Goal: Task Accomplishment & Management: Complete application form

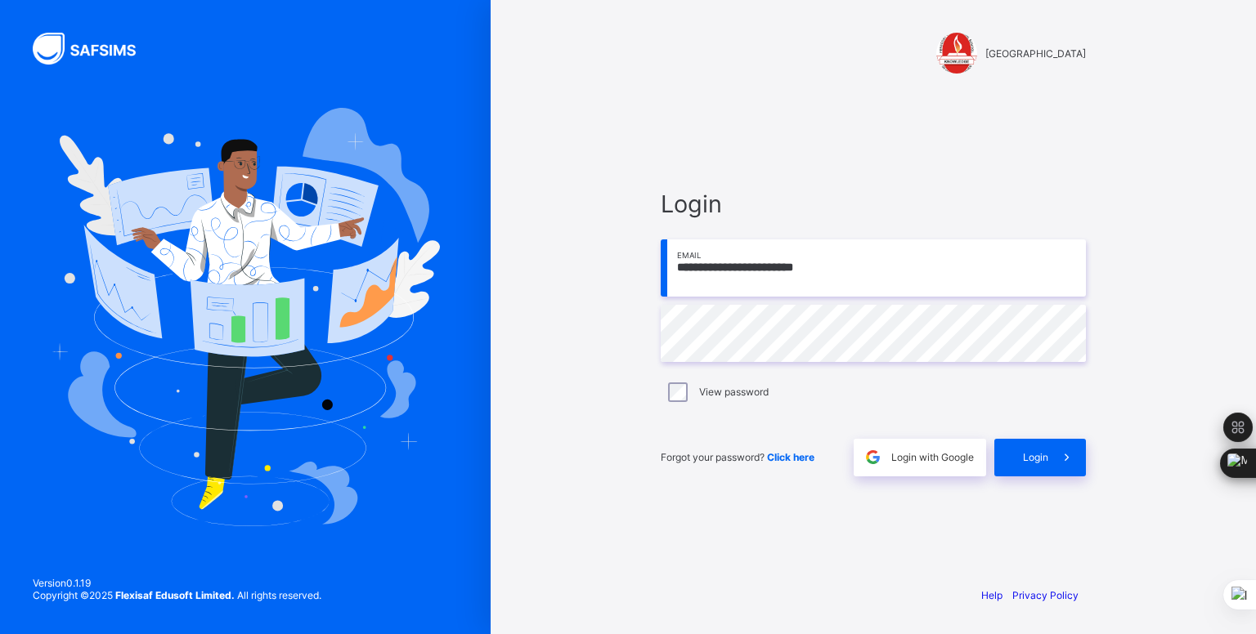
type input "**********"
click at [1030, 462] on span "Login" at bounding box center [1035, 457] width 25 height 12
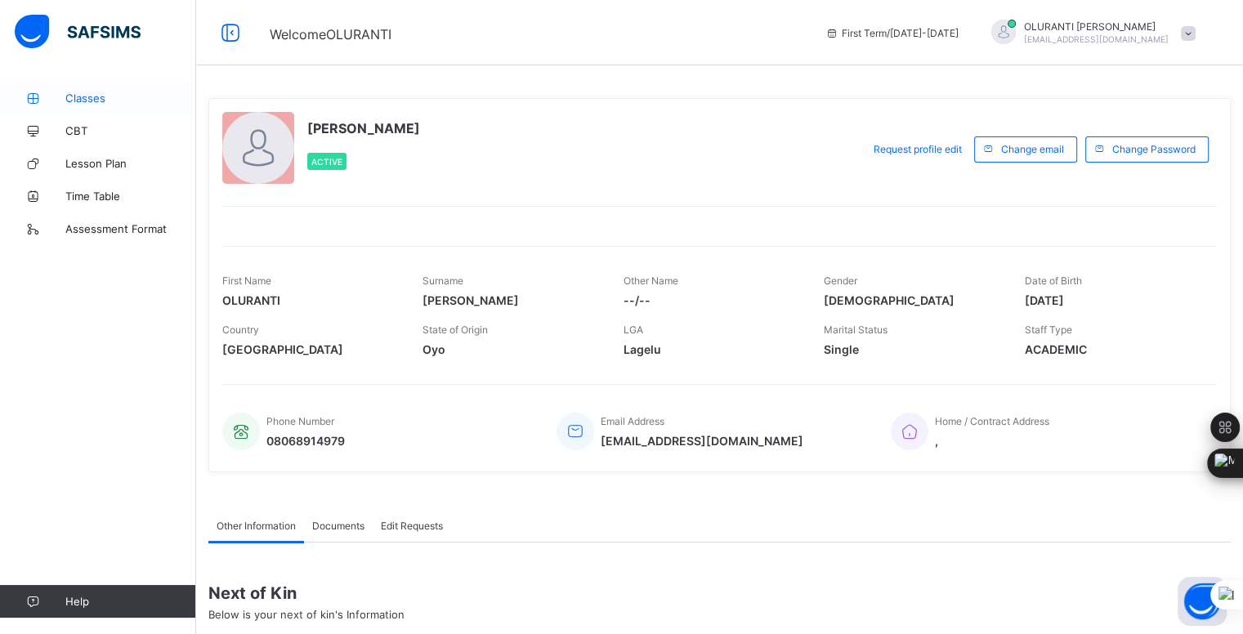
click at [106, 93] on span "Classes" at bounding box center [130, 98] width 131 height 13
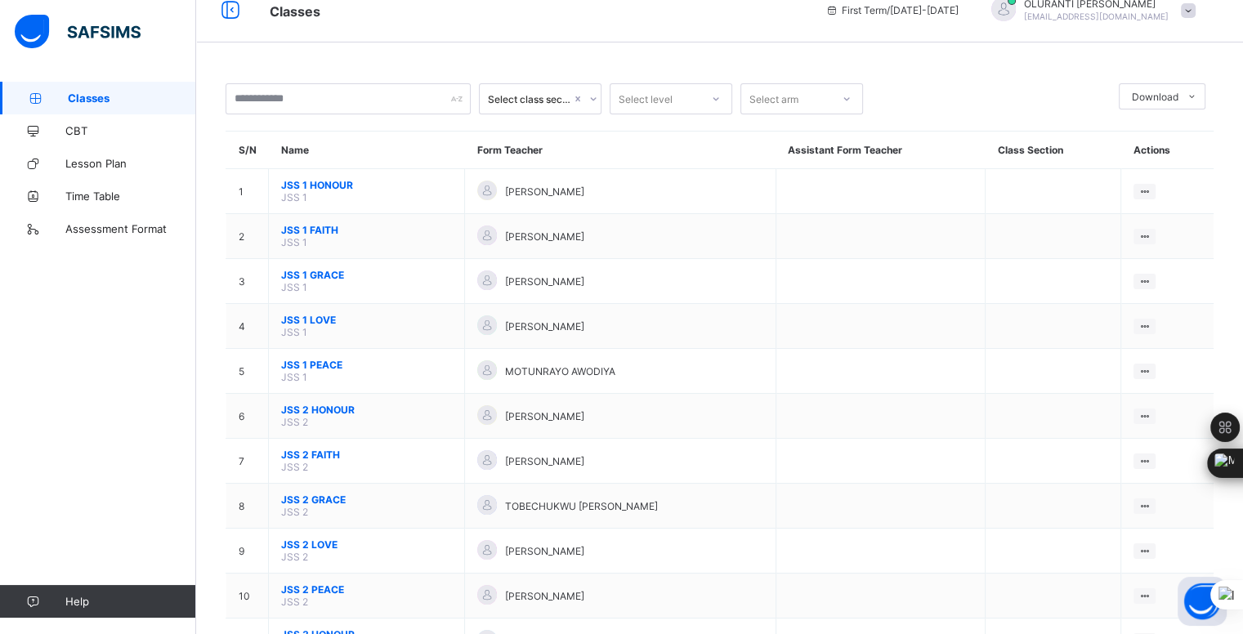
scroll to position [21, 0]
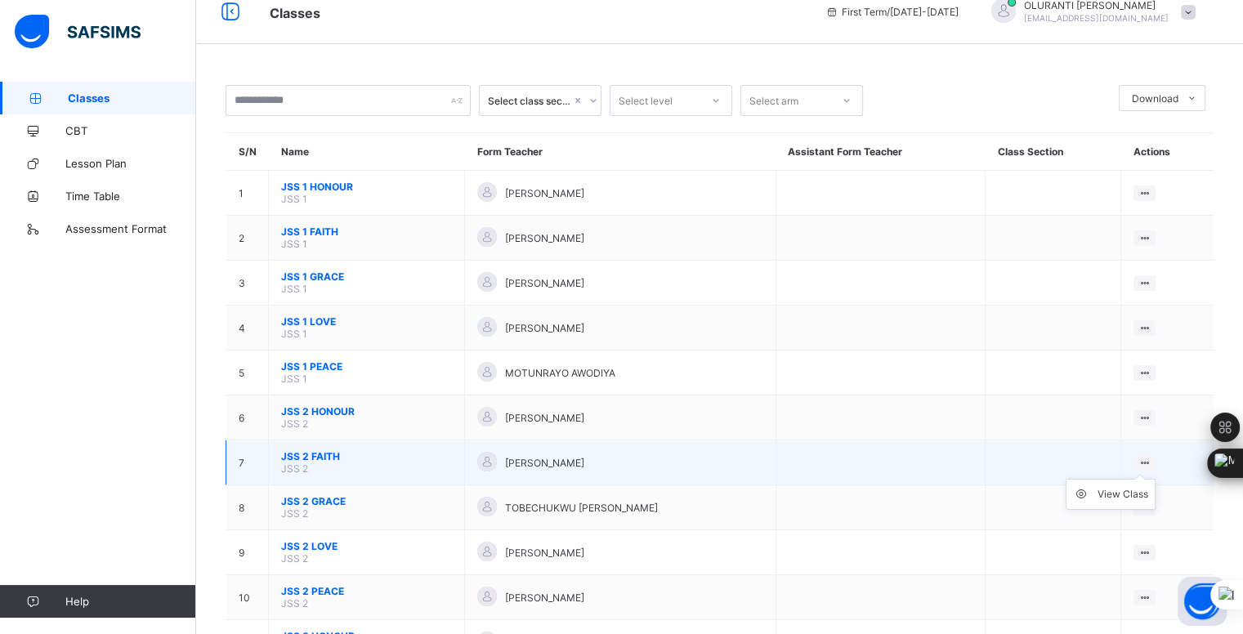
click at [1152, 463] on icon at bounding box center [1145, 463] width 14 height 12
click at [1130, 494] on div "View Class" at bounding box center [1123, 494] width 51 height 16
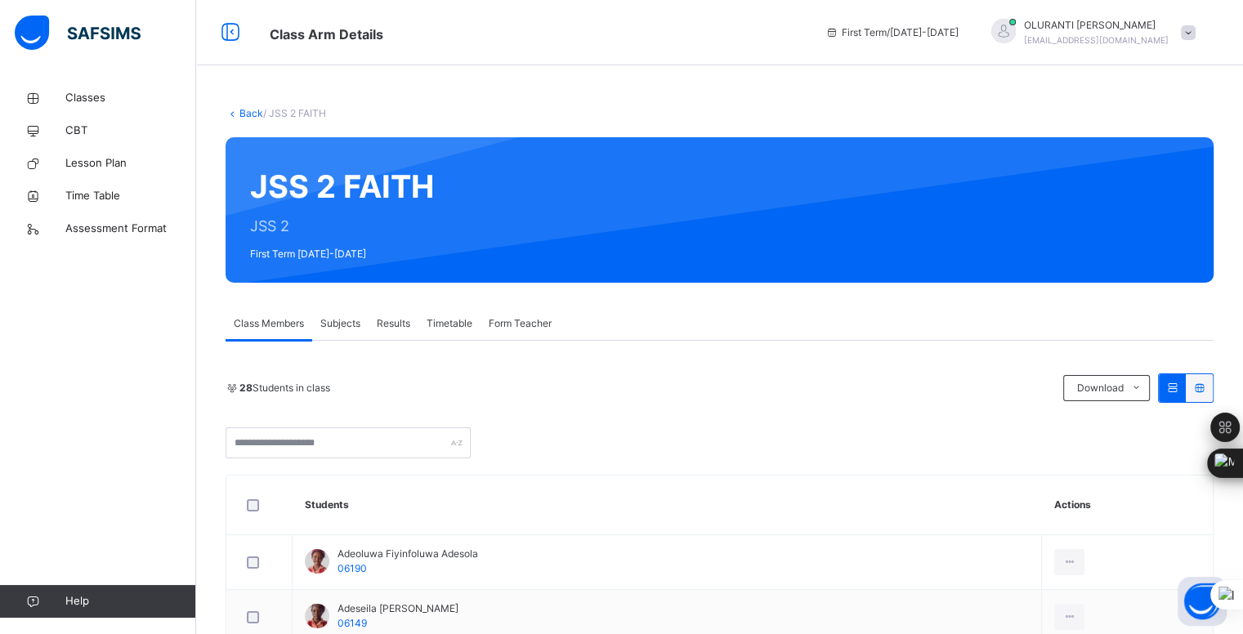
click at [340, 336] on div "Subjects" at bounding box center [340, 323] width 56 height 33
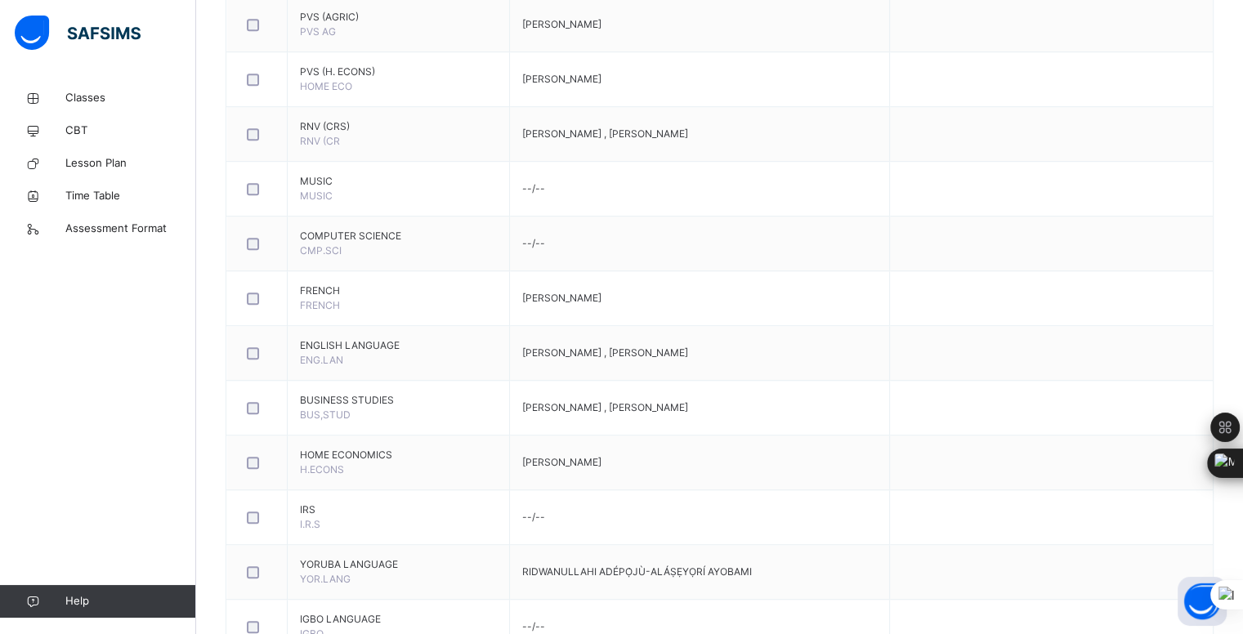
scroll to position [1239, 0]
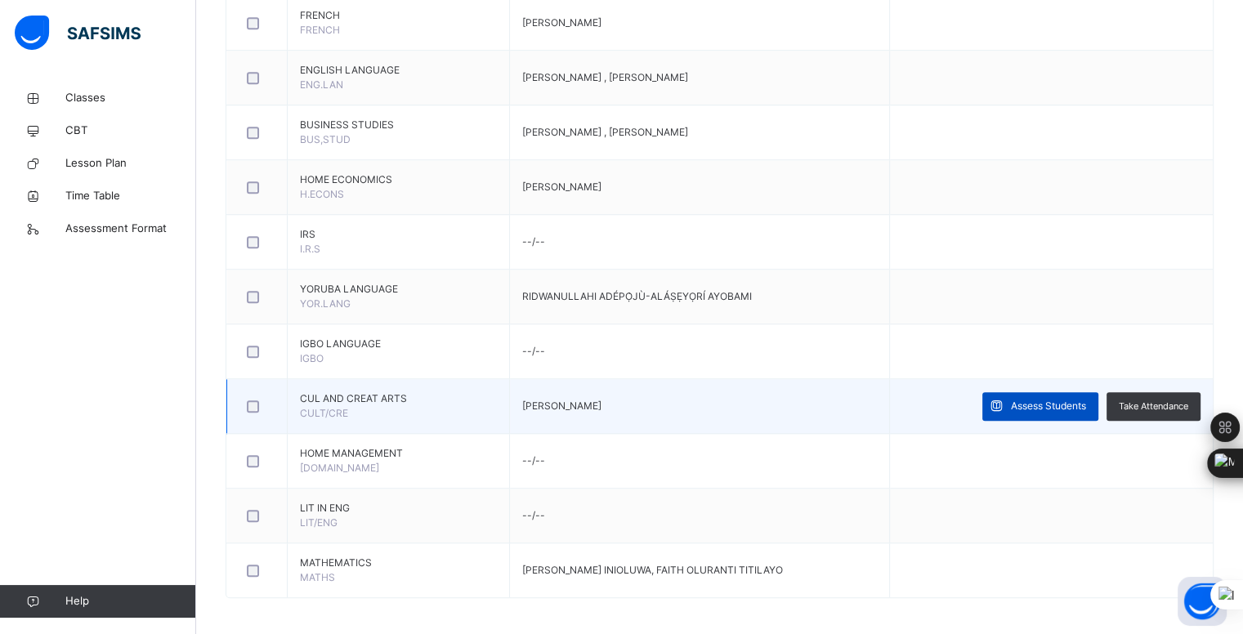
click at [1056, 399] on span "Assess Students" at bounding box center [1048, 406] width 75 height 15
click at [1052, 405] on span "Assess Students" at bounding box center [1048, 406] width 75 height 15
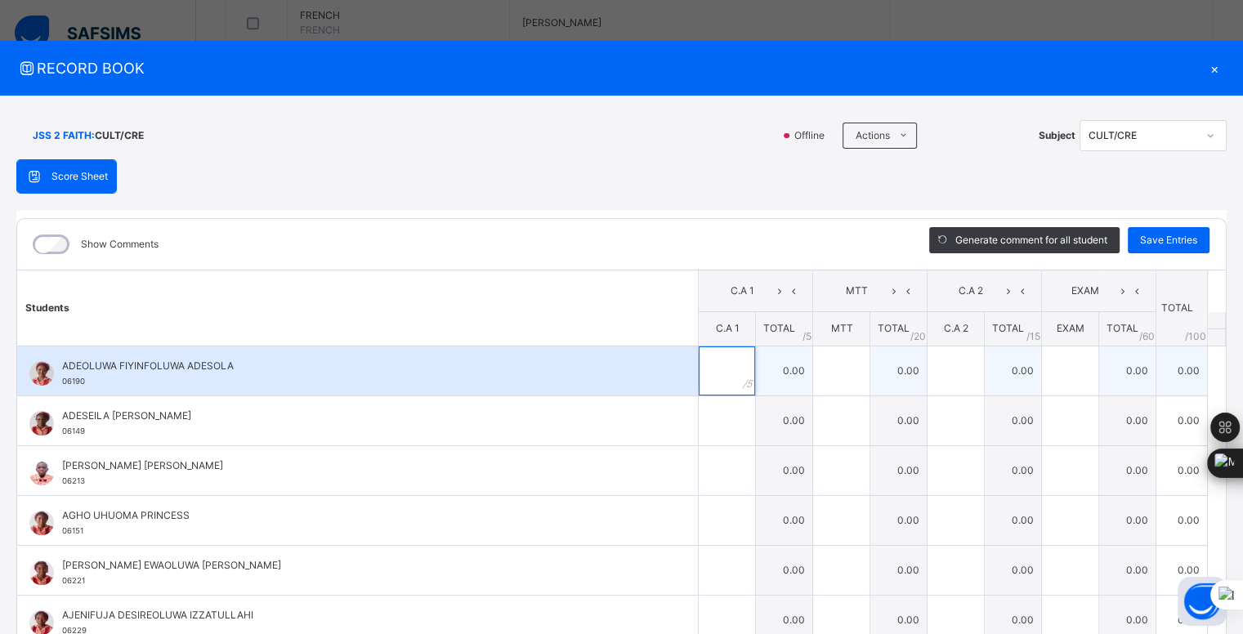
click at [704, 373] on input "text" at bounding box center [727, 371] width 56 height 49
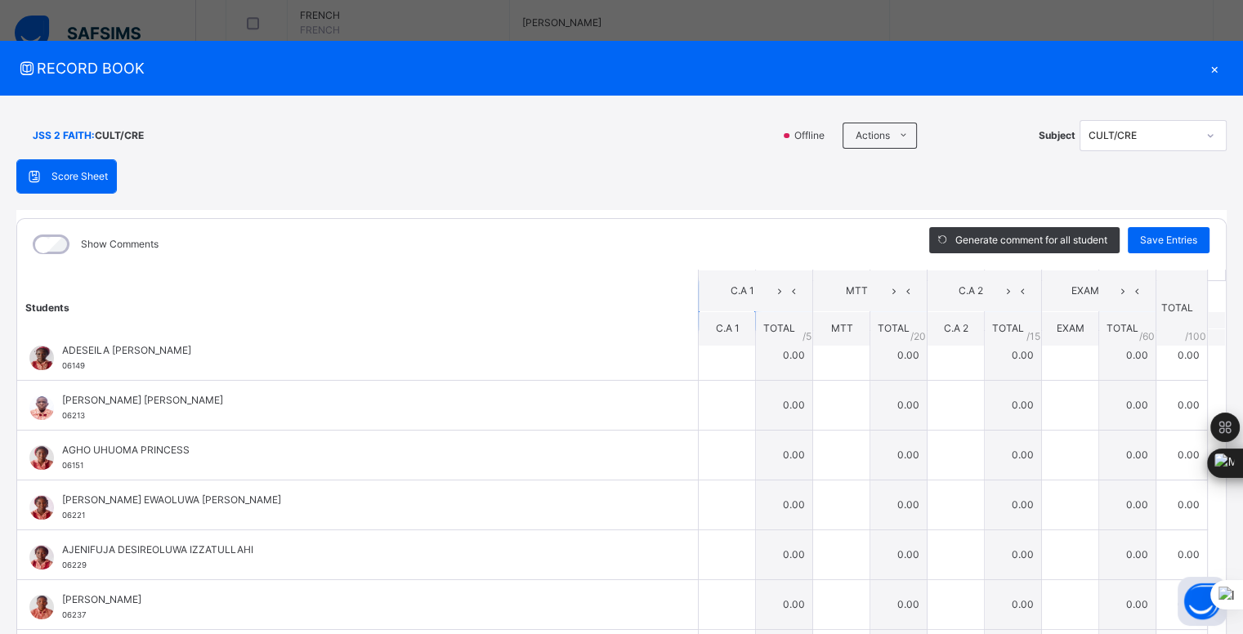
scroll to position [56, 0]
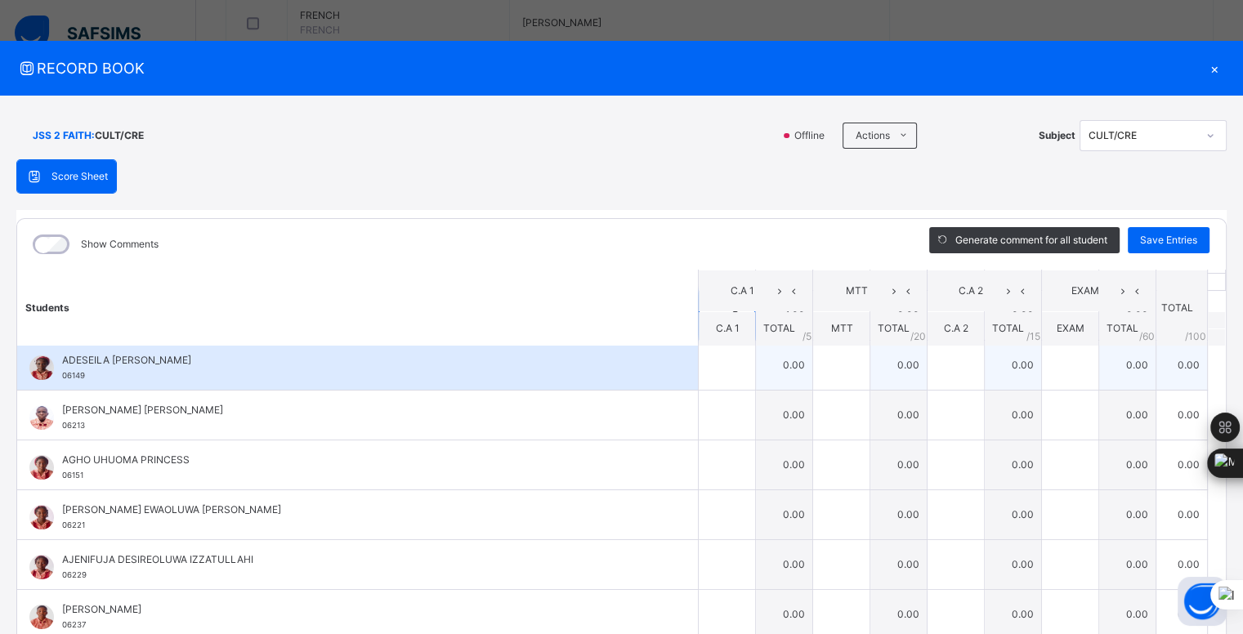
type input "*"
click at [708, 370] on input "text" at bounding box center [727, 365] width 56 height 49
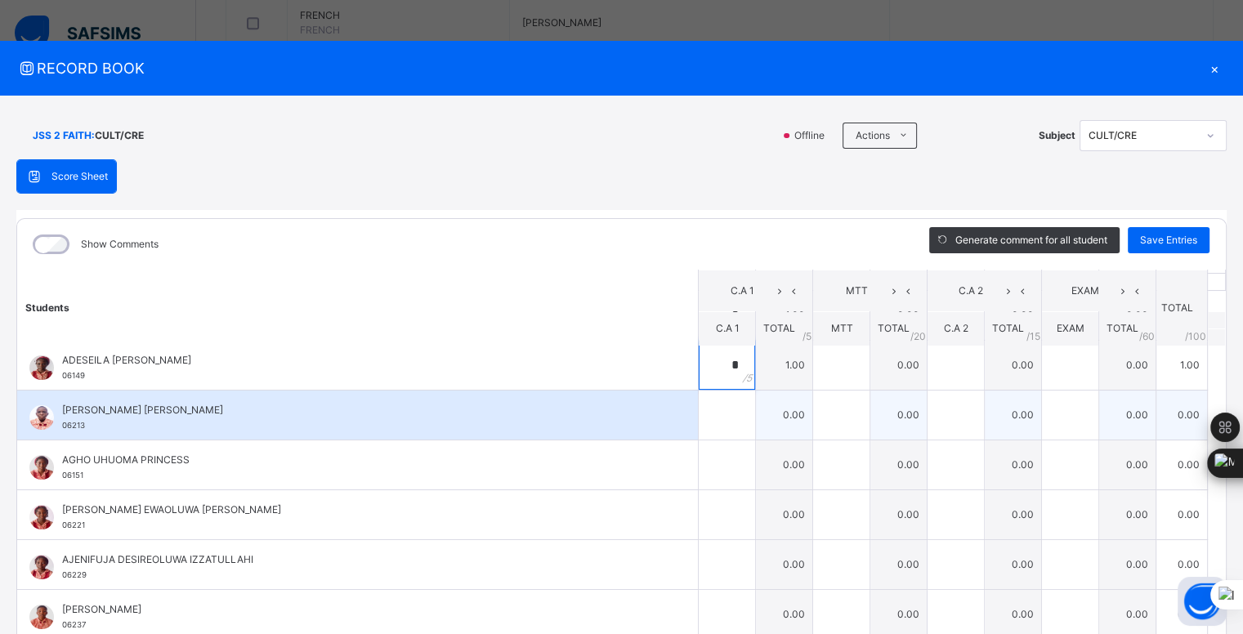
type input "*"
click at [715, 407] on input "text" at bounding box center [727, 415] width 56 height 49
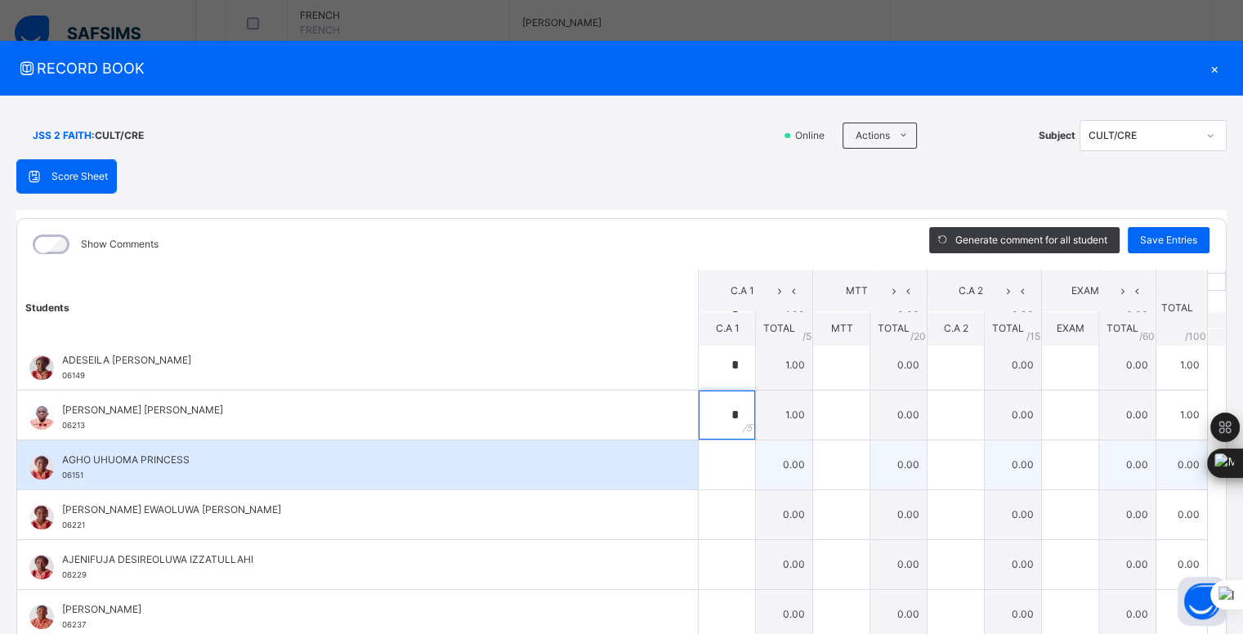
type input "*"
click at [705, 461] on input "text" at bounding box center [727, 465] width 56 height 49
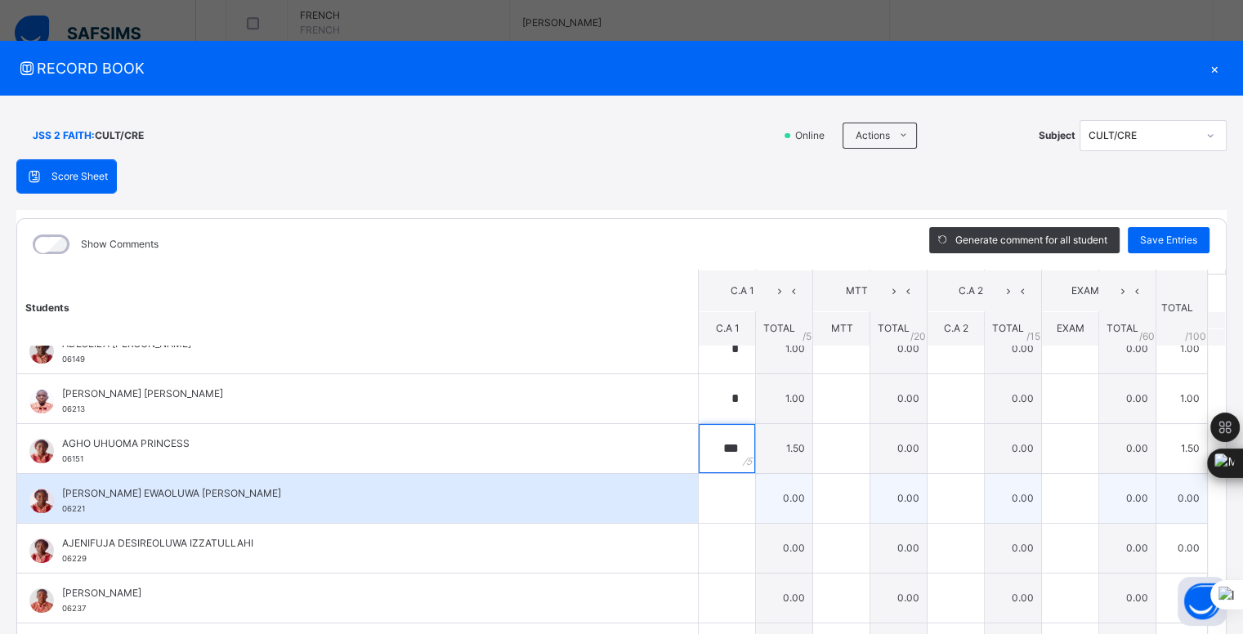
type input "***"
click at [714, 494] on input "text" at bounding box center [727, 498] width 56 height 49
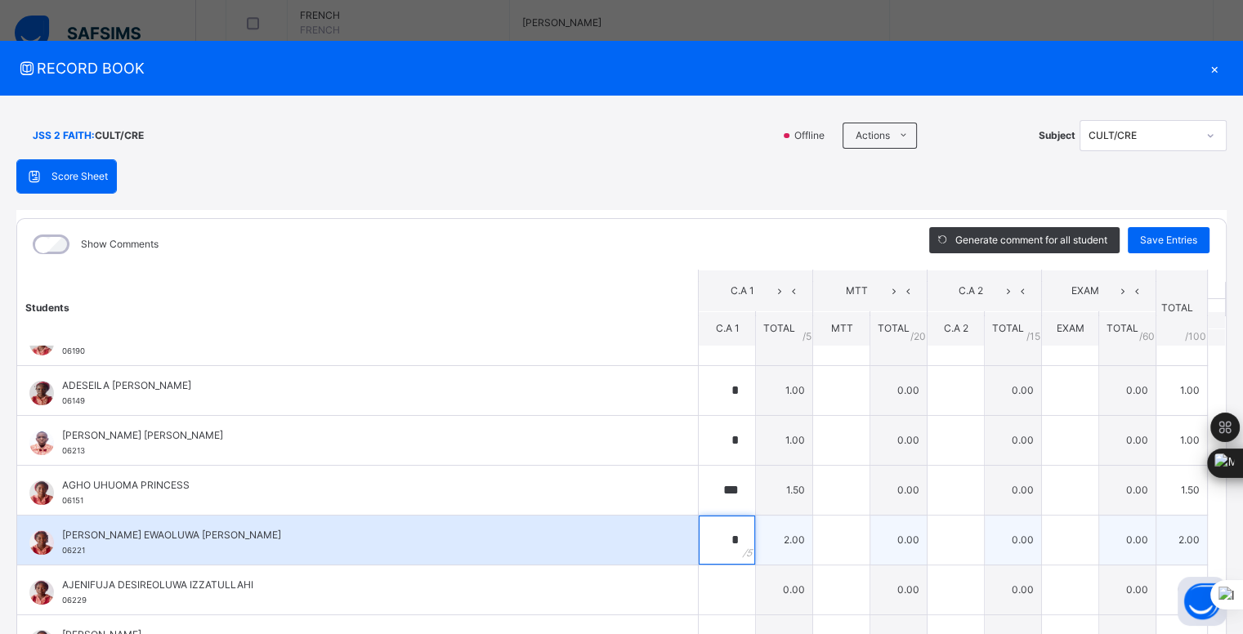
scroll to position [0, 0]
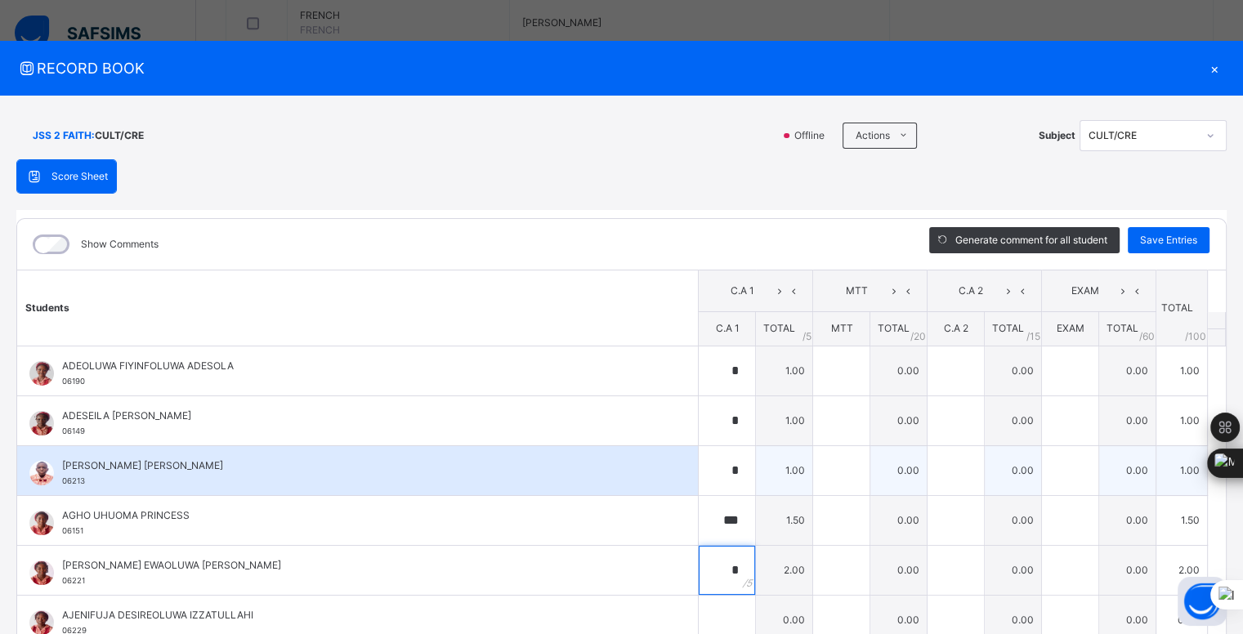
type input "*"
click at [714, 468] on input "*" at bounding box center [727, 470] width 56 height 49
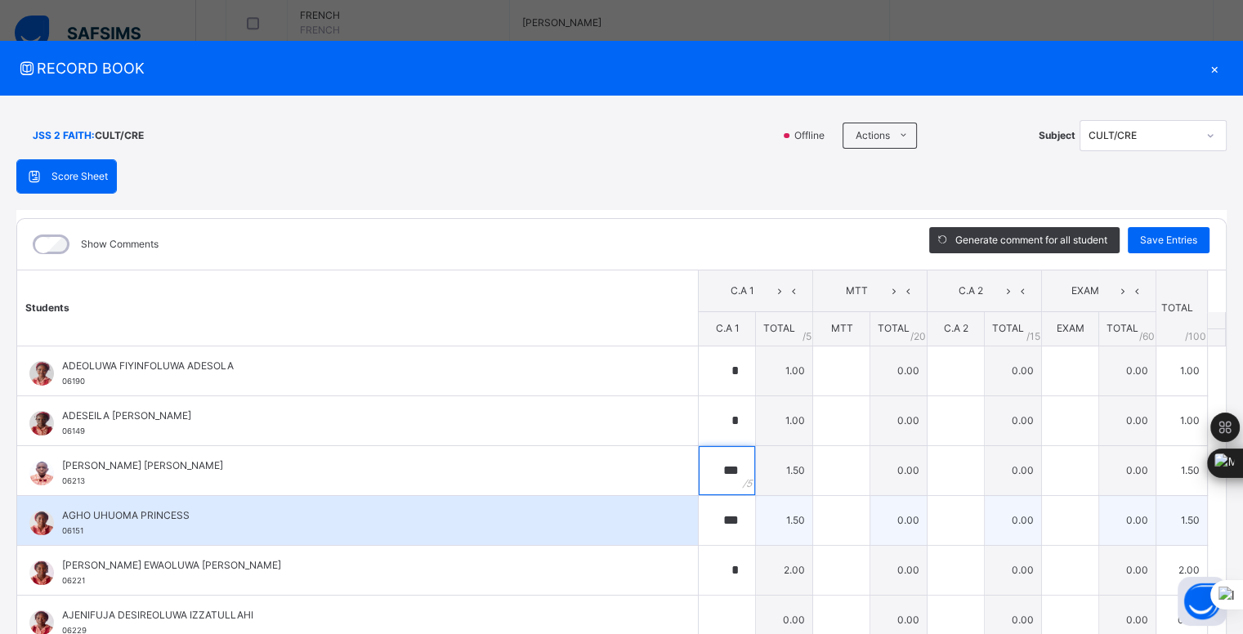
type input "***"
click at [712, 518] on input "***" at bounding box center [727, 520] width 56 height 49
type input "*"
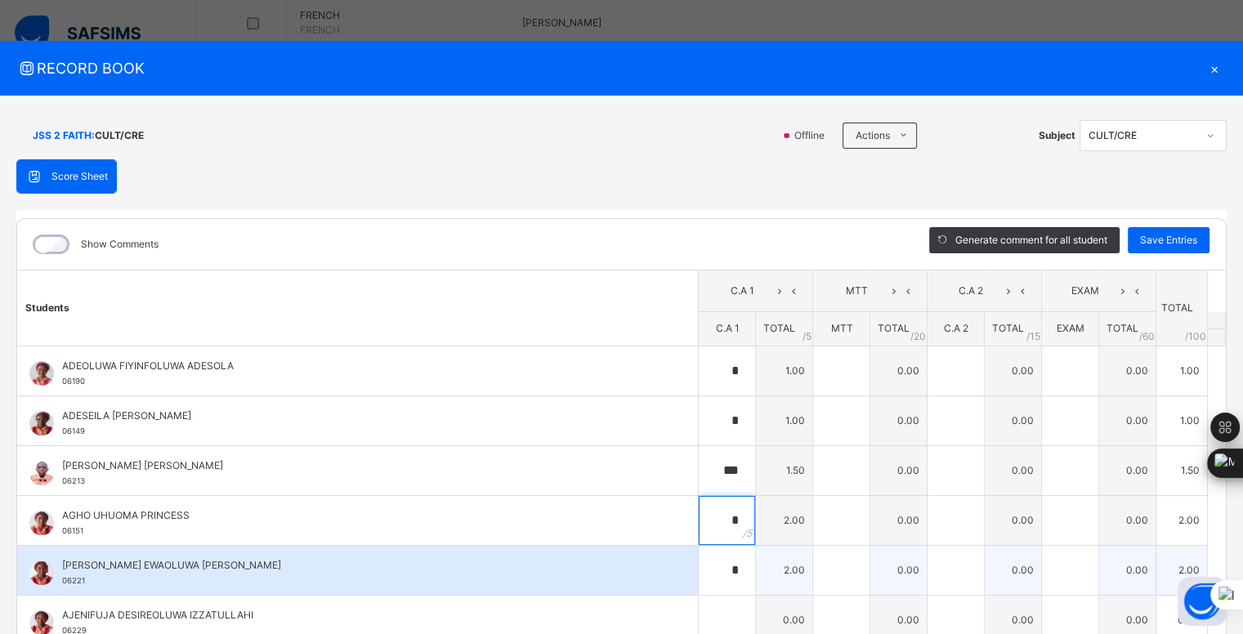
type input "*"
click at [716, 568] on div "*" at bounding box center [727, 570] width 56 height 49
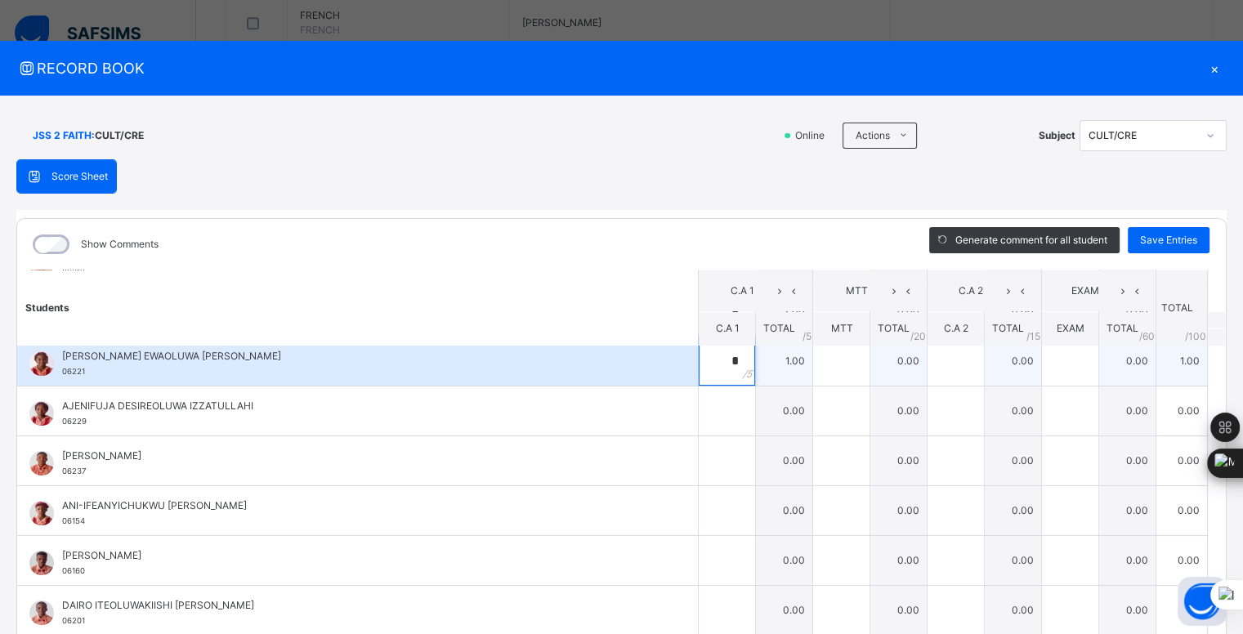
scroll to position [225, 0]
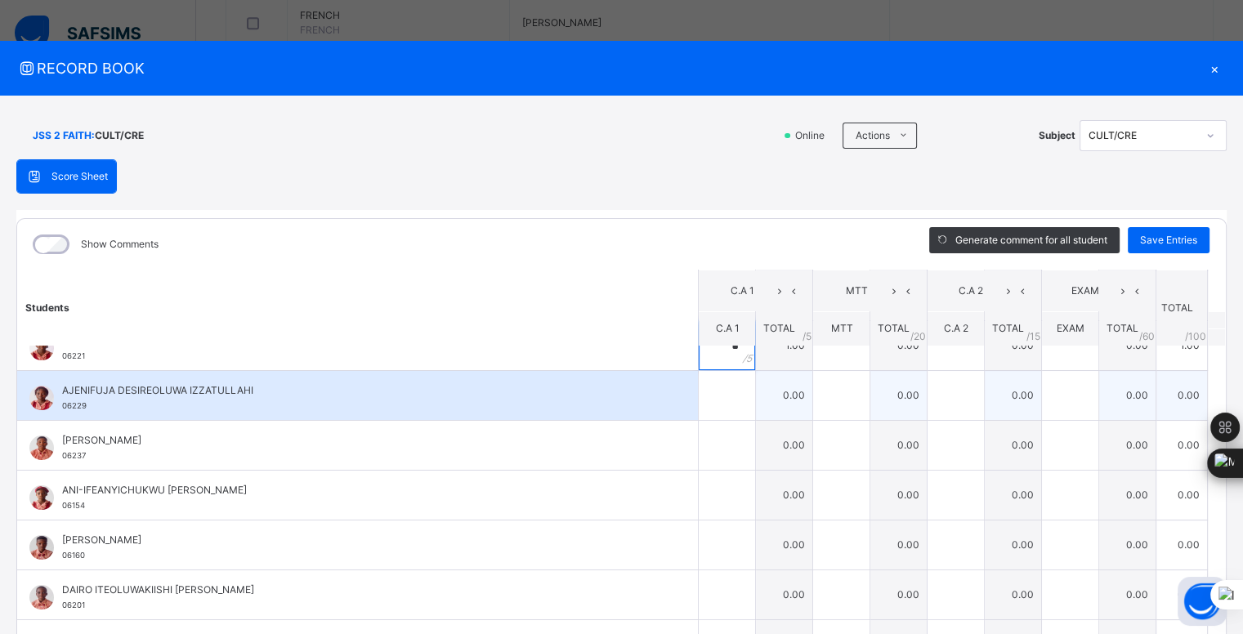
type input "*"
click at [711, 398] on input "text" at bounding box center [727, 395] width 56 height 49
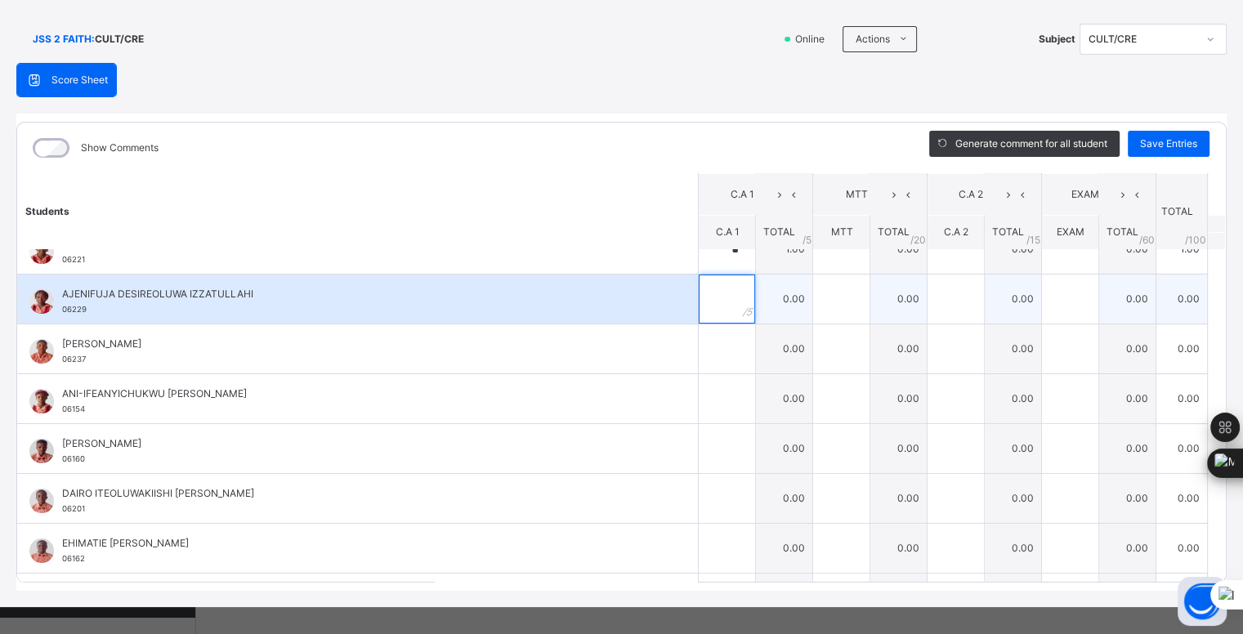
scroll to position [110, 0]
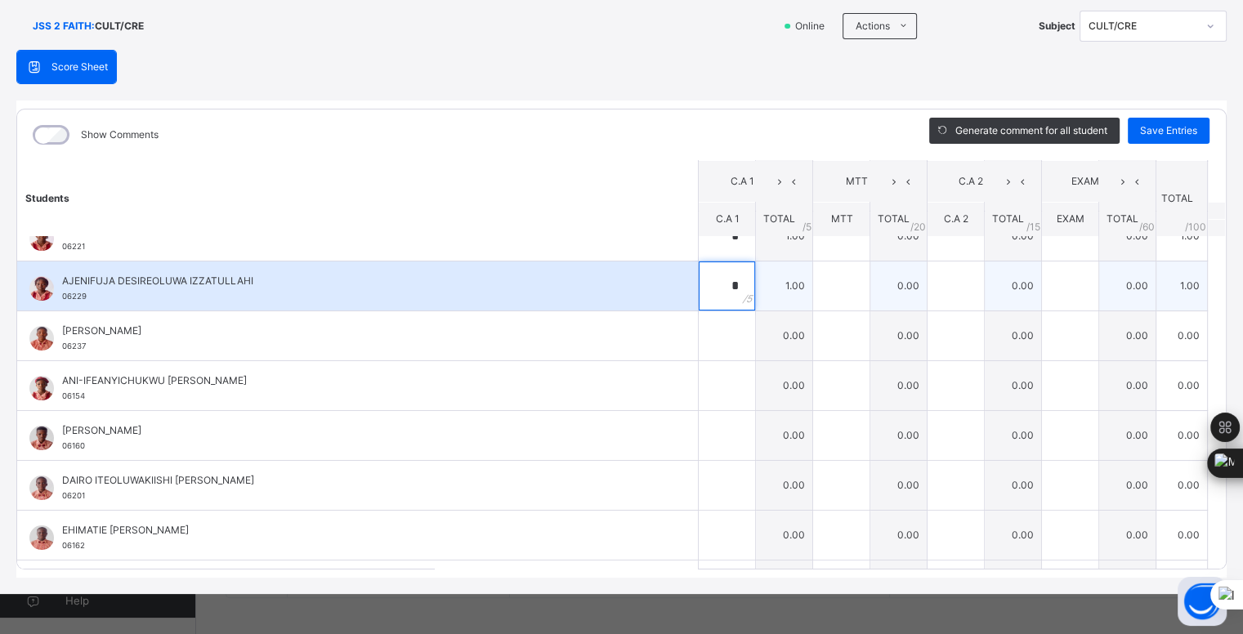
click at [703, 306] on input "*" at bounding box center [727, 286] width 56 height 49
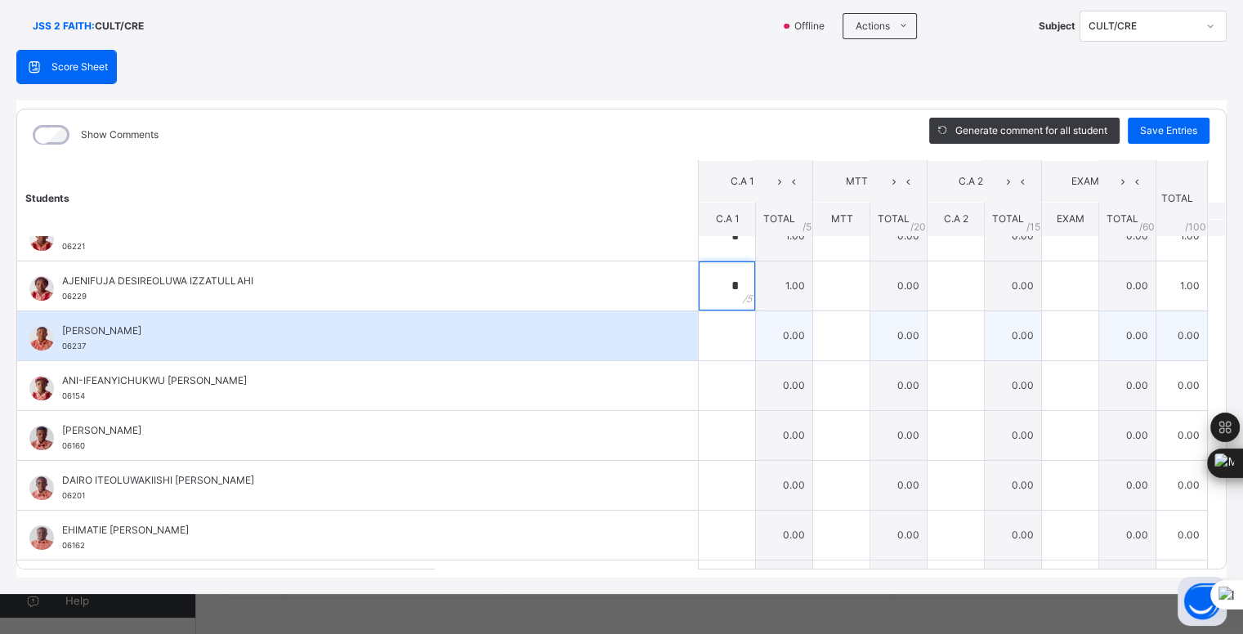
type input "*"
click at [704, 344] on input "text" at bounding box center [727, 335] width 56 height 49
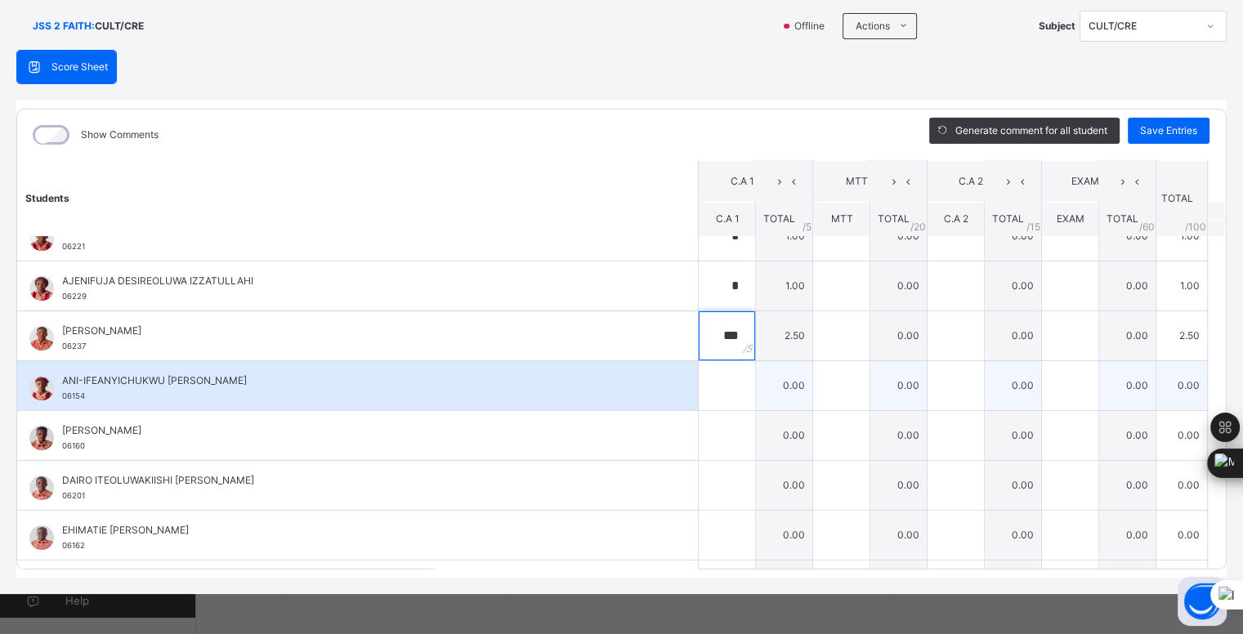
type input "***"
click at [705, 385] on input "text" at bounding box center [727, 385] width 56 height 49
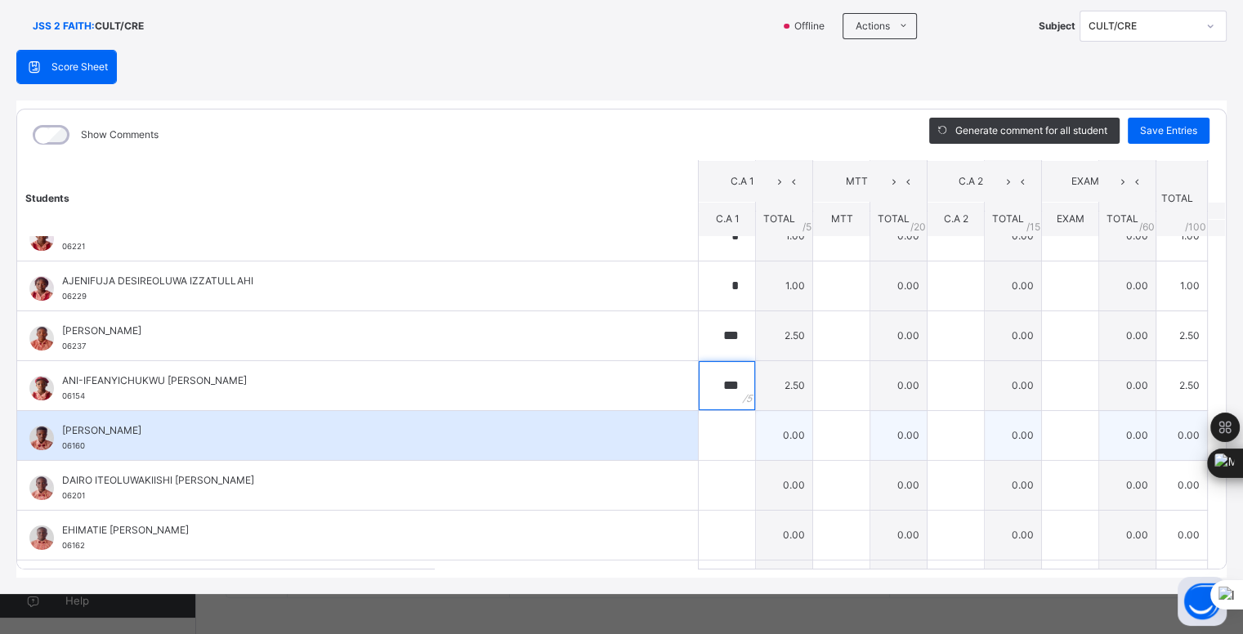
type input "***"
click at [702, 427] on input "text" at bounding box center [727, 435] width 56 height 49
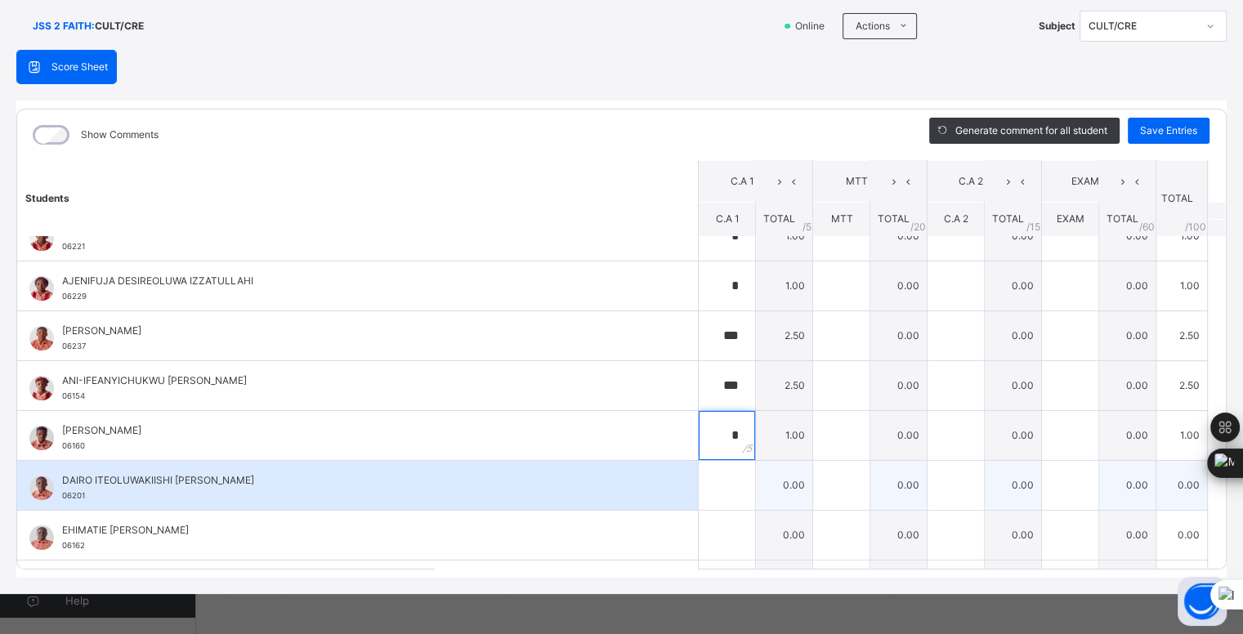
type input "*"
click at [713, 481] on input "text" at bounding box center [727, 485] width 56 height 49
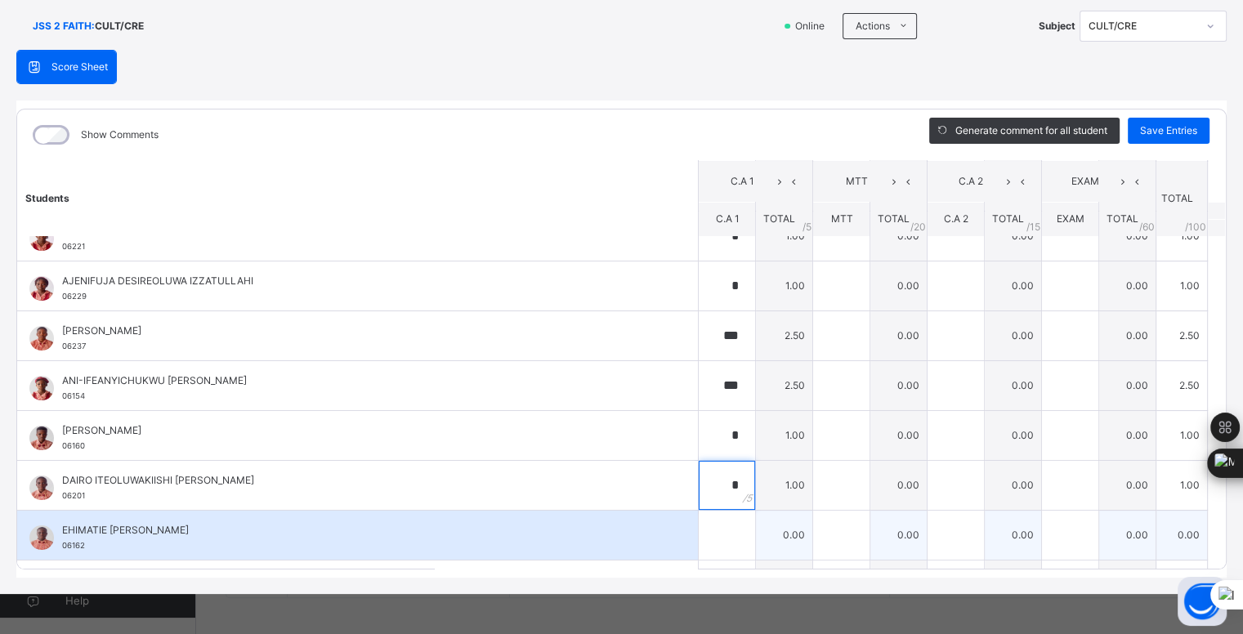
type input "*"
click at [699, 531] on input "text" at bounding box center [727, 535] width 56 height 49
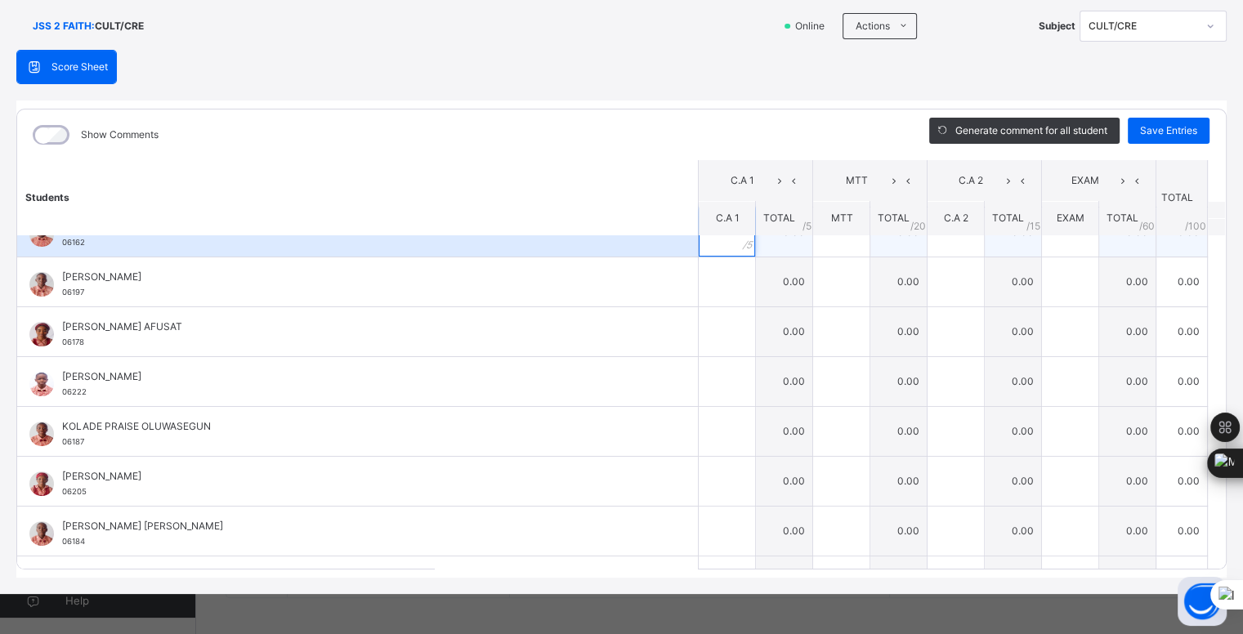
scroll to position [529, 0]
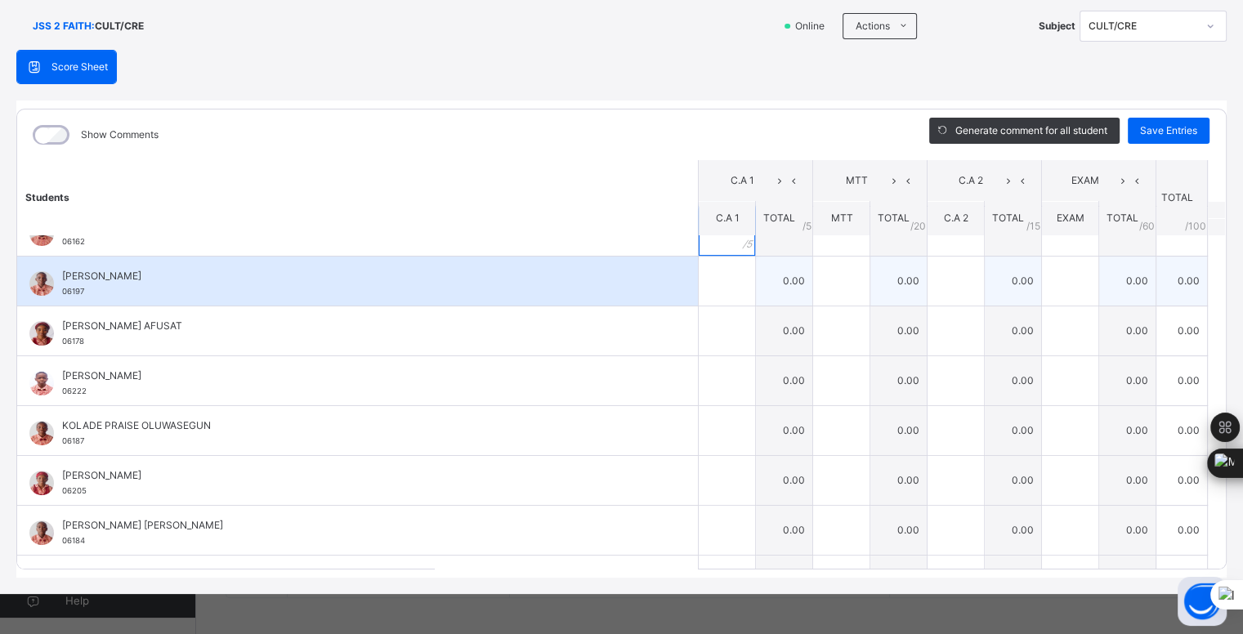
type input "*"
click at [709, 282] on input "text" at bounding box center [727, 281] width 56 height 49
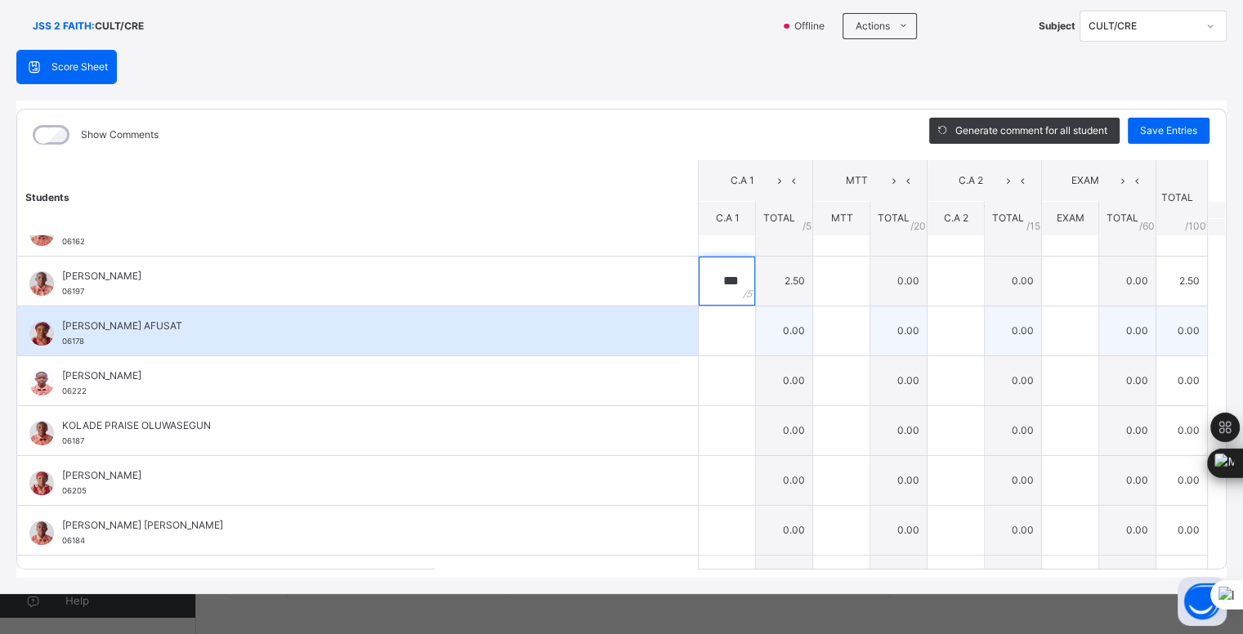
type input "***"
click at [707, 332] on input "text" at bounding box center [727, 331] width 56 height 49
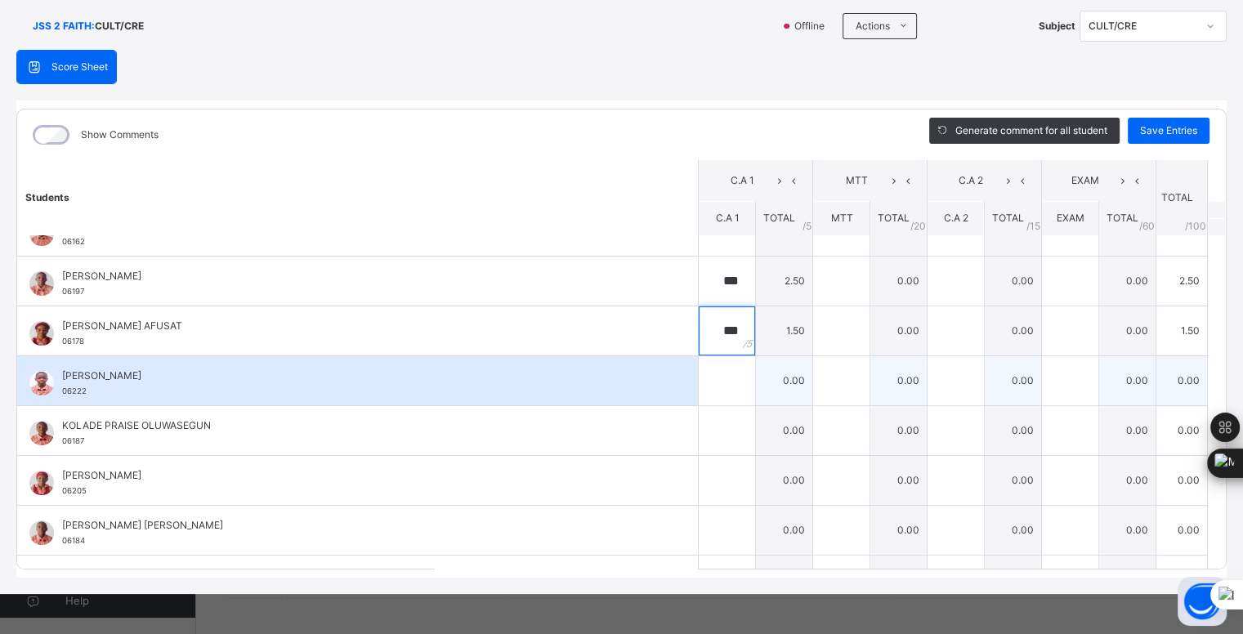
type input "***"
click at [707, 376] on input "text" at bounding box center [727, 380] width 56 height 49
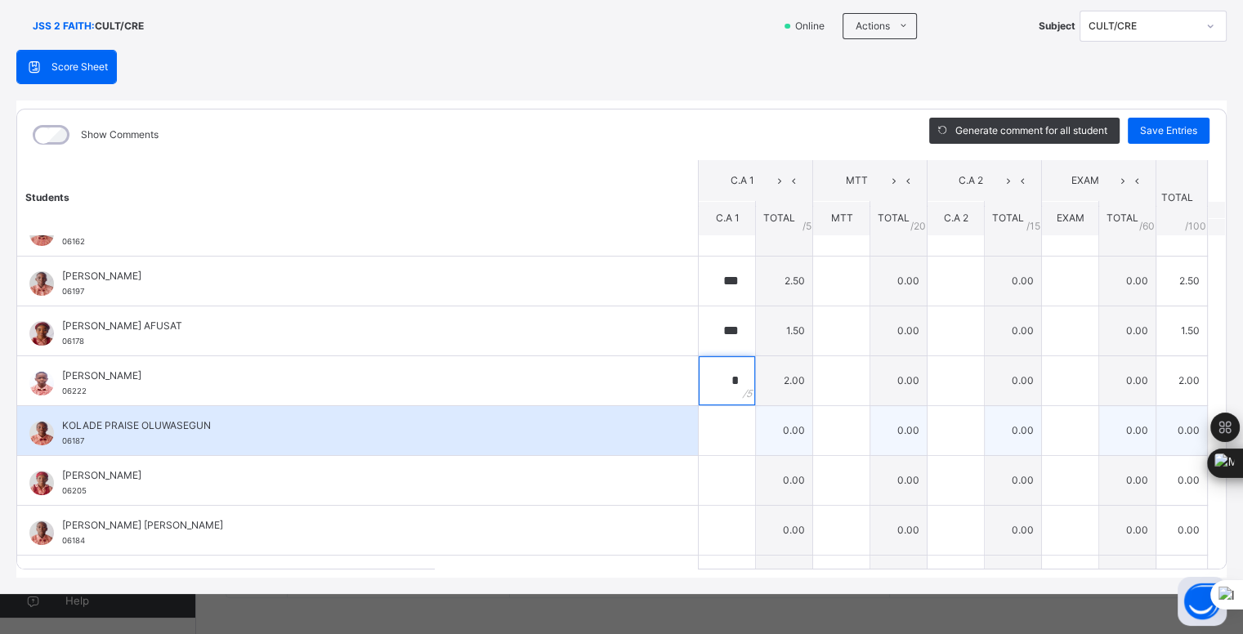
type input "*"
click at [701, 432] on input "text" at bounding box center [727, 430] width 56 height 49
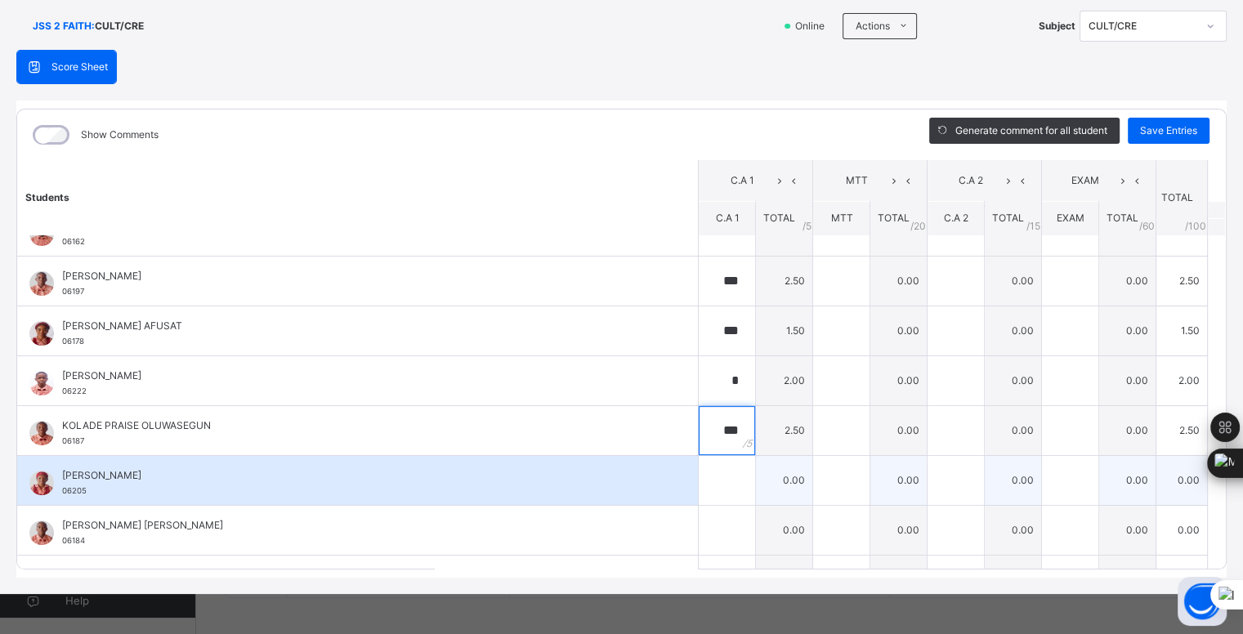
type input "***"
click at [702, 480] on input "text" at bounding box center [727, 480] width 56 height 49
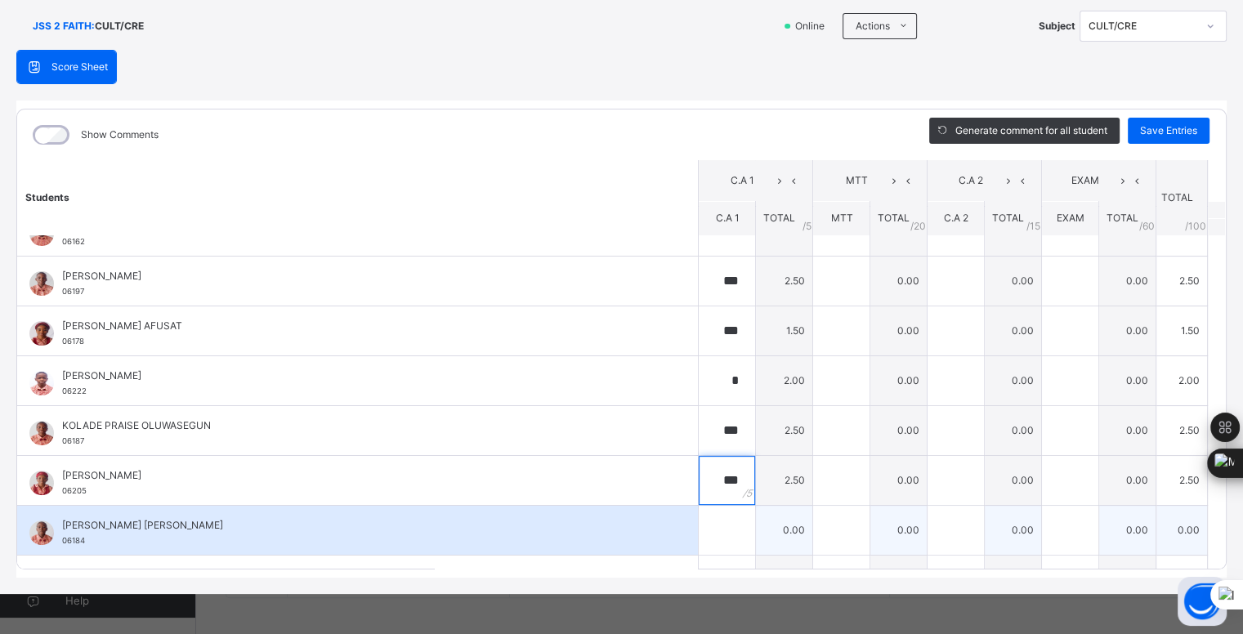
type input "***"
click at [714, 519] on input "text" at bounding box center [727, 530] width 56 height 49
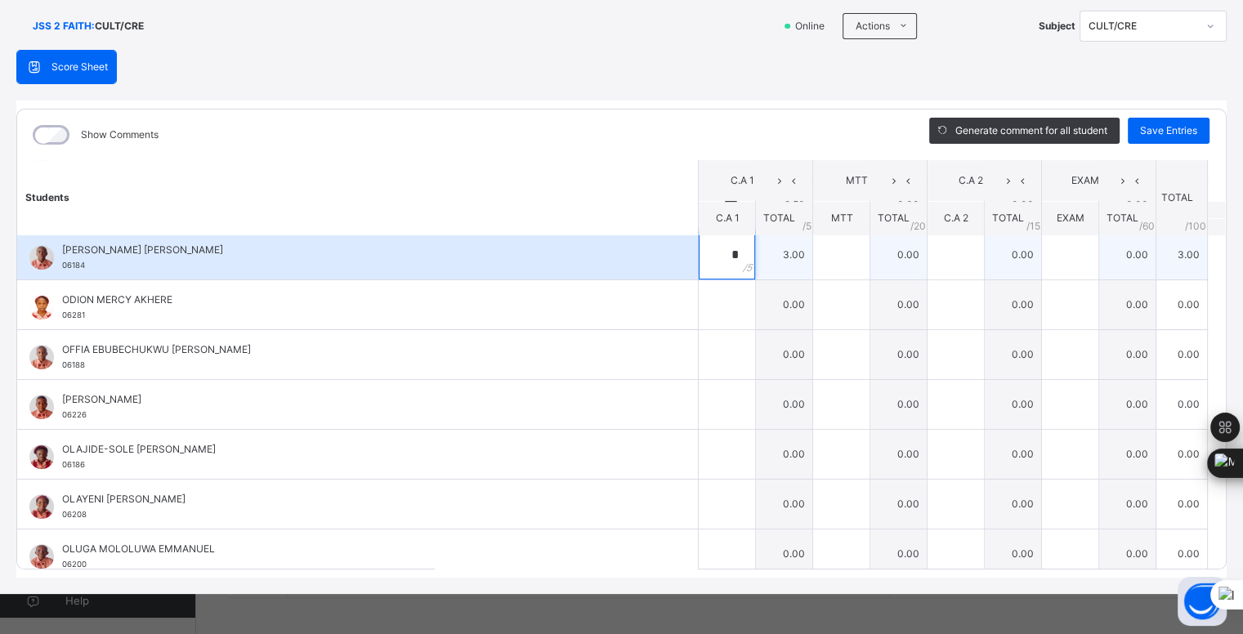
scroll to position [806, 0]
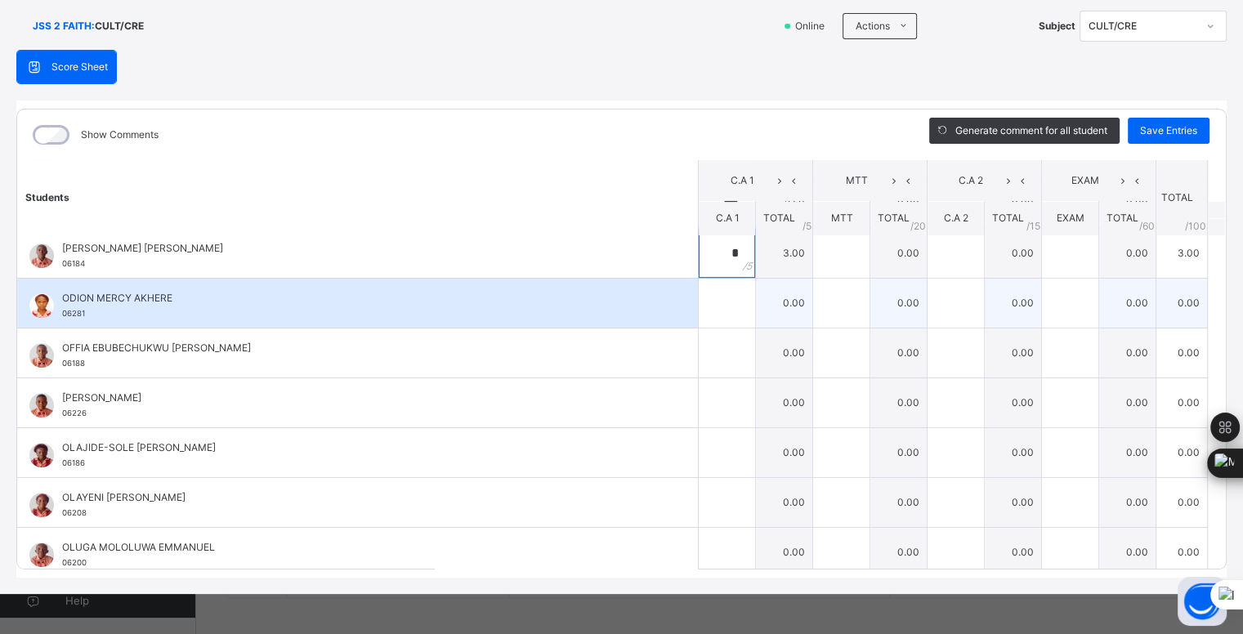
type input "*"
click at [711, 298] on input "text" at bounding box center [727, 303] width 56 height 49
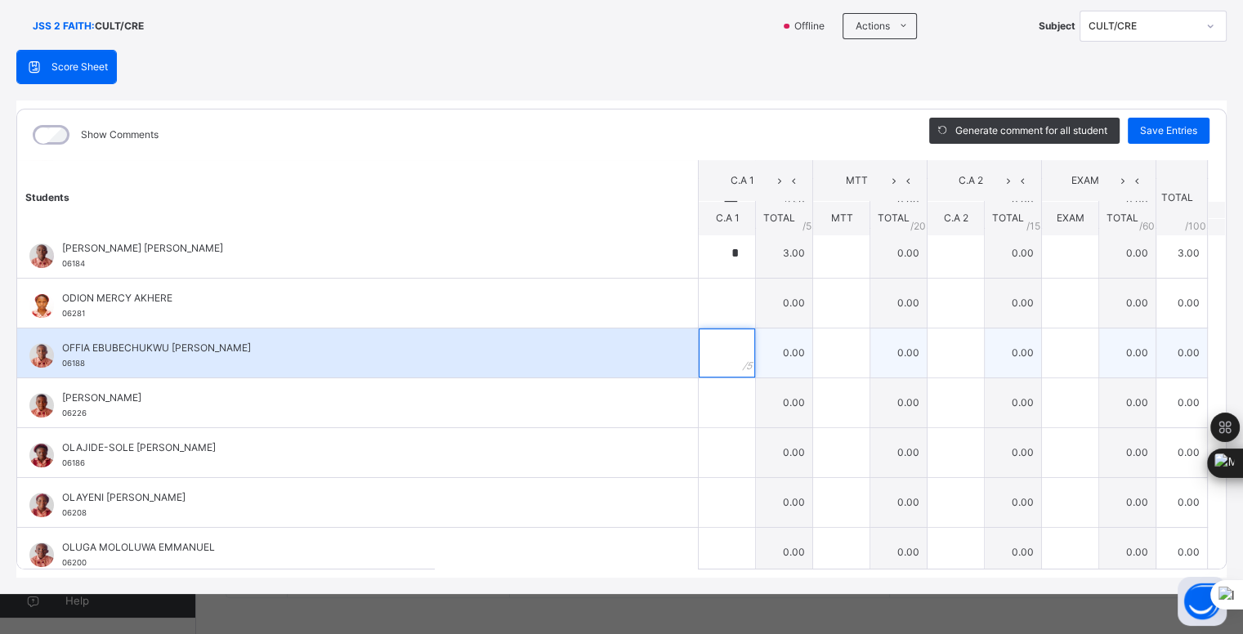
click at [710, 350] on input "text" at bounding box center [727, 353] width 56 height 49
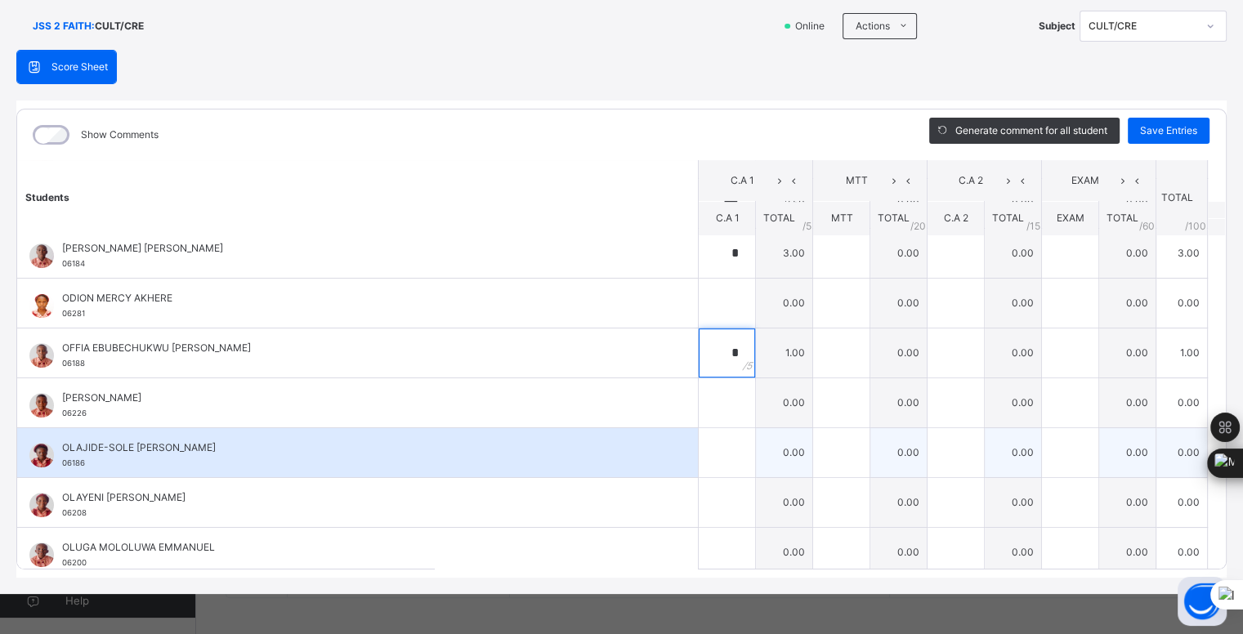
type input "*"
click at [709, 441] on input "text" at bounding box center [727, 452] width 56 height 49
type input "*"
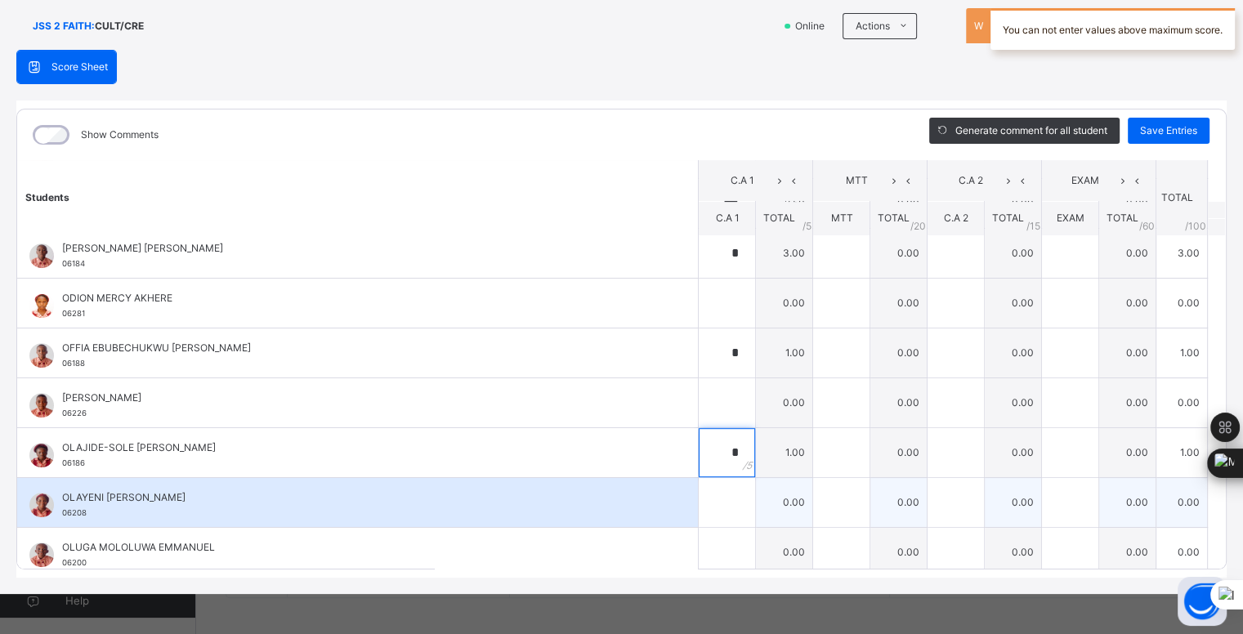
type input "*"
click at [700, 495] on input "text" at bounding box center [727, 502] width 56 height 49
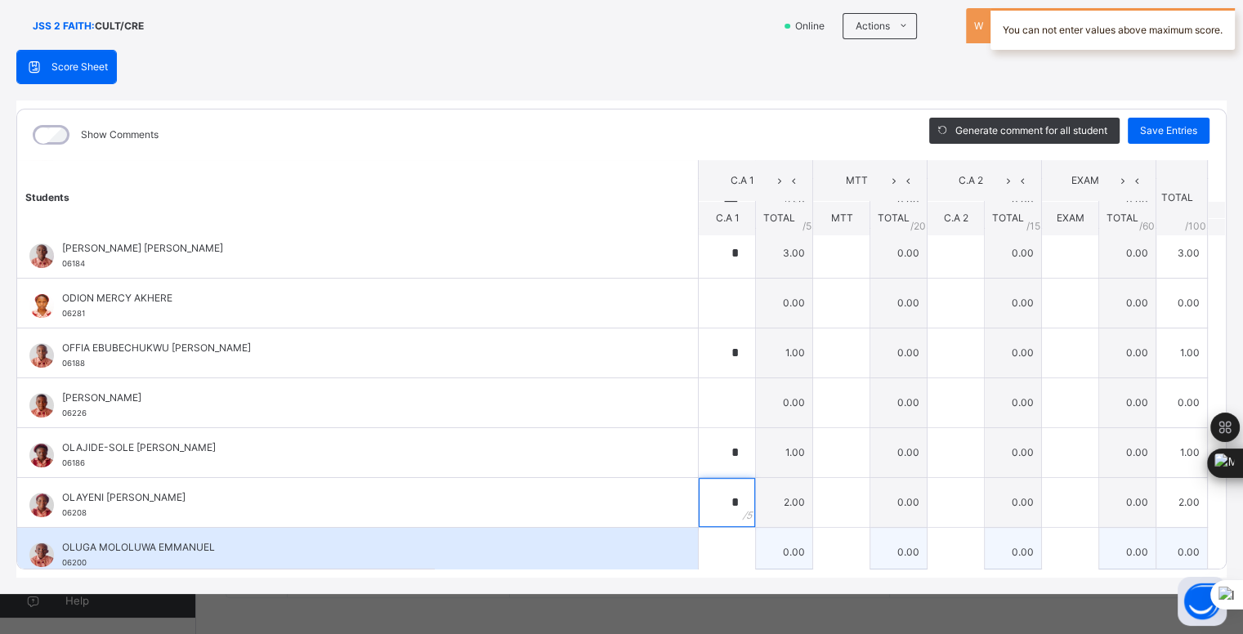
type input "*"
click at [708, 543] on input "text" at bounding box center [727, 552] width 56 height 49
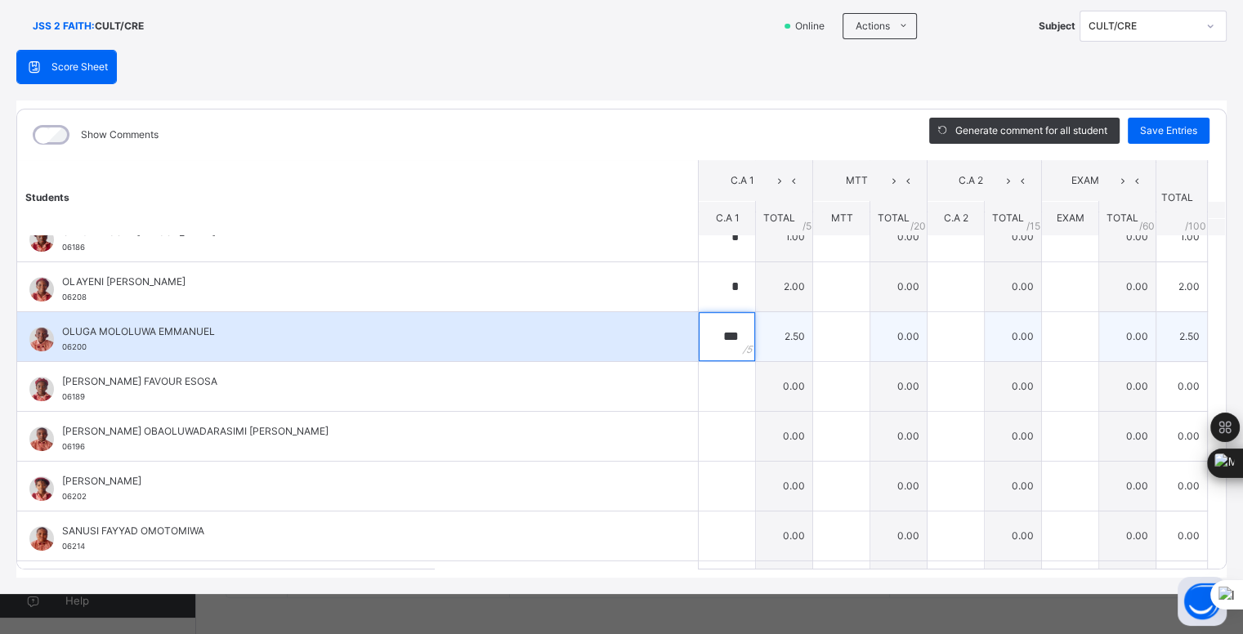
scroll to position [1059, 0]
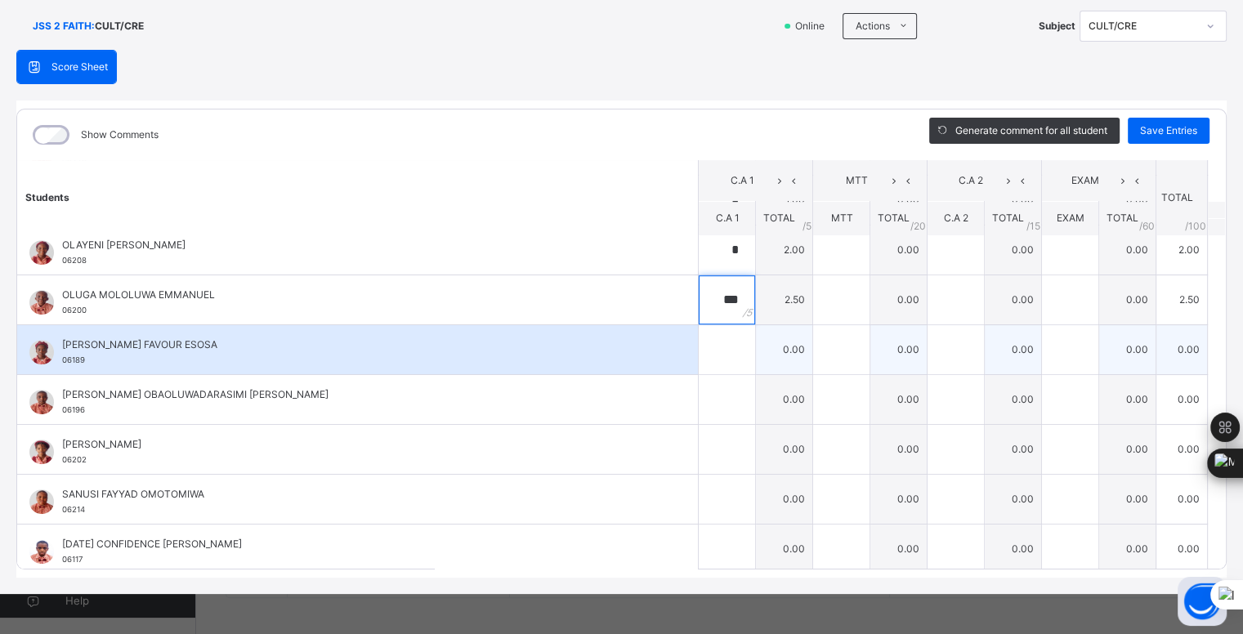
type input "***"
click at [714, 338] on input "text" at bounding box center [727, 349] width 56 height 49
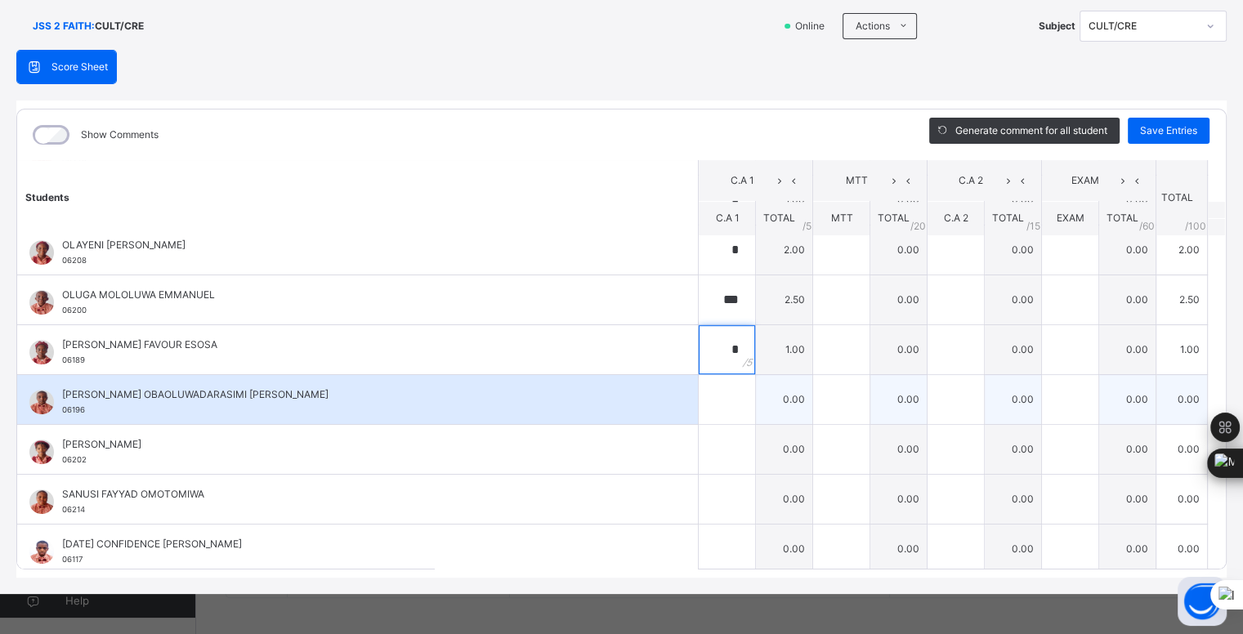
type input "*"
click at [710, 398] on input "text" at bounding box center [727, 399] width 56 height 49
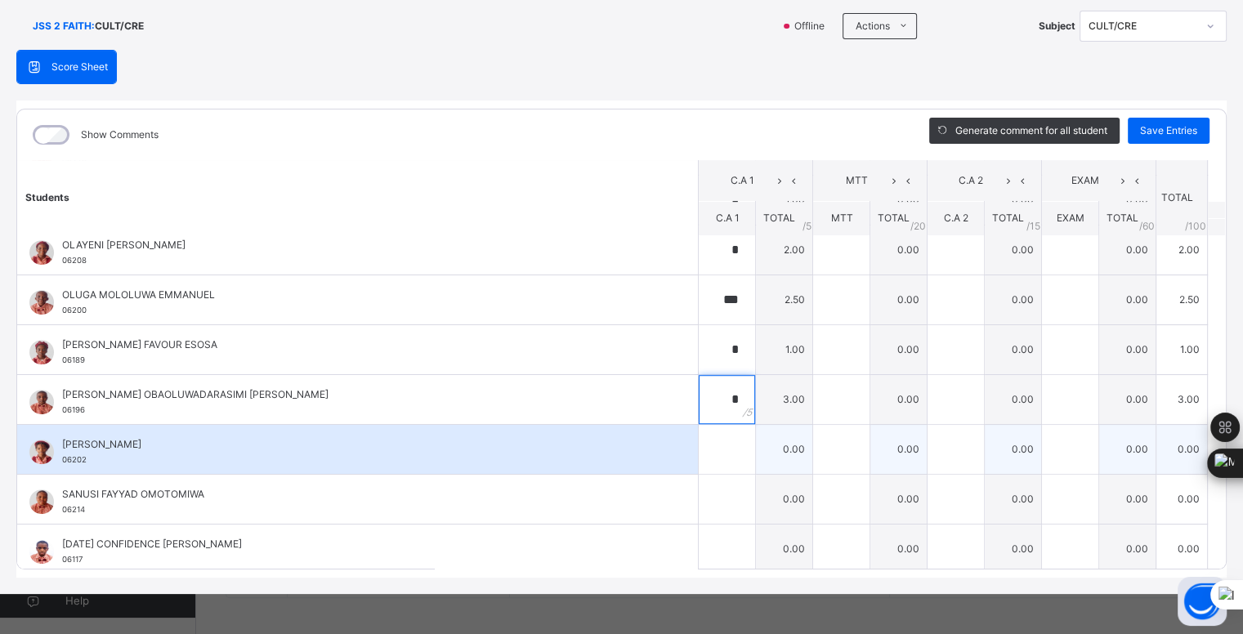
type input "*"
click at [701, 440] on input "text" at bounding box center [727, 449] width 56 height 49
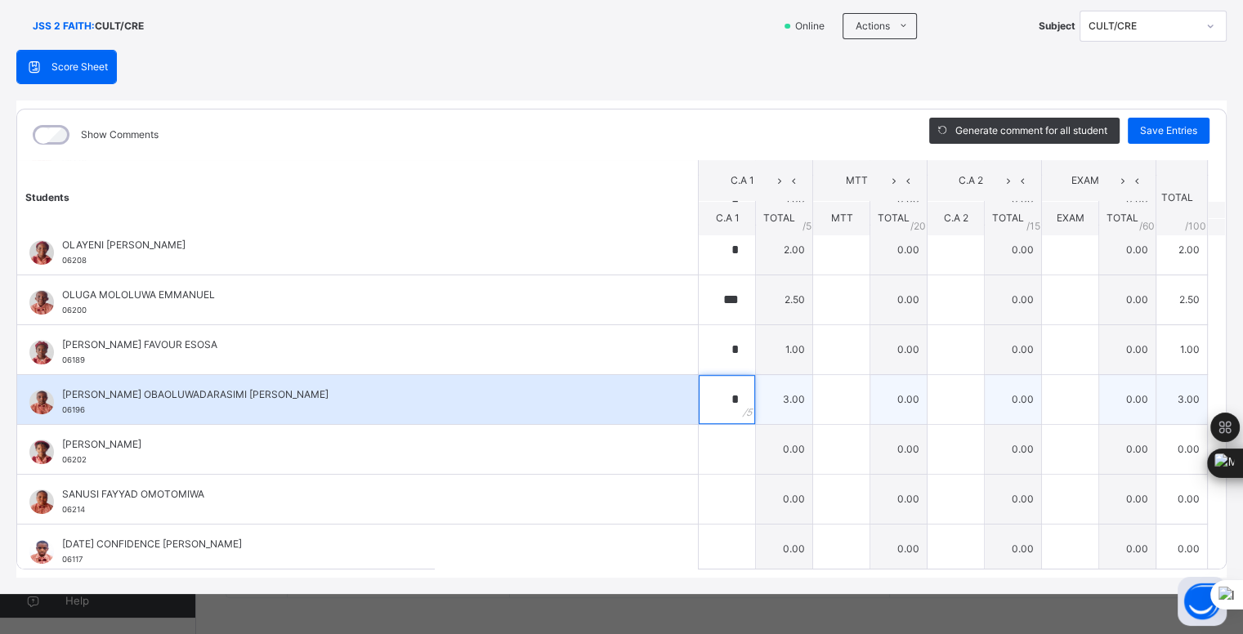
click at [715, 391] on input "*" at bounding box center [727, 399] width 56 height 49
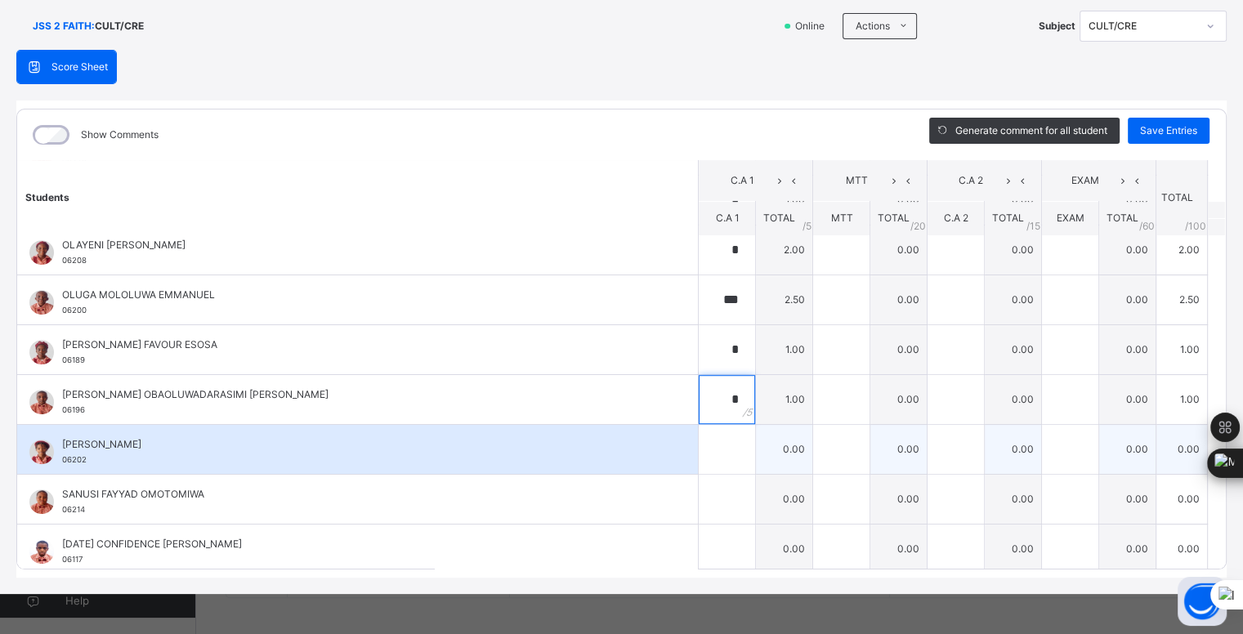
type input "*"
click at [700, 450] on input "text" at bounding box center [727, 449] width 56 height 49
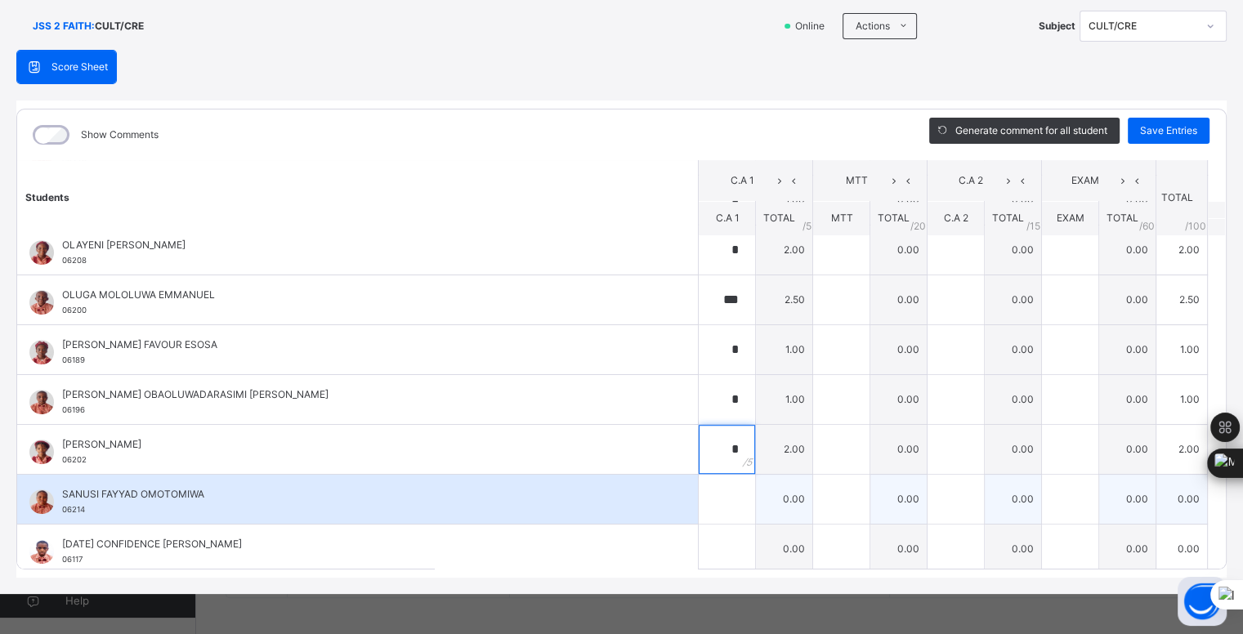
type input "*"
click at [710, 493] on input "text" at bounding box center [727, 499] width 56 height 49
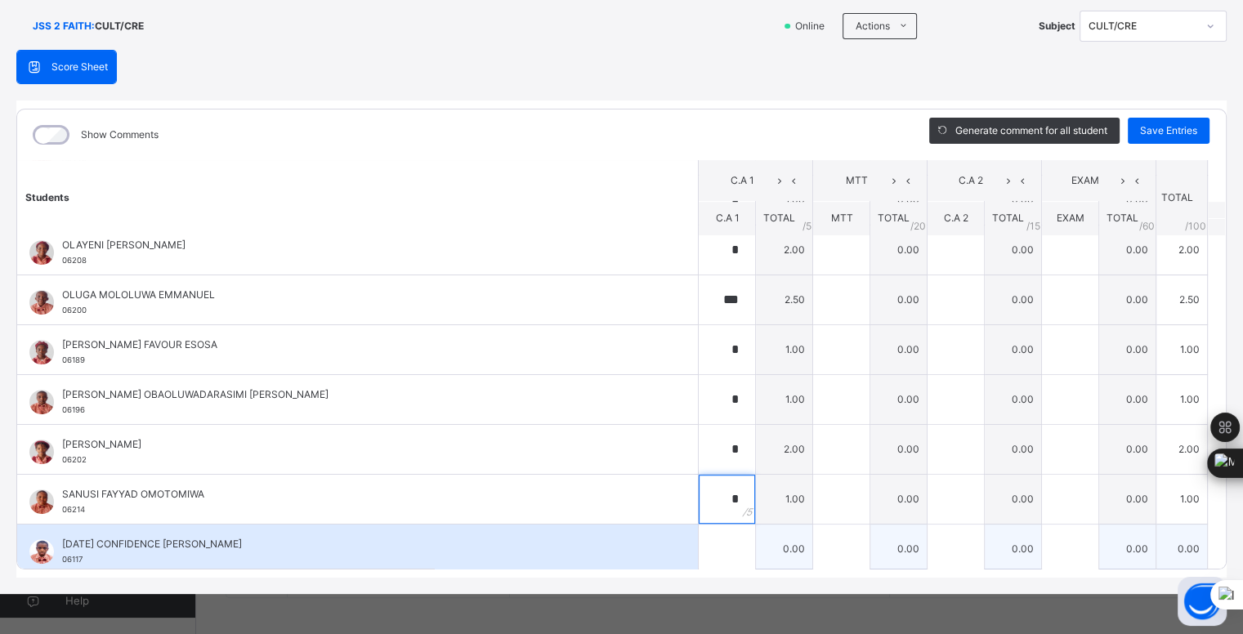
type input "*"
click at [706, 547] on input "text" at bounding box center [727, 549] width 56 height 49
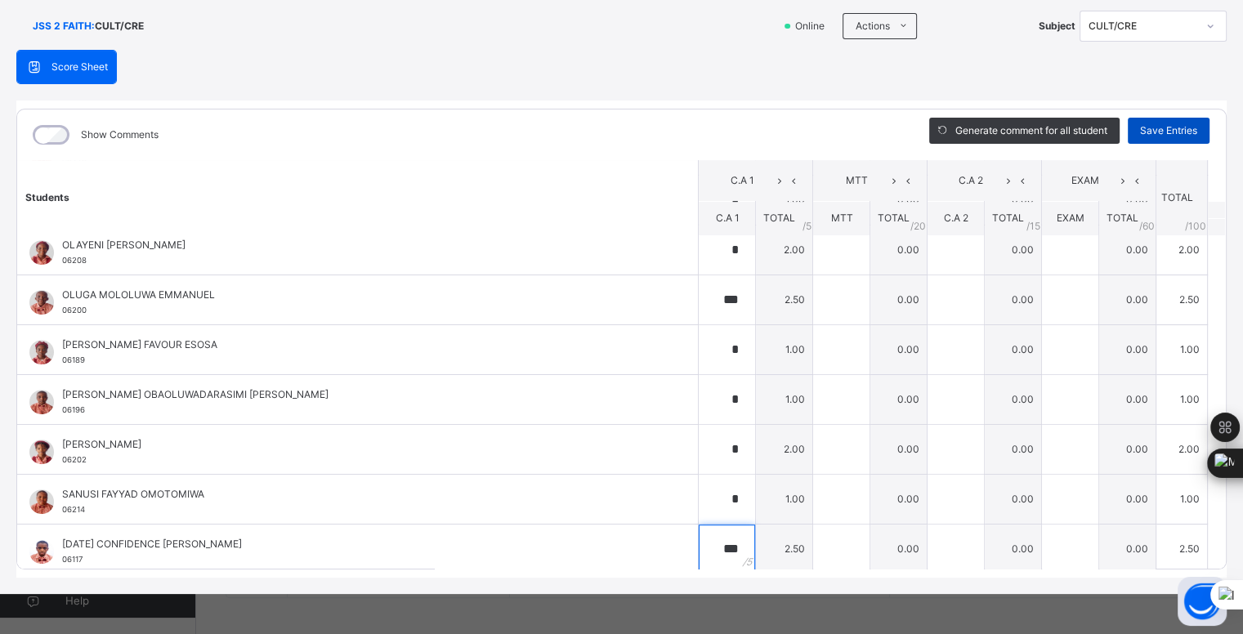
type input "***"
click at [1160, 128] on span "Save Entries" at bounding box center [1168, 130] width 57 height 15
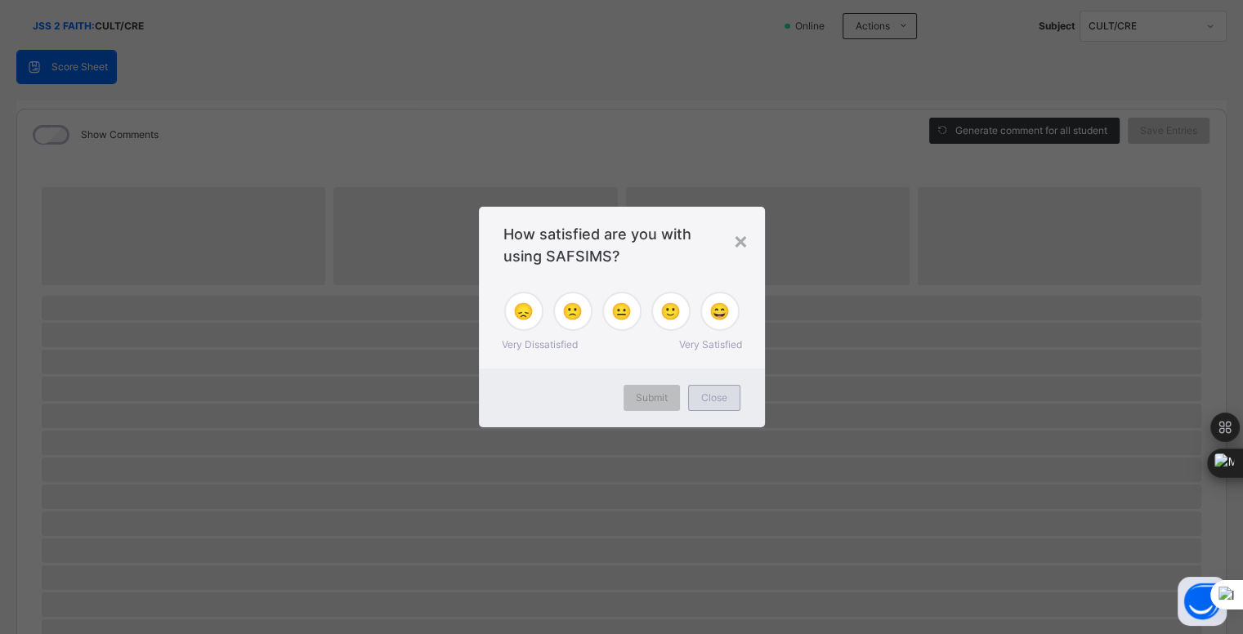
click at [716, 400] on span "Close" at bounding box center [714, 398] width 26 height 15
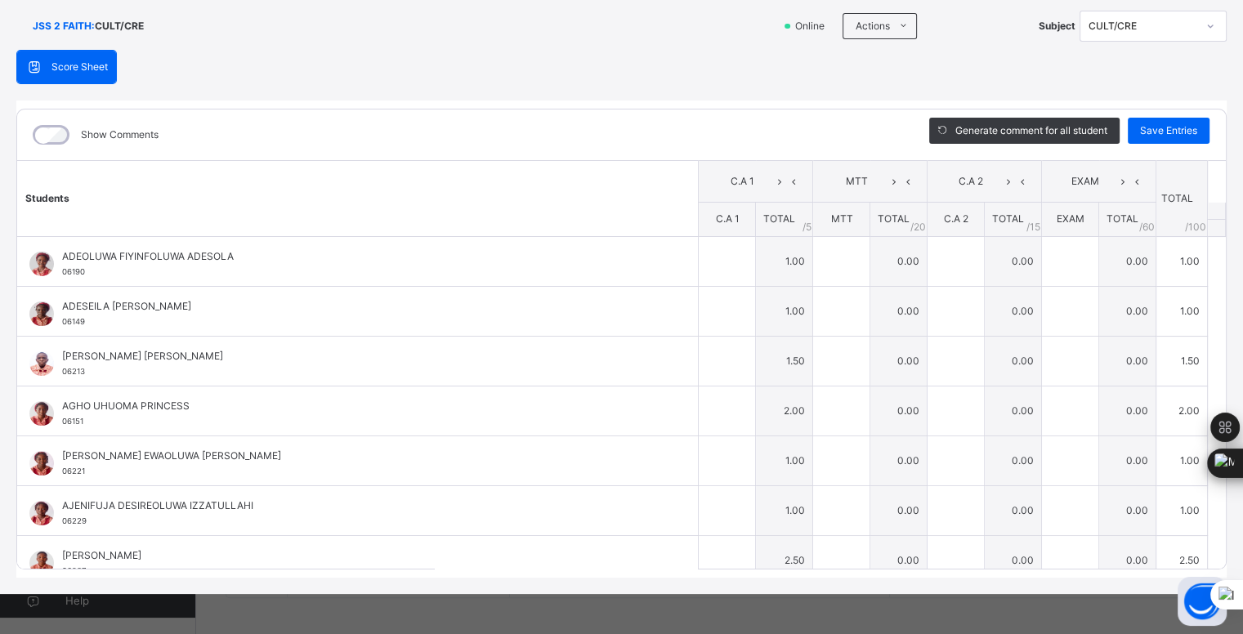
type input "*"
type input "***"
type input "*"
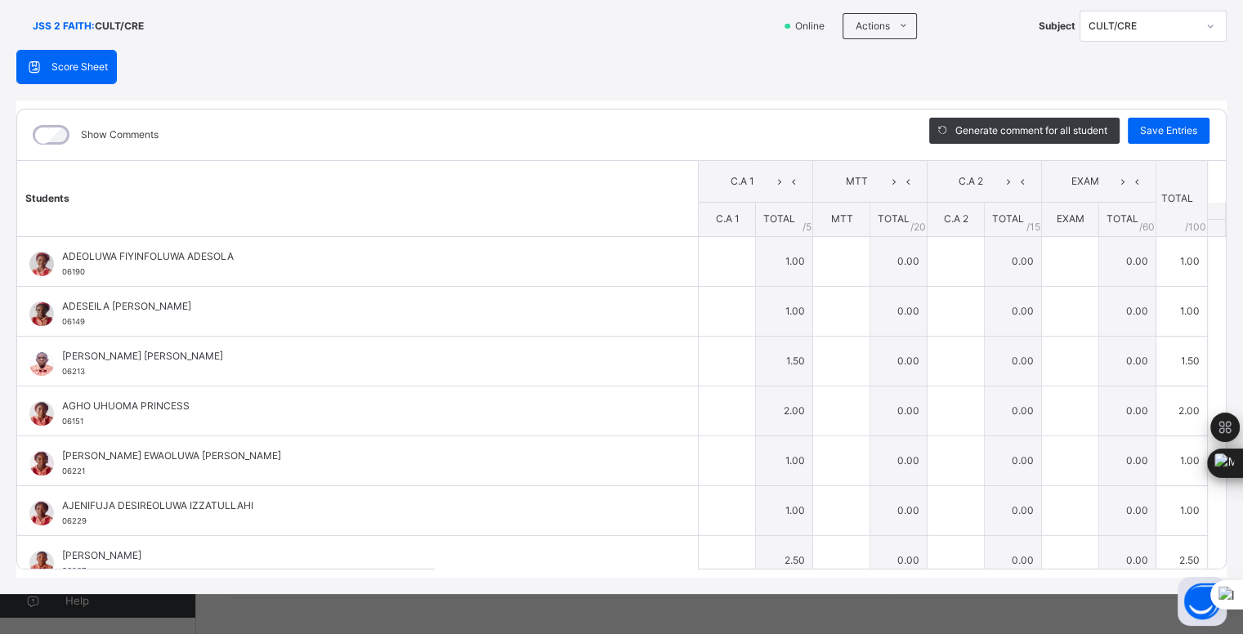
type input "*"
type input "***"
type input "*"
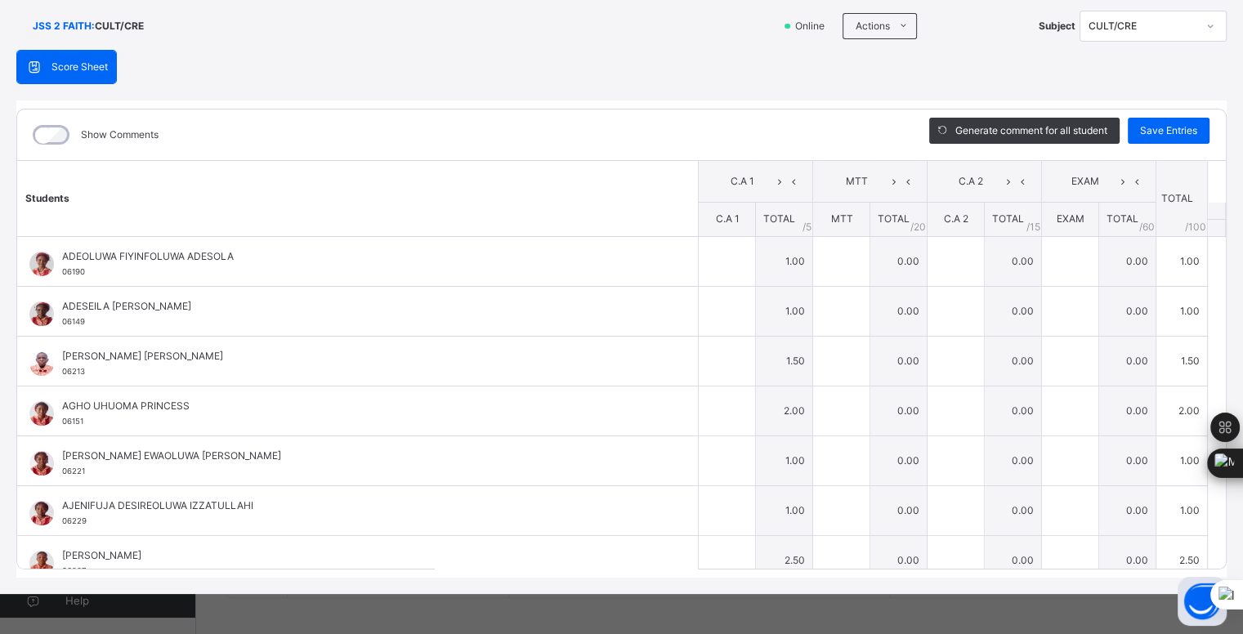
type input "*"
type input "***"
type input "*"
type input "***"
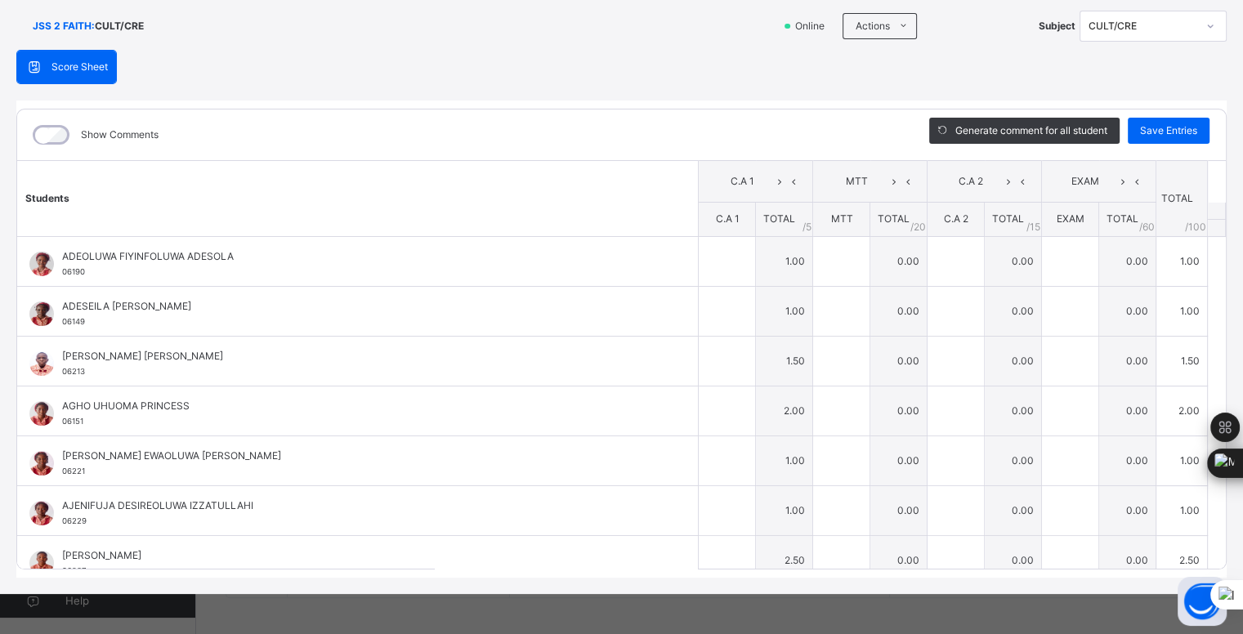
type input "***"
type input "*"
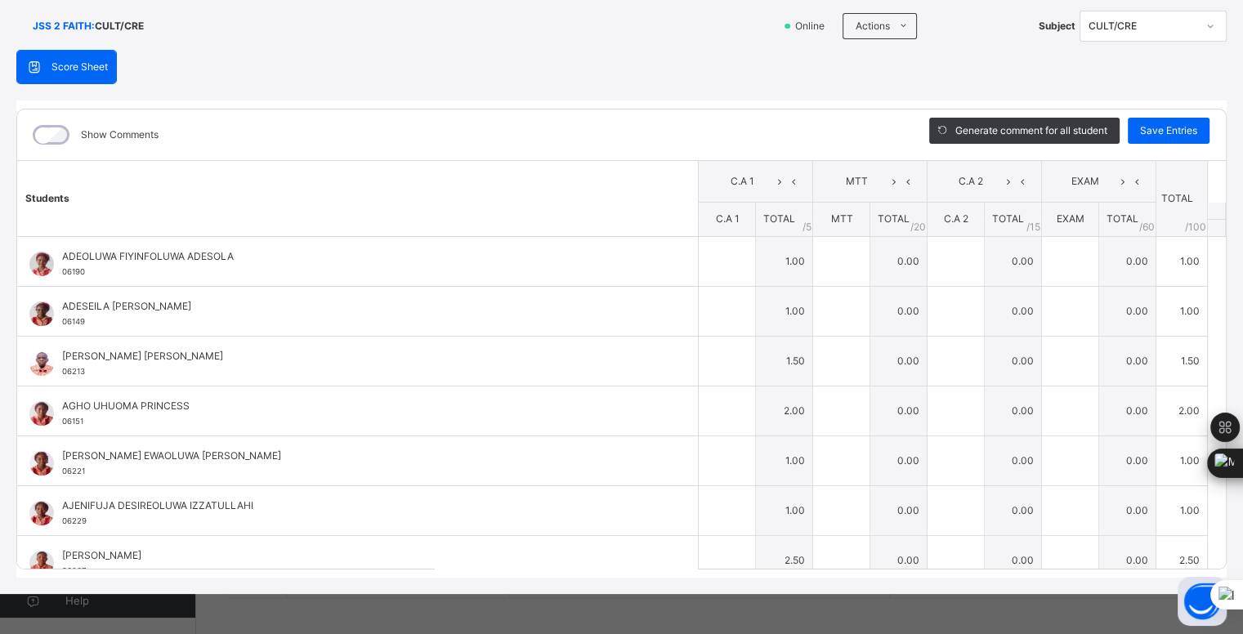
type input "***"
type input "*"
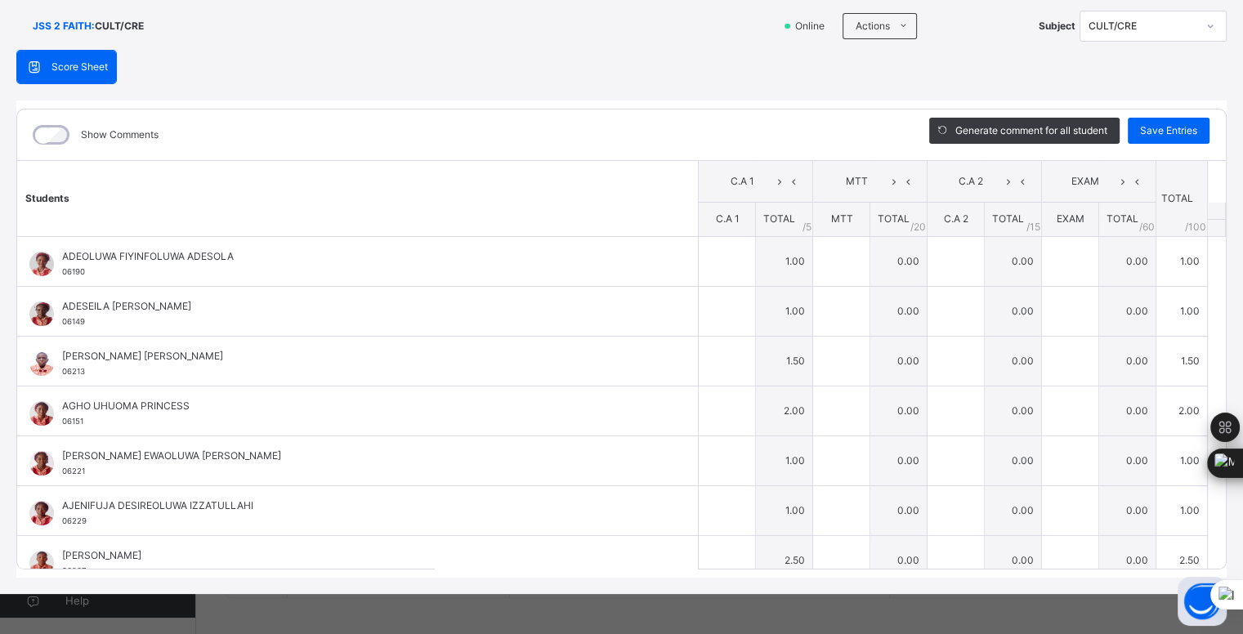
type input "***"
click at [1148, 132] on span "Save Entries" at bounding box center [1168, 130] width 57 height 15
type input "*"
type input "***"
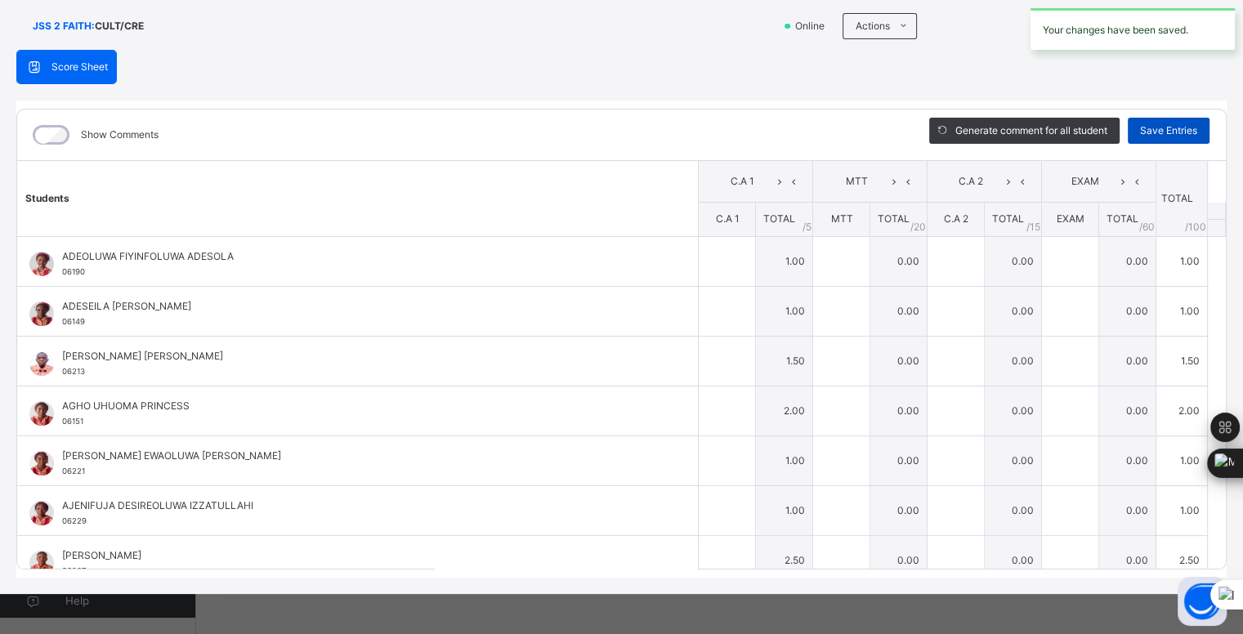
type input "*"
type input "***"
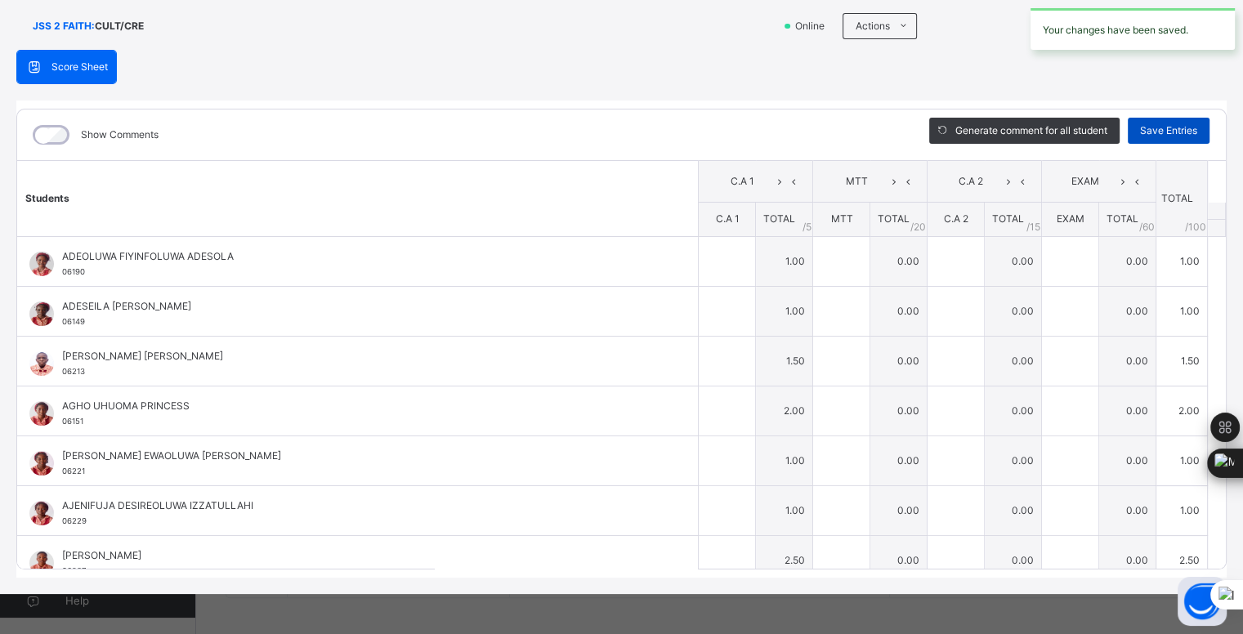
type input "*"
type input "***"
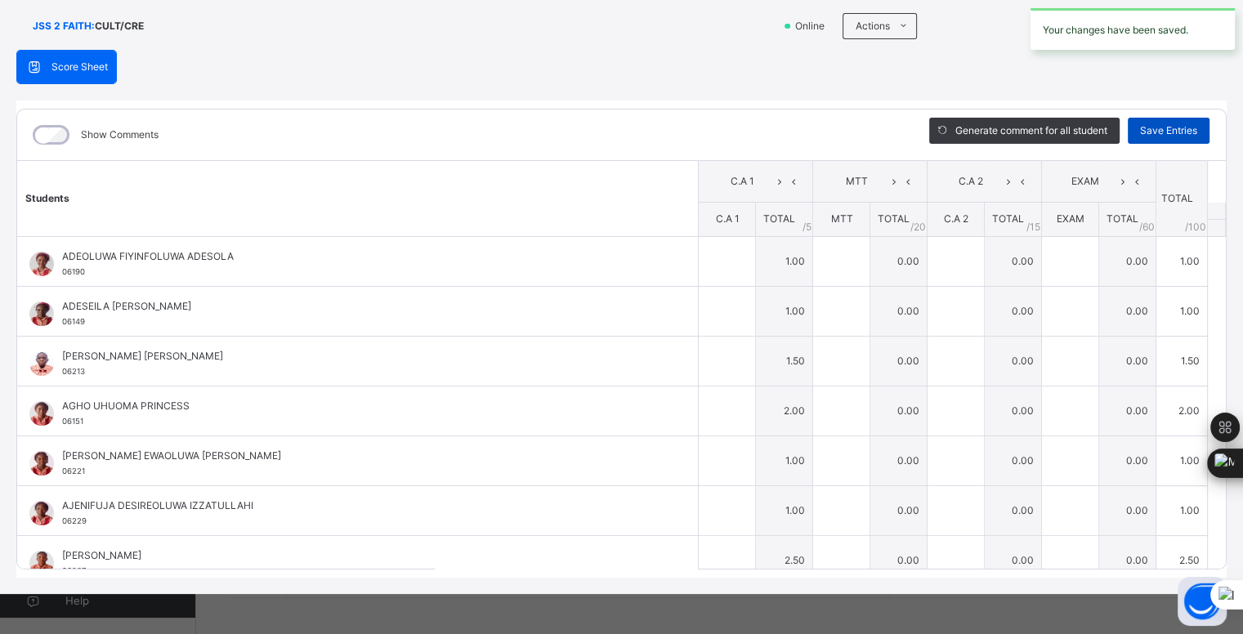
type input "*"
type input "***"
type input "*"
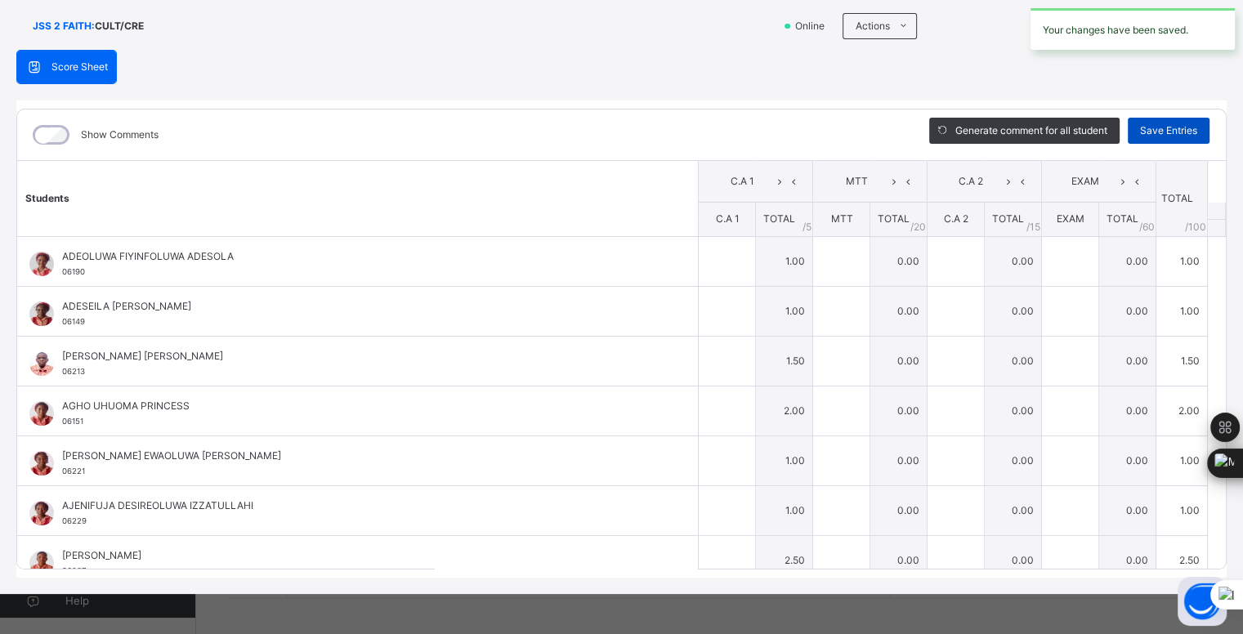
type input "*"
type input "***"
type input "*"
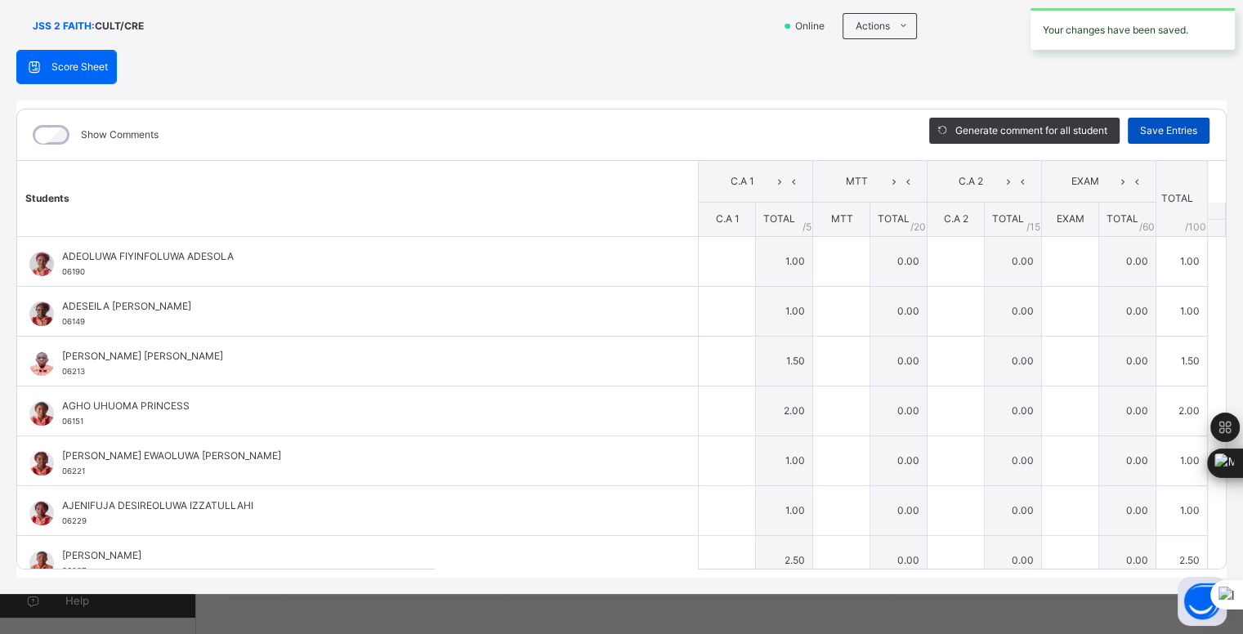
type input "*"
type input "***"
click at [1157, 118] on div "Save Entries" at bounding box center [1169, 131] width 82 height 26
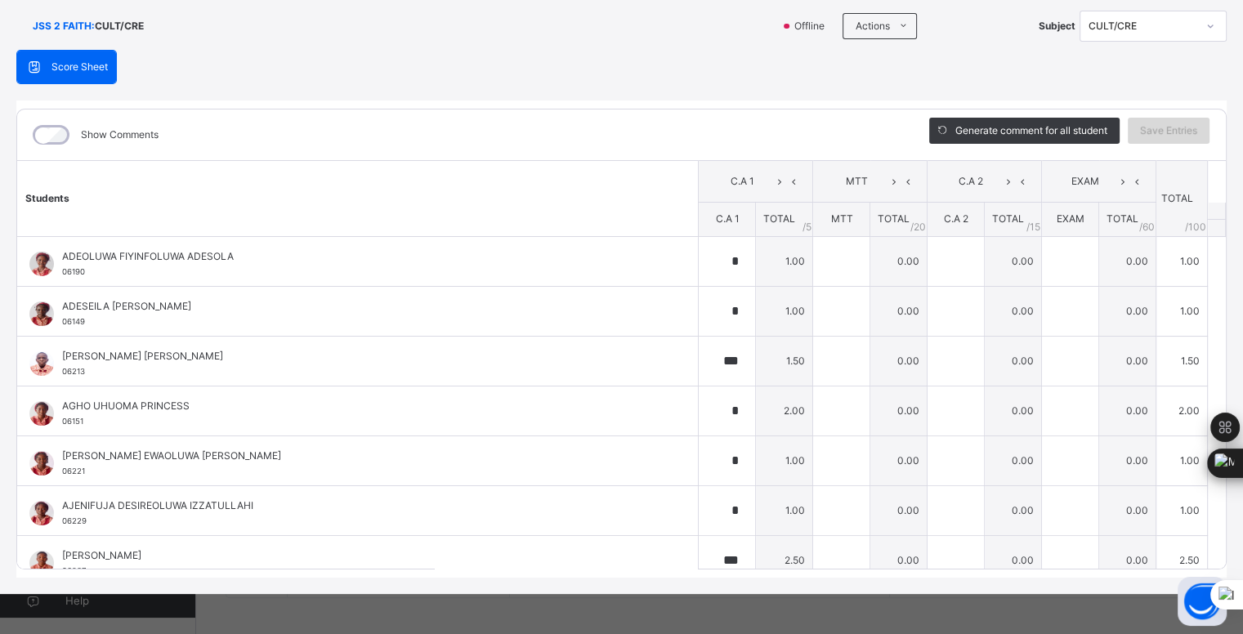
scroll to position [0, 0]
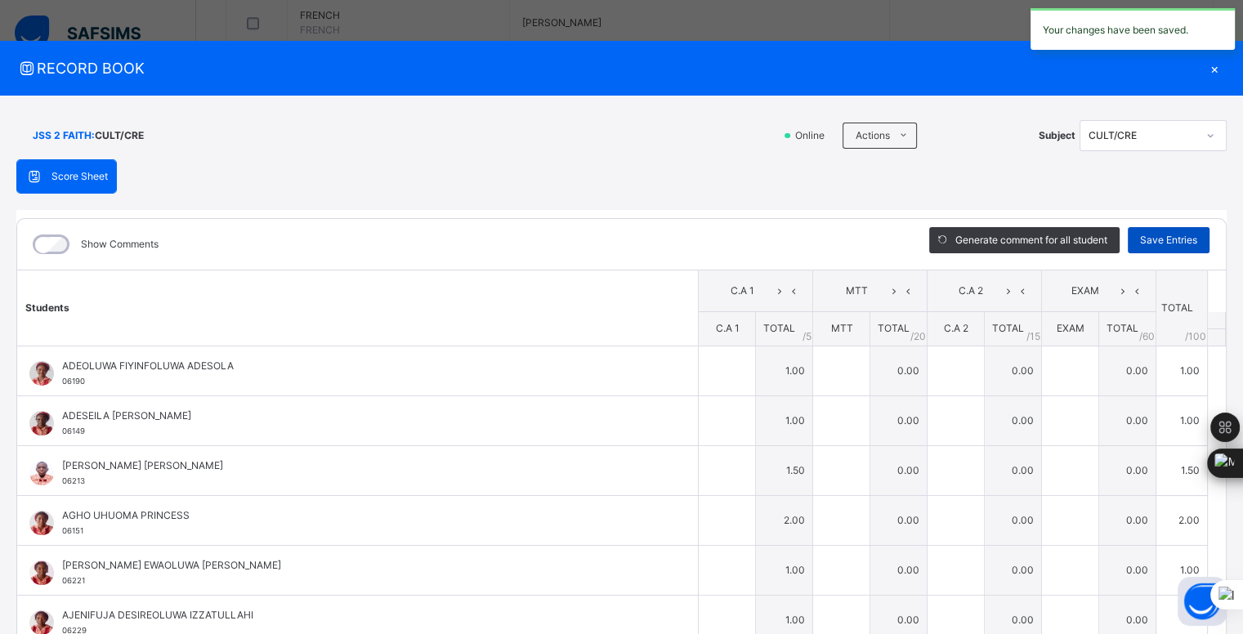
type input "*"
type input "***"
type input "*"
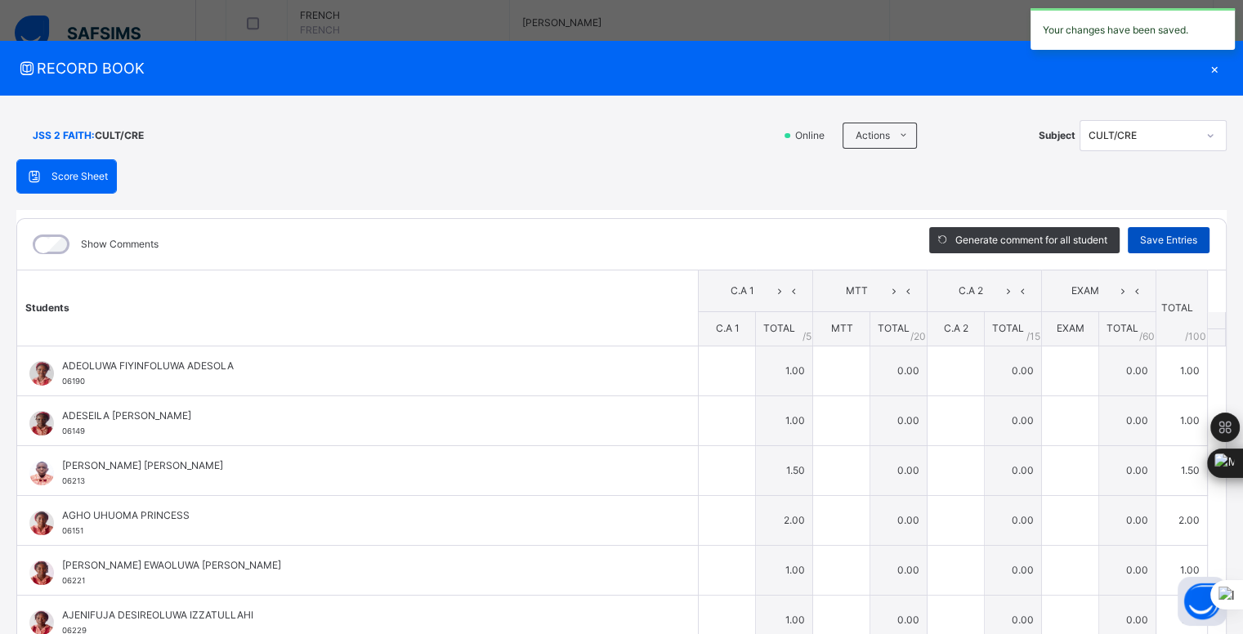
type input "*"
type input "***"
type input "*"
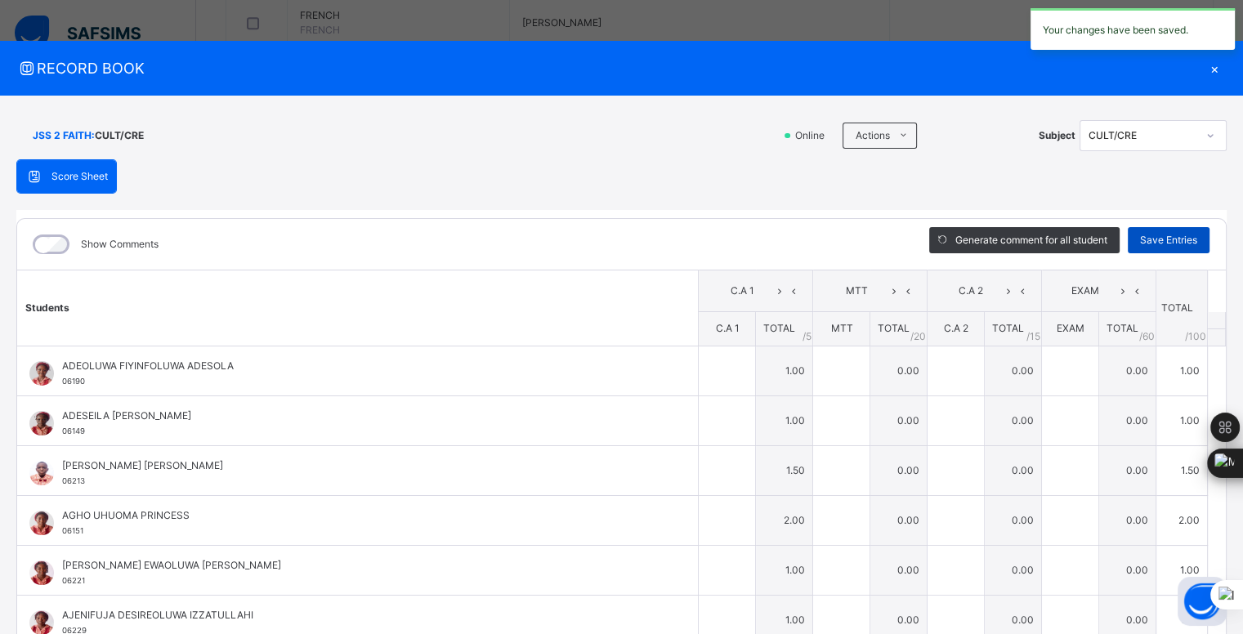
type input "*"
type input "***"
type input "*"
type input "***"
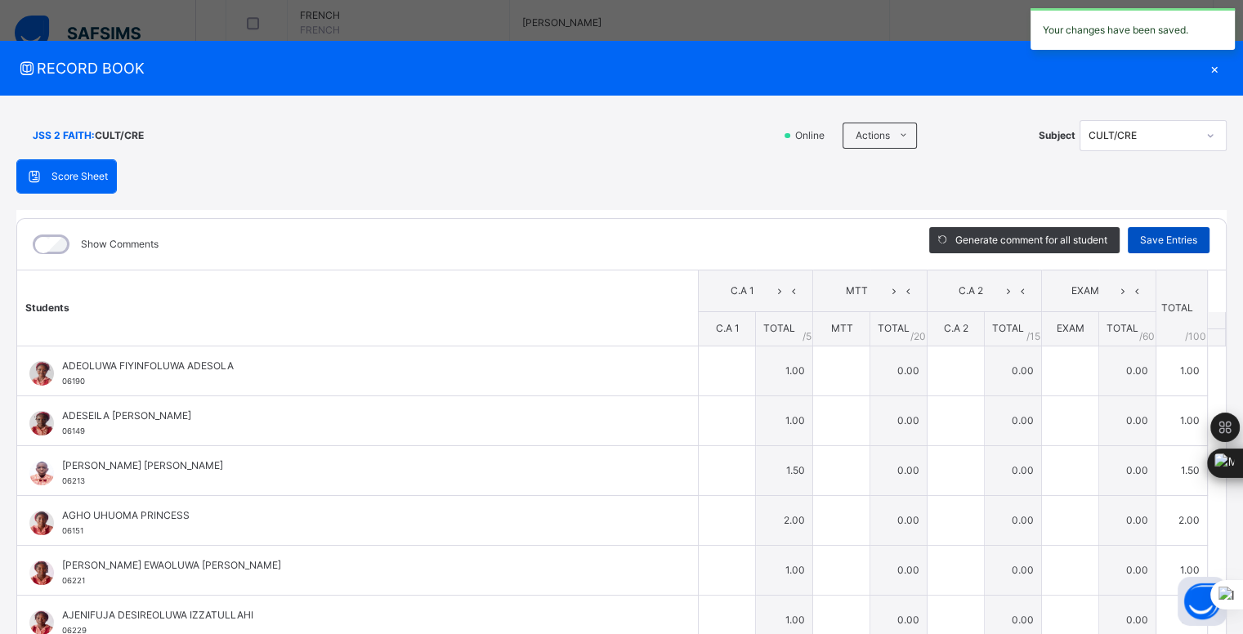
type input "***"
type input "*"
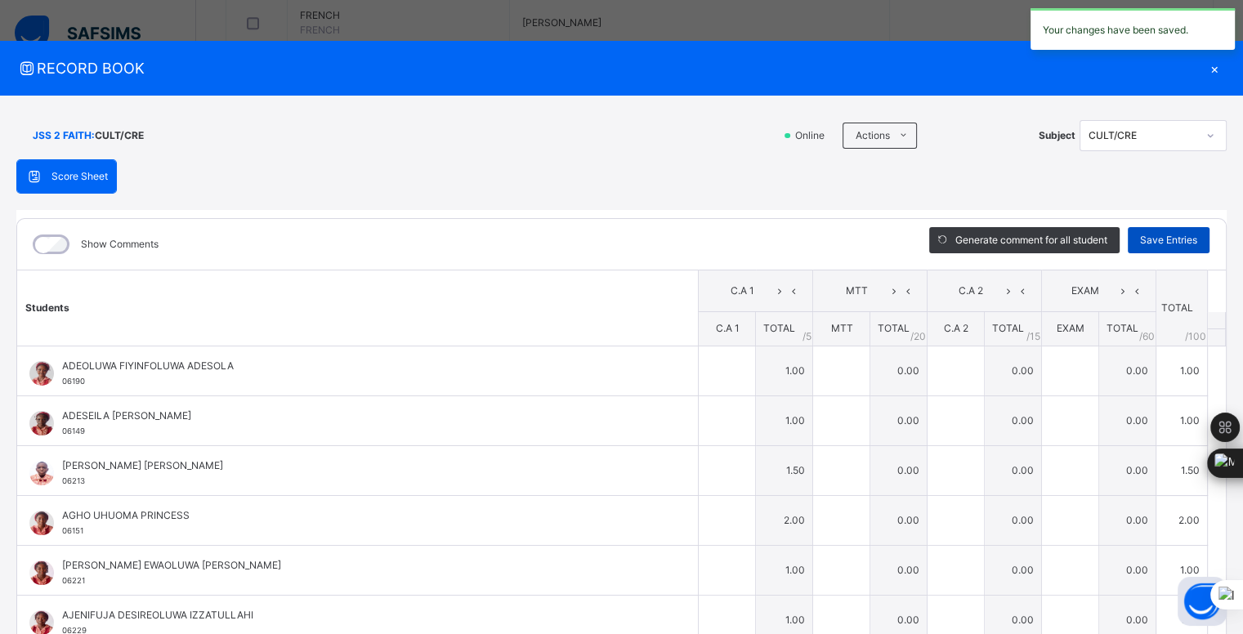
type input "***"
type input "*"
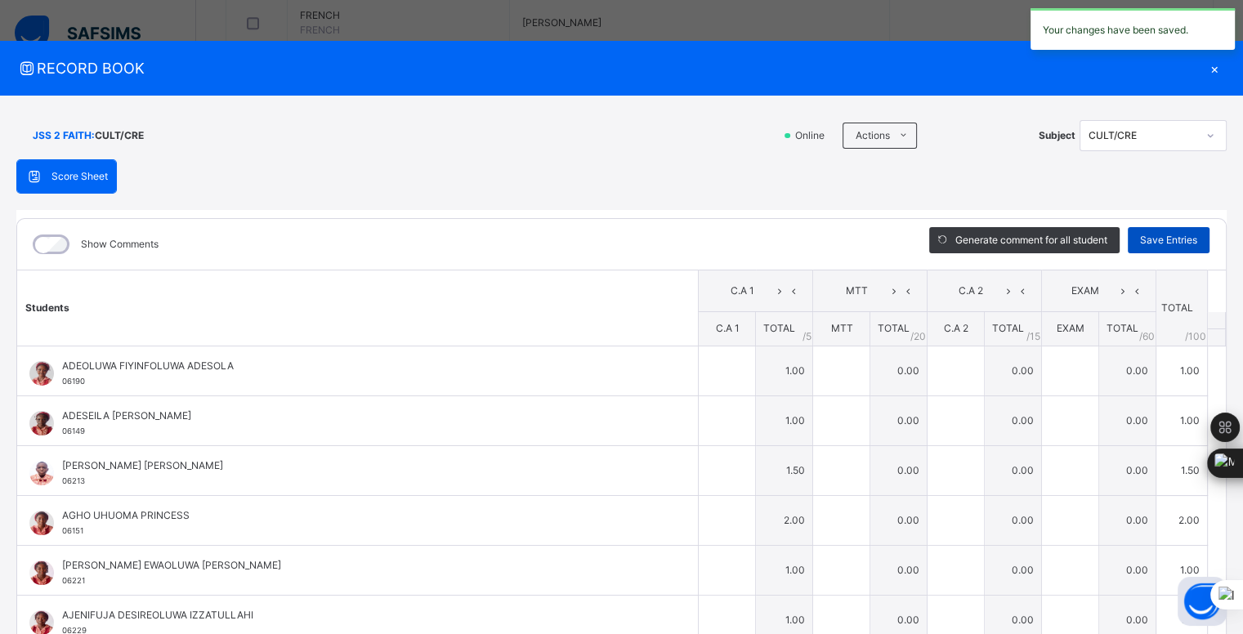
type input "***"
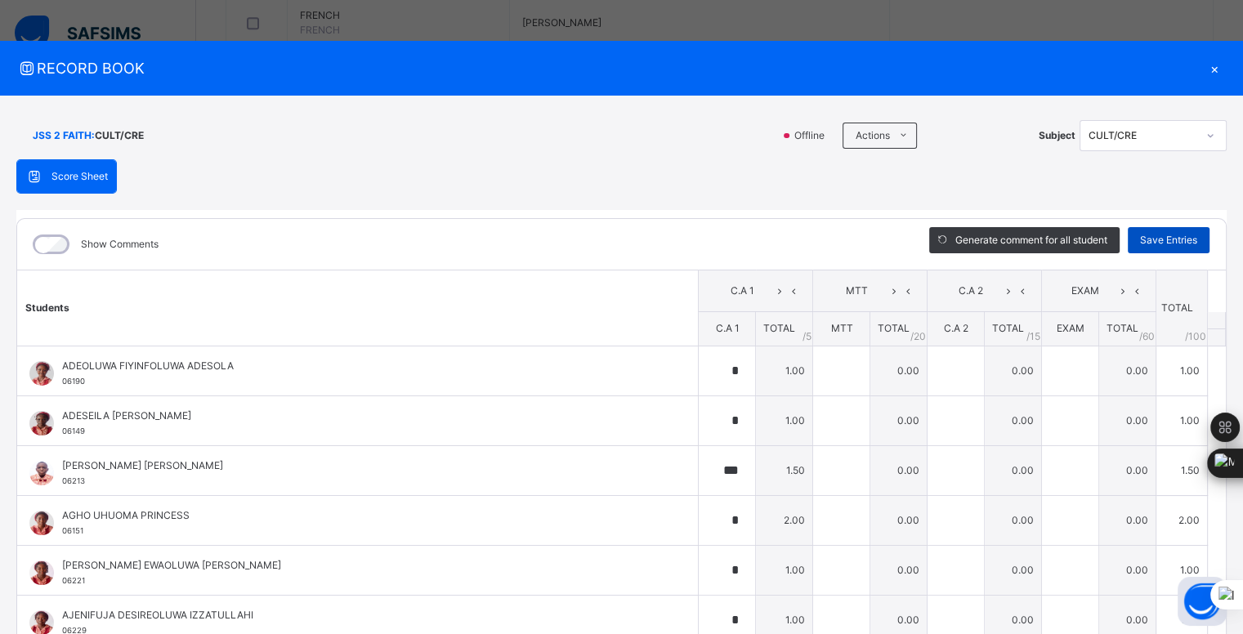
click at [1158, 234] on span "Save Entries" at bounding box center [1168, 240] width 57 height 15
type input "*"
type input "***"
type input "*"
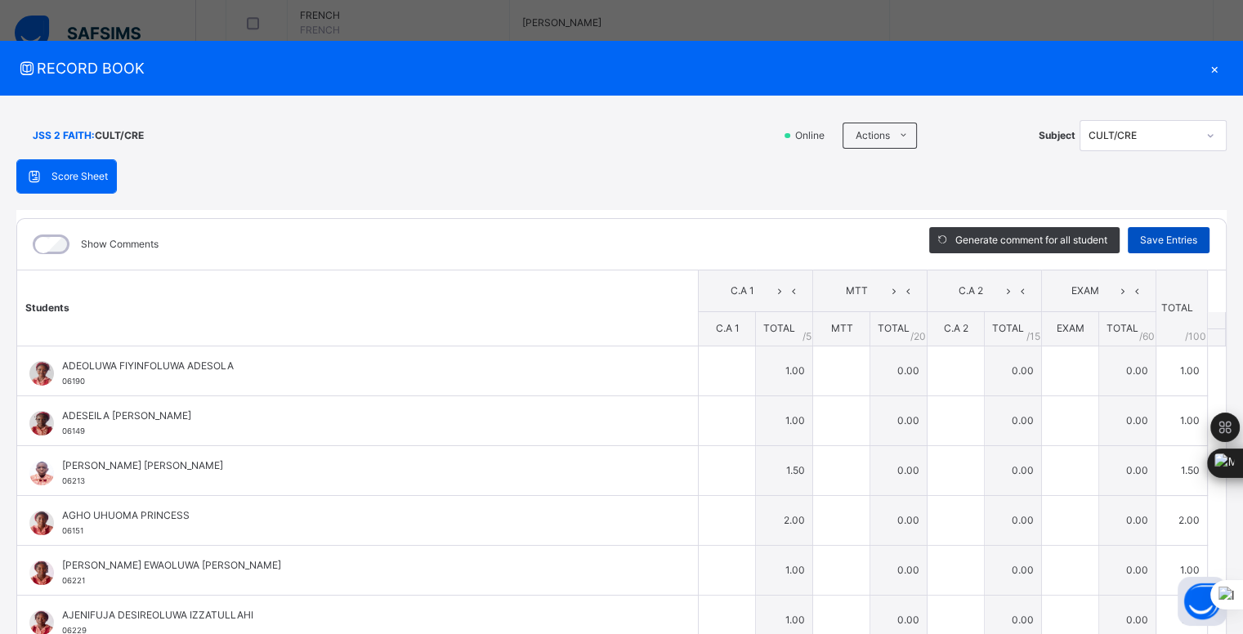
type input "*"
type input "***"
type input "*"
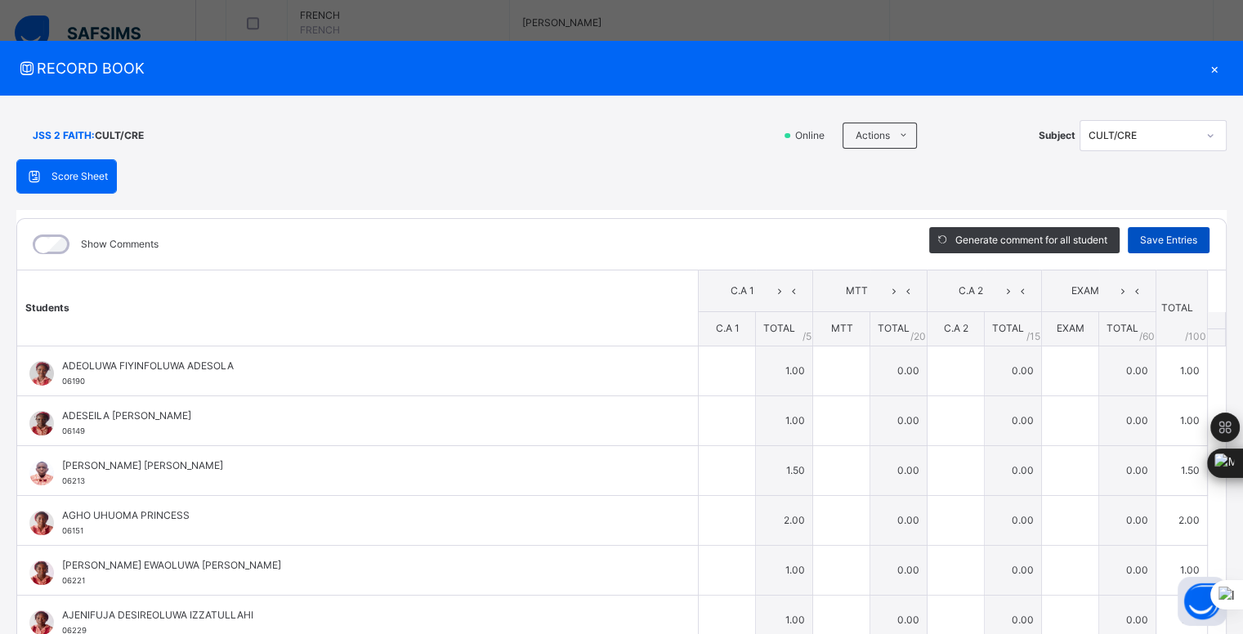
type input "*"
type input "***"
type input "*"
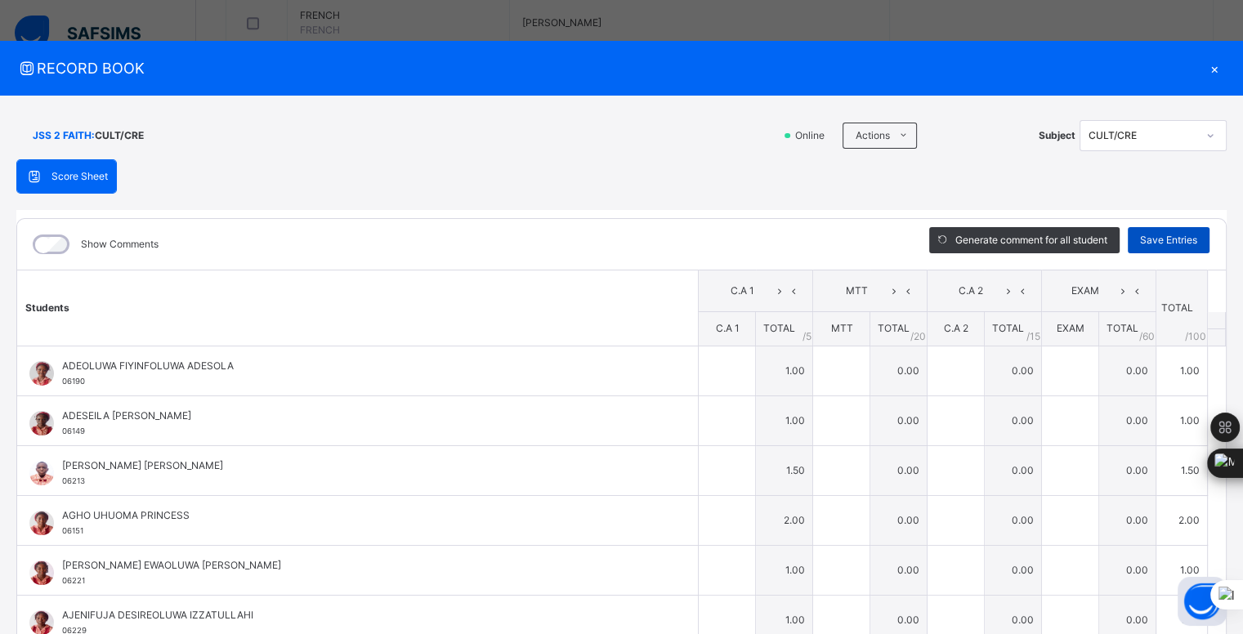
type input "***"
type input "*"
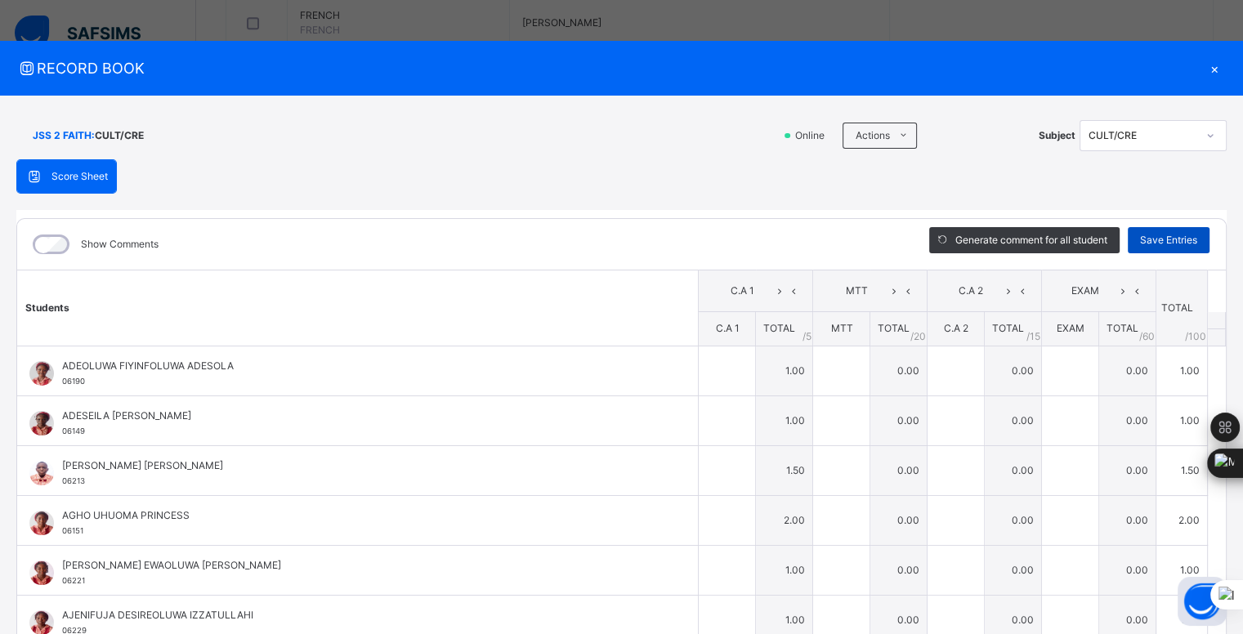
type input "*"
type input "***"
type input "*"
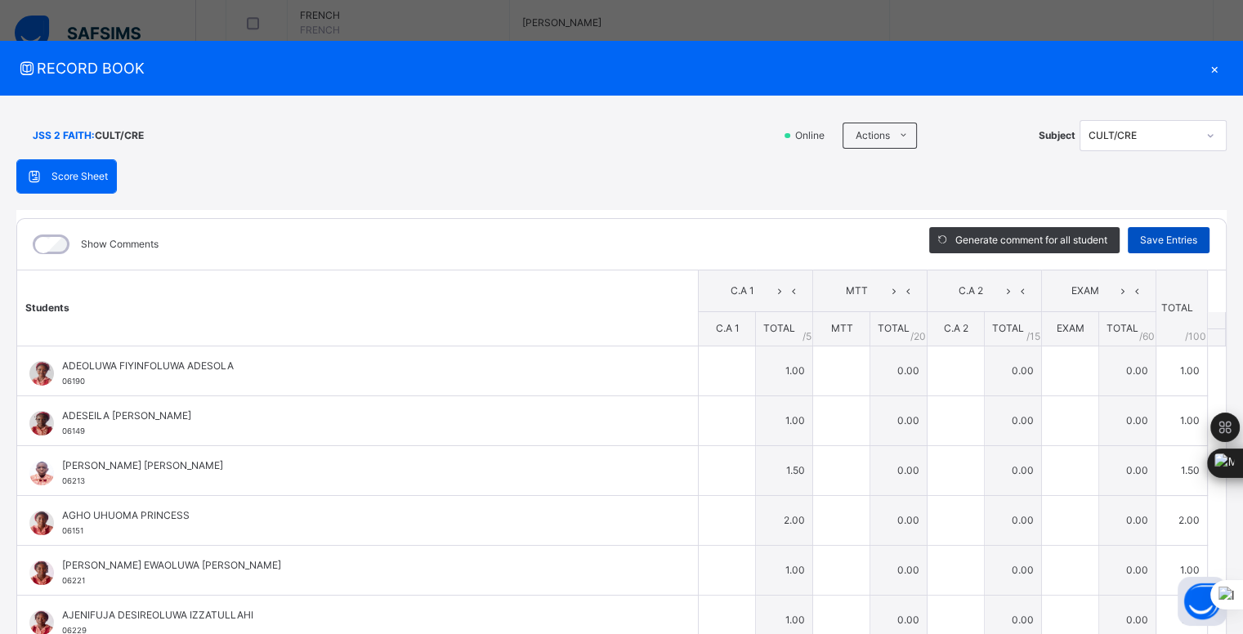
type input "*"
type input "***"
click at [1163, 242] on span "Save Entries" at bounding box center [1168, 240] width 57 height 15
type input "*"
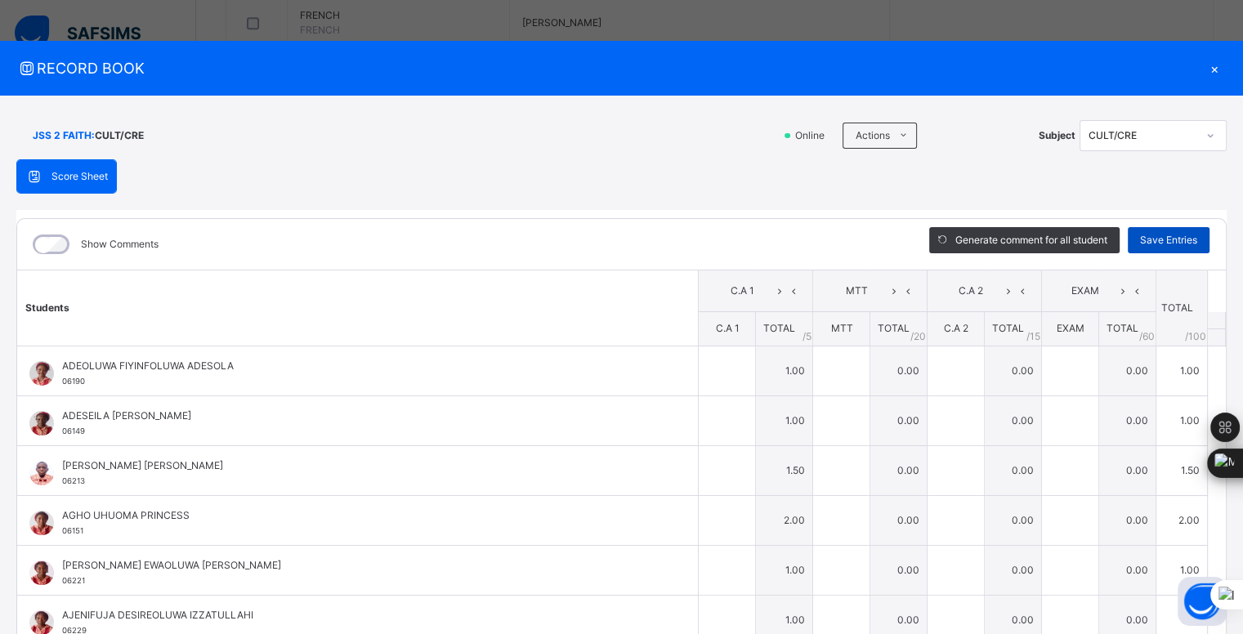
type input "***"
type input "*"
type input "***"
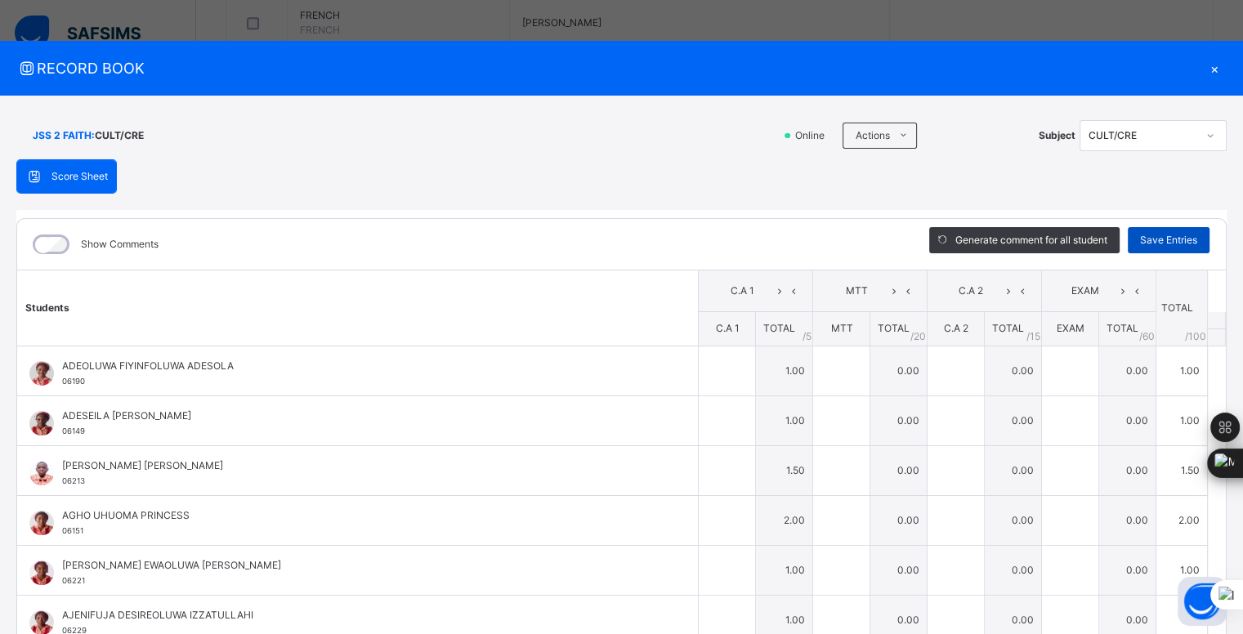
type input "***"
type input "*"
type input "***"
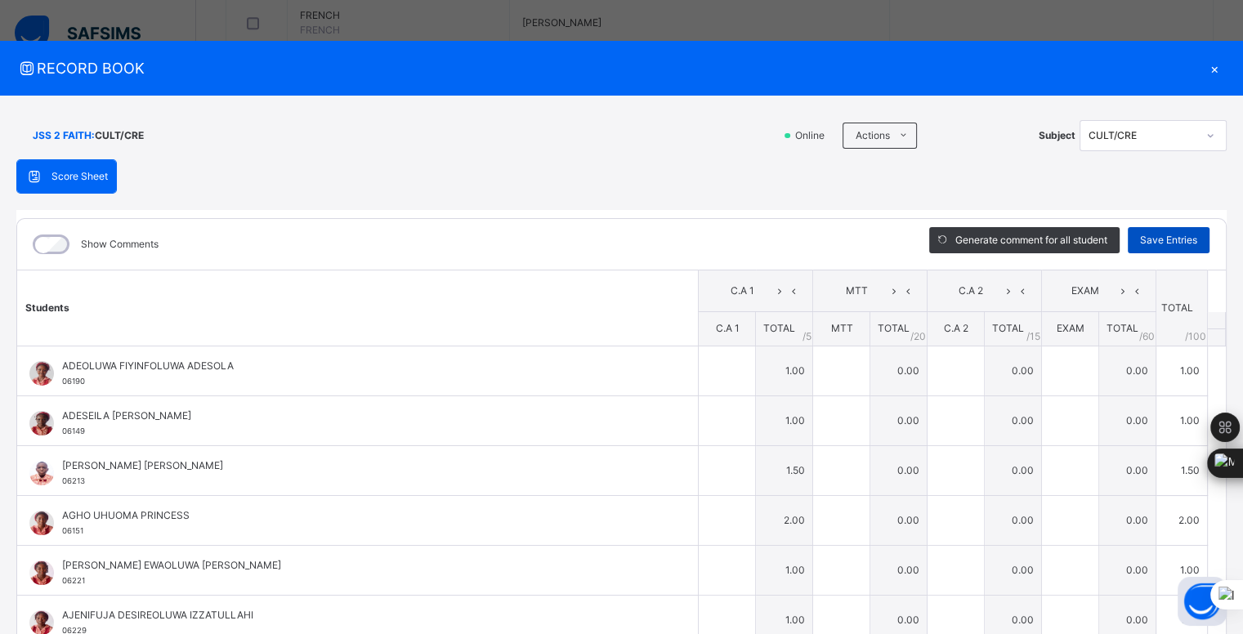
type input "***"
type input "*"
type input "***"
type input "*"
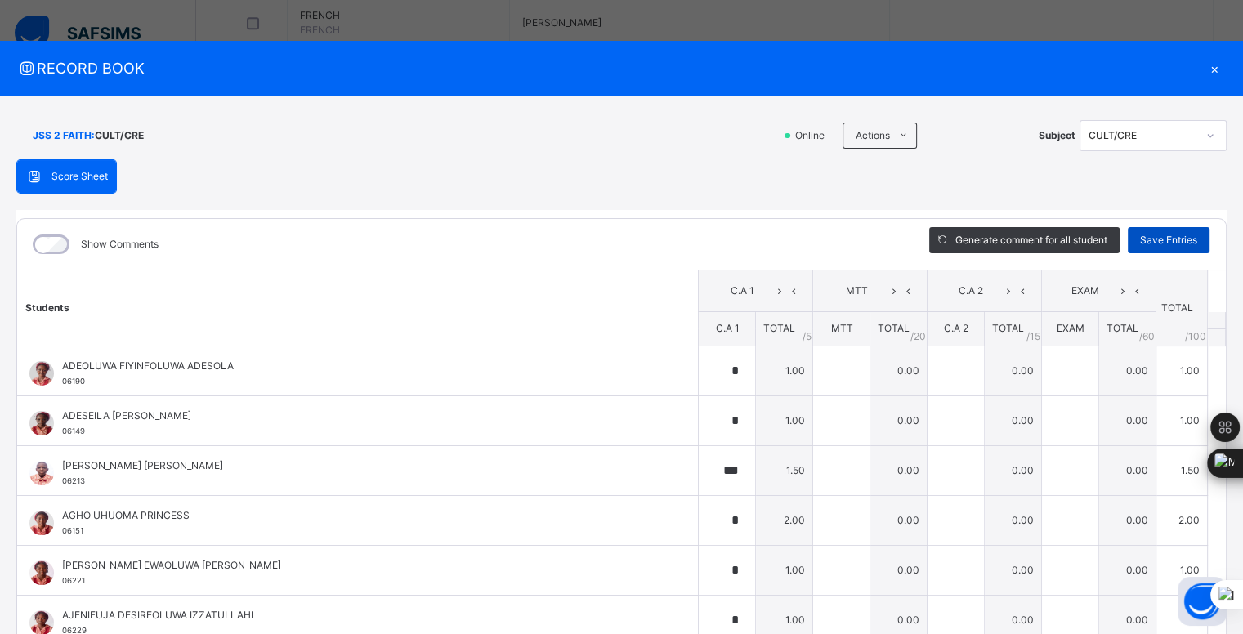
type input "*"
type input "***"
type input "*"
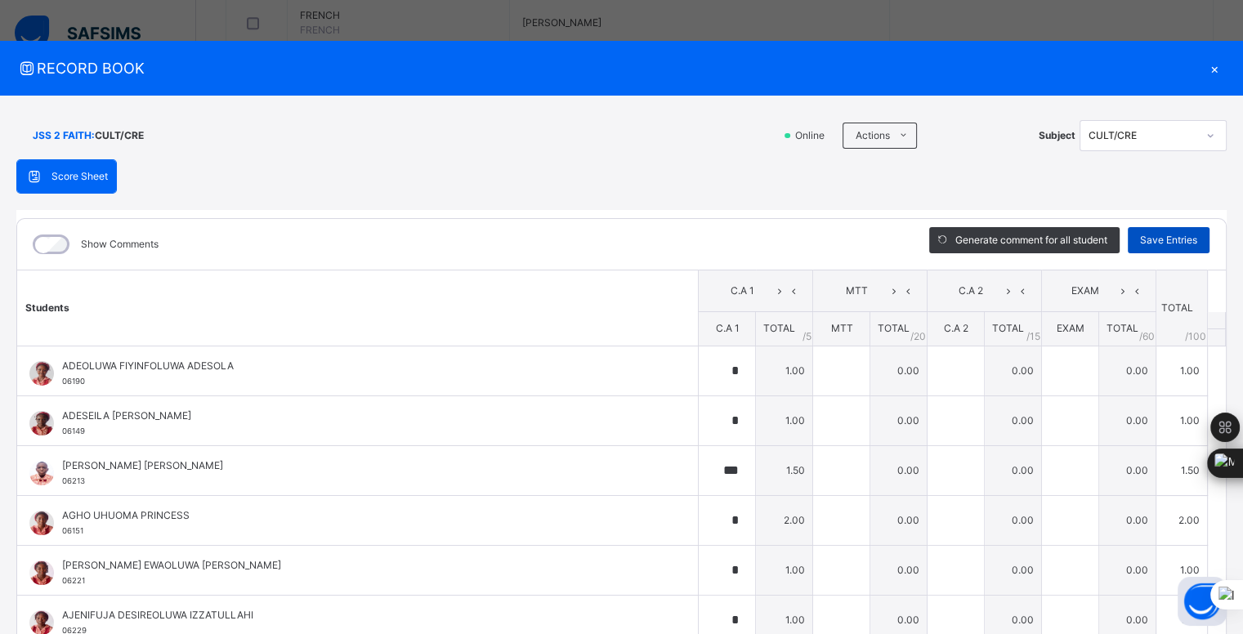
type input "*"
type input "***"
click at [1210, 66] on div "×" at bounding box center [1215, 68] width 25 height 22
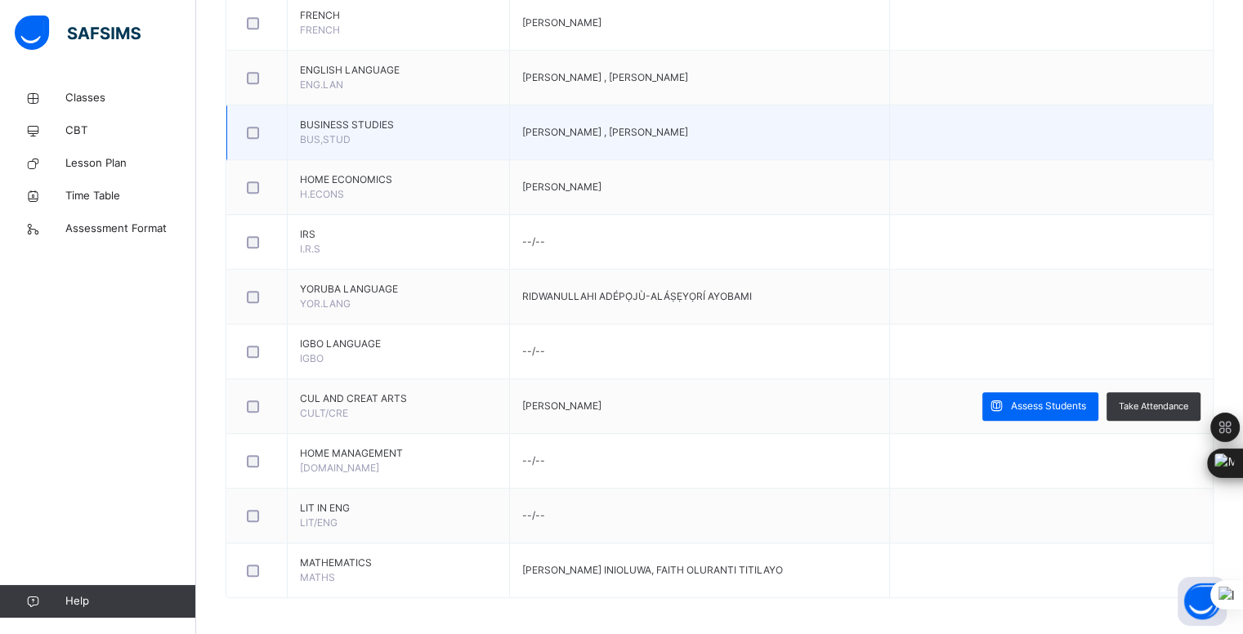
click at [360, 125] on span "BUSINESS STUDIES" at bounding box center [398, 125] width 197 height 15
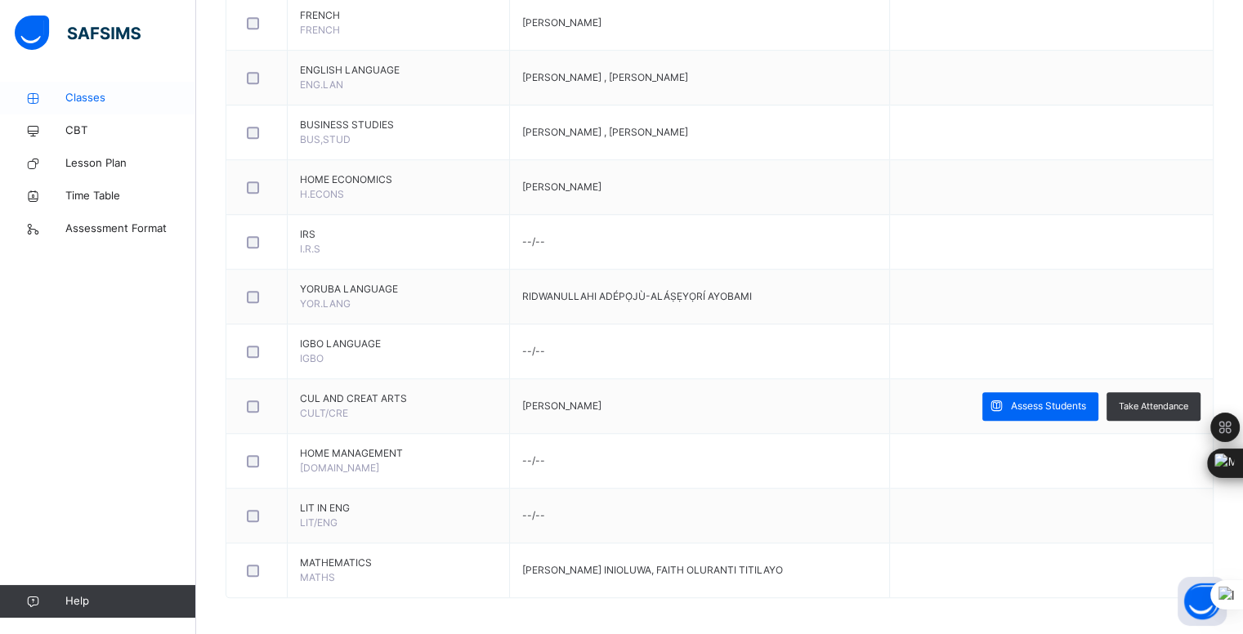
click at [92, 101] on span "Classes" at bounding box center [130, 98] width 131 height 16
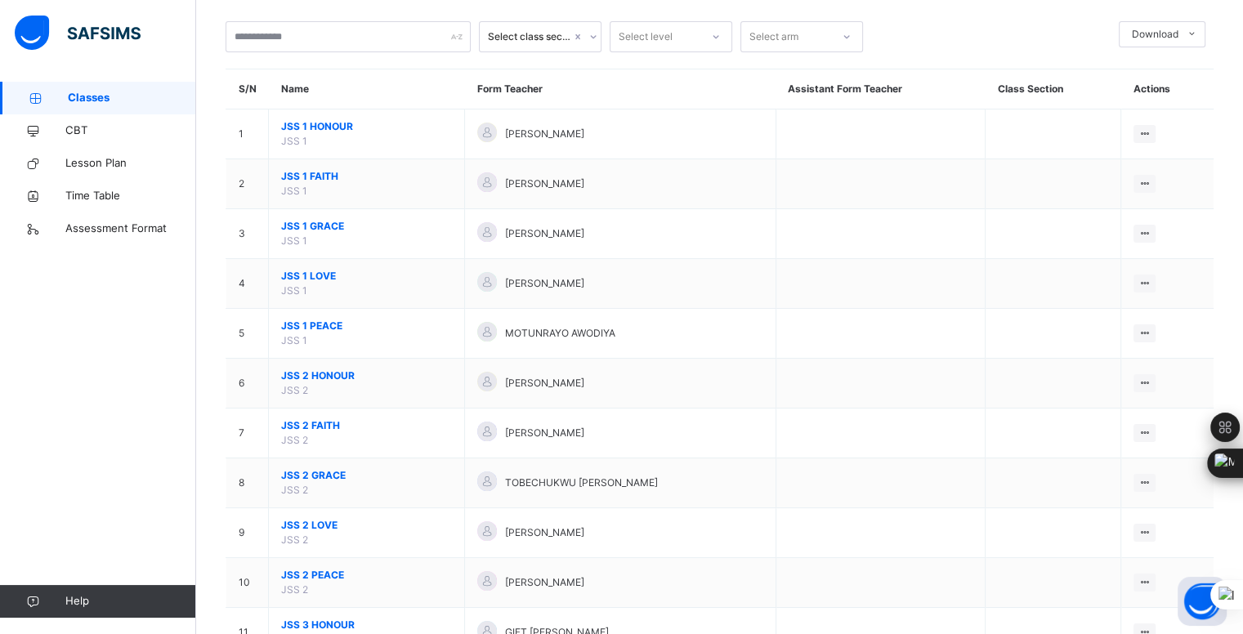
scroll to position [89, 0]
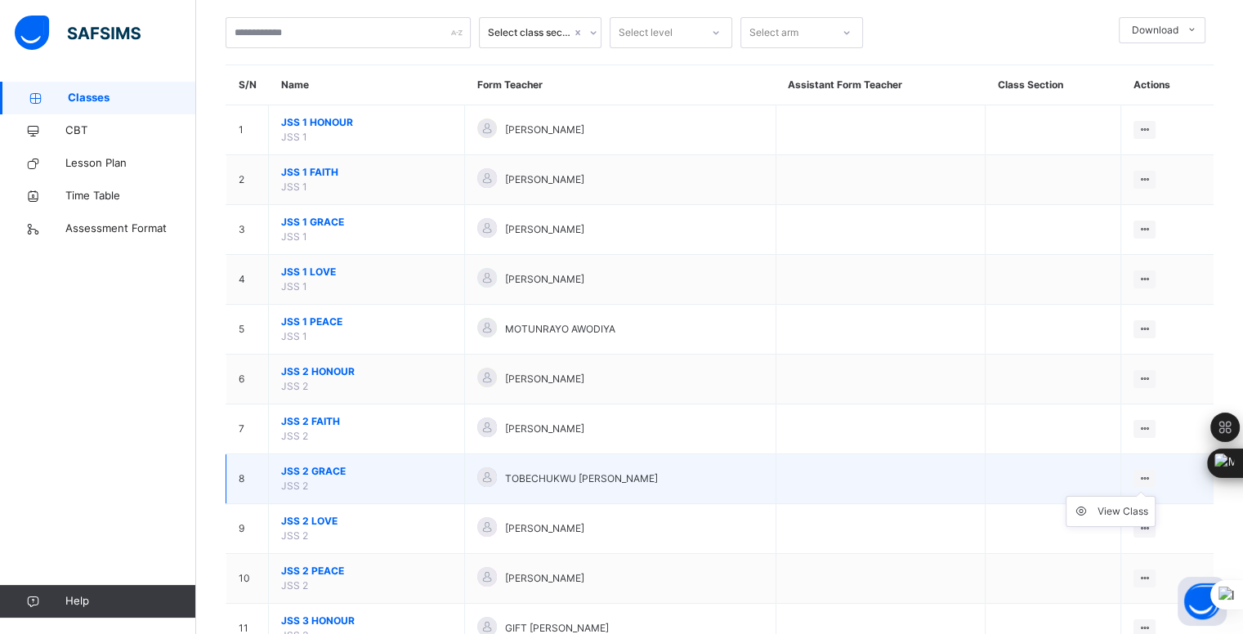
click at [1156, 496] on ul "View Class" at bounding box center [1111, 511] width 90 height 31
click at [1135, 511] on div "View Class" at bounding box center [1123, 512] width 51 height 16
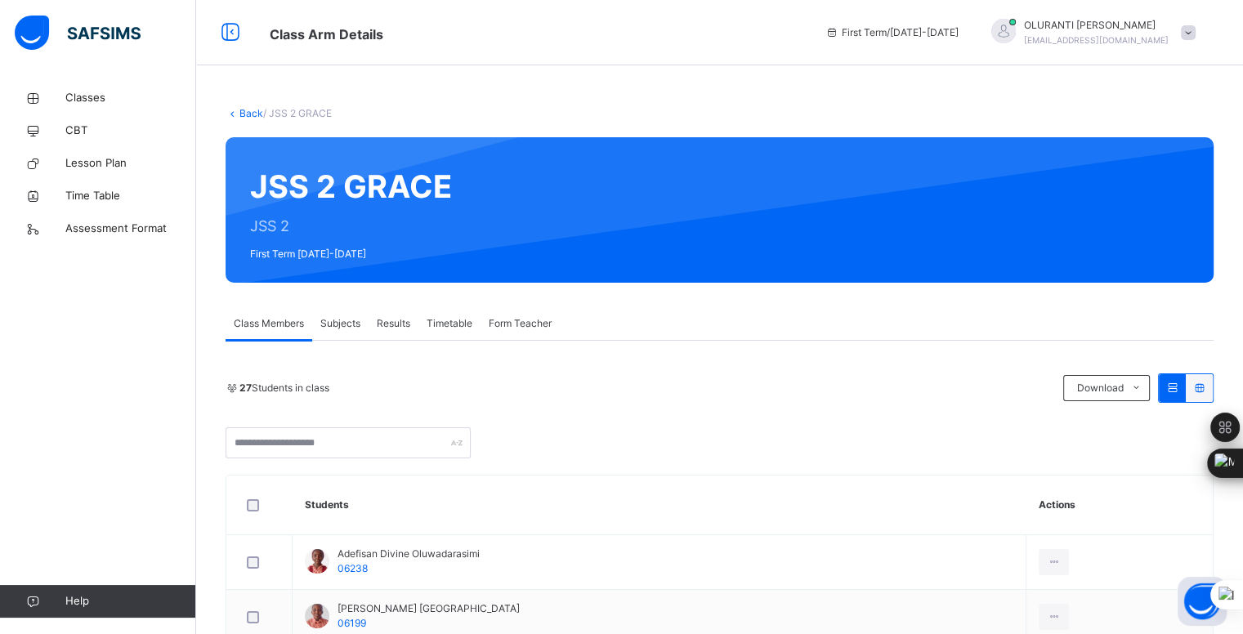
click at [353, 325] on span "Subjects" at bounding box center [340, 323] width 40 height 15
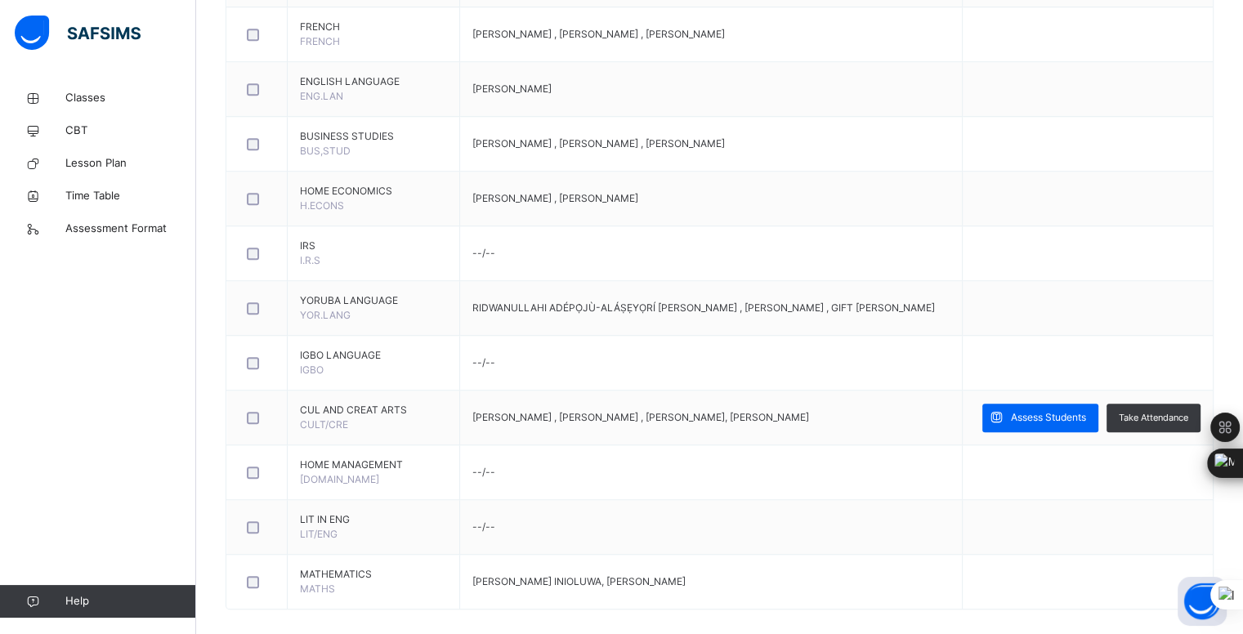
scroll to position [1295, 0]
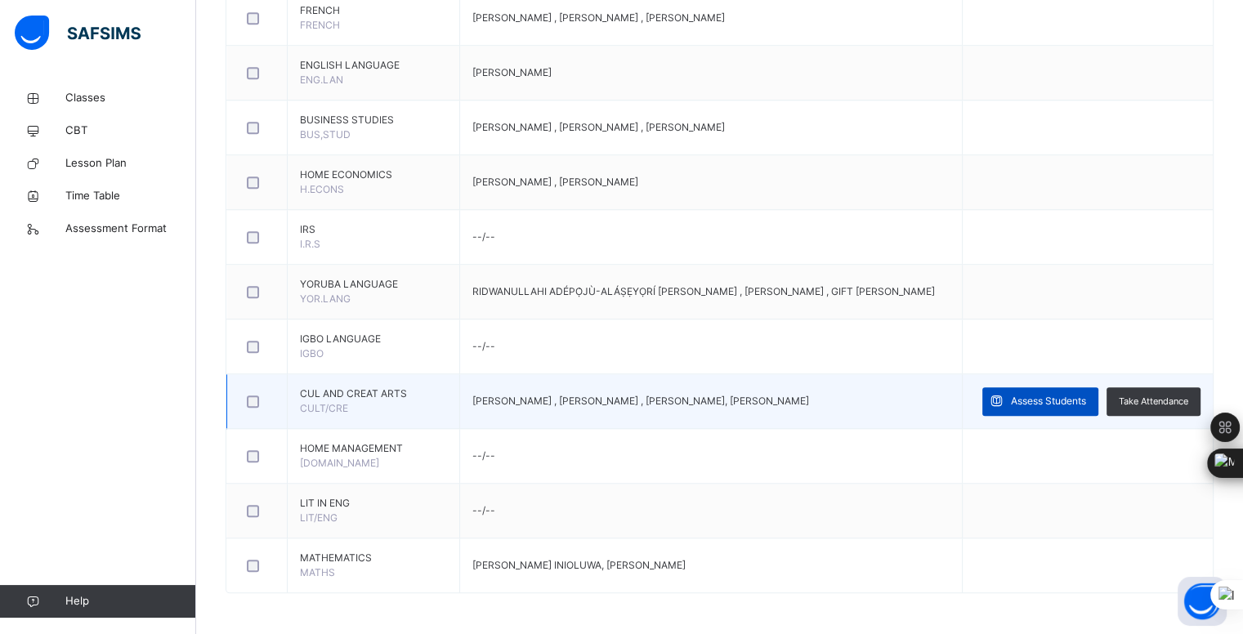
click at [1086, 394] on span "Assess Students" at bounding box center [1048, 401] width 75 height 15
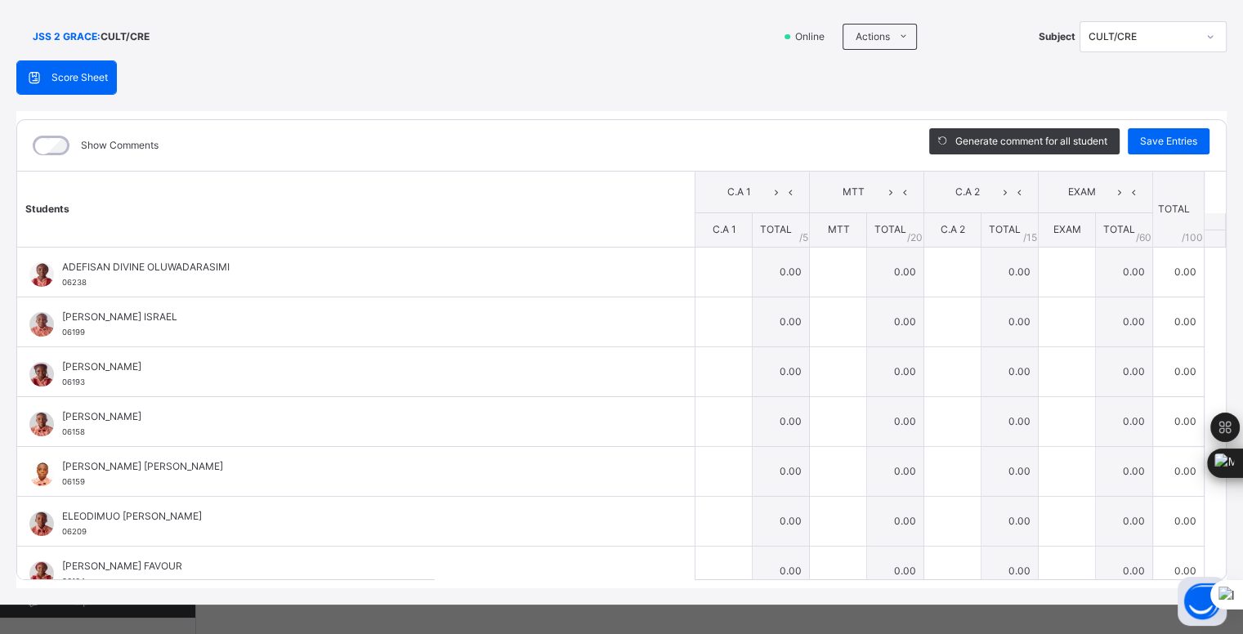
scroll to position [110, 0]
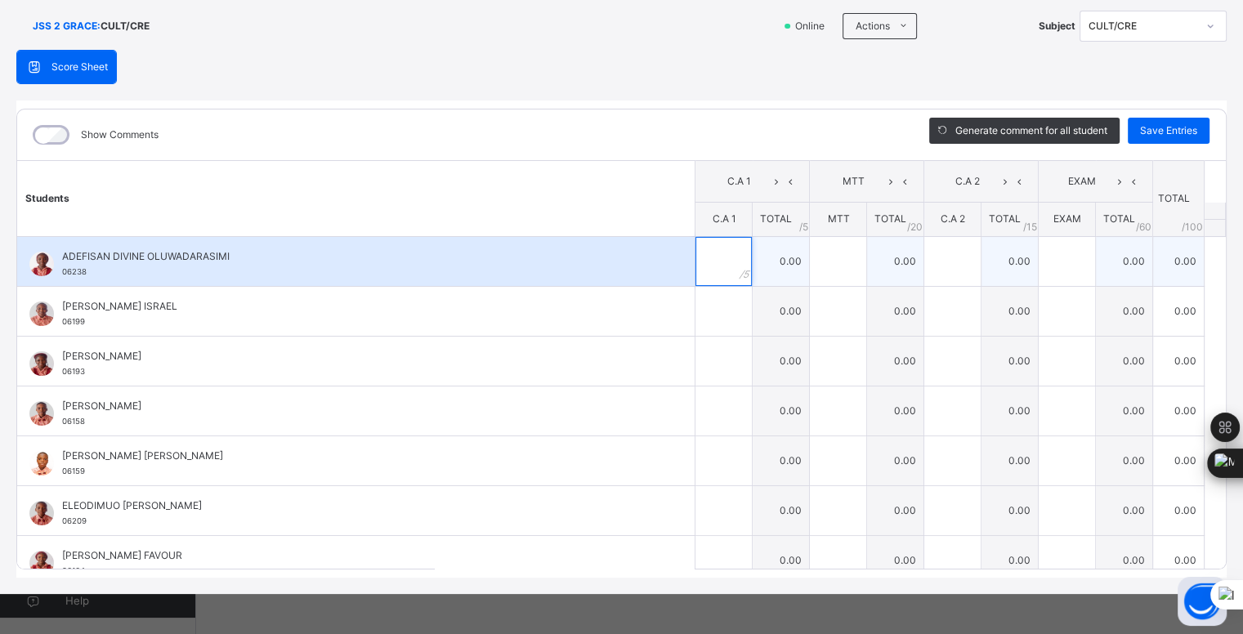
click at [697, 262] on input "text" at bounding box center [724, 261] width 56 height 49
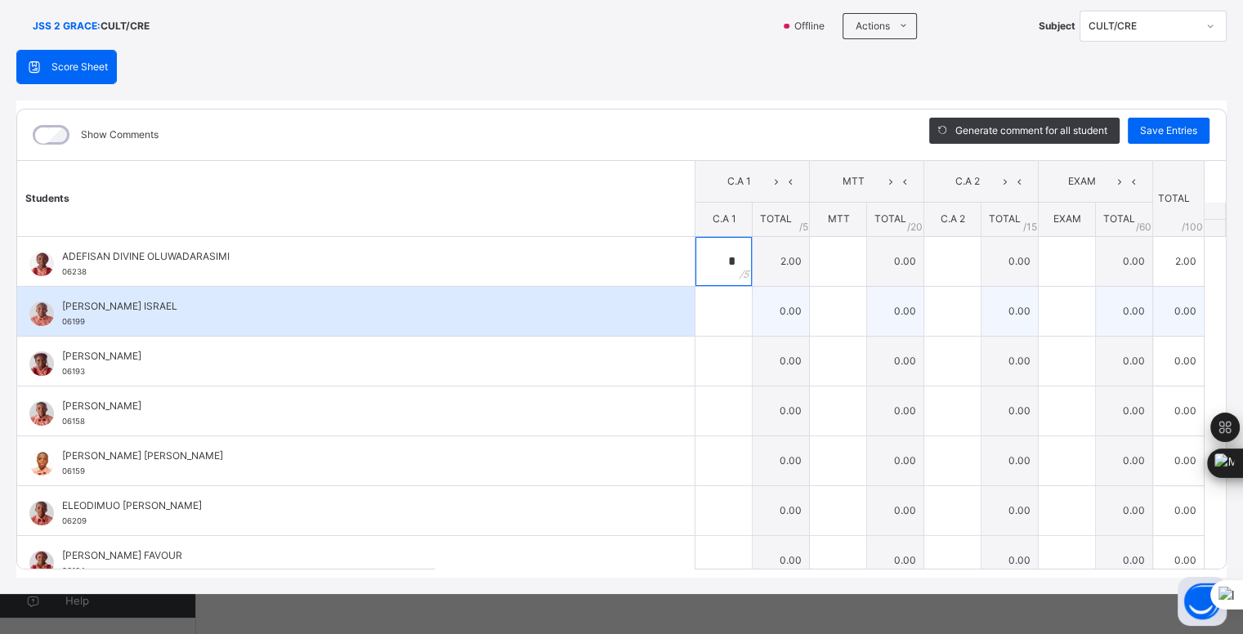
type input "*"
click at [706, 311] on input "text" at bounding box center [724, 311] width 56 height 49
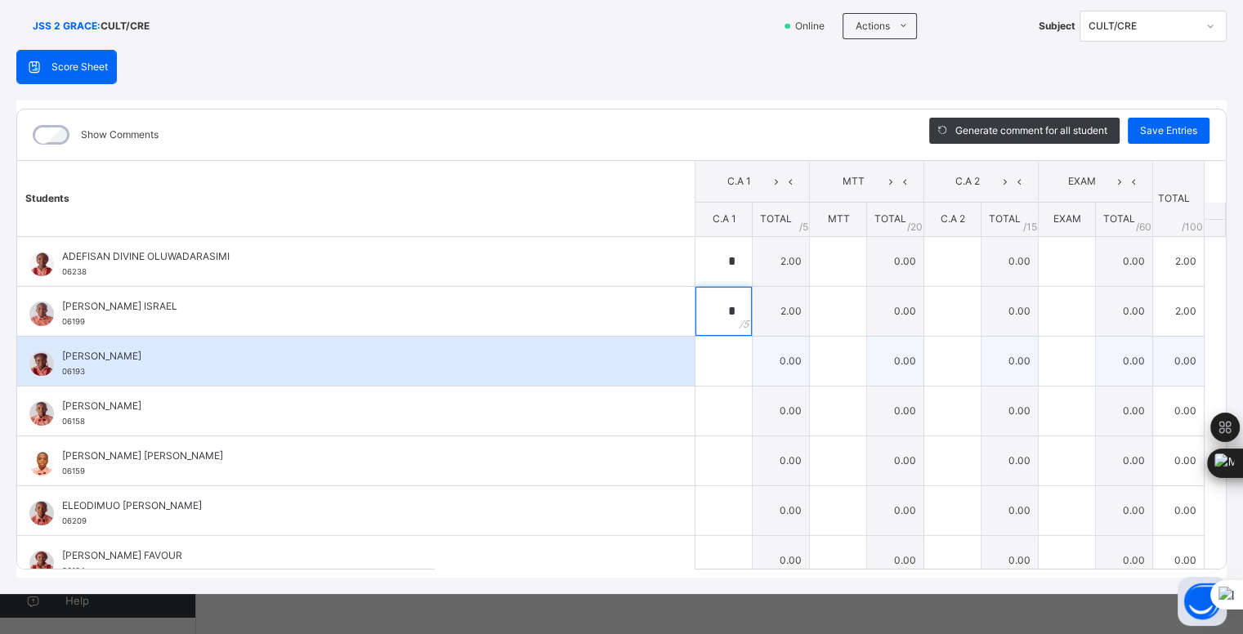
type input "*"
click at [706, 356] on input "text" at bounding box center [724, 361] width 56 height 49
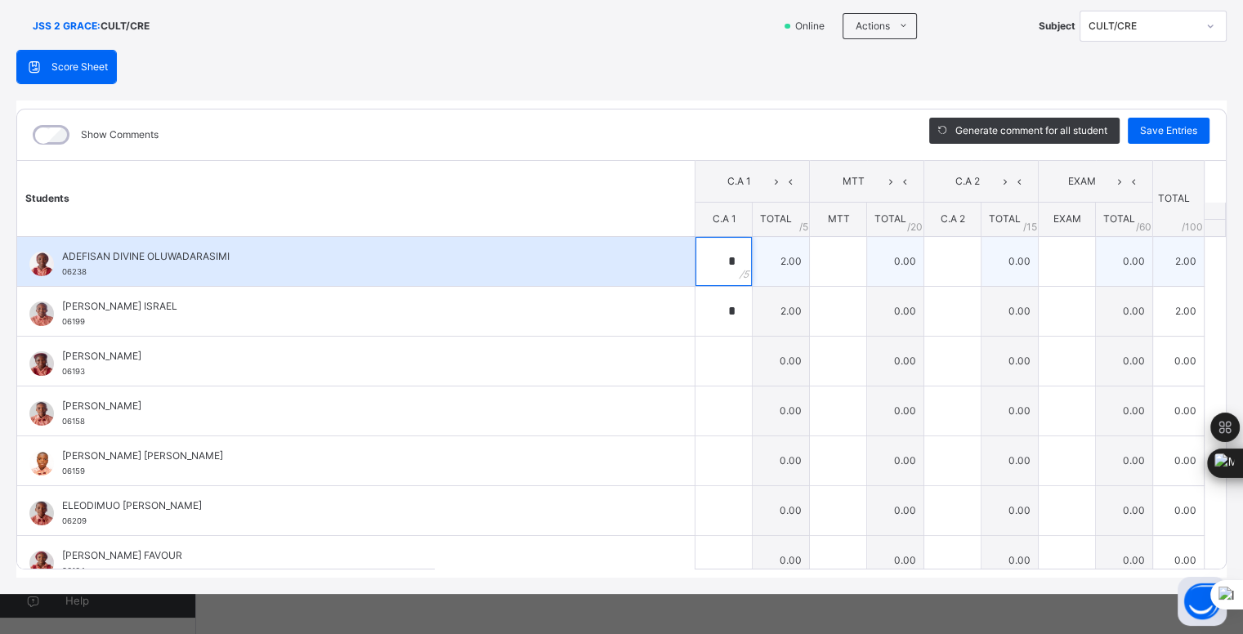
click at [710, 262] on input "*" at bounding box center [724, 261] width 56 height 49
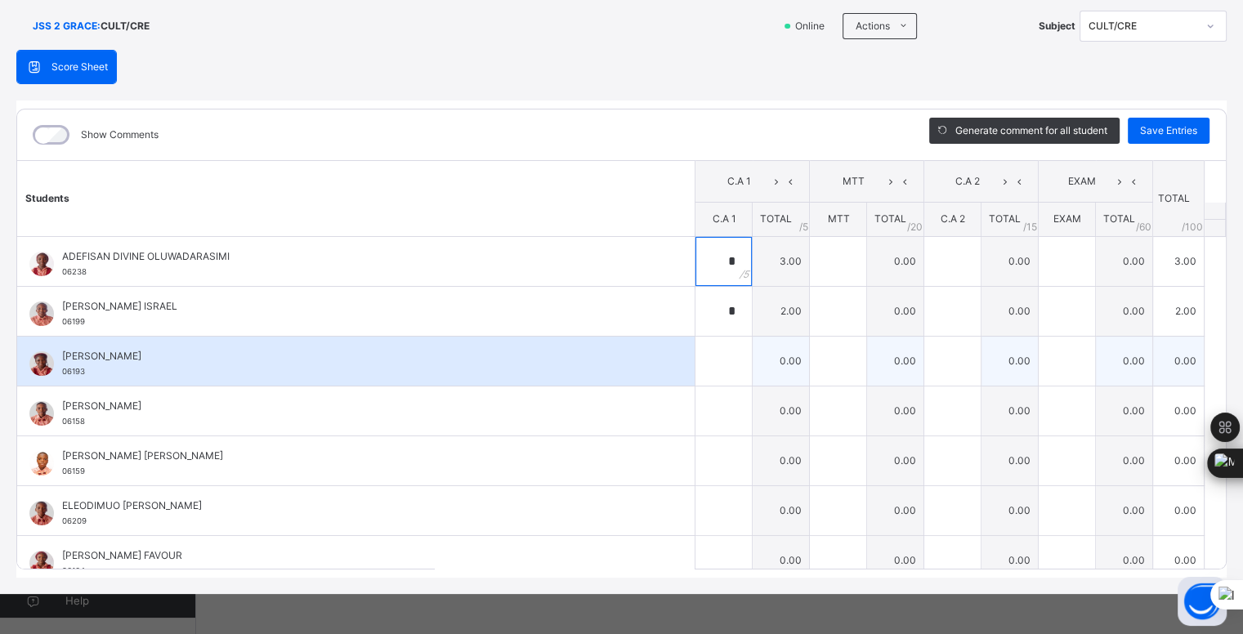
type input "*"
click at [711, 359] on input "text" at bounding box center [724, 361] width 56 height 49
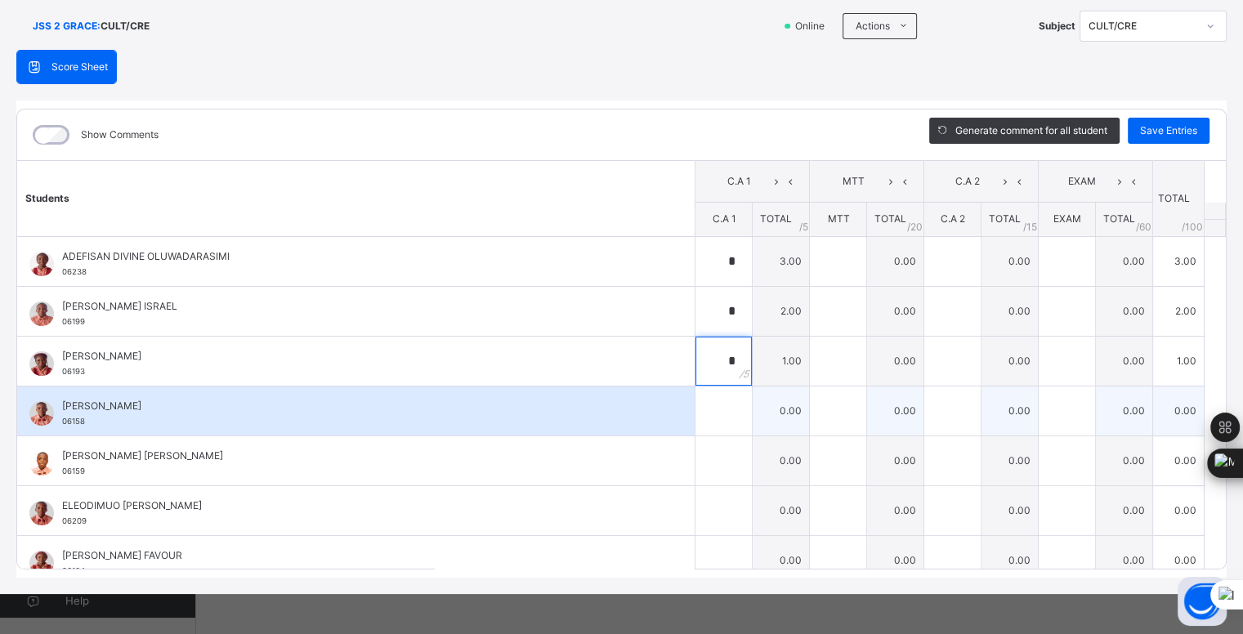
type input "*"
click at [704, 410] on input "text" at bounding box center [724, 411] width 56 height 49
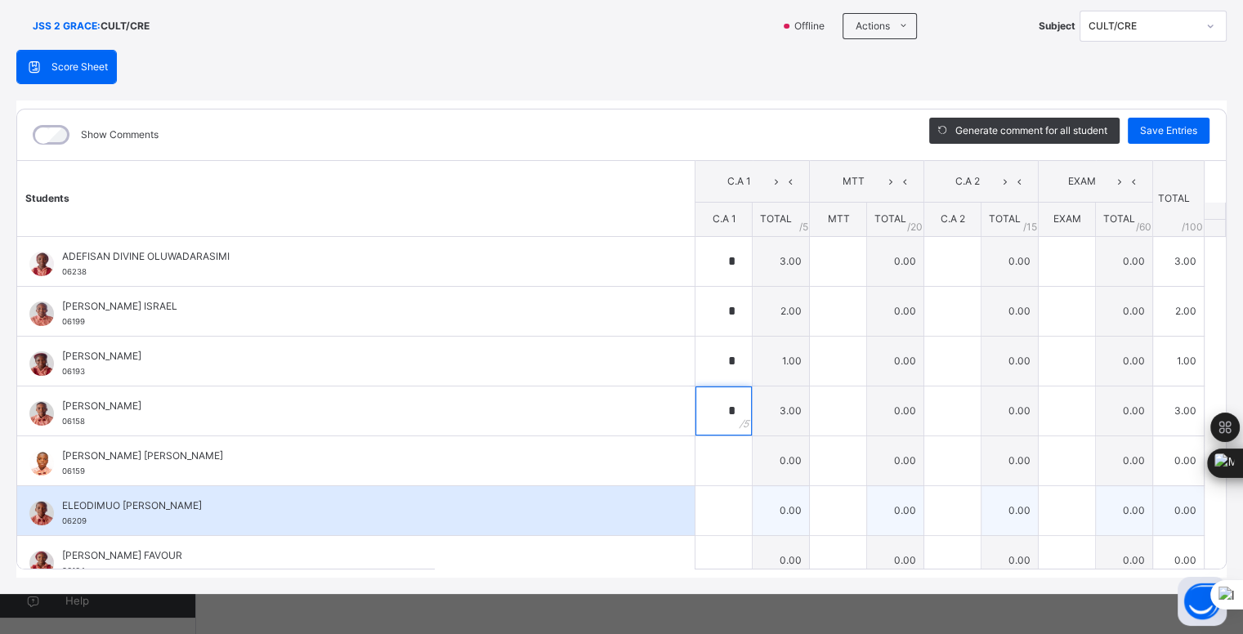
type input "*"
click at [705, 505] on input "text" at bounding box center [724, 510] width 56 height 49
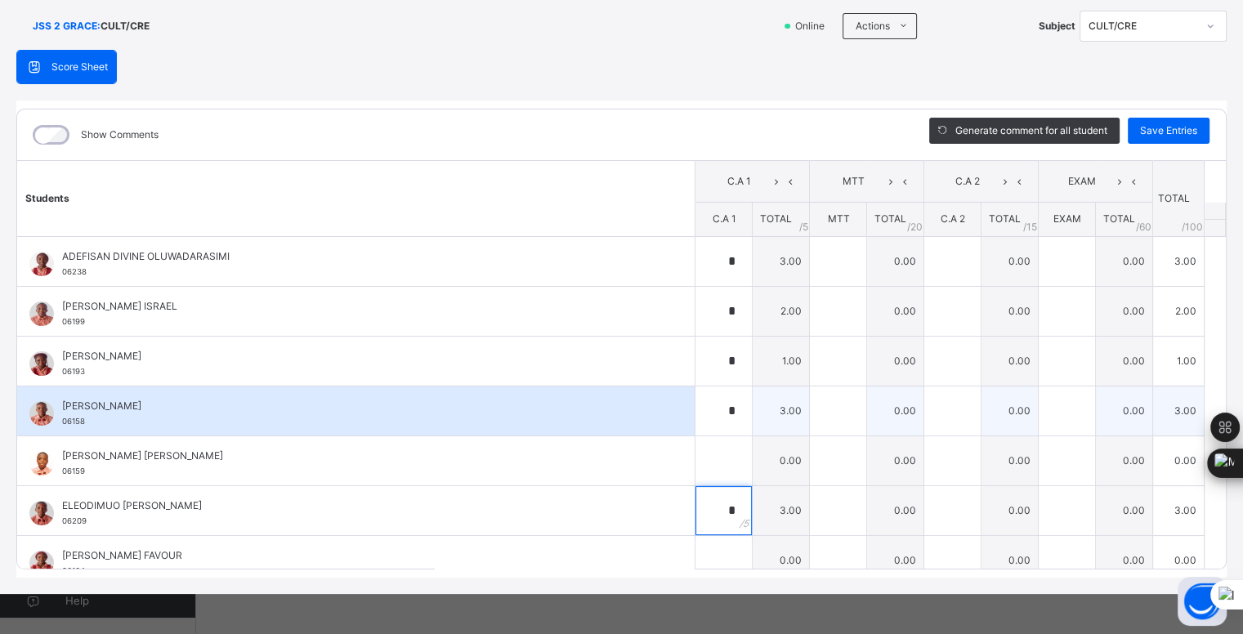
type input "*"
click at [717, 431] on div "*" at bounding box center [724, 411] width 56 height 49
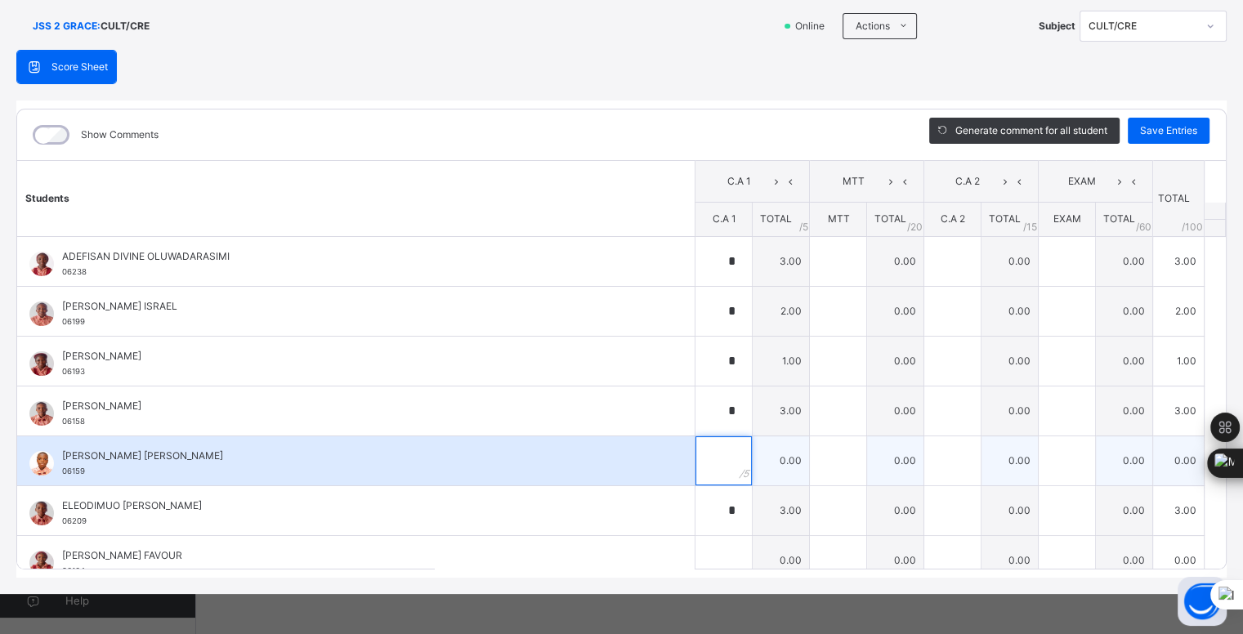
click at [710, 470] on input "text" at bounding box center [724, 461] width 56 height 49
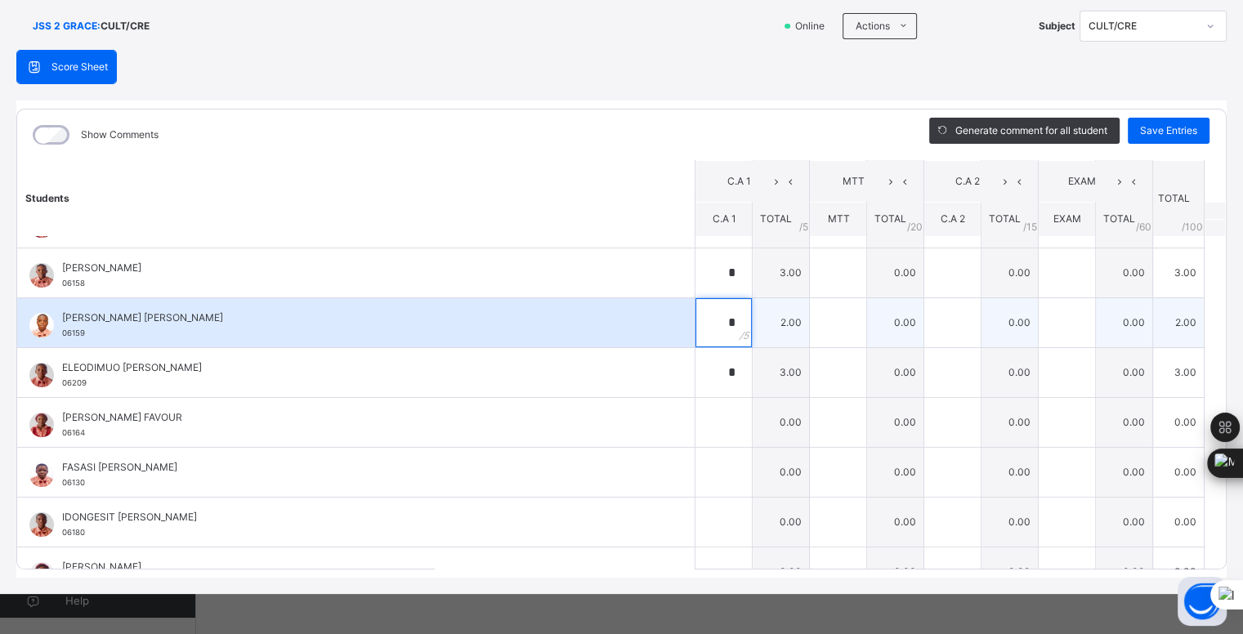
scroll to position [179, 0]
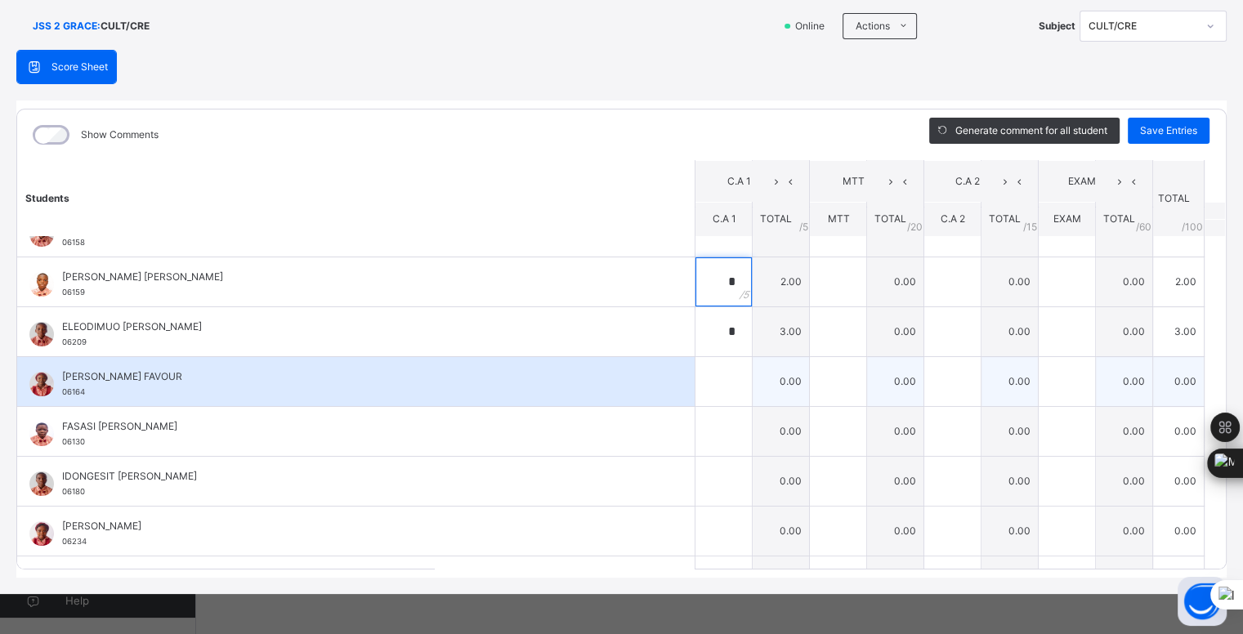
type input "*"
click at [714, 381] on input "text" at bounding box center [724, 381] width 56 height 49
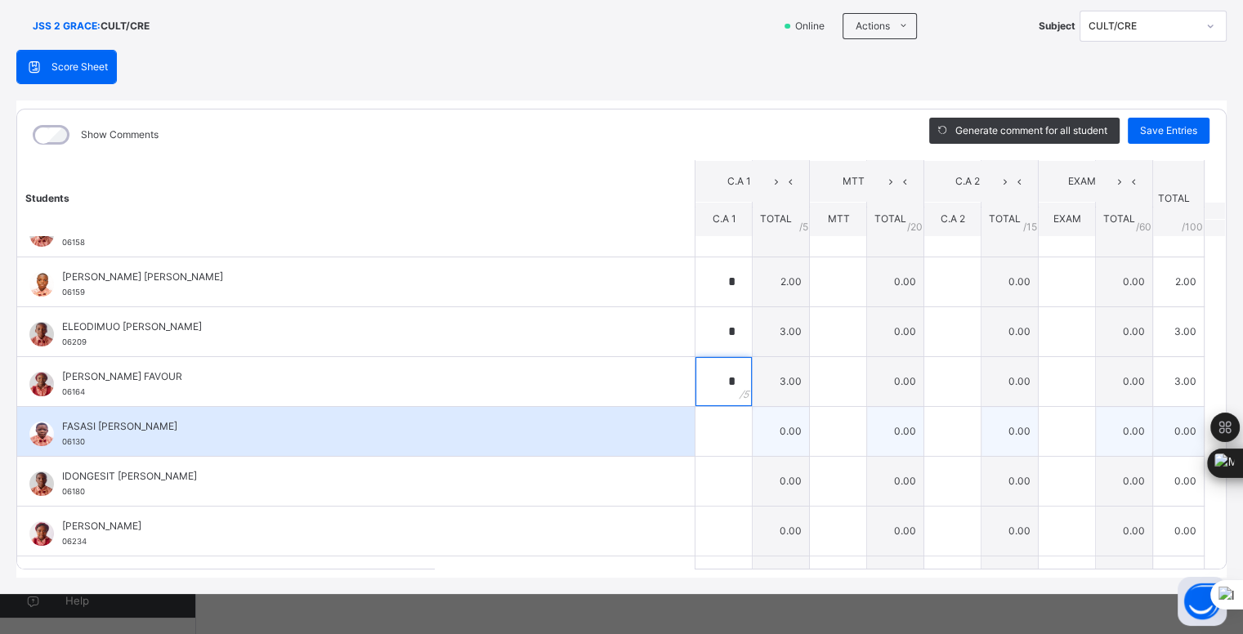
type input "*"
click at [706, 431] on input "text" at bounding box center [724, 431] width 56 height 49
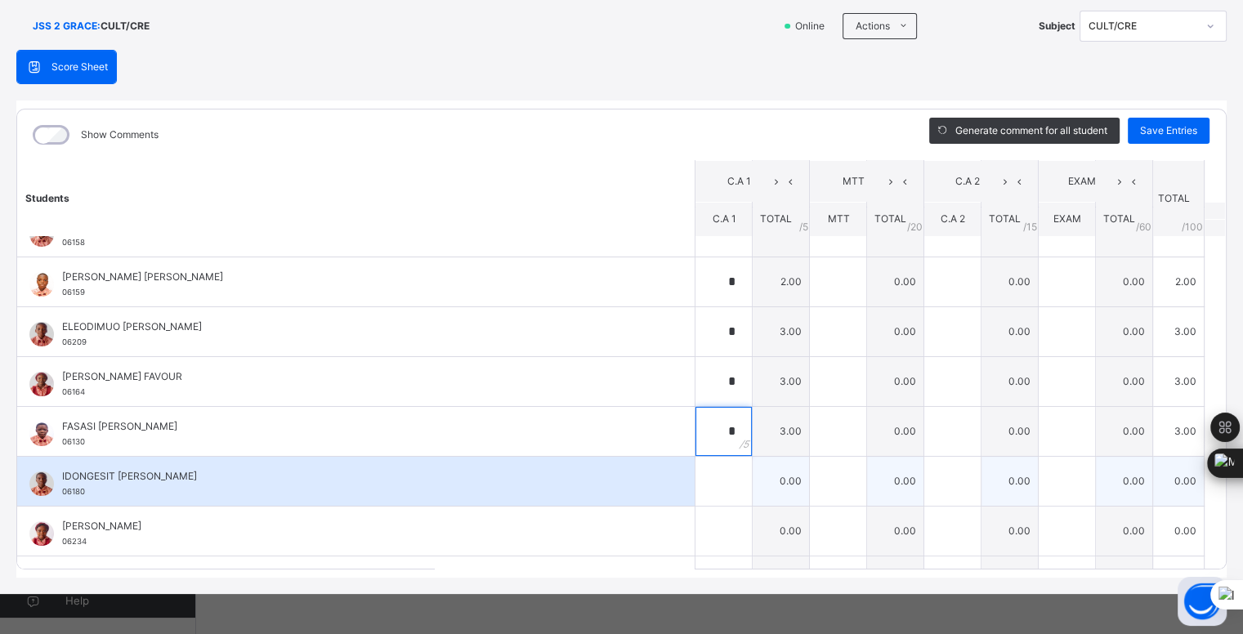
type input "*"
click at [712, 484] on input "text" at bounding box center [724, 481] width 56 height 49
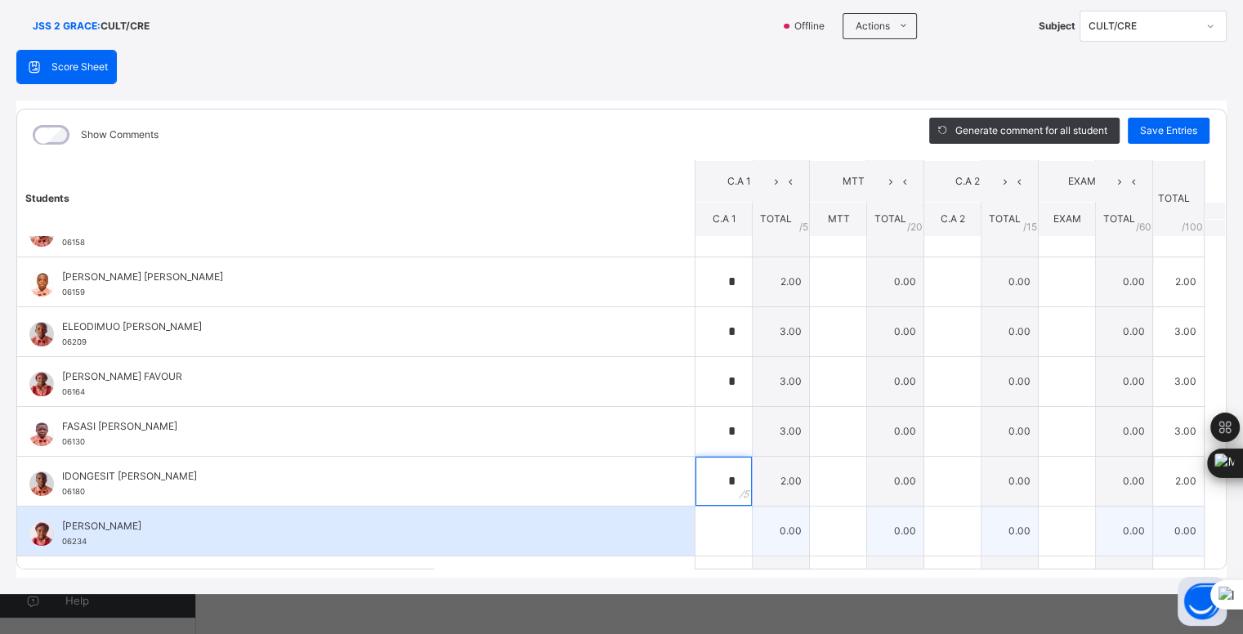
type input "*"
click at [715, 523] on input "text" at bounding box center [724, 531] width 56 height 49
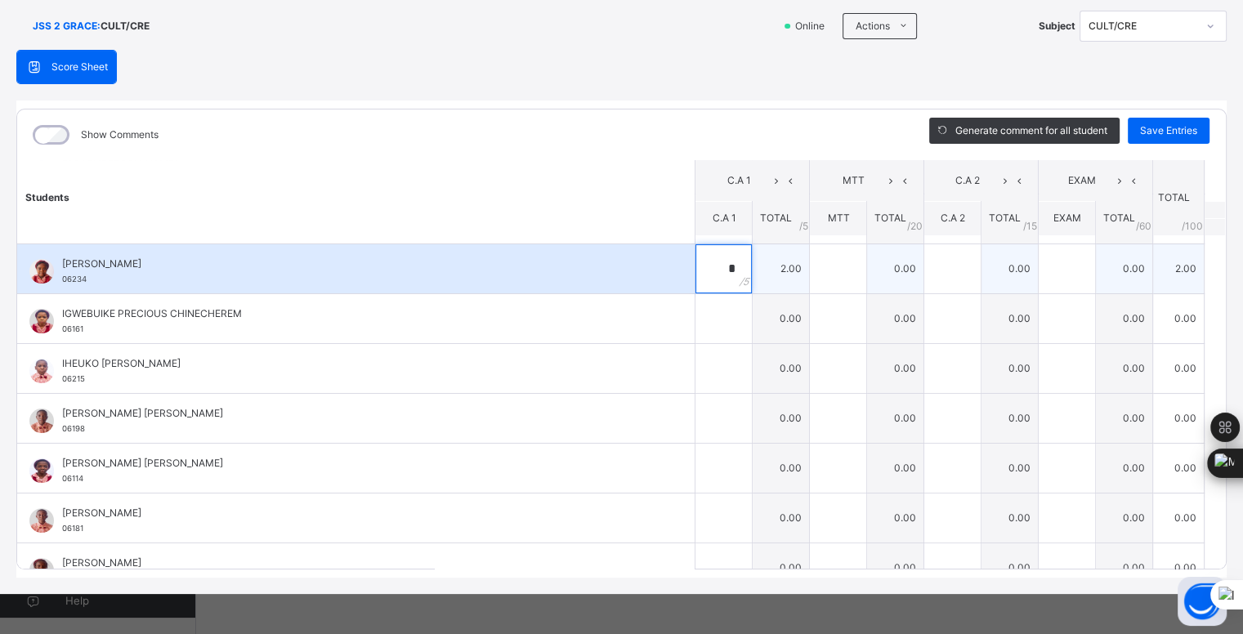
scroll to position [451, 0]
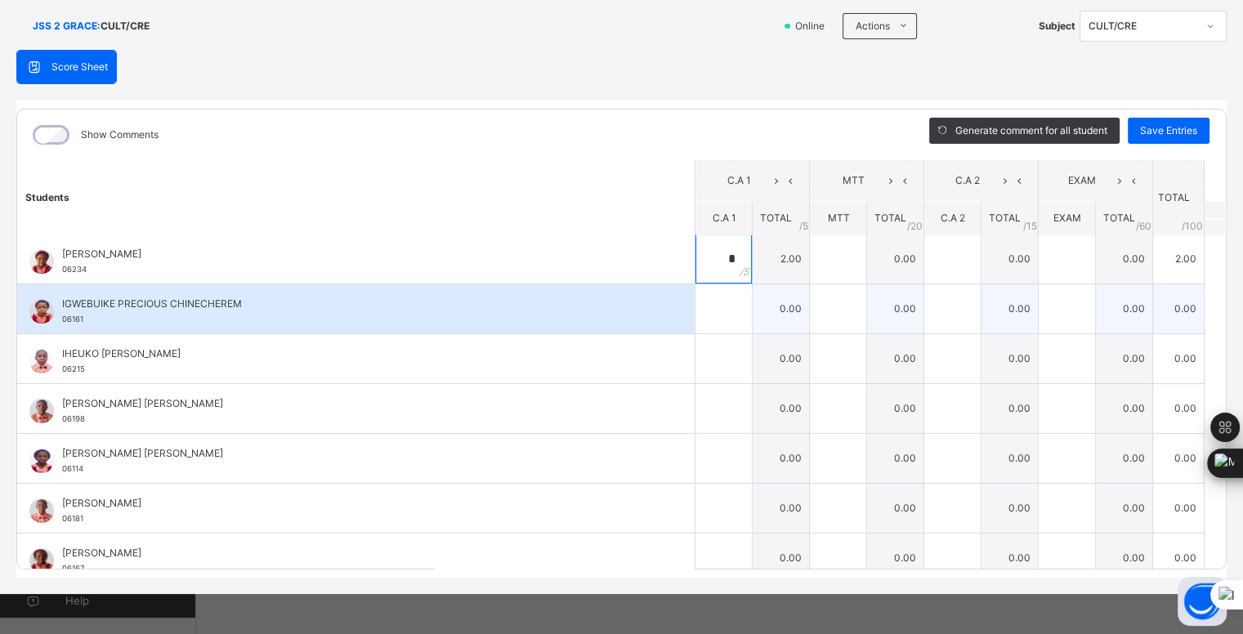
type input "*"
click at [699, 304] on input "text" at bounding box center [724, 308] width 56 height 49
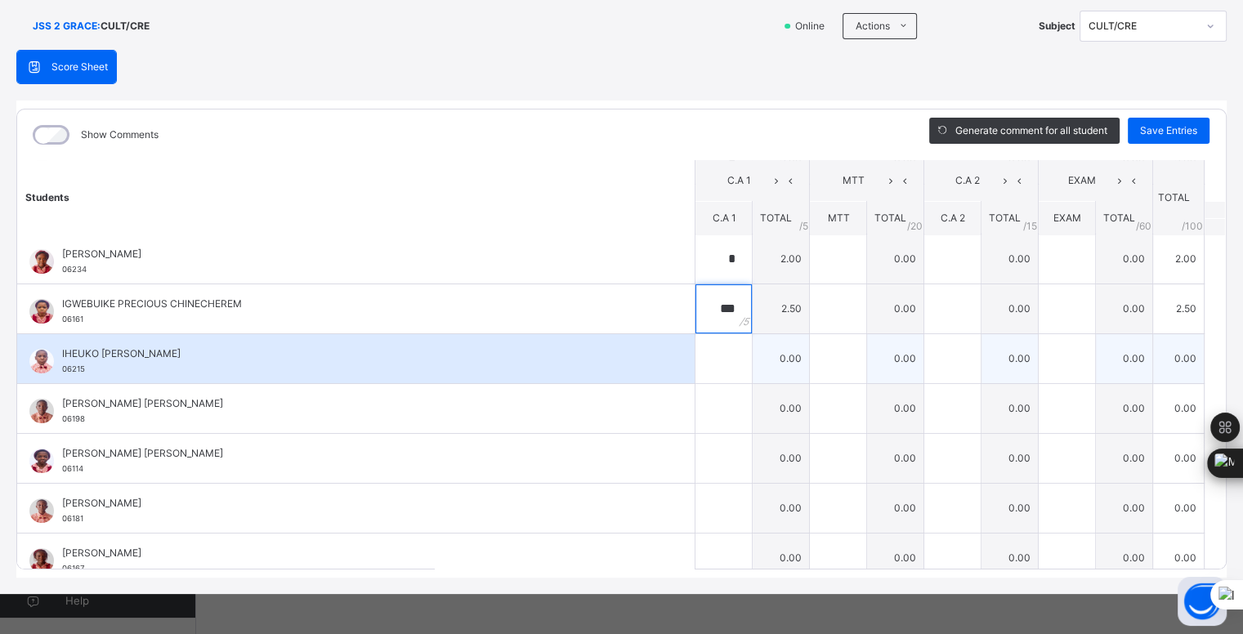
type input "***"
click at [702, 361] on input "text" at bounding box center [724, 358] width 56 height 49
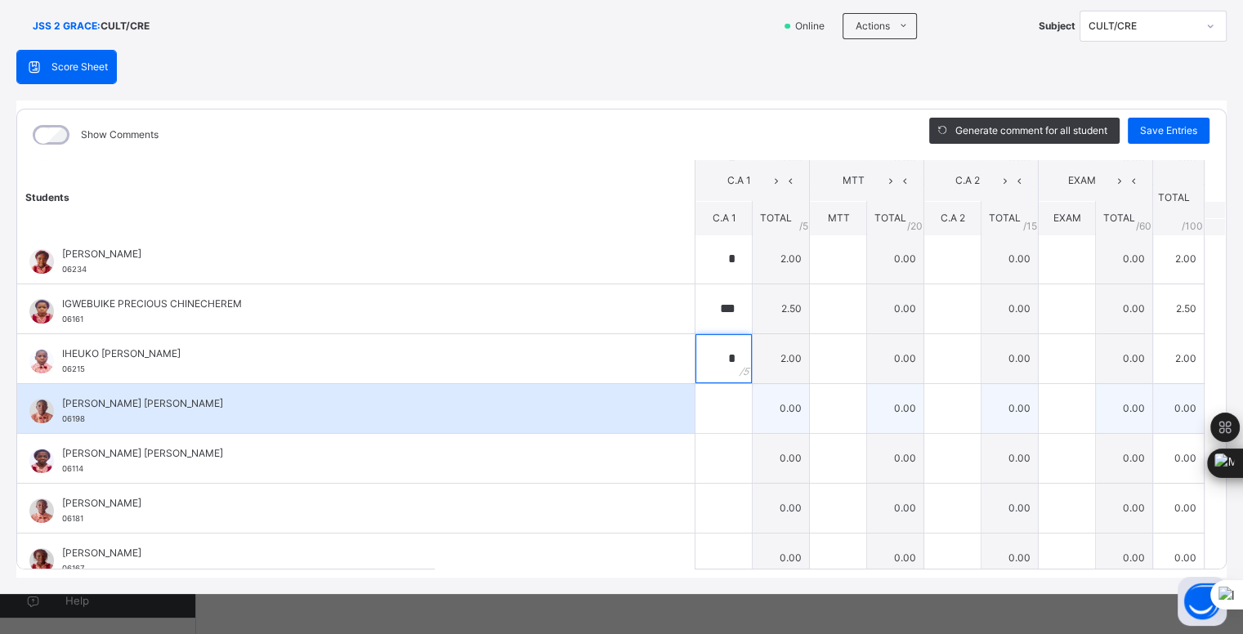
type input "*"
click at [697, 406] on input "text" at bounding box center [724, 408] width 56 height 49
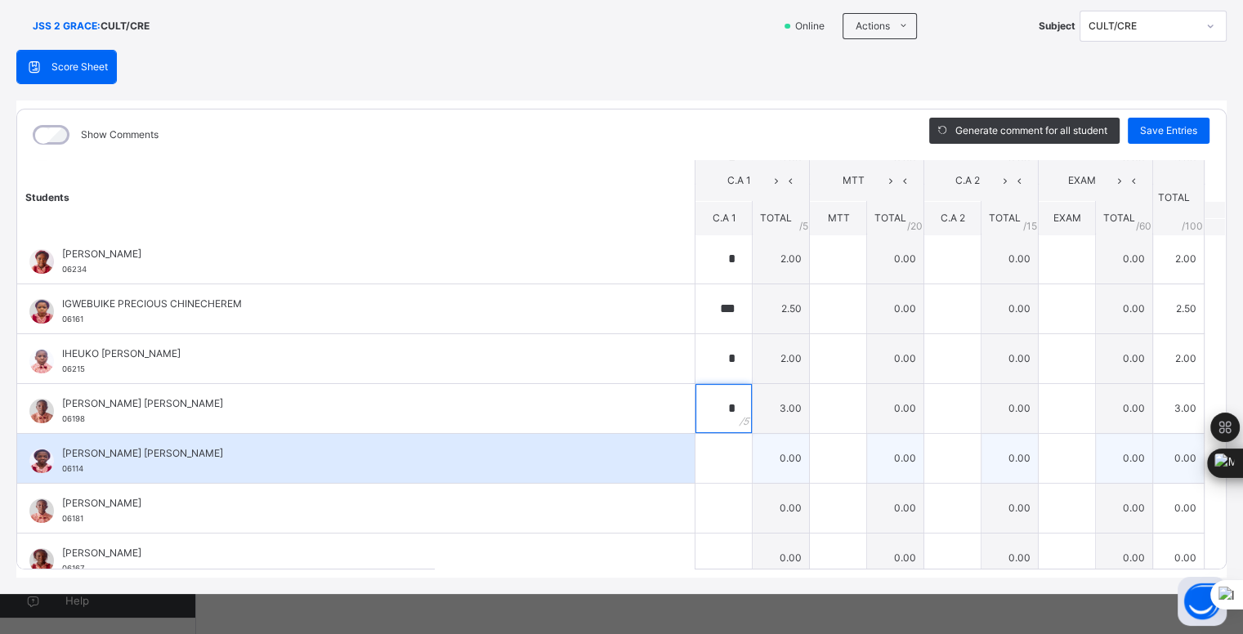
type input "*"
click at [698, 461] on input "text" at bounding box center [724, 458] width 56 height 49
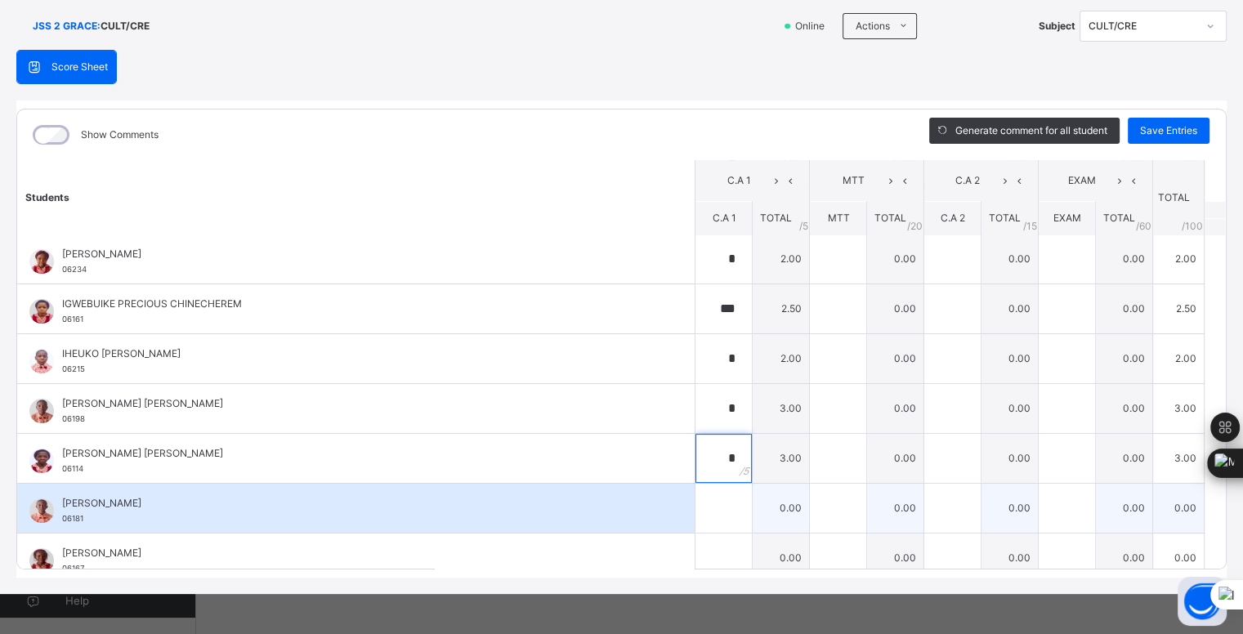
type input "*"
click at [709, 510] on input "text" at bounding box center [724, 508] width 56 height 49
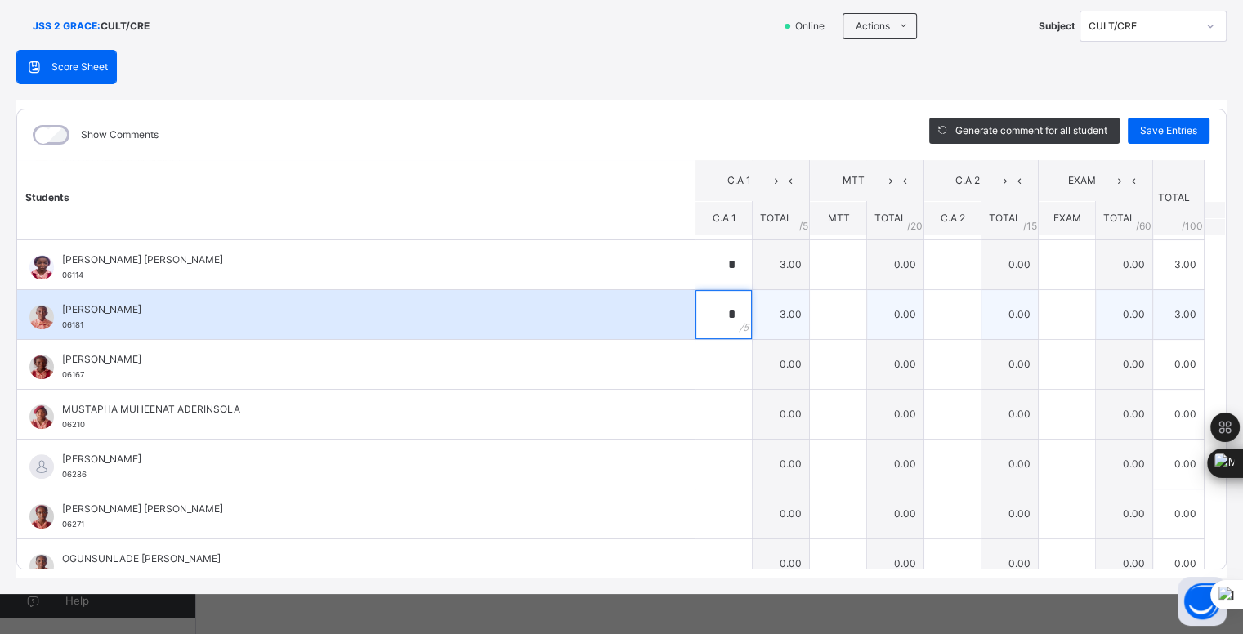
scroll to position [646, 0]
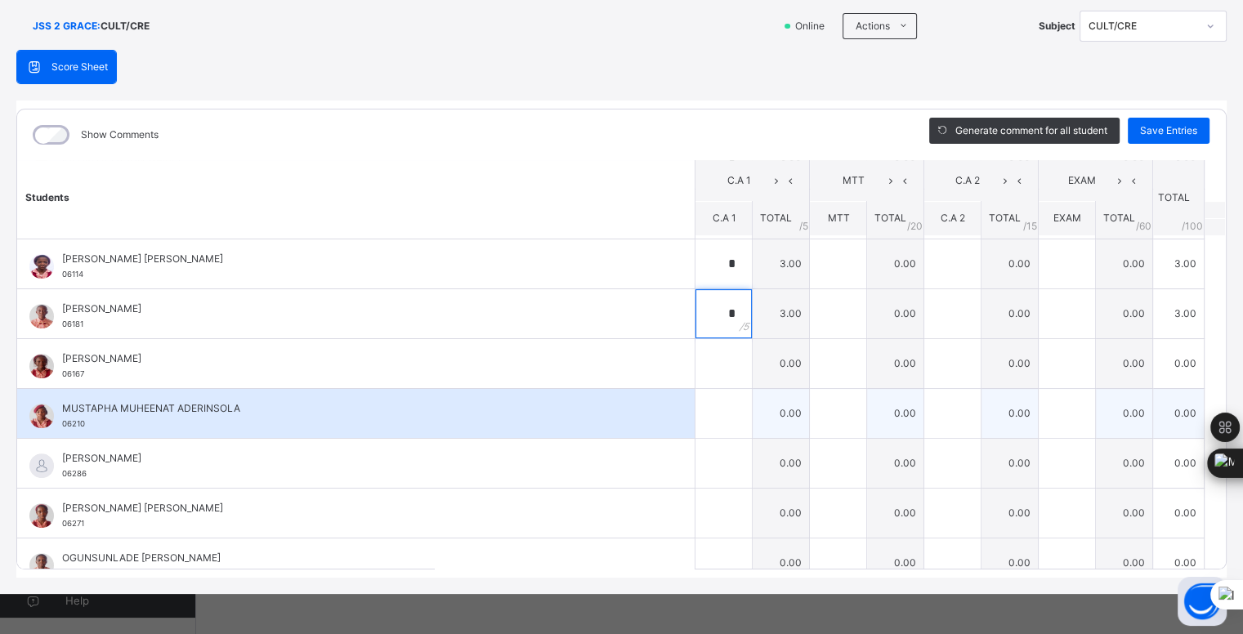
type input "*"
click at [700, 409] on input "text" at bounding box center [724, 413] width 56 height 49
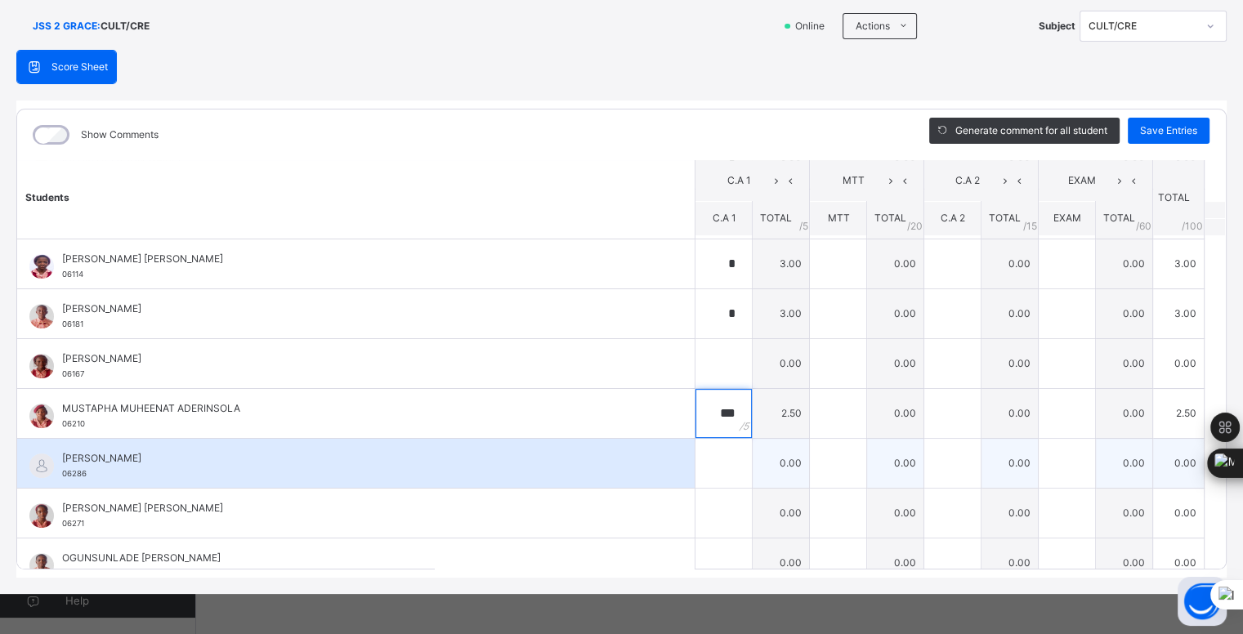
type input "***"
click at [705, 459] on input "text" at bounding box center [724, 463] width 56 height 49
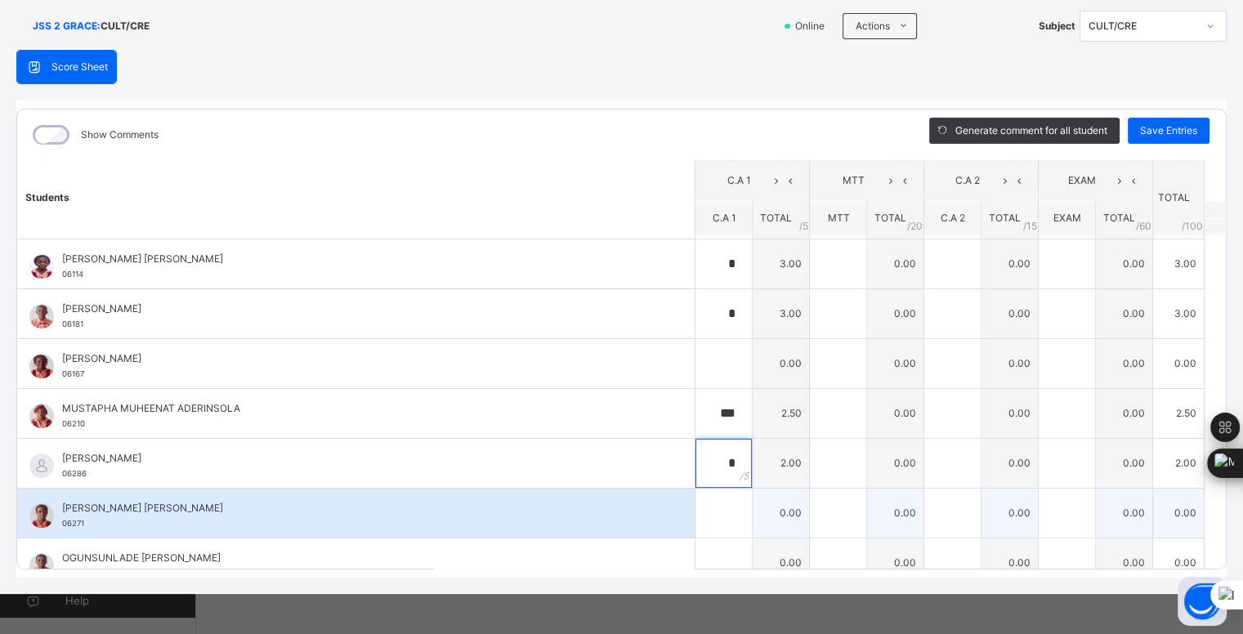
type input "*"
click at [701, 513] on input "text" at bounding box center [724, 513] width 56 height 49
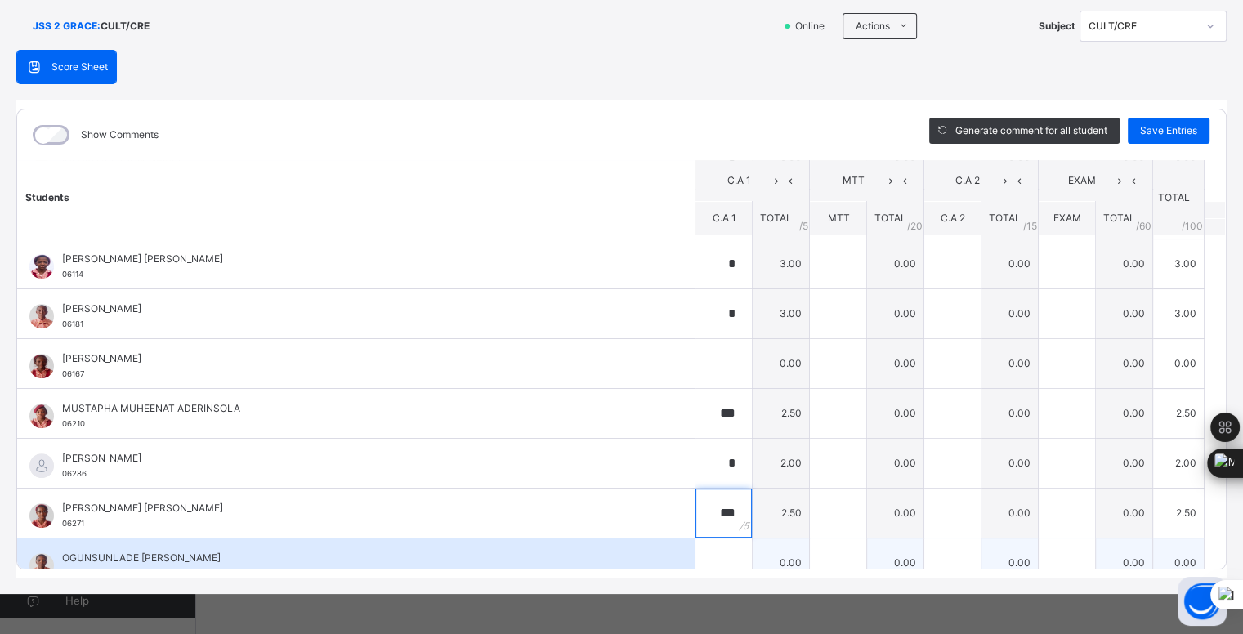
type input "***"
click at [706, 553] on input "text" at bounding box center [724, 563] width 56 height 49
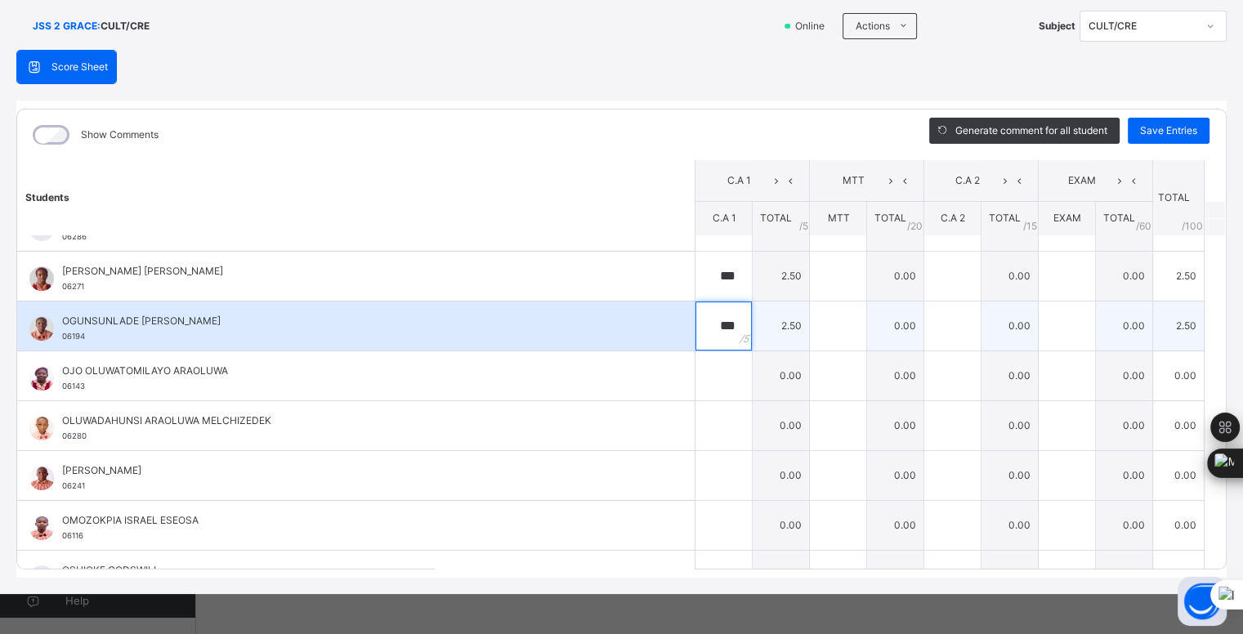
scroll to position [884, 0]
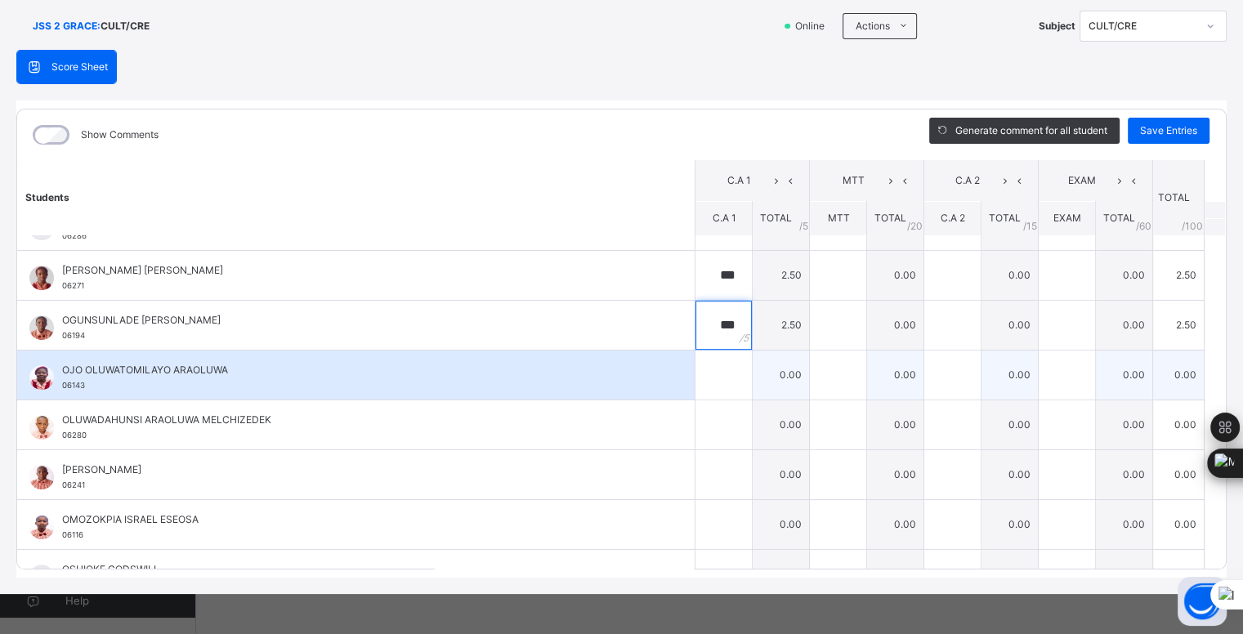
type input "***"
click at [701, 371] on input "text" at bounding box center [724, 375] width 56 height 49
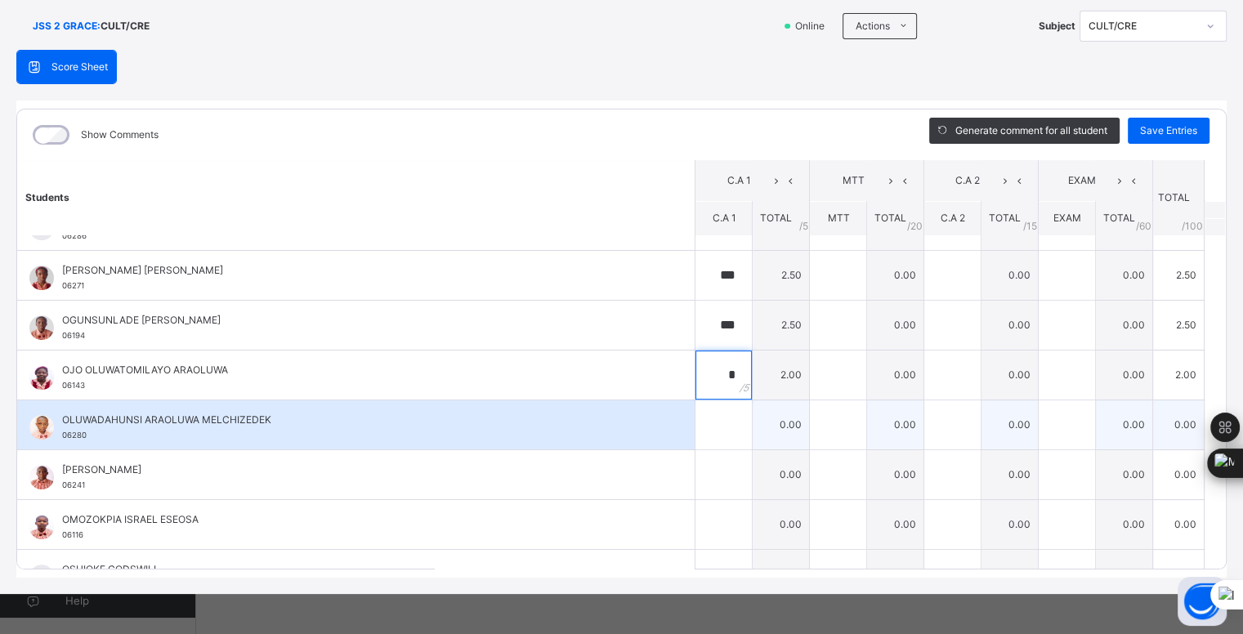
type input "*"
click at [699, 416] on input "text" at bounding box center [724, 425] width 56 height 49
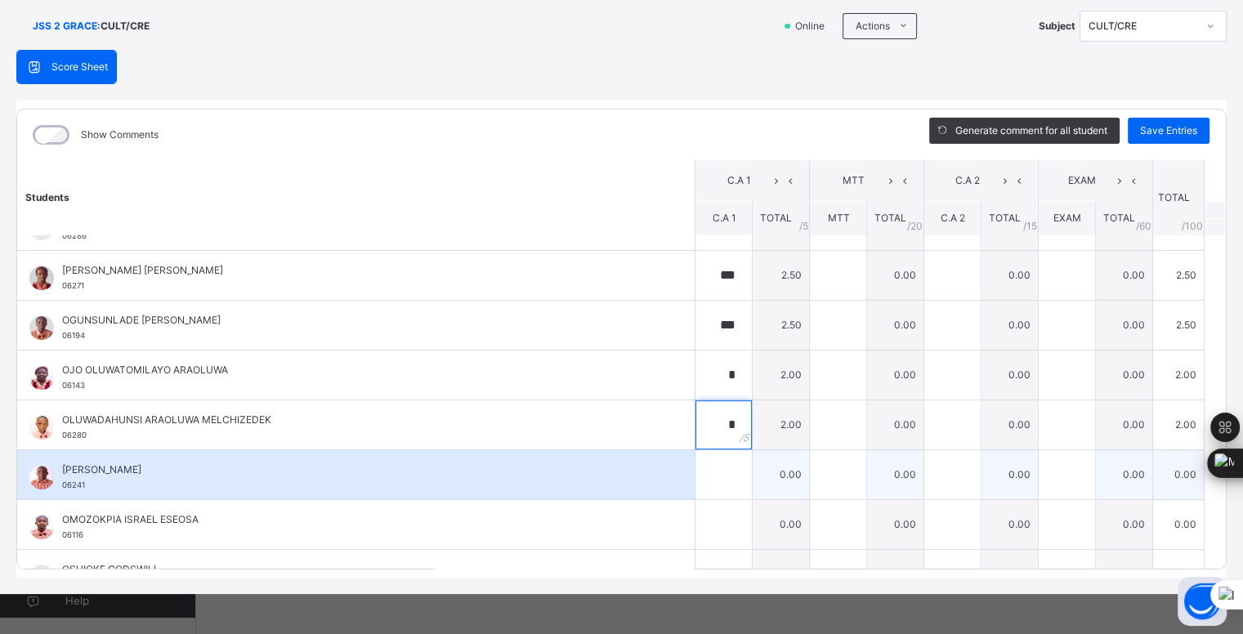
type input "*"
click at [698, 464] on input "text" at bounding box center [724, 474] width 56 height 49
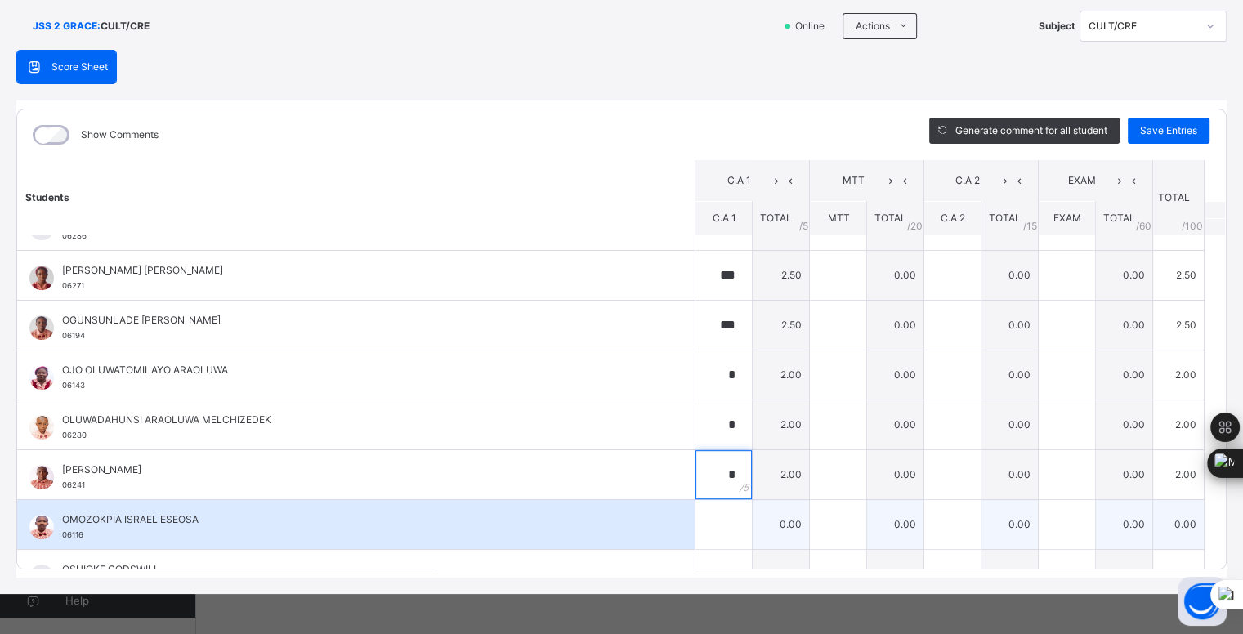
type input "*"
click at [697, 521] on input "text" at bounding box center [724, 524] width 56 height 49
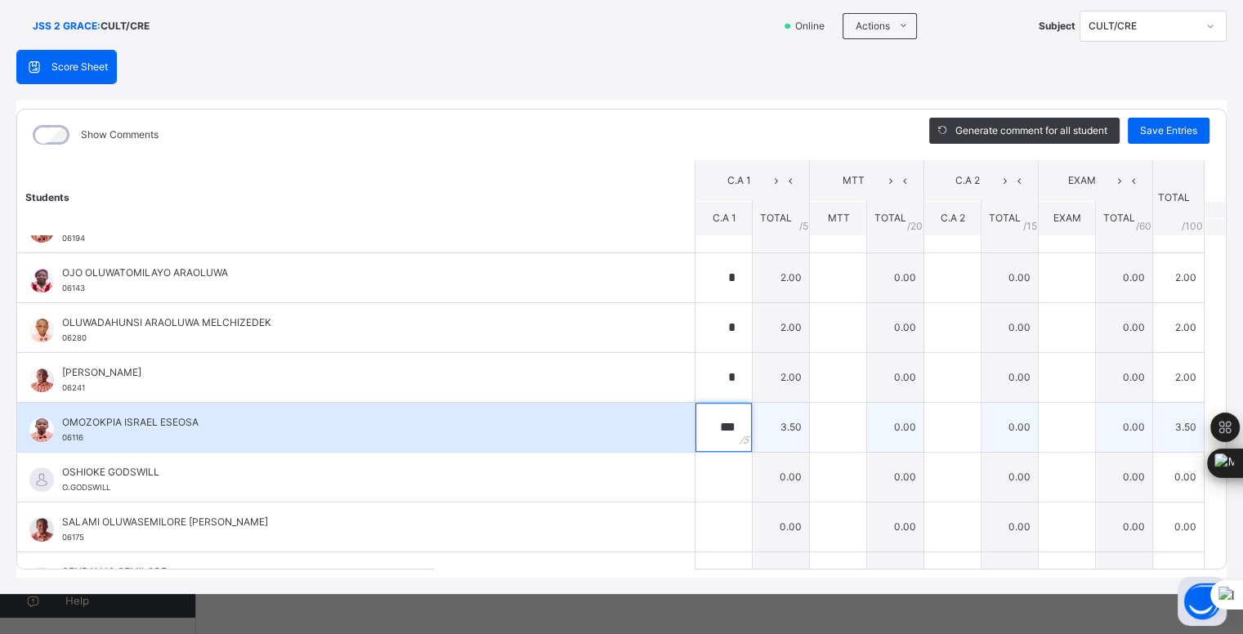
scroll to position [1009, 0]
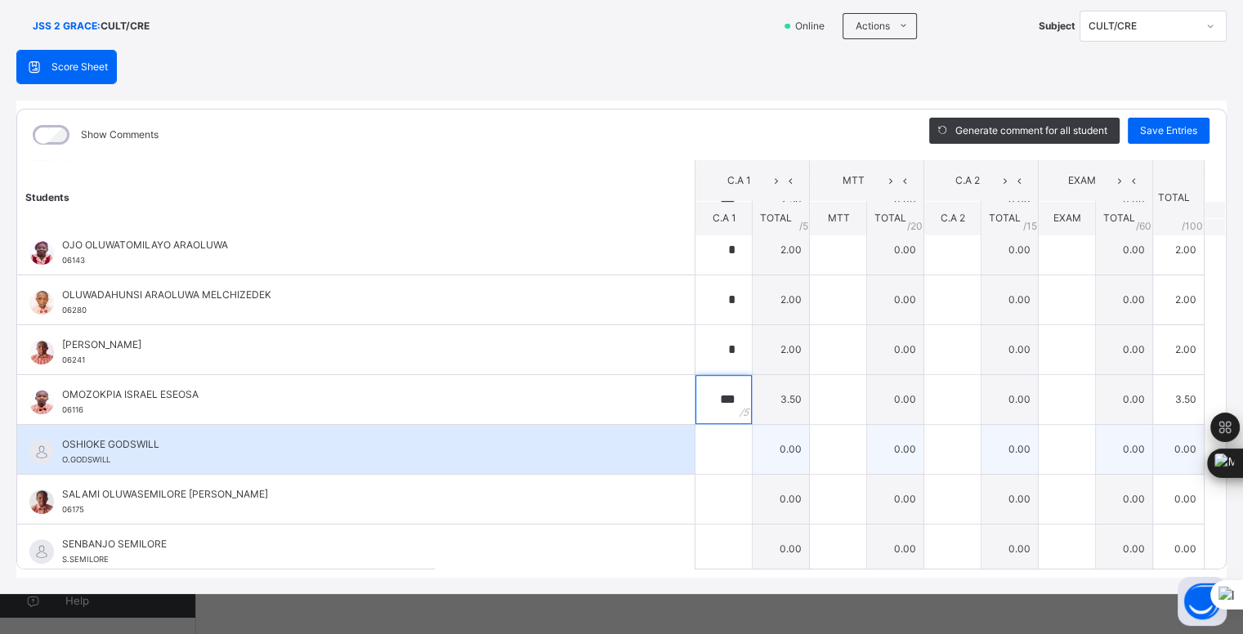
type input "***"
click at [705, 445] on input "text" at bounding box center [724, 449] width 56 height 49
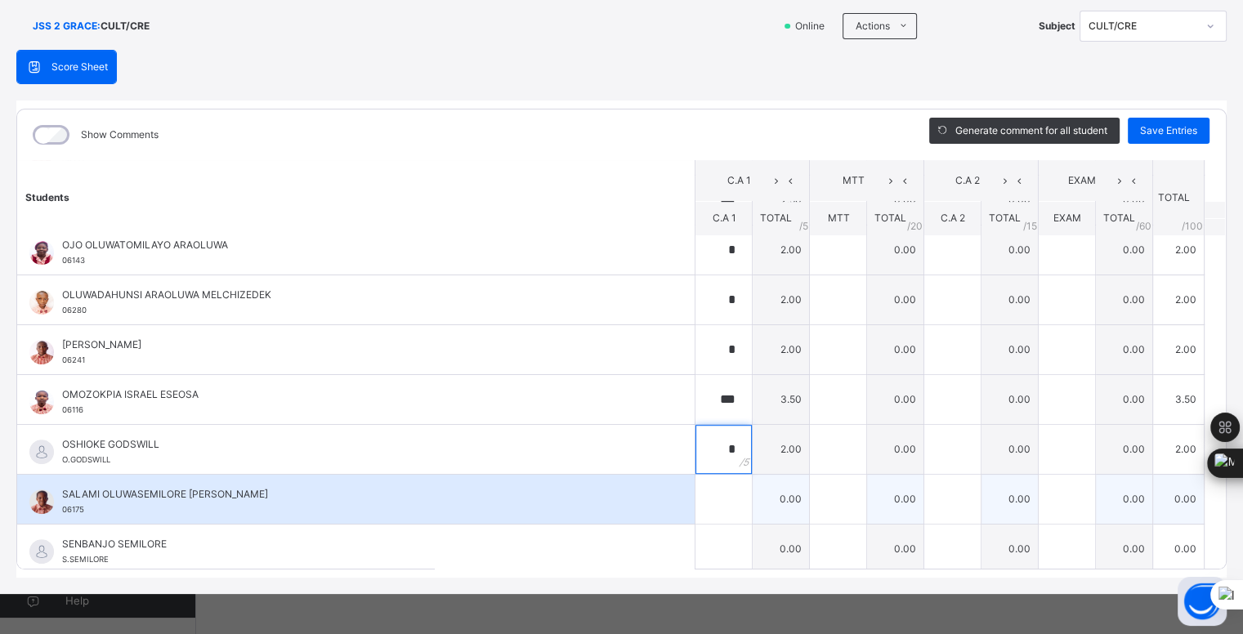
type input "*"
click at [700, 490] on input "text" at bounding box center [724, 499] width 56 height 49
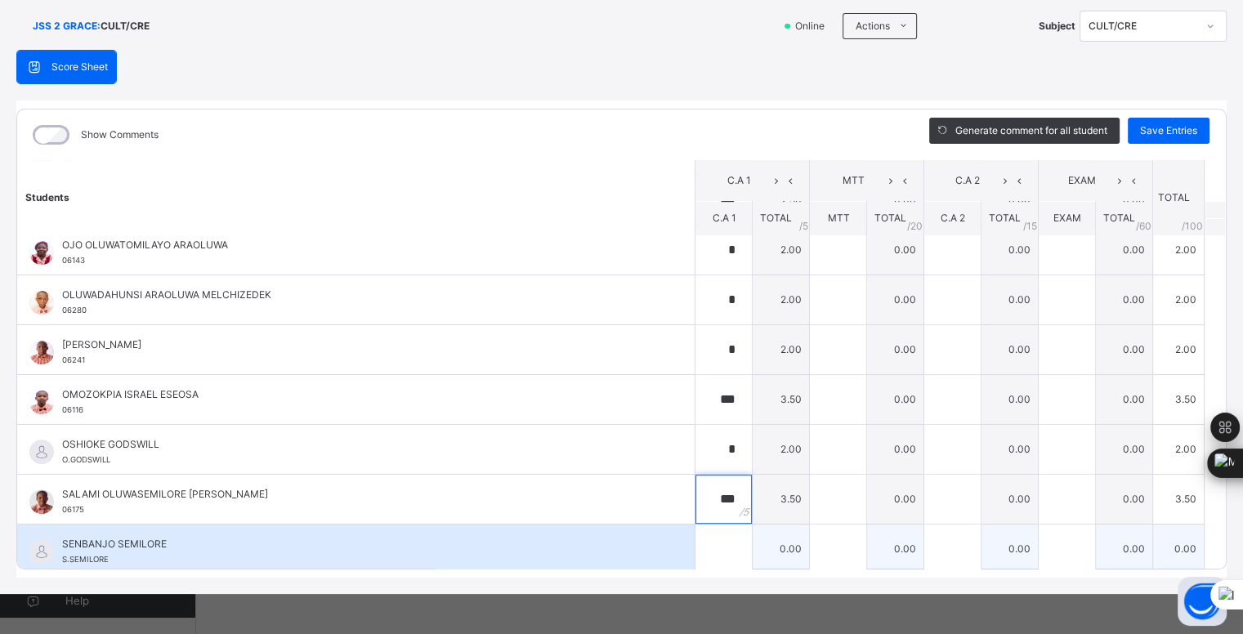
type input "***"
click at [714, 546] on input "text" at bounding box center [724, 549] width 56 height 49
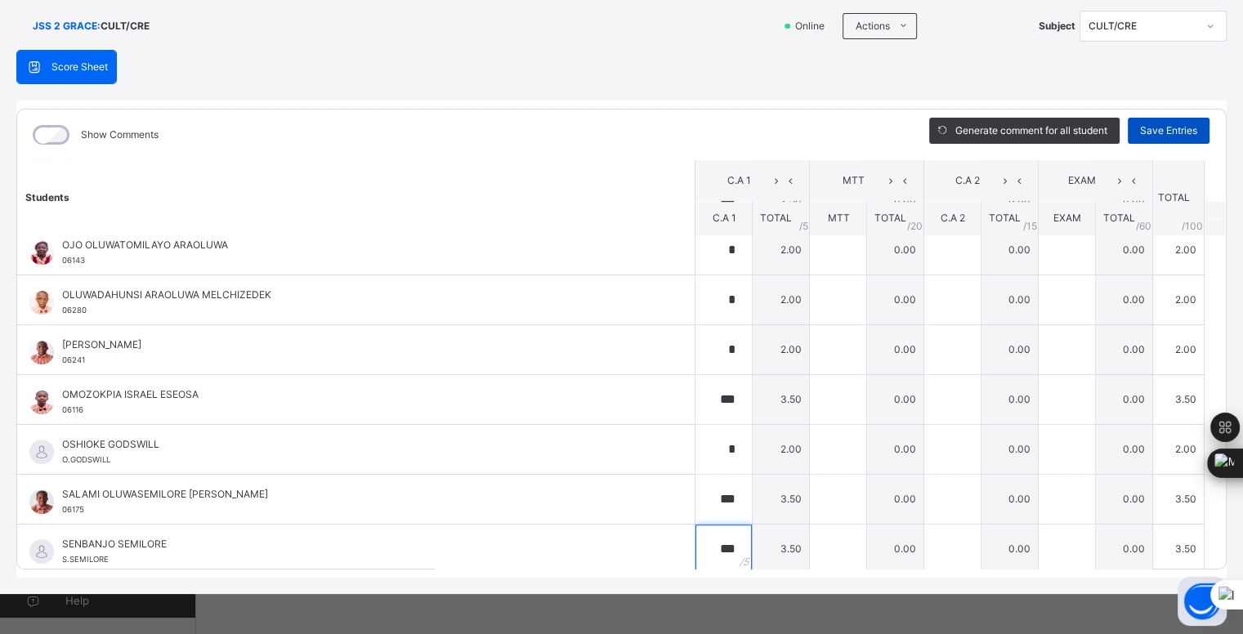
type input "***"
click at [1175, 131] on span "Save Entries" at bounding box center [1168, 130] width 57 height 15
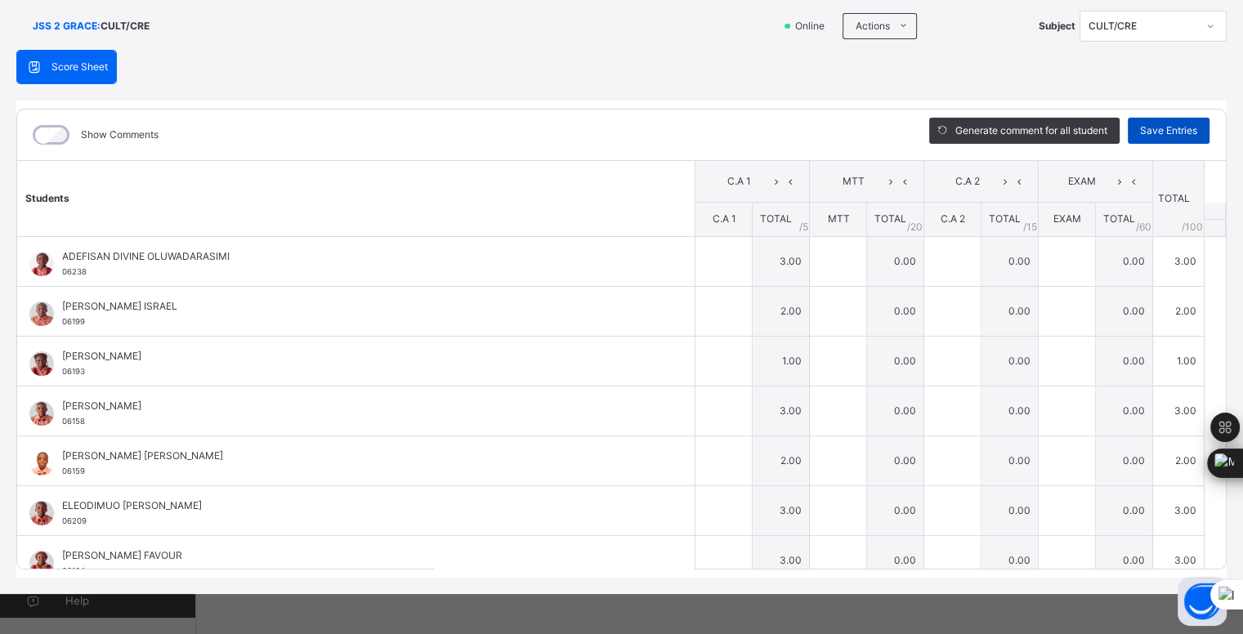
type input "*"
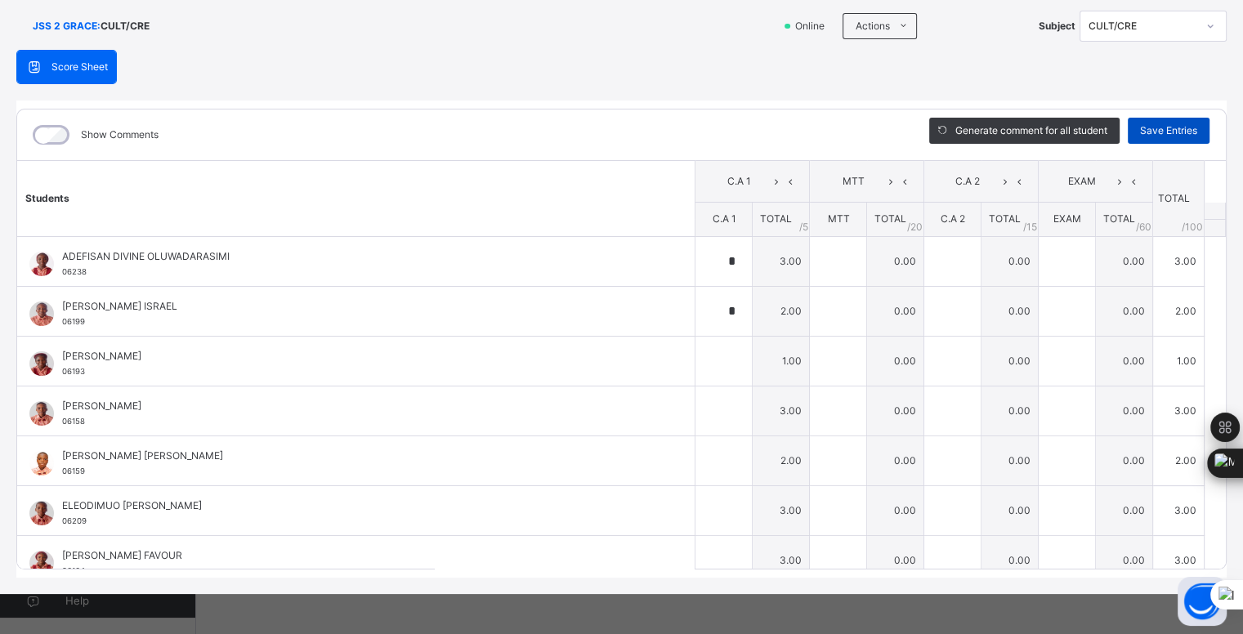
type input "*"
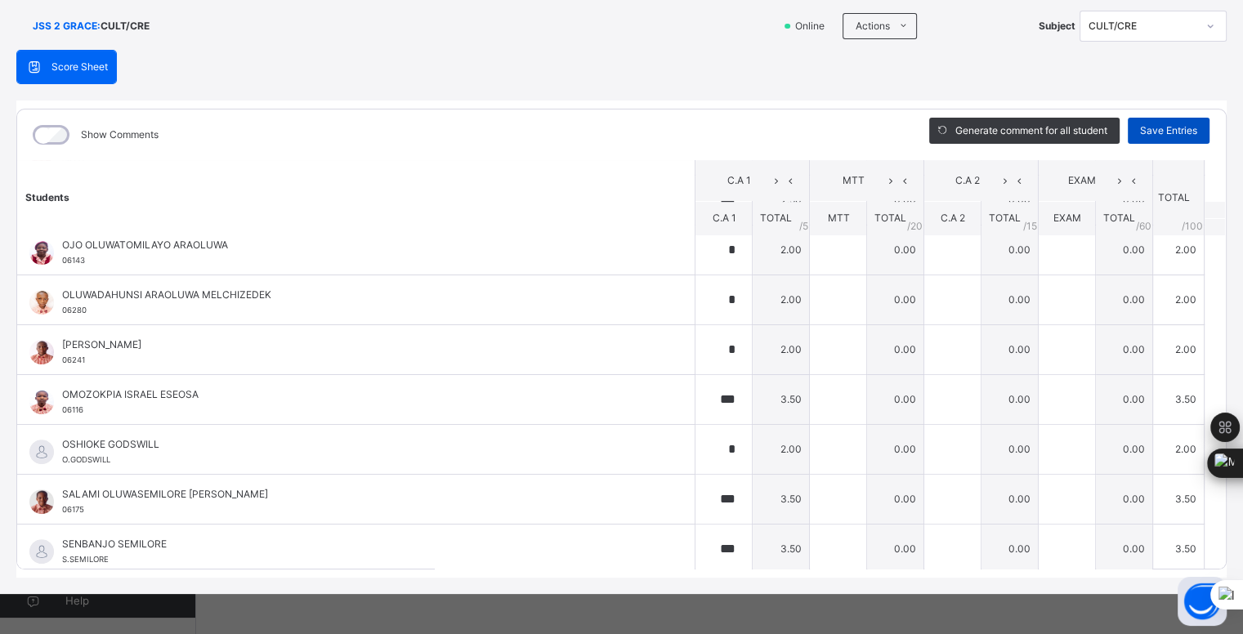
click at [1161, 132] on span "Save Entries" at bounding box center [1168, 130] width 57 height 15
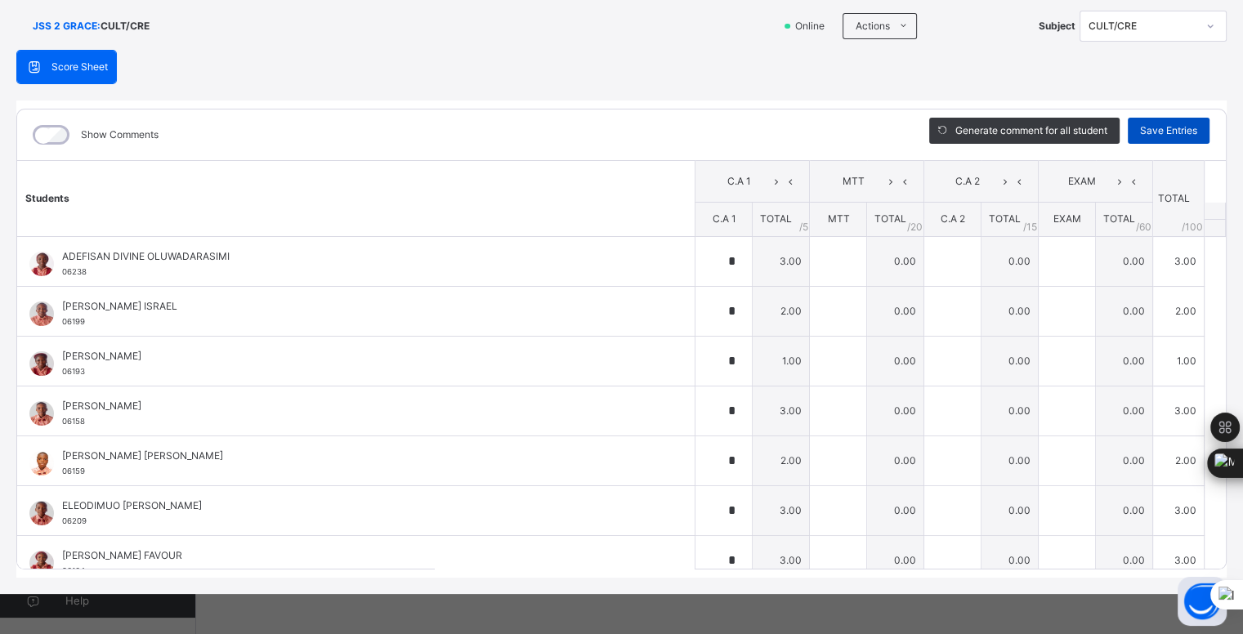
scroll to position [0, 0]
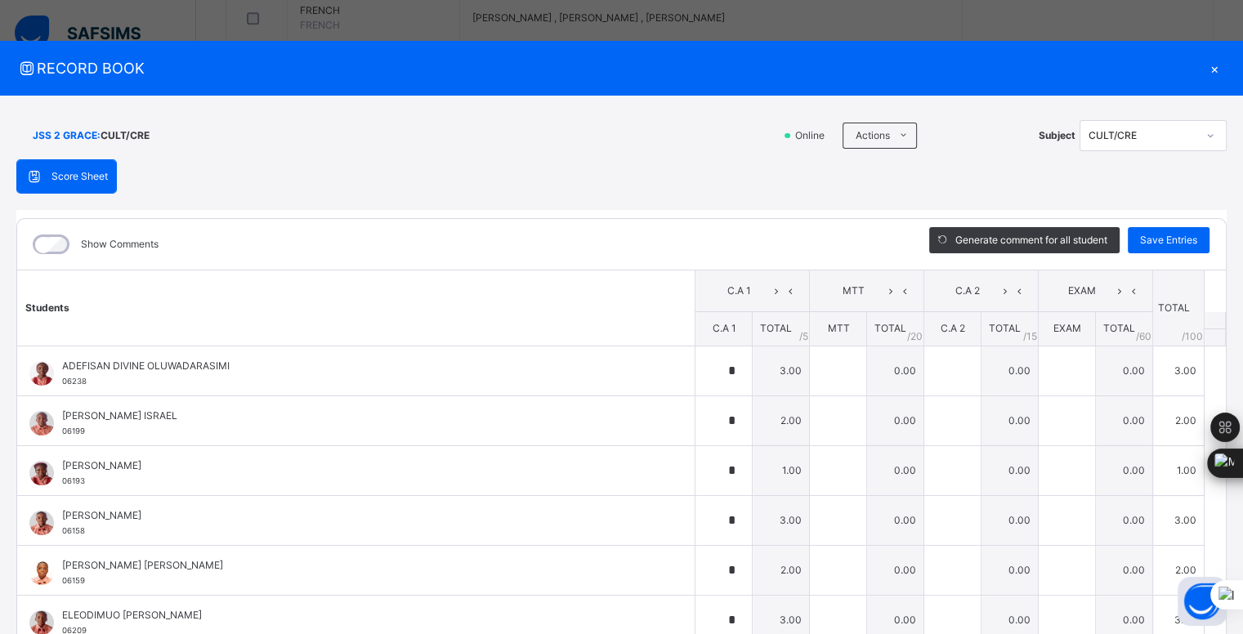
click at [1214, 65] on div "×" at bounding box center [1215, 68] width 25 height 22
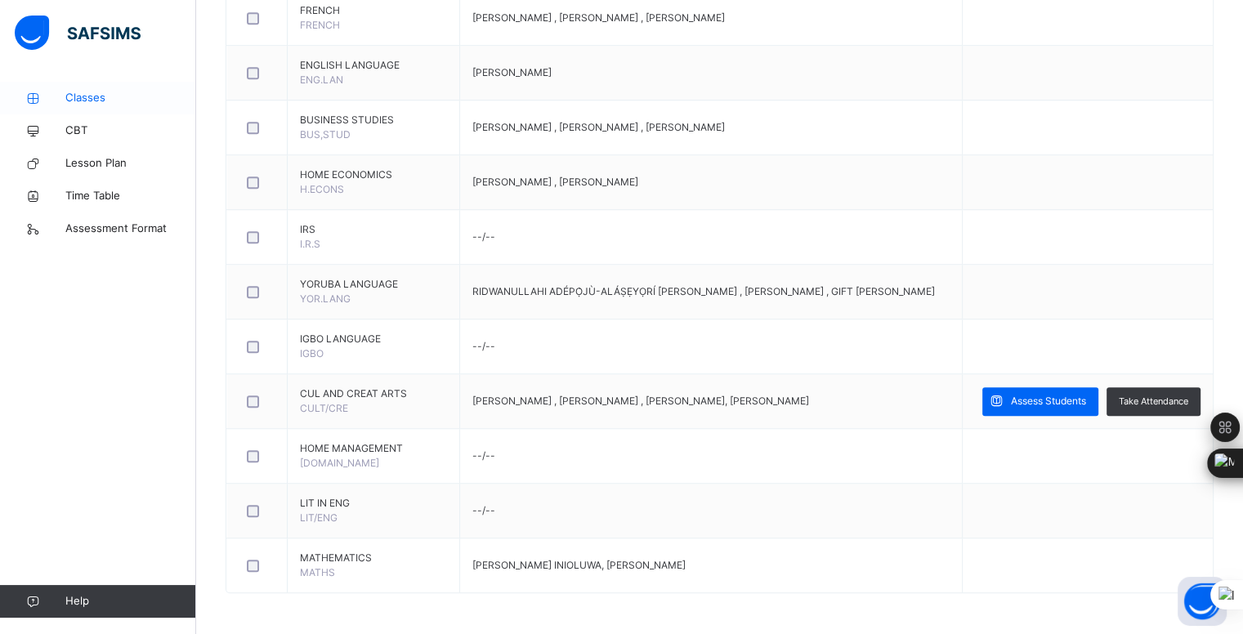
click at [89, 92] on span "Classes" at bounding box center [130, 98] width 131 height 16
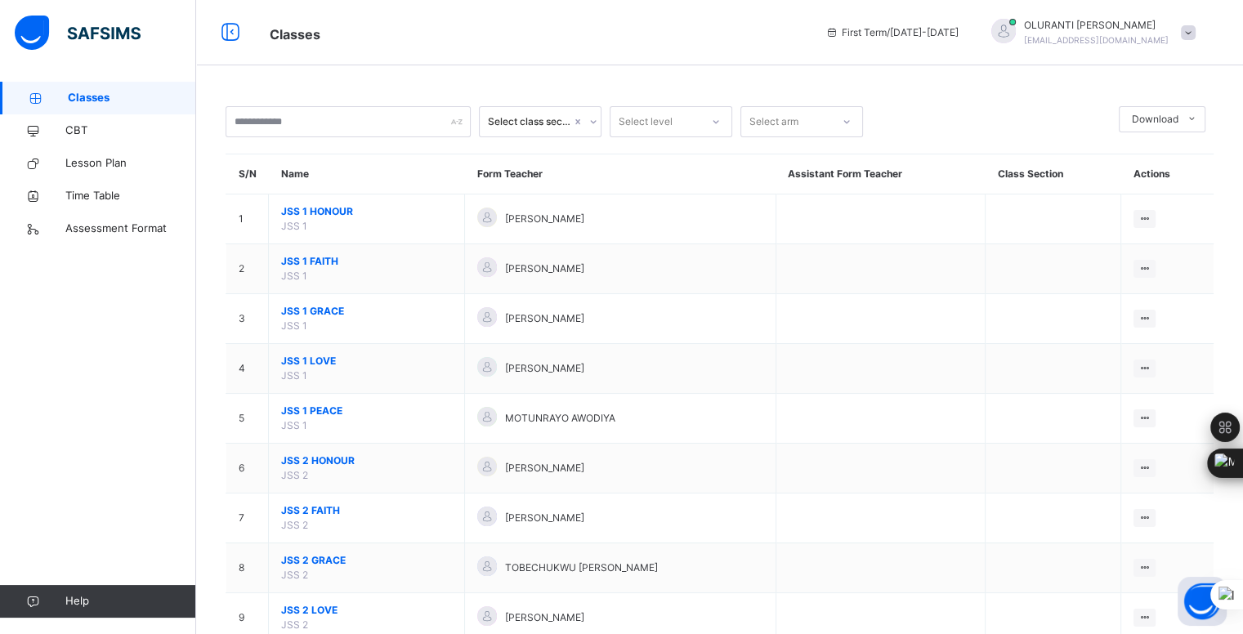
scroll to position [155, 0]
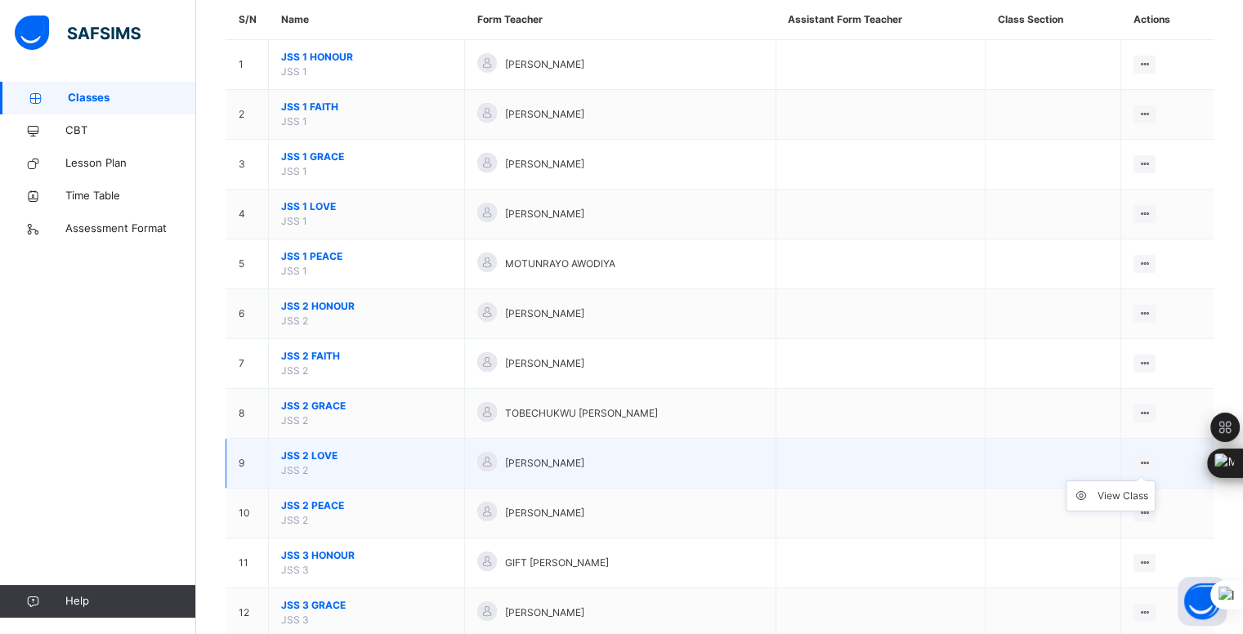
click at [1156, 481] on ul "View Class" at bounding box center [1111, 496] width 90 height 31
click at [1128, 494] on div "View Class" at bounding box center [1123, 496] width 51 height 16
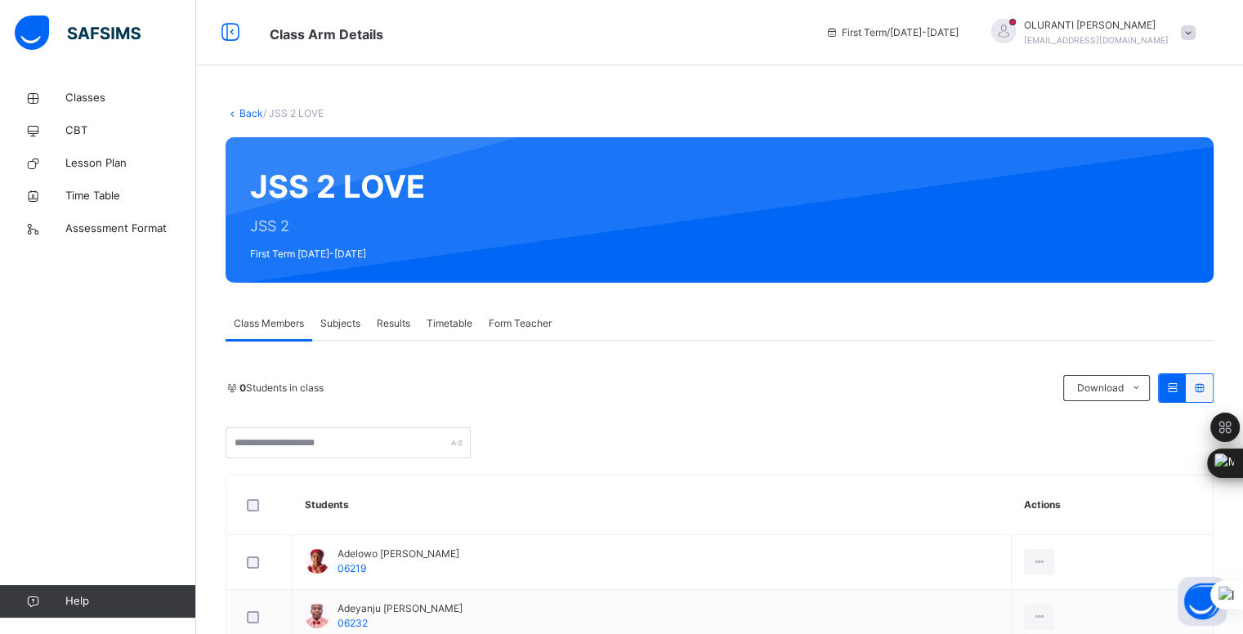
click at [322, 327] on span "Subjects" at bounding box center [340, 323] width 40 height 15
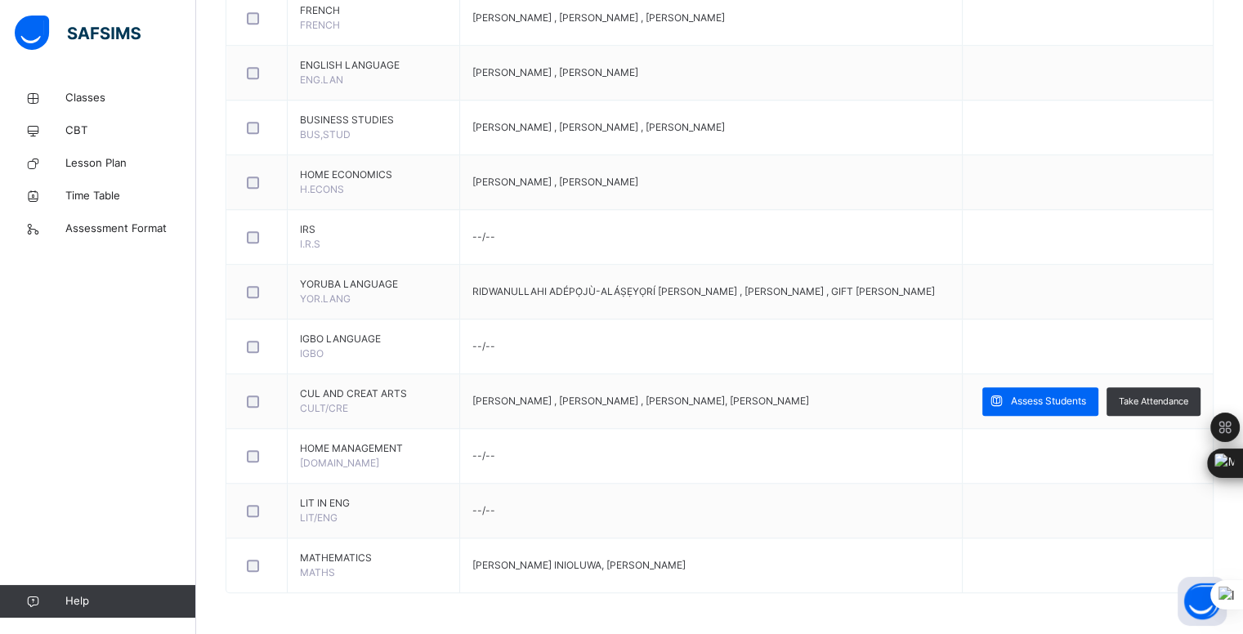
scroll to position [1295, 0]
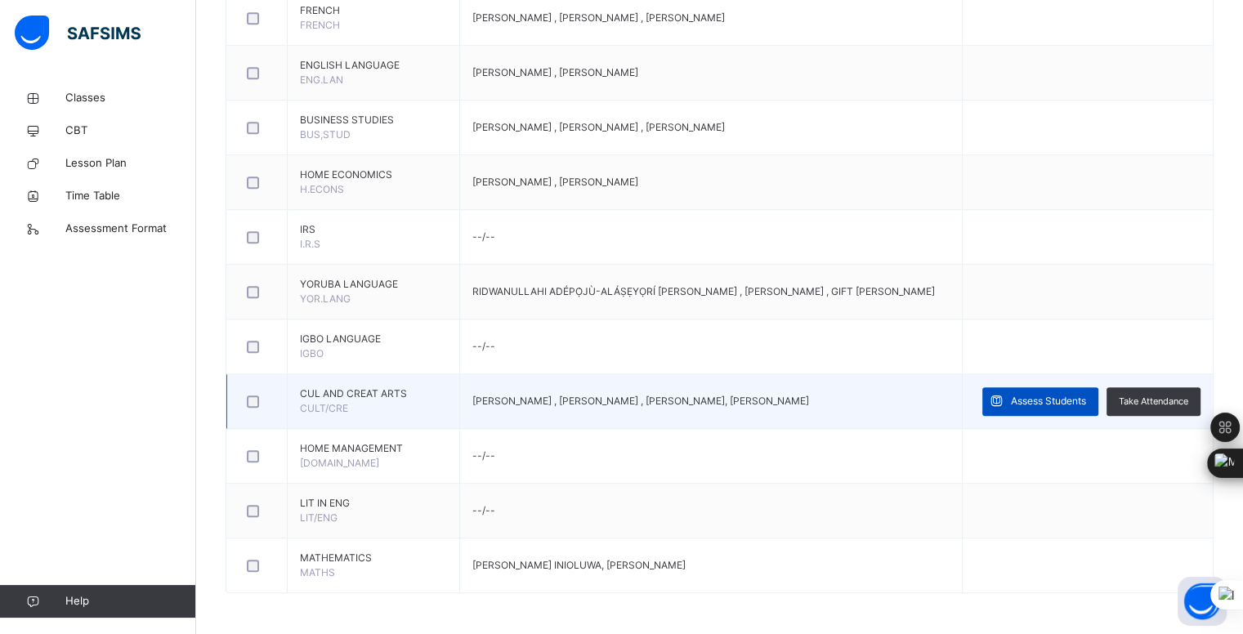
click at [1086, 394] on span "Assess Students" at bounding box center [1048, 401] width 75 height 15
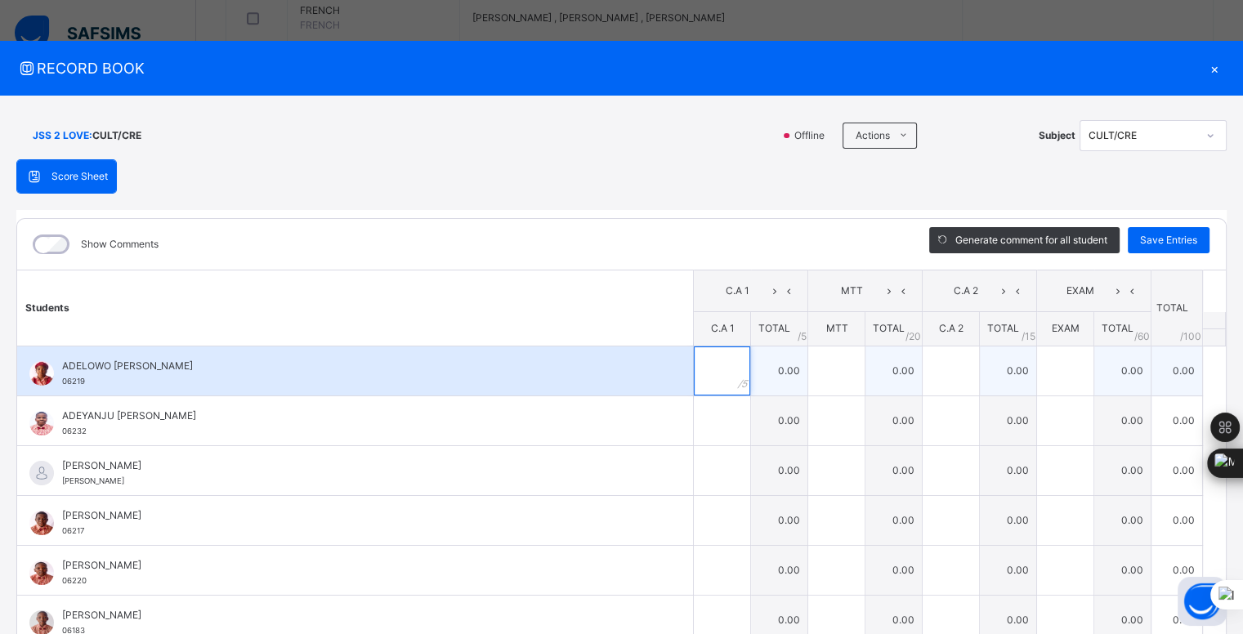
click at [700, 368] on input "text" at bounding box center [722, 371] width 56 height 49
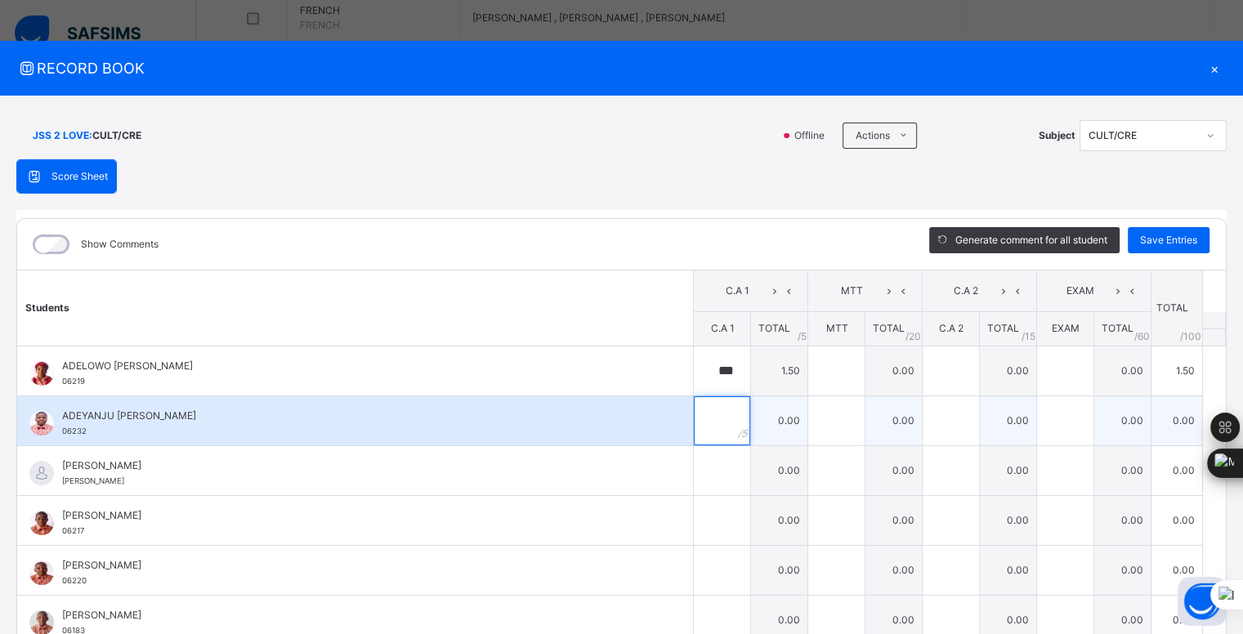
click at [711, 415] on input "text" at bounding box center [722, 420] width 56 height 49
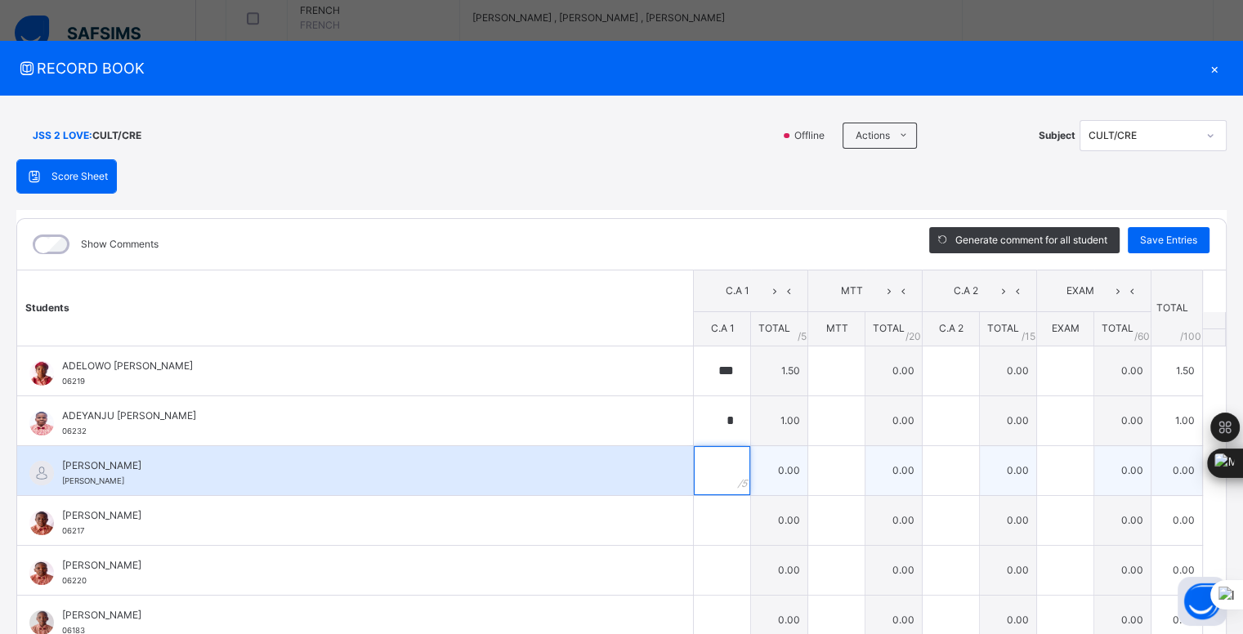
click at [695, 462] on input "text" at bounding box center [722, 470] width 56 height 49
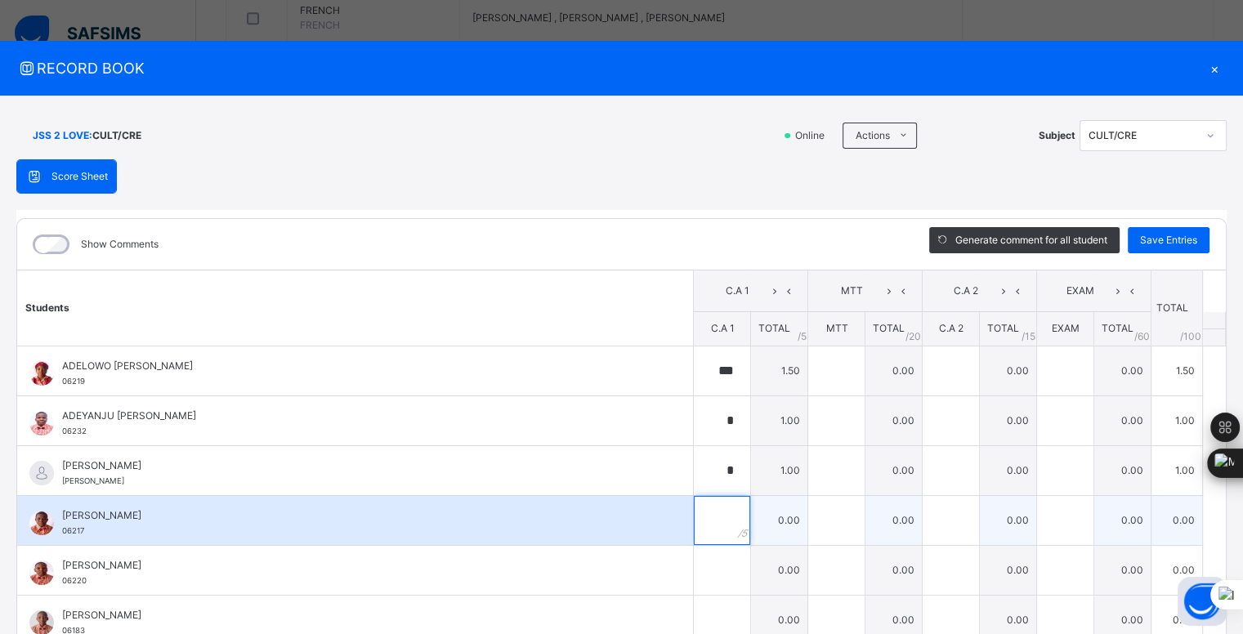
click at [703, 510] on input "text" at bounding box center [722, 520] width 56 height 49
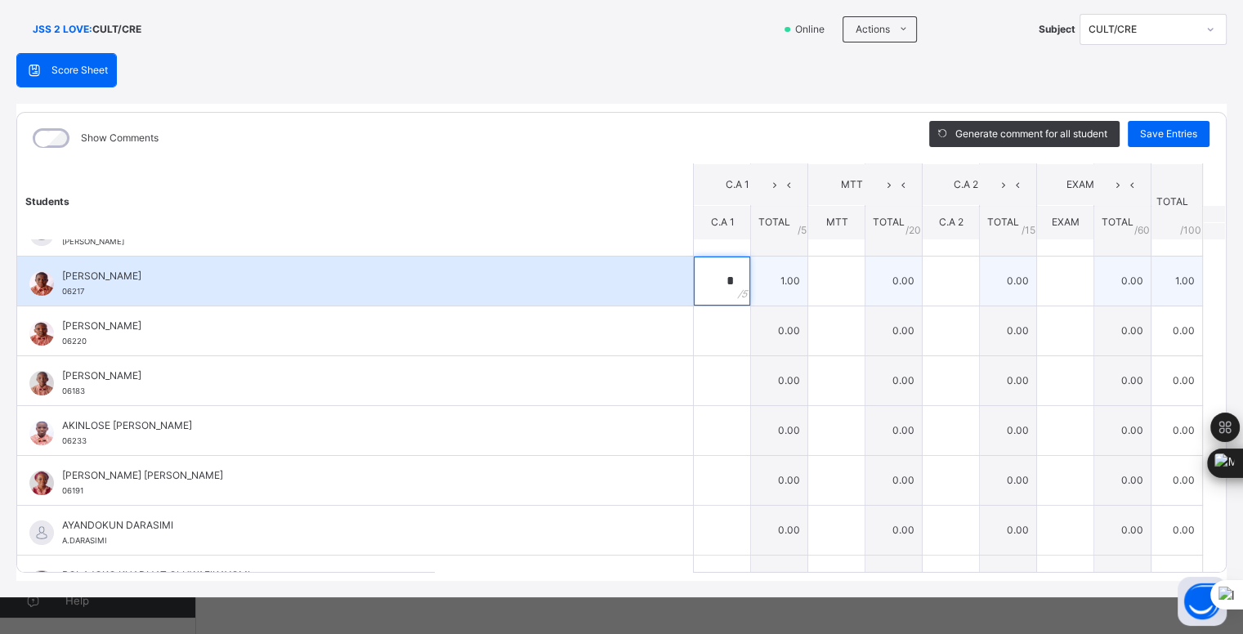
scroll to position [110, 0]
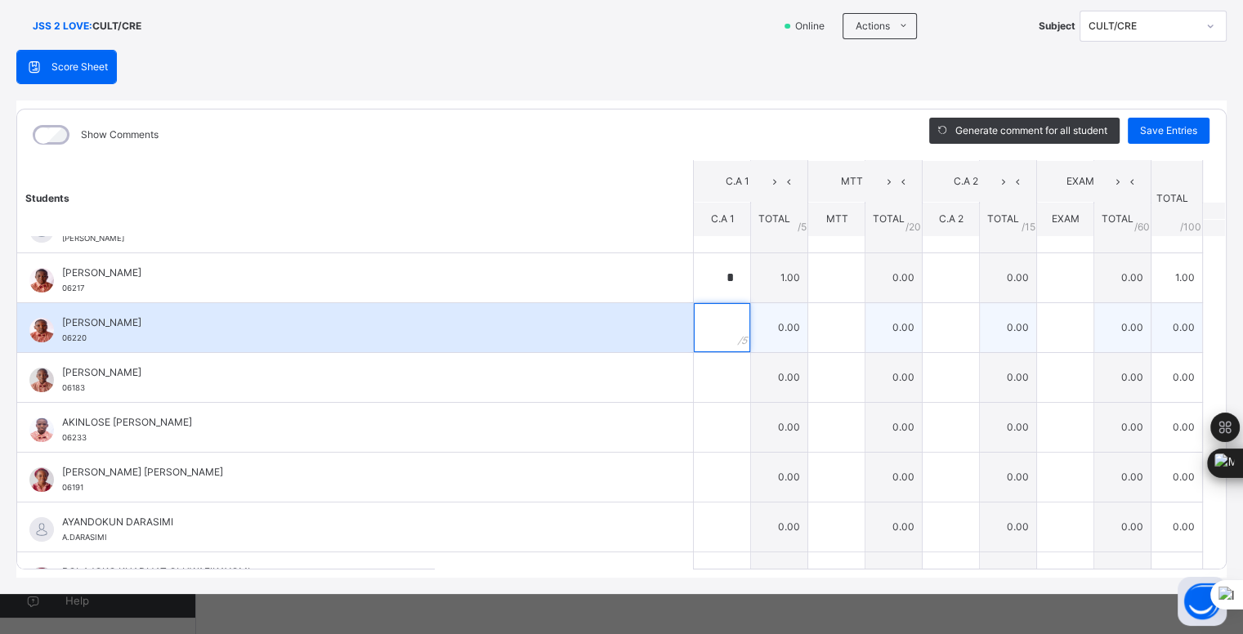
click at [699, 320] on input "text" at bounding box center [722, 327] width 56 height 49
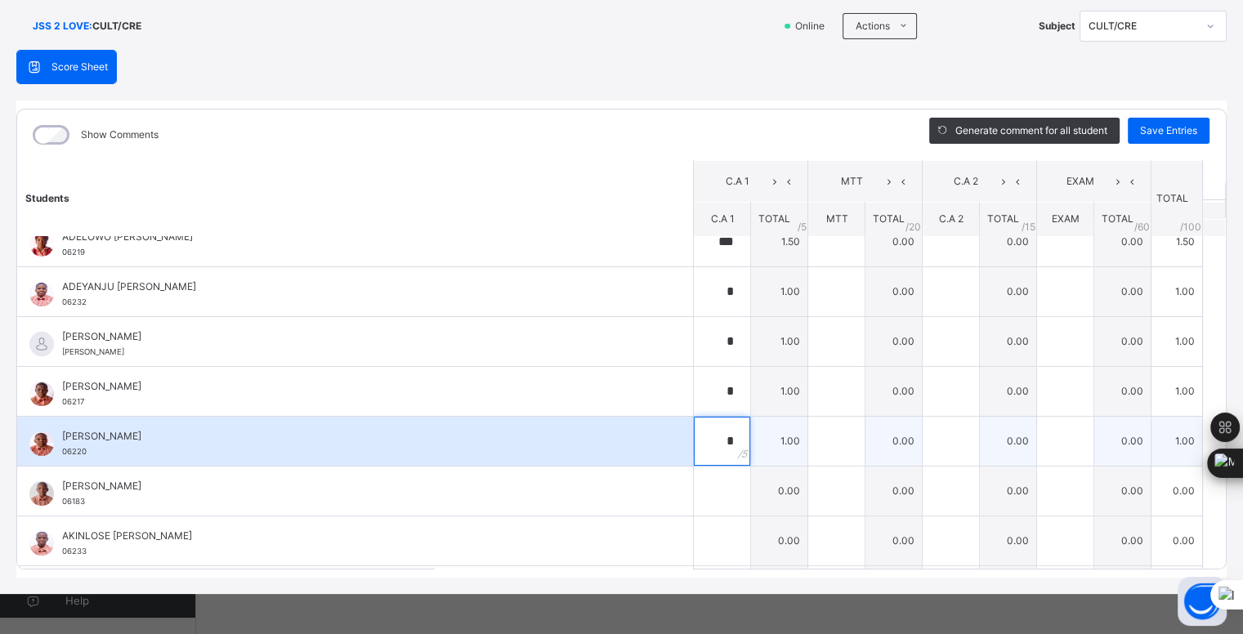
scroll to position [0, 0]
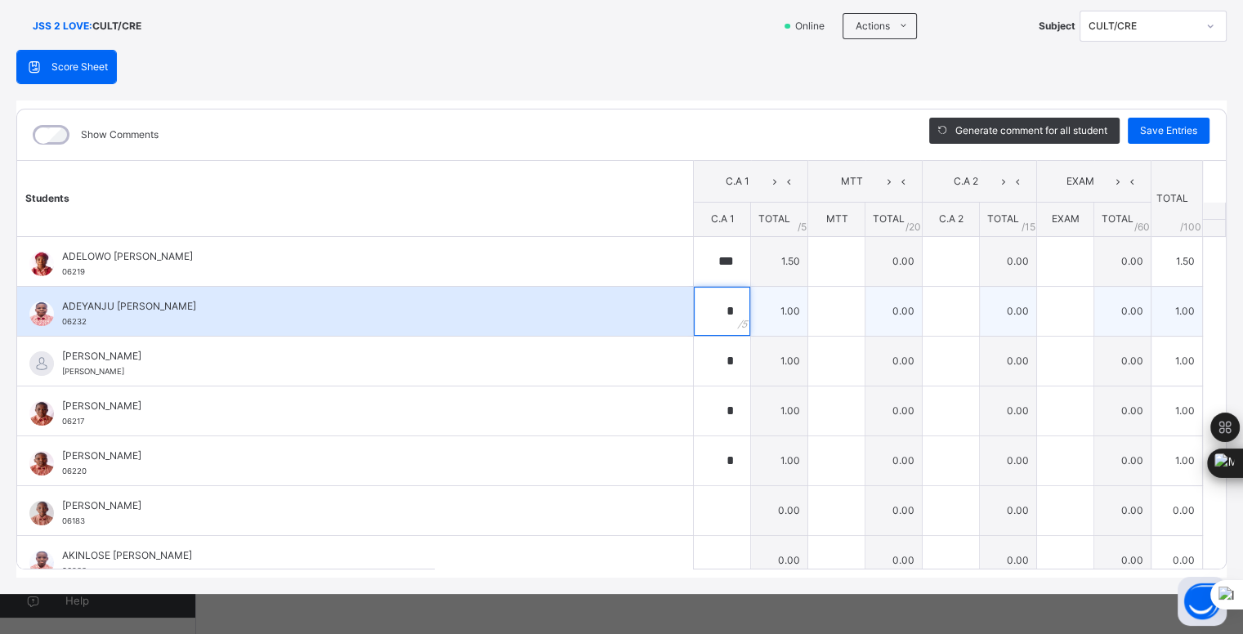
click at [723, 307] on div "*" at bounding box center [722, 311] width 56 height 49
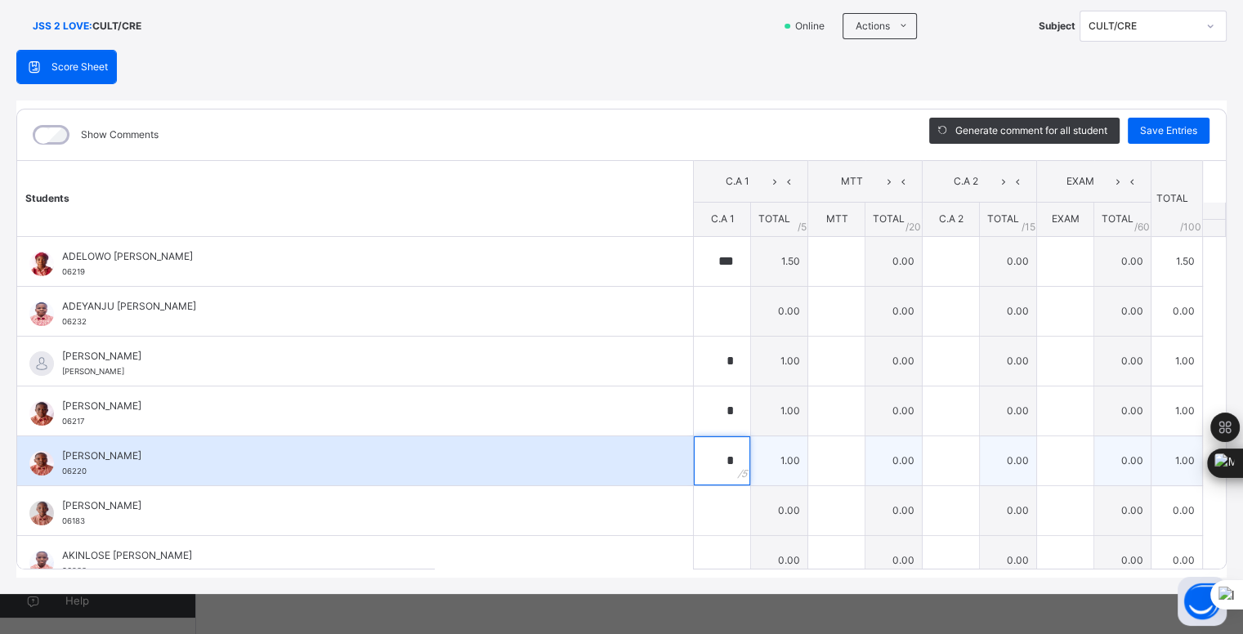
click at [726, 453] on div "*" at bounding box center [722, 461] width 56 height 49
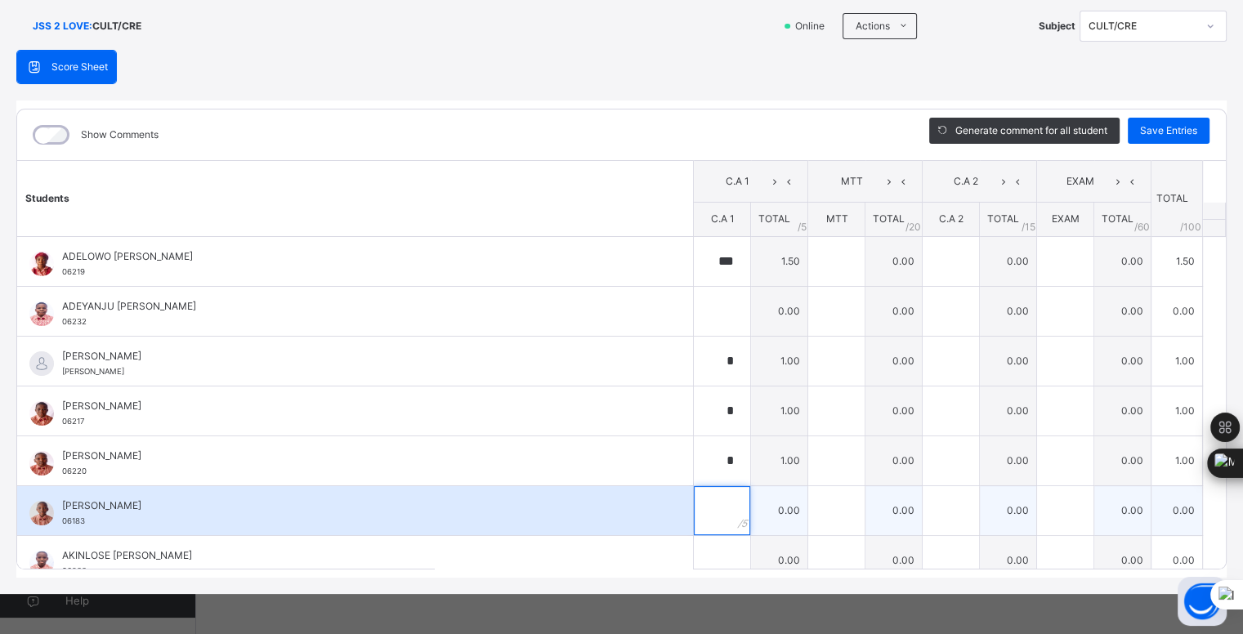
click at [715, 497] on input "text" at bounding box center [722, 510] width 56 height 49
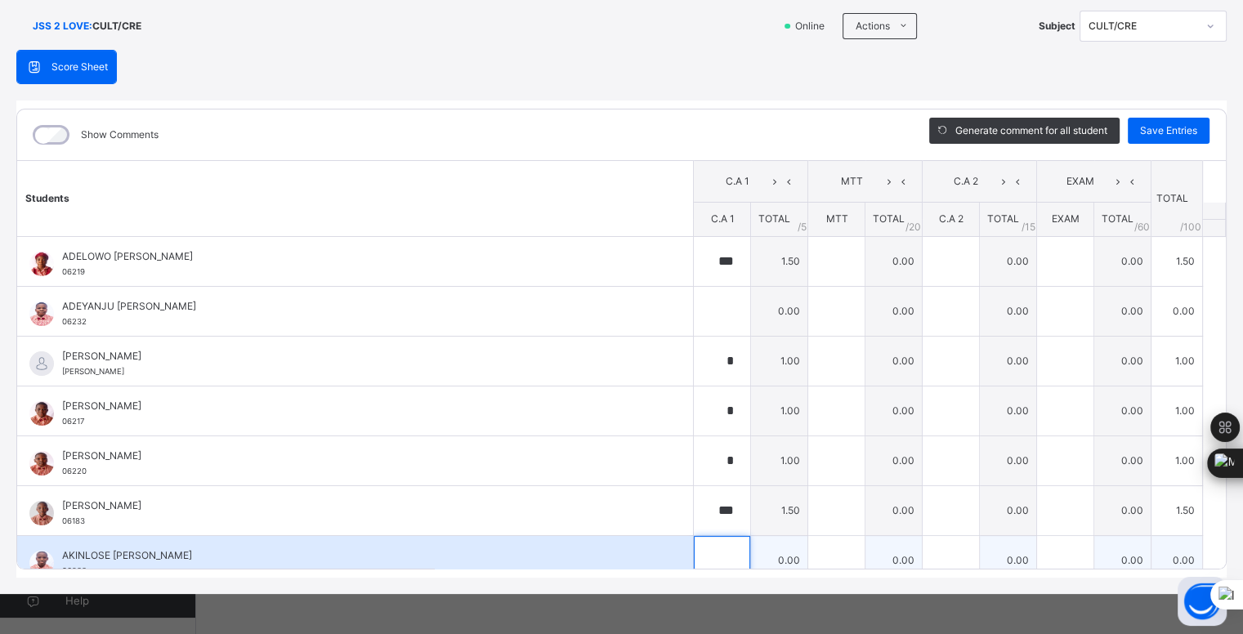
click at [710, 558] on input "text" at bounding box center [722, 560] width 56 height 49
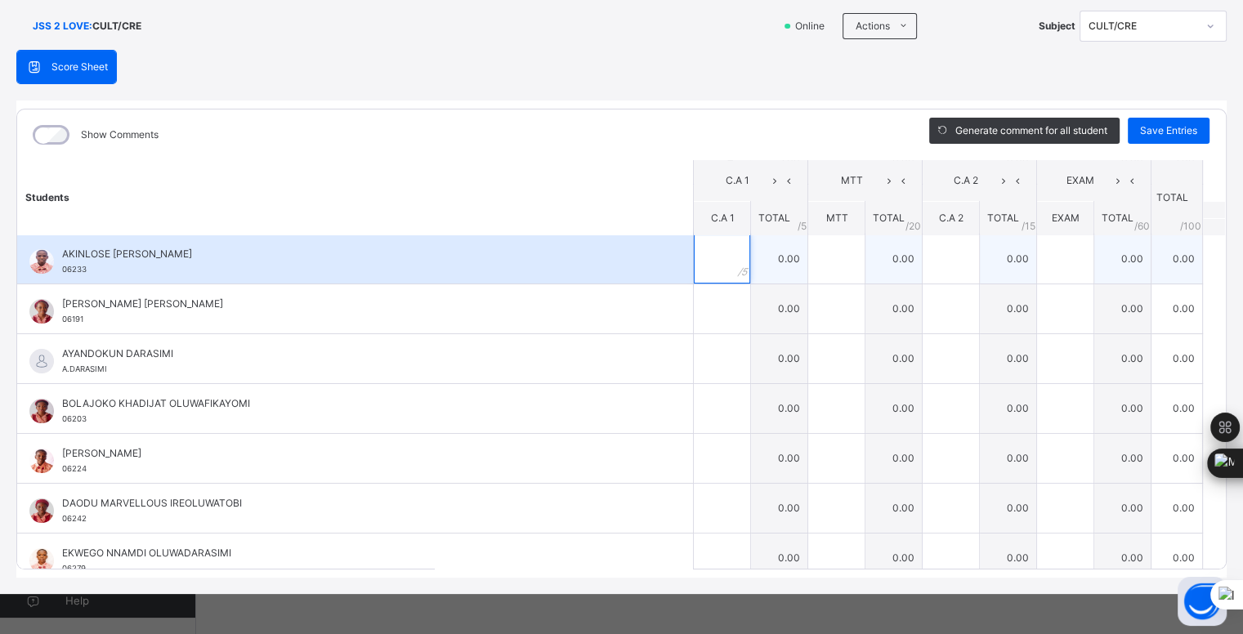
scroll to position [302, 0]
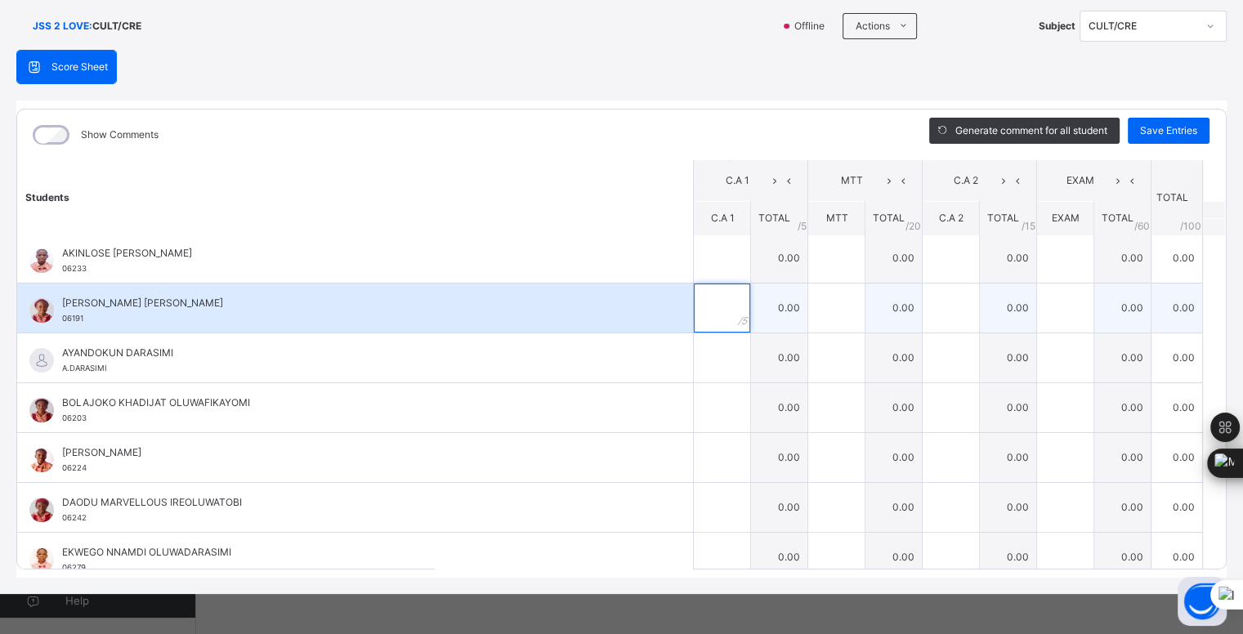
click at [705, 311] on input "text" at bounding box center [722, 308] width 56 height 49
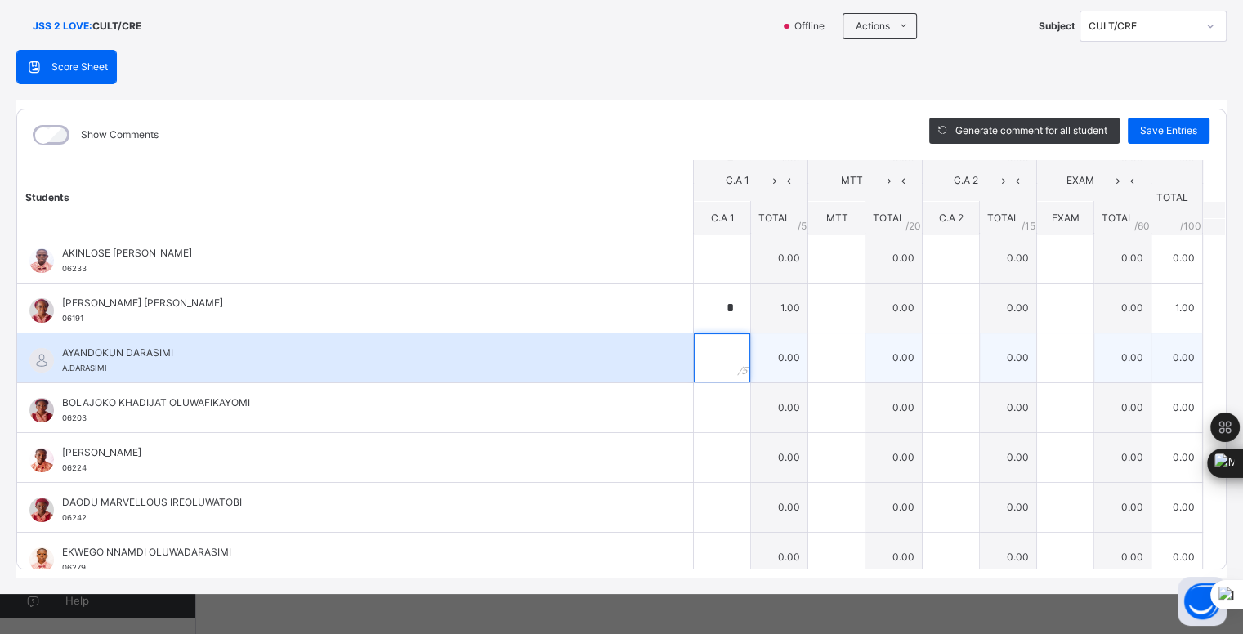
click at [706, 350] on input "text" at bounding box center [722, 358] width 56 height 49
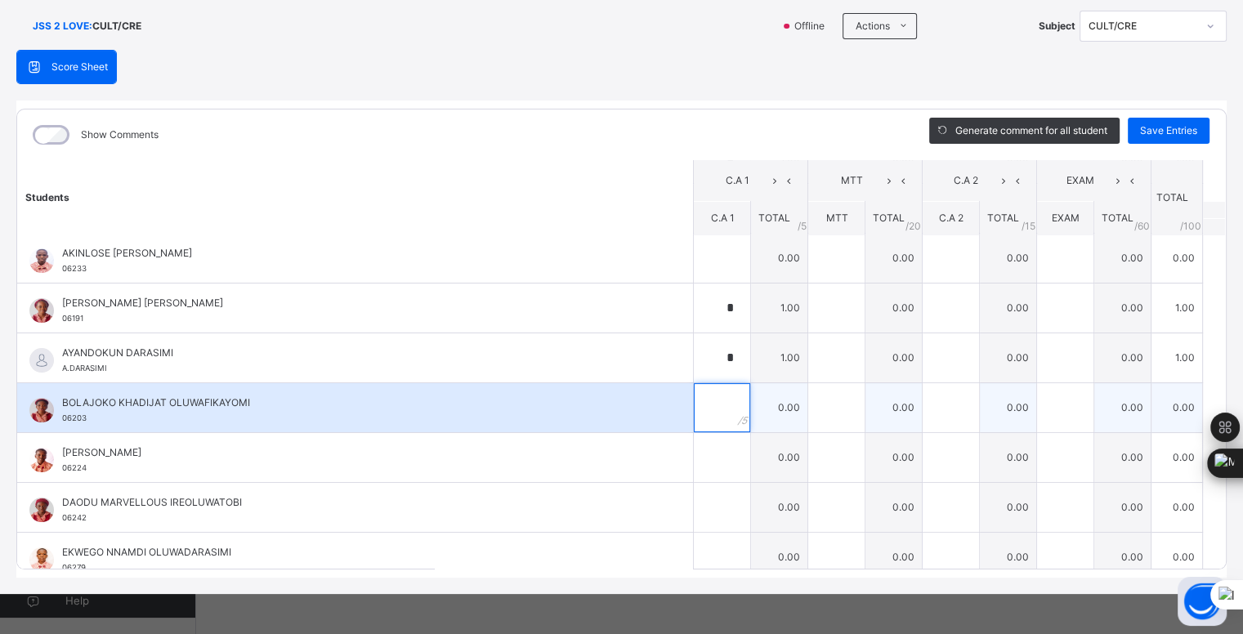
click at [716, 405] on div at bounding box center [722, 407] width 56 height 49
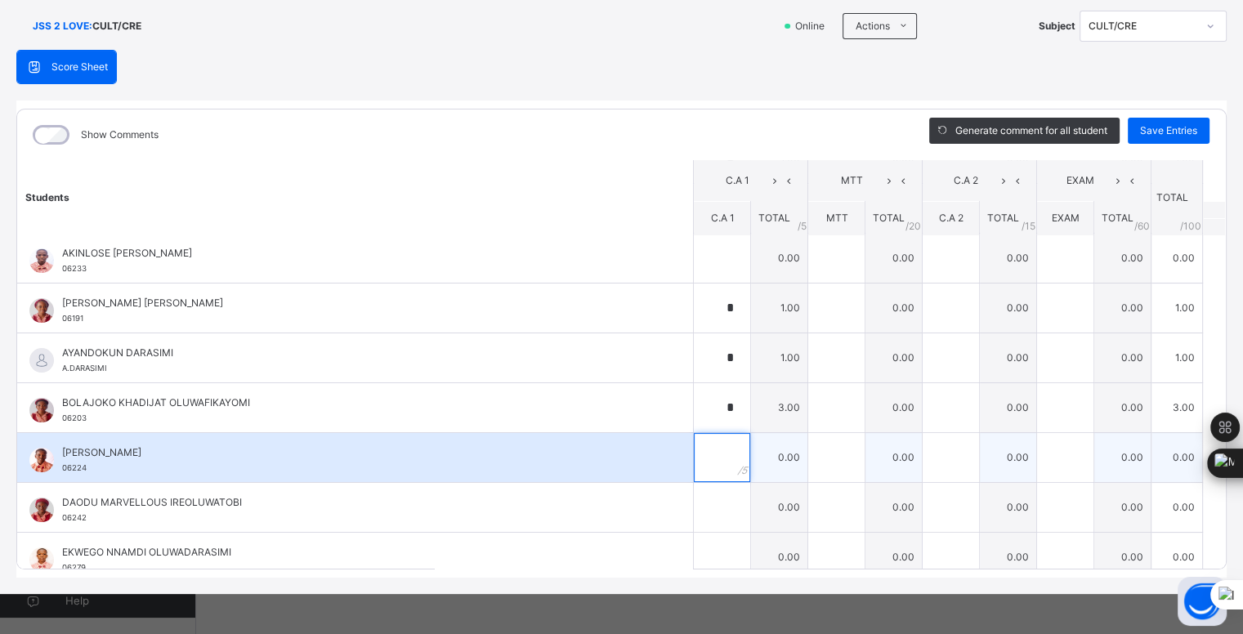
click at [710, 458] on input "text" at bounding box center [722, 457] width 56 height 49
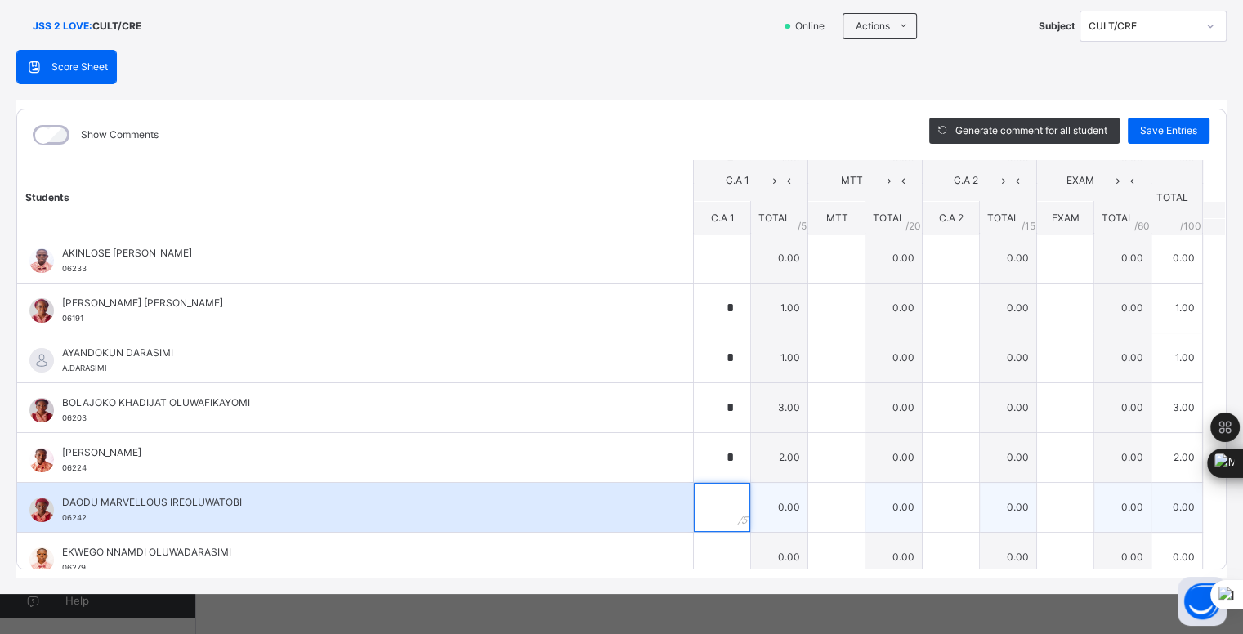
click at [713, 504] on input "text" at bounding box center [722, 507] width 56 height 49
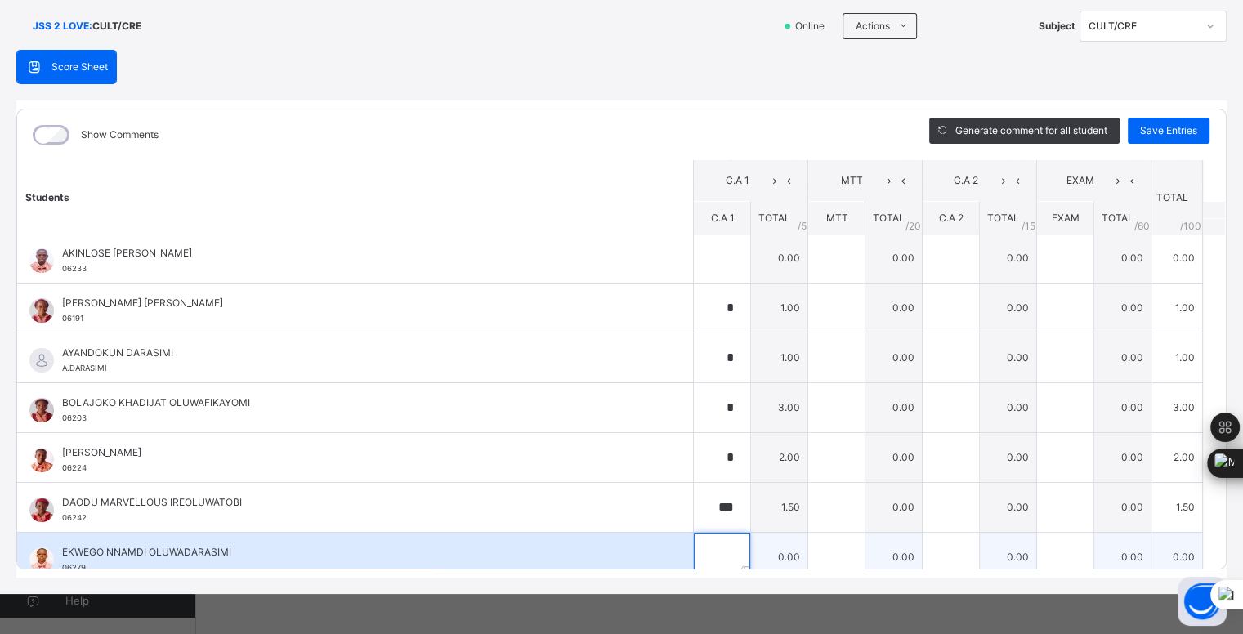
click at [707, 550] on input "text" at bounding box center [722, 557] width 56 height 49
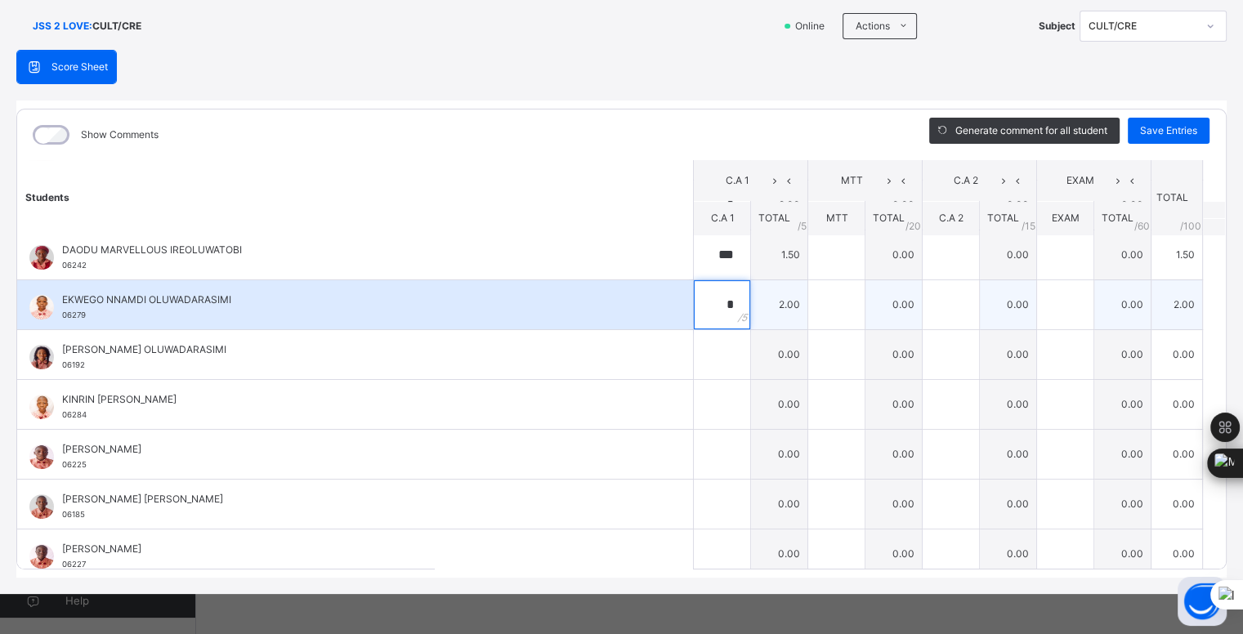
scroll to position [558, 0]
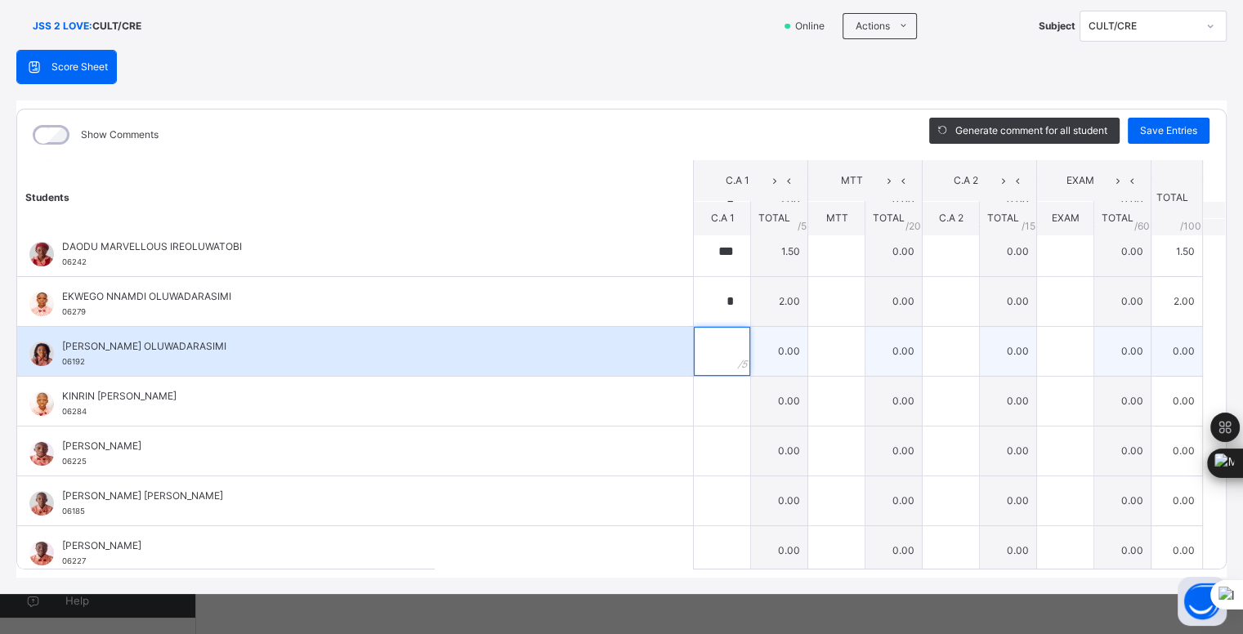
click at [706, 350] on input "text" at bounding box center [722, 351] width 56 height 49
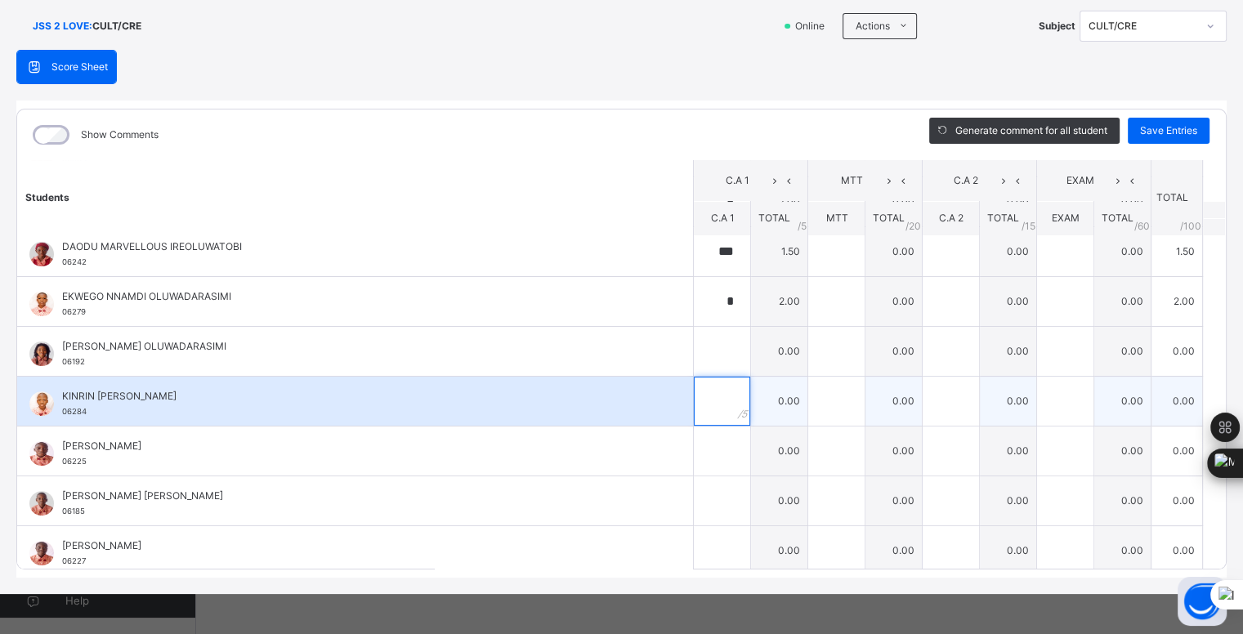
click at [709, 400] on input "text" at bounding box center [722, 401] width 56 height 49
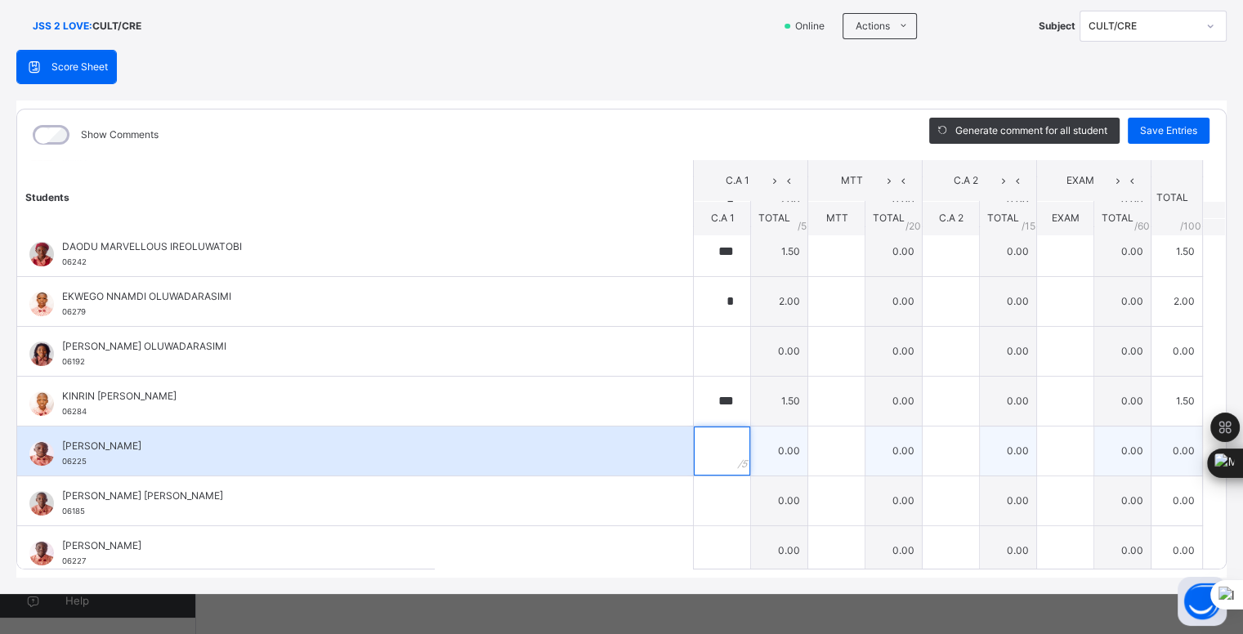
click at [697, 441] on input "text" at bounding box center [722, 451] width 56 height 49
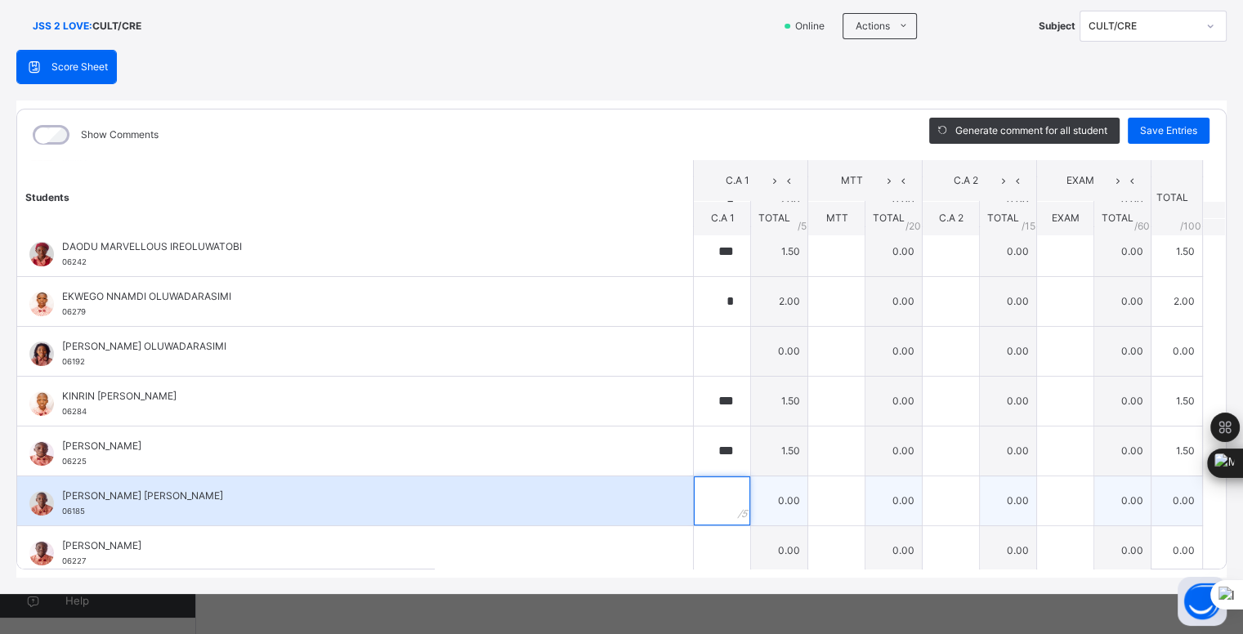
click at [705, 498] on input "text" at bounding box center [722, 501] width 56 height 49
click at [723, 517] on div "*" at bounding box center [722, 501] width 56 height 49
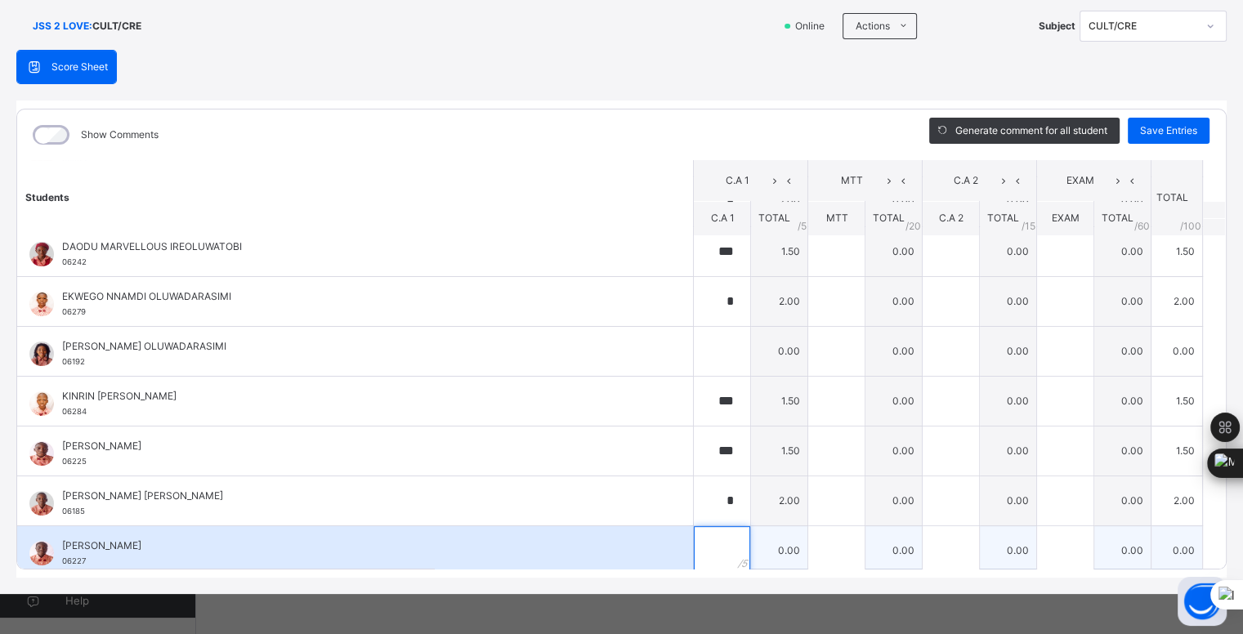
click at [706, 542] on input "text" at bounding box center [722, 550] width 56 height 49
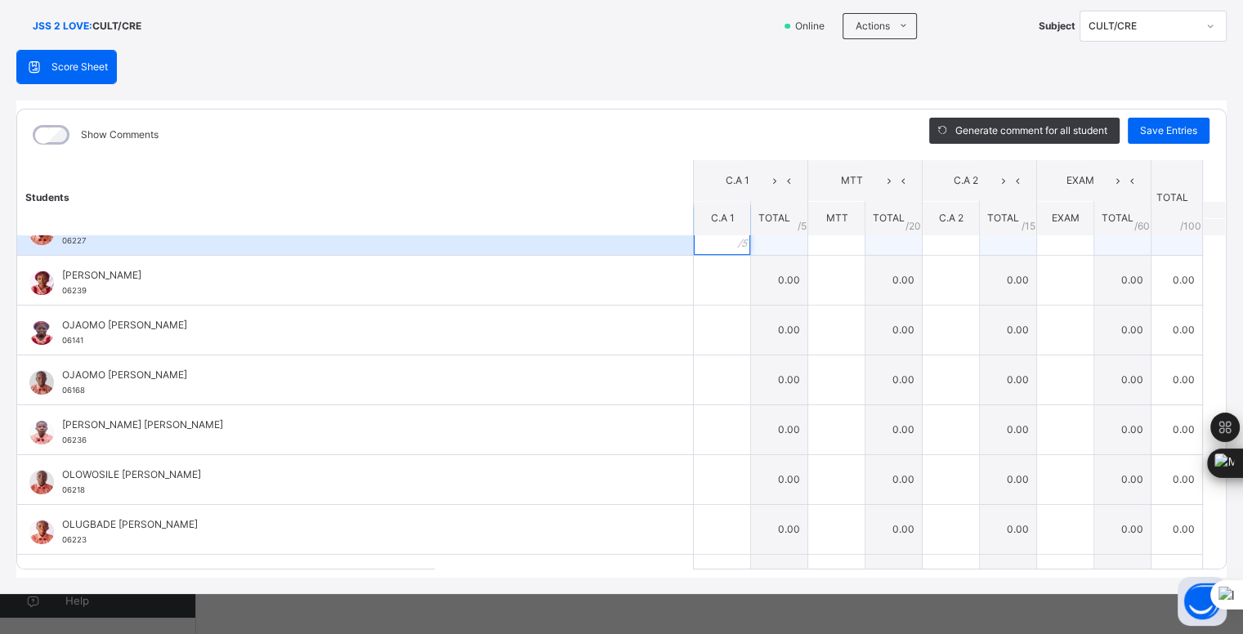
scroll to position [883, 0]
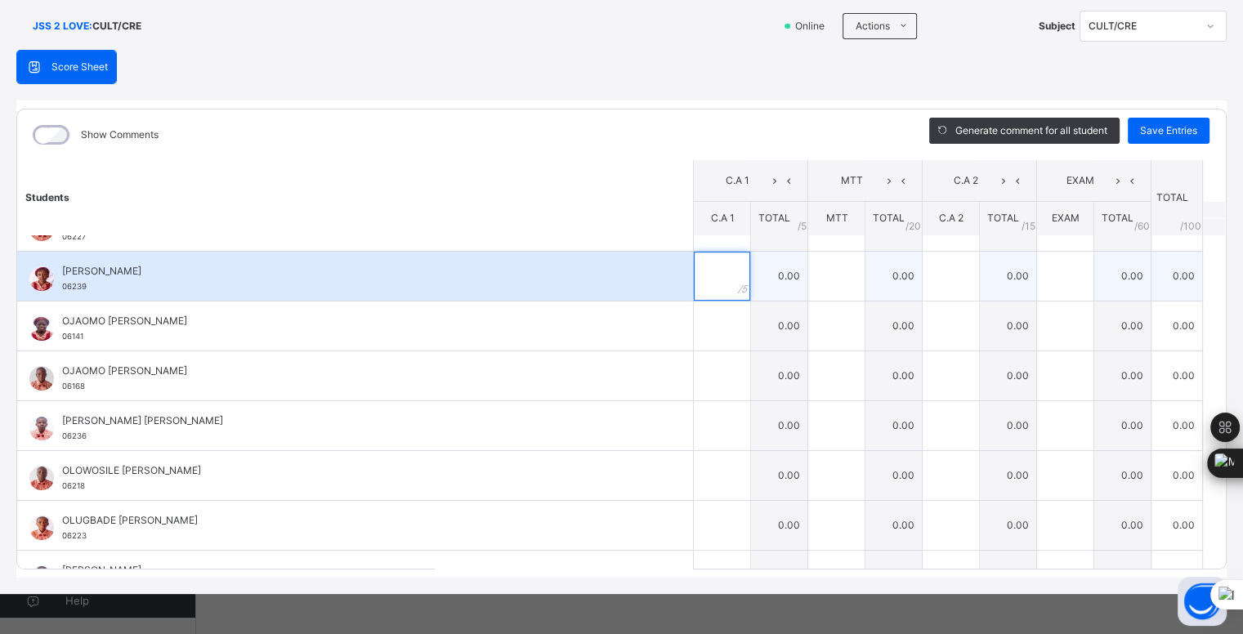
click at [711, 273] on input "text" at bounding box center [722, 276] width 56 height 49
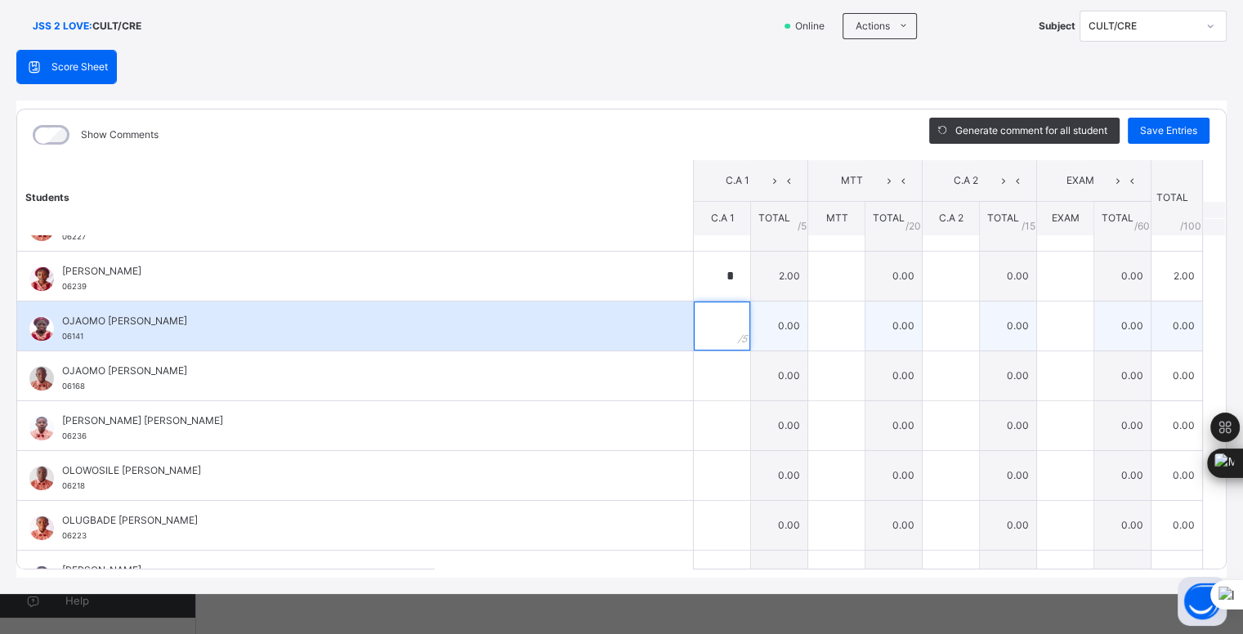
click at [703, 320] on input "text" at bounding box center [722, 326] width 56 height 49
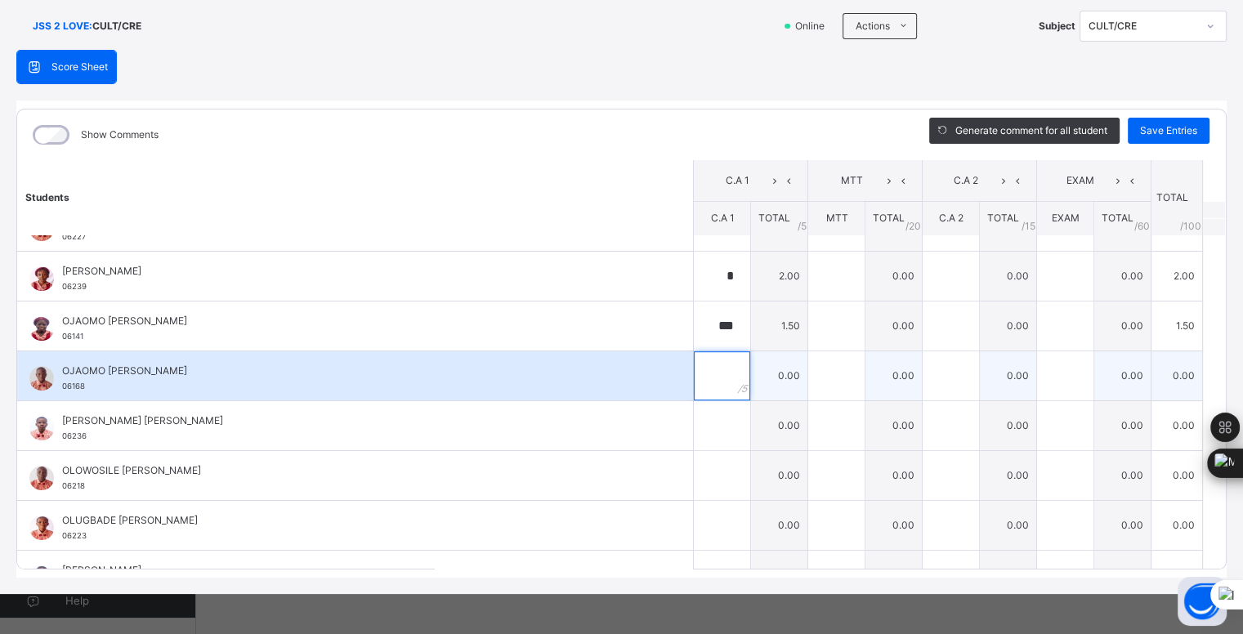
click at [716, 377] on div at bounding box center [722, 376] width 56 height 49
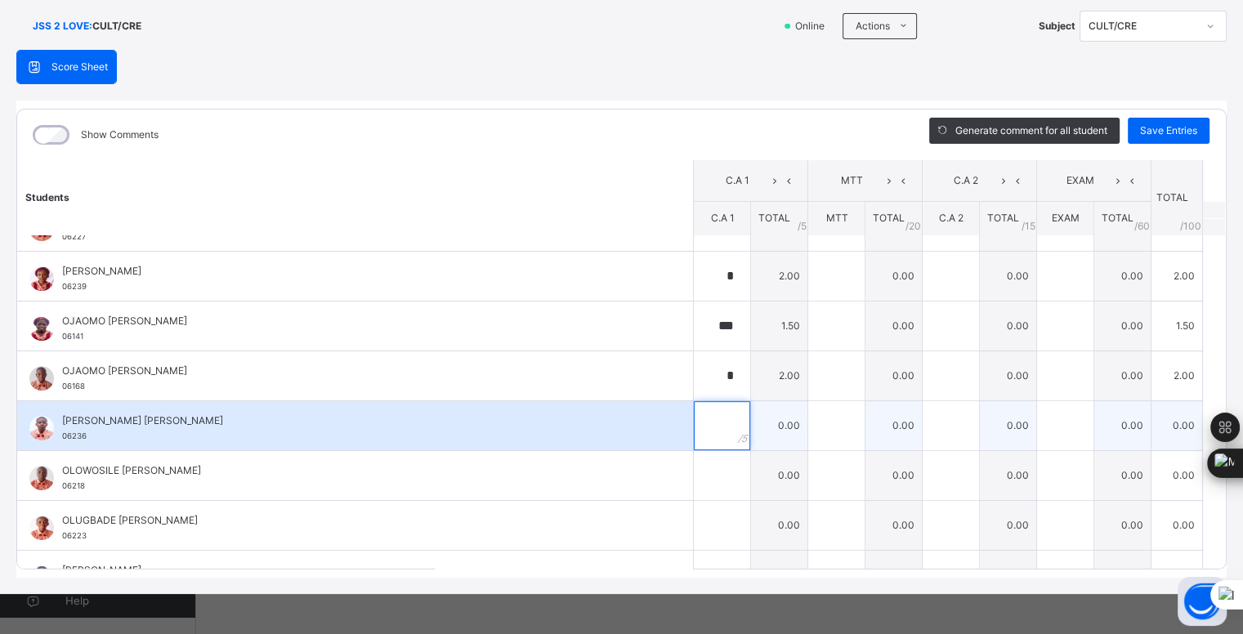
click at [715, 417] on input "text" at bounding box center [722, 425] width 56 height 49
click at [716, 441] on div "***" at bounding box center [722, 425] width 56 height 49
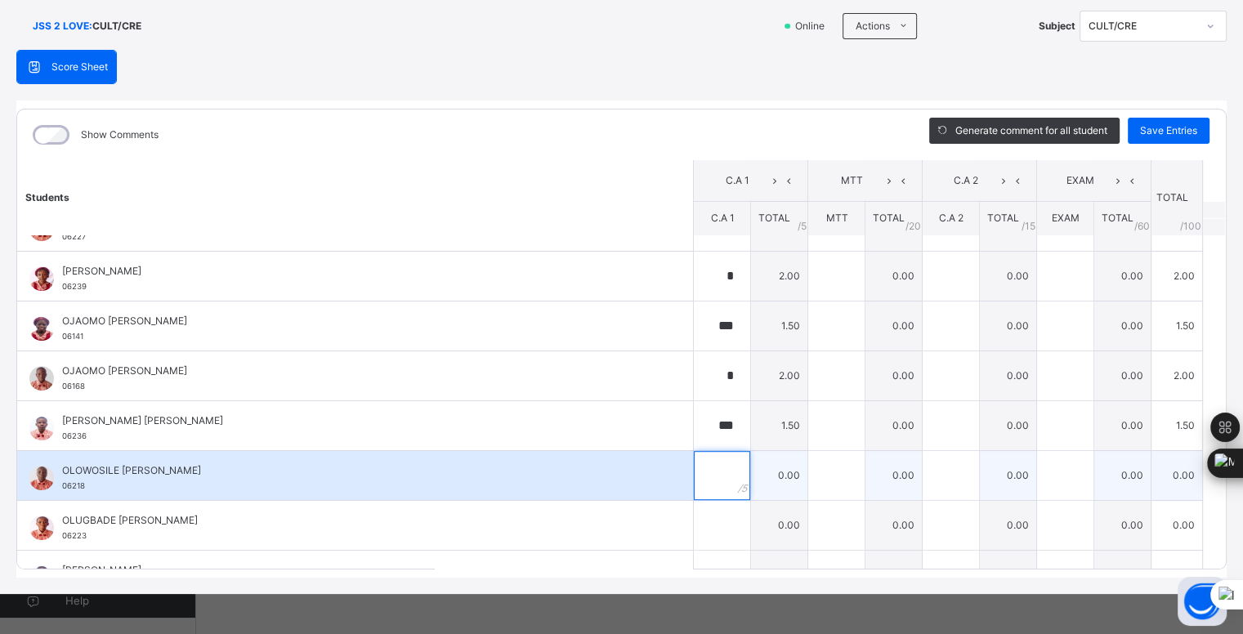
click at [705, 467] on input "text" at bounding box center [722, 475] width 56 height 49
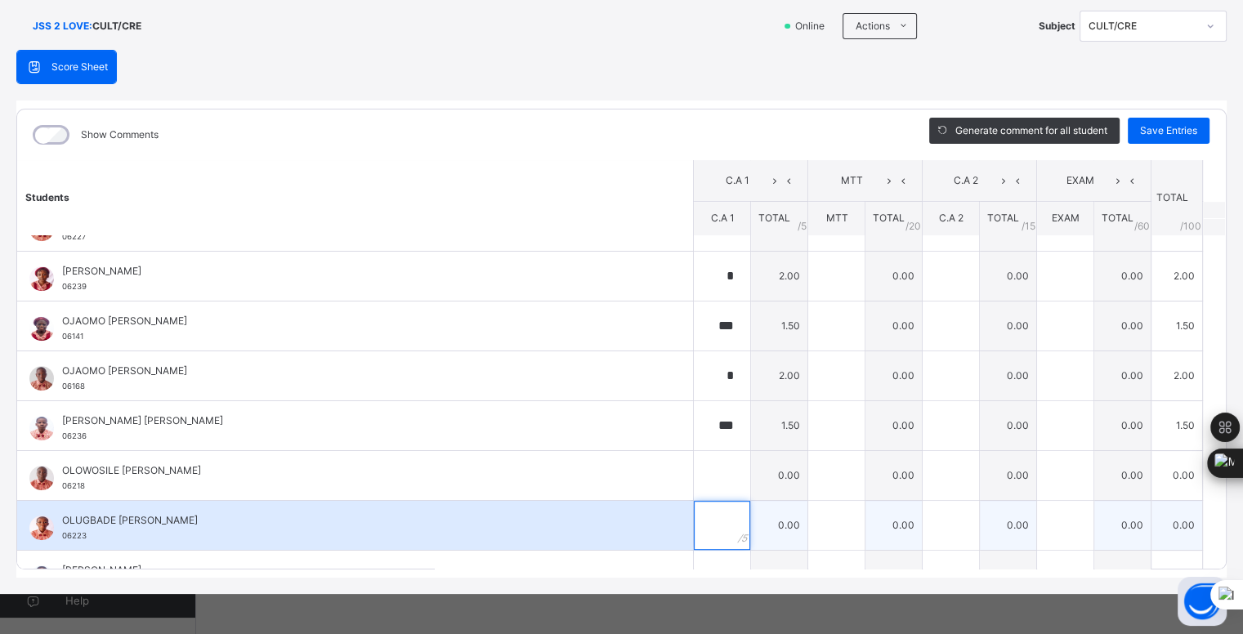
click at [705, 516] on input "text" at bounding box center [722, 525] width 56 height 49
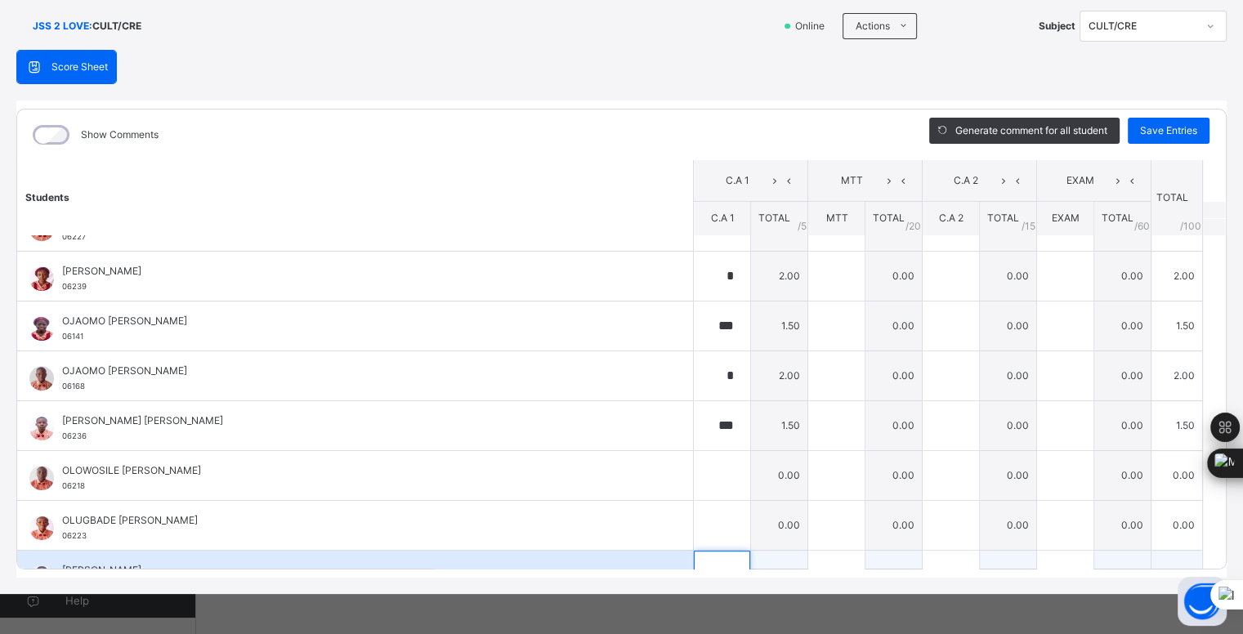
click at [706, 567] on input "text" at bounding box center [722, 575] width 56 height 49
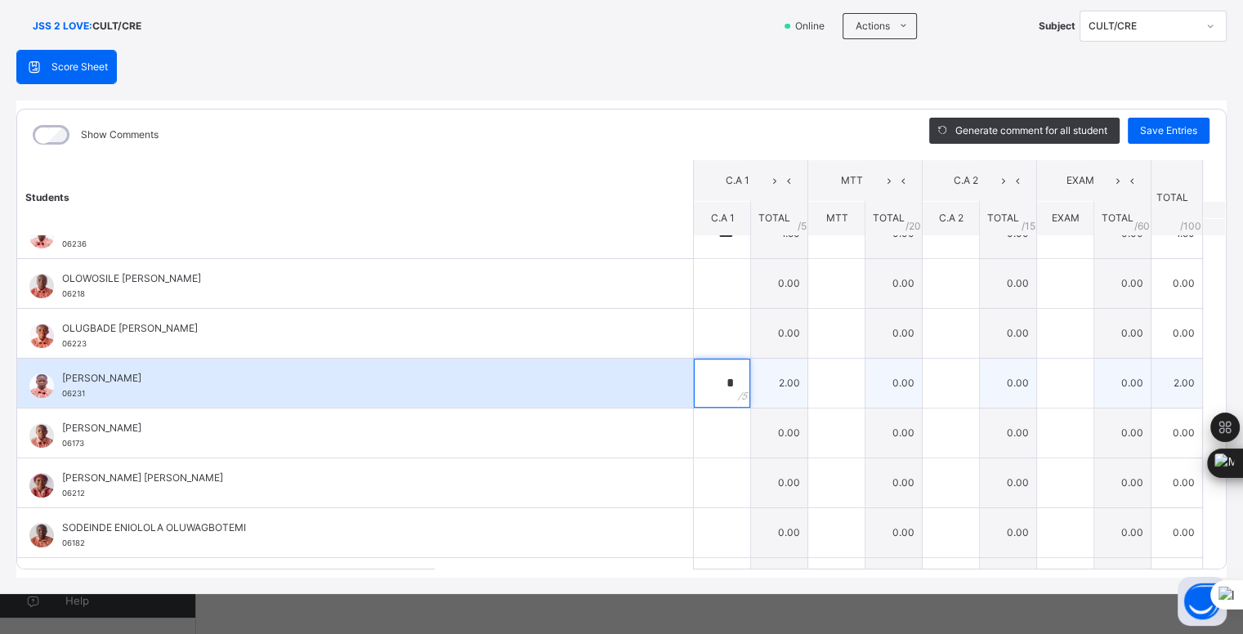
scroll to position [1076, 0]
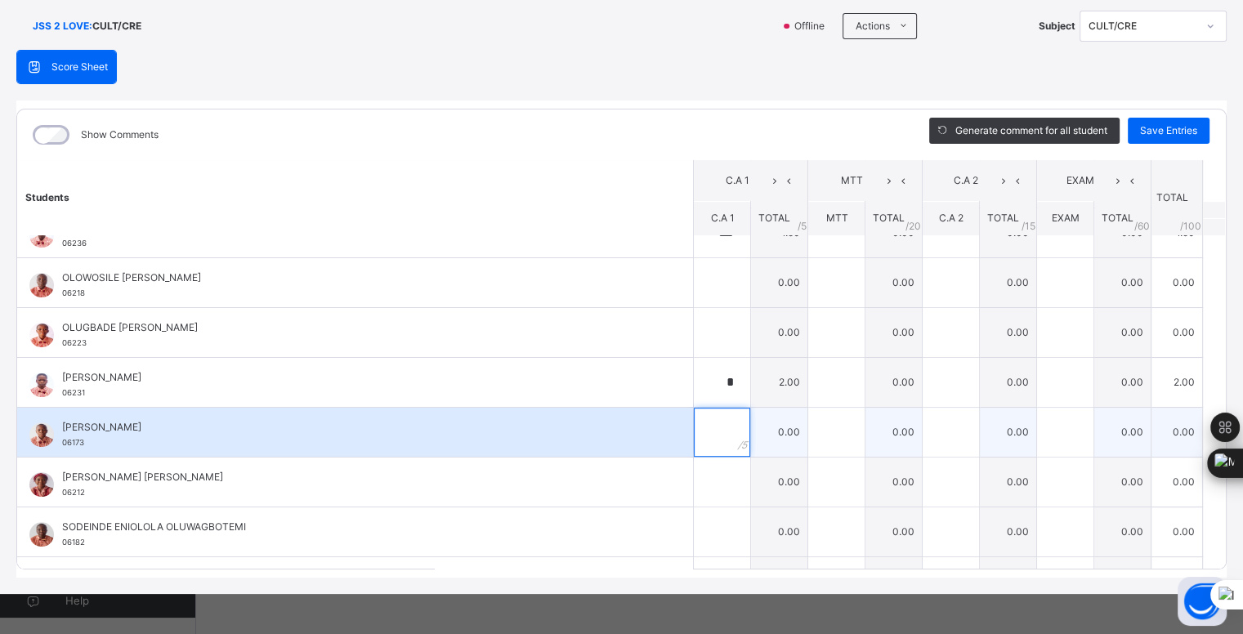
click at [702, 418] on input "text" at bounding box center [722, 432] width 56 height 49
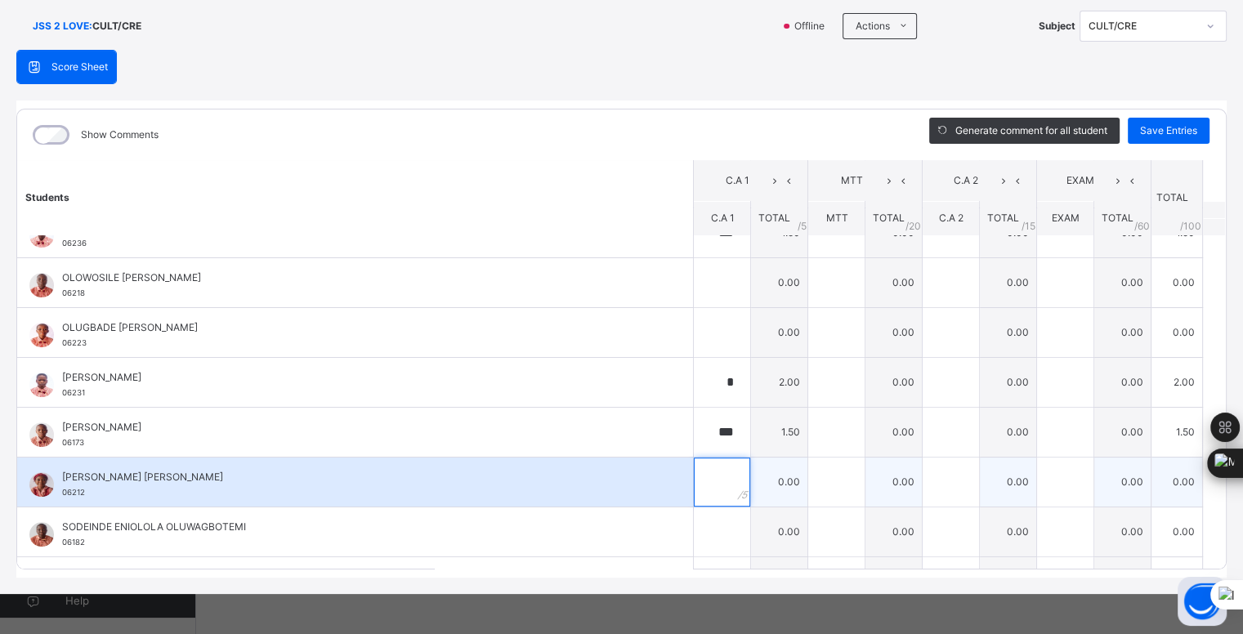
click at [707, 474] on input "text" at bounding box center [722, 482] width 56 height 49
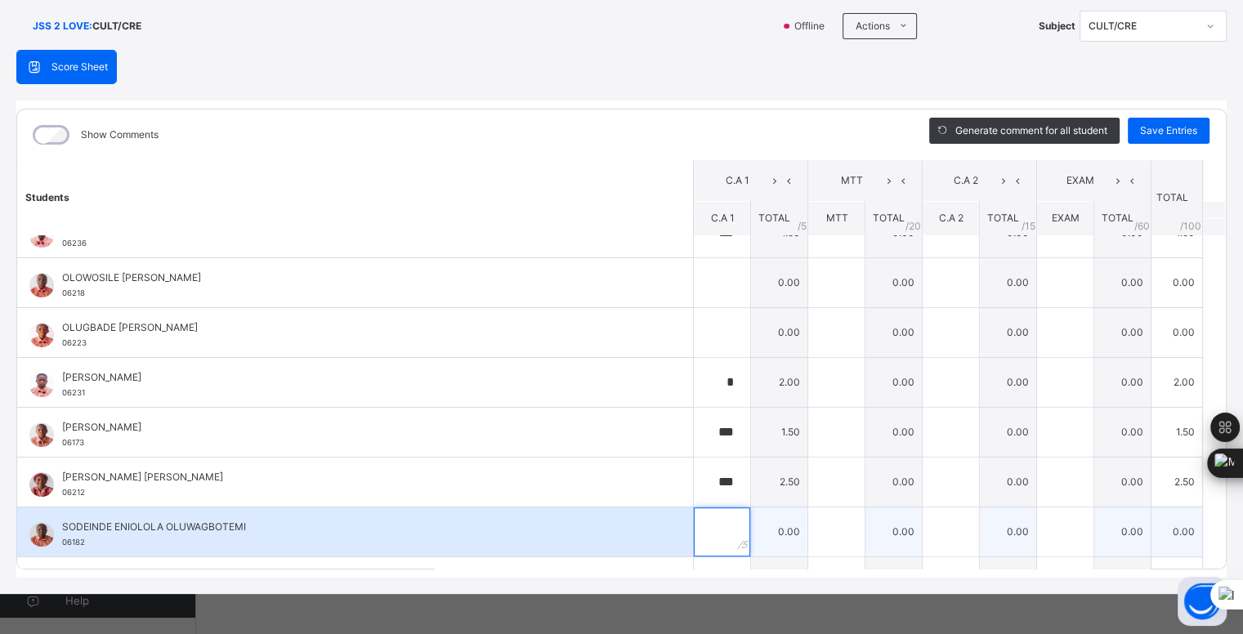
click at [716, 529] on div at bounding box center [722, 532] width 56 height 49
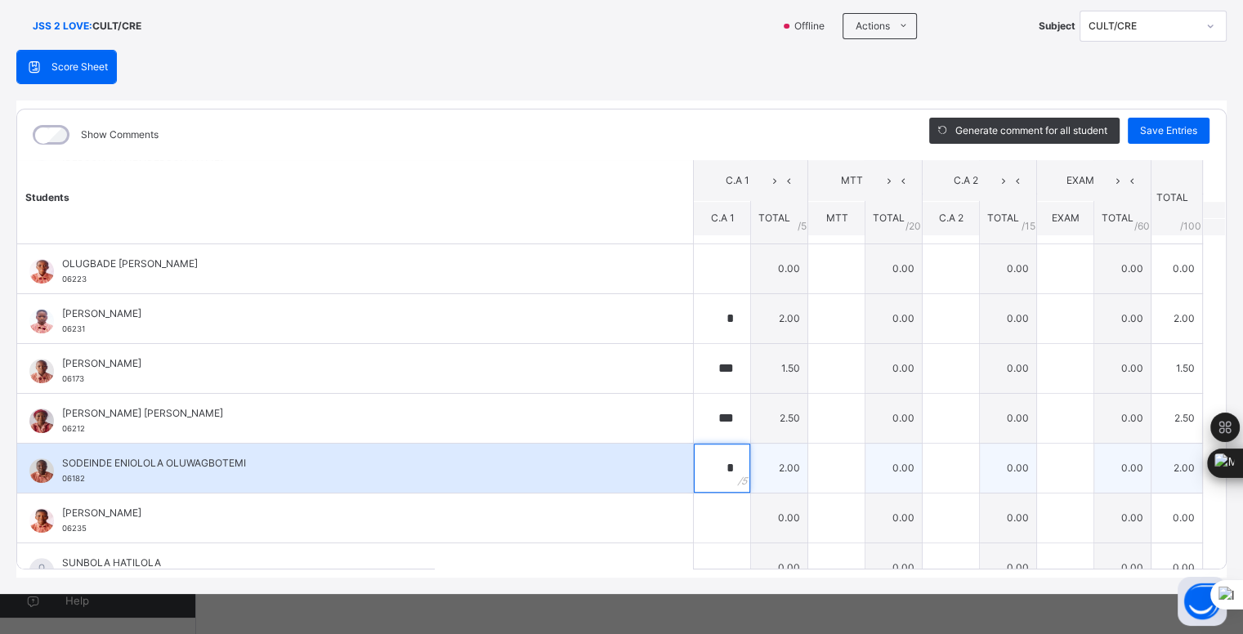
scroll to position [1158, 0]
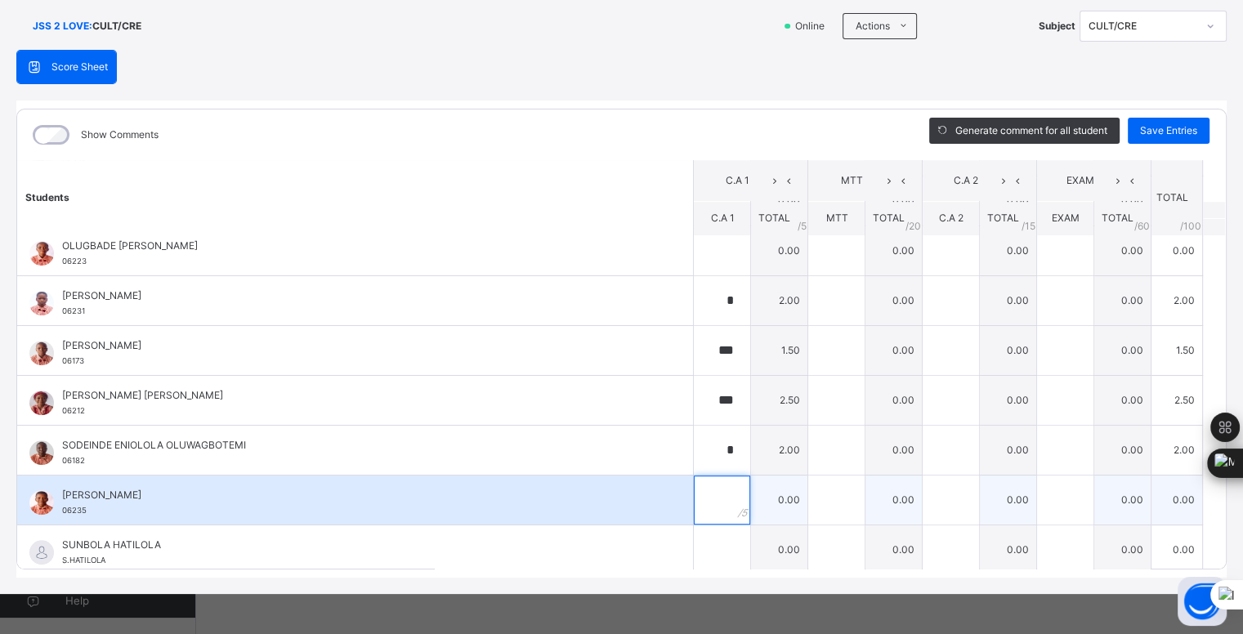
click at [703, 494] on input "text" at bounding box center [722, 500] width 56 height 49
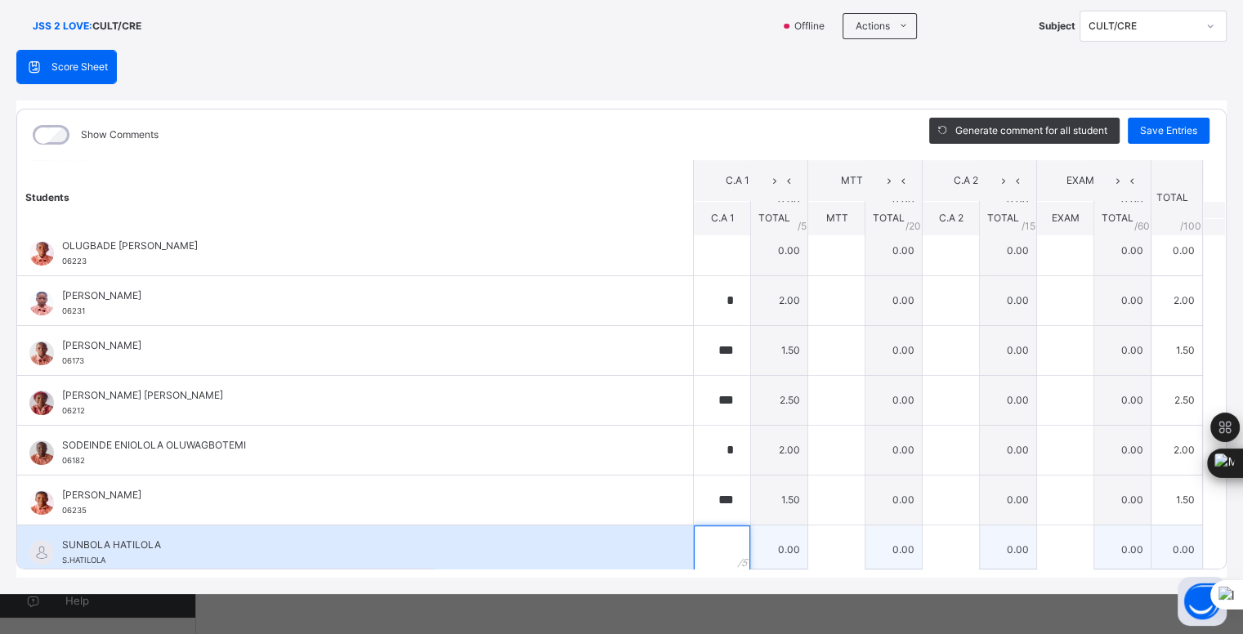
click at [701, 538] on input "text" at bounding box center [722, 550] width 56 height 49
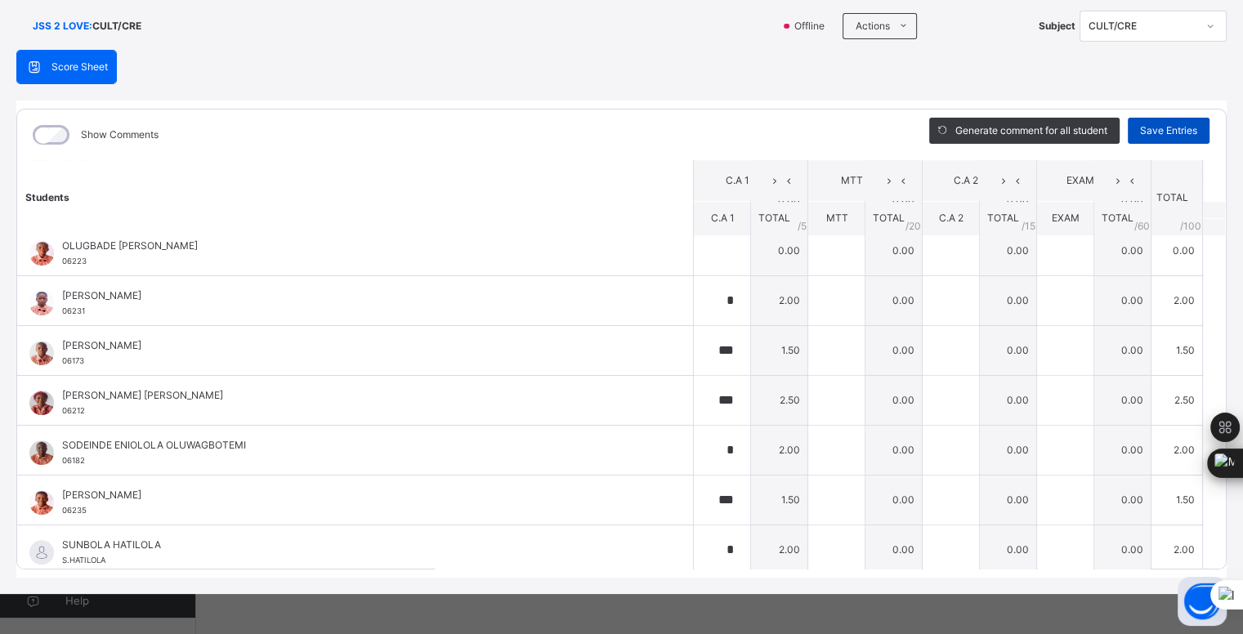
click at [1158, 123] on span "Save Entries" at bounding box center [1168, 130] width 57 height 15
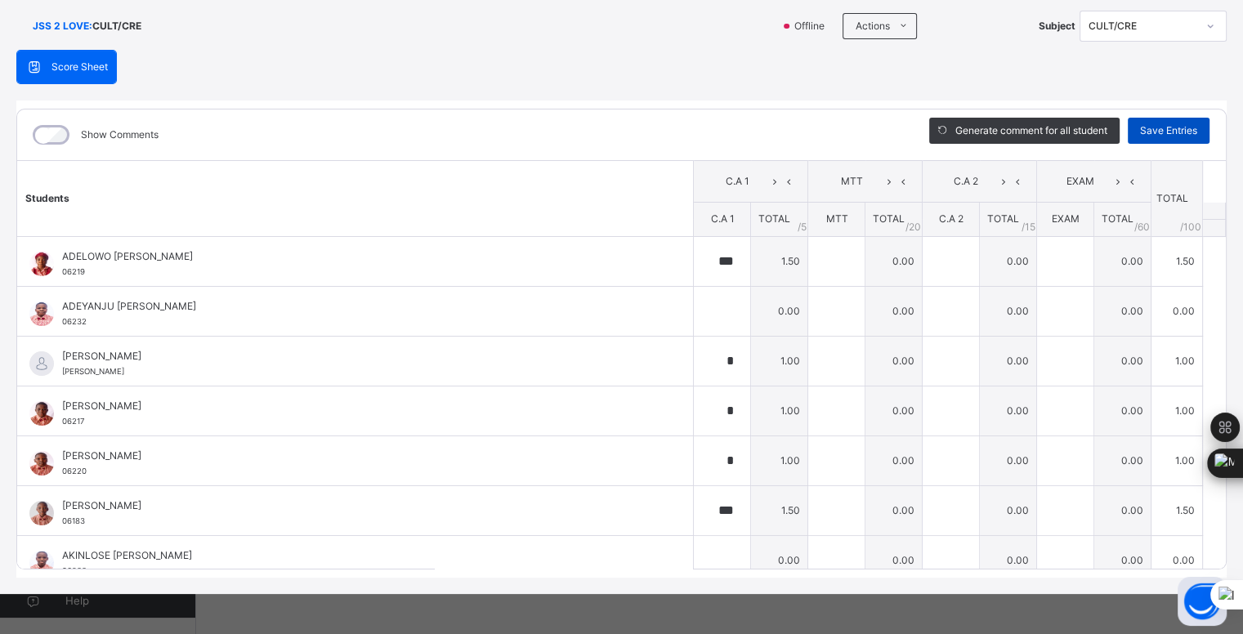
click at [1151, 129] on span "Save Entries" at bounding box center [1168, 130] width 57 height 15
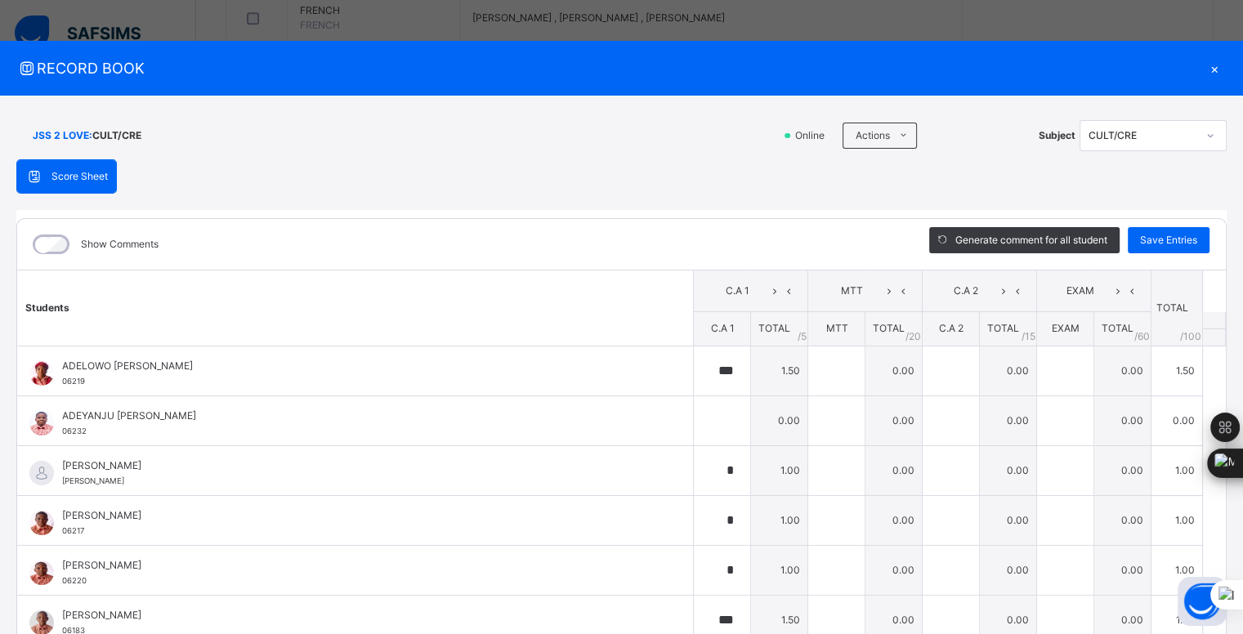
click at [1210, 69] on div "×" at bounding box center [1215, 68] width 25 height 22
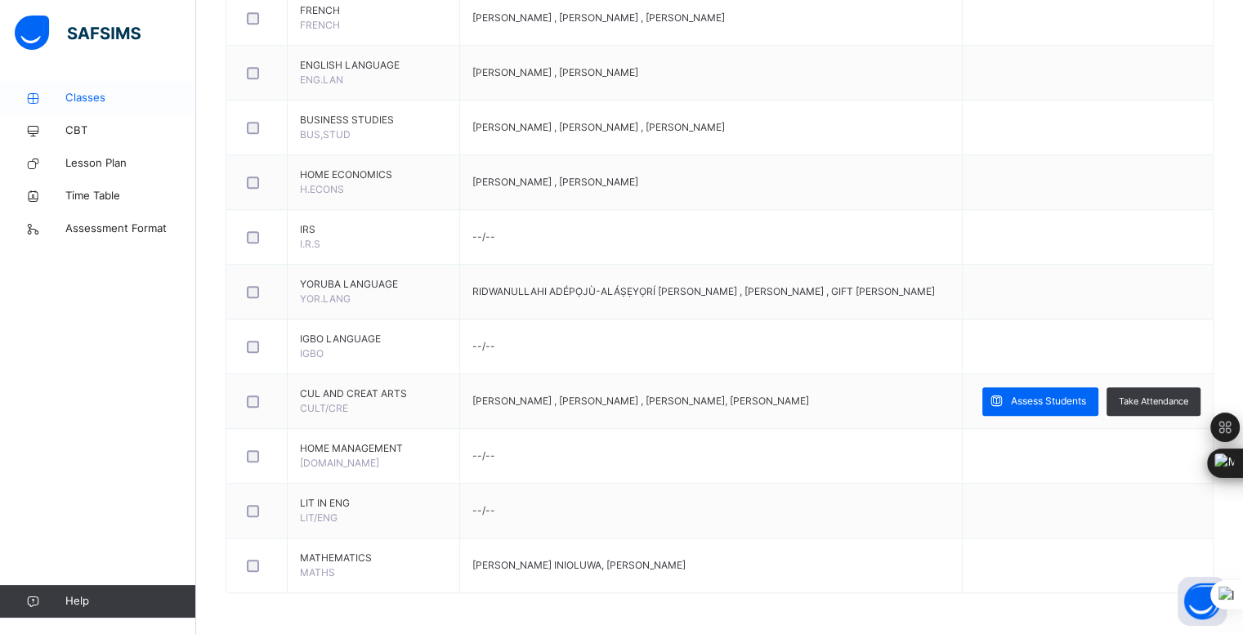
click at [103, 96] on span "Classes" at bounding box center [130, 98] width 131 height 16
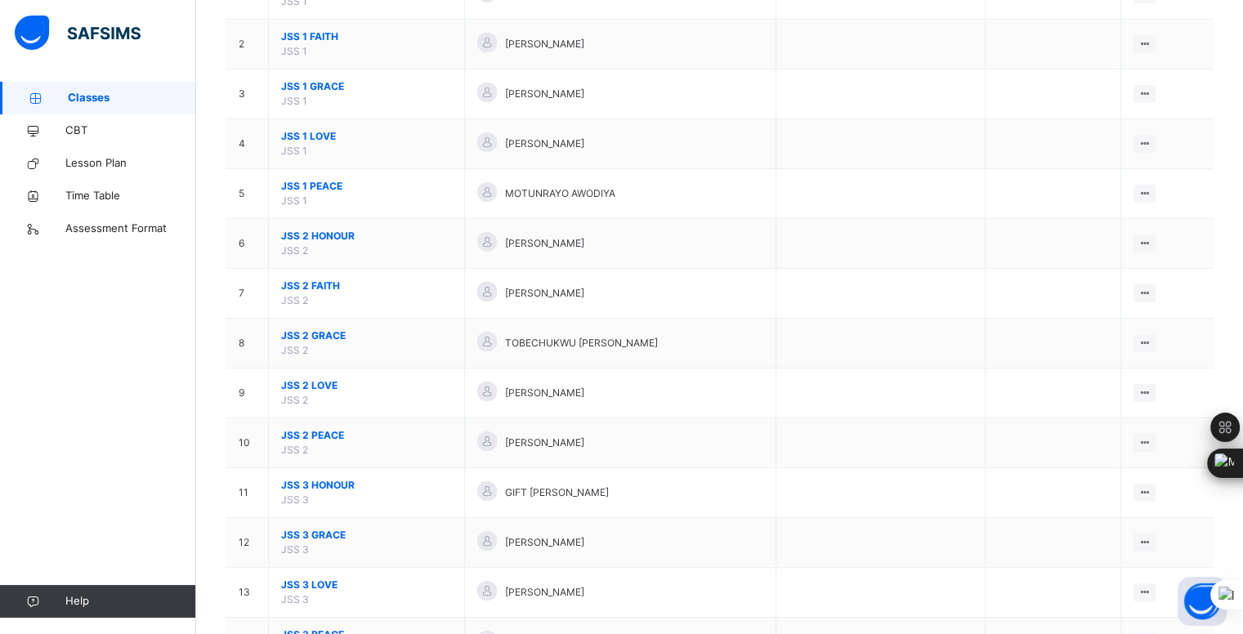
scroll to position [231, 0]
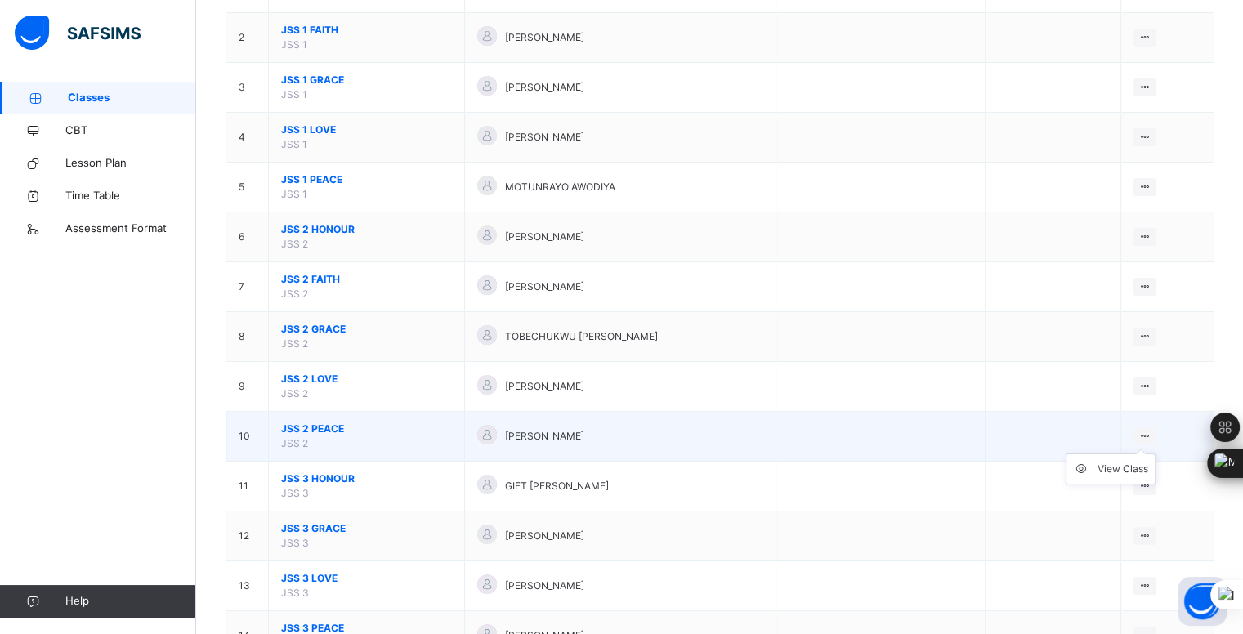
click at [1156, 454] on ul "View Class" at bounding box center [1111, 469] width 90 height 31
click at [1148, 461] on div "View Class" at bounding box center [1123, 469] width 51 height 16
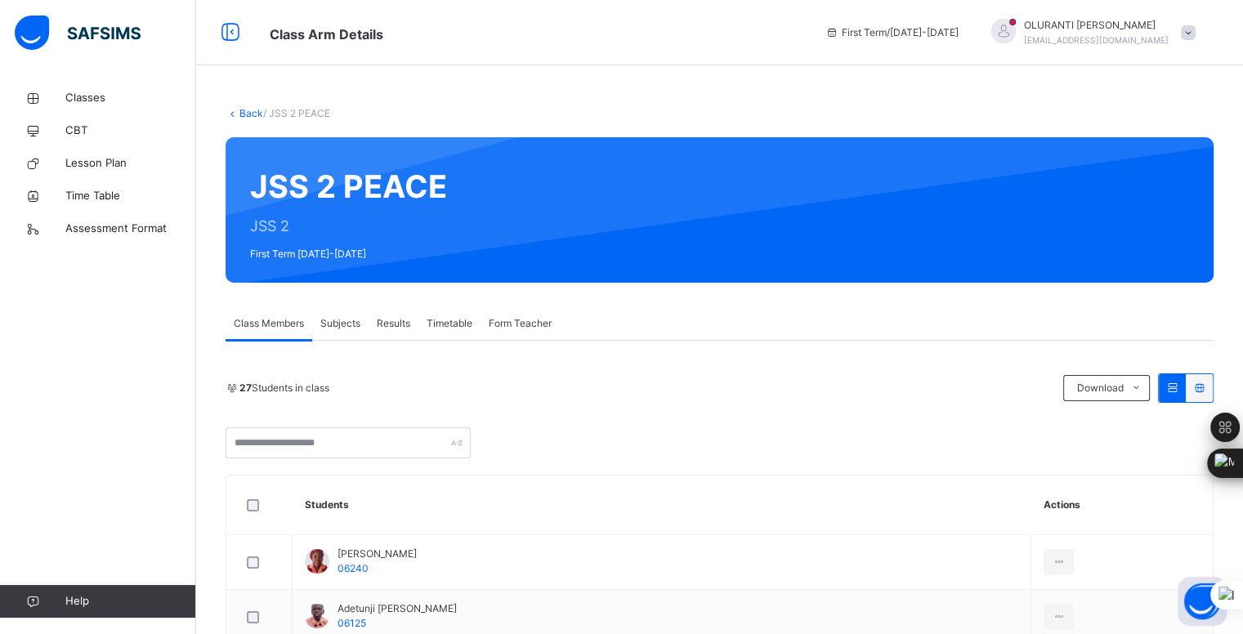
click at [347, 324] on span "Subjects" at bounding box center [340, 323] width 40 height 15
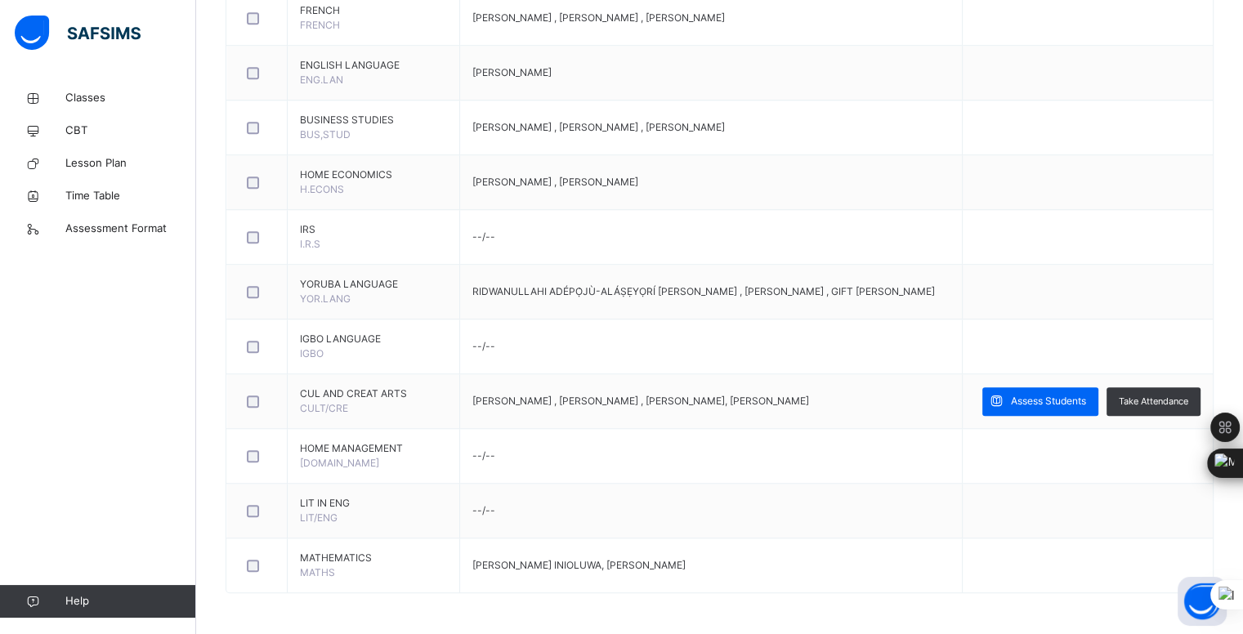
scroll to position [1295, 0]
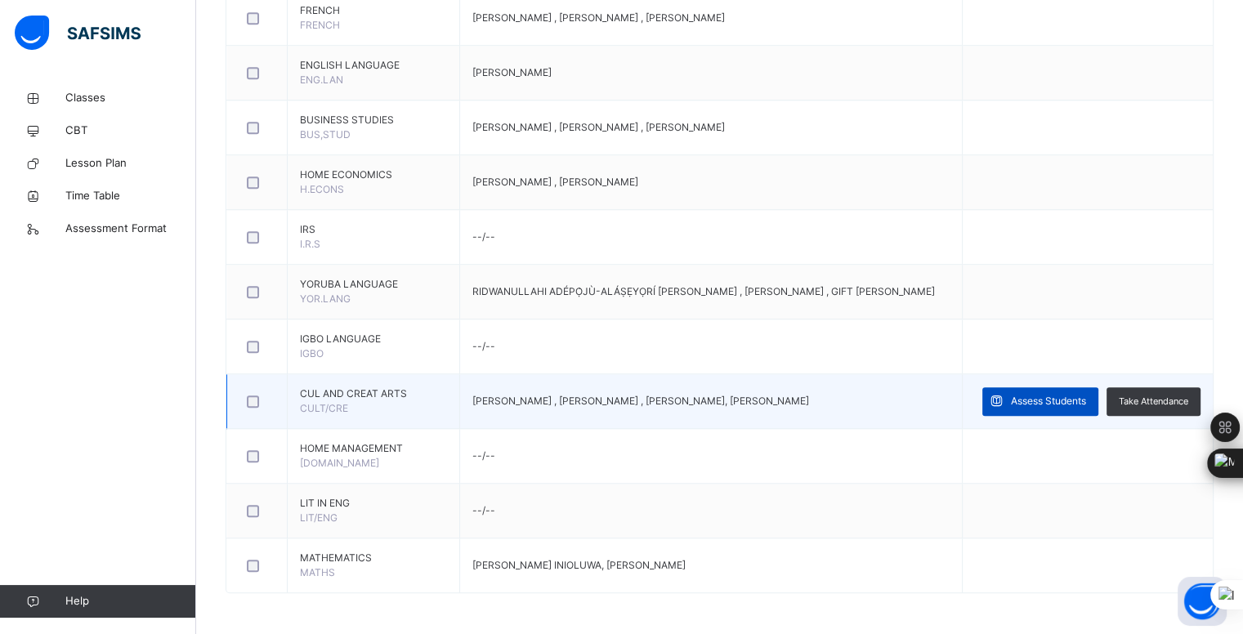
click at [1086, 394] on span "Assess Students" at bounding box center [1048, 401] width 75 height 15
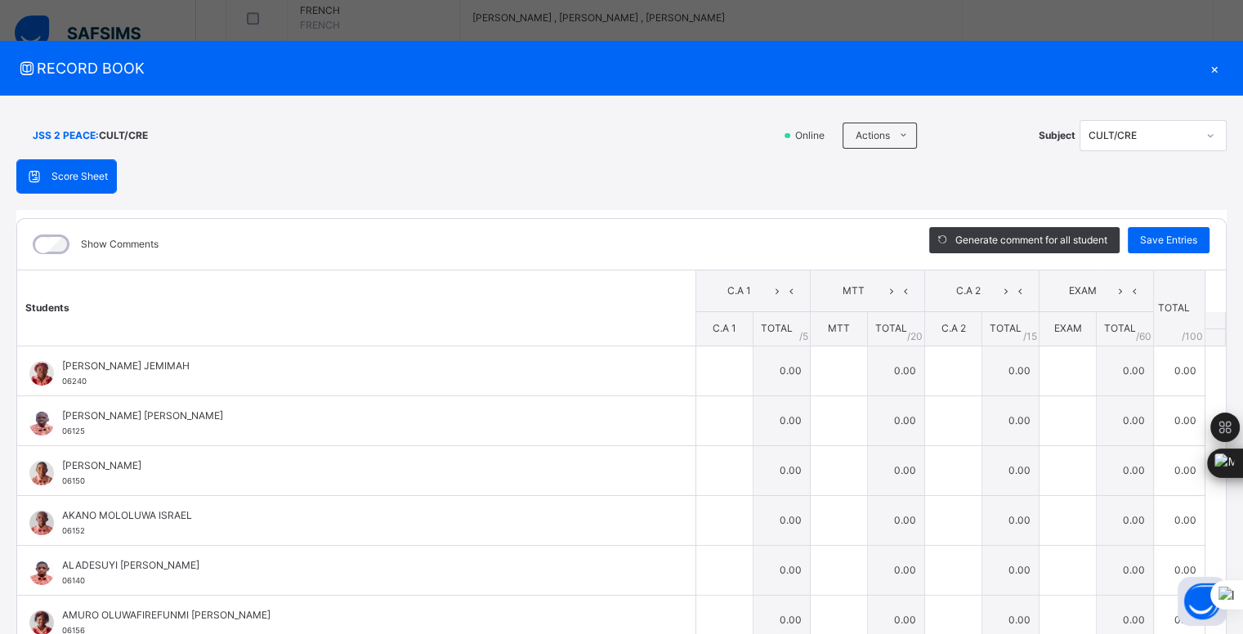
scroll to position [110, 0]
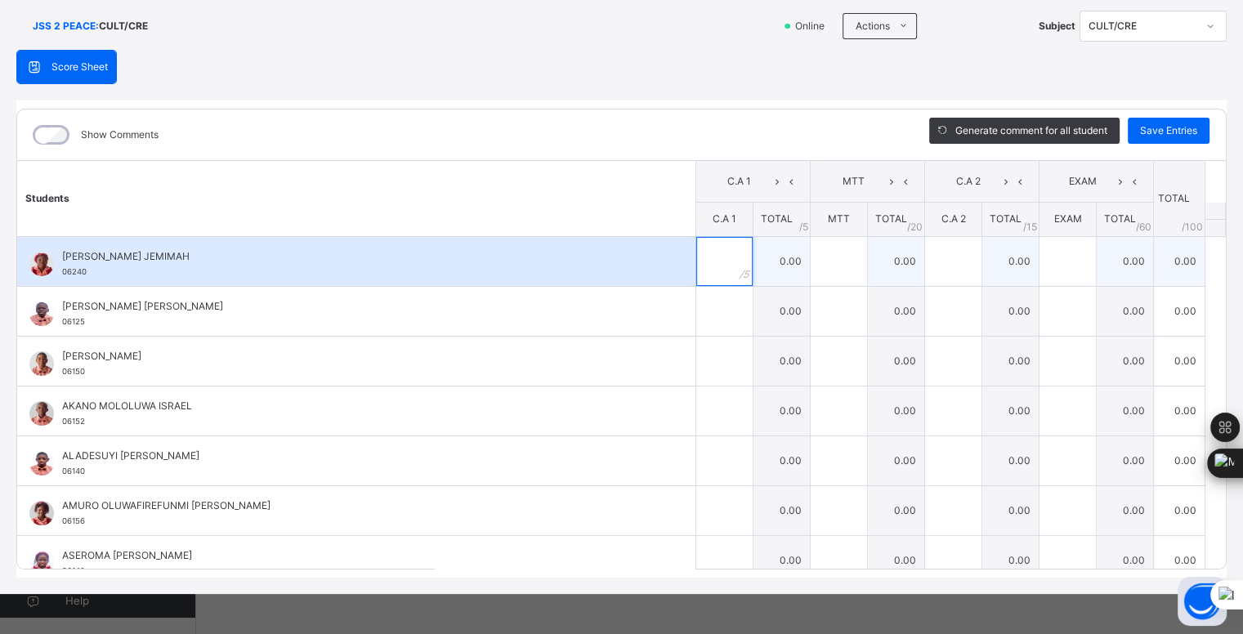
click at [706, 262] on input "text" at bounding box center [725, 261] width 56 height 49
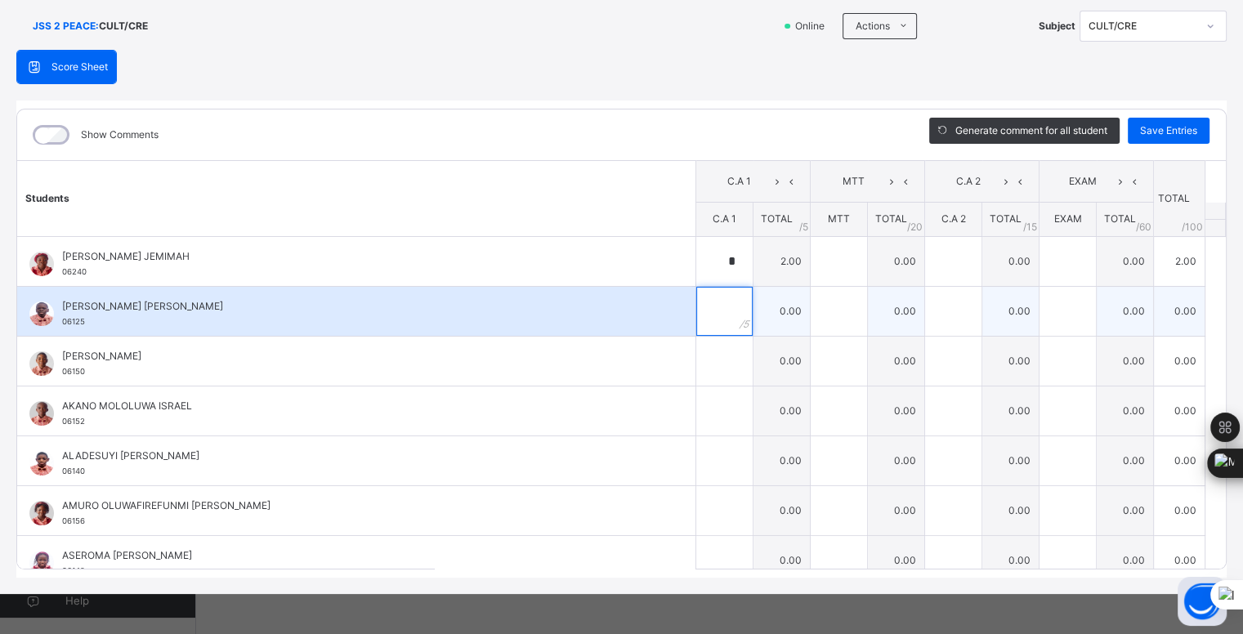
click at [697, 307] on input "text" at bounding box center [725, 311] width 56 height 49
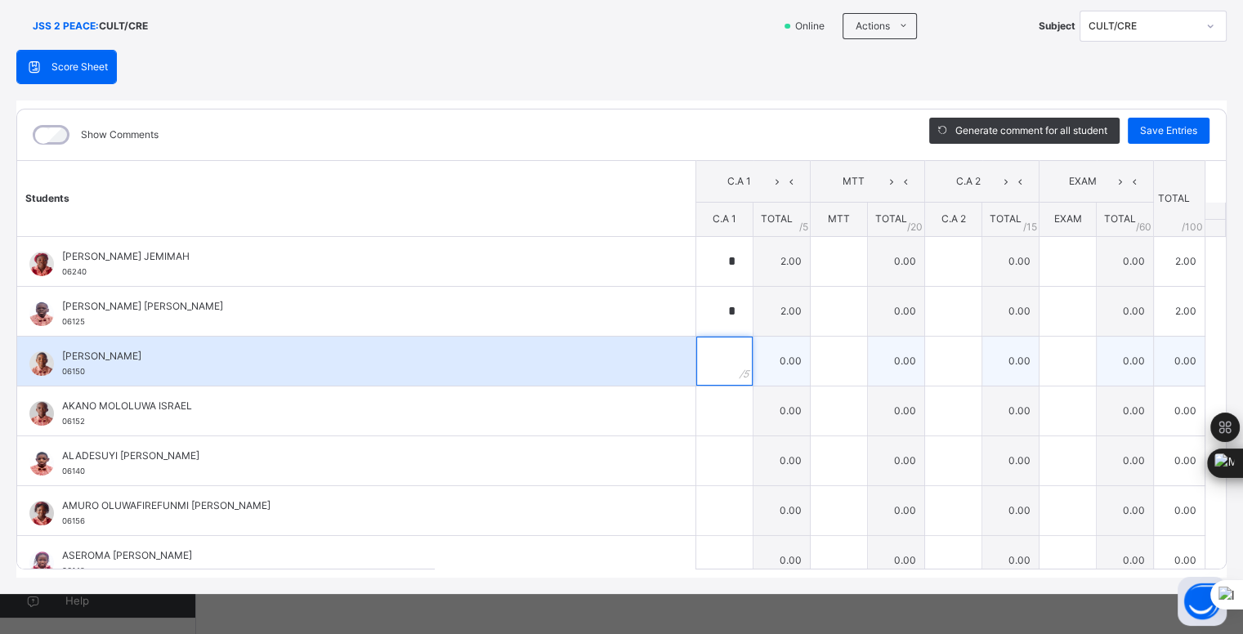
click at [732, 353] on div at bounding box center [725, 361] width 56 height 49
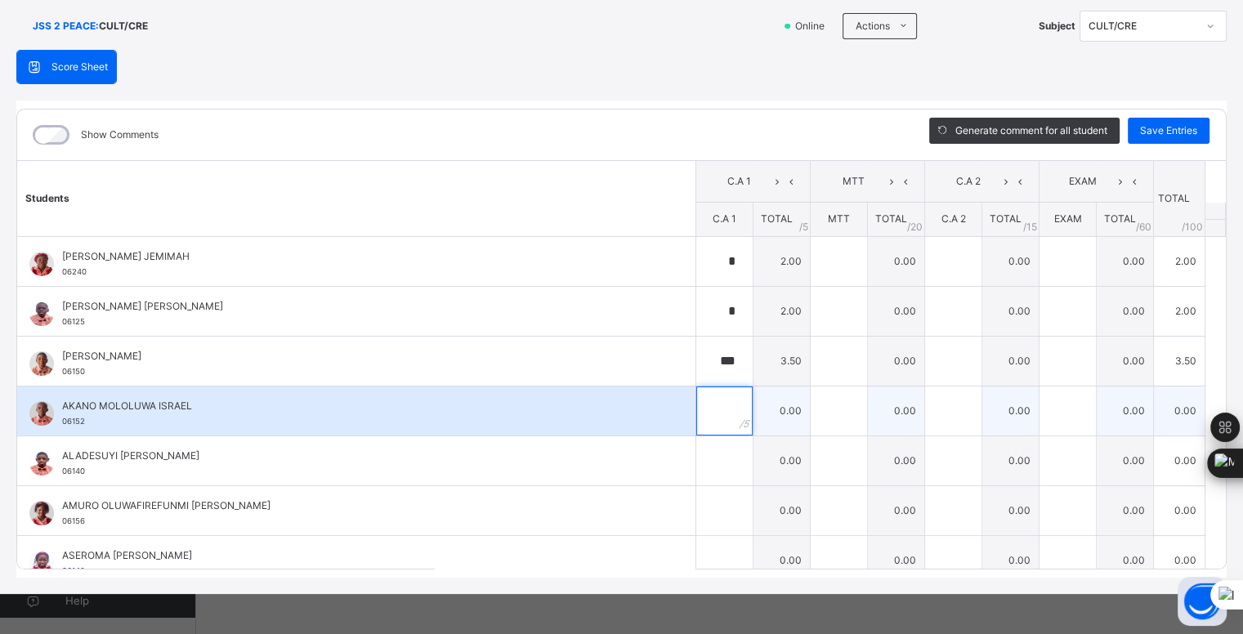
click at [703, 410] on input "text" at bounding box center [725, 411] width 56 height 49
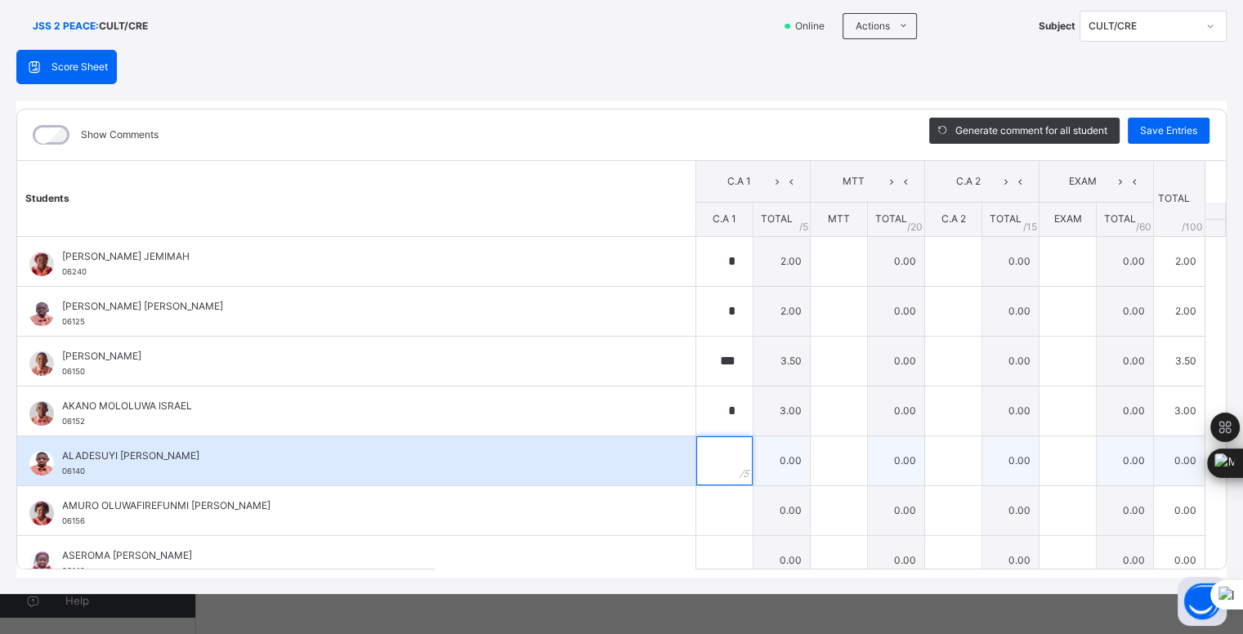
click at [710, 459] on input "text" at bounding box center [725, 461] width 56 height 49
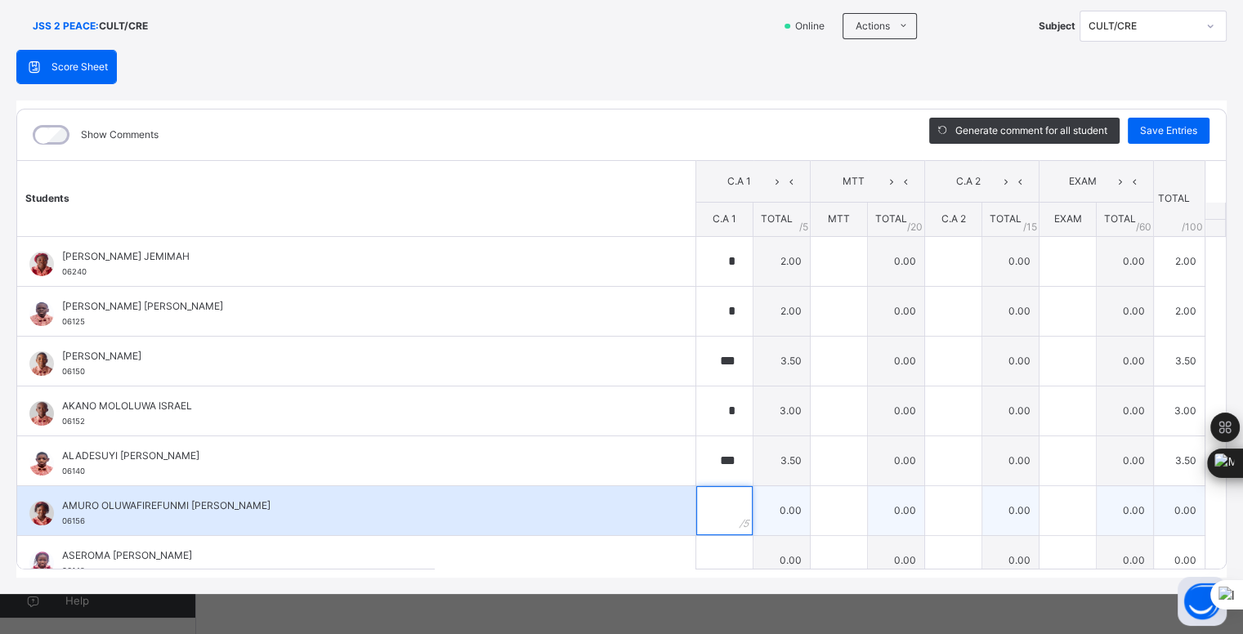
click at [698, 507] on input "text" at bounding box center [725, 510] width 56 height 49
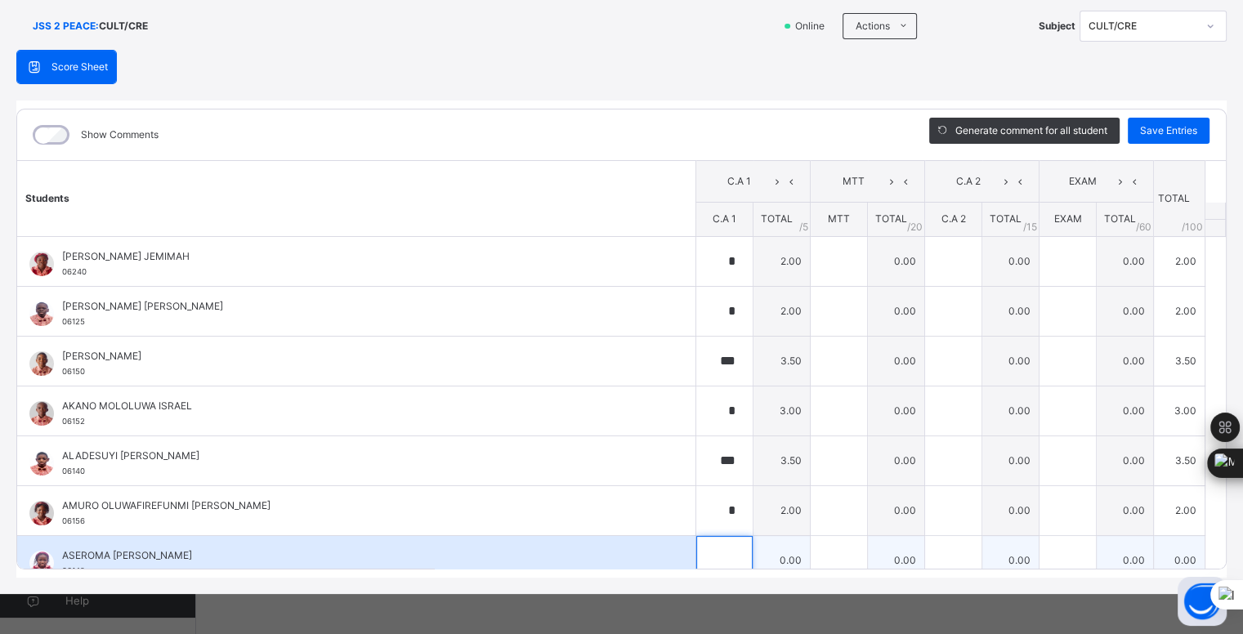
click at [714, 553] on input "text" at bounding box center [725, 560] width 56 height 49
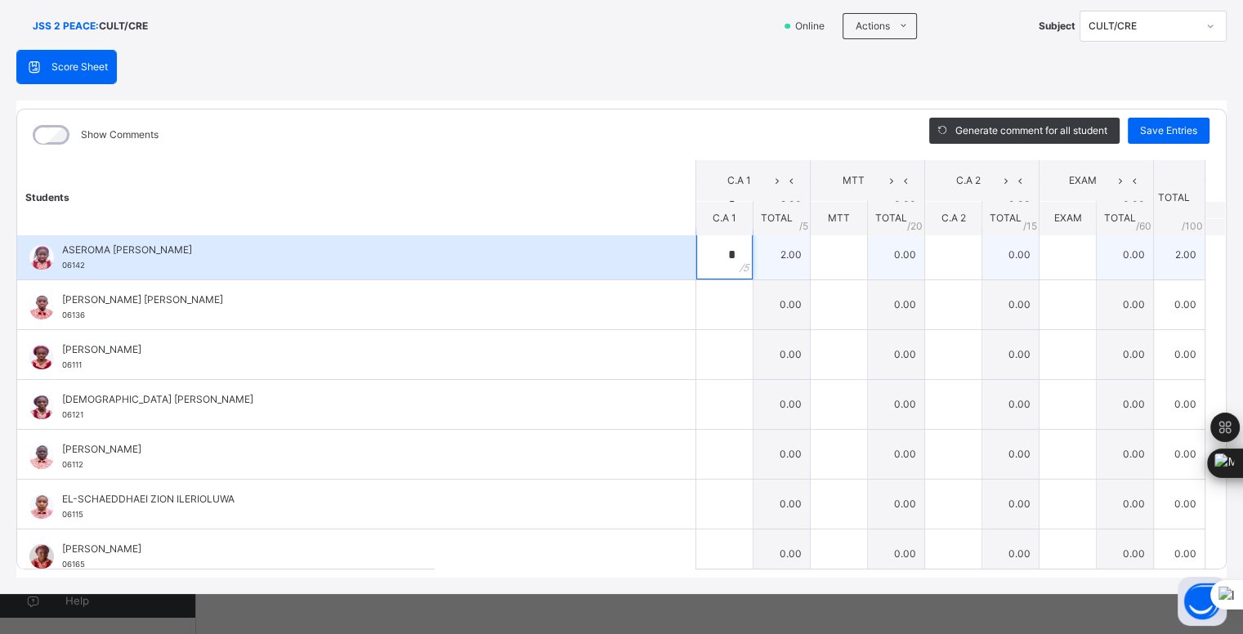
scroll to position [307, 0]
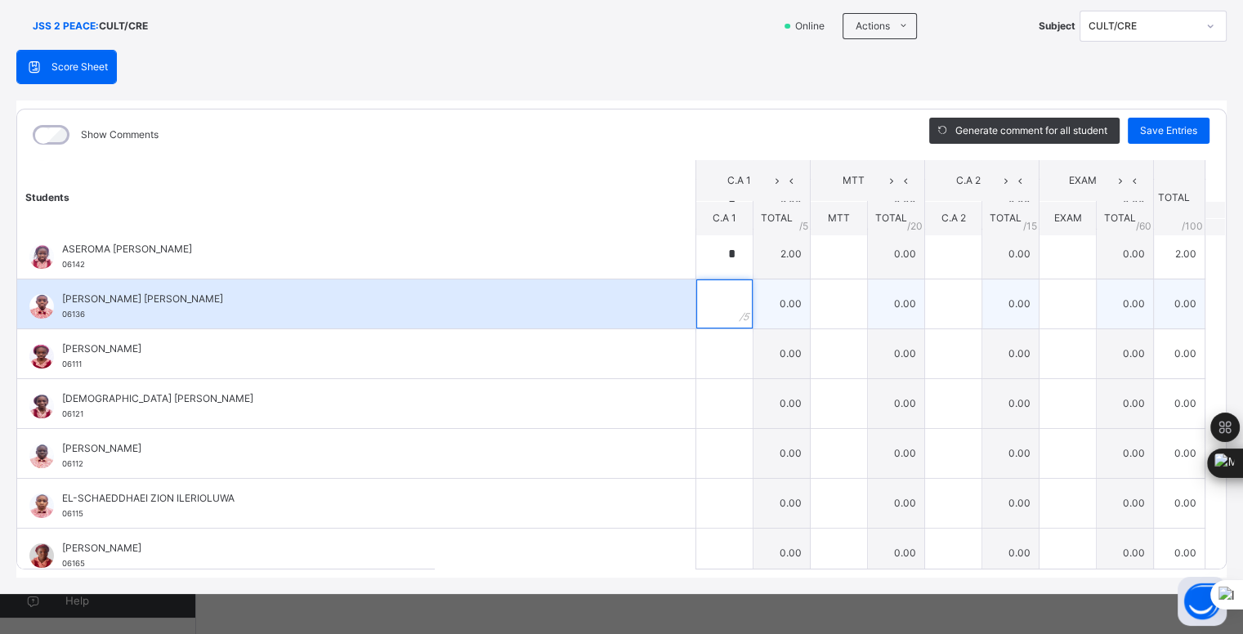
click at [707, 307] on input "text" at bounding box center [725, 304] width 56 height 49
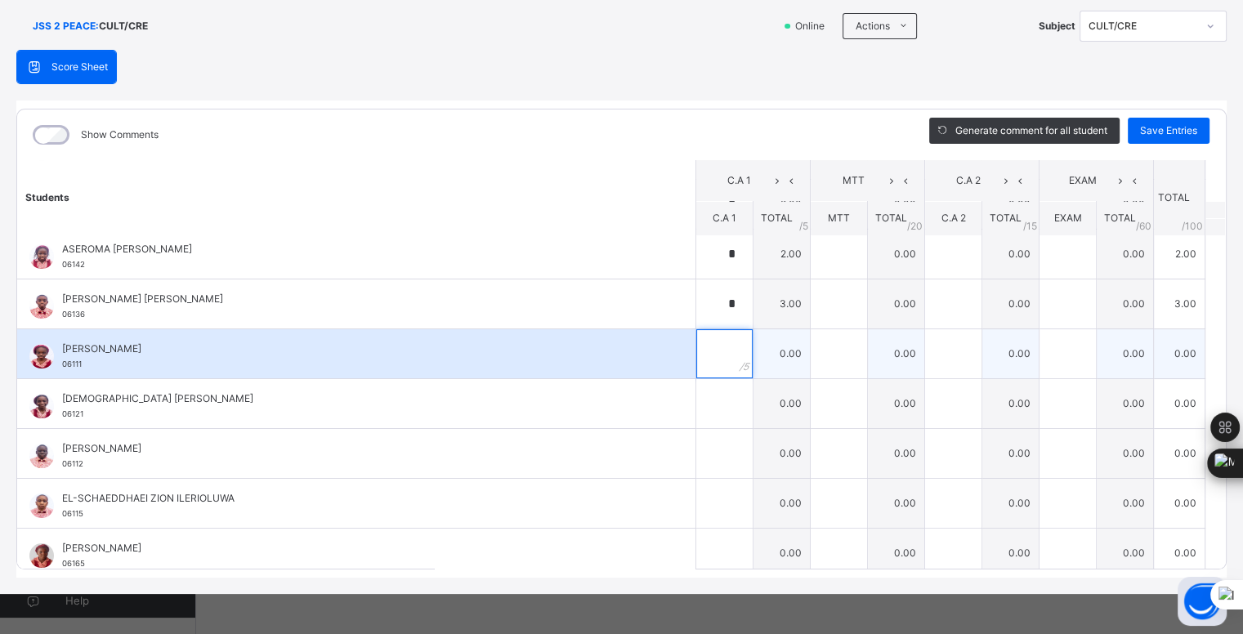
click at [710, 354] on input "text" at bounding box center [725, 353] width 56 height 49
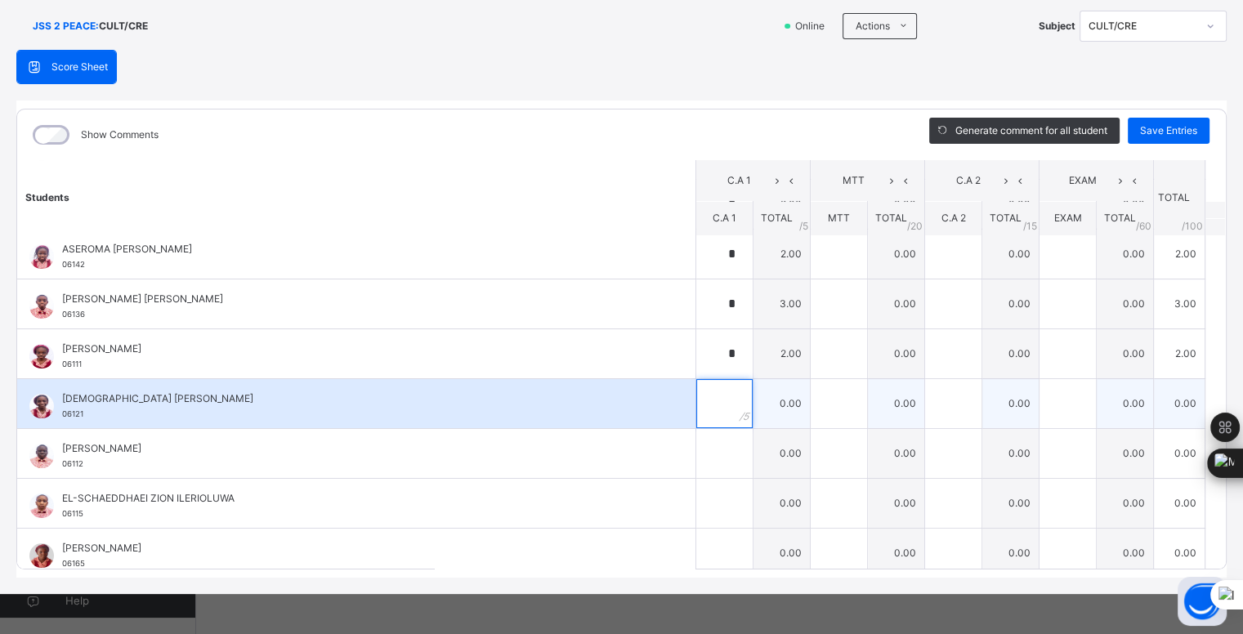
click at [711, 396] on input "text" at bounding box center [725, 403] width 56 height 49
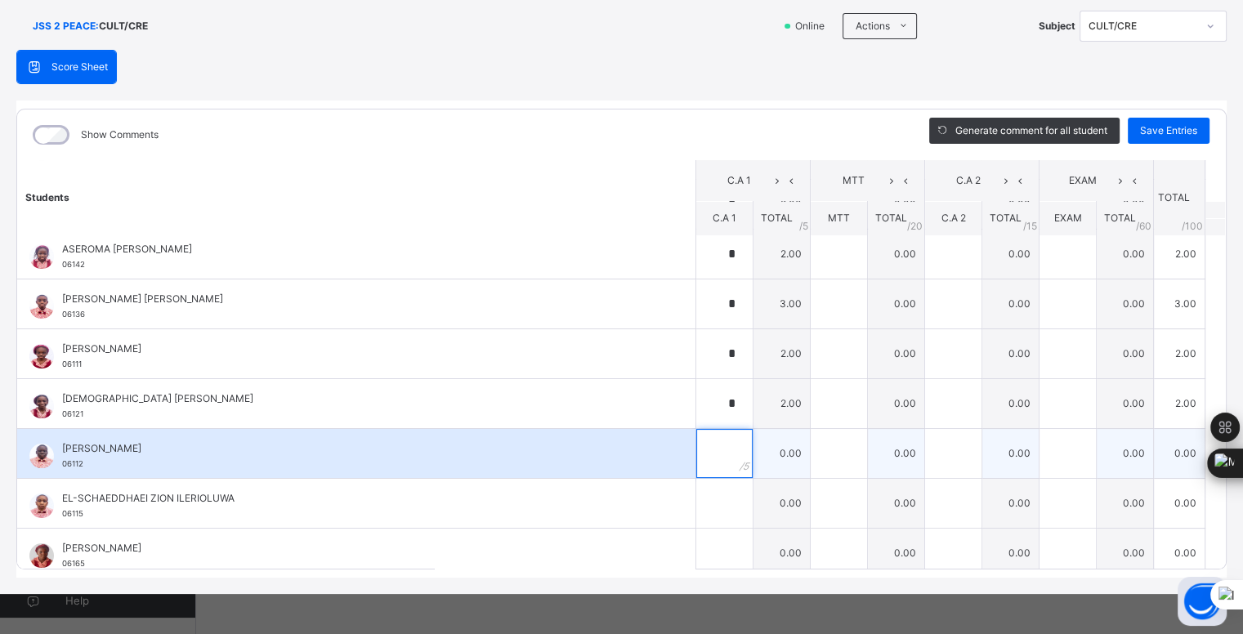
click at [709, 451] on input "text" at bounding box center [725, 453] width 56 height 49
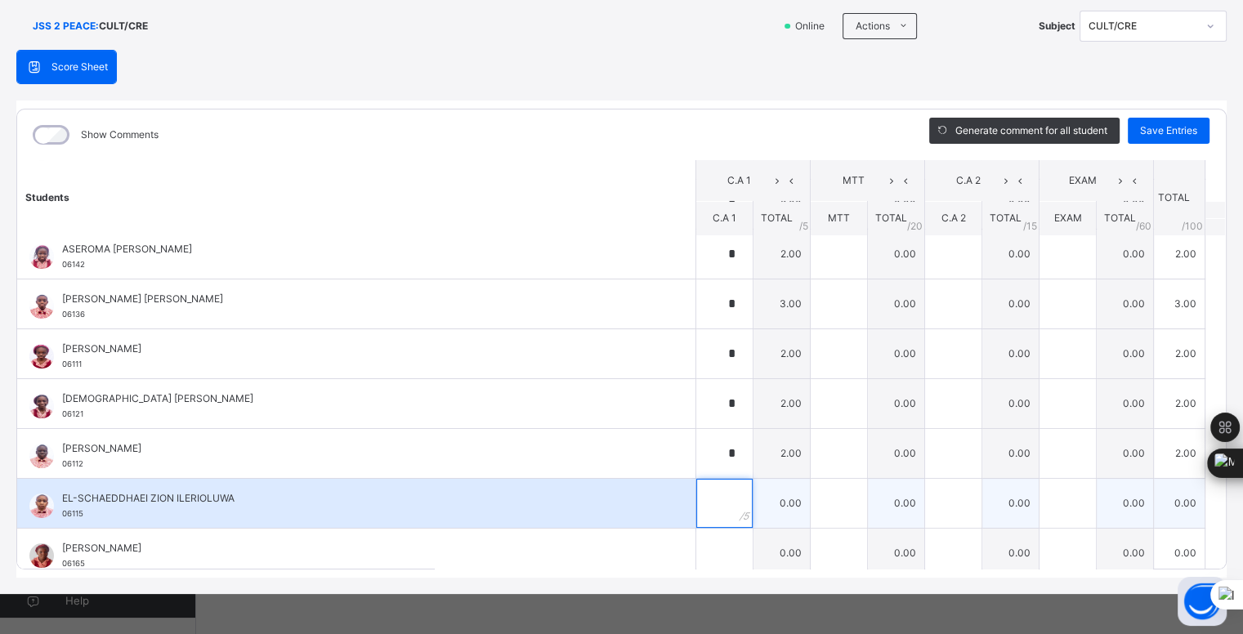
click at [697, 500] on input "text" at bounding box center [725, 503] width 56 height 49
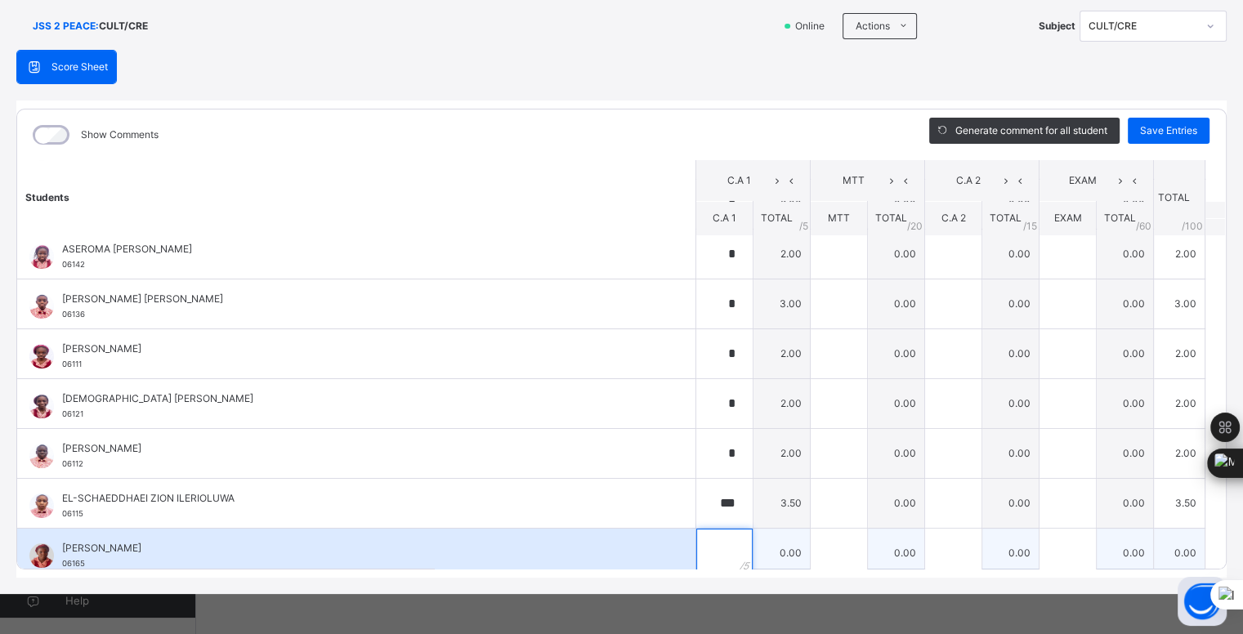
click at [697, 549] on input "text" at bounding box center [725, 553] width 56 height 49
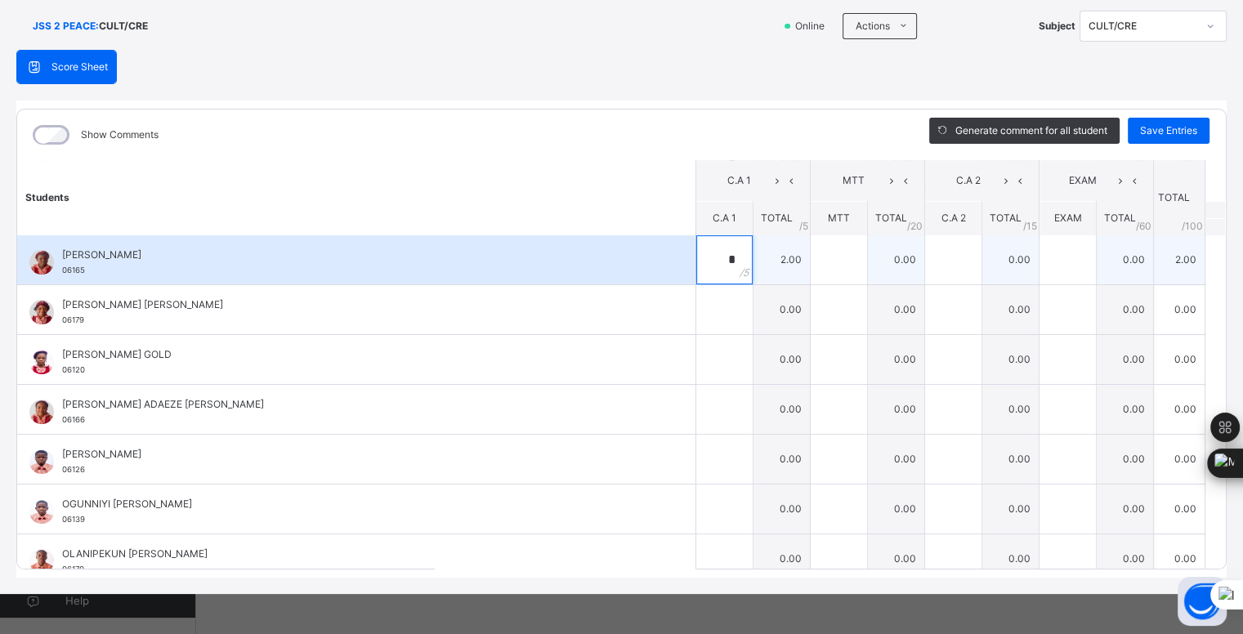
scroll to position [615, 0]
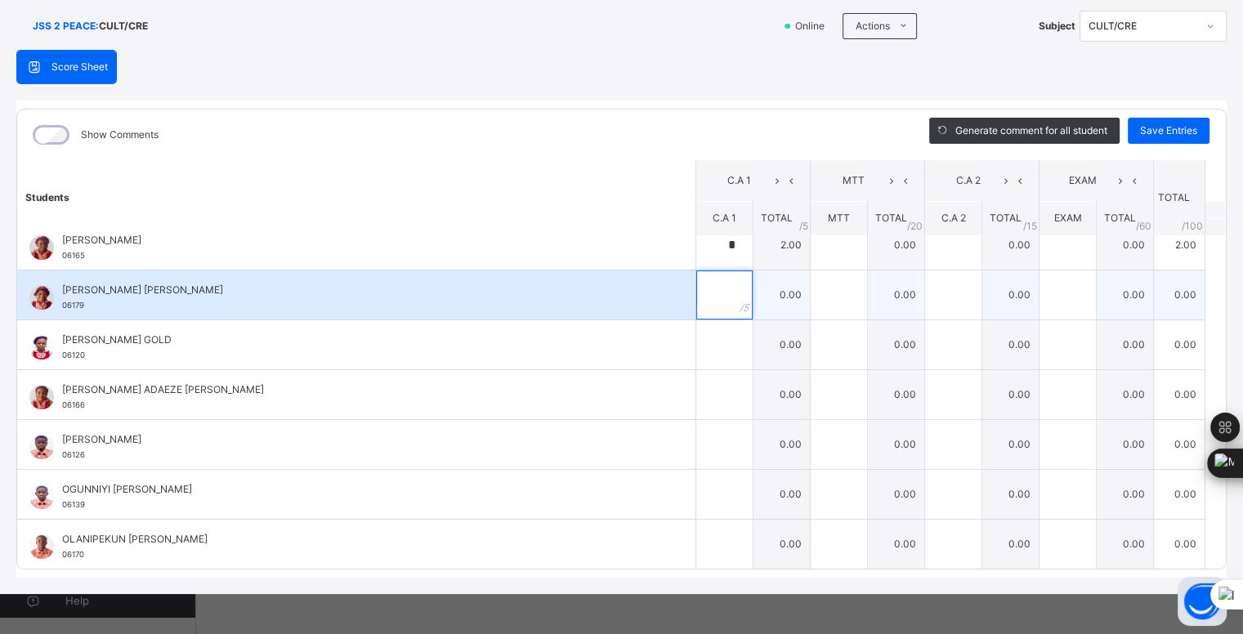
click at [707, 298] on input "text" at bounding box center [725, 295] width 56 height 49
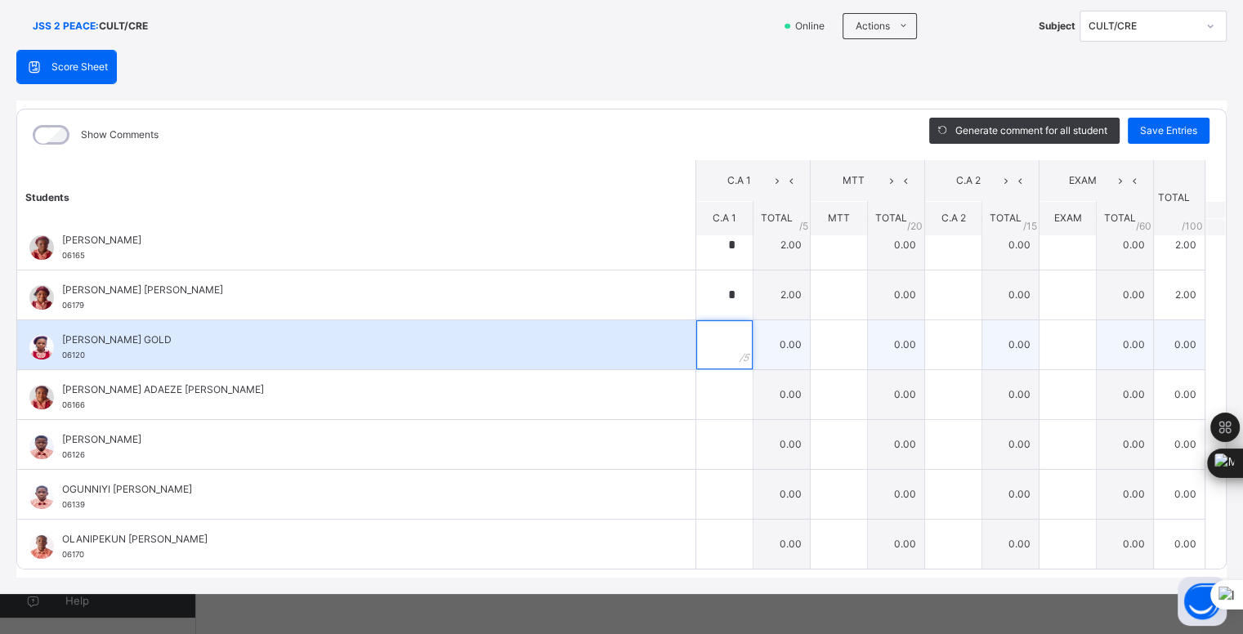
click at [706, 337] on input "text" at bounding box center [725, 344] width 56 height 49
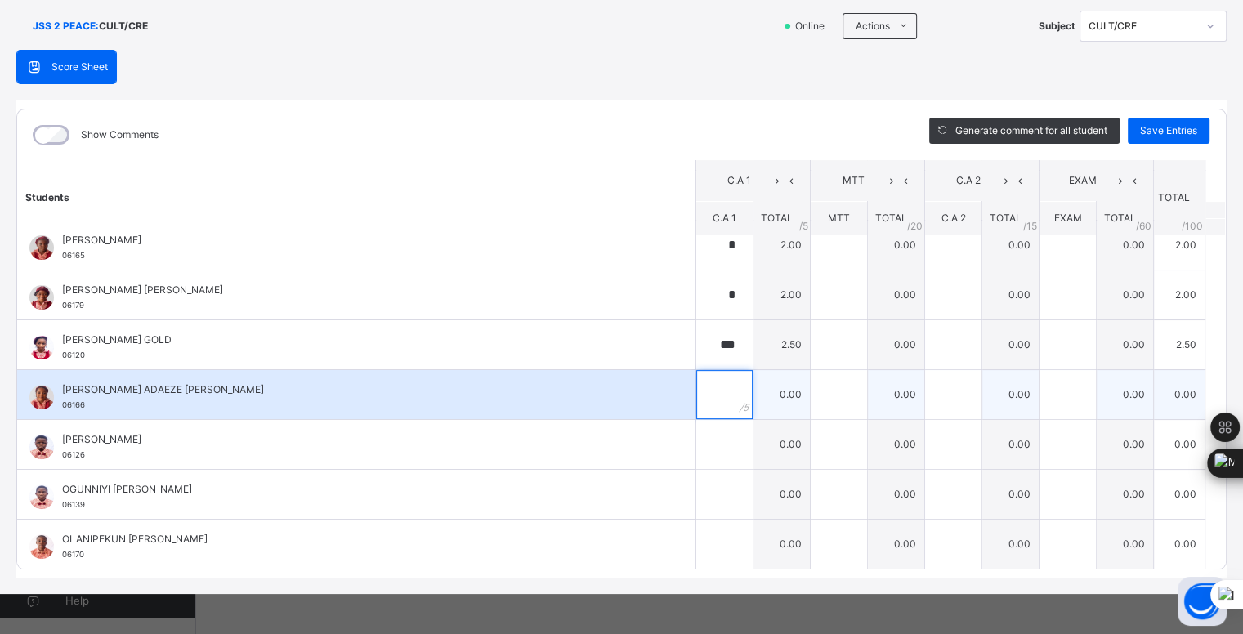
click at [697, 386] on input "text" at bounding box center [725, 394] width 56 height 49
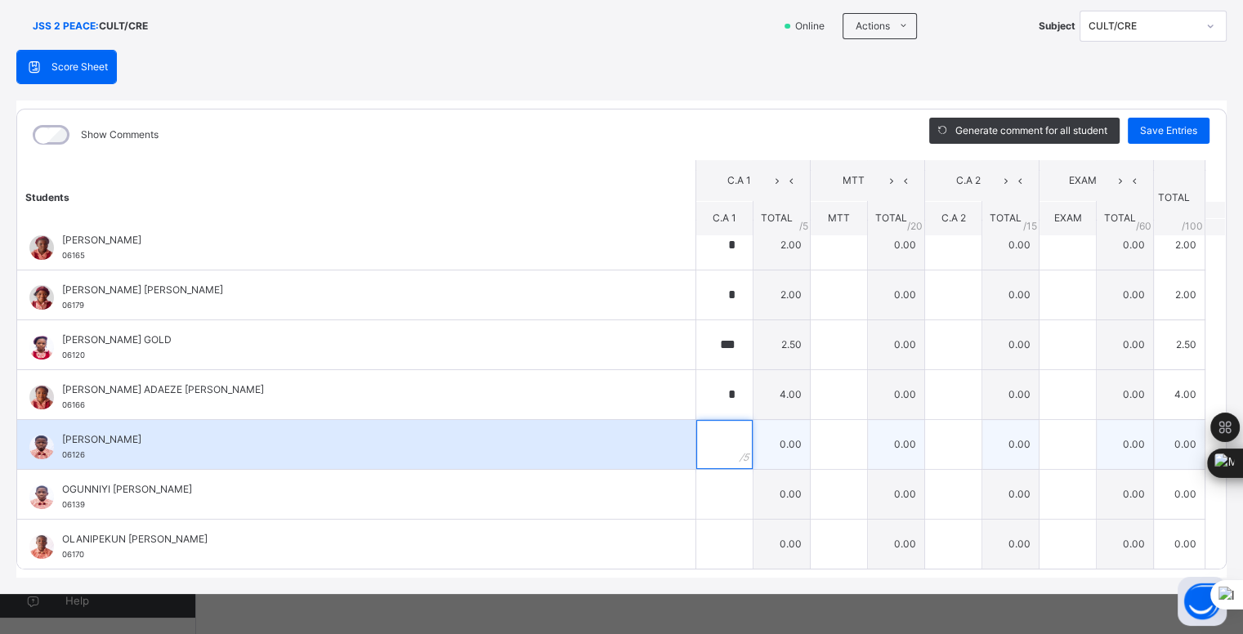
click at [710, 441] on input "text" at bounding box center [725, 444] width 56 height 49
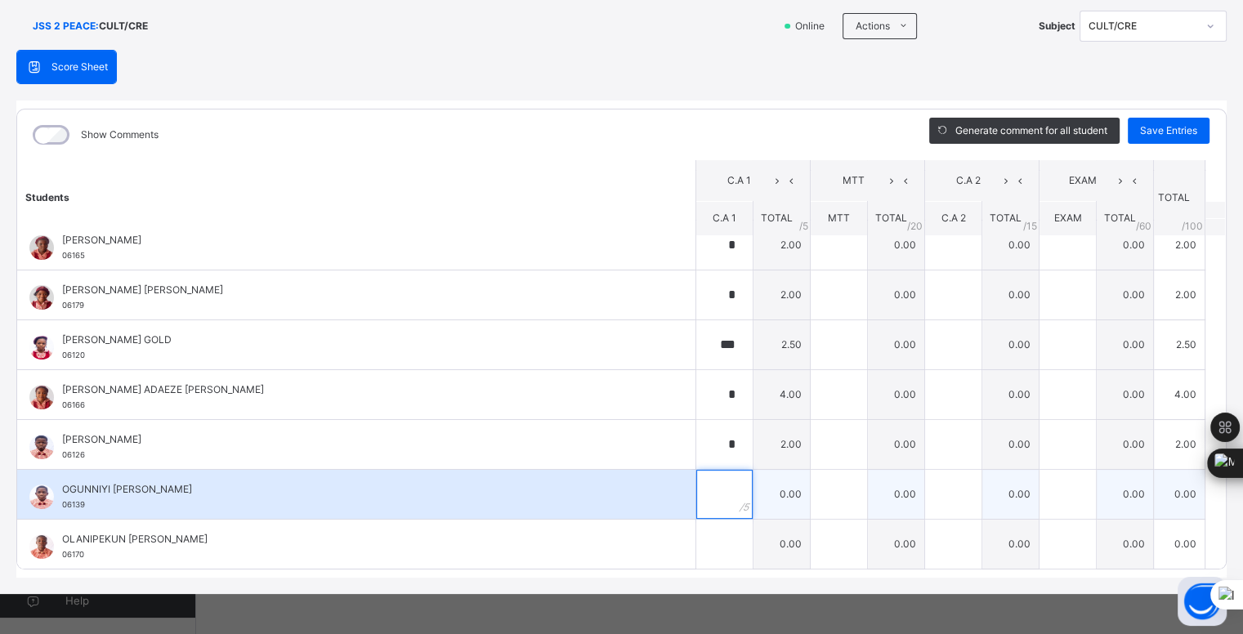
click at [708, 484] on input "text" at bounding box center [725, 494] width 56 height 49
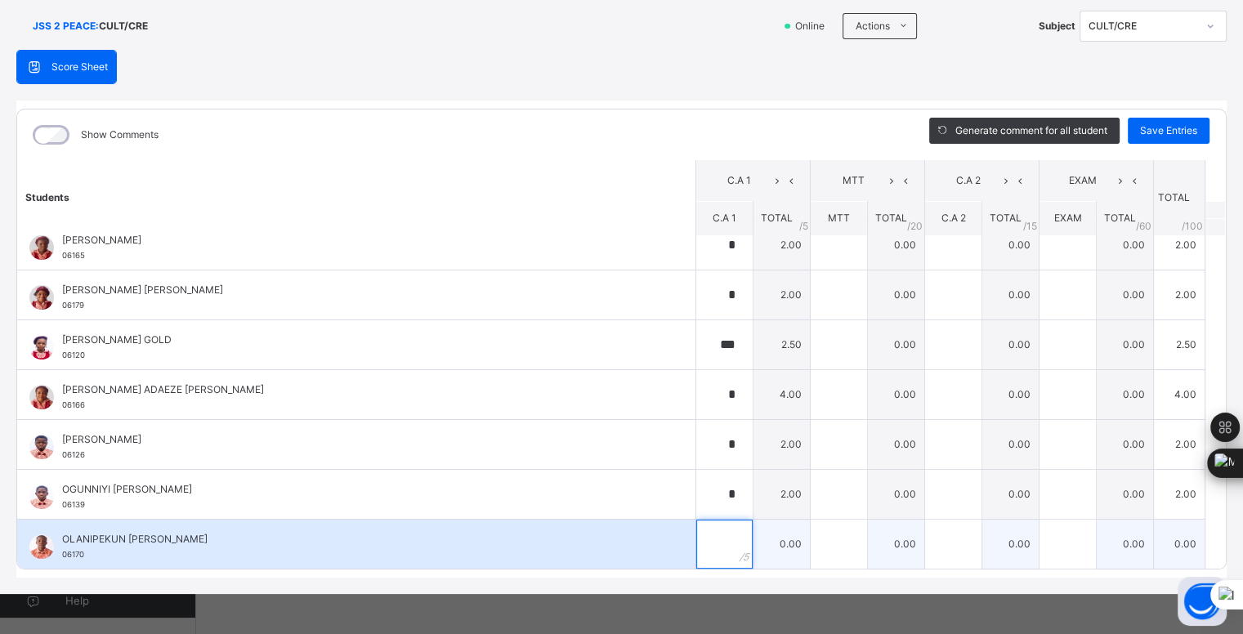
click at [697, 534] on input "text" at bounding box center [725, 544] width 56 height 49
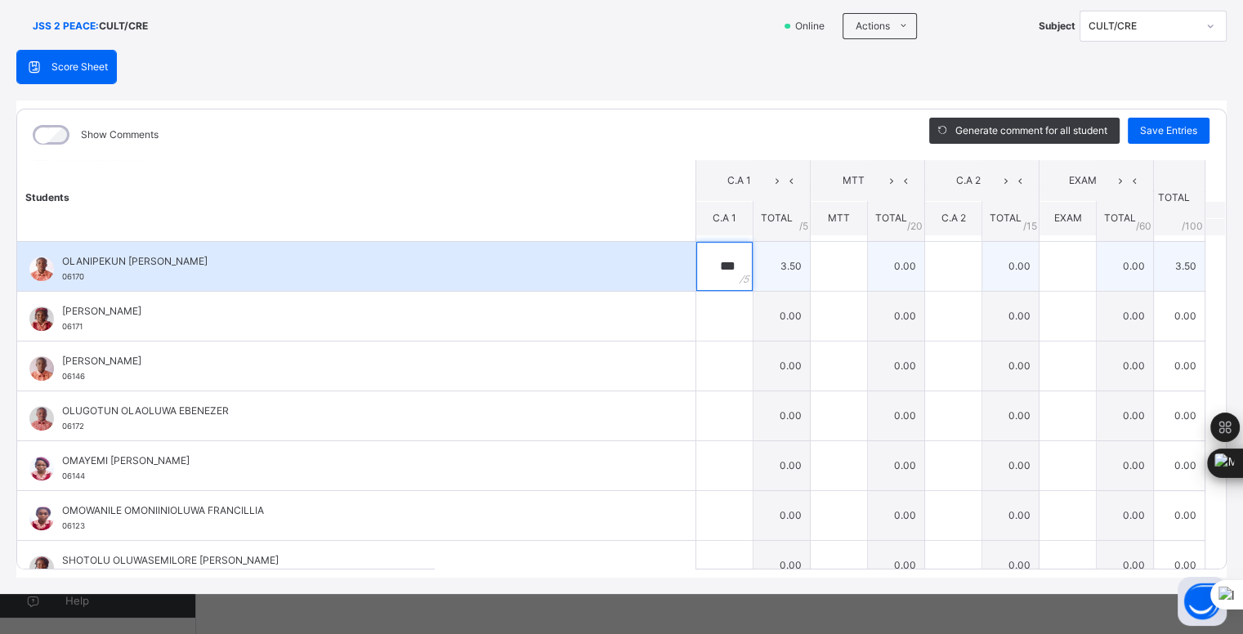
scroll to position [893, 0]
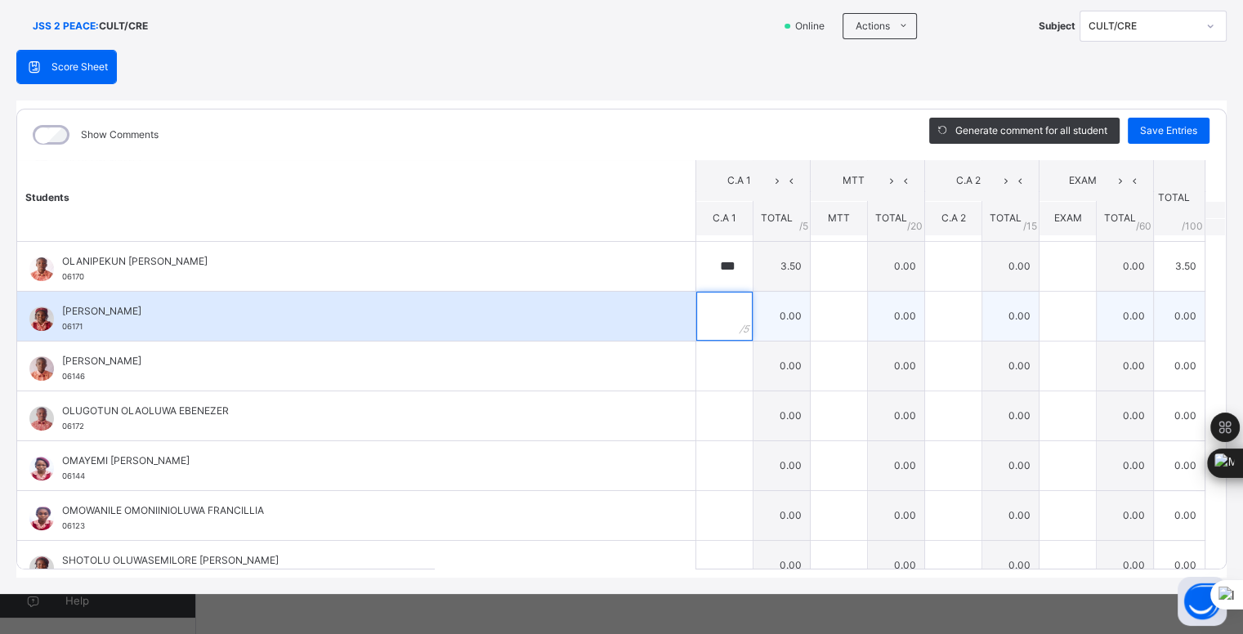
click at [716, 315] on div at bounding box center [725, 316] width 56 height 49
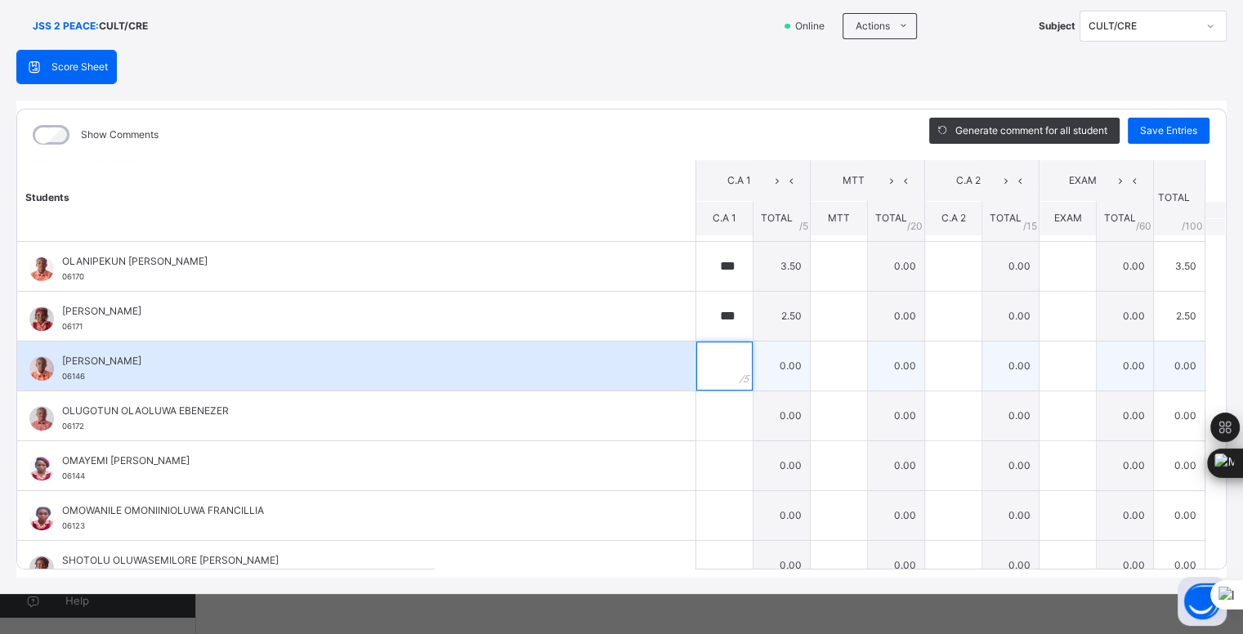
click at [710, 363] on input "text" at bounding box center [725, 366] width 56 height 49
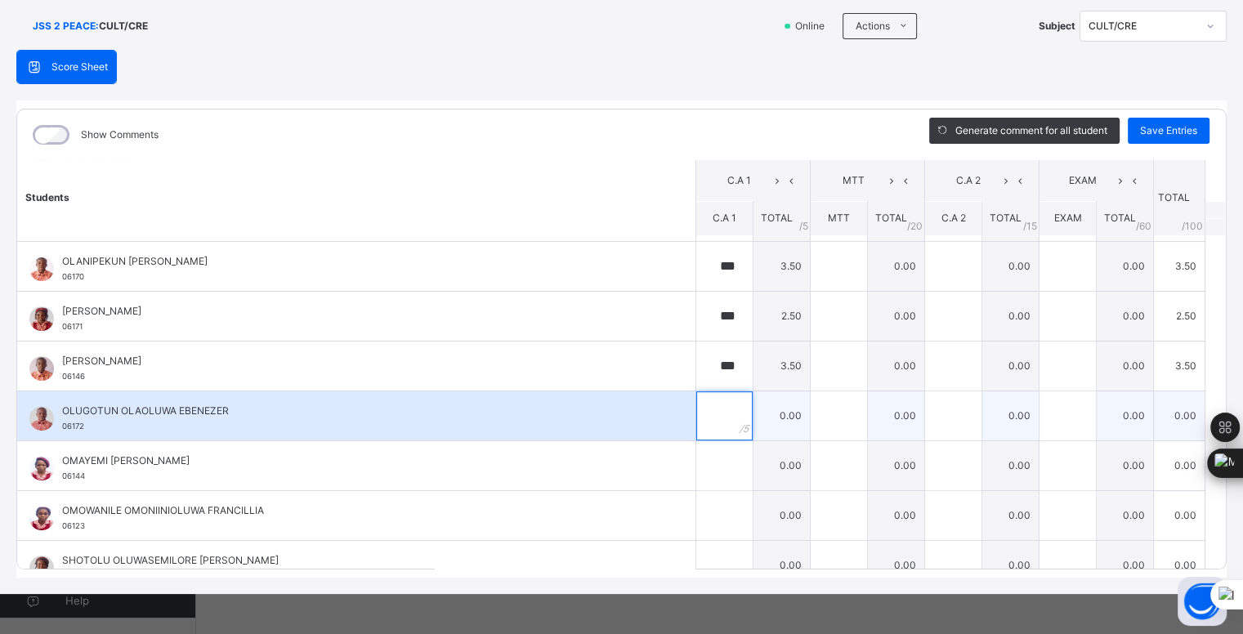
click at [705, 407] on input "text" at bounding box center [725, 416] width 56 height 49
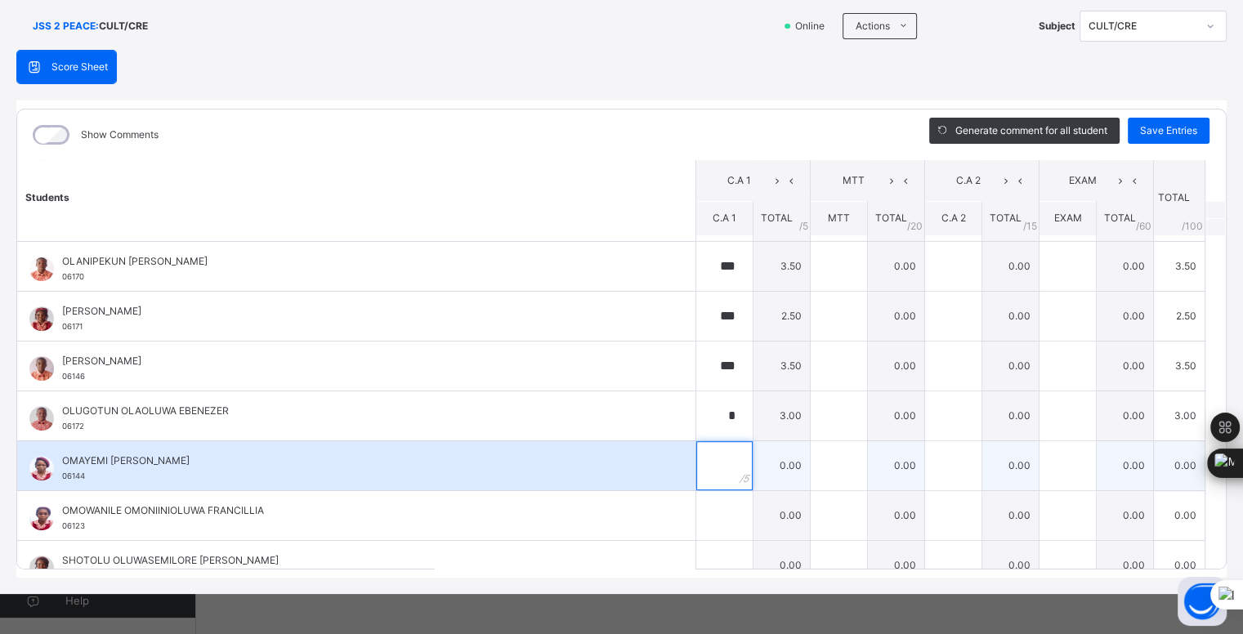
click at [706, 459] on input "text" at bounding box center [725, 465] width 56 height 49
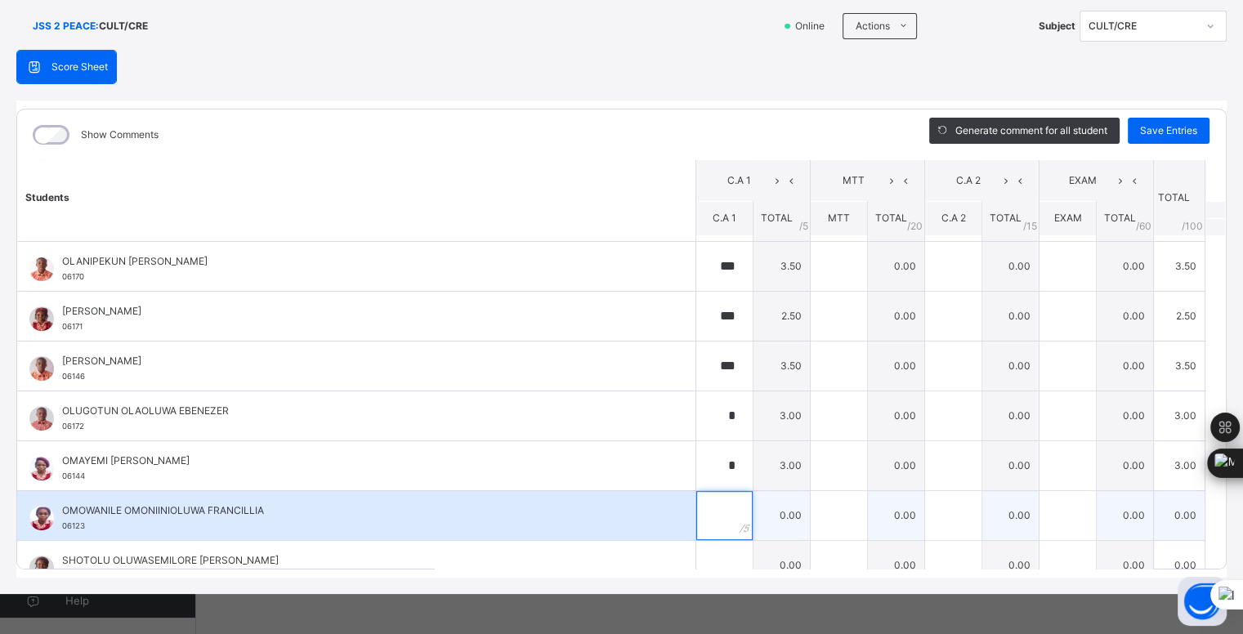
click at [701, 508] on input "text" at bounding box center [725, 515] width 56 height 49
click at [710, 531] on input "*" at bounding box center [725, 515] width 56 height 49
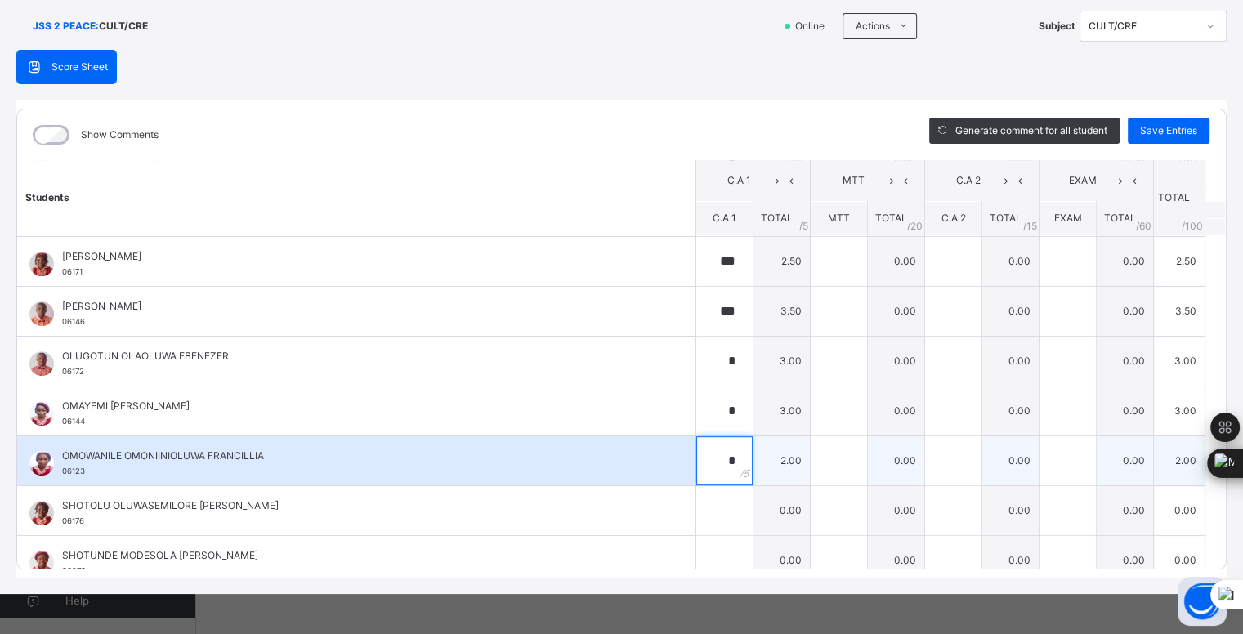
scroll to position [1009, 0]
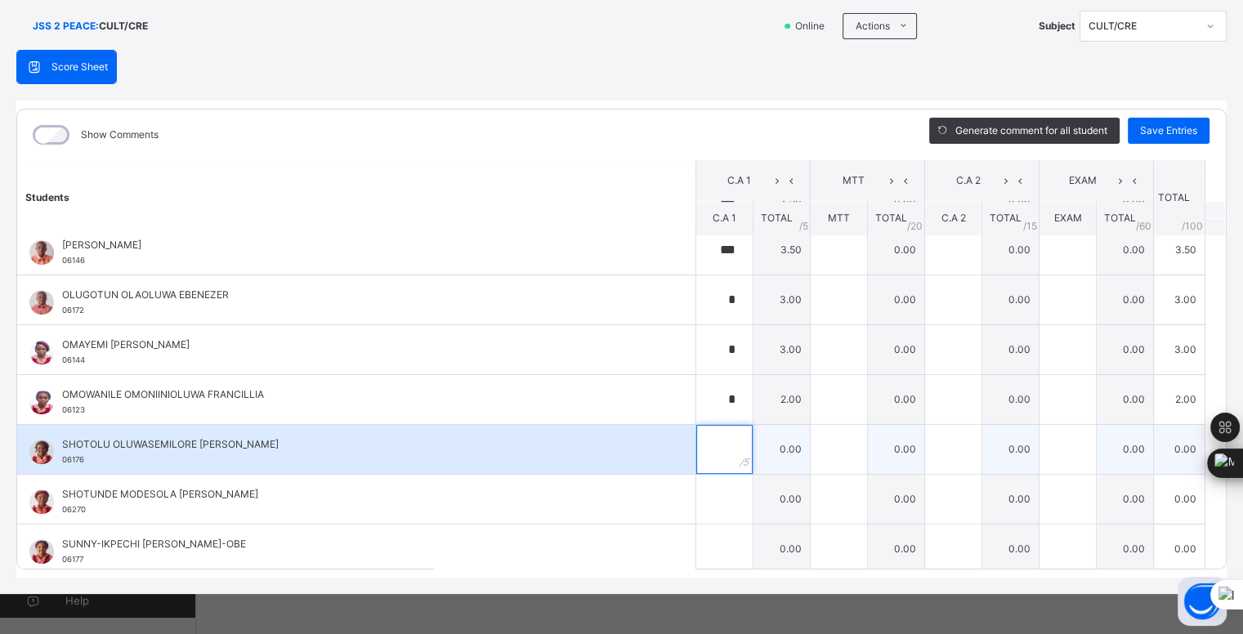
click at [702, 445] on input "text" at bounding box center [725, 449] width 56 height 49
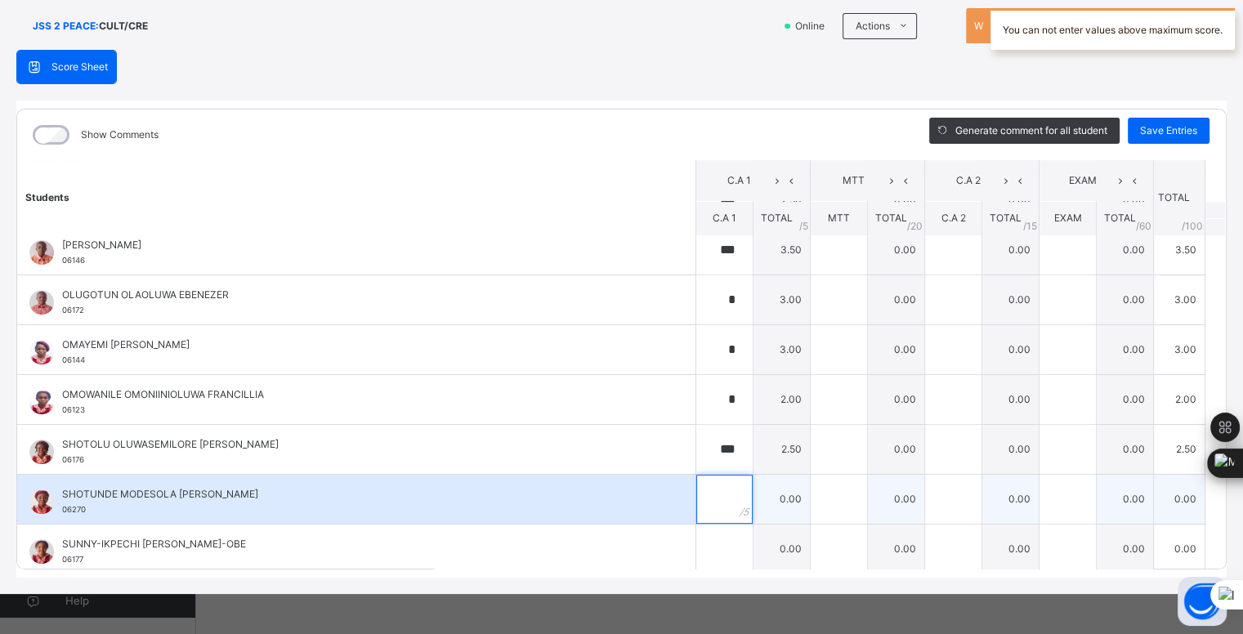
click at [710, 490] on input "text" at bounding box center [725, 499] width 56 height 49
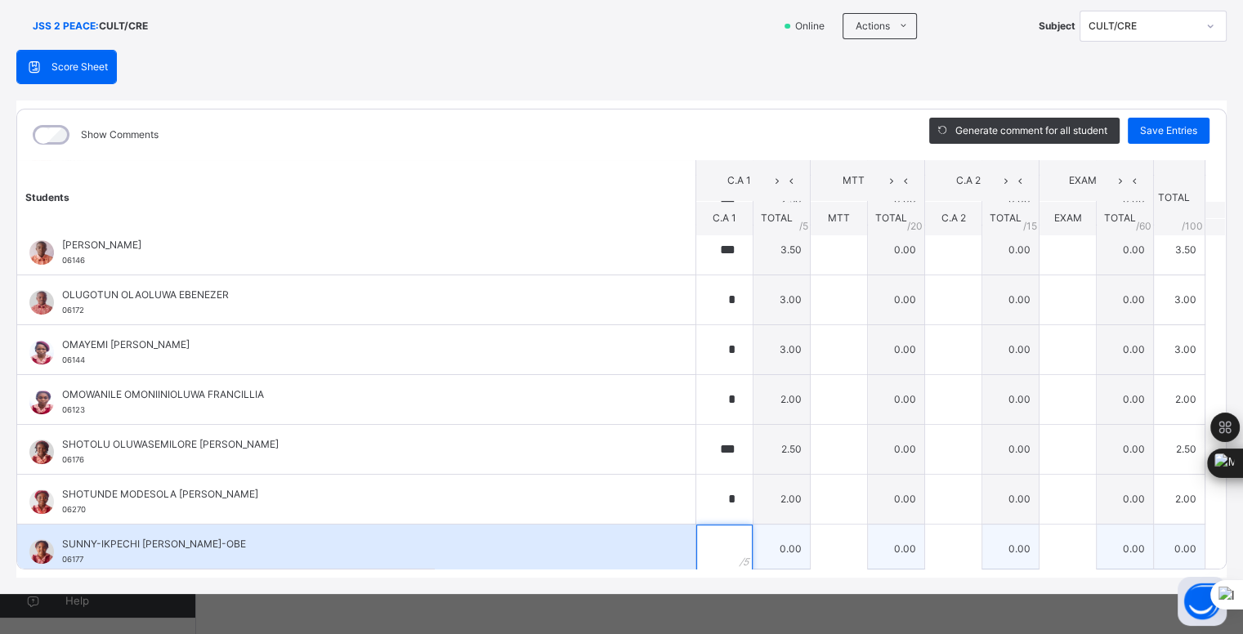
click at [700, 540] on input "text" at bounding box center [725, 549] width 56 height 49
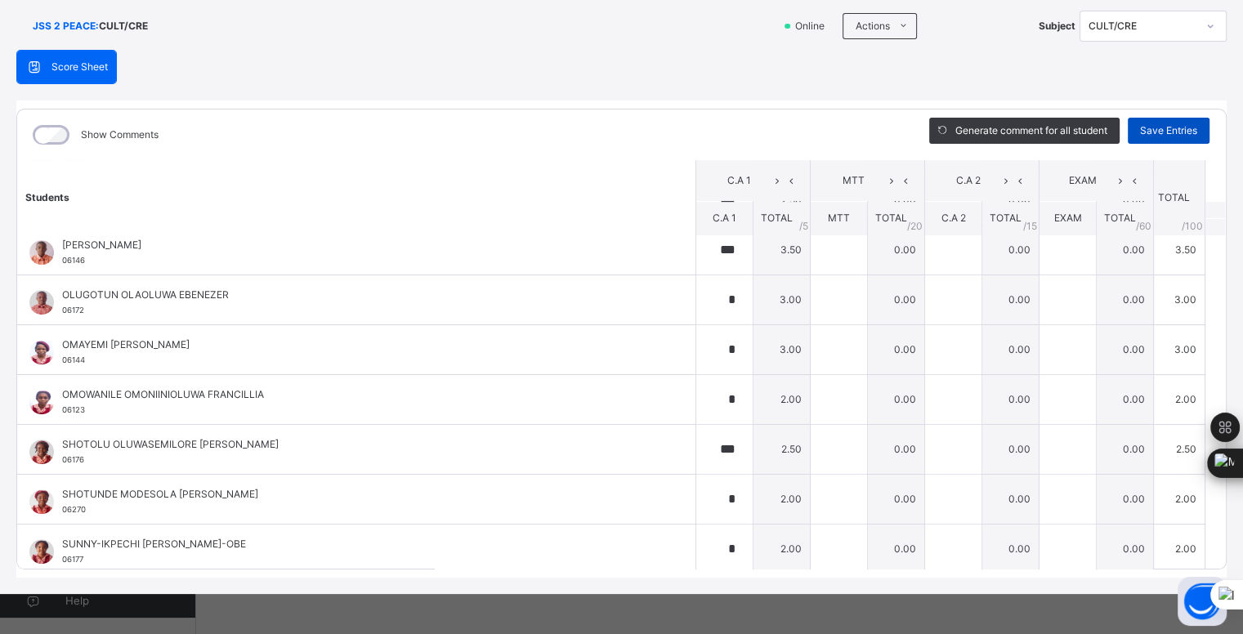
click at [1149, 128] on span "Save Entries" at bounding box center [1168, 130] width 57 height 15
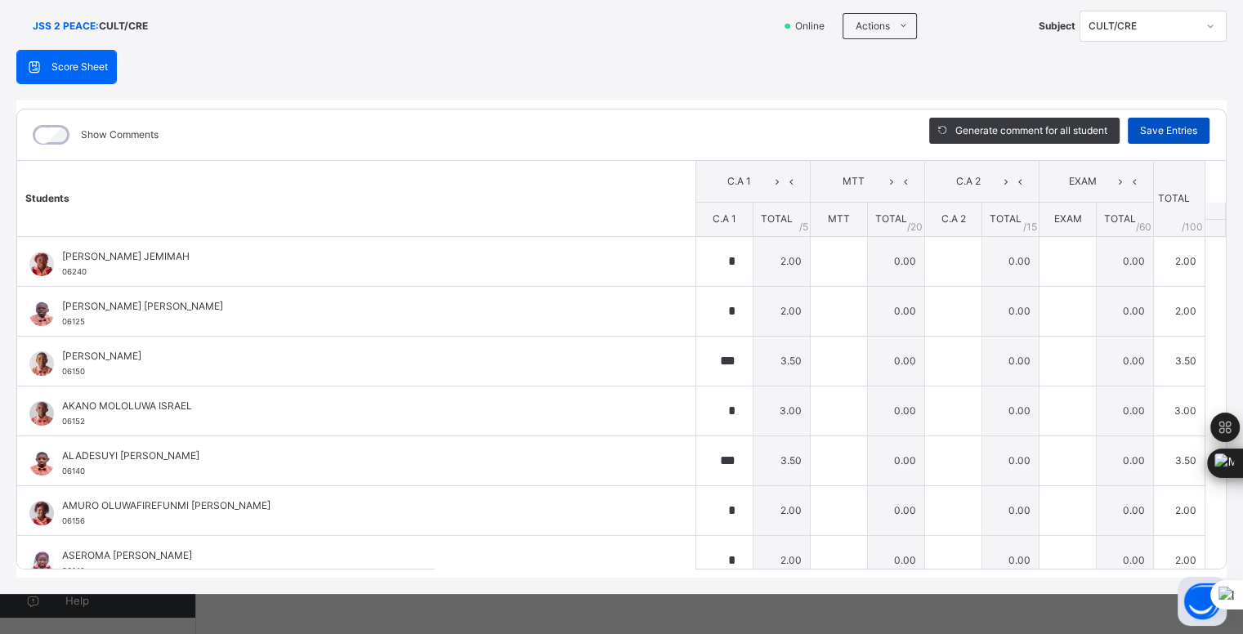
scroll to position [0, 0]
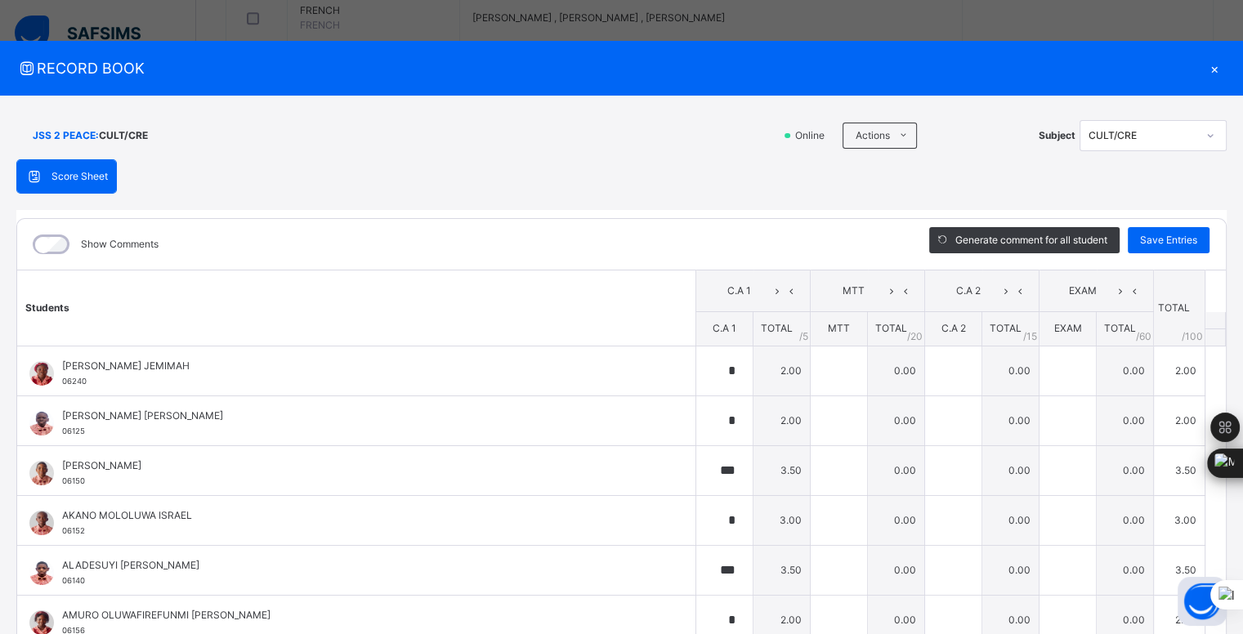
click at [1203, 69] on div "×" at bounding box center [1215, 68] width 25 height 22
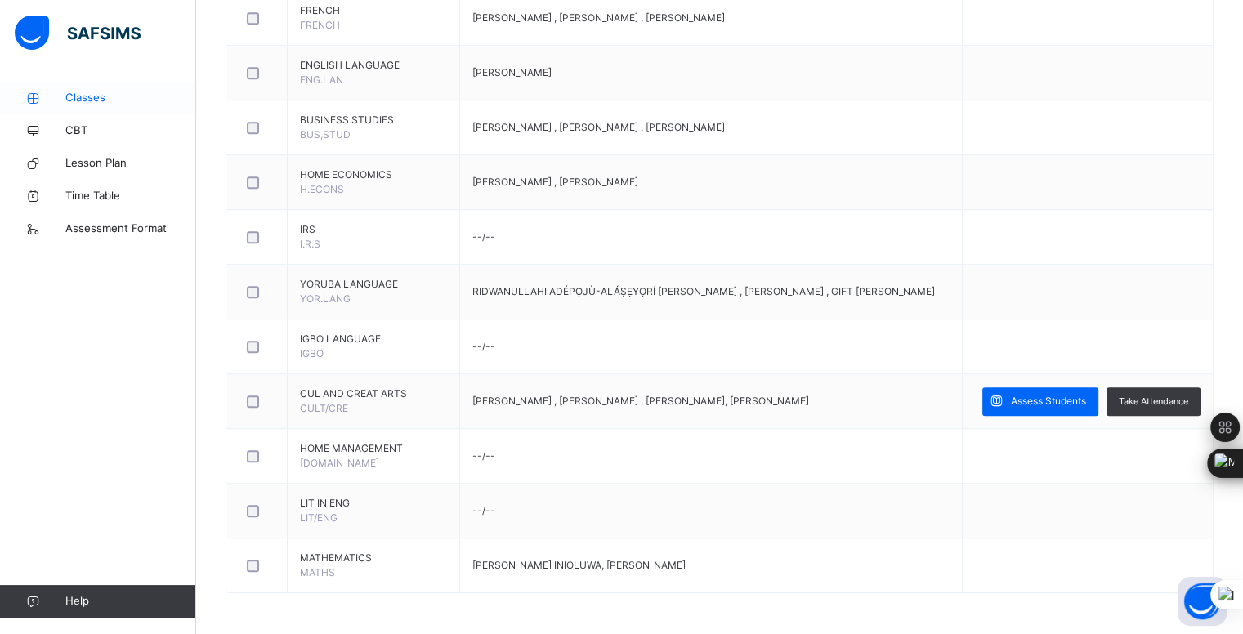
click at [114, 111] on link "Classes" at bounding box center [98, 98] width 196 height 33
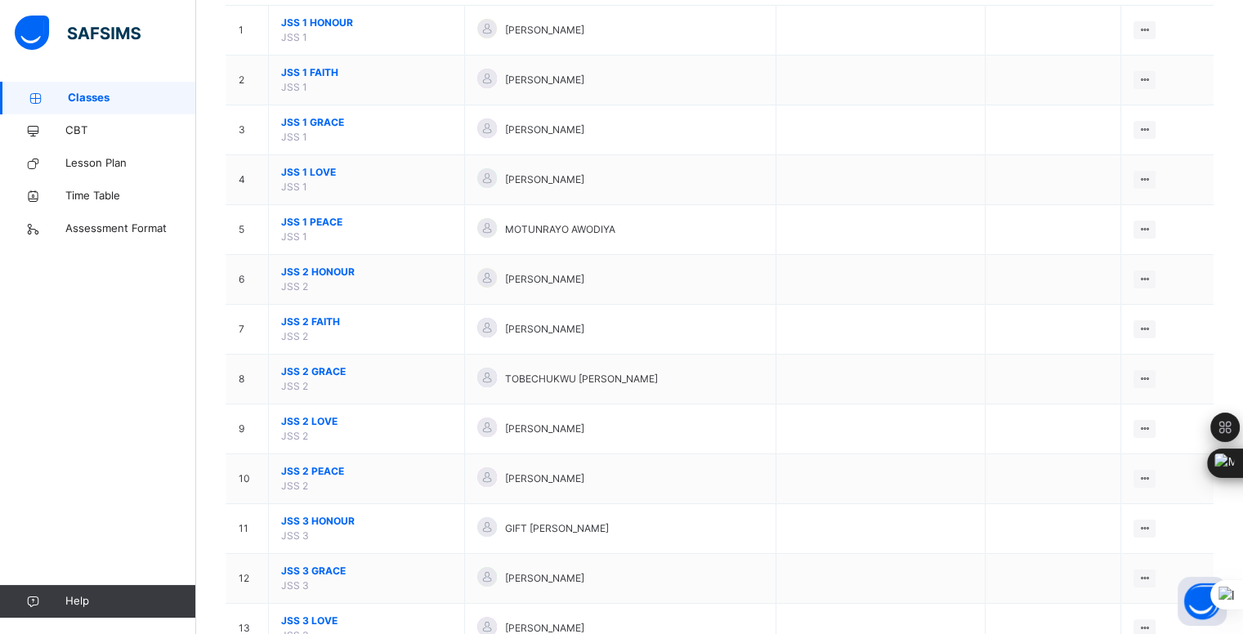
scroll to position [199, 0]
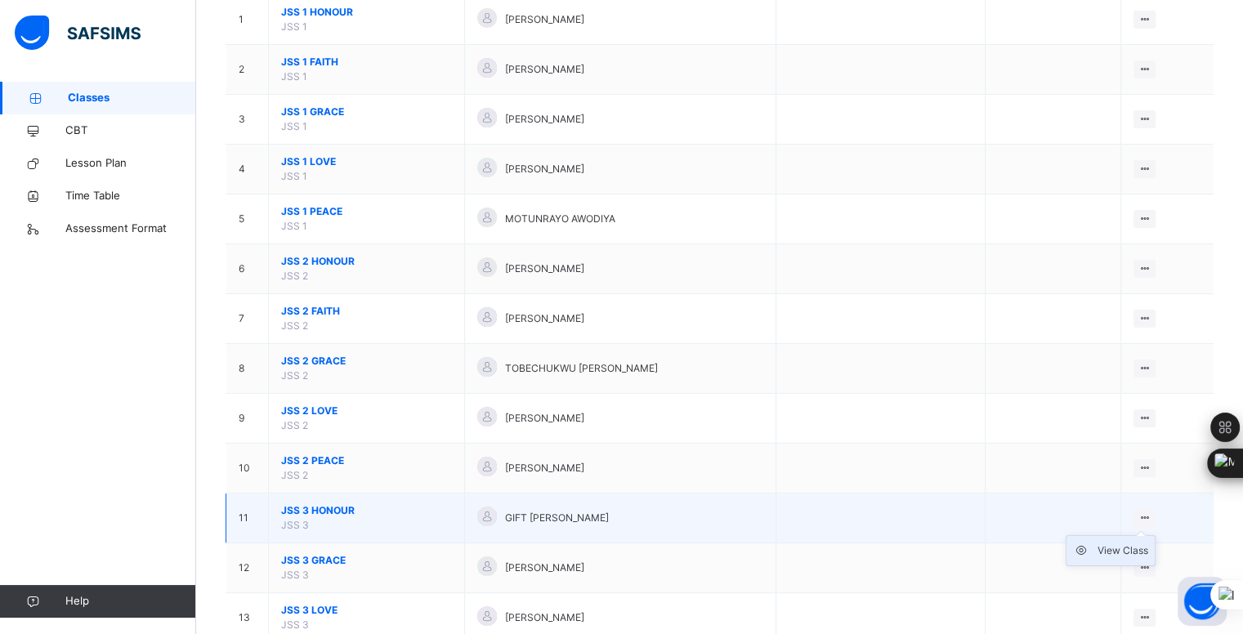
click at [1148, 543] on div "View Class" at bounding box center [1123, 551] width 51 height 16
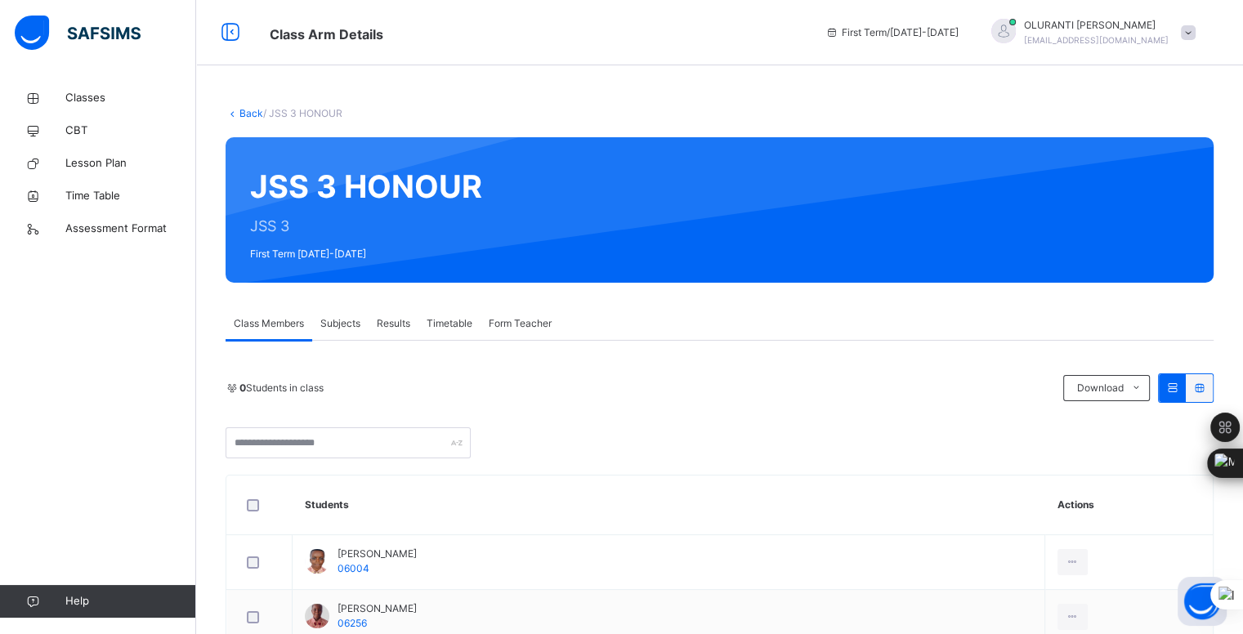
click at [347, 324] on span "Subjects" at bounding box center [340, 323] width 40 height 15
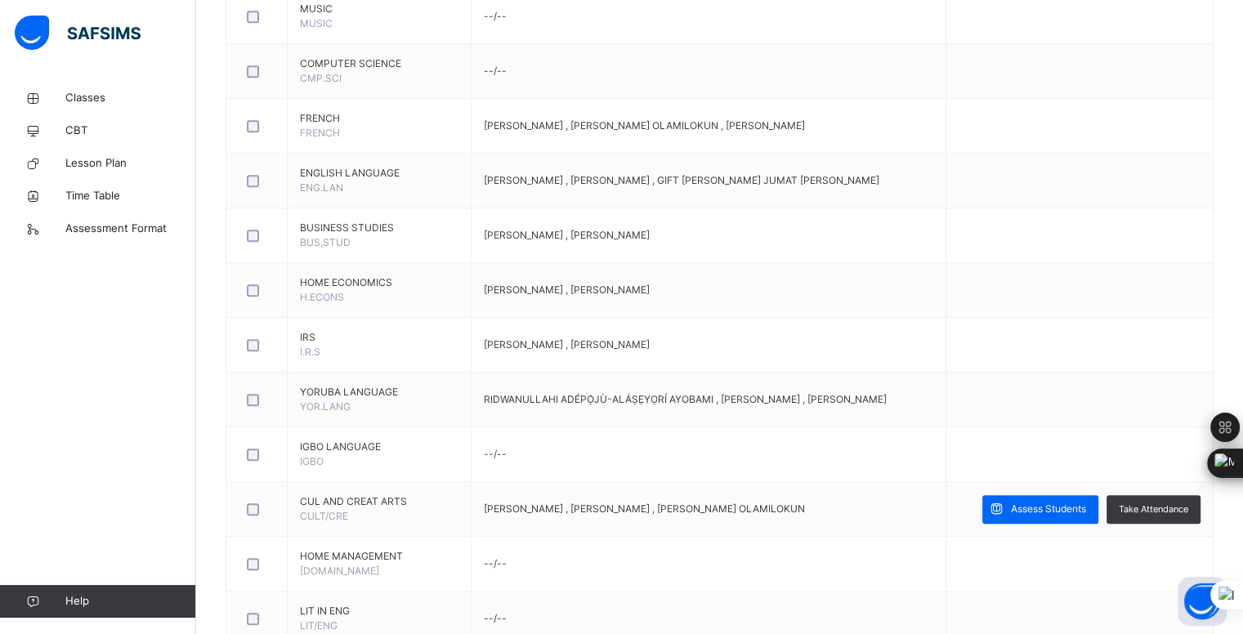
scroll to position [1216, 0]
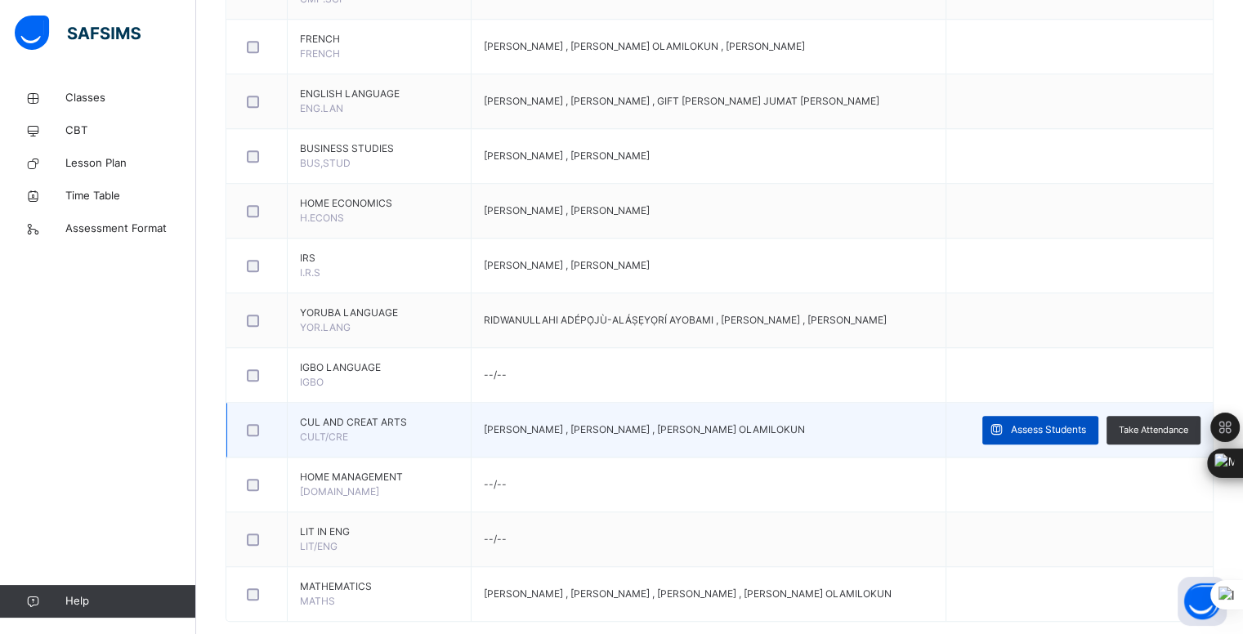
click at [1030, 423] on span "Assess Students" at bounding box center [1048, 430] width 75 height 15
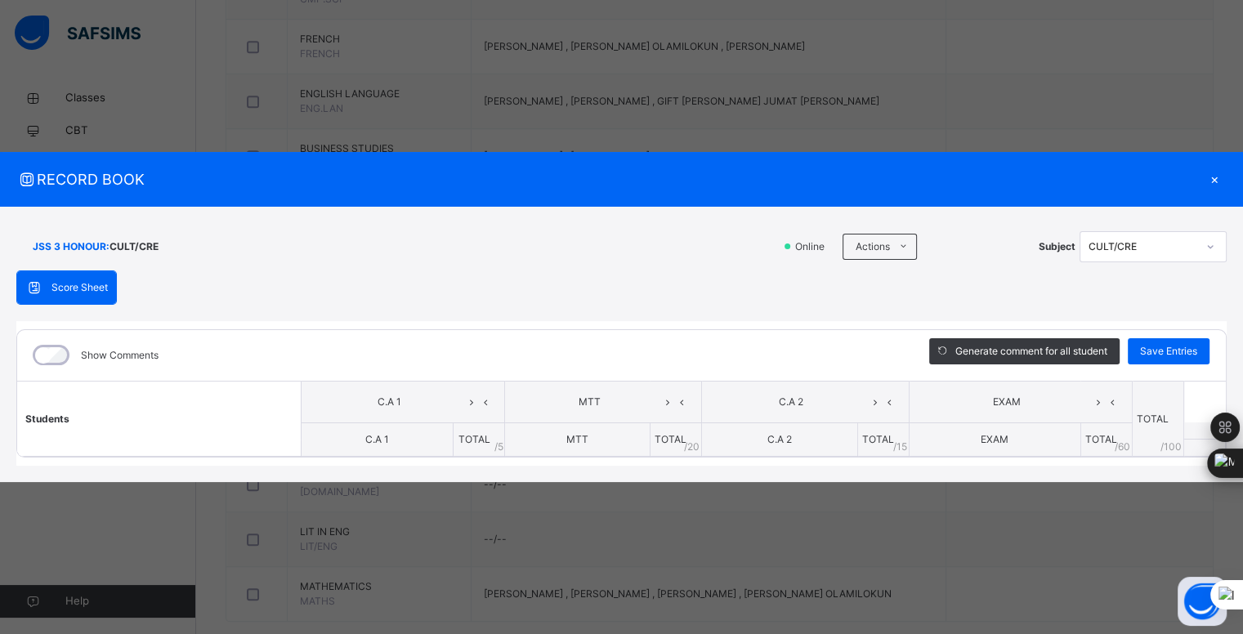
click at [1210, 176] on div "×" at bounding box center [1215, 179] width 25 height 22
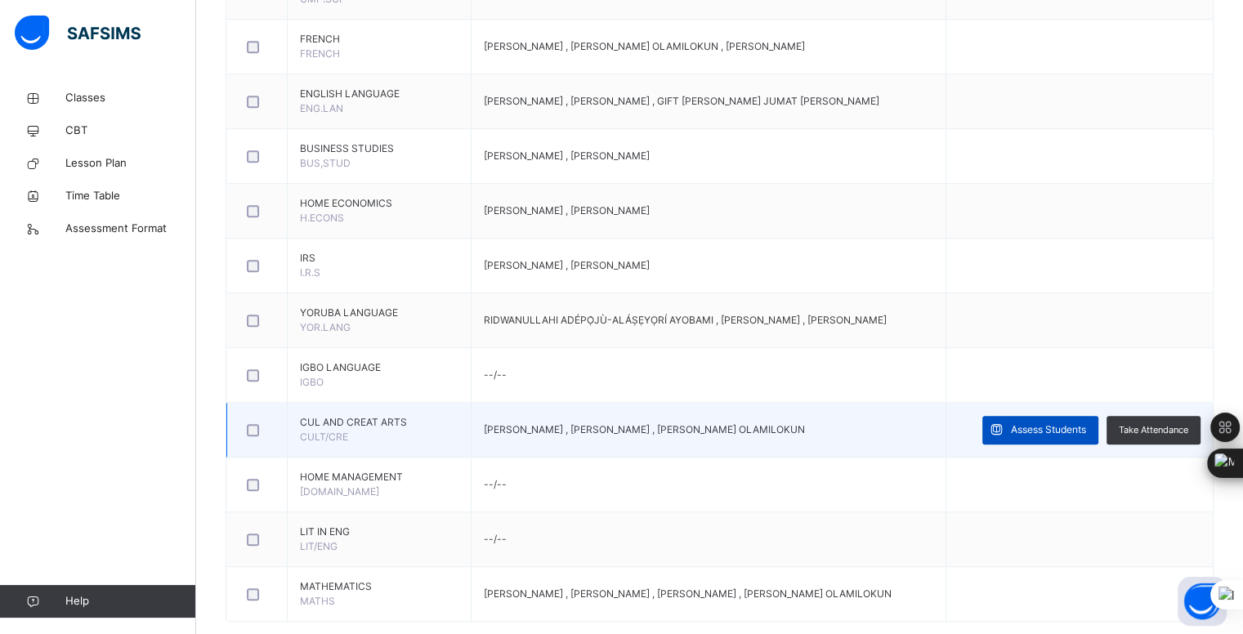
click at [1037, 426] on span "Assess Students" at bounding box center [1048, 430] width 75 height 15
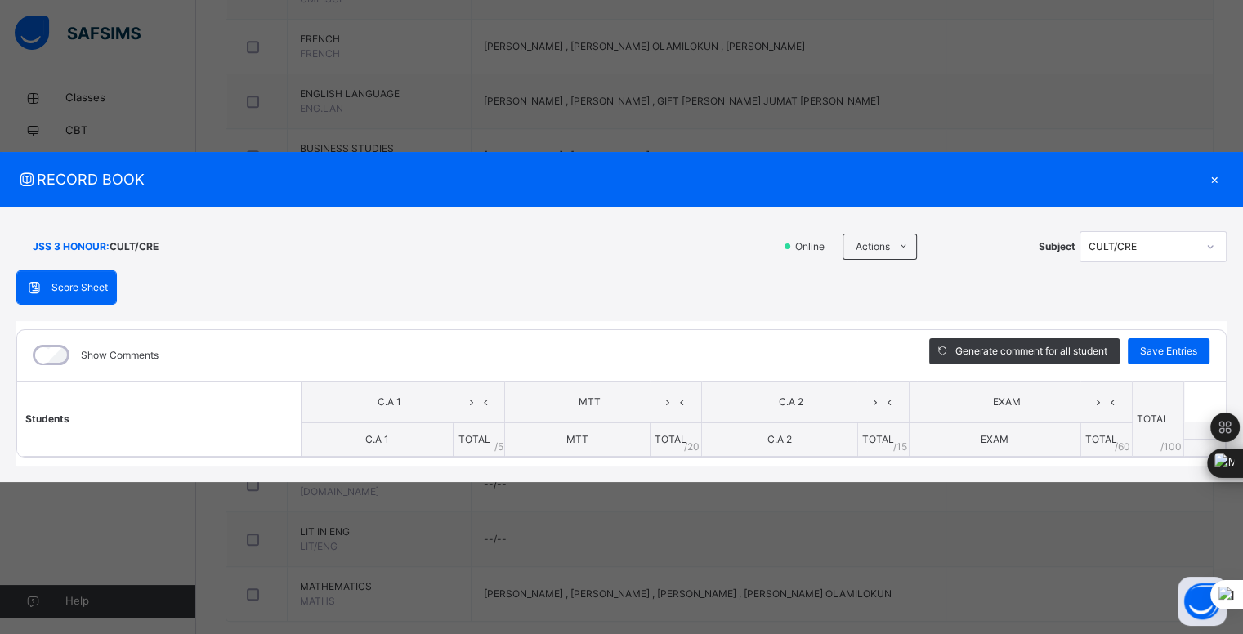
click at [1216, 179] on div "×" at bounding box center [1215, 179] width 25 height 22
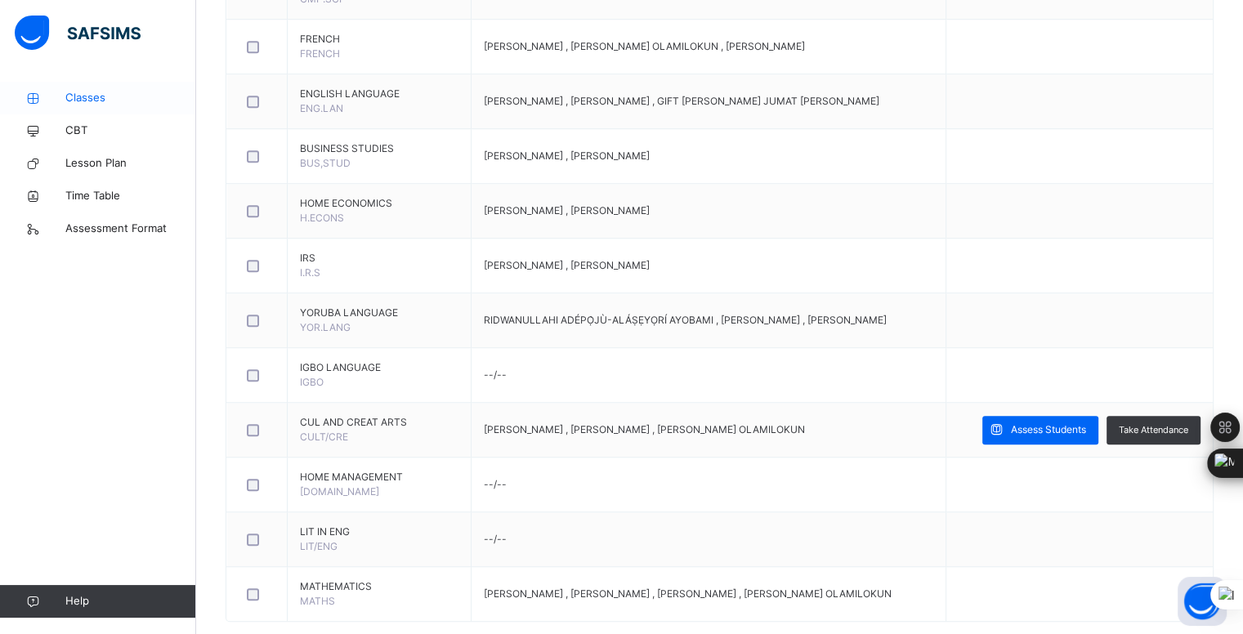
click at [66, 90] on span "Classes" at bounding box center [130, 98] width 131 height 16
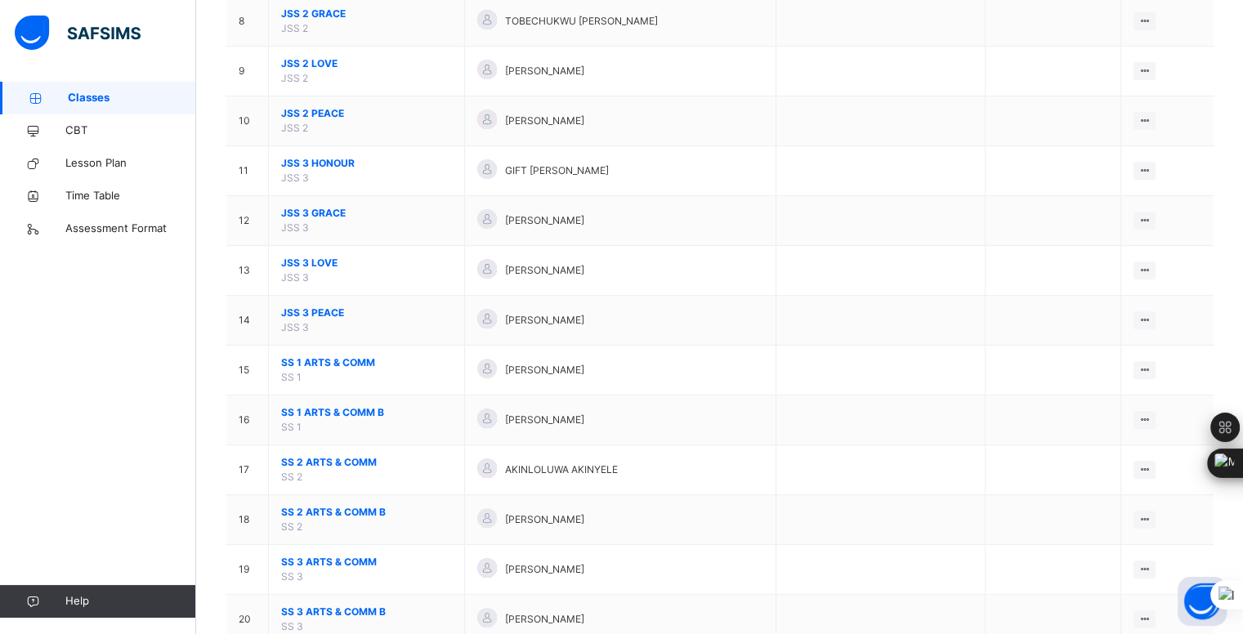
scroll to position [546, 0]
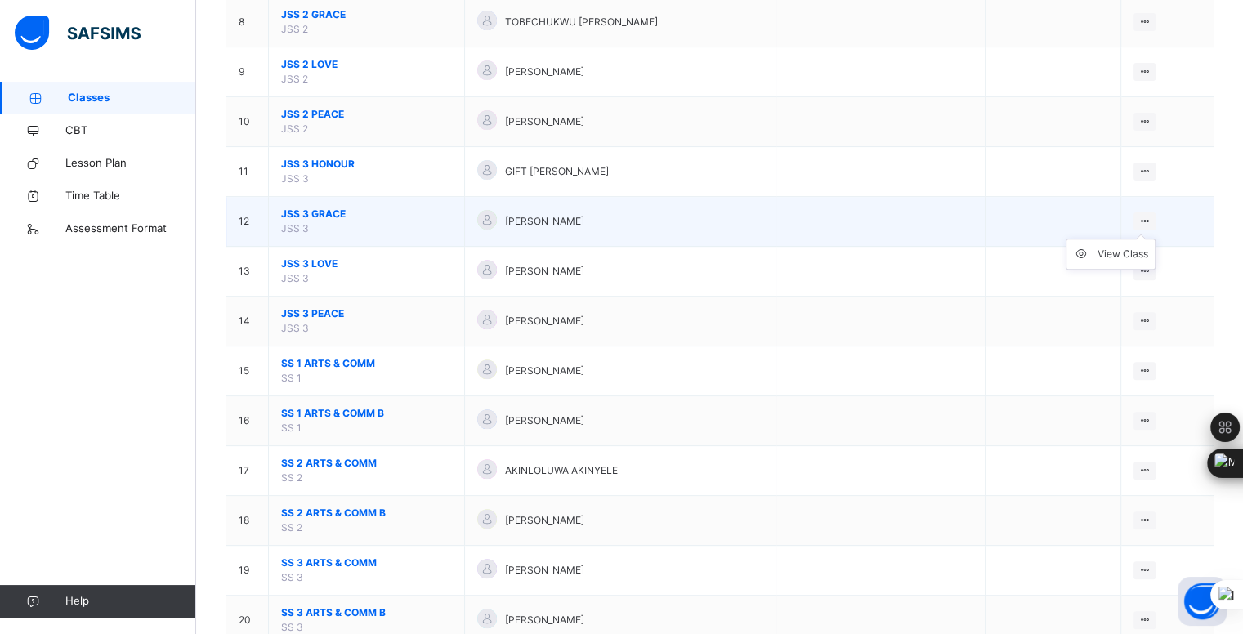
click at [1156, 239] on ul "View Class" at bounding box center [1111, 254] width 90 height 31
click at [1135, 251] on div "View Class" at bounding box center [1123, 254] width 51 height 16
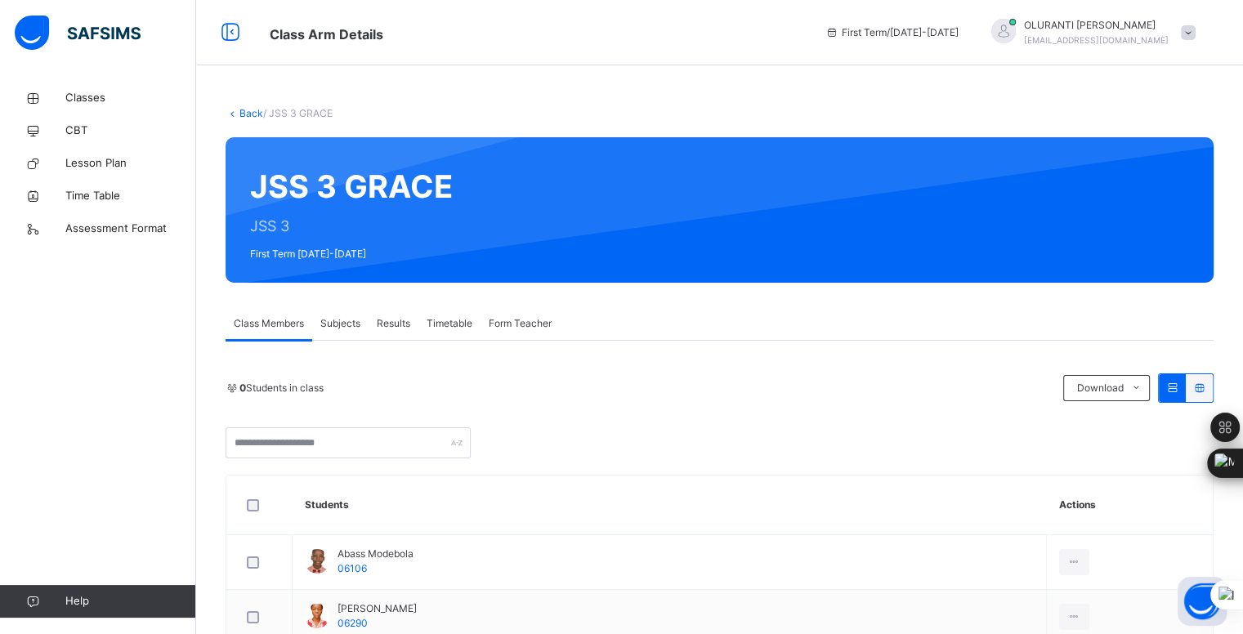
click at [347, 321] on span "Subjects" at bounding box center [340, 323] width 40 height 15
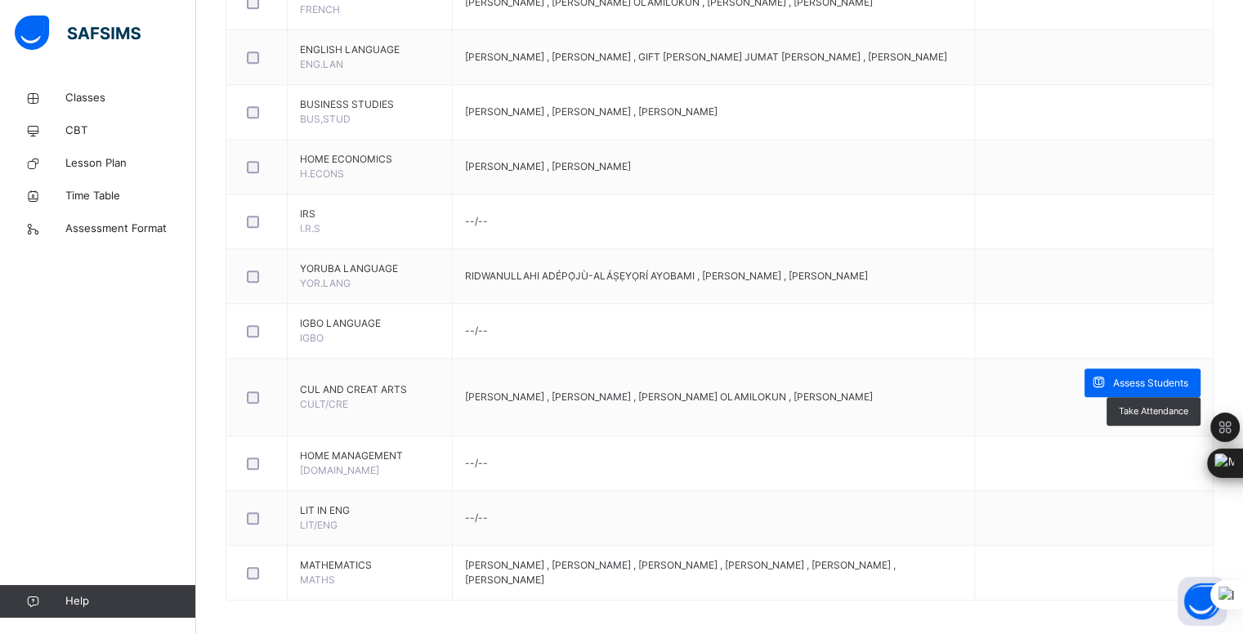
scroll to position [1295, 0]
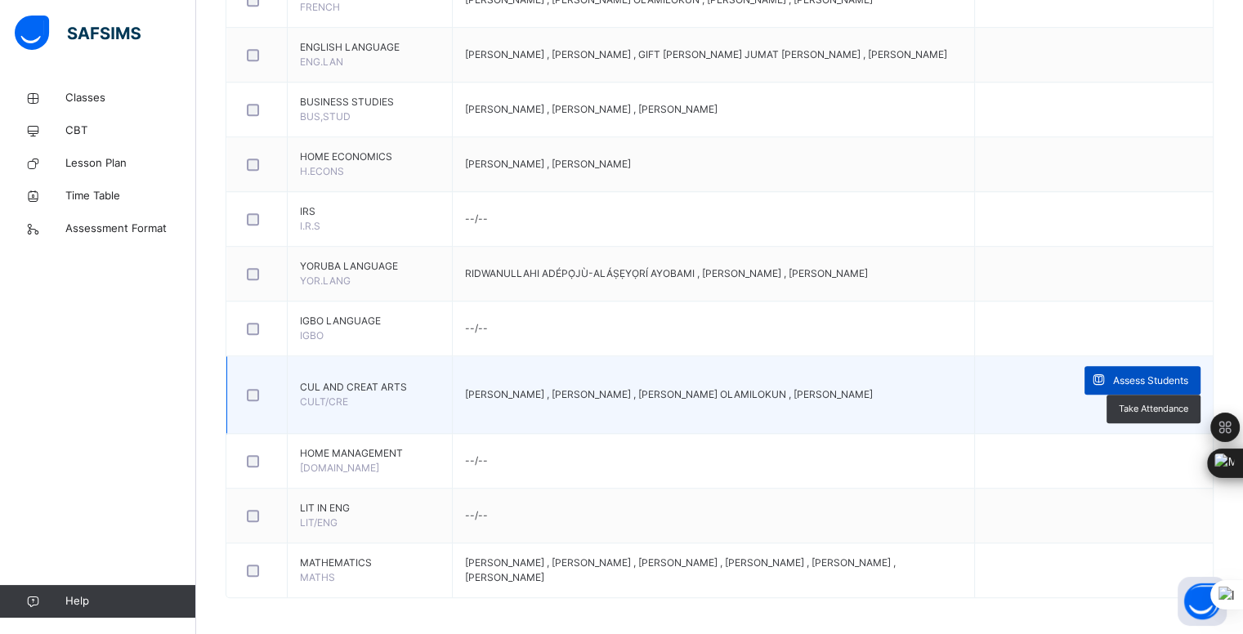
click at [1142, 380] on span "Assess Students" at bounding box center [1150, 381] width 75 height 15
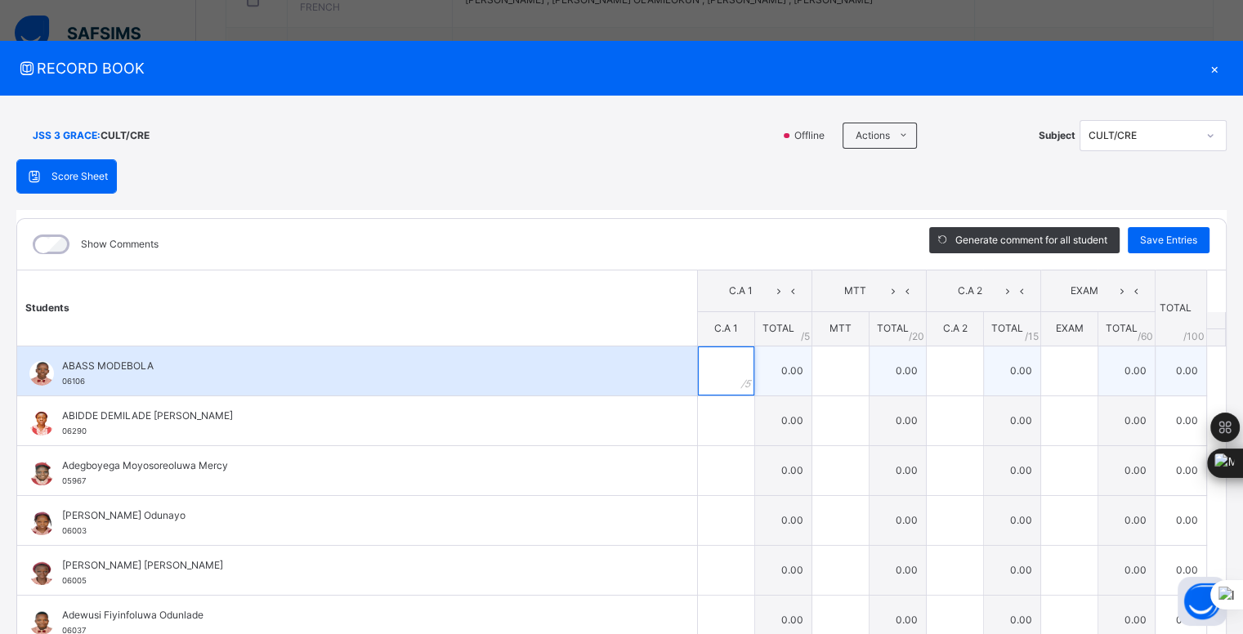
click at [705, 366] on input "text" at bounding box center [726, 371] width 56 height 49
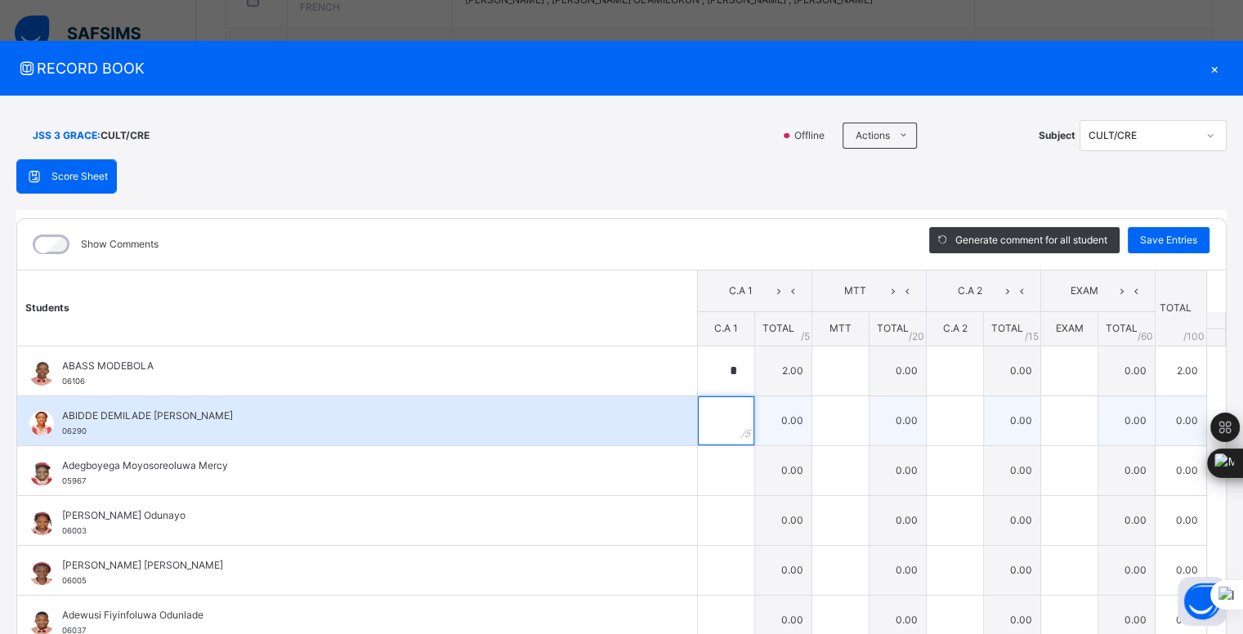
click at [706, 414] on input "text" at bounding box center [726, 420] width 56 height 49
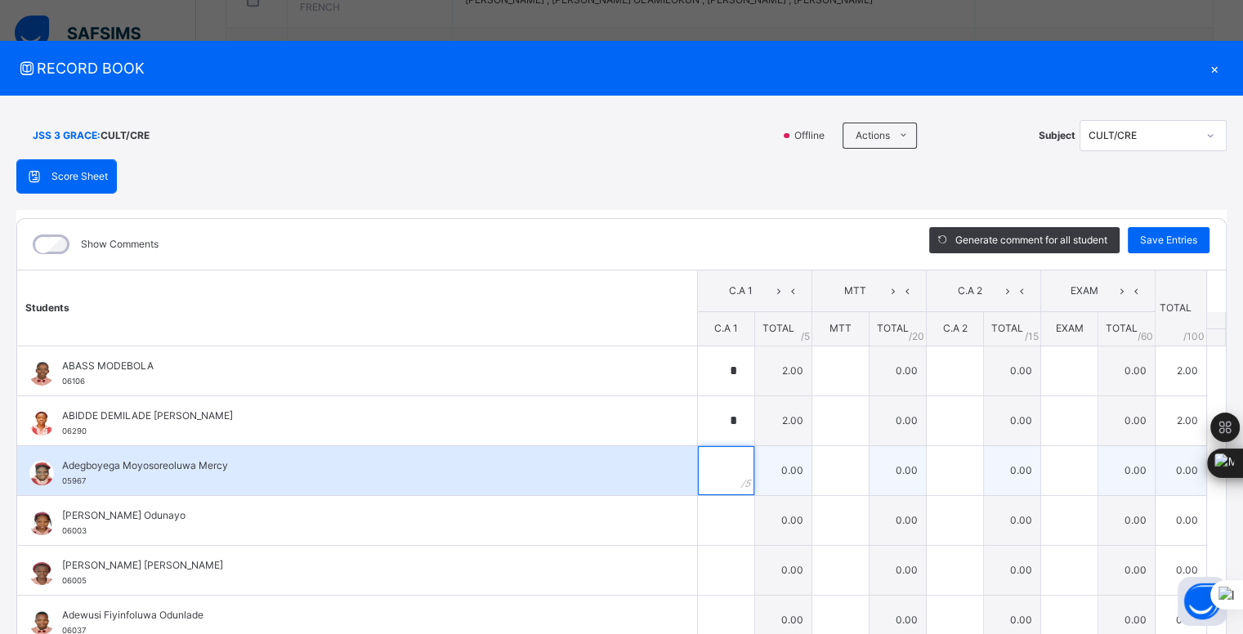
click at [708, 464] on input "text" at bounding box center [726, 470] width 56 height 49
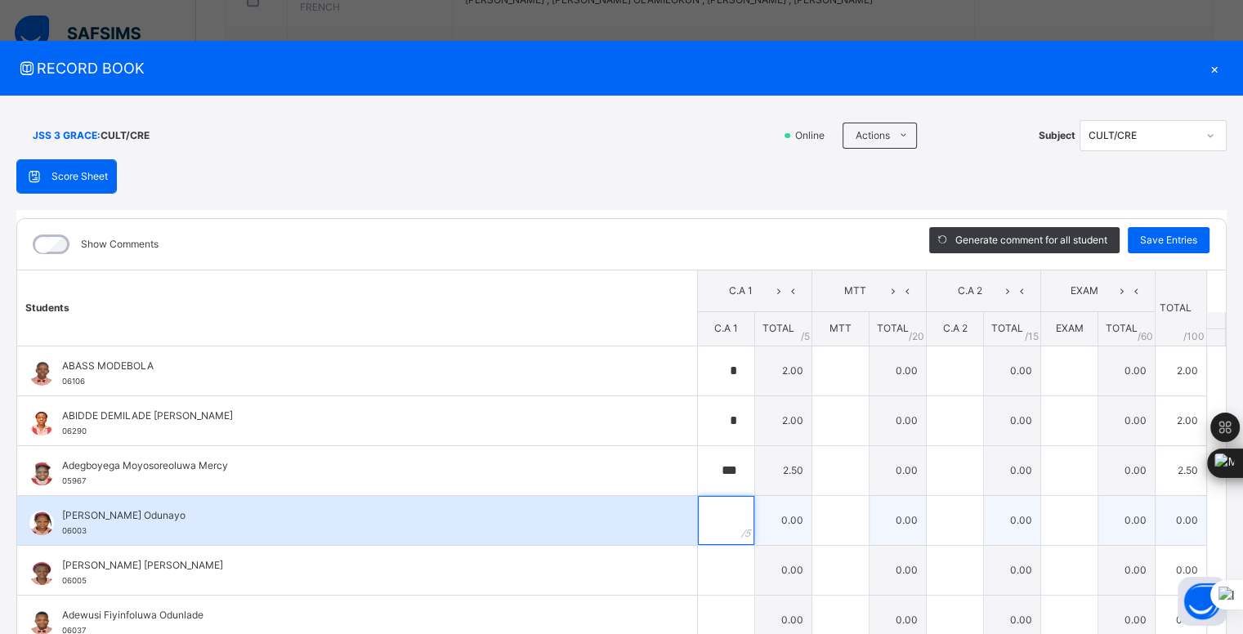
click at [710, 520] on input "text" at bounding box center [726, 520] width 56 height 49
click at [717, 540] on div "*" at bounding box center [726, 520] width 56 height 49
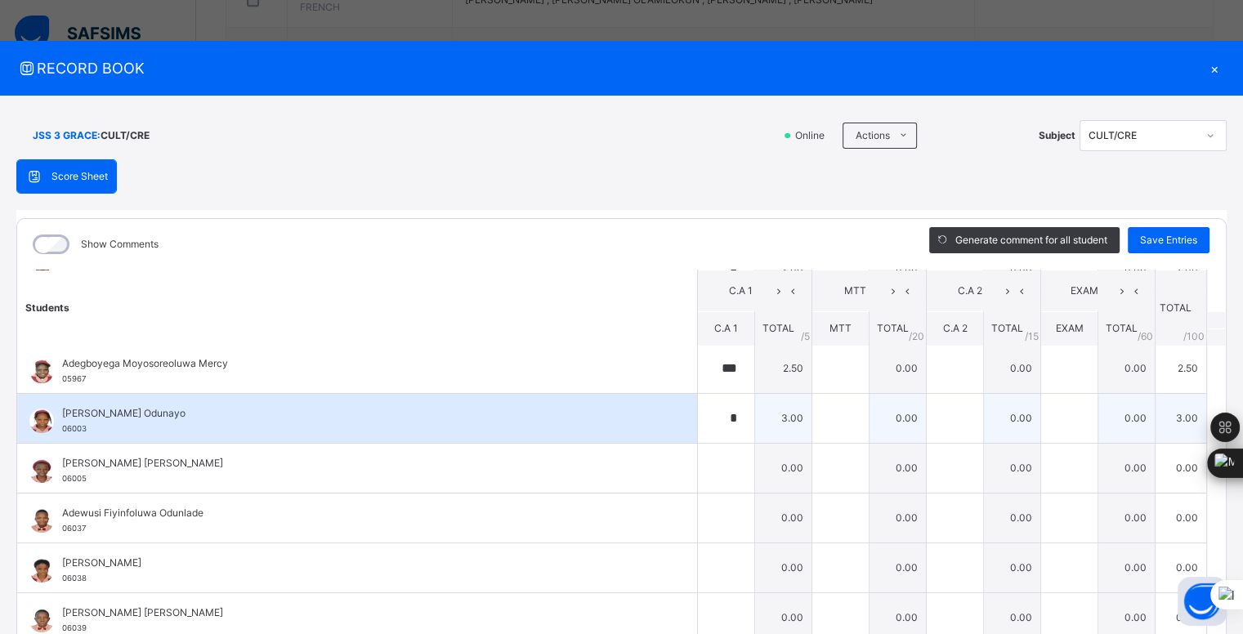
scroll to position [118, 0]
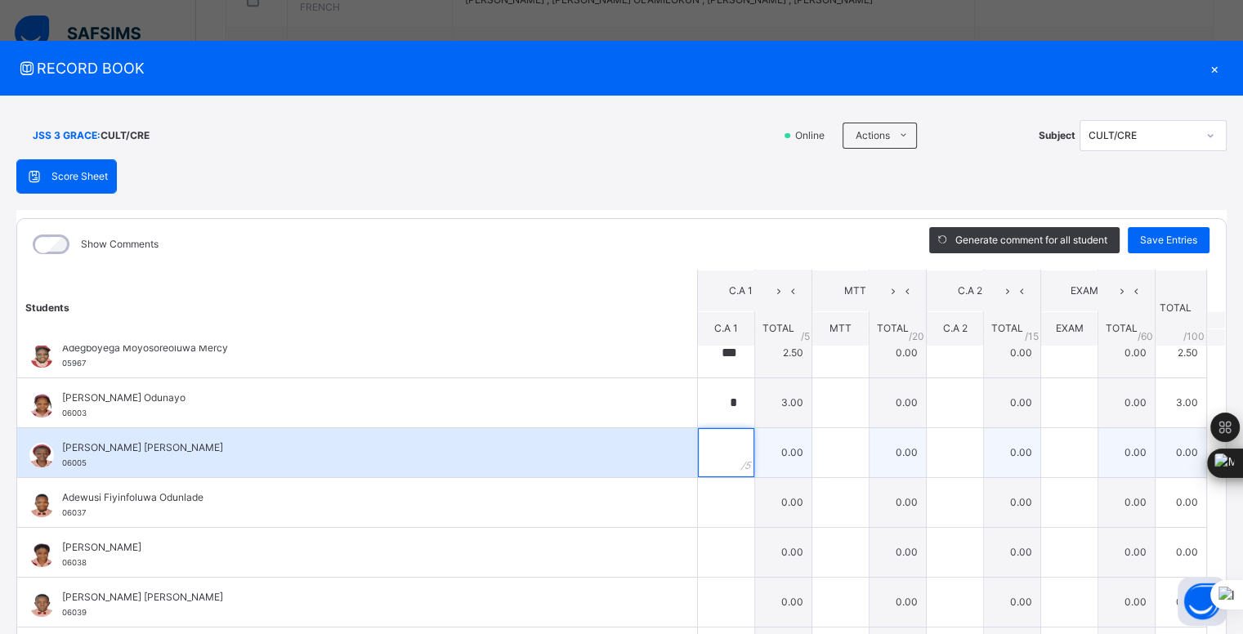
click at [700, 446] on input "text" at bounding box center [726, 452] width 56 height 49
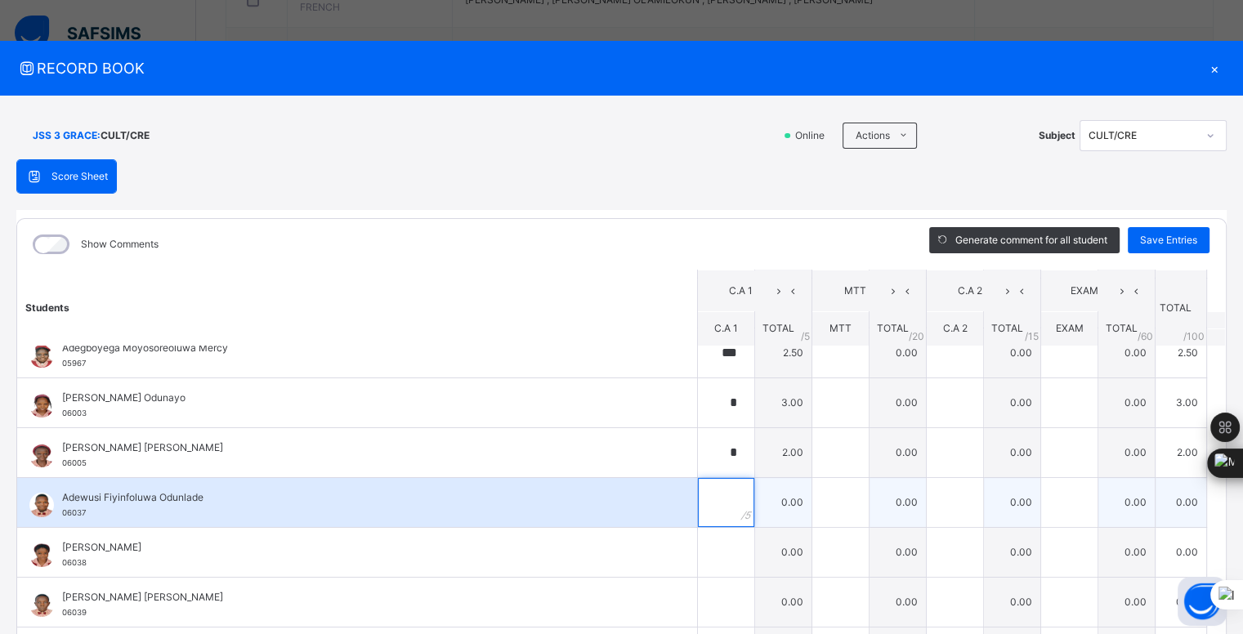
click at [713, 498] on input "text" at bounding box center [726, 502] width 56 height 49
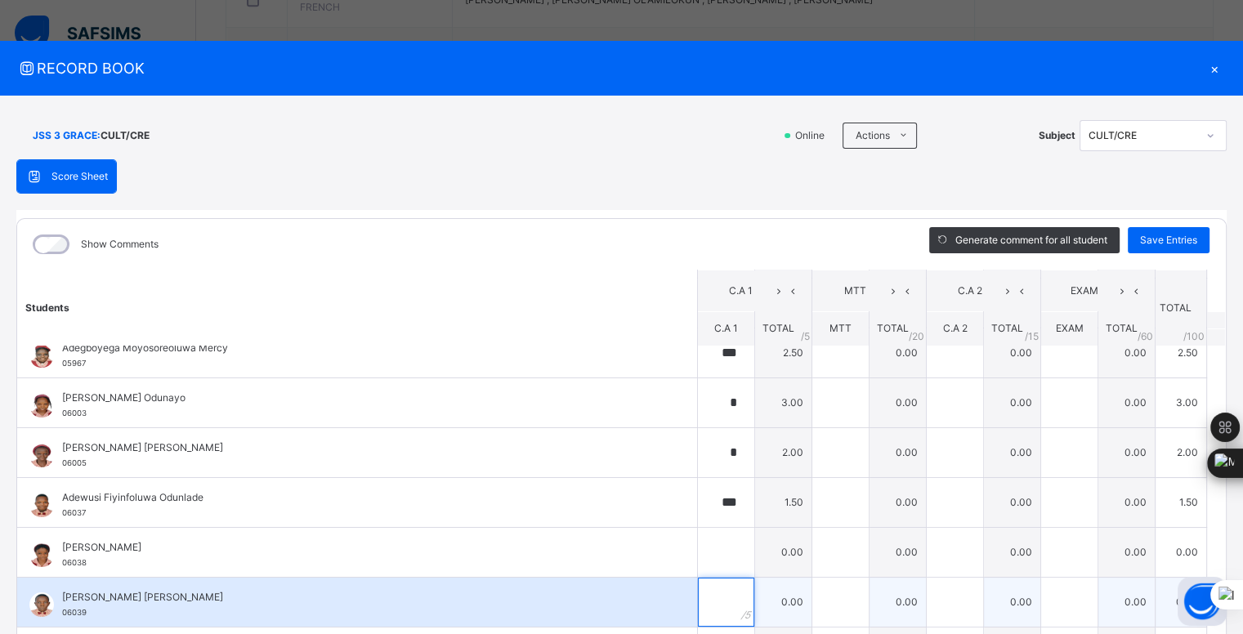
click at [714, 598] on input "text" at bounding box center [726, 602] width 56 height 49
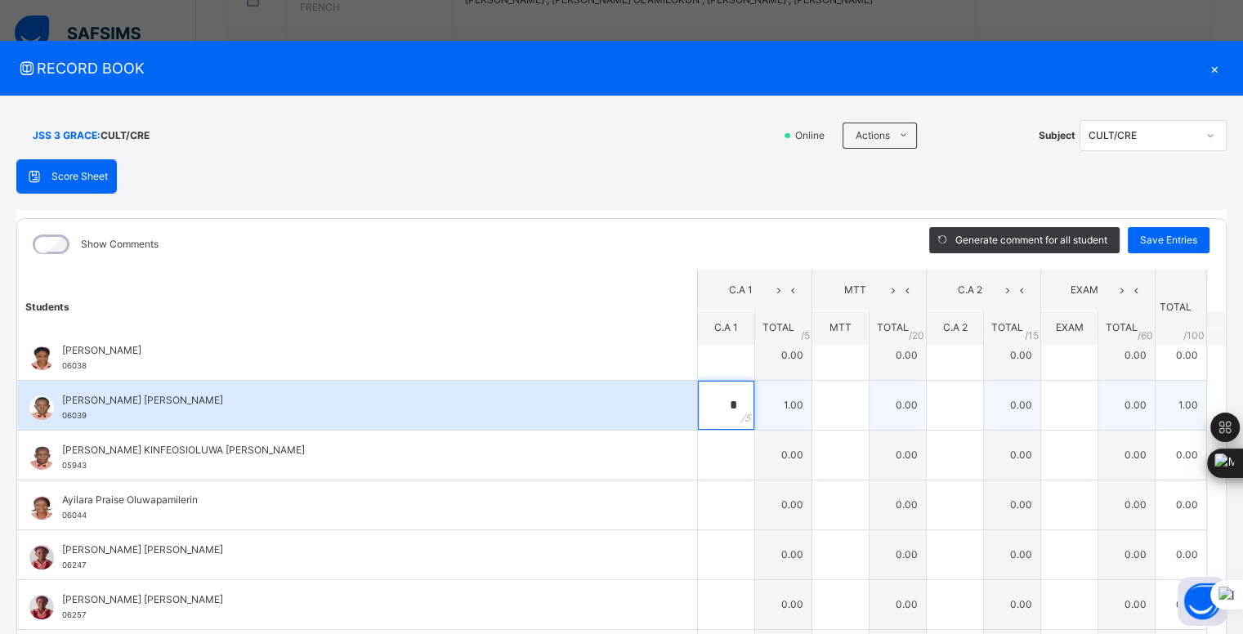
scroll to position [322, 0]
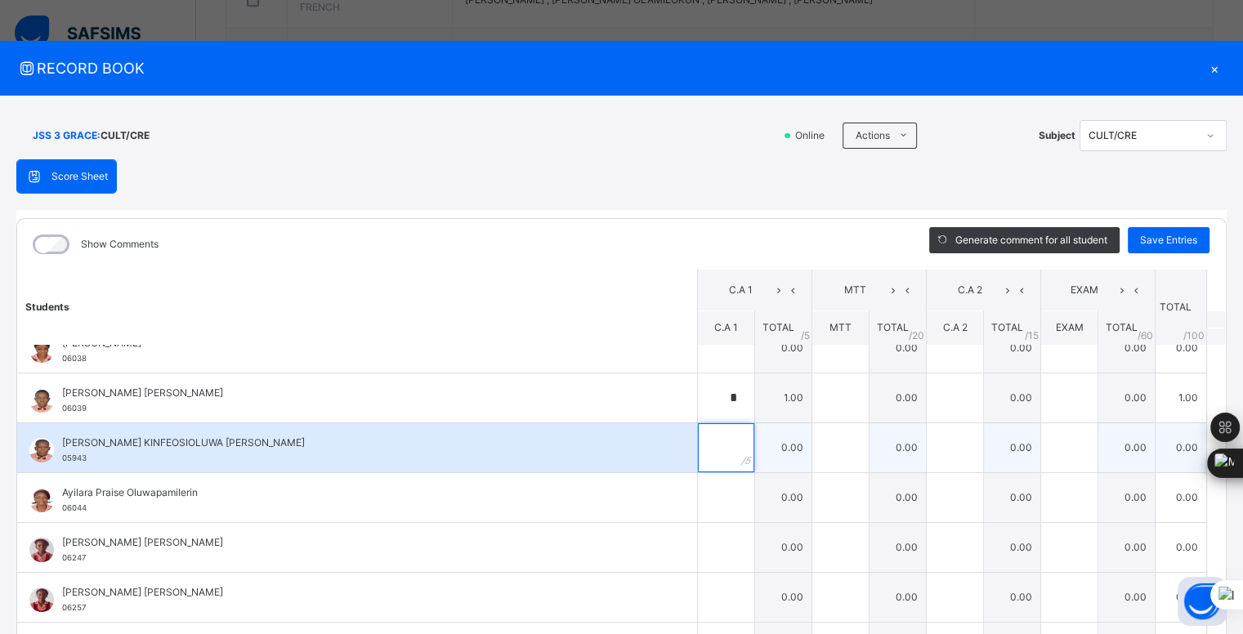
click at [710, 448] on input "text" at bounding box center [726, 447] width 56 height 49
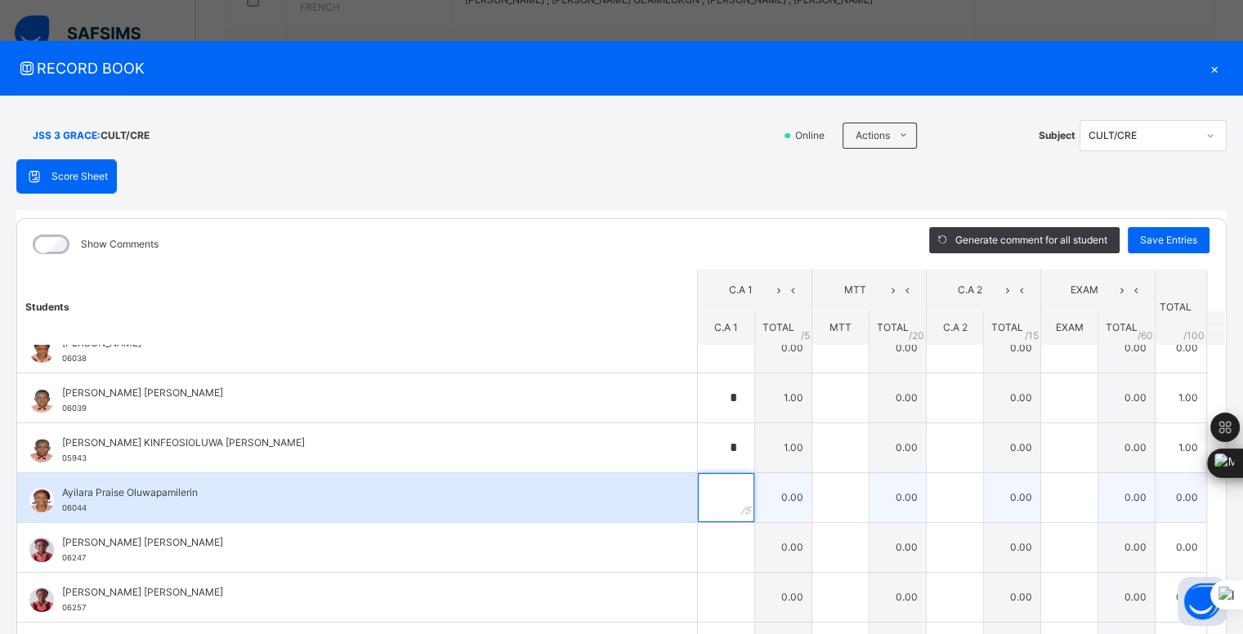
click at [714, 494] on input "text" at bounding box center [726, 497] width 56 height 49
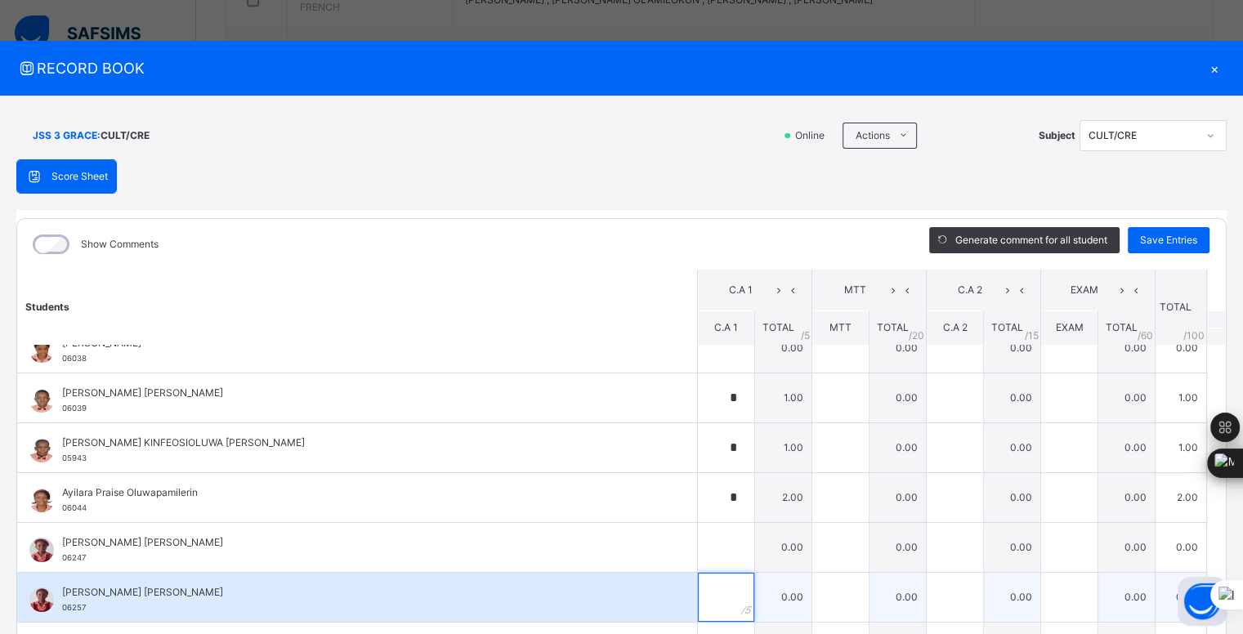
click at [710, 591] on input "text" at bounding box center [726, 597] width 56 height 49
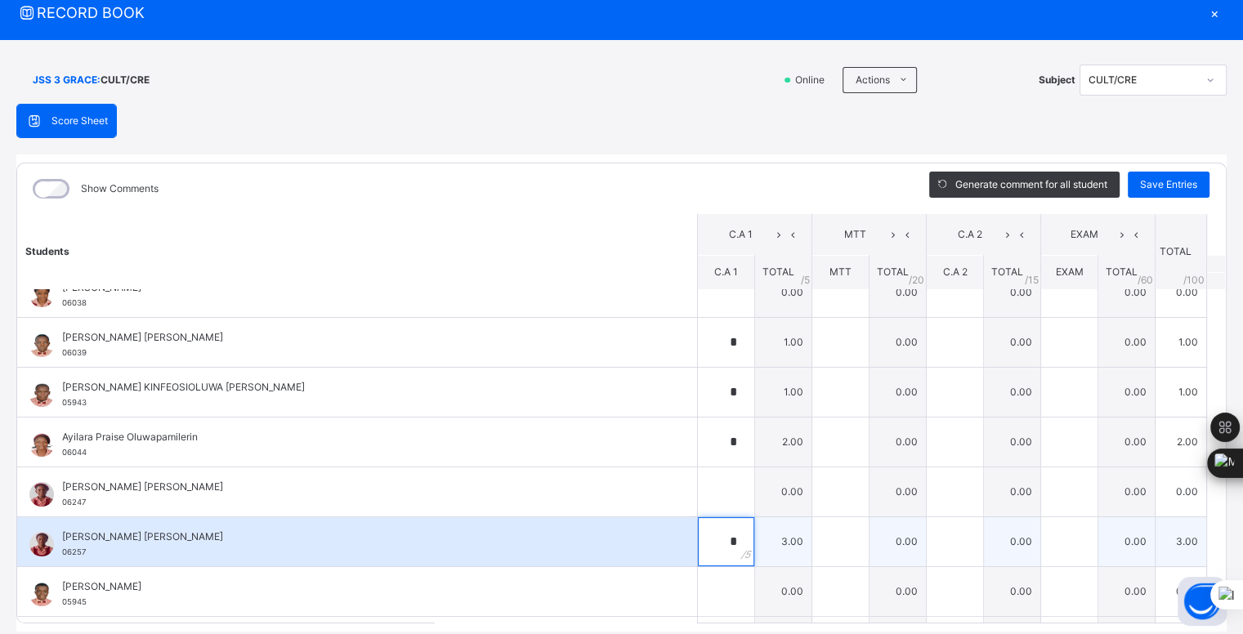
scroll to position [110, 0]
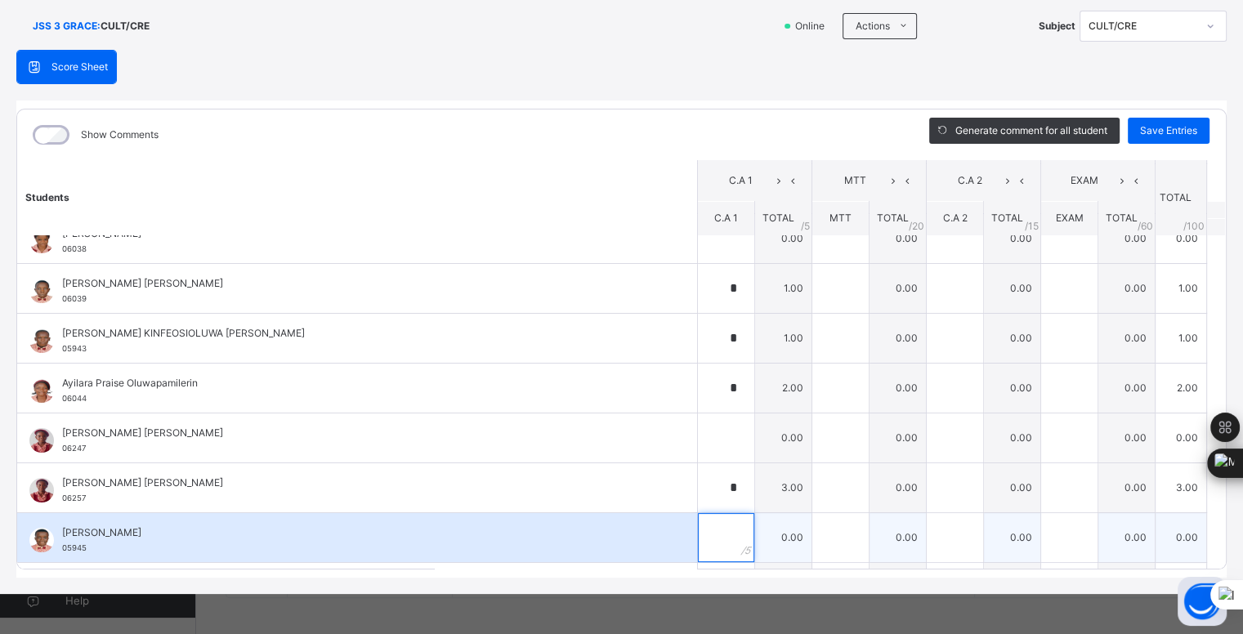
click at [701, 533] on input "text" at bounding box center [726, 537] width 56 height 49
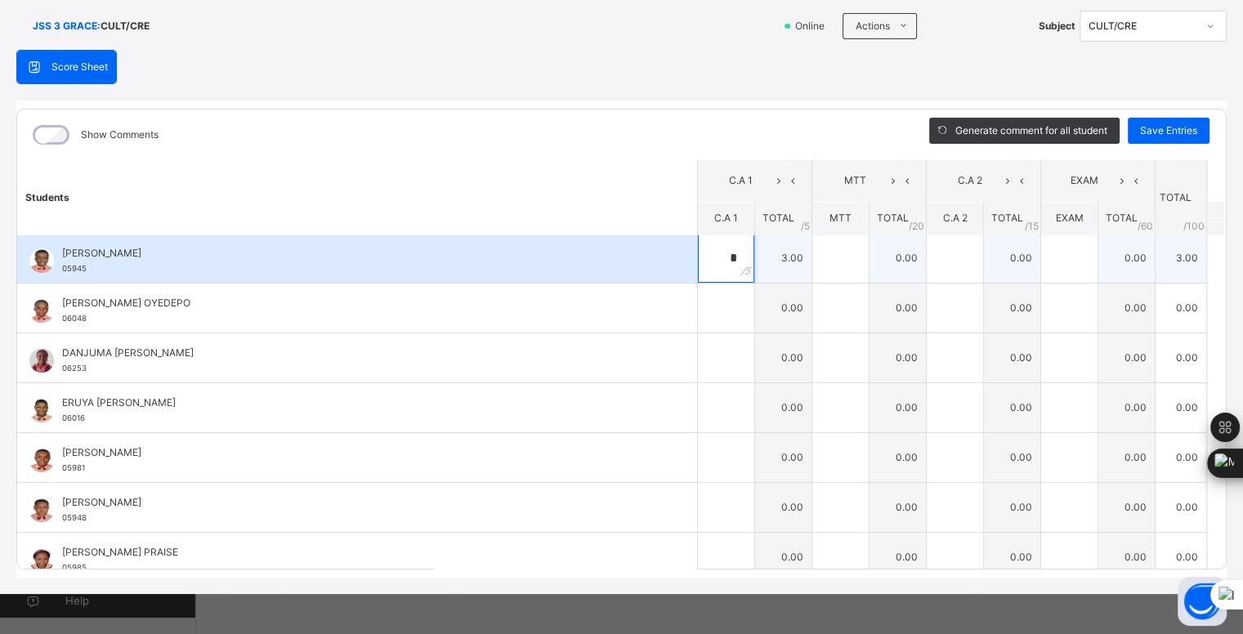
scroll to position [602, 0]
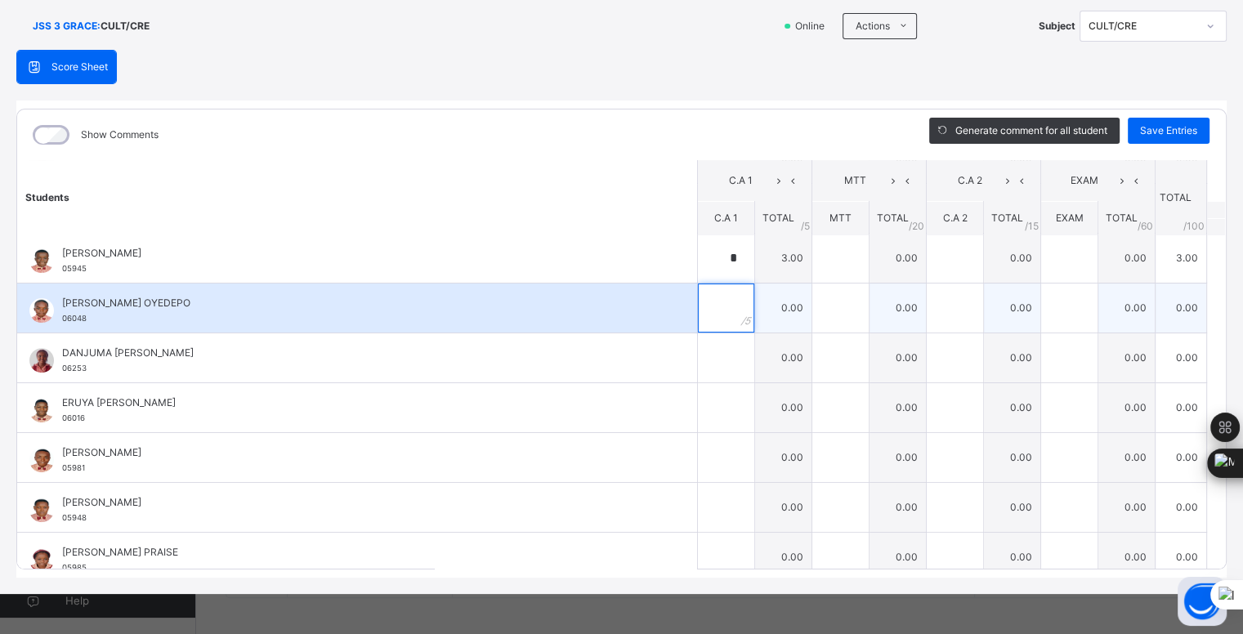
click at [698, 303] on input "text" at bounding box center [726, 308] width 56 height 49
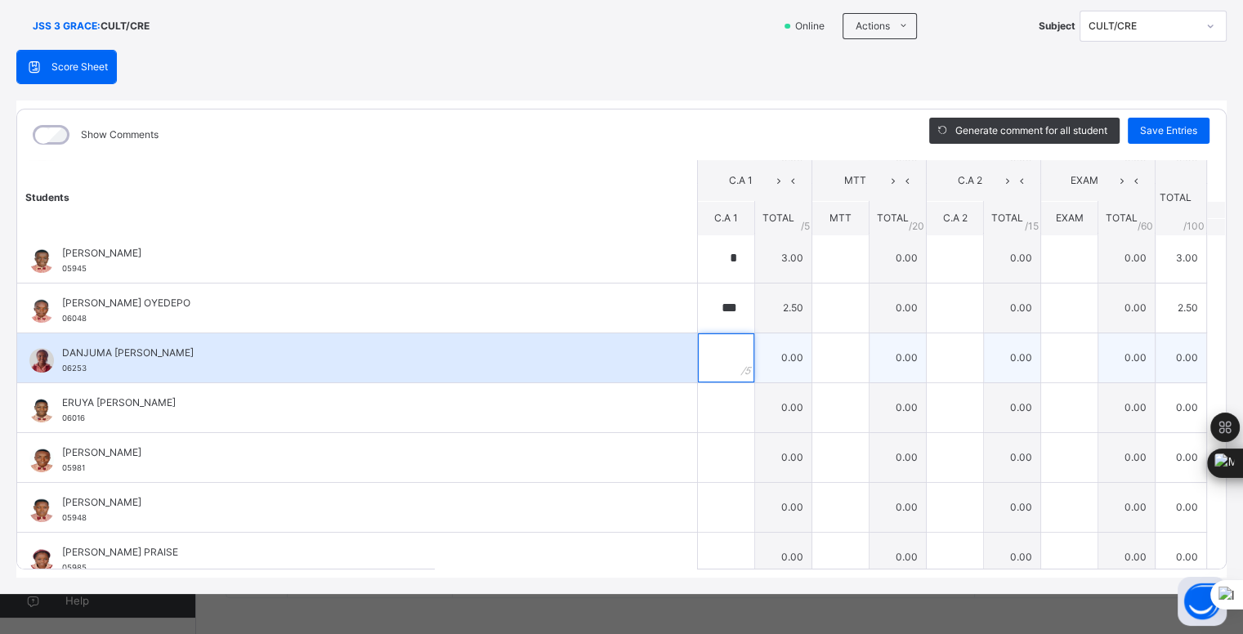
click at [700, 357] on input "text" at bounding box center [726, 358] width 56 height 49
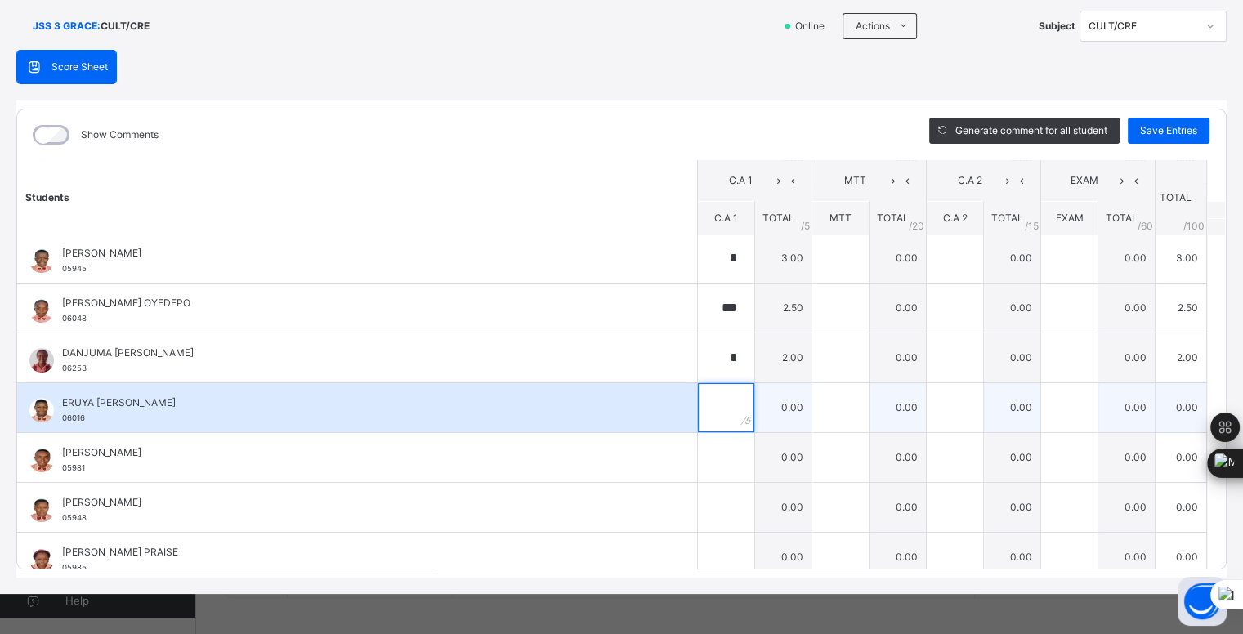
click at [713, 402] on input "text" at bounding box center [726, 407] width 56 height 49
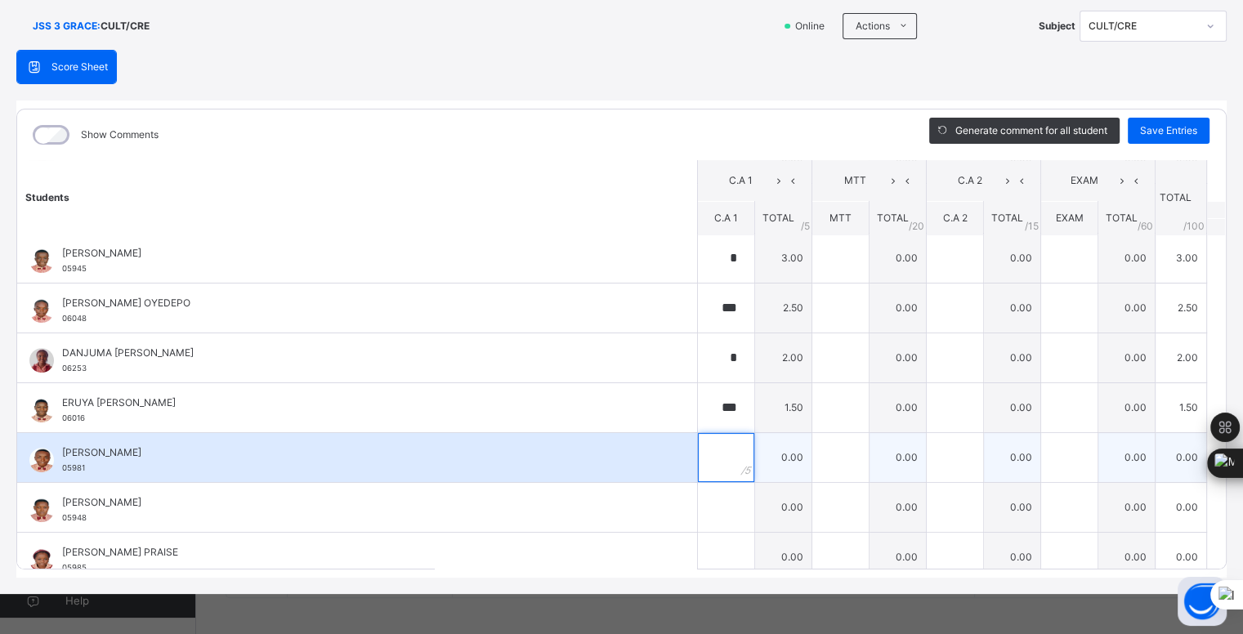
click at [708, 458] on input "text" at bounding box center [726, 457] width 56 height 49
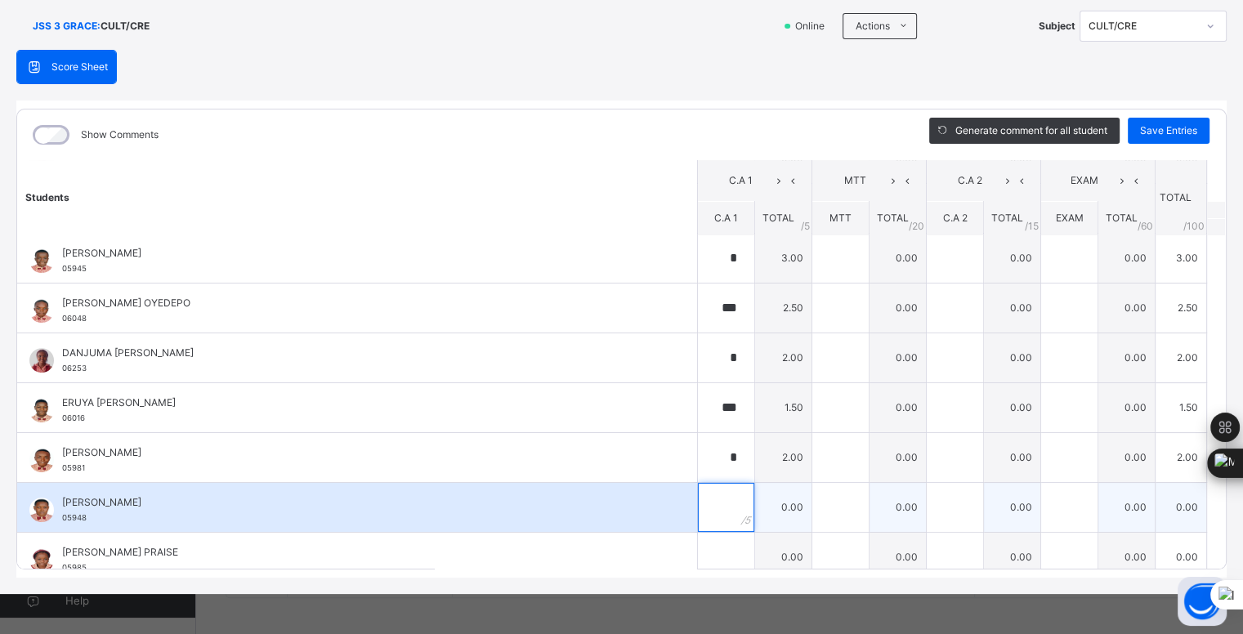
click at [702, 504] on input "text" at bounding box center [726, 507] width 56 height 49
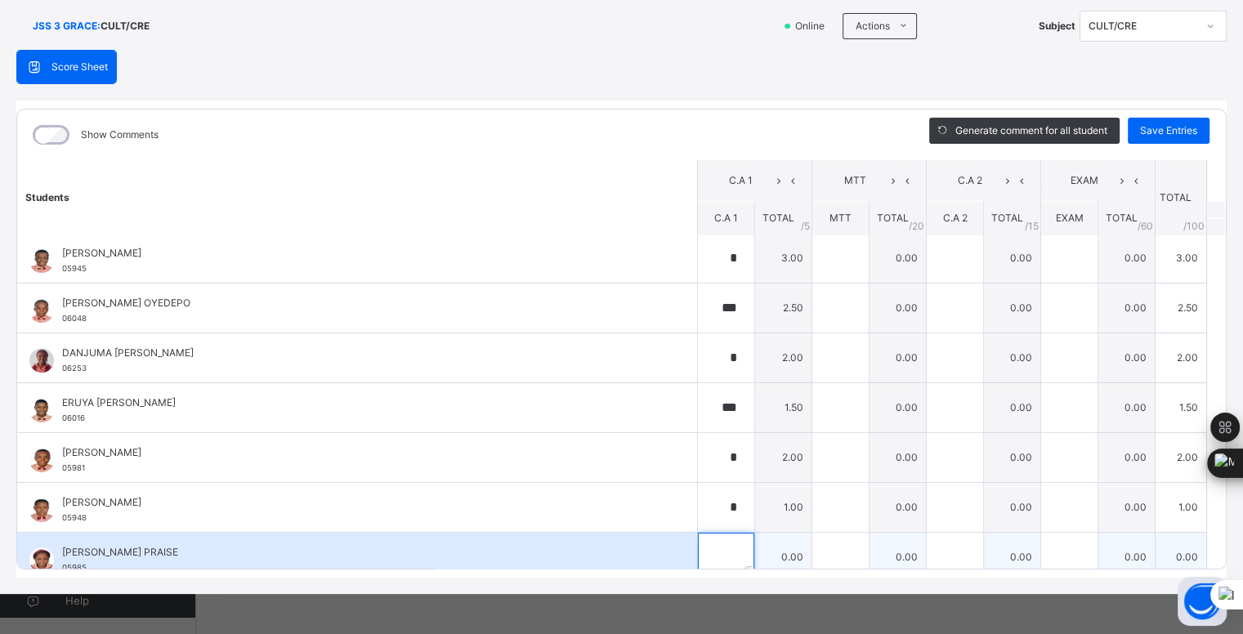
click at [706, 550] on input "text" at bounding box center [726, 557] width 56 height 49
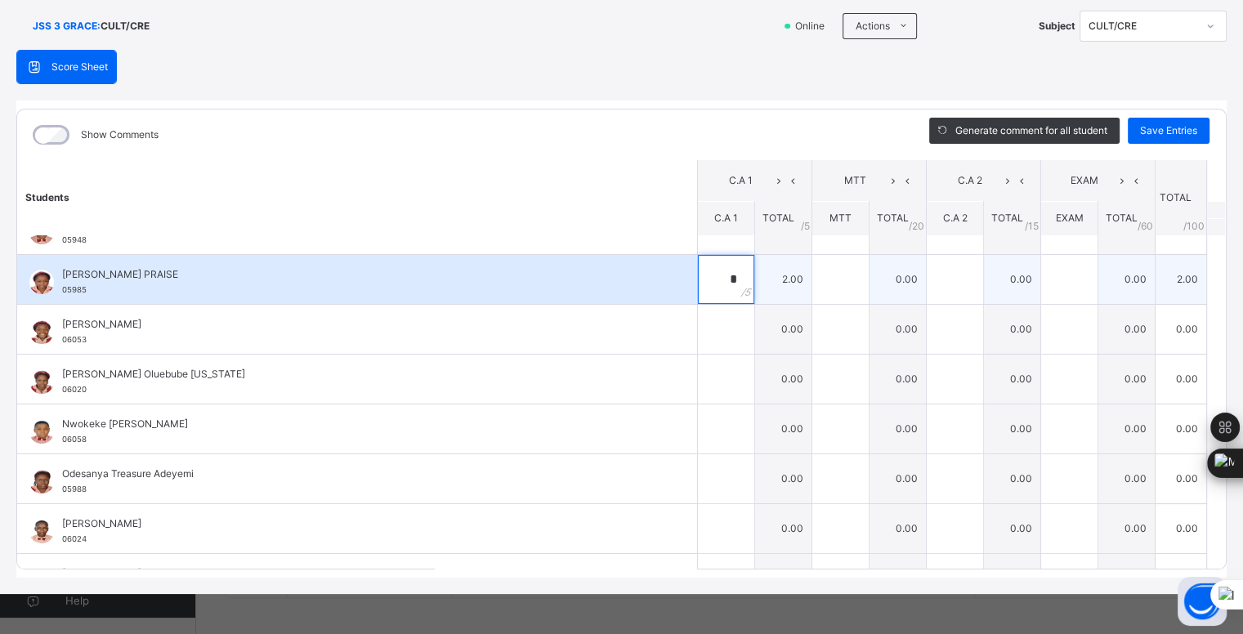
scroll to position [887, 0]
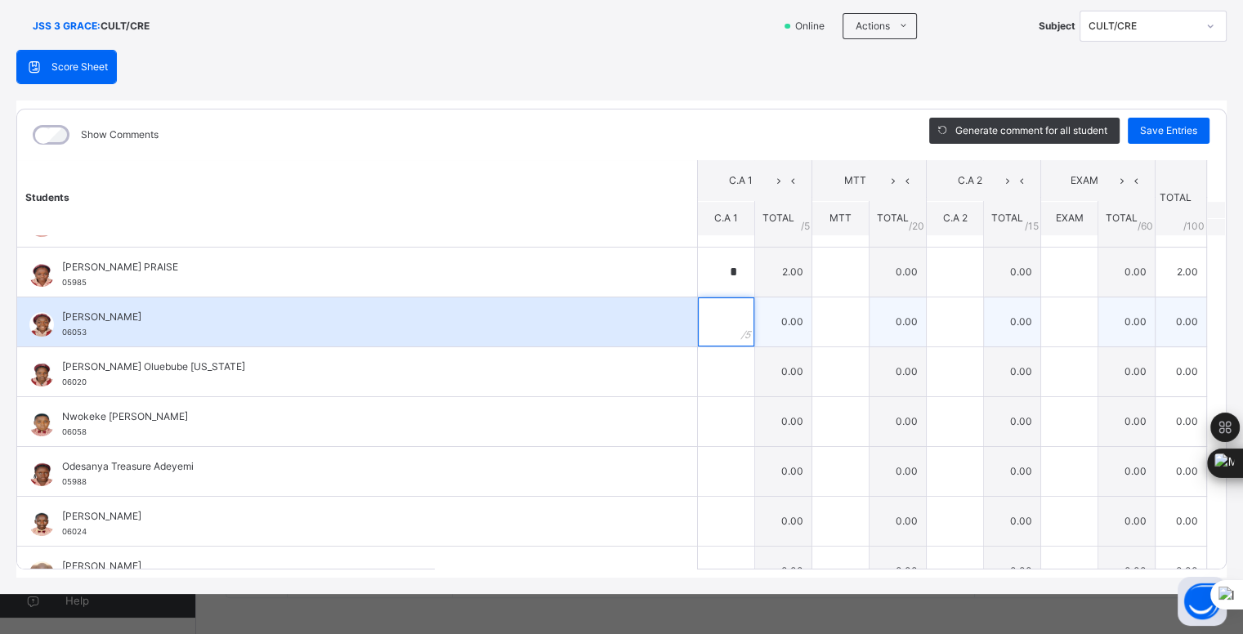
click at [714, 316] on input "text" at bounding box center [726, 322] width 56 height 49
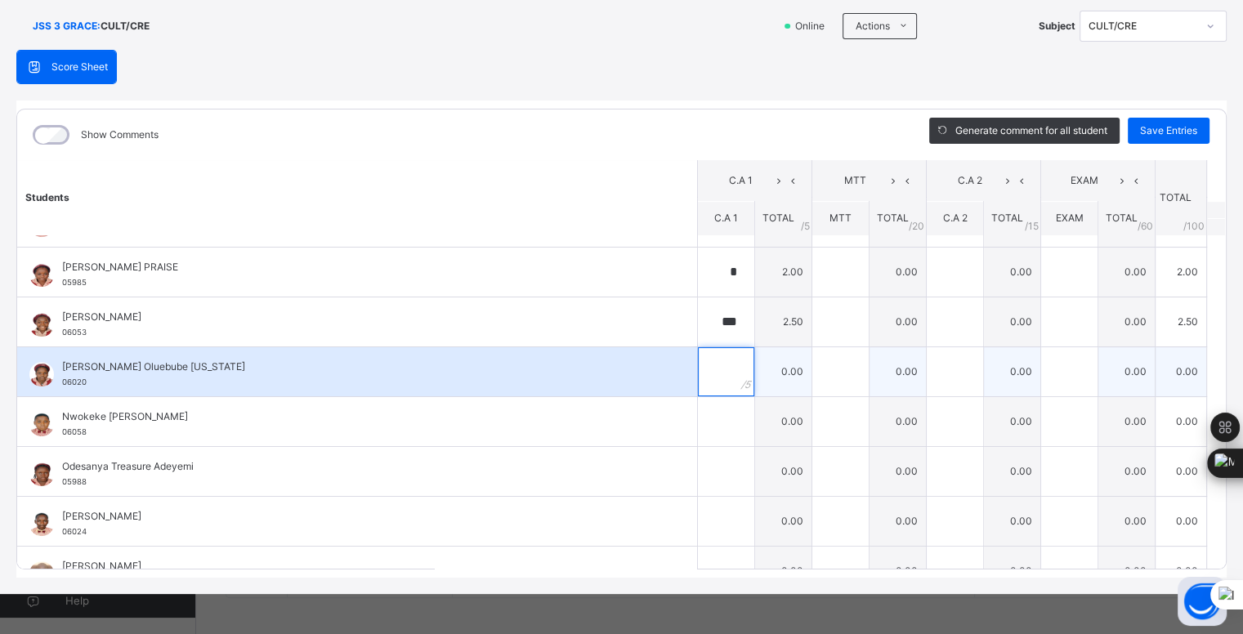
click at [710, 362] on input "text" at bounding box center [726, 371] width 56 height 49
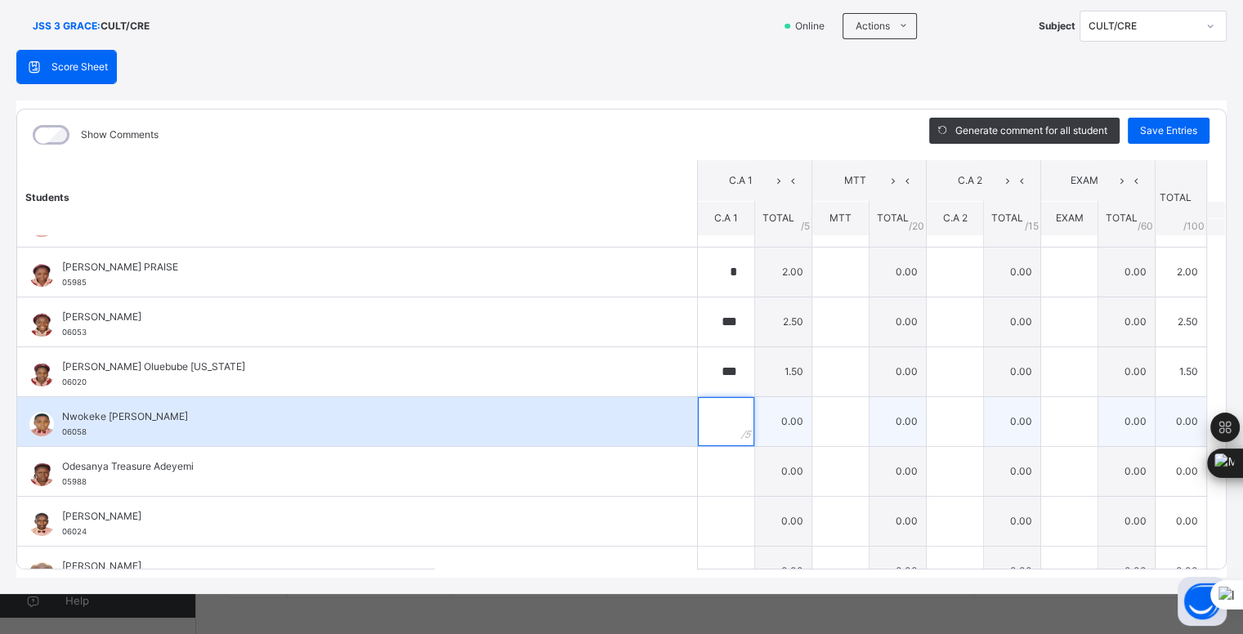
click at [710, 415] on input "text" at bounding box center [726, 421] width 56 height 49
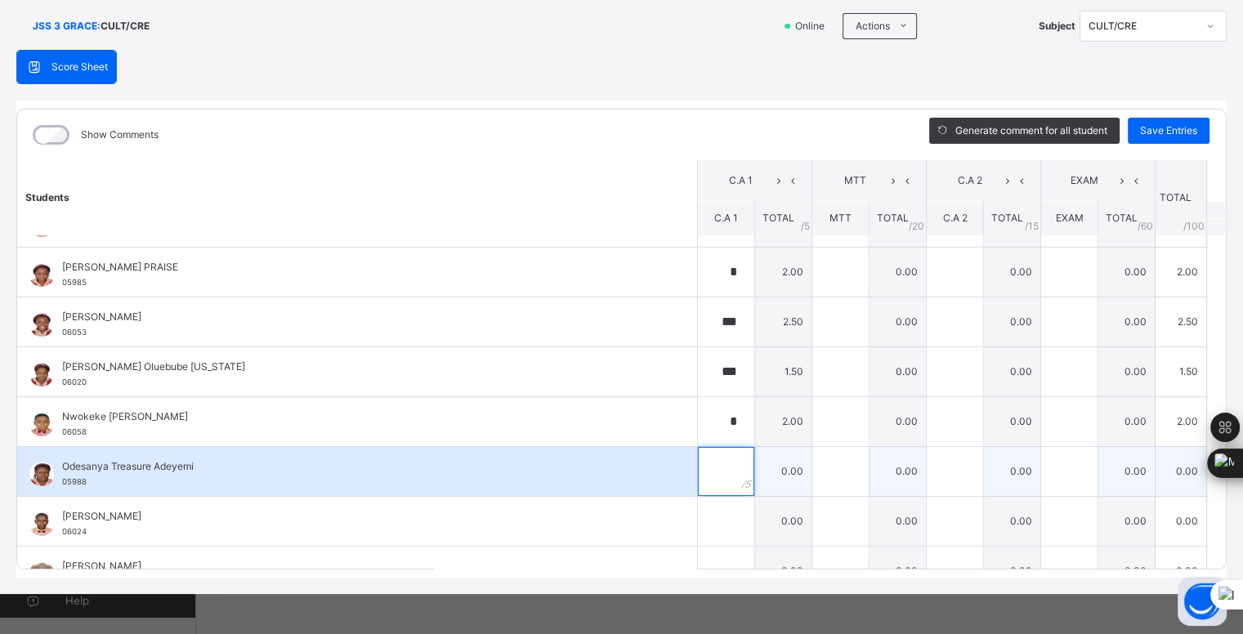
click at [713, 465] on input "text" at bounding box center [726, 471] width 56 height 49
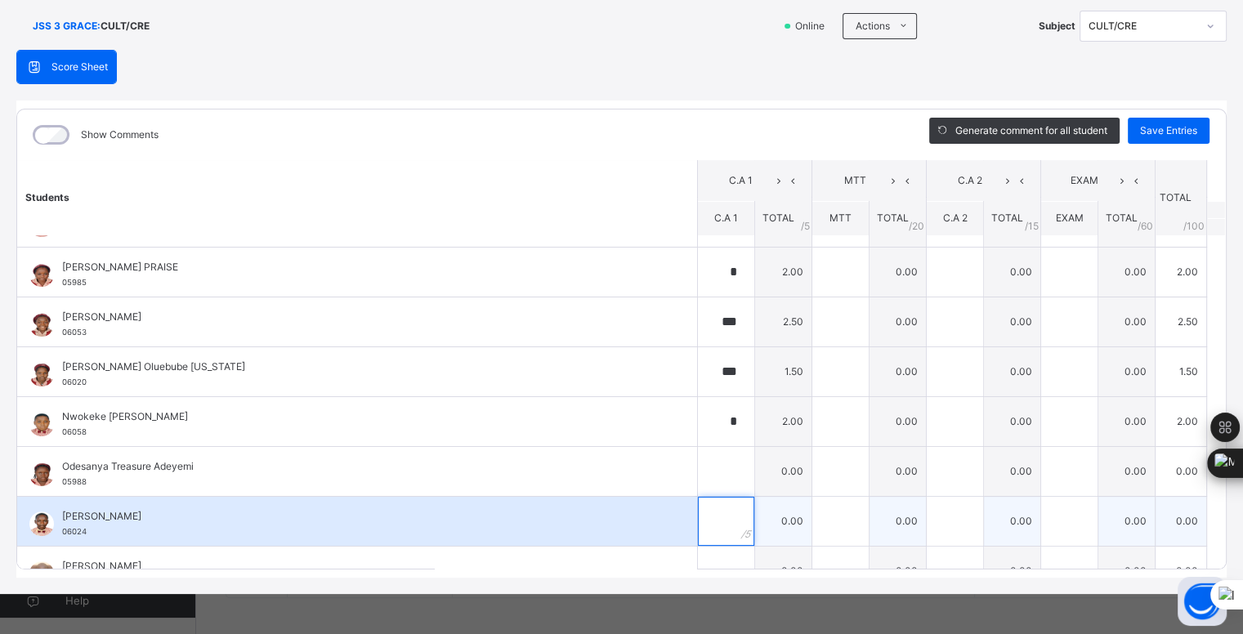
click at [714, 519] on div at bounding box center [726, 521] width 56 height 49
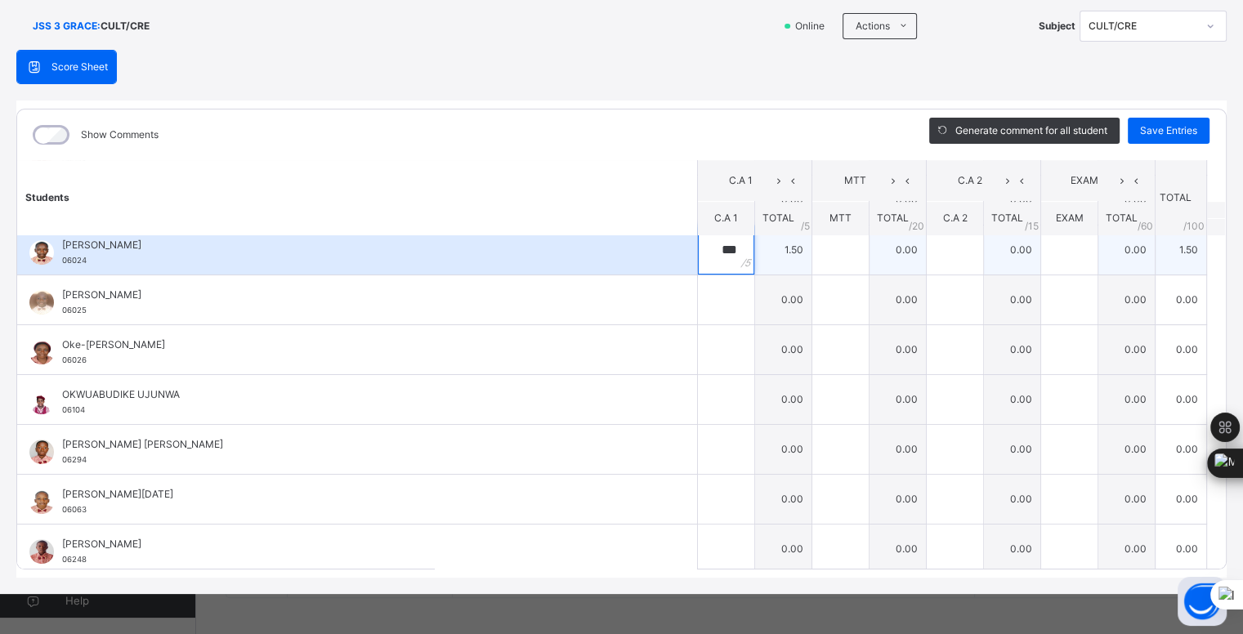
scroll to position [1146, 0]
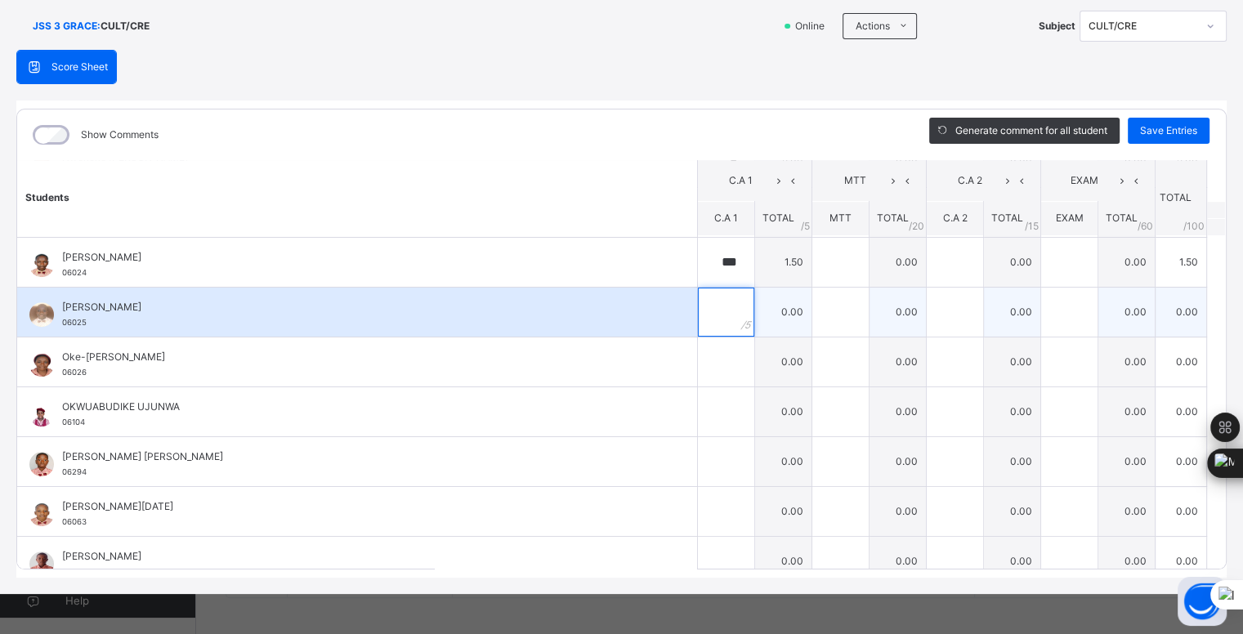
click at [704, 304] on input "text" at bounding box center [726, 312] width 56 height 49
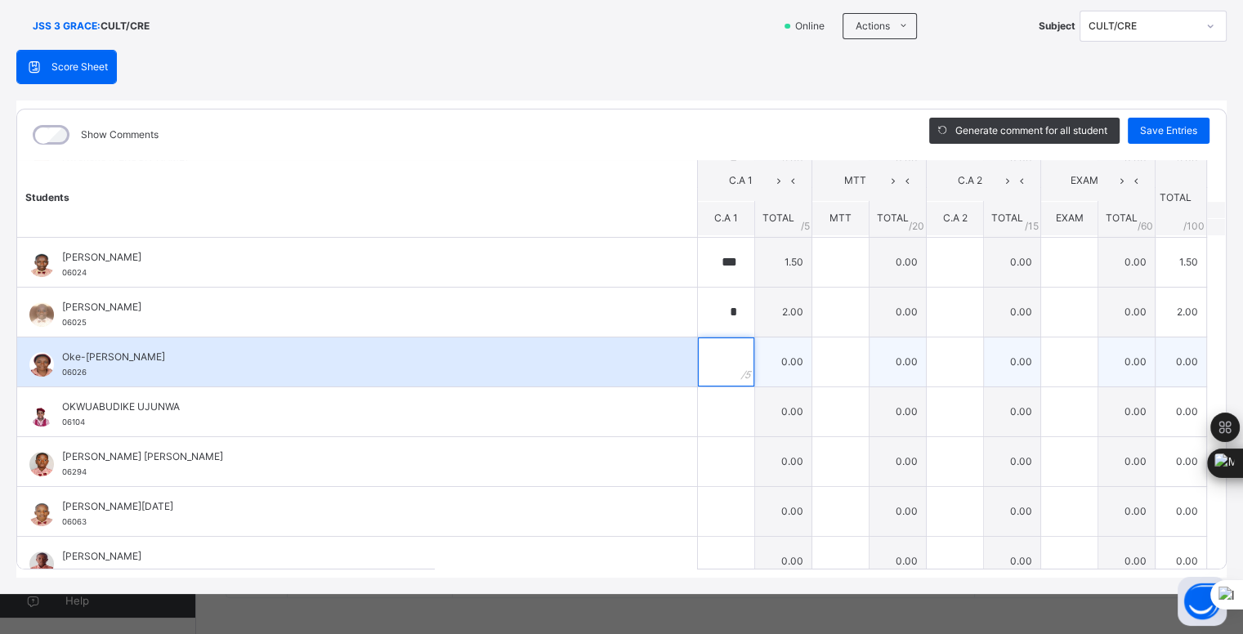
click at [711, 356] on input "text" at bounding box center [726, 362] width 56 height 49
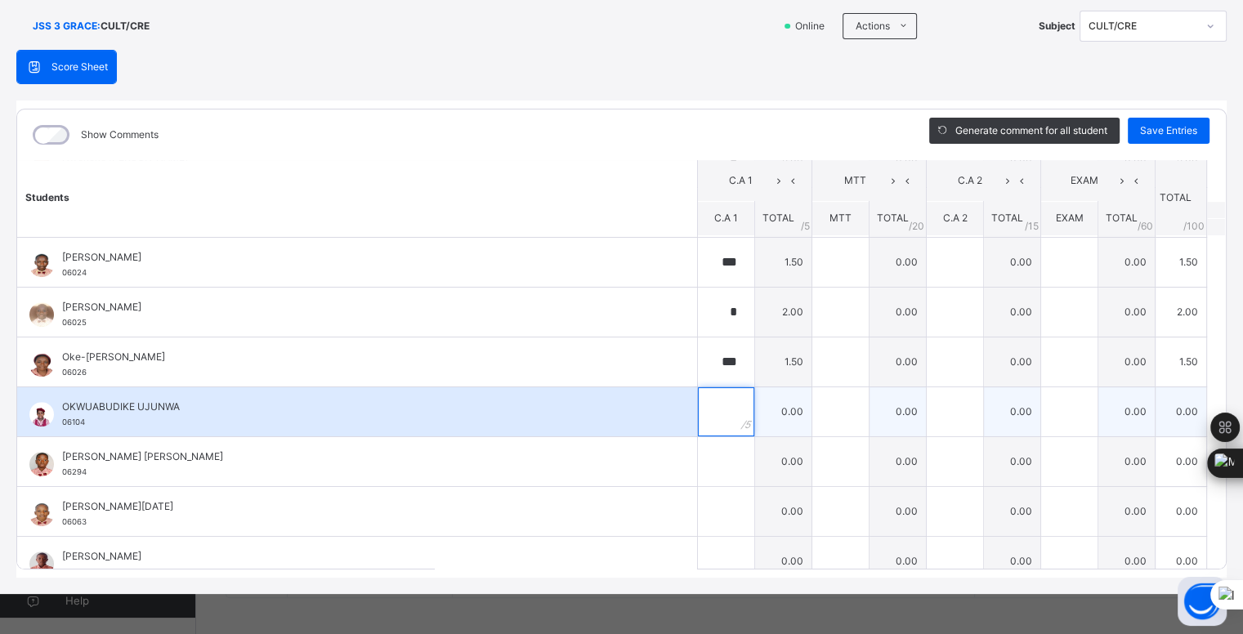
click at [703, 407] on input "text" at bounding box center [726, 411] width 56 height 49
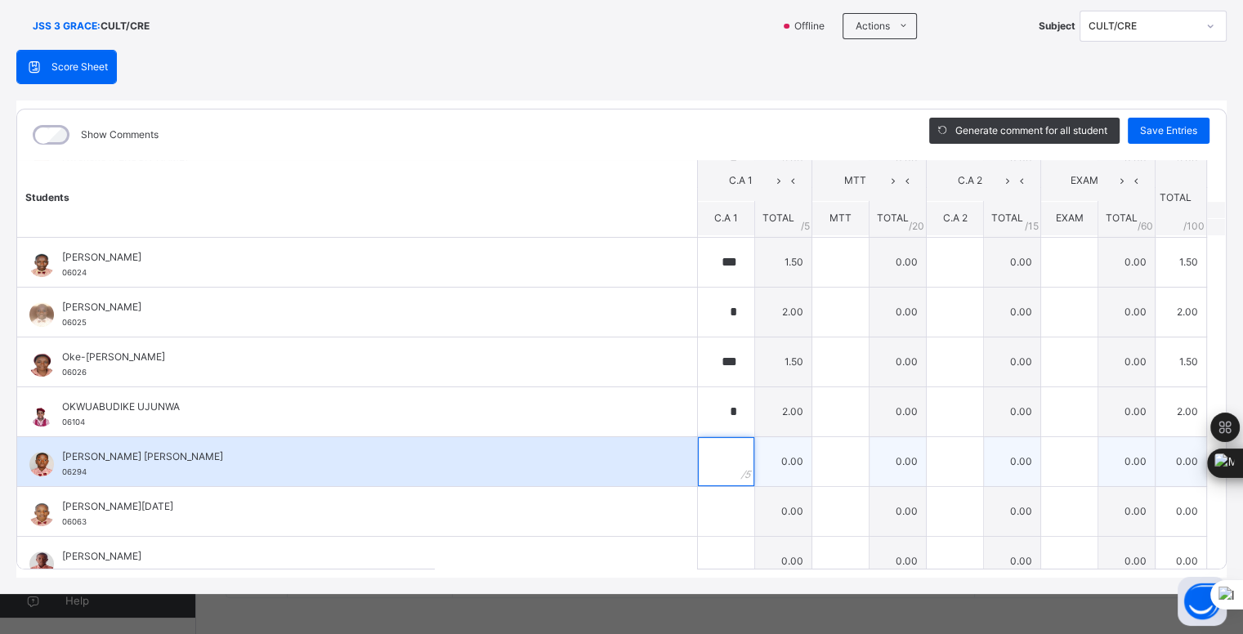
click at [698, 461] on input "text" at bounding box center [726, 461] width 56 height 49
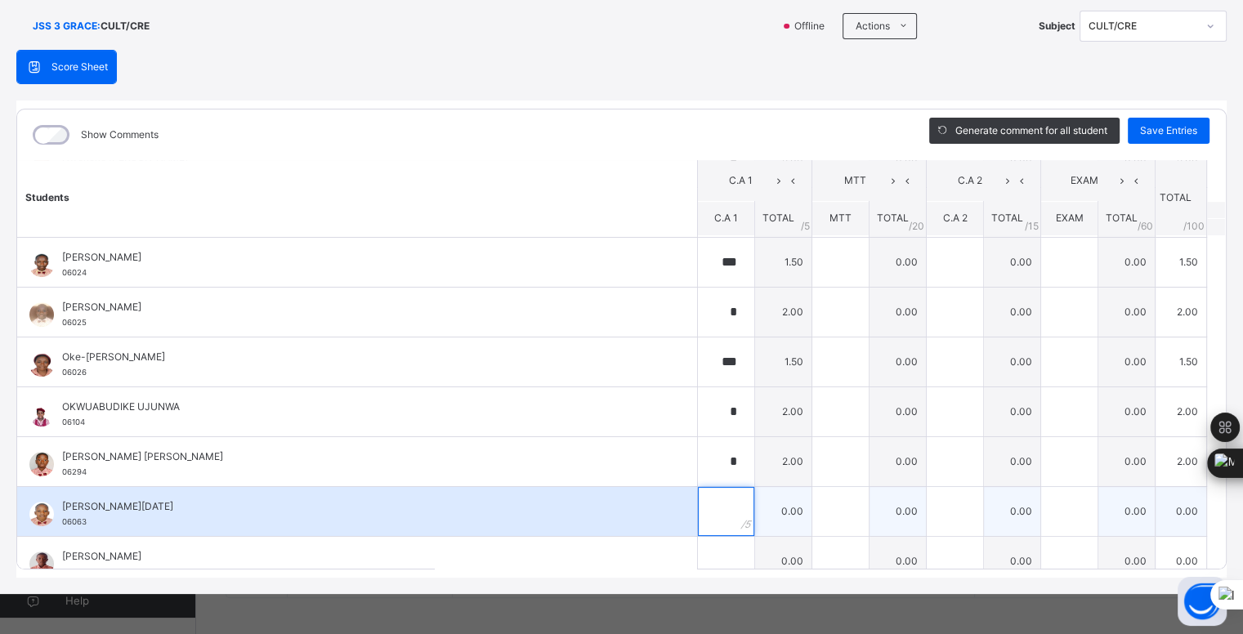
click at [709, 497] on input "text" at bounding box center [726, 511] width 56 height 49
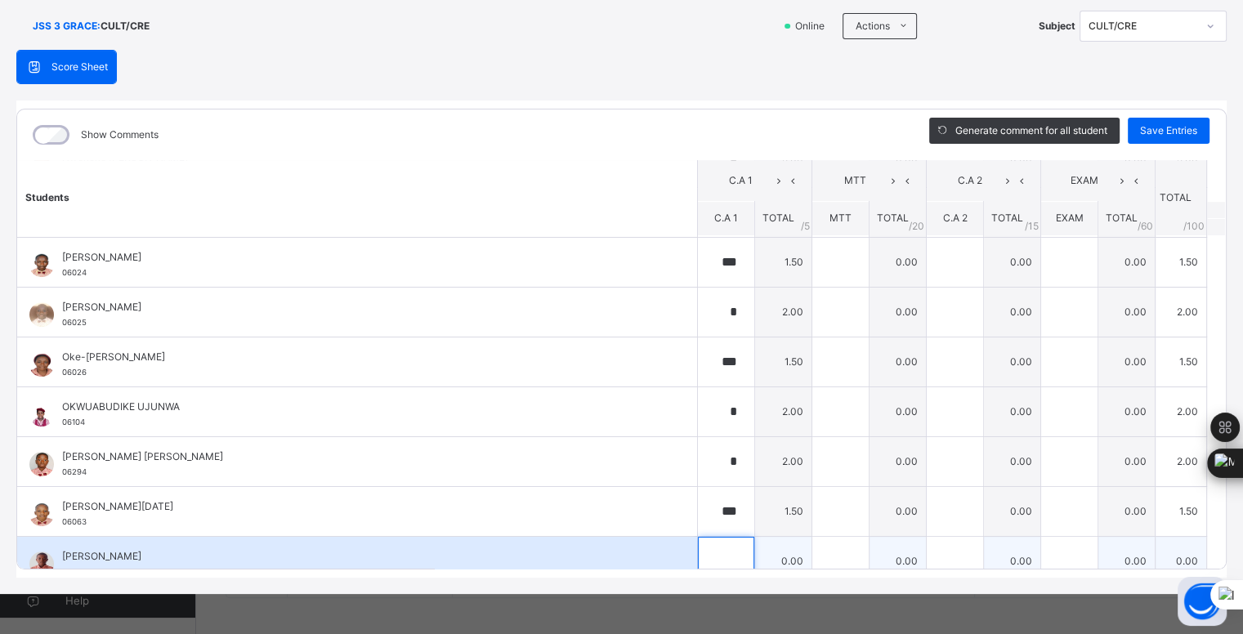
click at [710, 547] on input "text" at bounding box center [726, 561] width 56 height 49
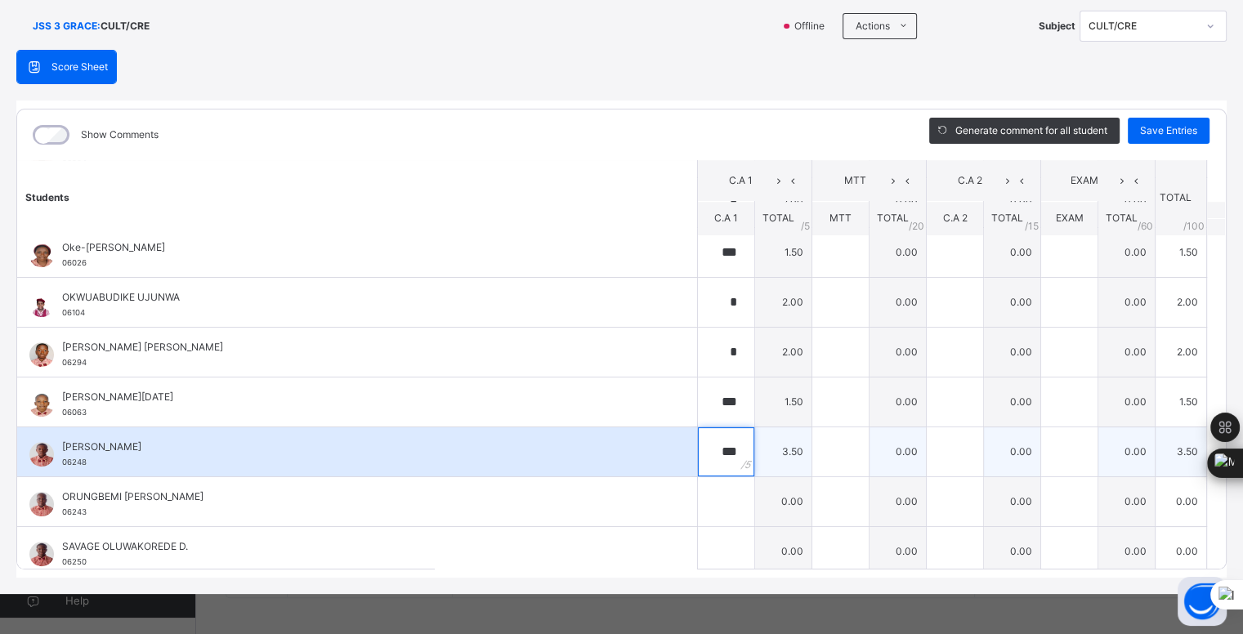
scroll to position [1257, 0]
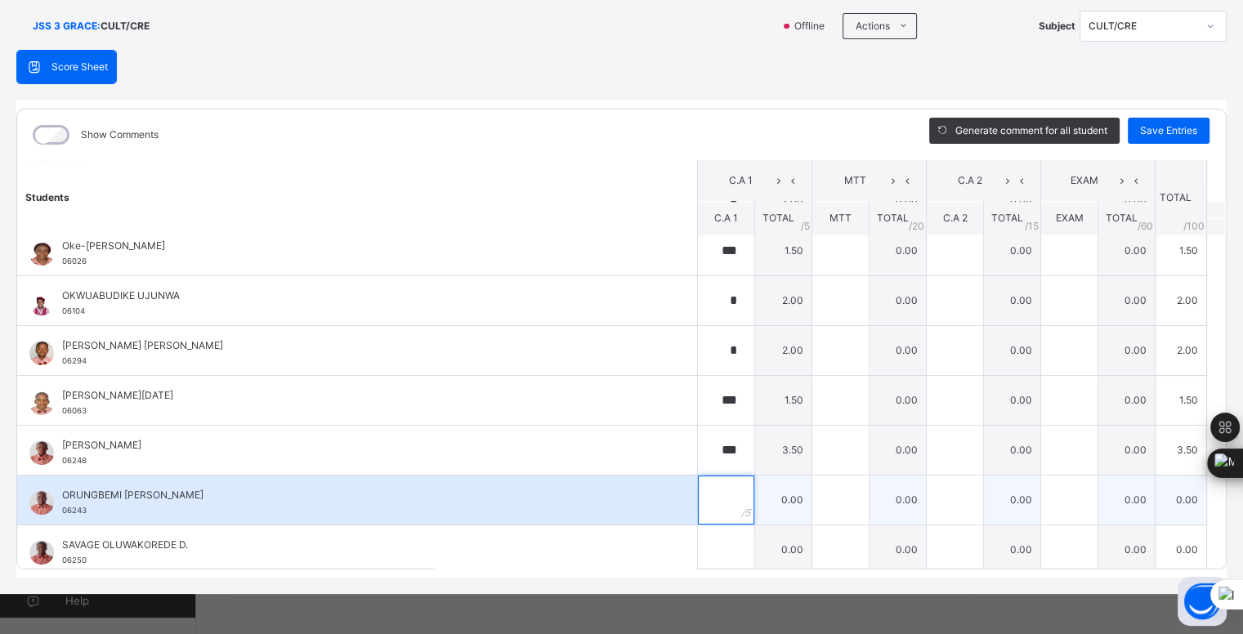
click at [704, 489] on input "text" at bounding box center [726, 500] width 56 height 49
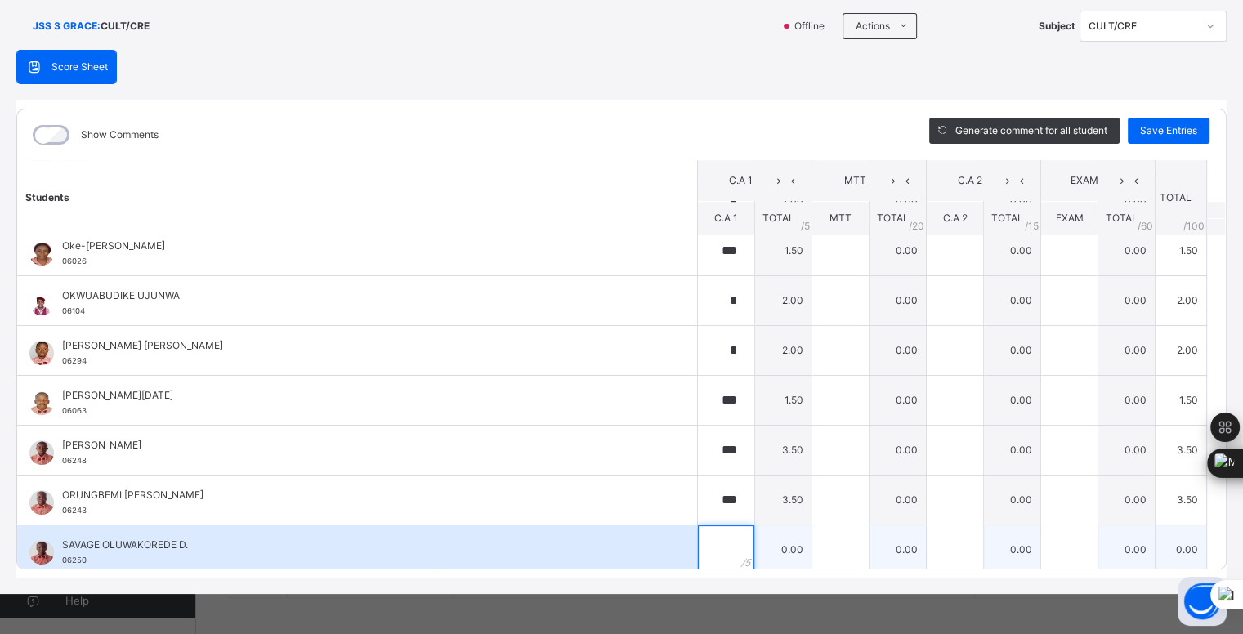
click at [710, 539] on input "text" at bounding box center [726, 550] width 56 height 49
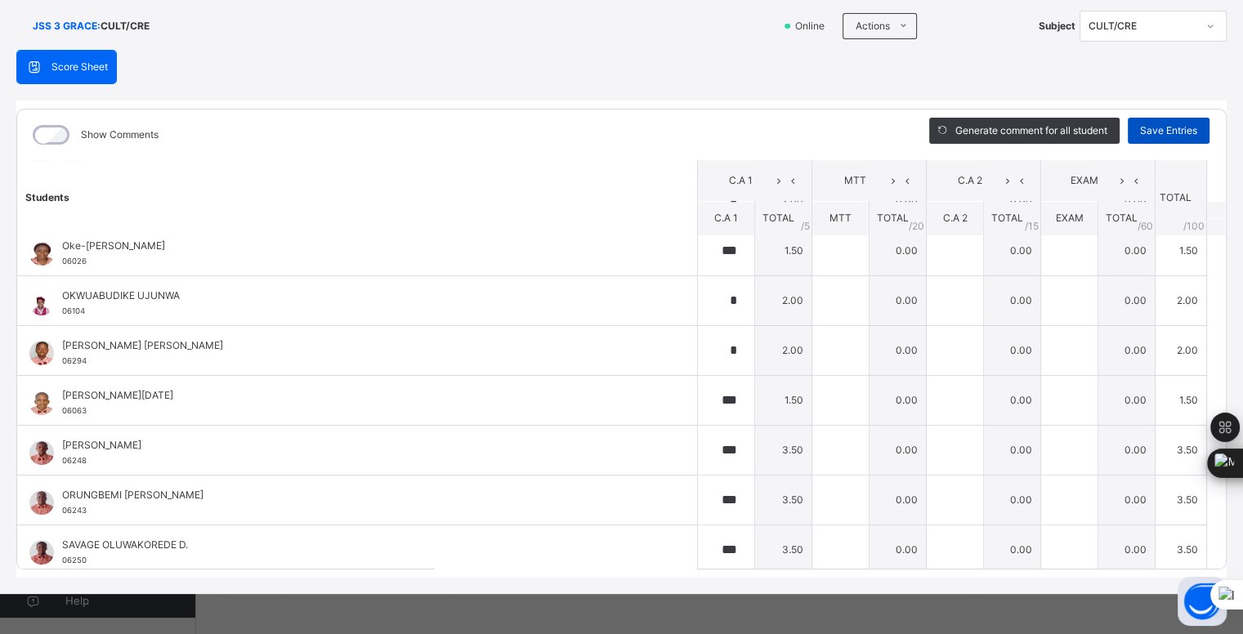
click at [1173, 129] on span "Save Entries" at bounding box center [1168, 130] width 57 height 15
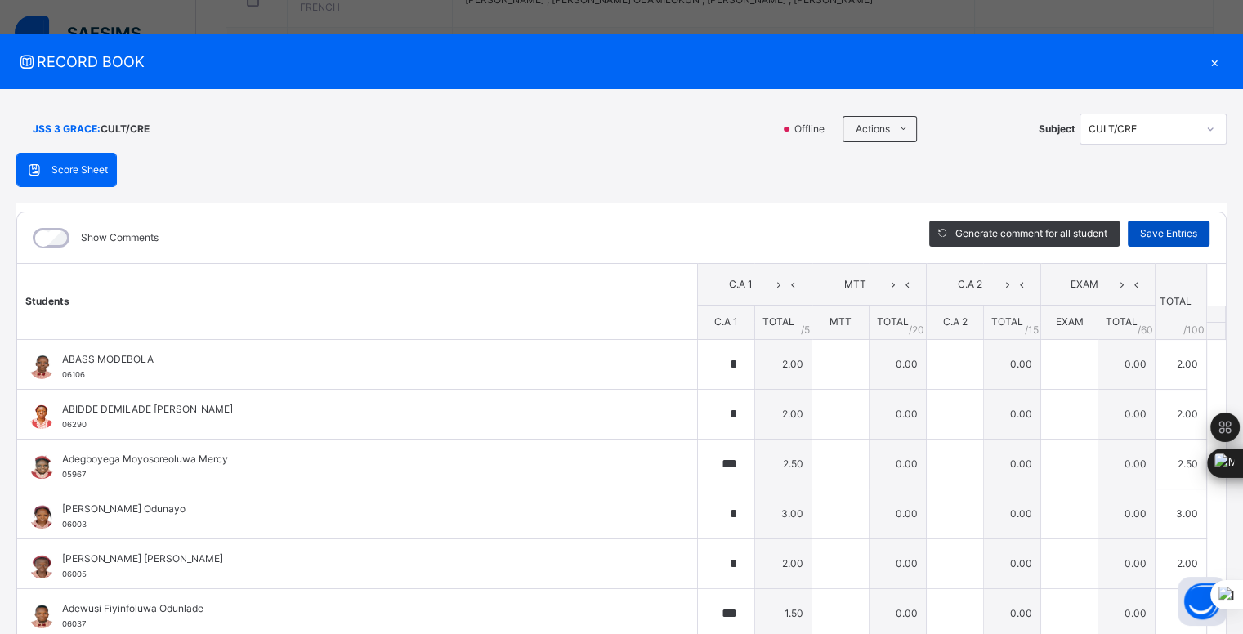
scroll to position [0, 0]
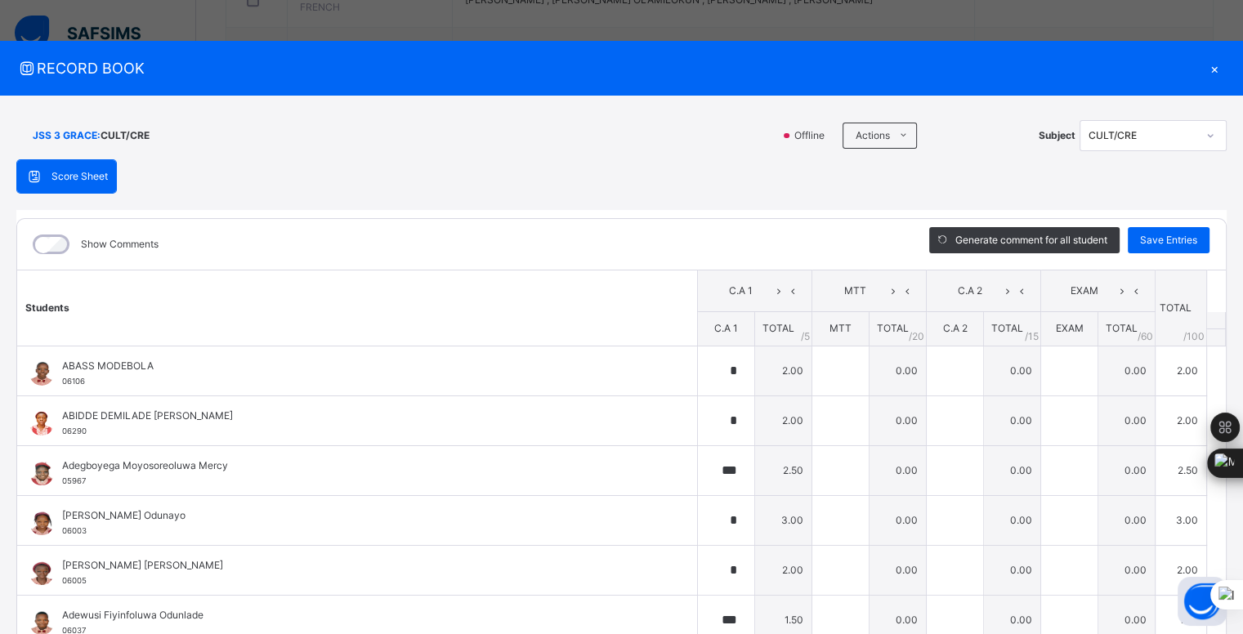
click at [1213, 68] on div "×" at bounding box center [1215, 68] width 25 height 22
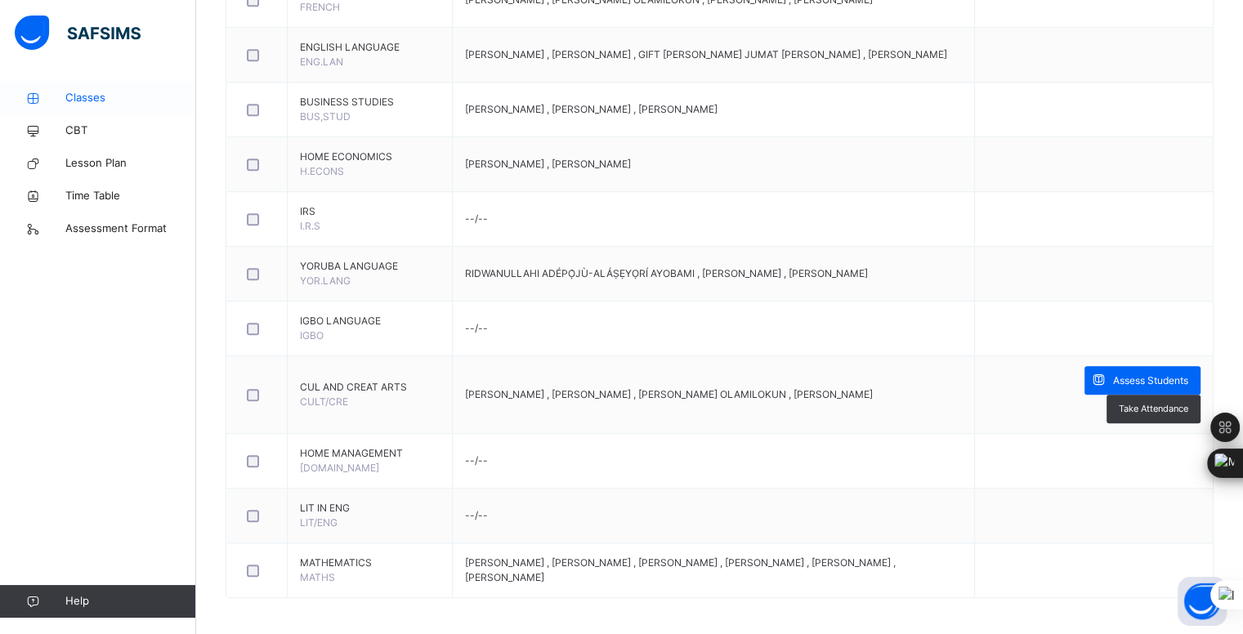
click at [76, 101] on span "Classes" at bounding box center [130, 98] width 131 height 16
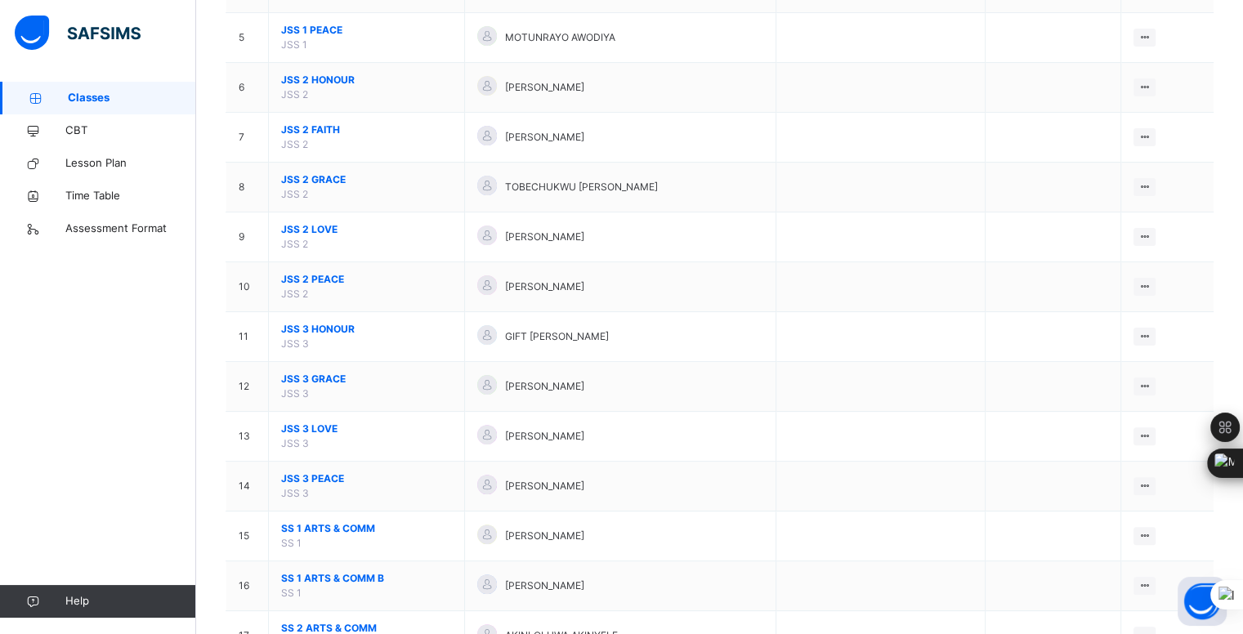
scroll to position [400, 0]
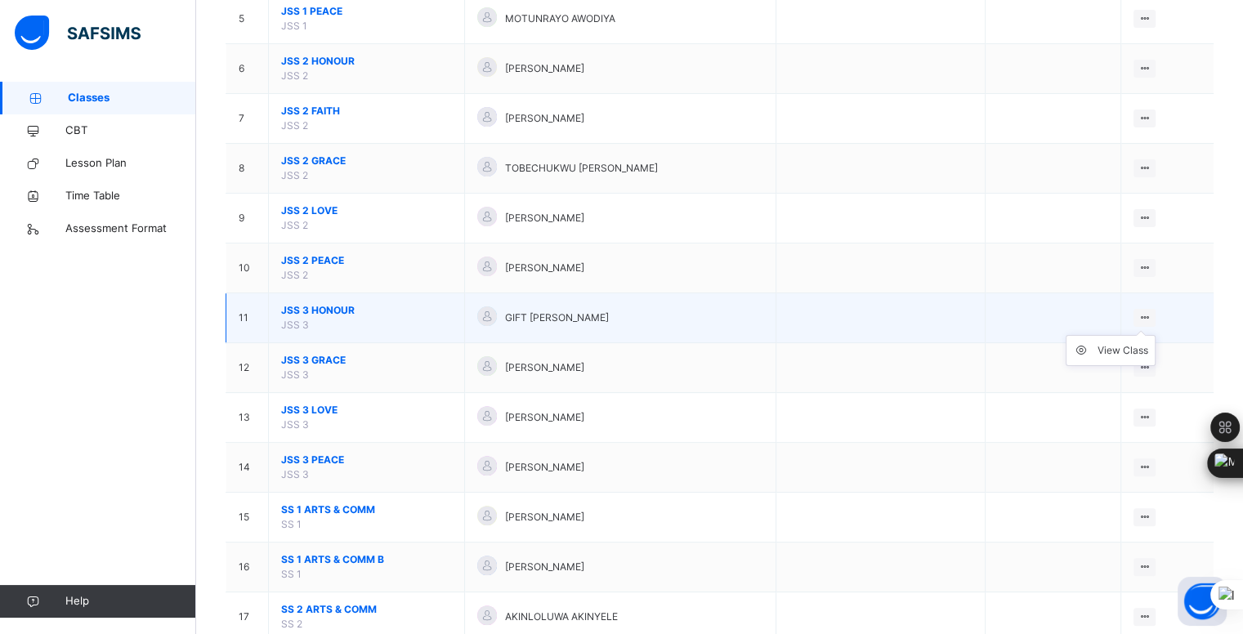
click at [1152, 315] on icon at bounding box center [1145, 317] width 14 height 12
click at [1128, 347] on div "View Class" at bounding box center [1123, 351] width 51 height 16
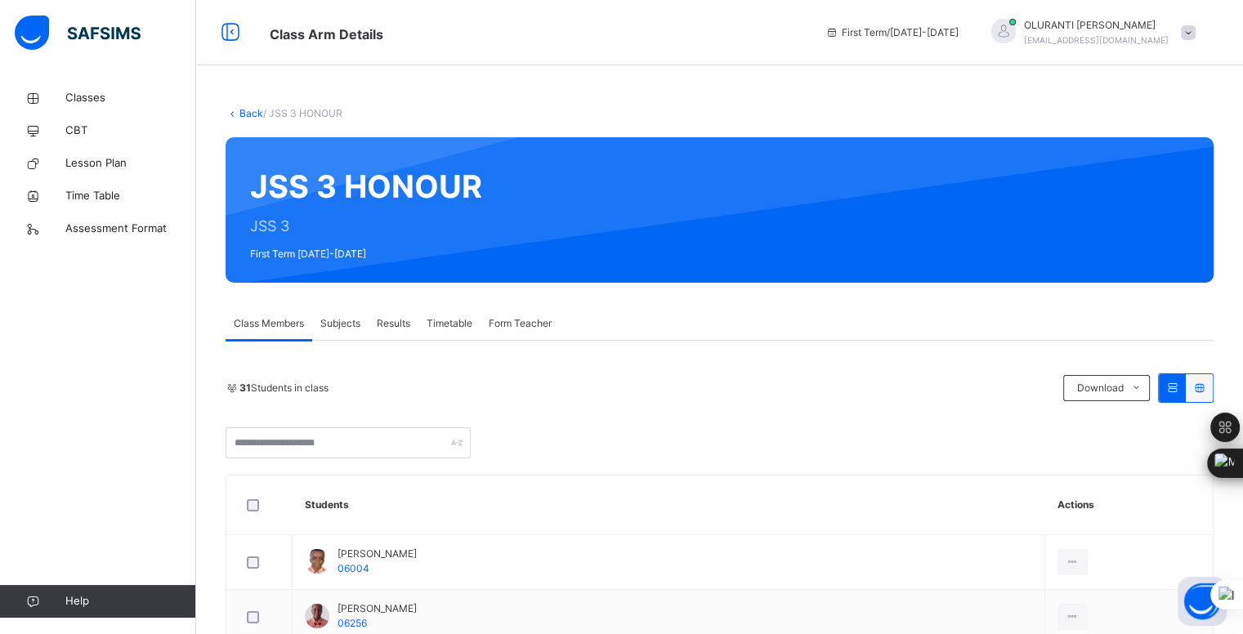
click at [345, 321] on span "Subjects" at bounding box center [340, 323] width 40 height 15
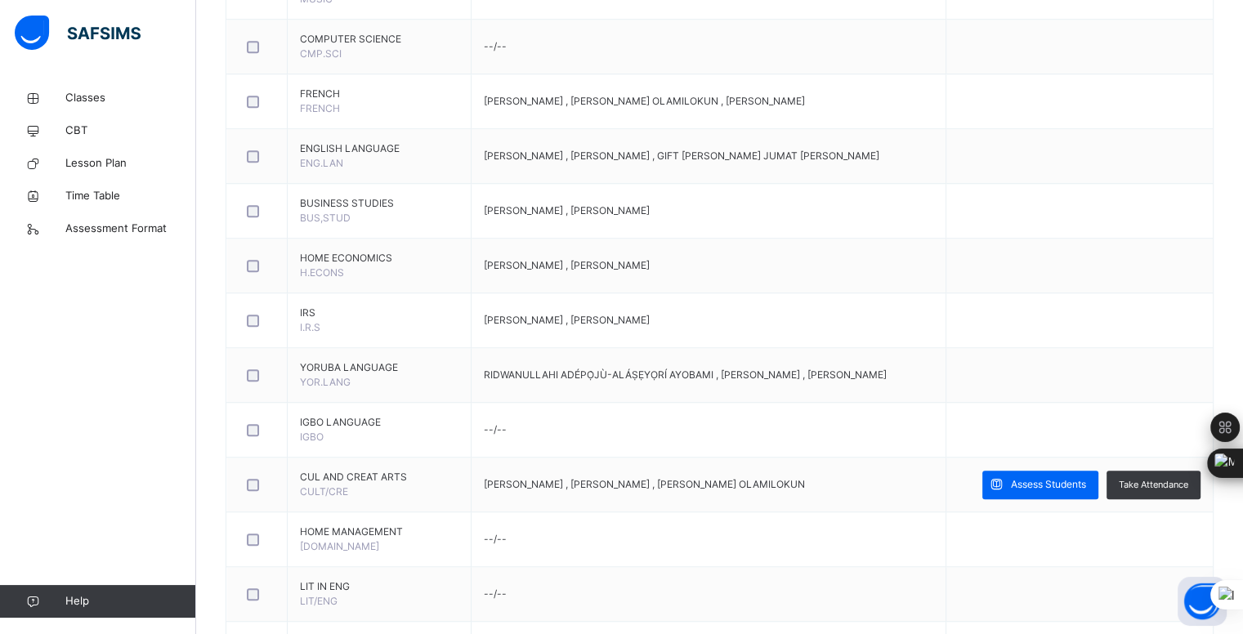
scroll to position [1239, 0]
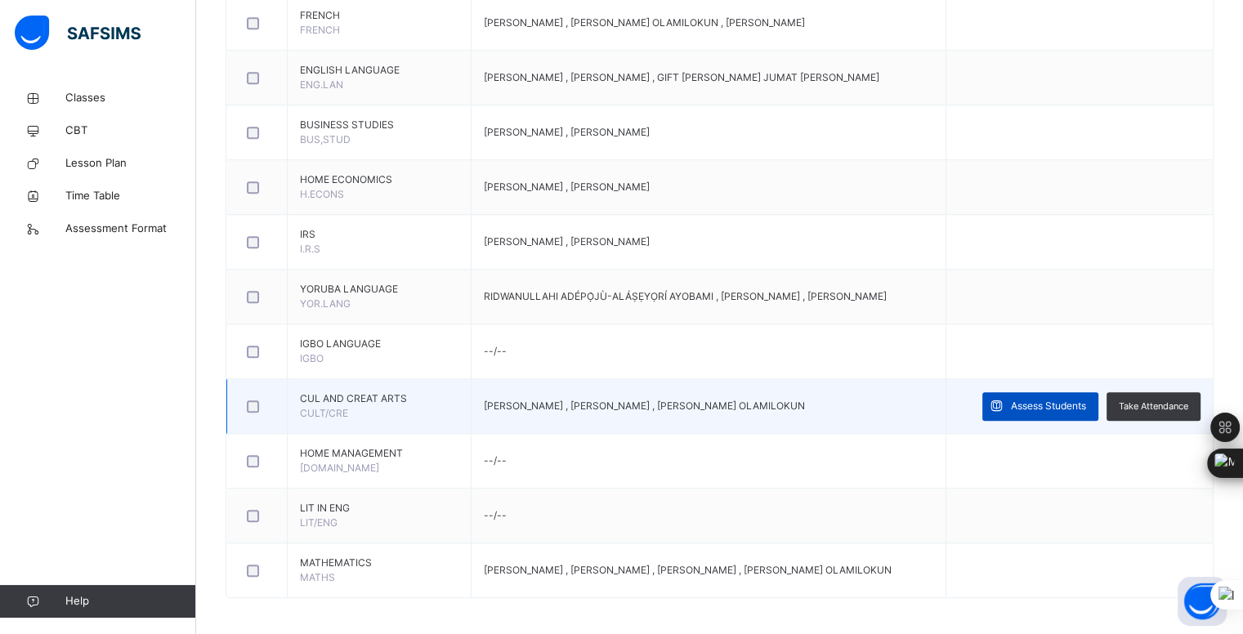
click at [1053, 399] on span "Assess Students" at bounding box center [1048, 406] width 75 height 15
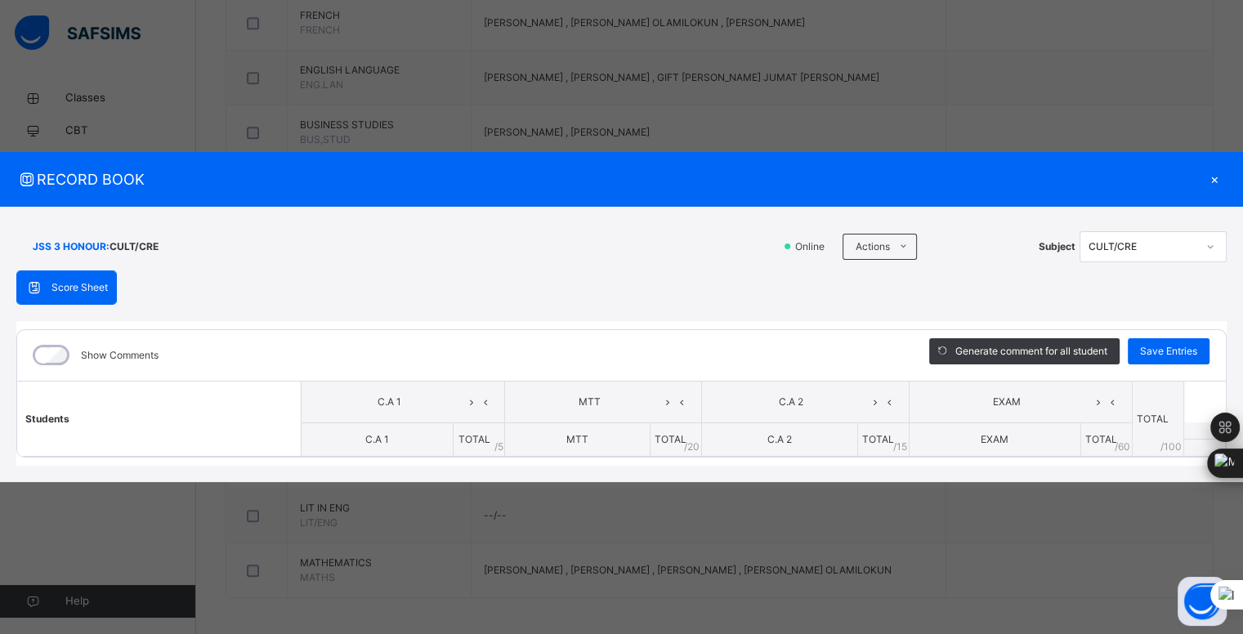
click at [1214, 174] on div "×" at bounding box center [1215, 179] width 25 height 22
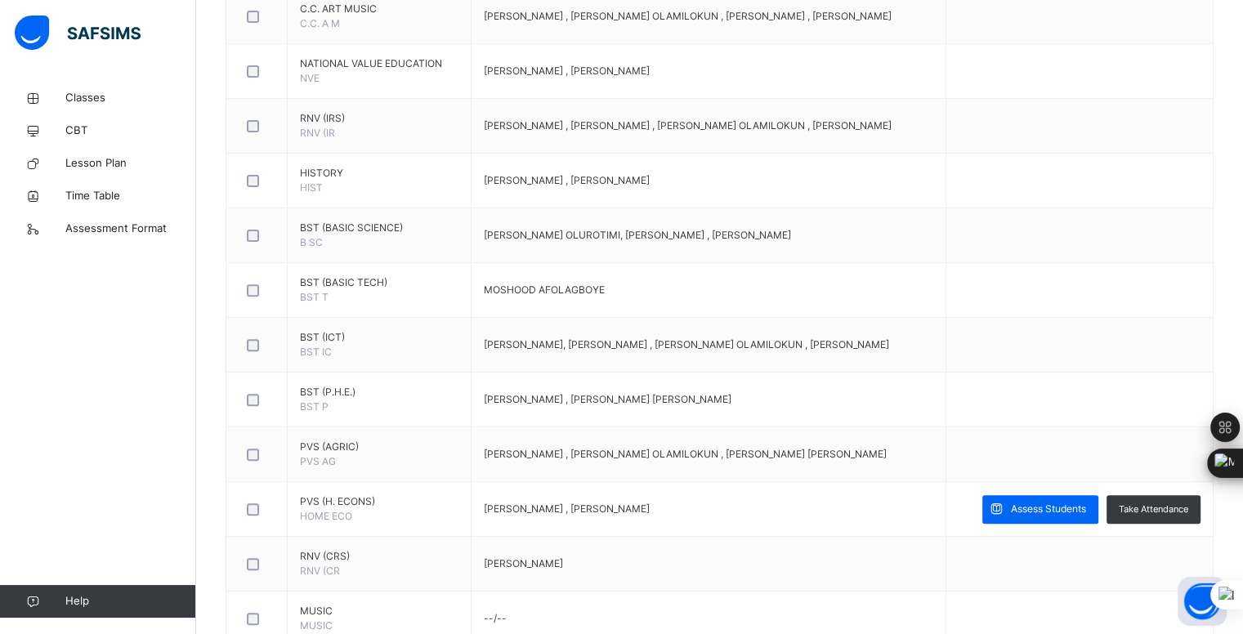
scroll to position [0, 0]
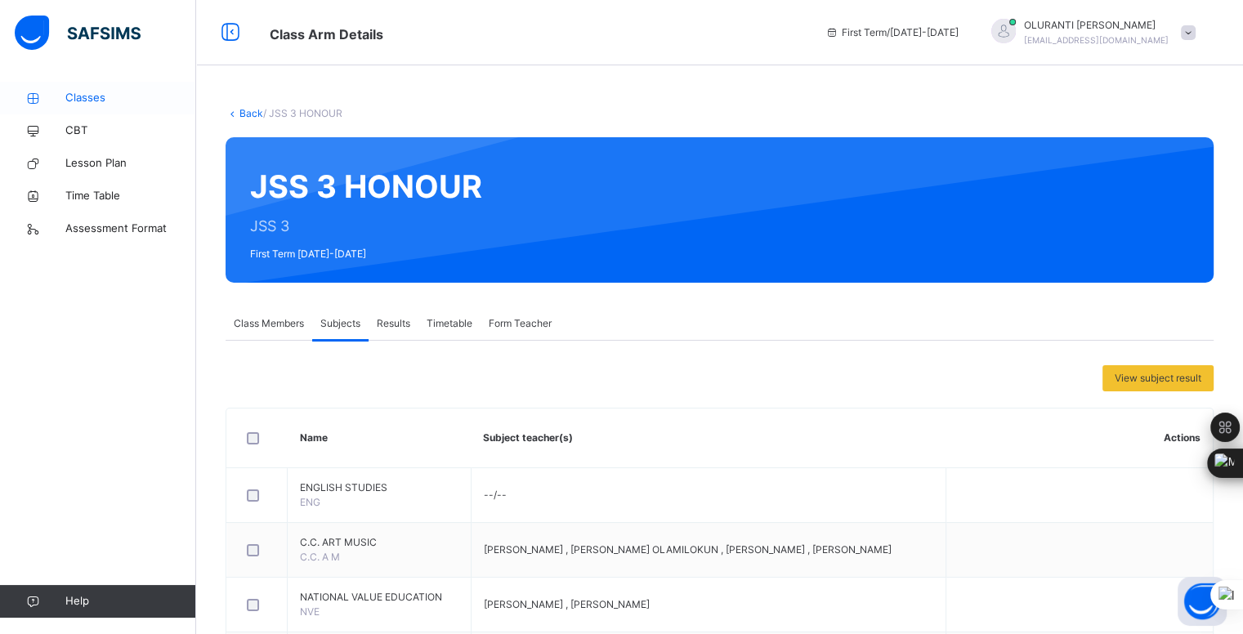
click at [99, 104] on span "Classes" at bounding box center [130, 98] width 131 height 16
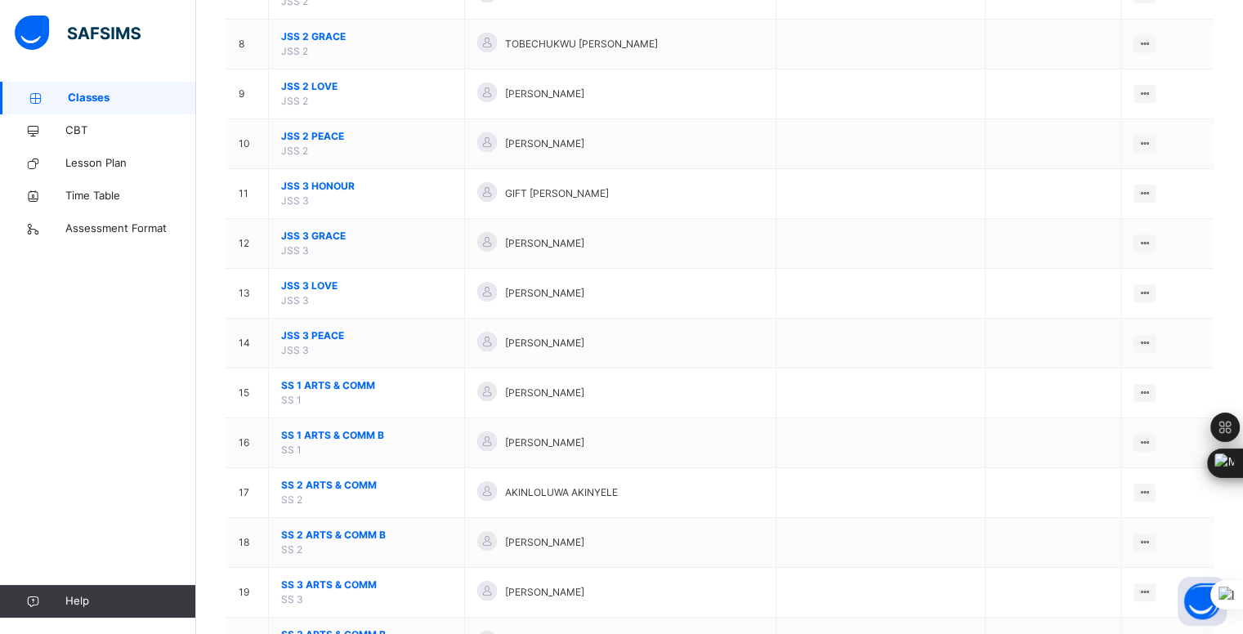
scroll to position [476, 0]
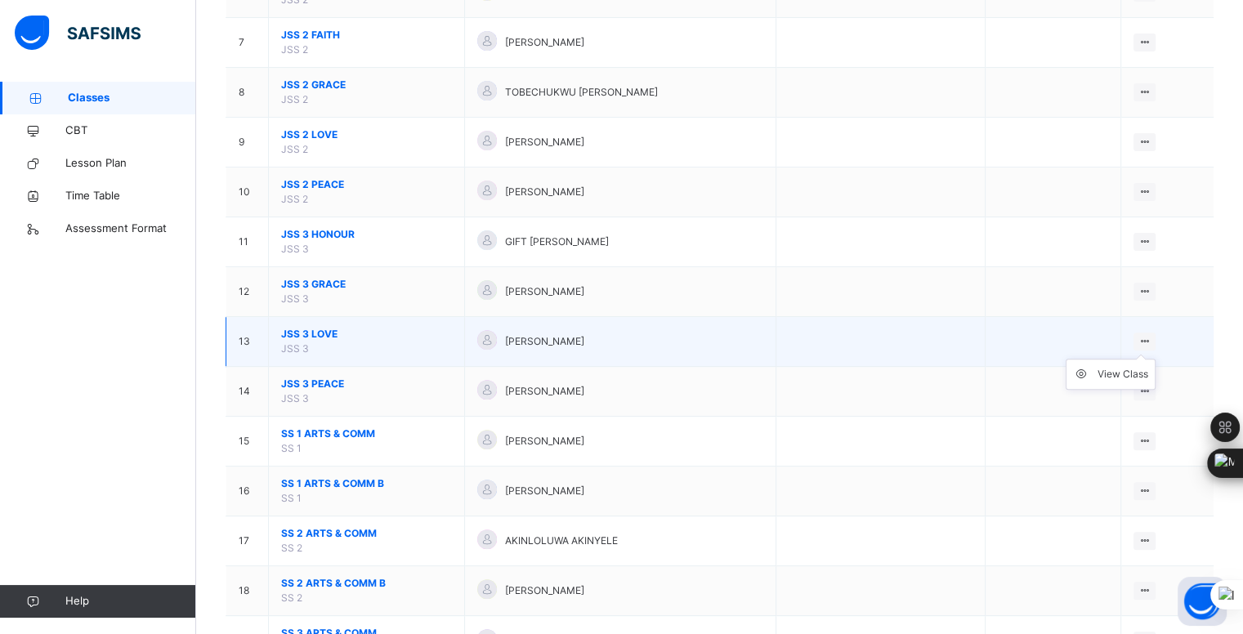
click at [1152, 338] on icon at bounding box center [1145, 341] width 14 height 12
click at [1127, 370] on div "View Class" at bounding box center [1123, 374] width 51 height 16
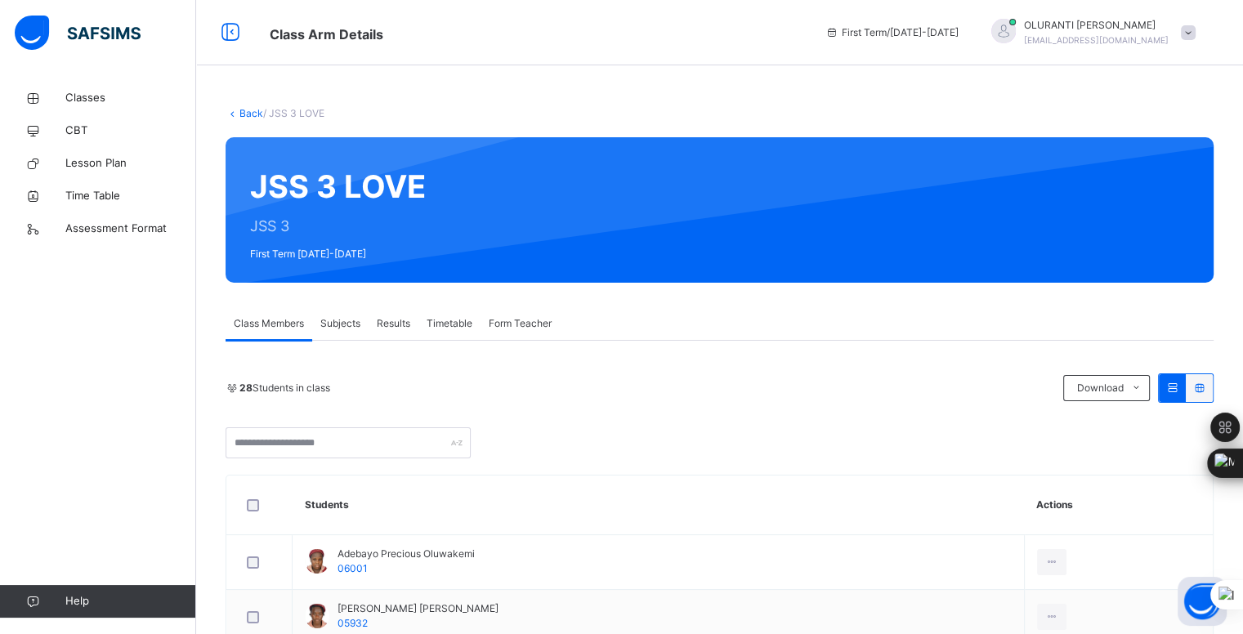
click at [343, 322] on span "Subjects" at bounding box center [340, 323] width 40 height 15
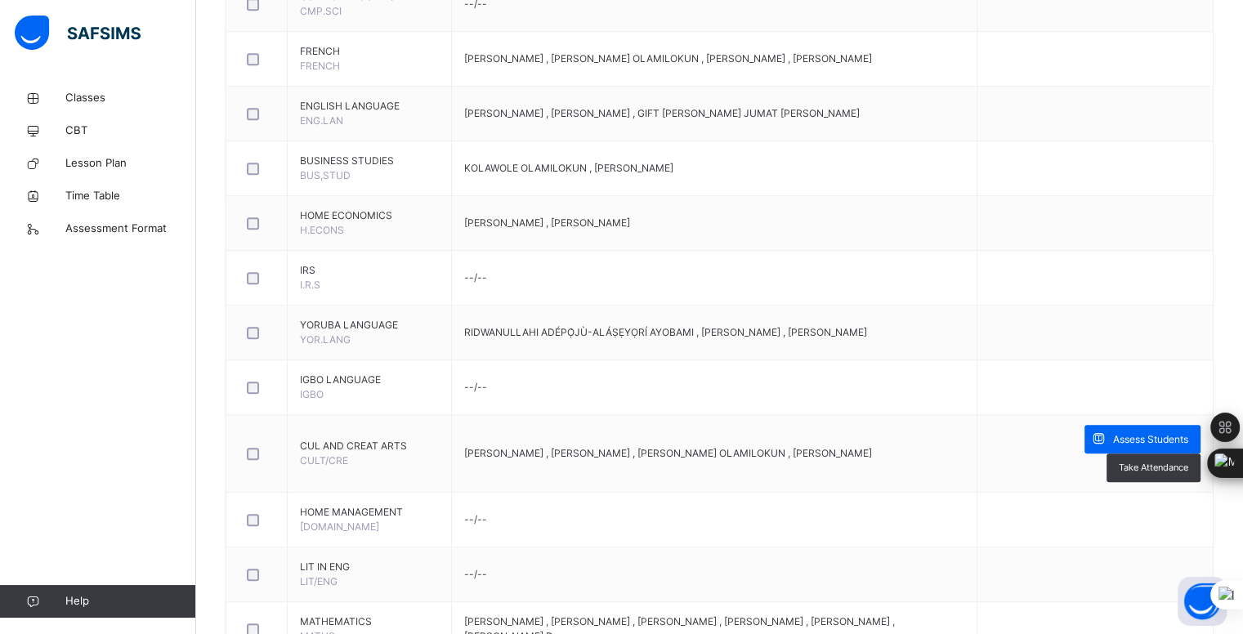
scroll to position [1272, 0]
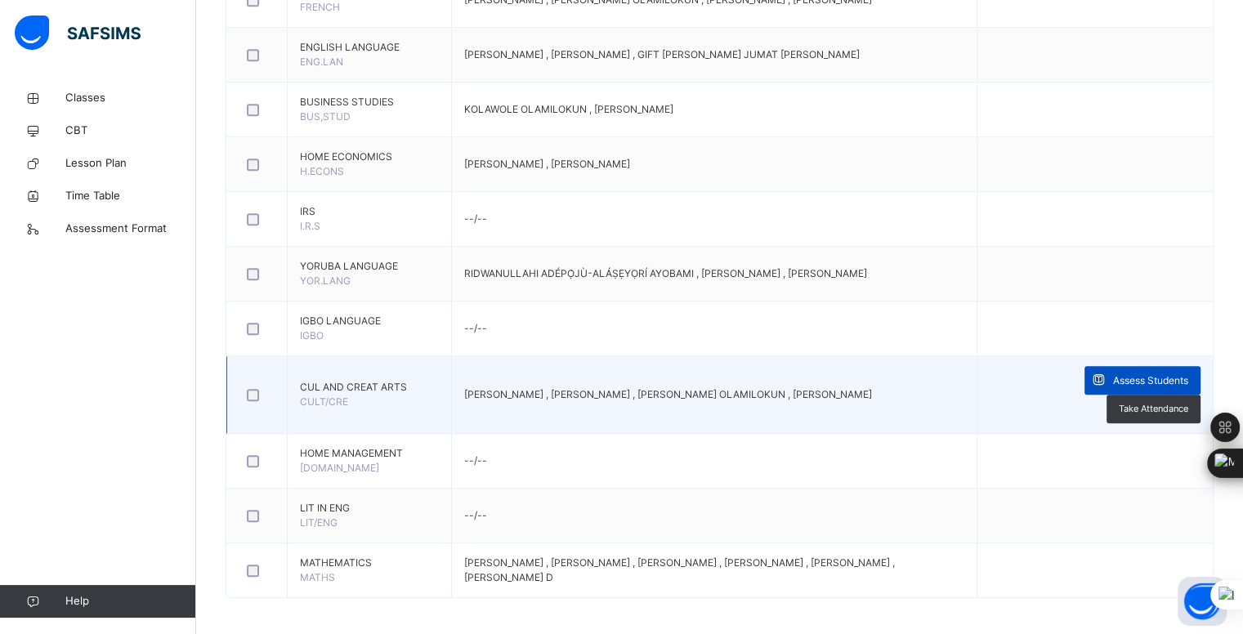
click at [1139, 366] on div "Assess Students" at bounding box center [1143, 380] width 116 height 29
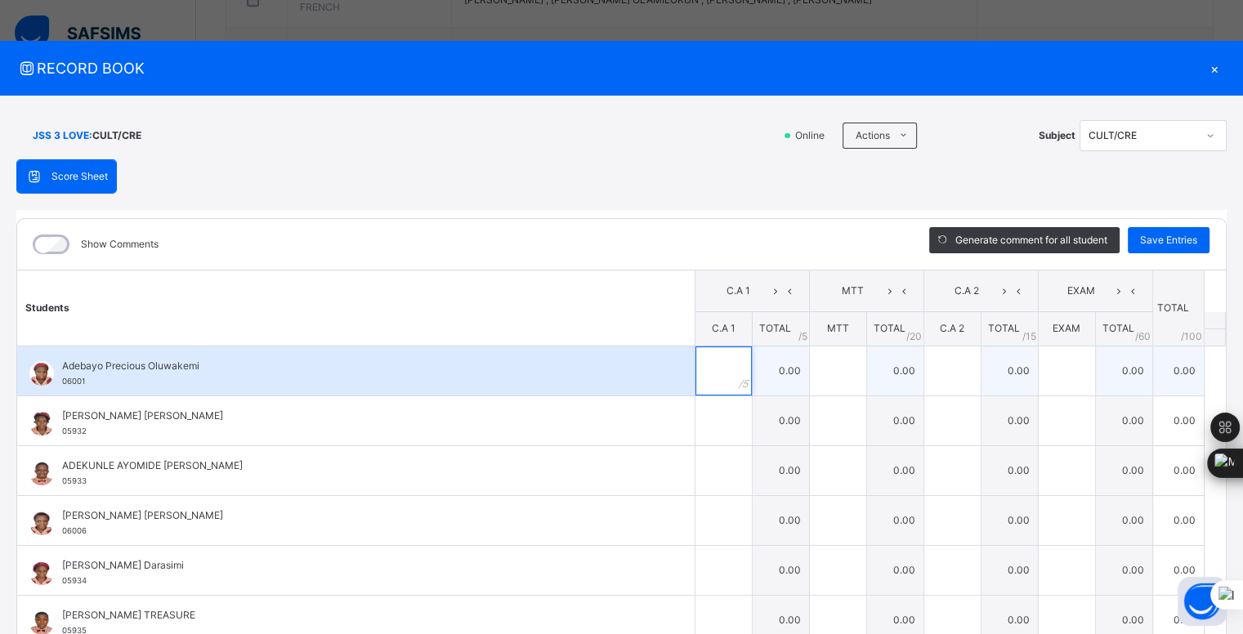
click at [701, 374] on input "text" at bounding box center [724, 371] width 56 height 49
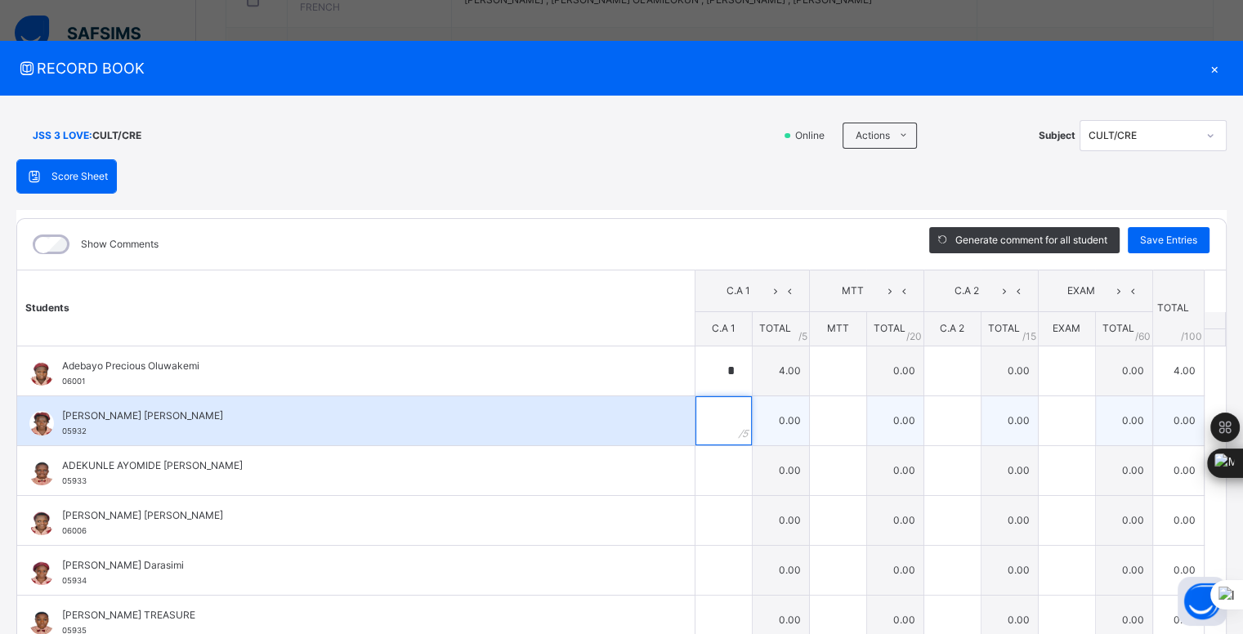
click at [709, 423] on input "text" at bounding box center [724, 420] width 56 height 49
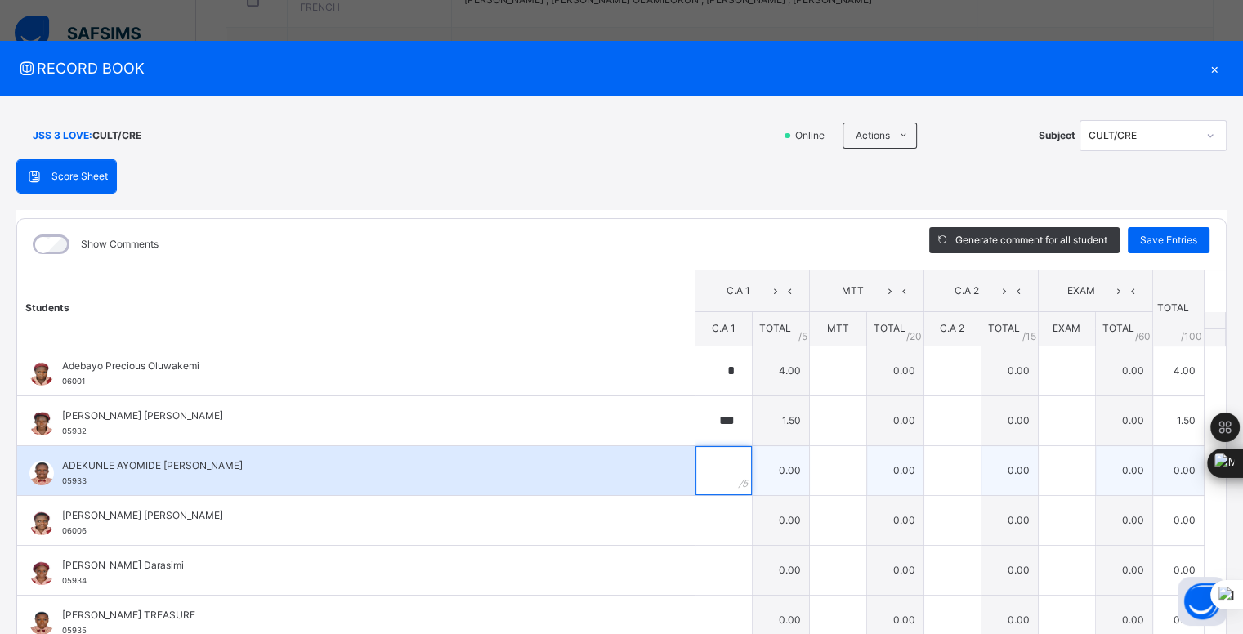
click at [696, 447] on input "text" at bounding box center [724, 470] width 56 height 49
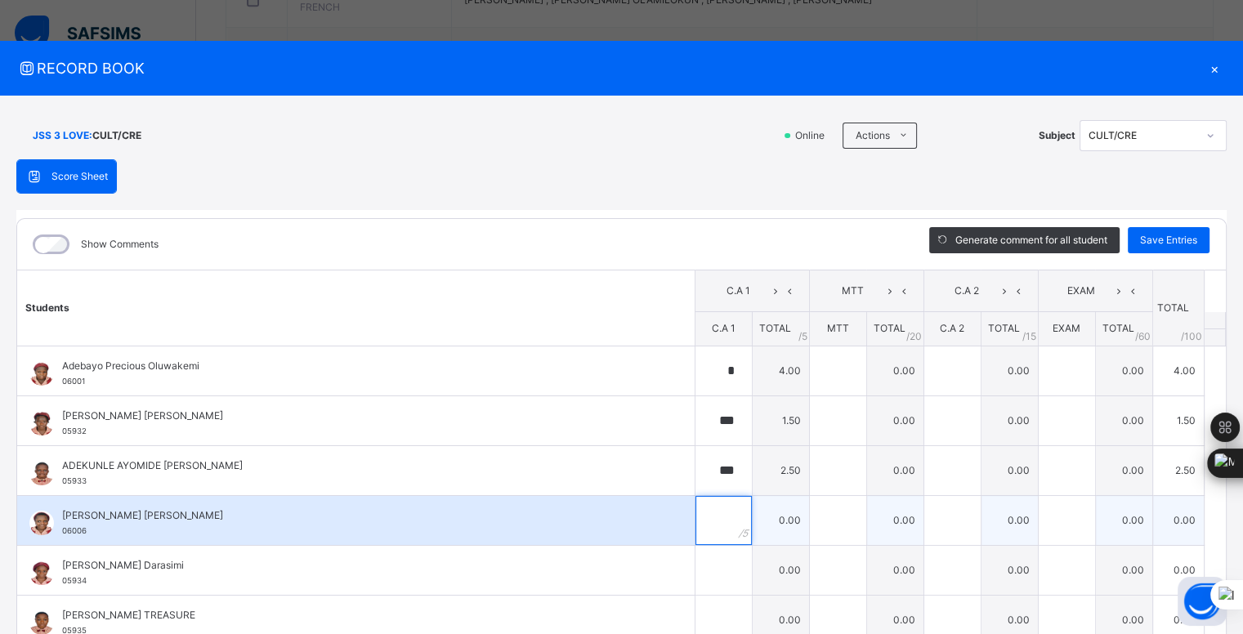
click at [697, 523] on input "text" at bounding box center [724, 520] width 56 height 49
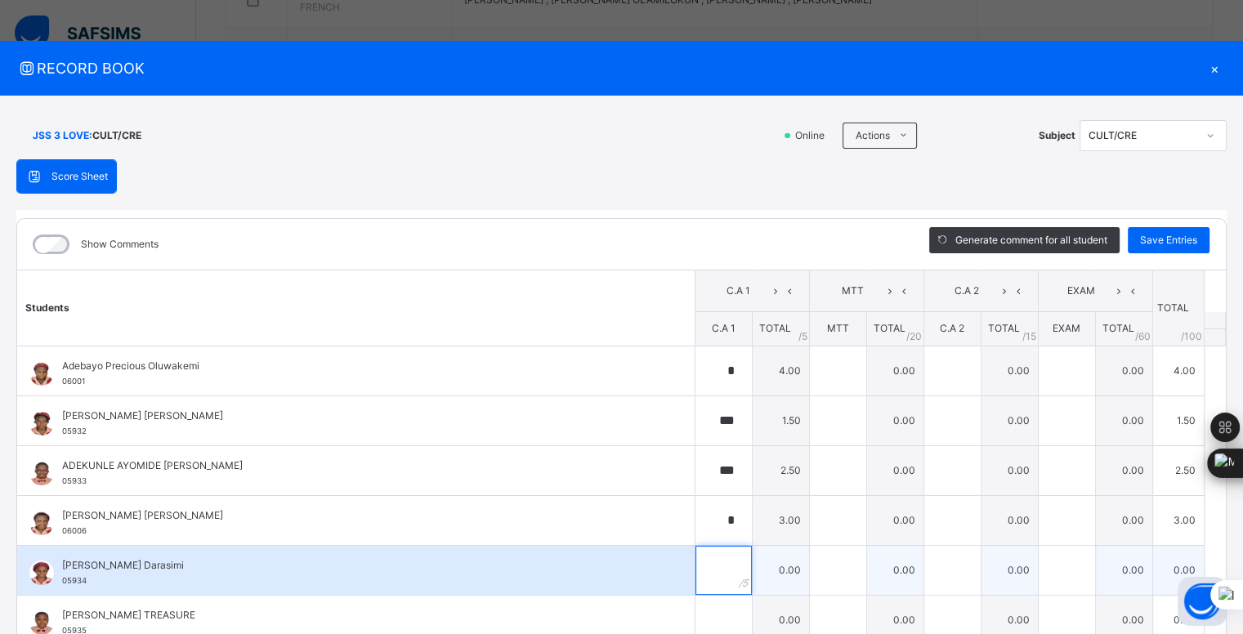
click at [703, 566] on input "text" at bounding box center [724, 570] width 56 height 49
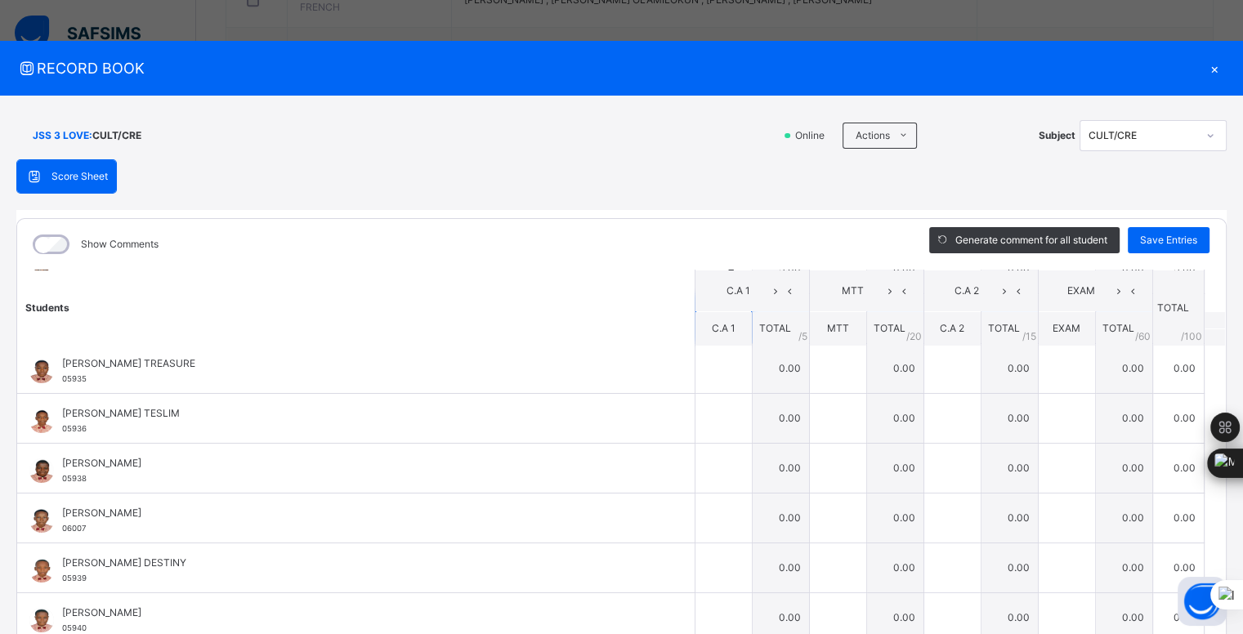
scroll to position [257, 0]
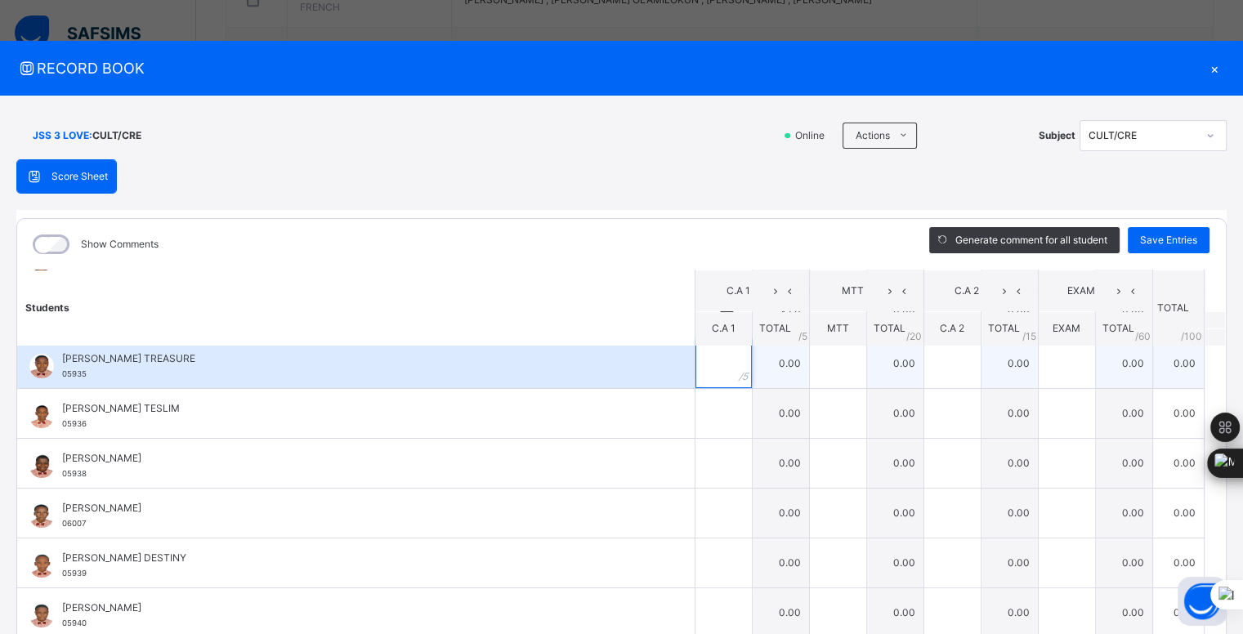
click at [705, 366] on input "text" at bounding box center [724, 363] width 56 height 49
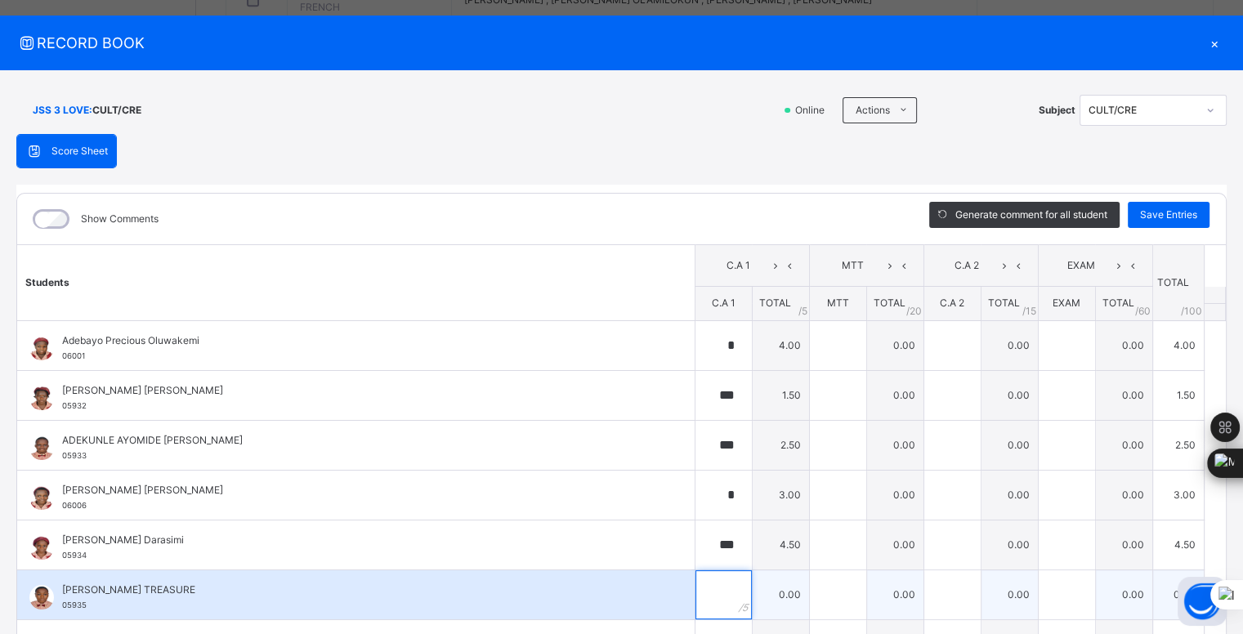
scroll to position [13, 0]
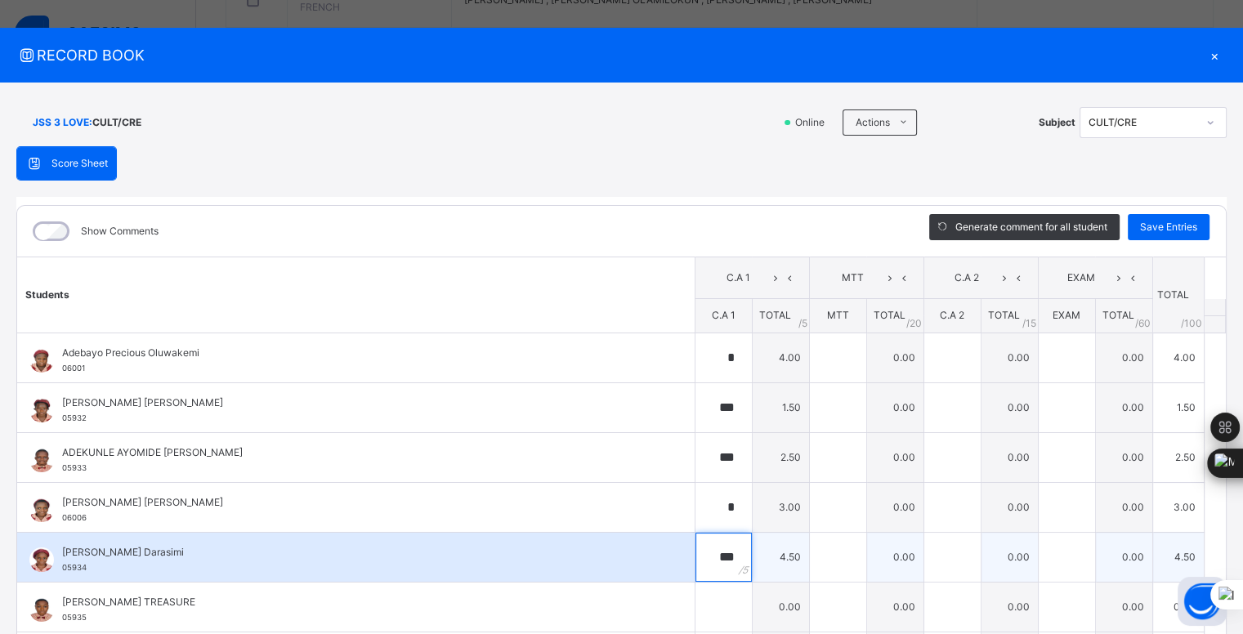
click at [717, 555] on div "***" at bounding box center [724, 557] width 56 height 49
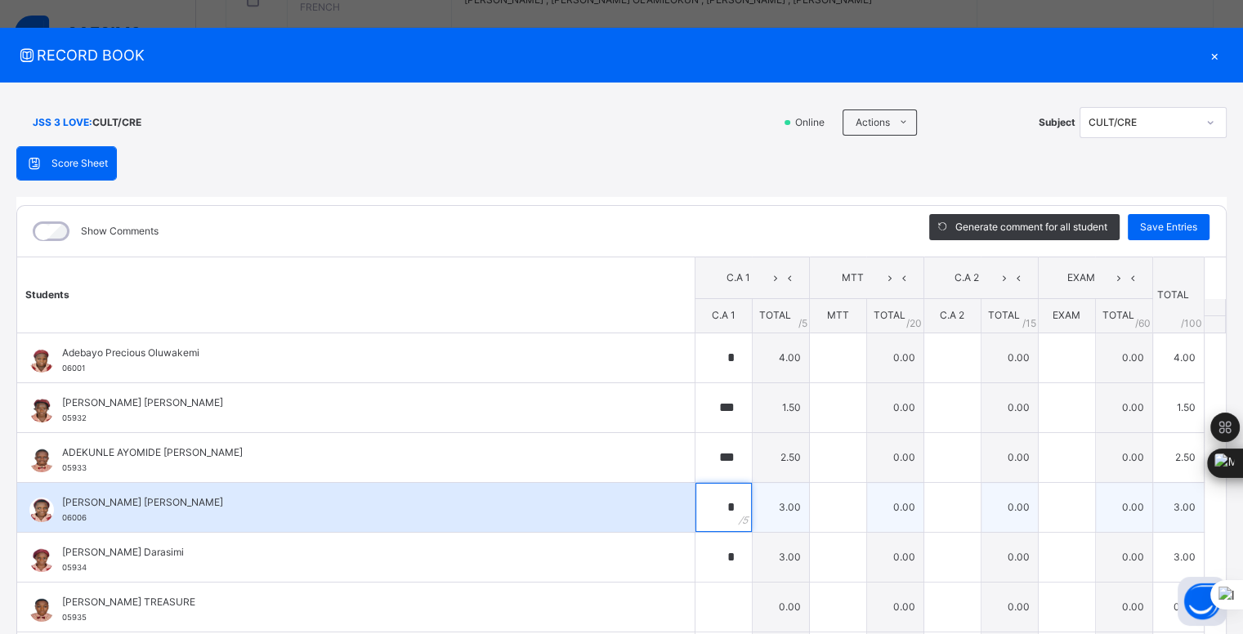
click at [714, 502] on div "*" at bounding box center [724, 507] width 56 height 49
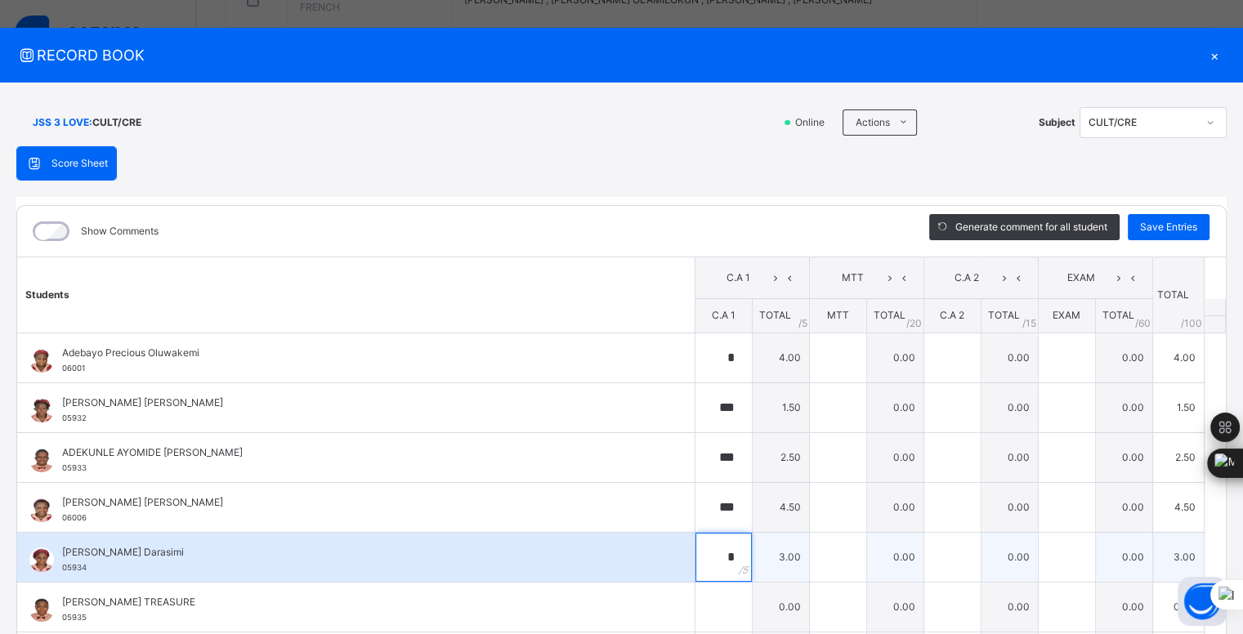
click at [716, 552] on div "*" at bounding box center [724, 557] width 56 height 49
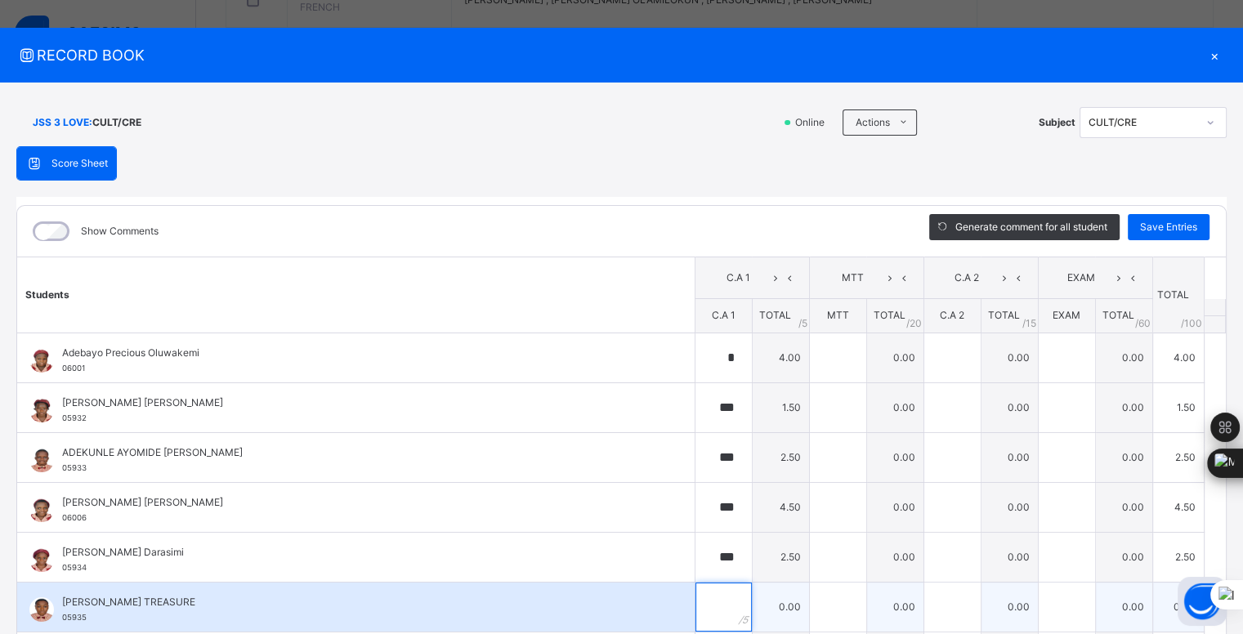
click at [714, 583] on div at bounding box center [724, 607] width 56 height 49
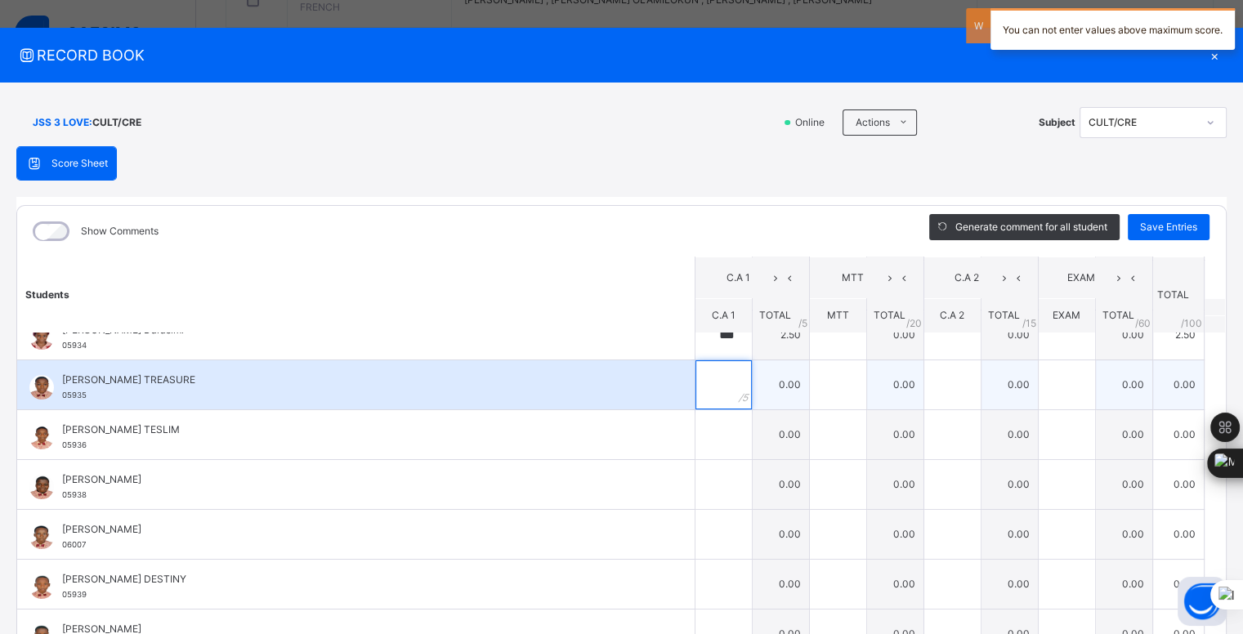
scroll to position [223, 0]
click at [696, 383] on input "text" at bounding box center [724, 384] width 56 height 49
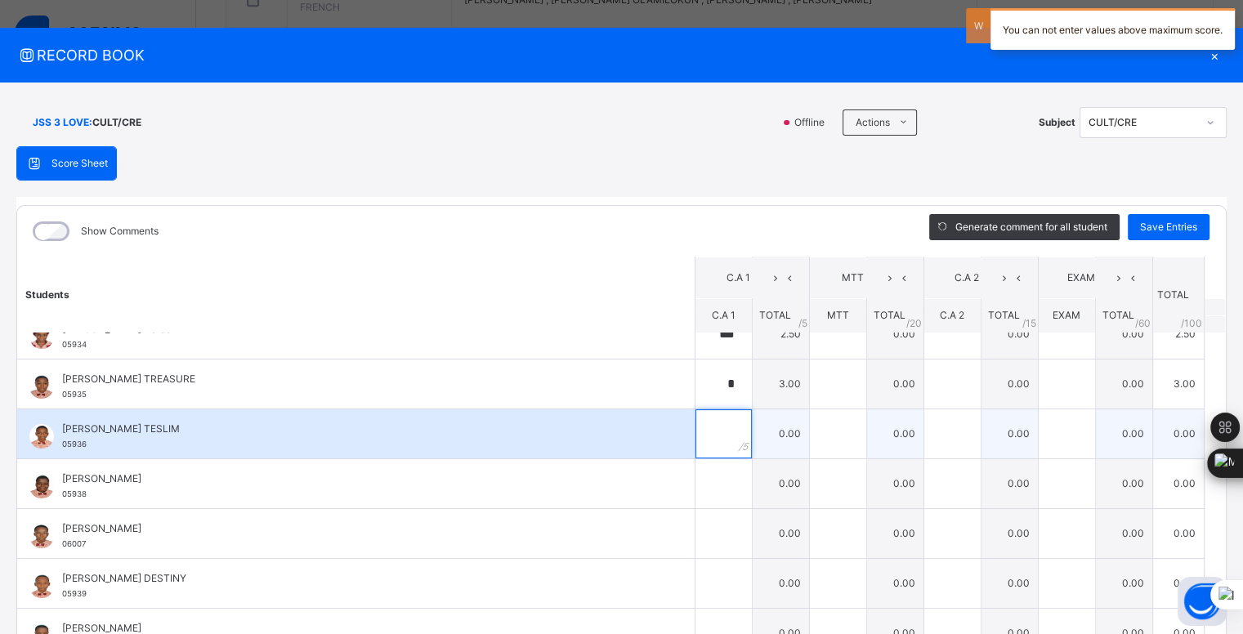
click at [702, 424] on input "text" at bounding box center [724, 434] width 56 height 49
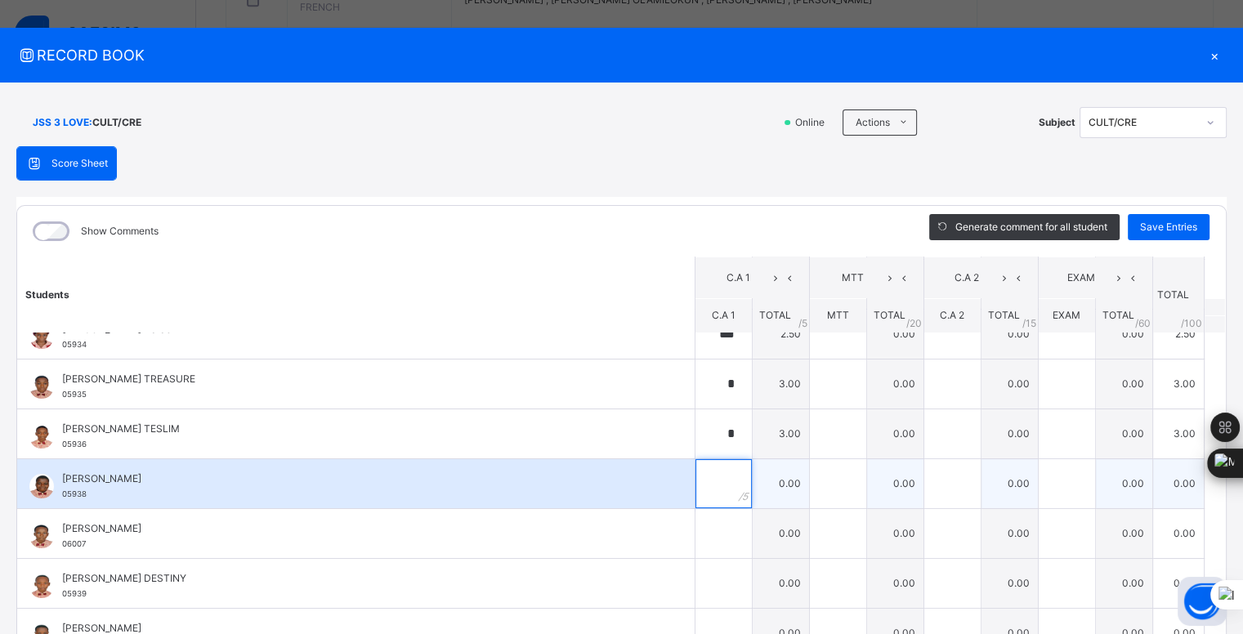
click at [711, 480] on input "text" at bounding box center [724, 483] width 56 height 49
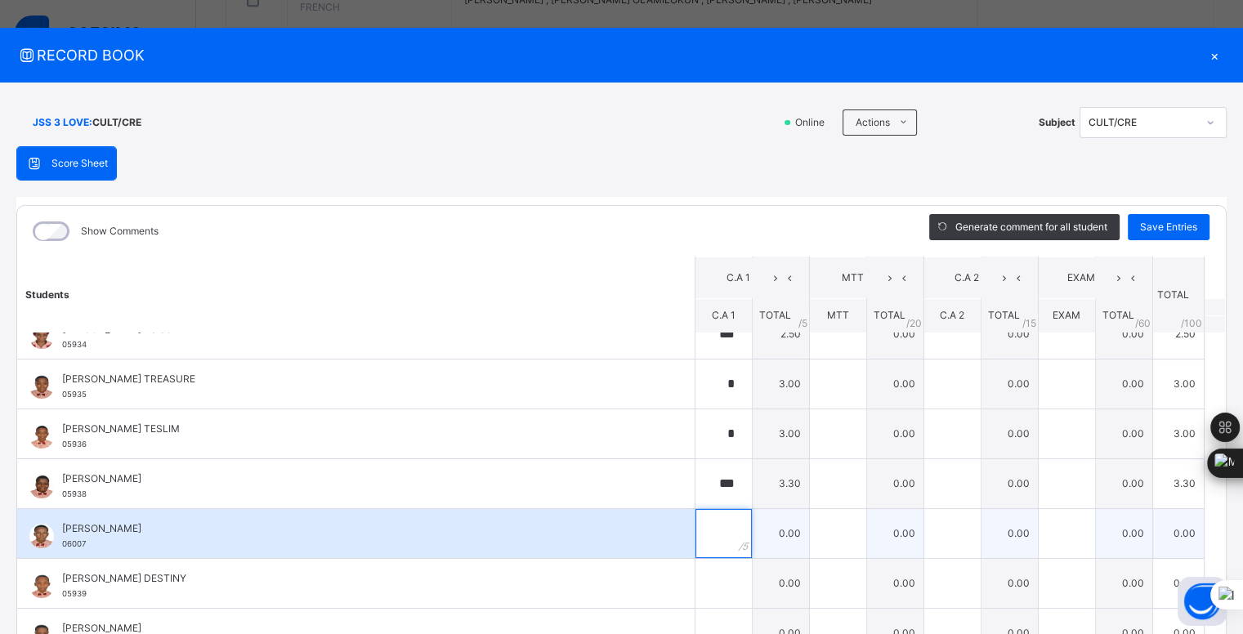
click at [712, 524] on input "text" at bounding box center [724, 533] width 56 height 49
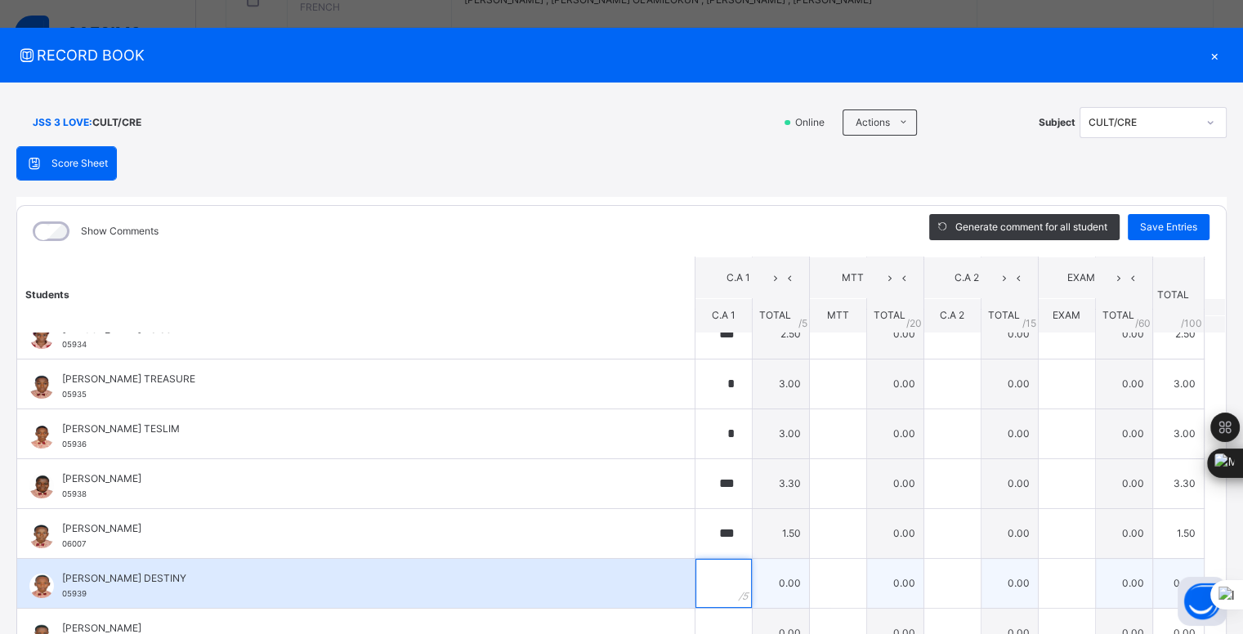
click at [710, 576] on input "text" at bounding box center [724, 583] width 56 height 49
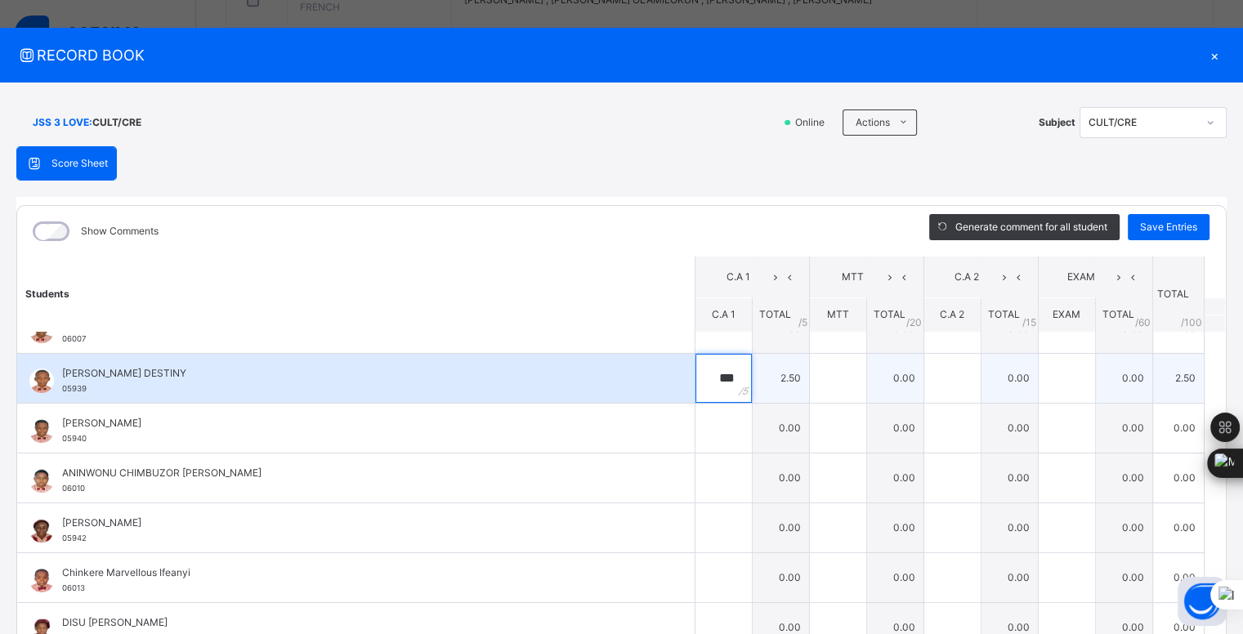
scroll to position [428, 0]
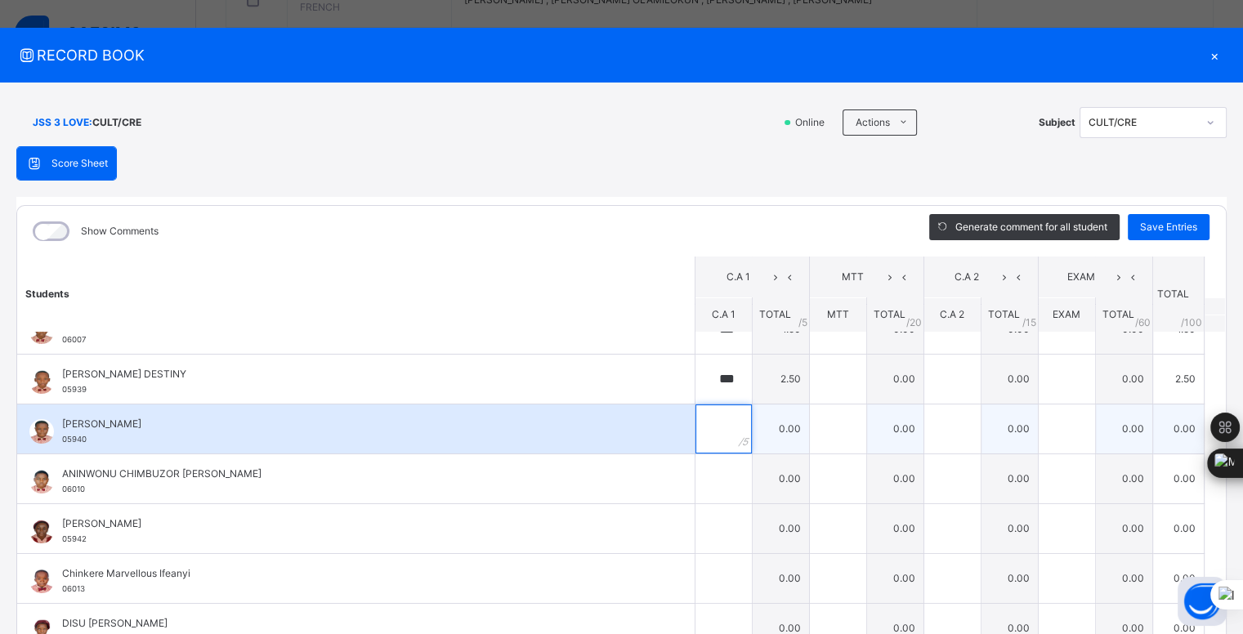
click at [709, 425] on input "text" at bounding box center [724, 429] width 56 height 49
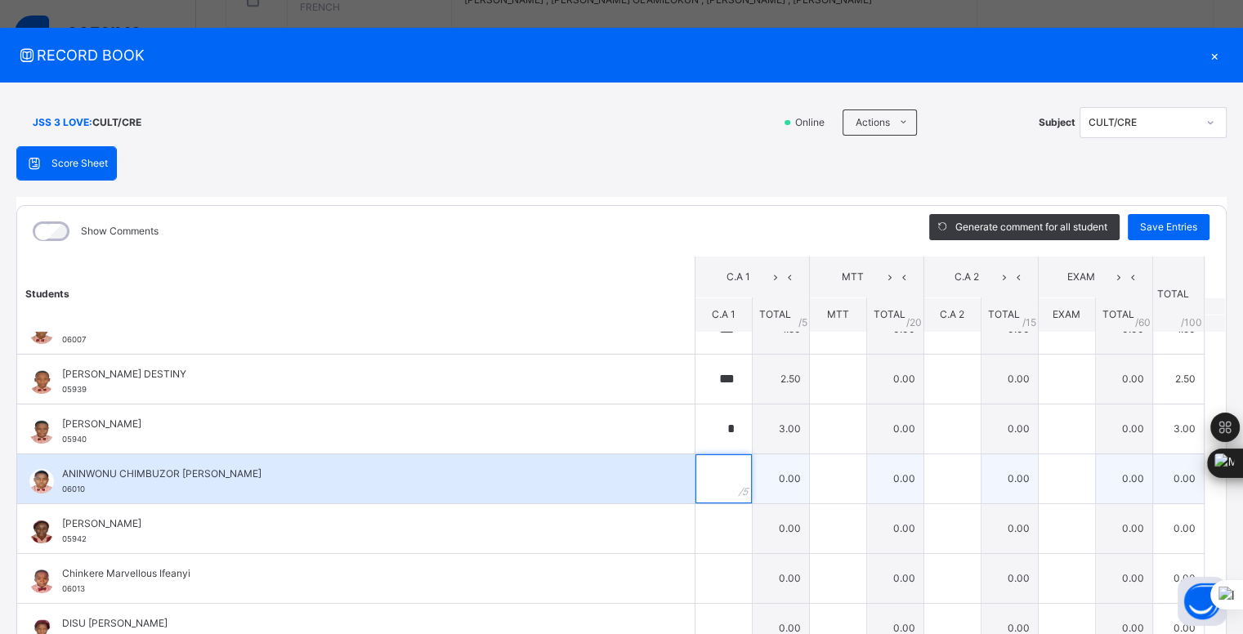
click at [710, 474] on input "text" at bounding box center [724, 479] width 56 height 49
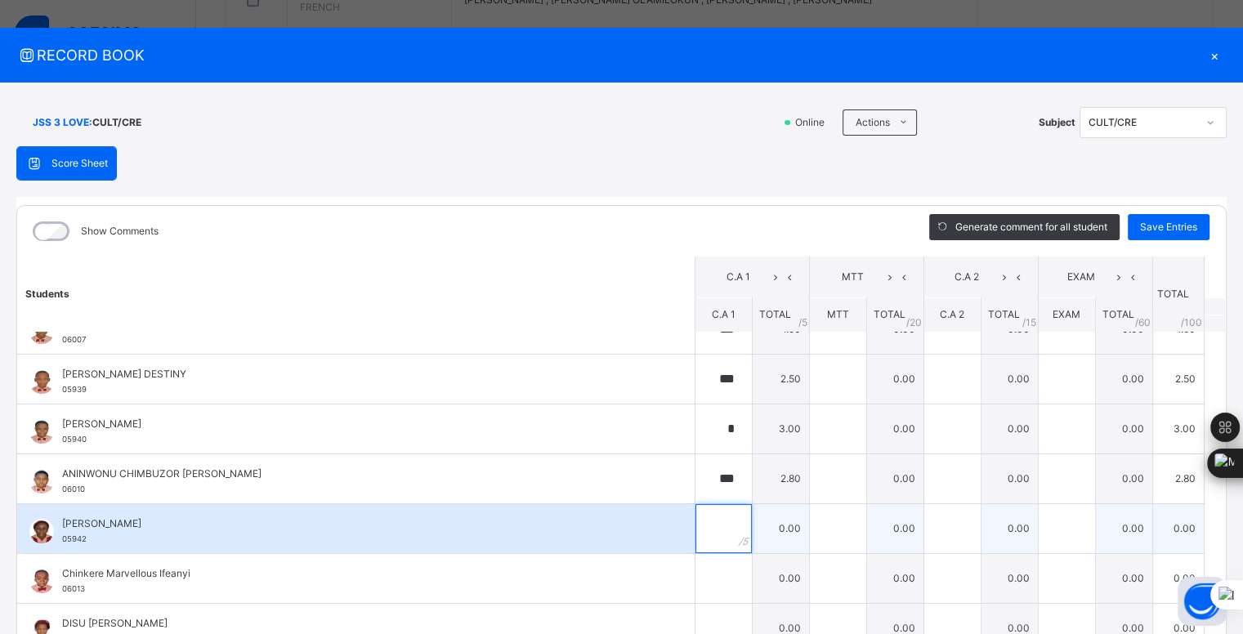
click at [704, 522] on input "text" at bounding box center [724, 528] width 56 height 49
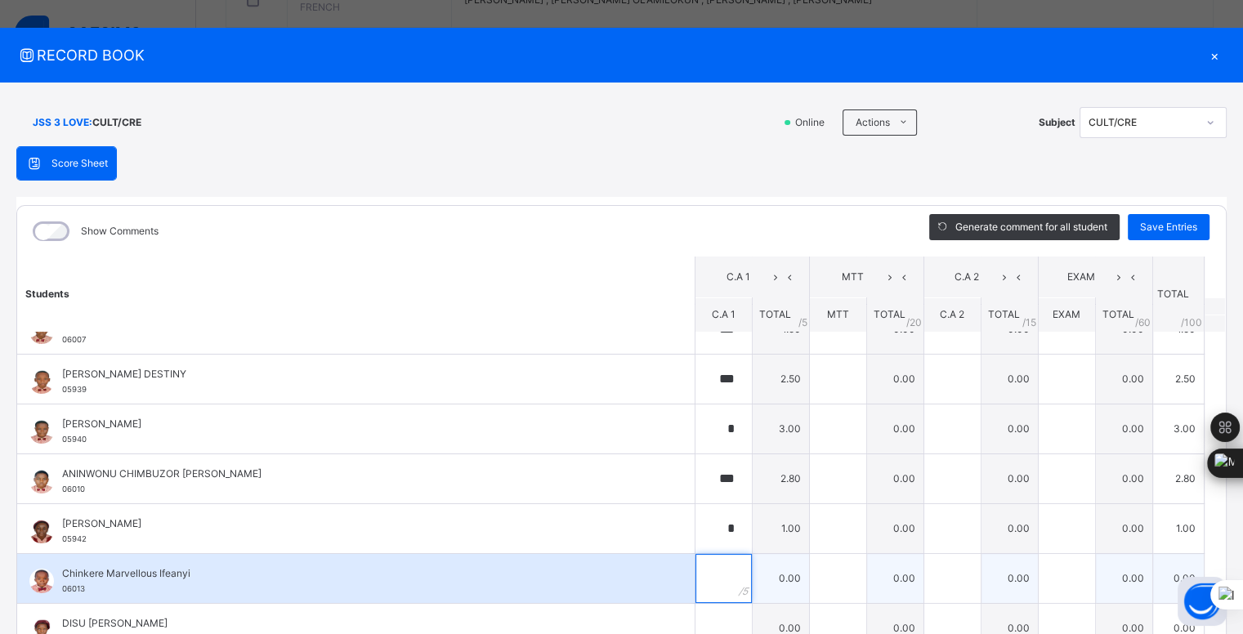
click at [708, 572] on input "text" at bounding box center [724, 578] width 56 height 49
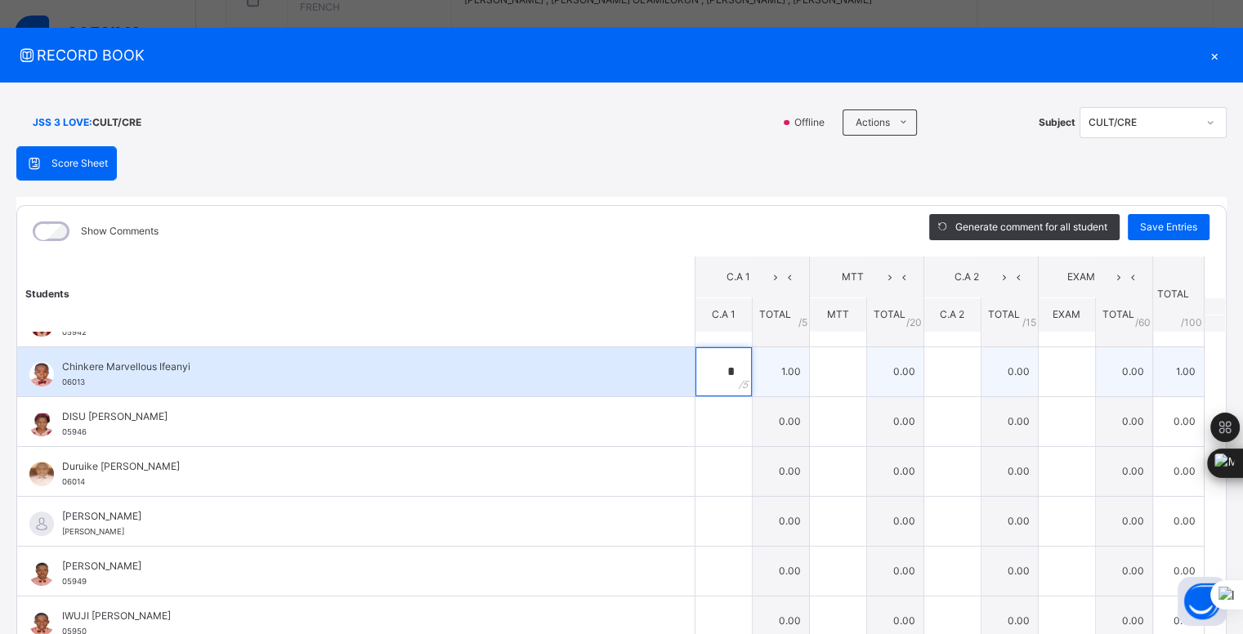
scroll to position [674, 0]
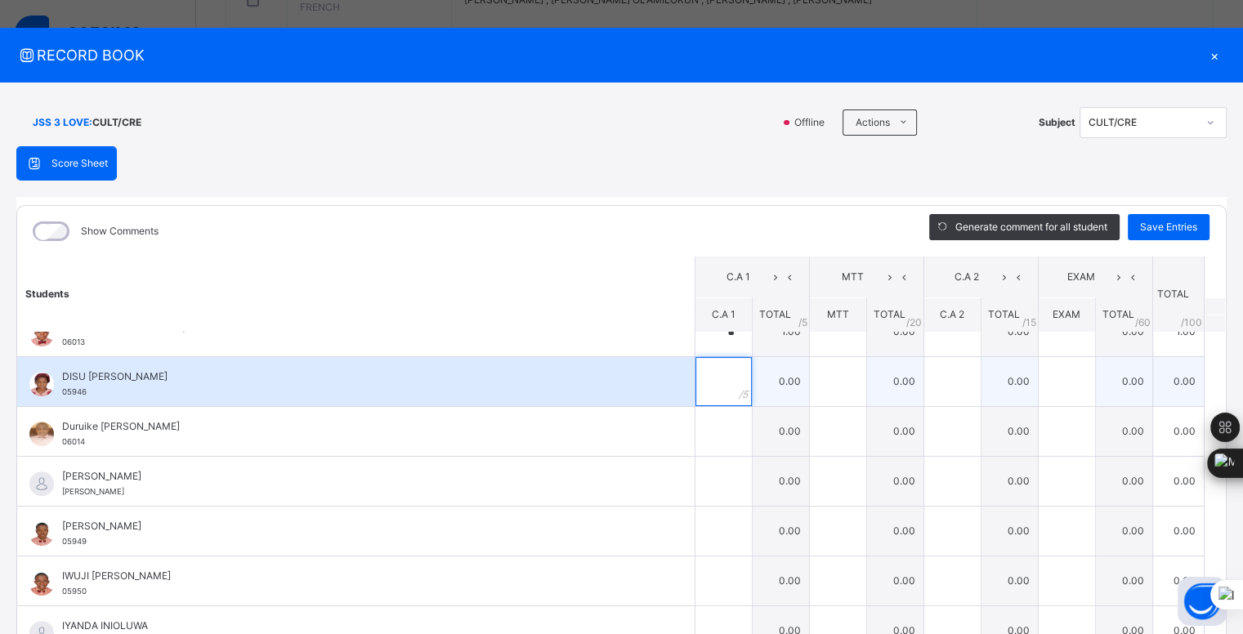
click at [697, 379] on input "text" at bounding box center [724, 381] width 56 height 49
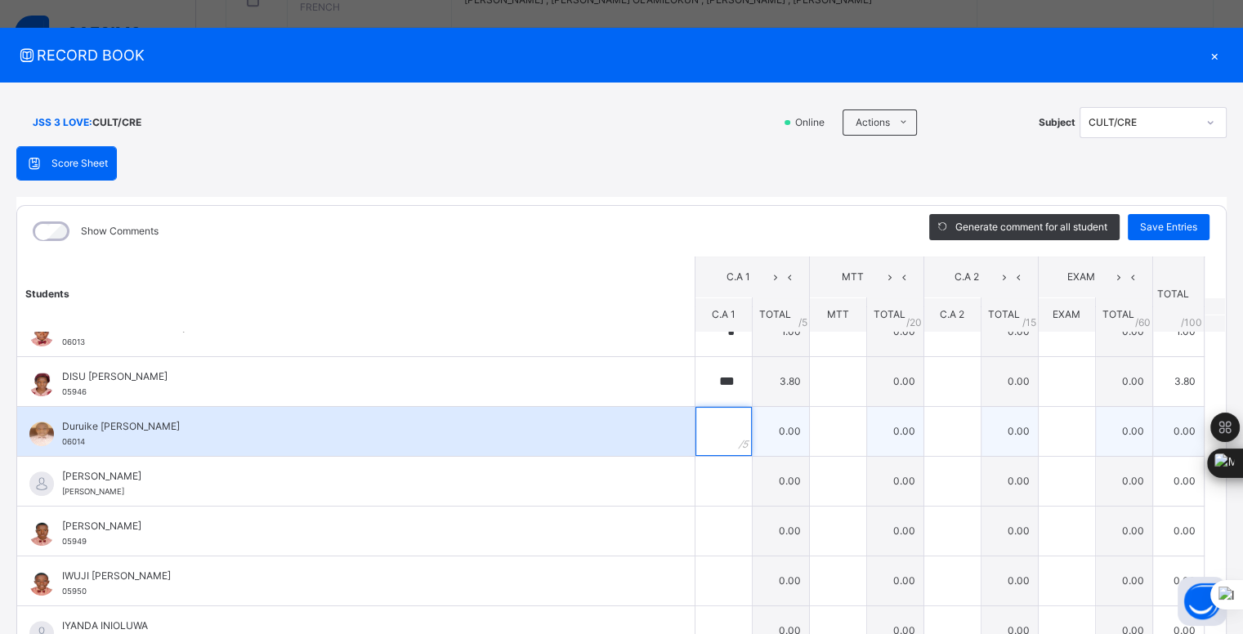
click at [711, 425] on input "text" at bounding box center [724, 431] width 56 height 49
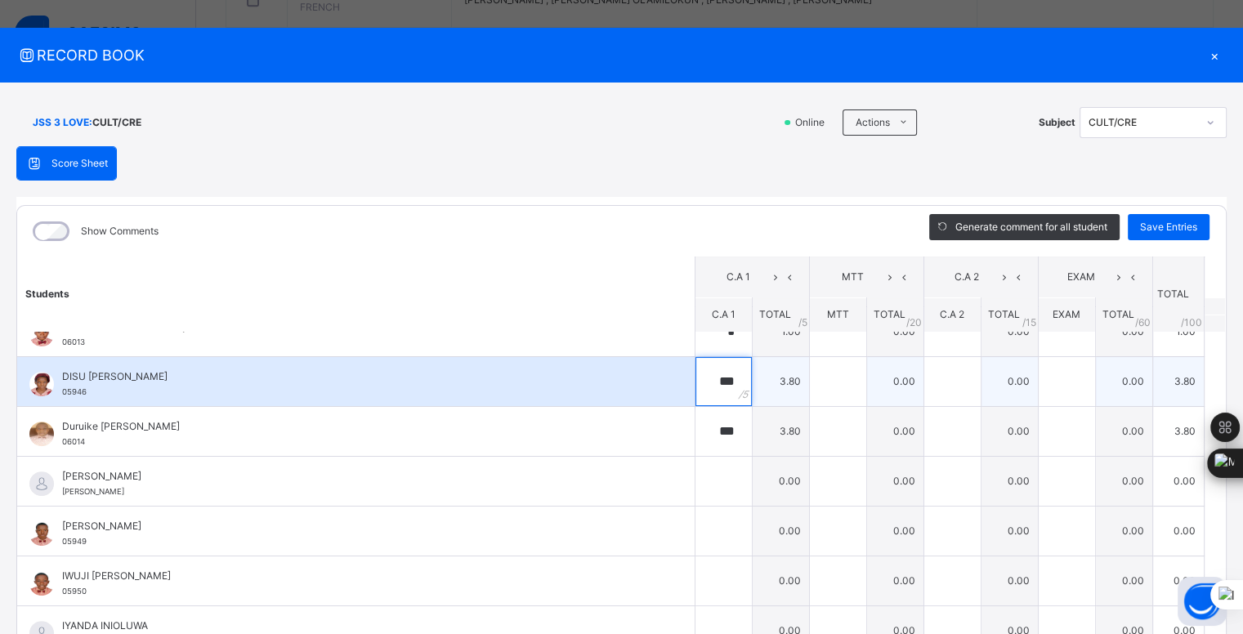
click at [714, 379] on div "***" at bounding box center [724, 381] width 56 height 49
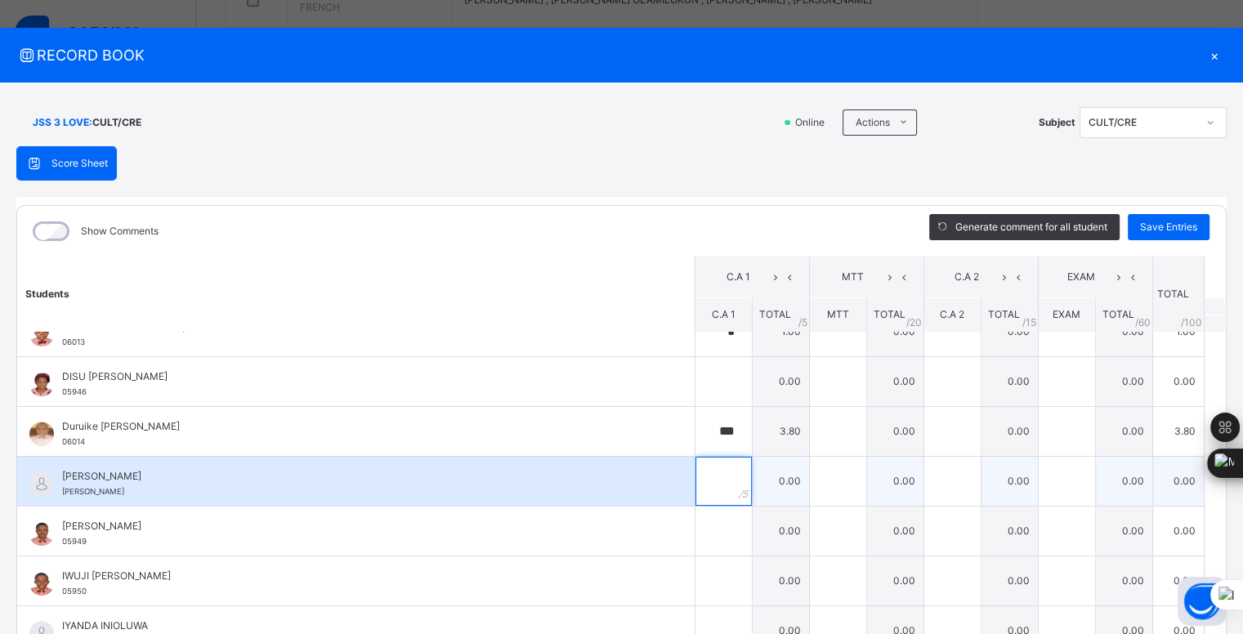
click at [704, 471] on input "text" at bounding box center [724, 481] width 56 height 49
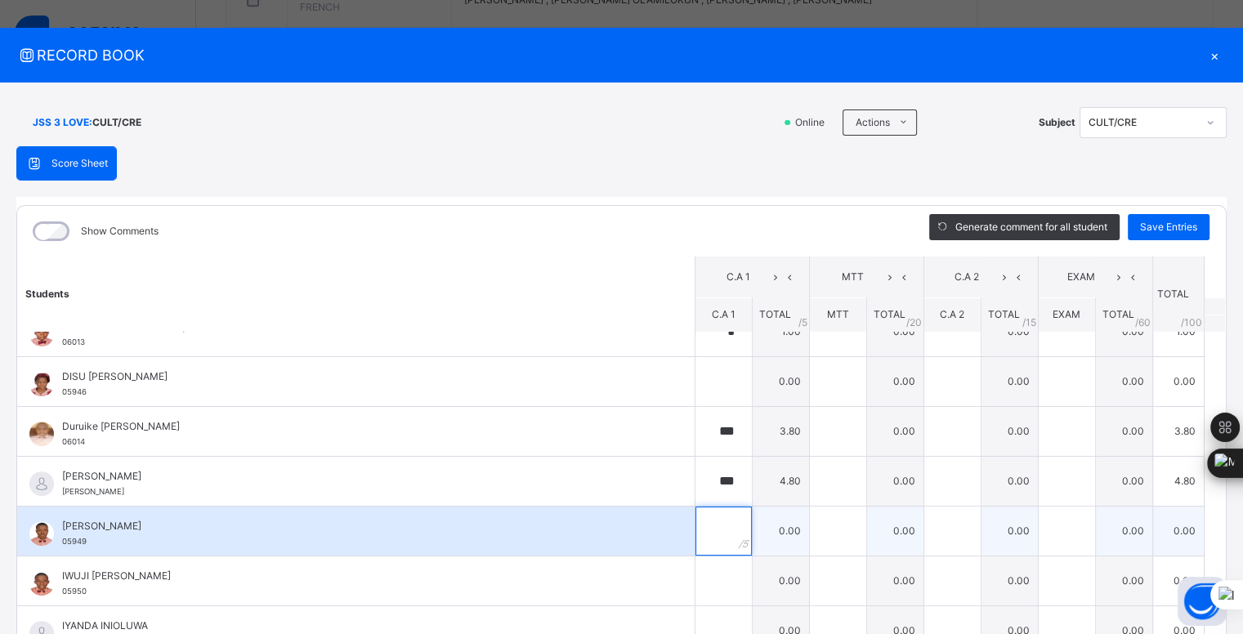
click at [721, 524] on div at bounding box center [724, 531] width 56 height 49
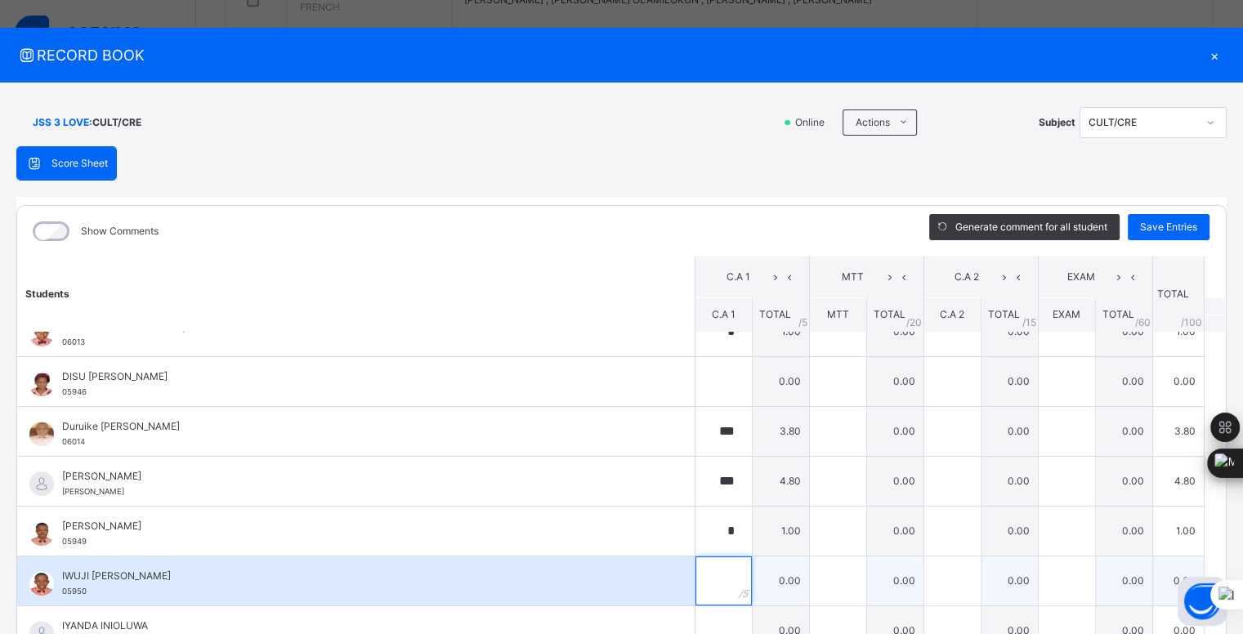
click at [713, 572] on input "text" at bounding box center [724, 581] width 56 height 49
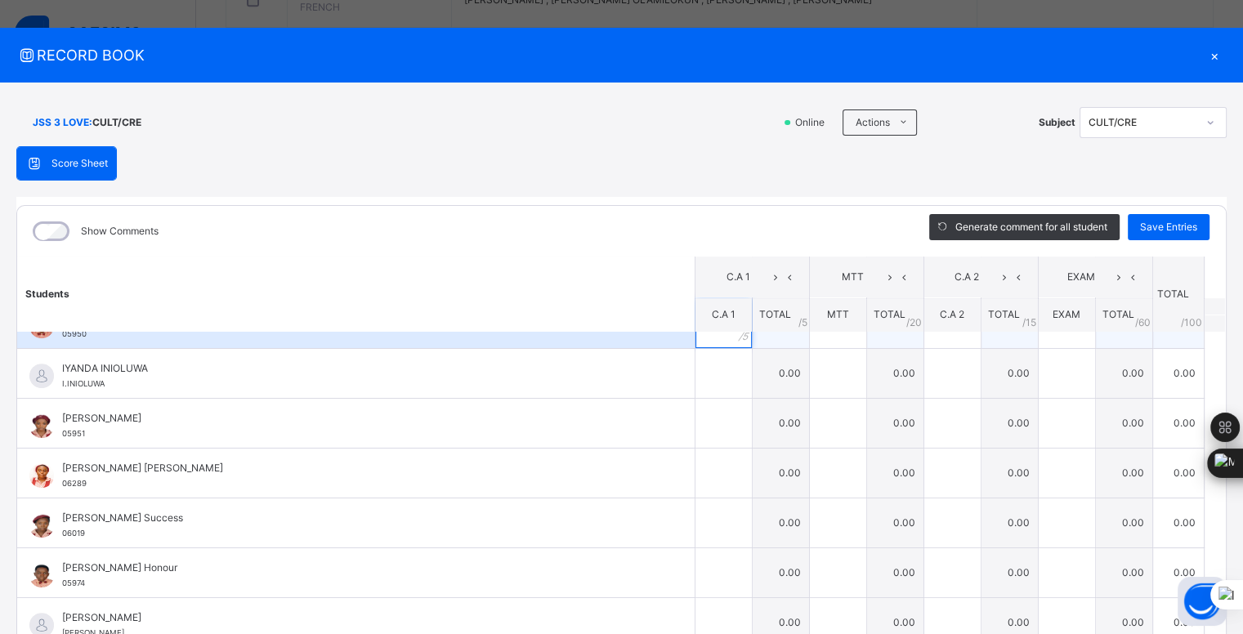
scroll to position [935, 0]
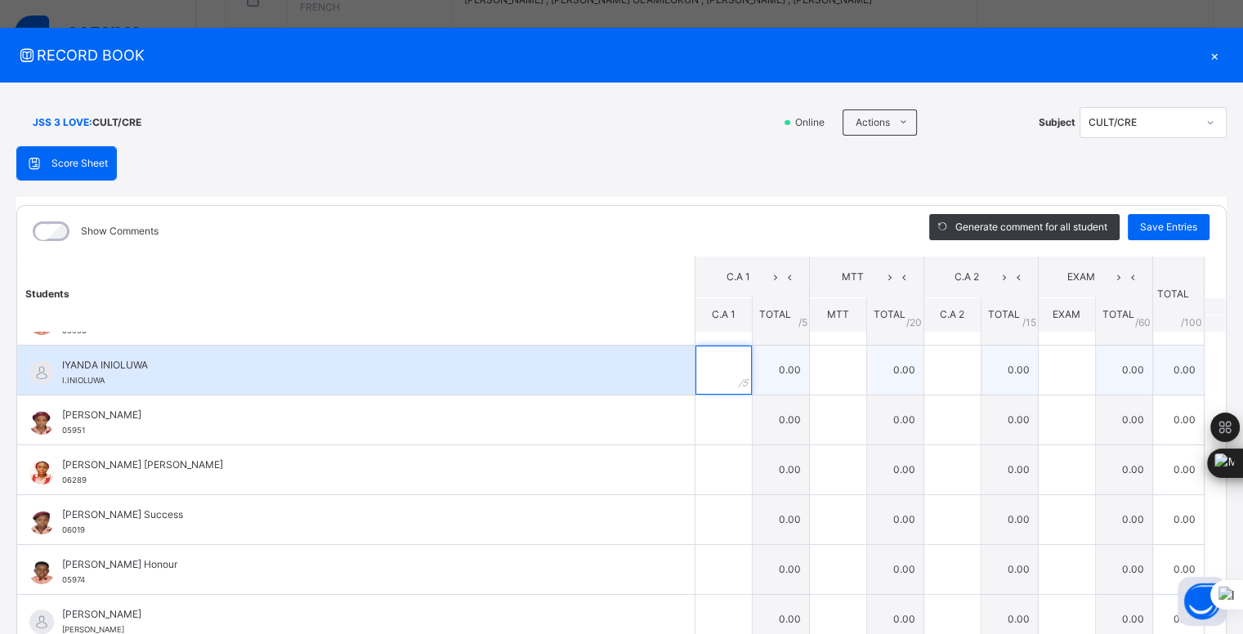
click at [709, 370] on input "text" at bounding box center [724, 370] width 56 height 49
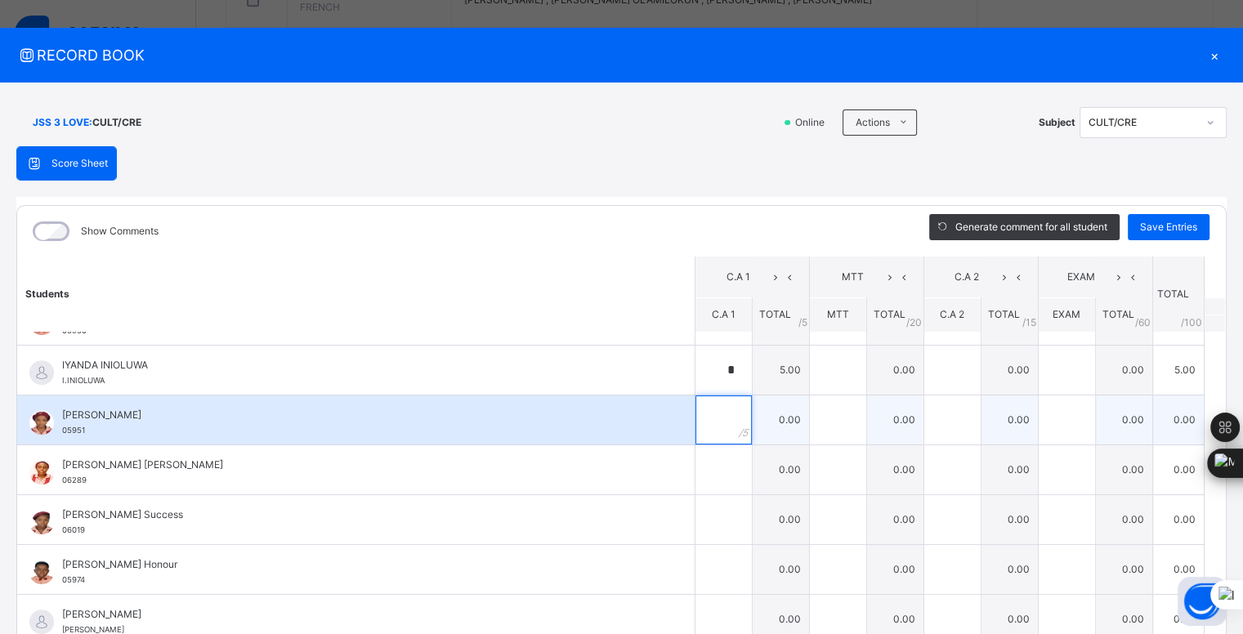
click at [703, 410] on input "text" at bounding box center [724, 420] width 56 height 49
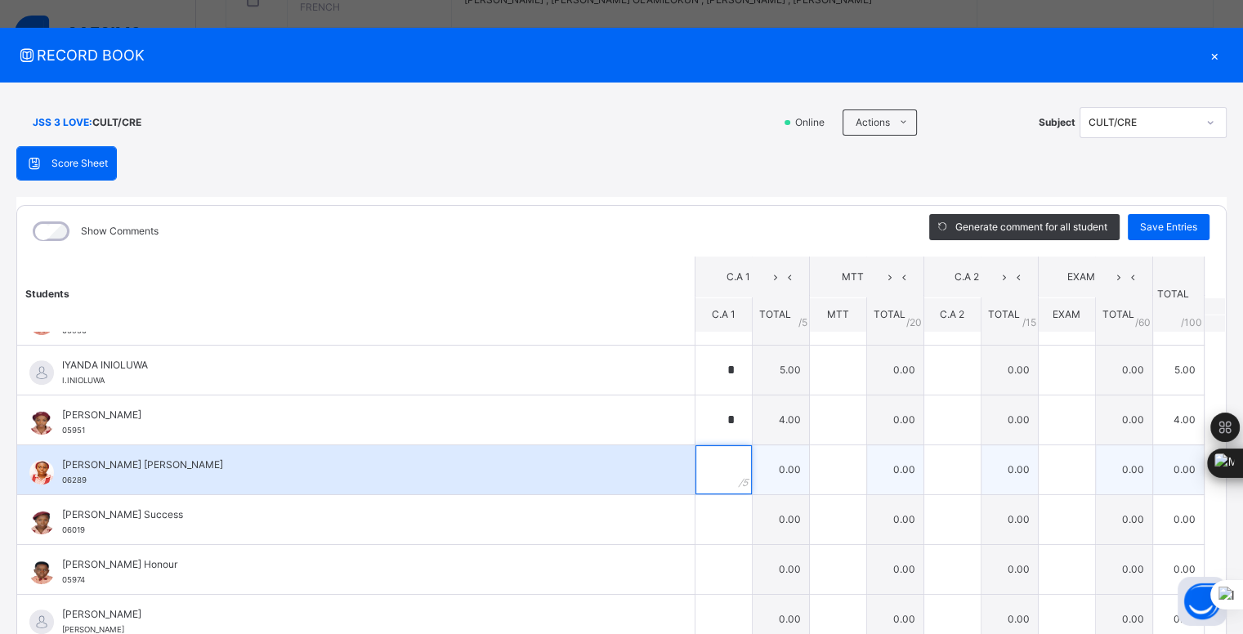
click at [700, 464] on input "text" at bounding box center [724, 470] width 56 height 49
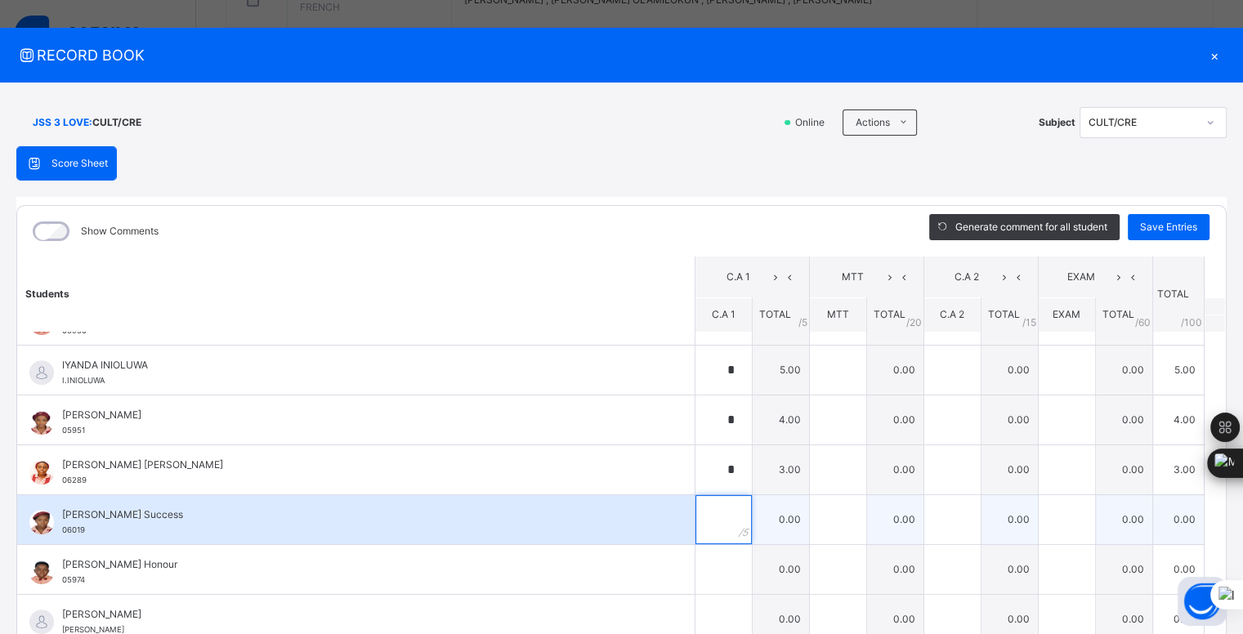
click at [701, 511] on input "text" at bounding box center [724, 519] width 56 height 49
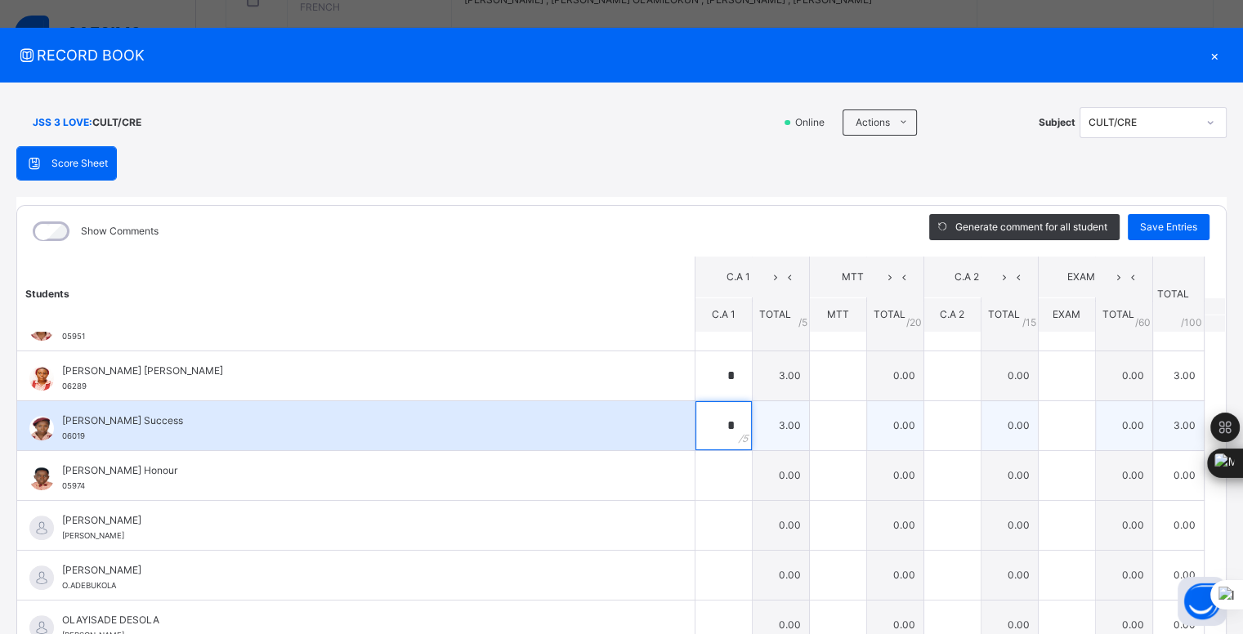
scroll to position [1059, 0]
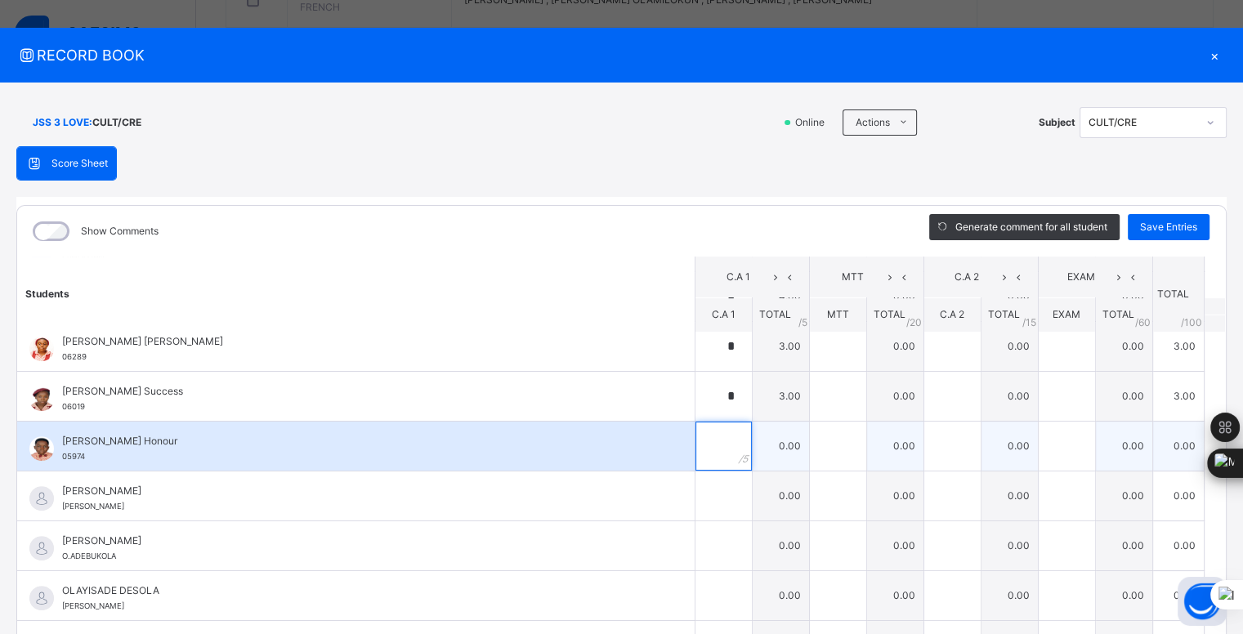
click at [696, 448] on input "text" at bounding box center [724, 446] width 56 height 49
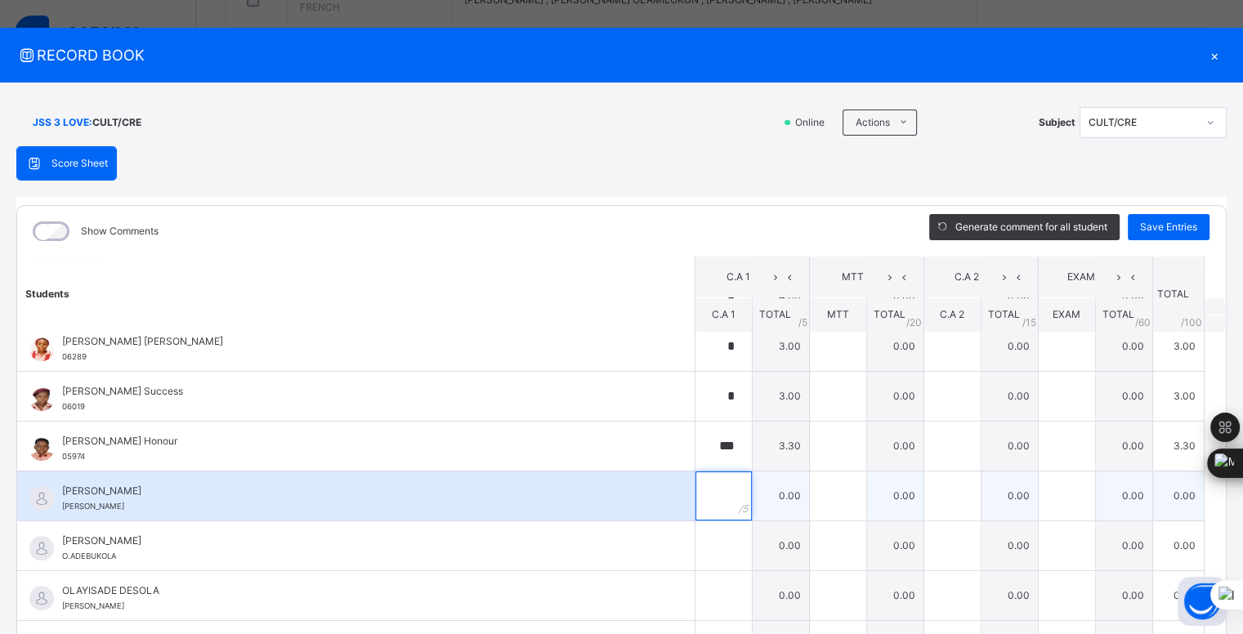
click at [710, 489] on input "text" at bounding box center [724, 496] width 56 height 49
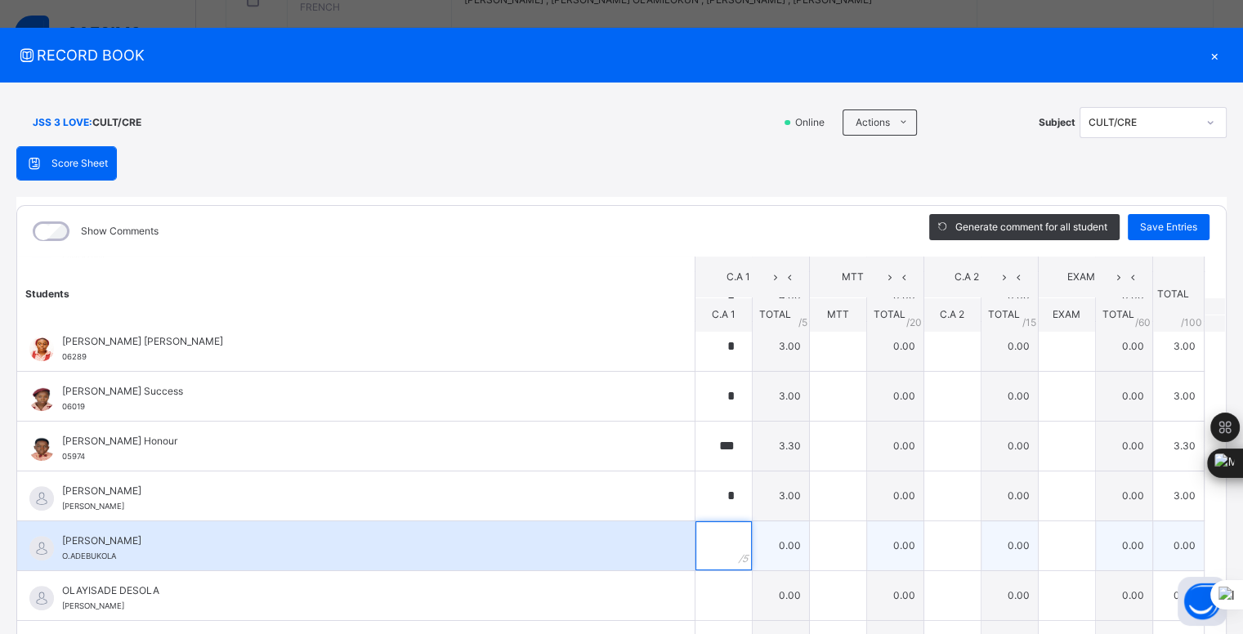
click at [708, 538] on input "text" at bounding box center [724, 546] width 56 height 49
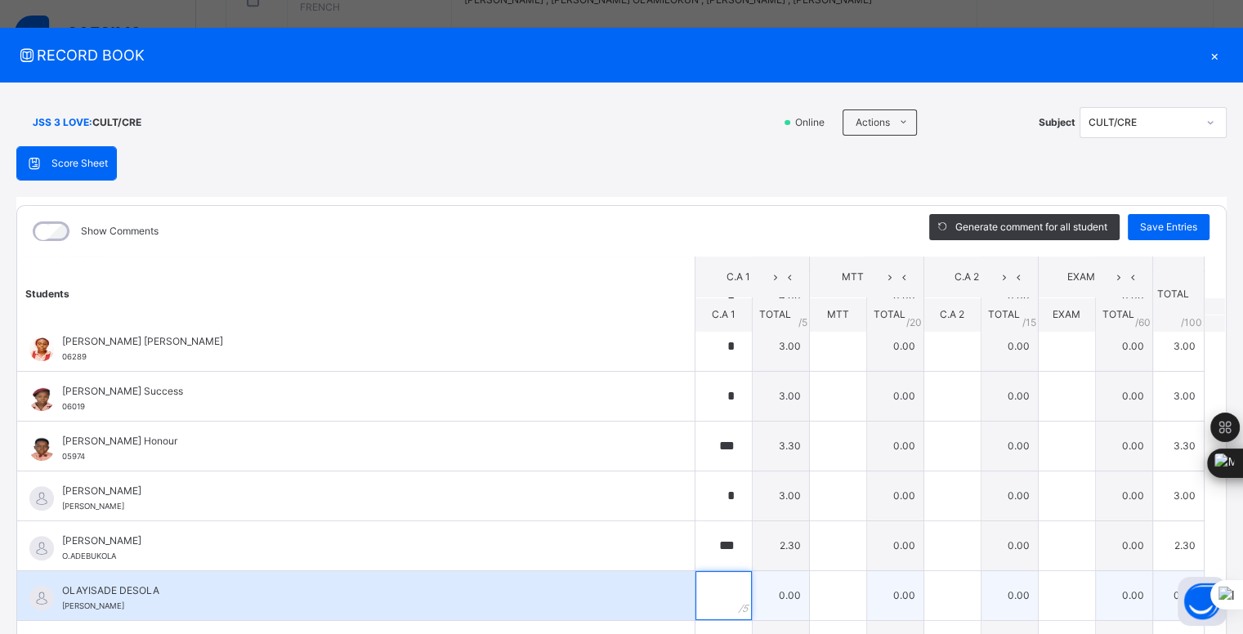
click at [710, 587] on input "text" at bounding box center [724, 595] width 56 height 49
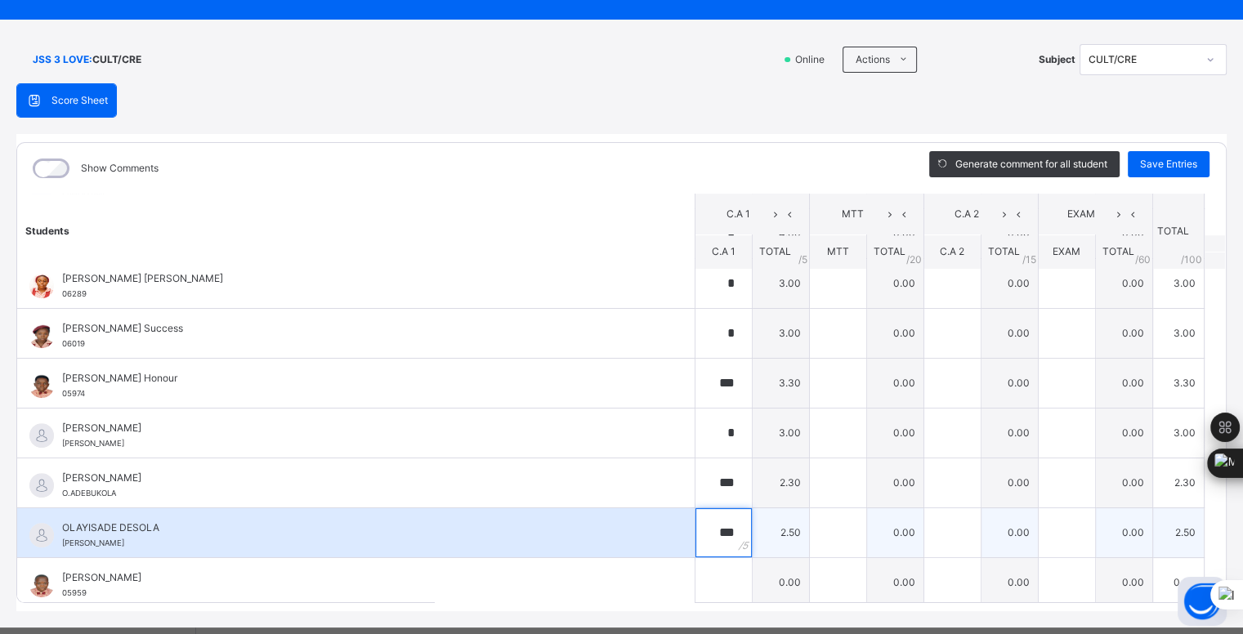
scroll to position [110, 0]
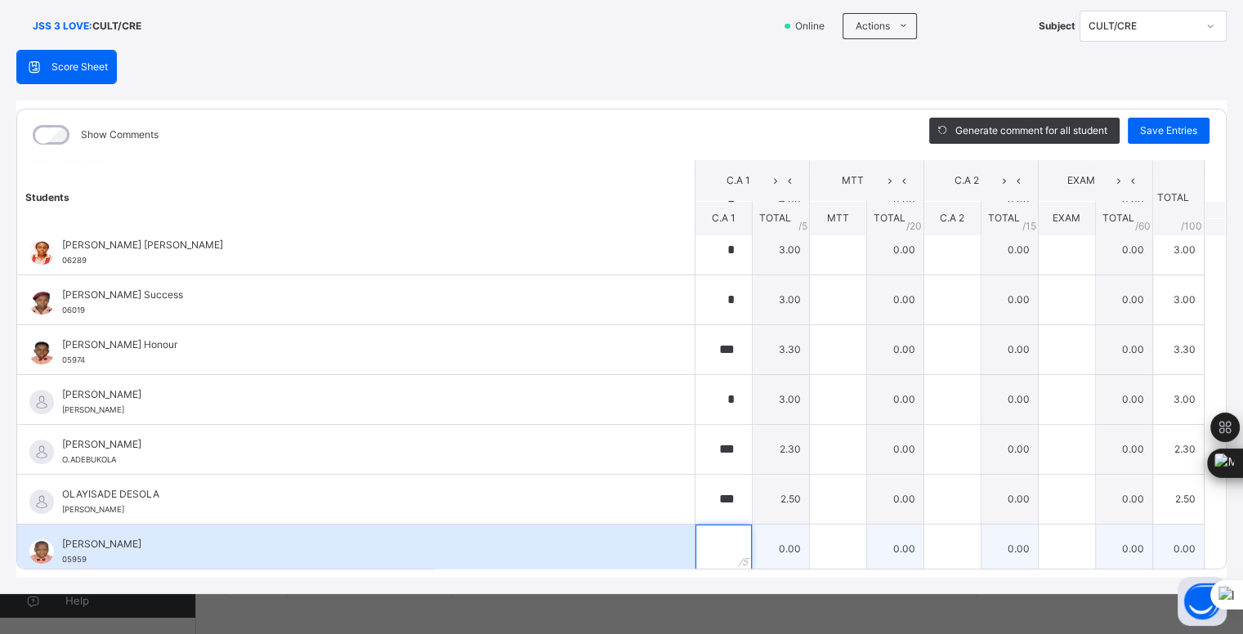
click at [706, 546] on input "text" at bounding box center [724, 549] width 56 height 49
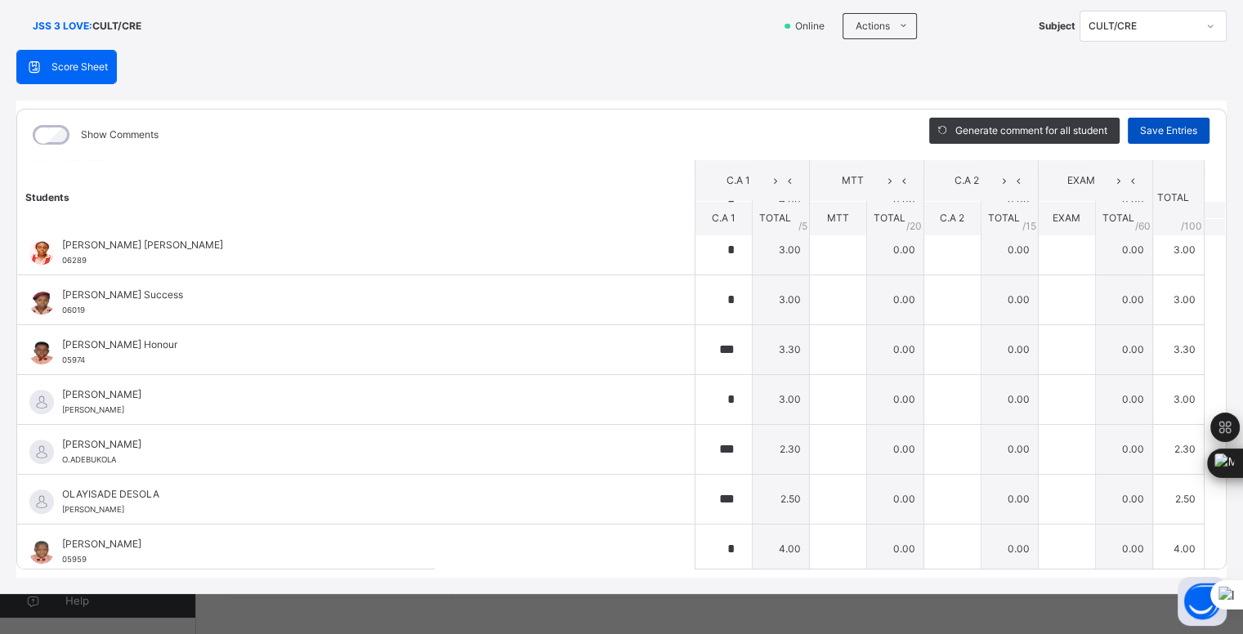
click at [1155, 132] on span "Save Entries" at bounding box center [1168, 130] width 57 height 15
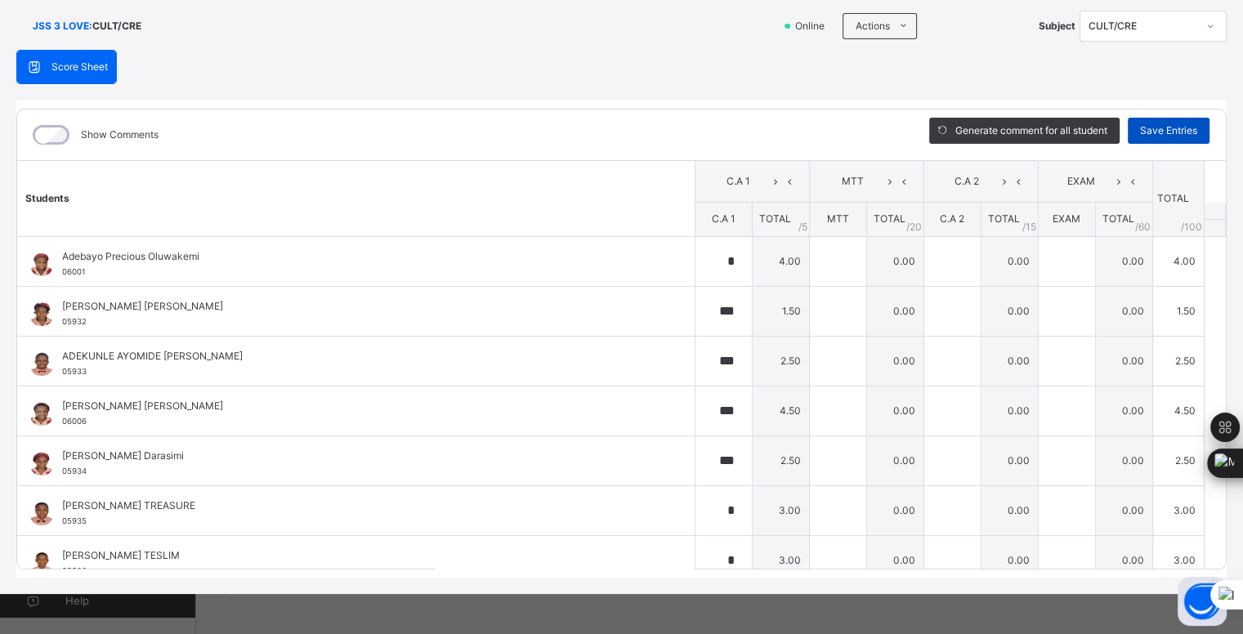
click at [1167, 128] on span "Save Entries" at bounding box center [1168, 130] width 57 height 15
click at [1148, 128] on span "Save Entries" at bounding box center [1168, 130] width 57 height 15
click at [1145, 137] on div "Save Entries" at bounding box center [1169, 131] width 82 height 26
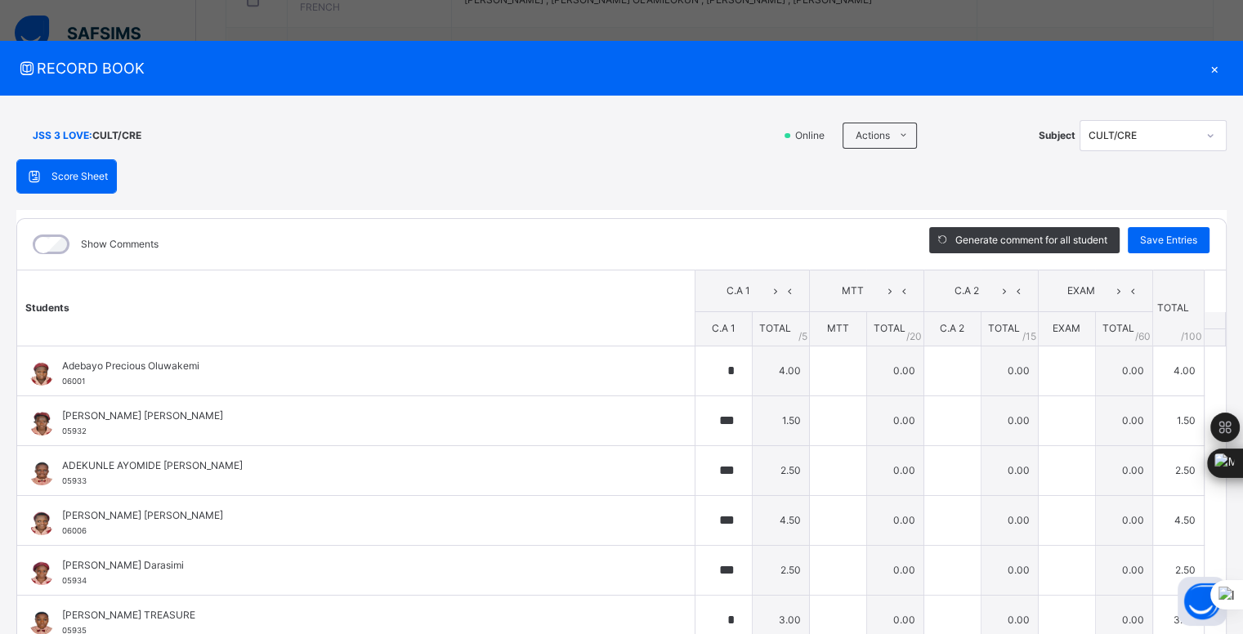
click at [1203, 72] on div "×" at bounding box center [1215, 68] width 25 height 22
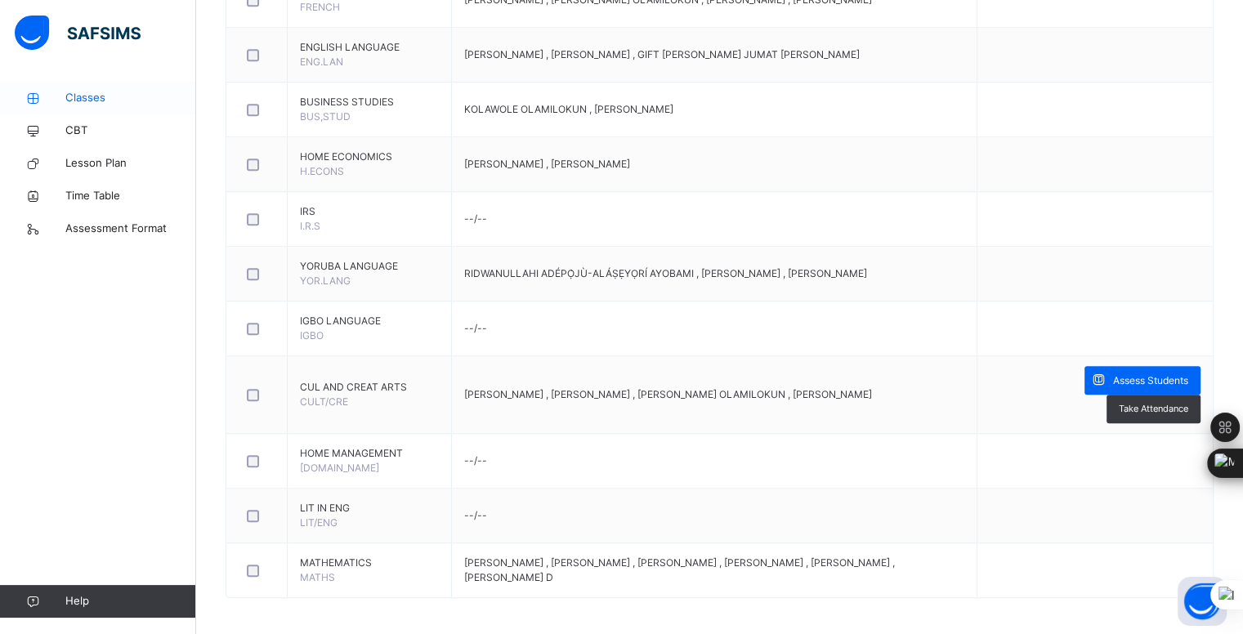
click at [68, 108] on link "Classes" at bounding box center [98, 98] width 196 height 33
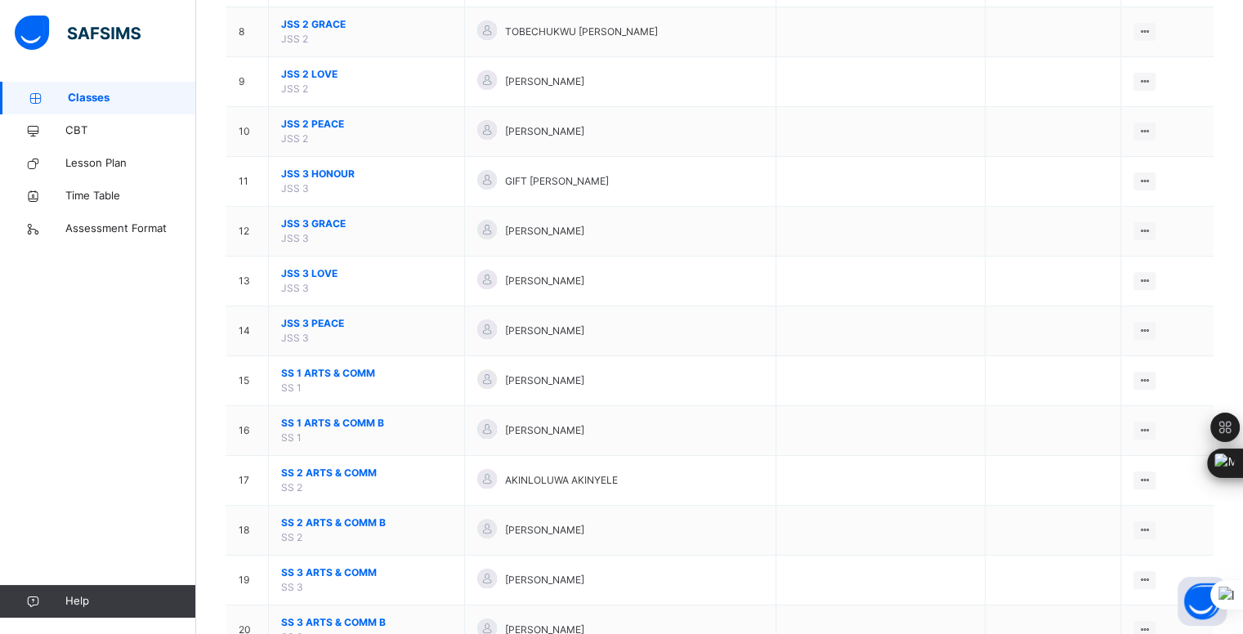
scroll to position [644, 0]
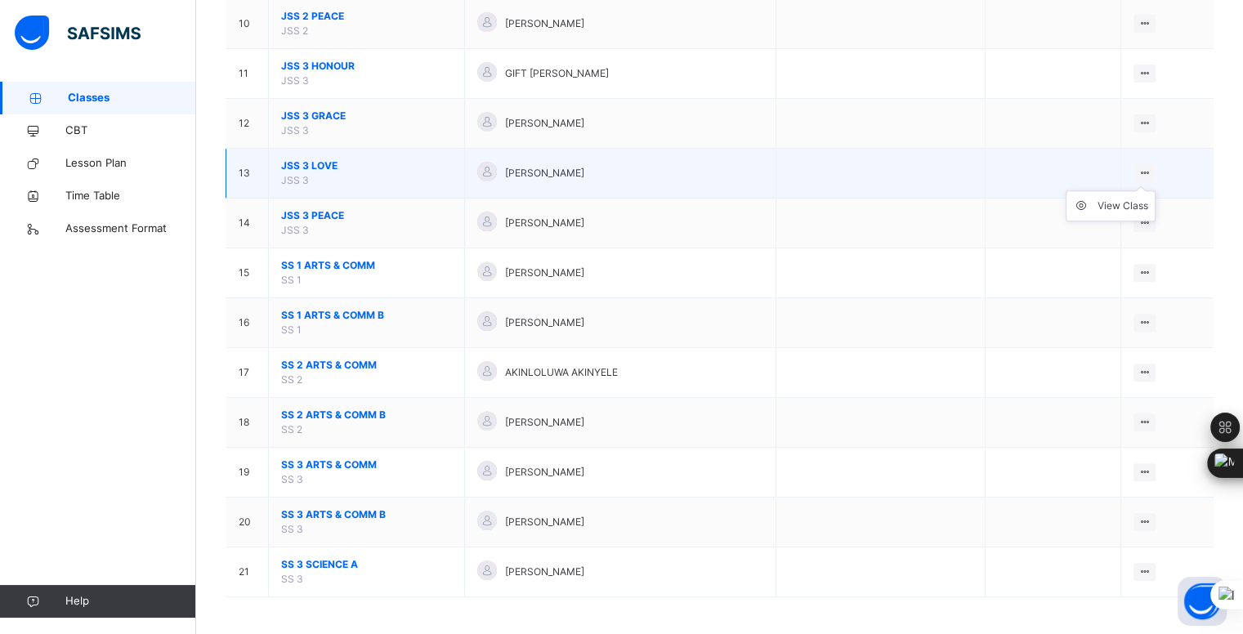
click at [1152, 167] on icon at bounding box center [1145, 173] width 14 height 12
click at [1156, 217] on ul "View Class" at bounding box center [1111, 205] width 90 height 31
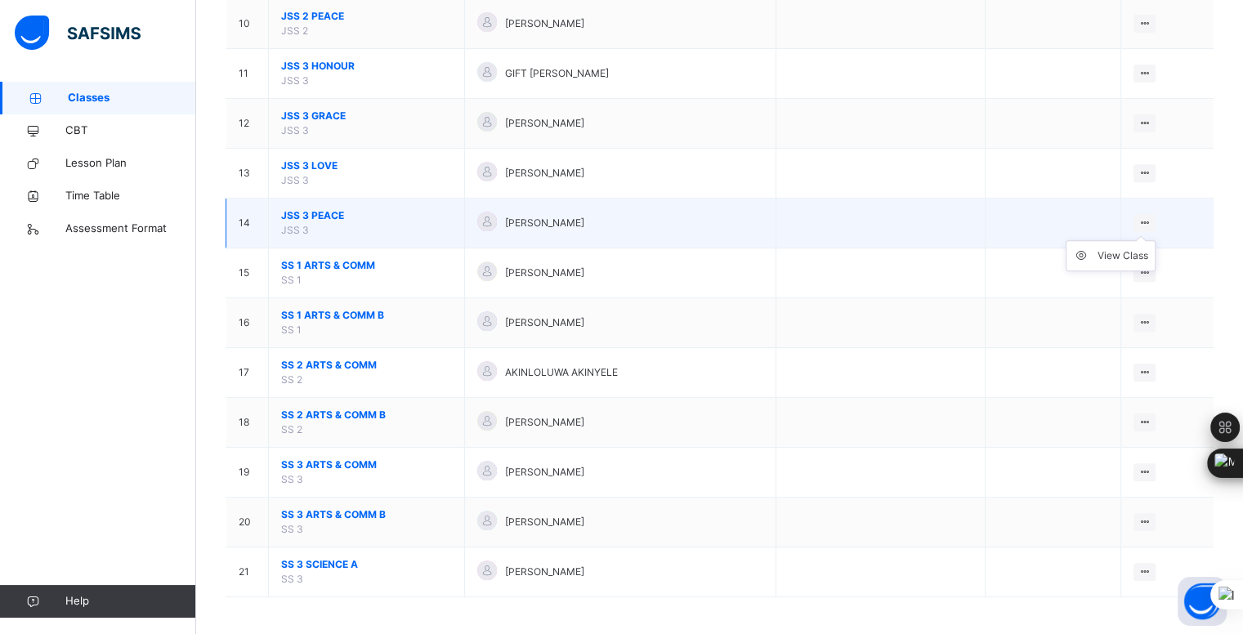
click at [1152, 219] on icon at bounding box center [1145, 223] width 14 height 12
click at [1113, 254] on div "View Class" at bounding box center [1123, 256] width 51 height 16
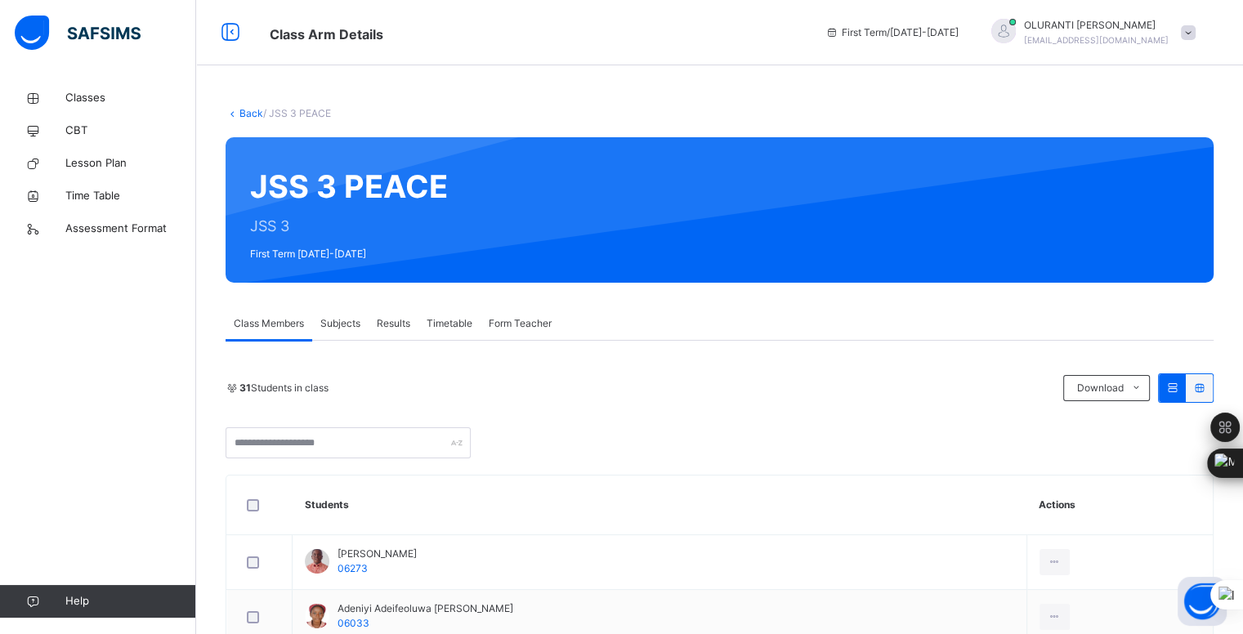
click at [344, 321] on span "Subjects" at bounding box center [340, 323] width 40 height 15
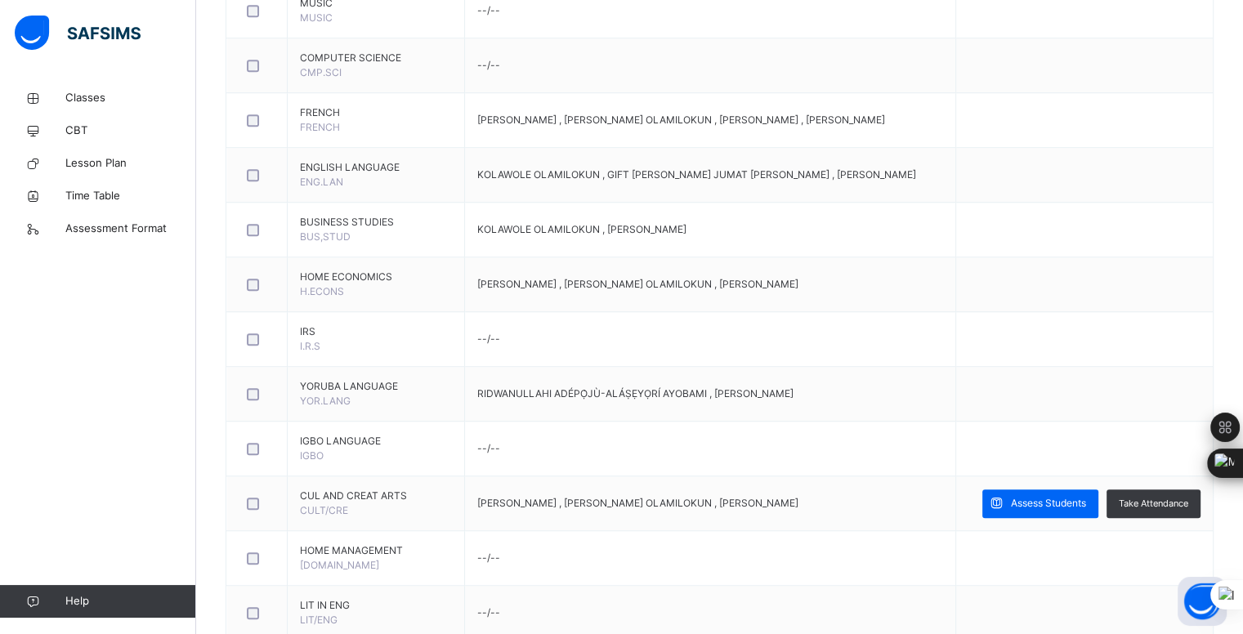
scroll to position [1295, 0]
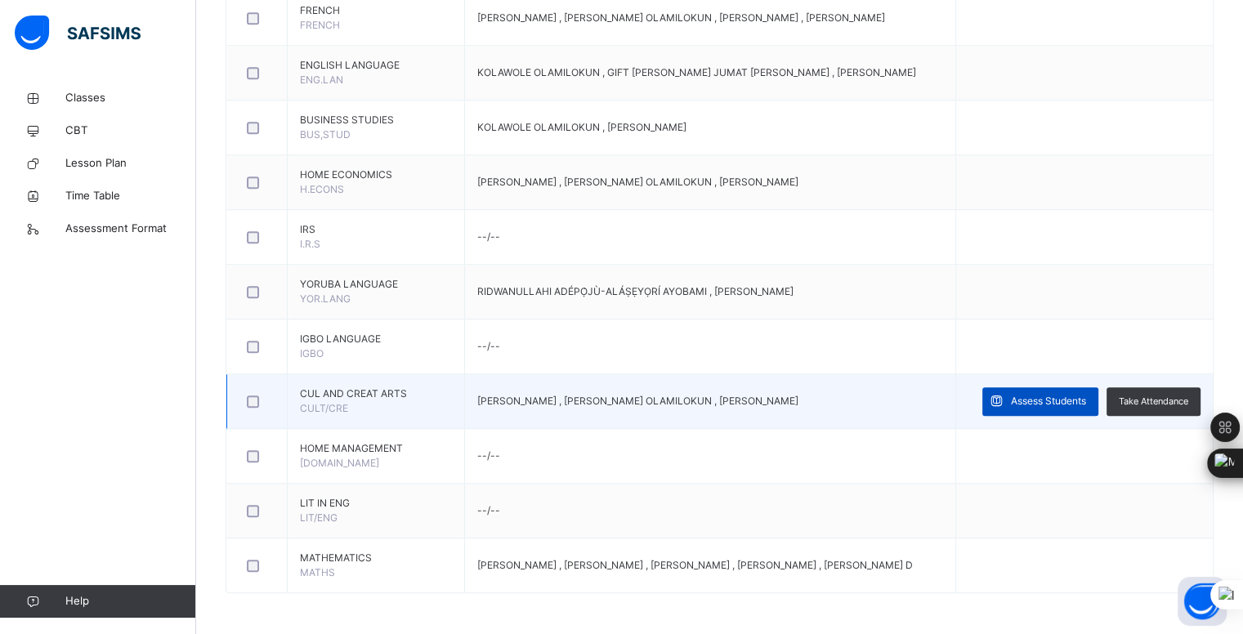
click at [1086, 394] on span "Assess Students" at bounding box center [1048, 401] width 75 height 15
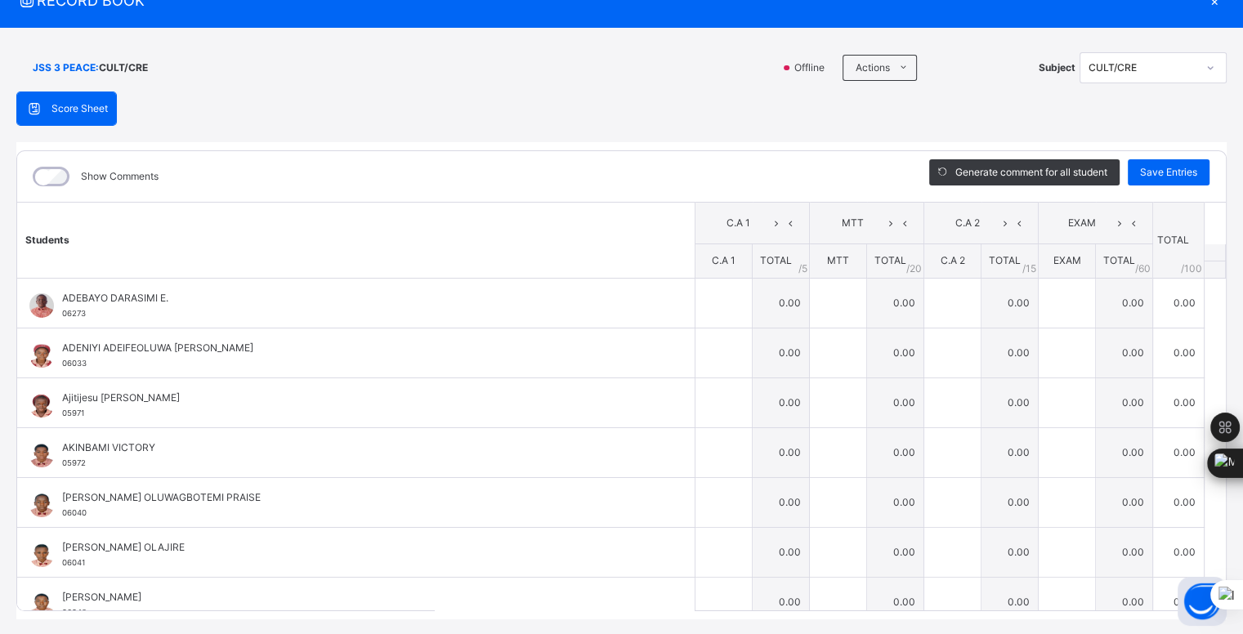
scroll to position [110, 0]
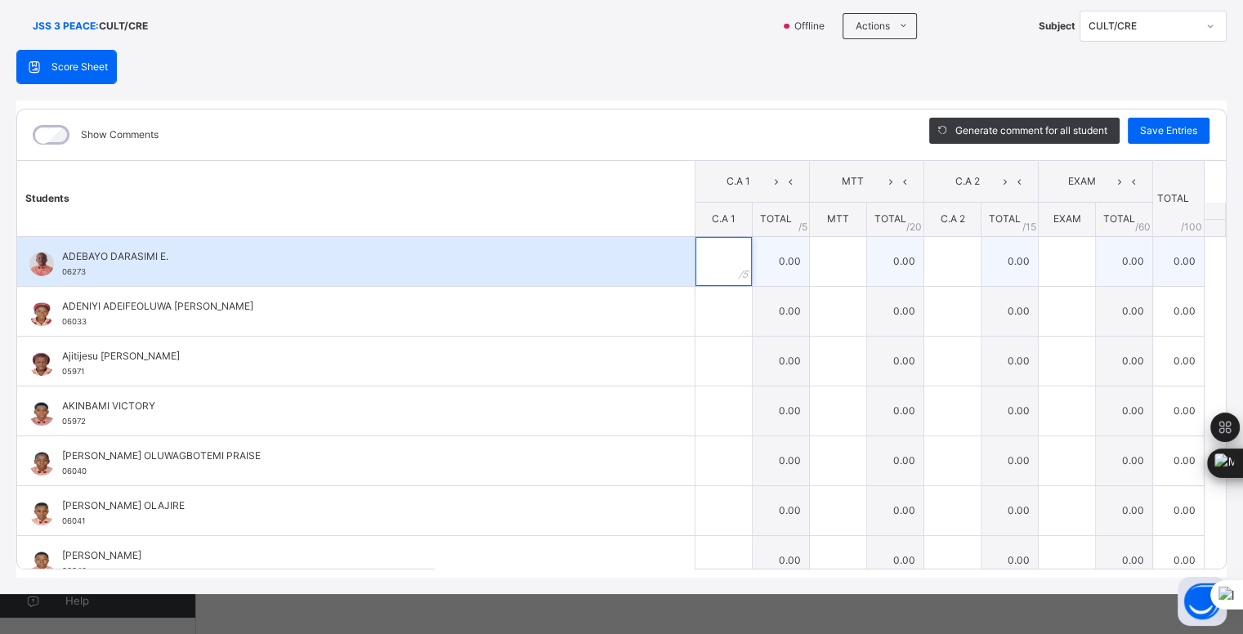
click at [711, 255] on input "text" at bounding box center [724, 261] width 56 height 49
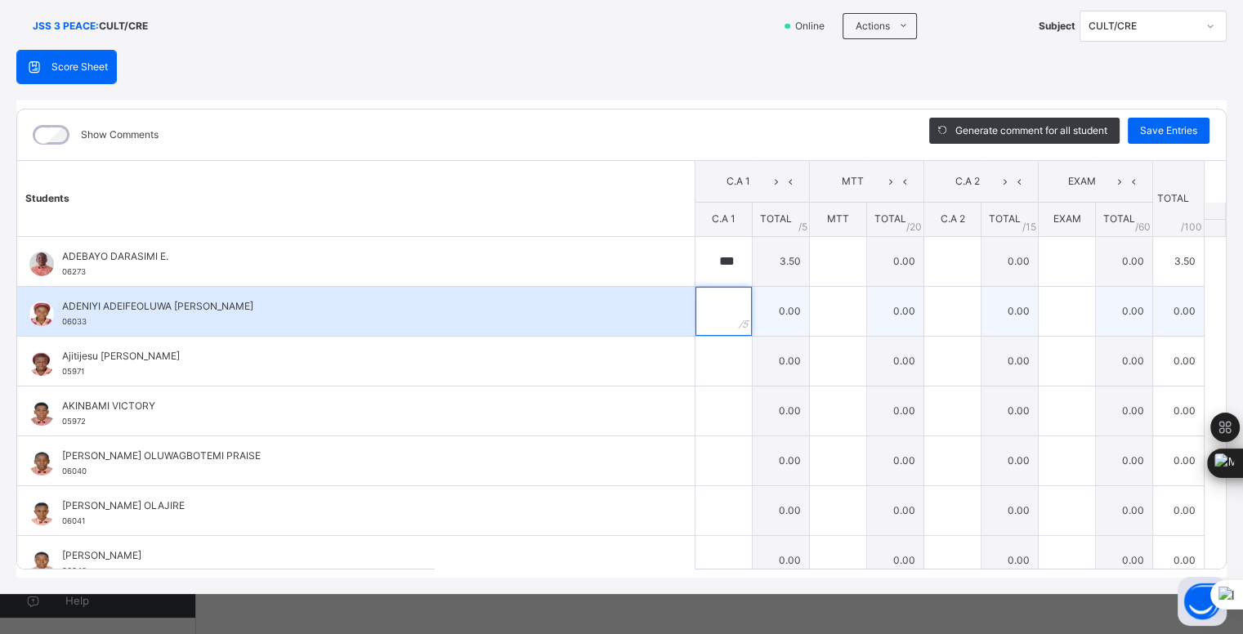
click at [717, 307] on div at bounding box center [724, 311] width 56 height 49
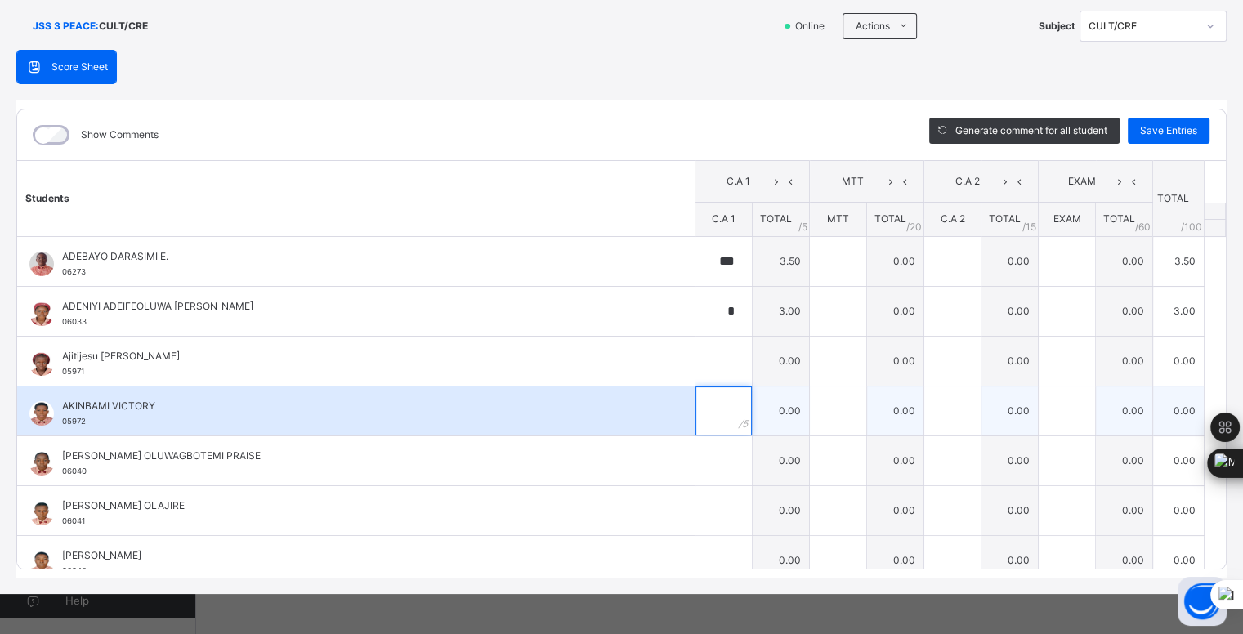
click at [720, 387] on div at bounding box center [724, 411] width 56 height 49
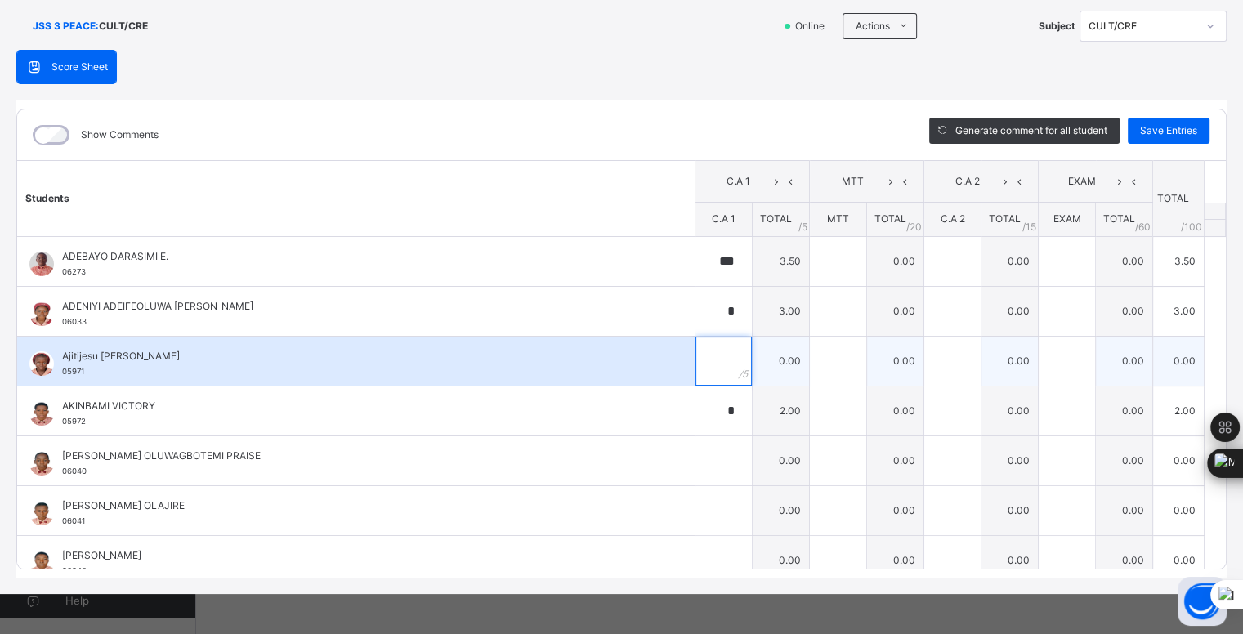
click at [716, 356] on input "text" at bounding box center [724, 361] width 56 height 49
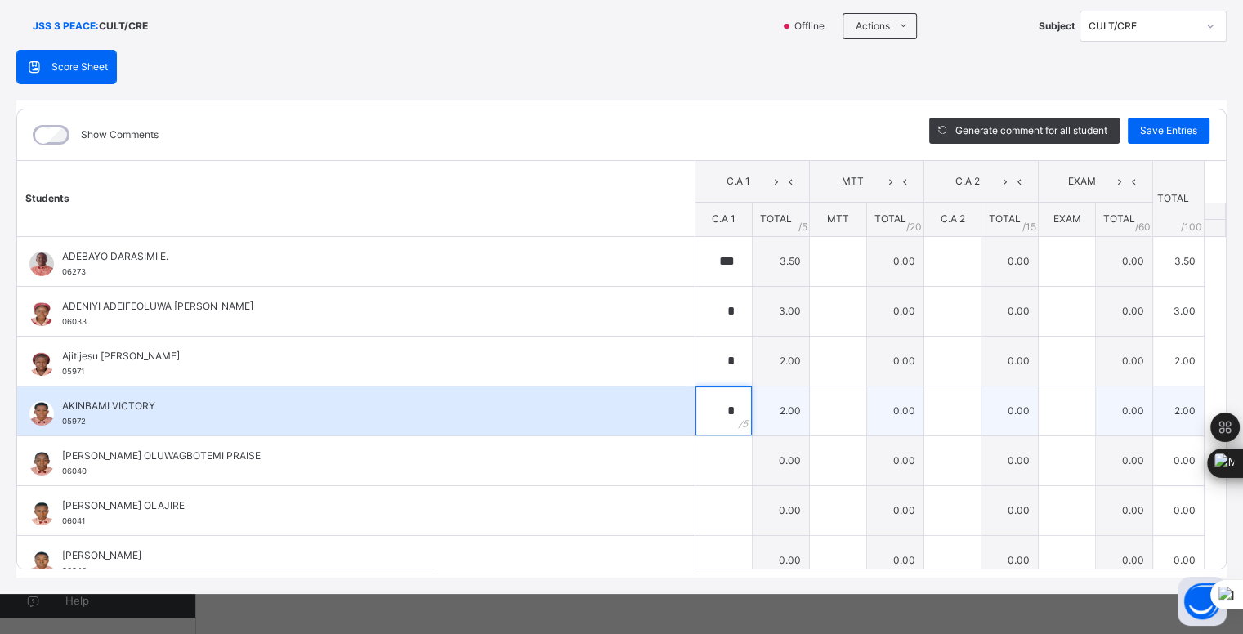
click at [714, 416] on input "*" at bounding box center [724, 411] width 56 height 49
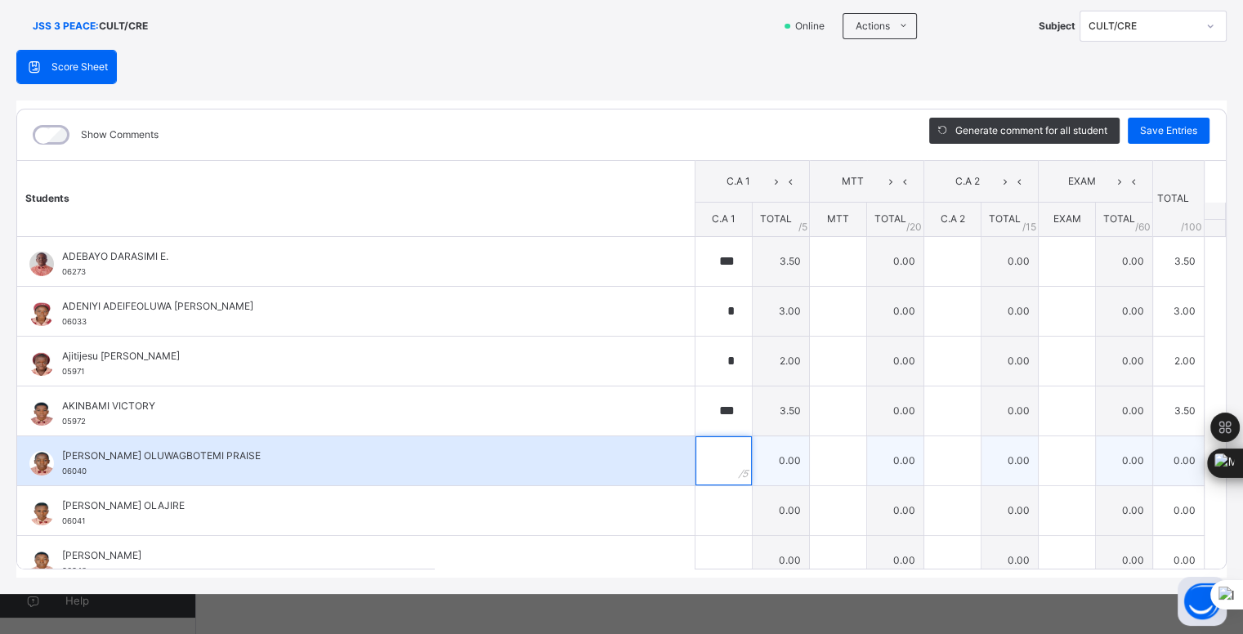
click at [709, 454] on input "text" at bounding box center [724, 461] width 56 height 49
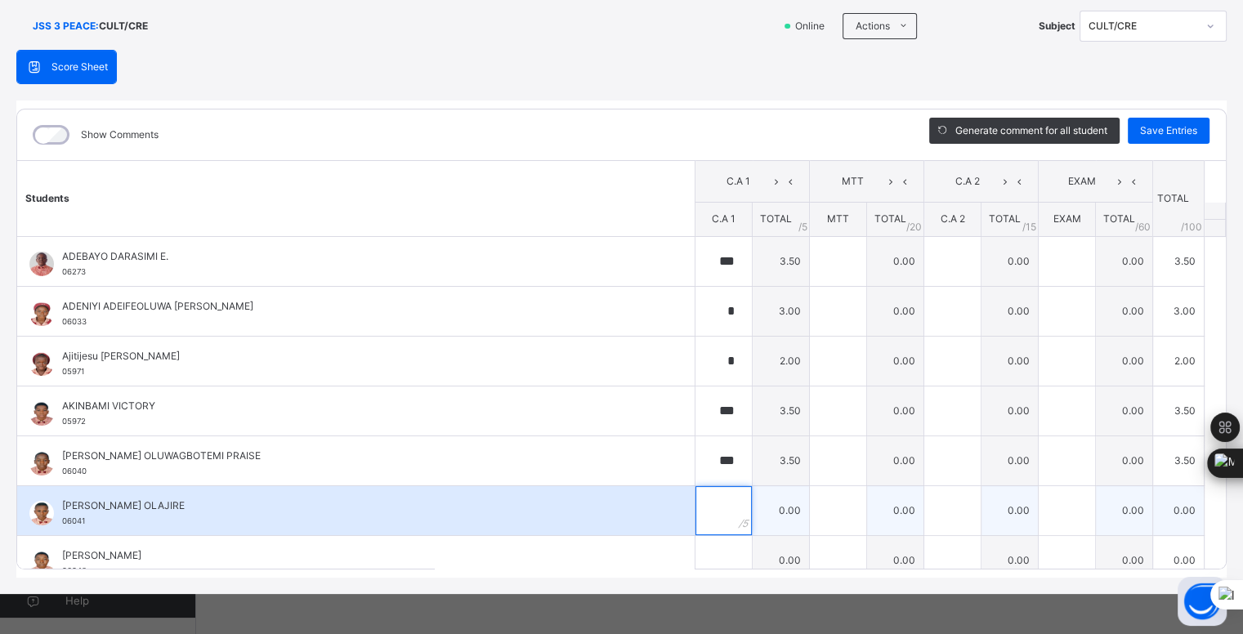
click at [703, 510] on input "text" at bounding box center [724, 510] width 56 height 49
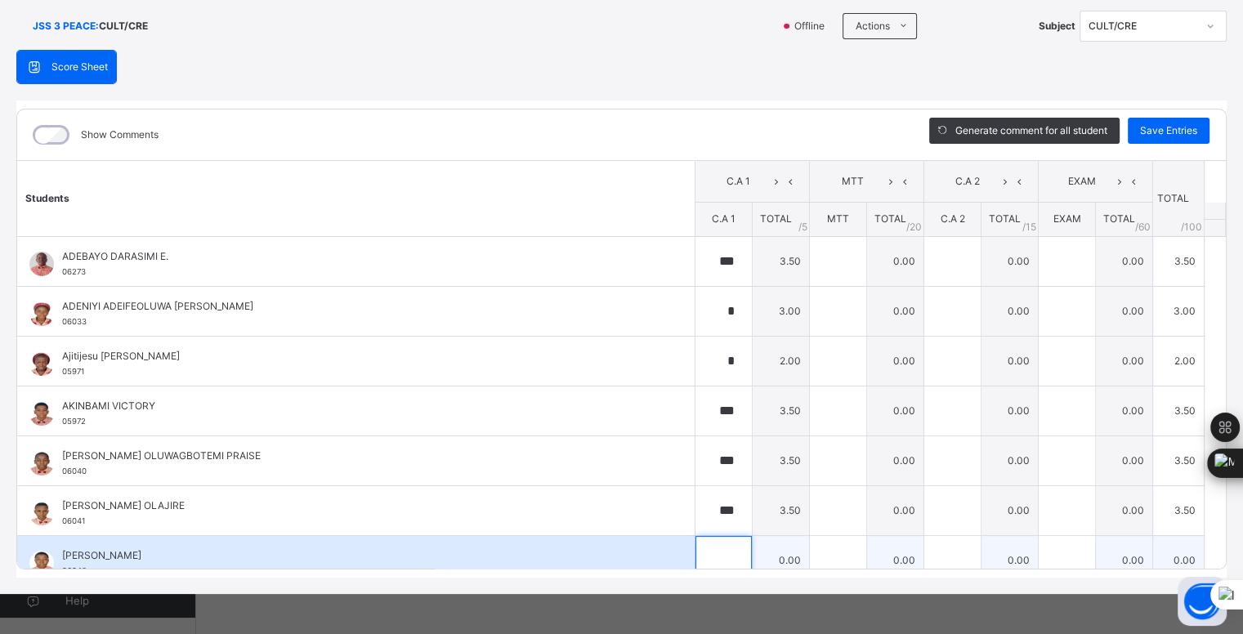
click at [710, 559] on input "text" at bounding box center [724, 560] width 56 height 49
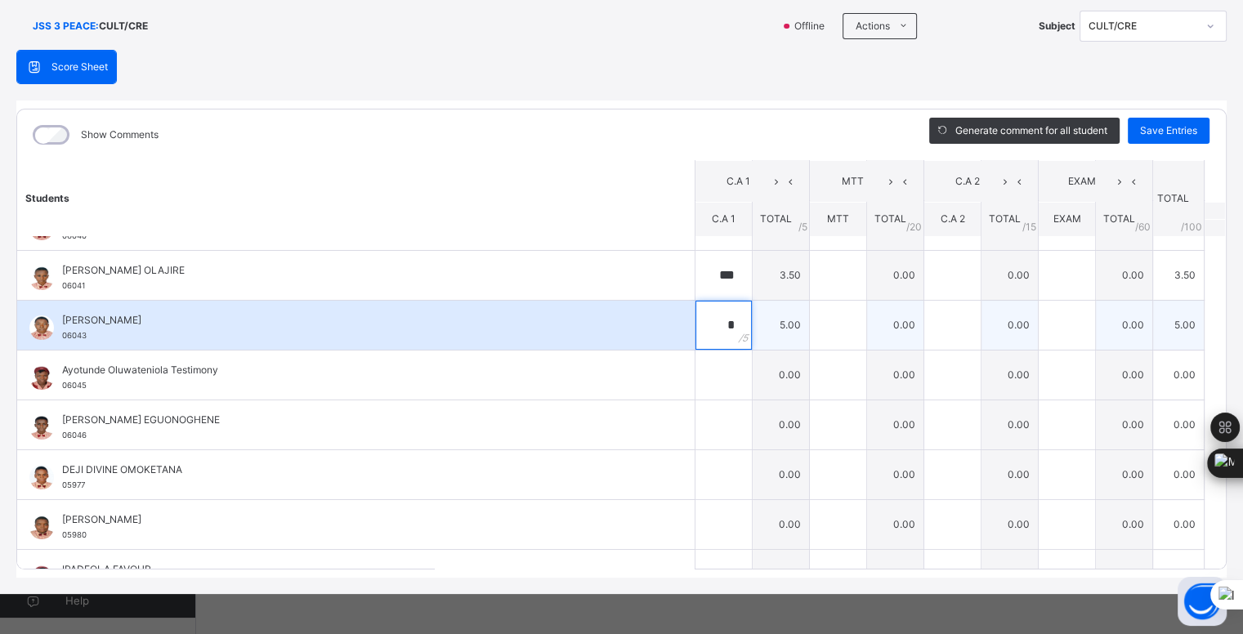
scroll to position [242, 0]
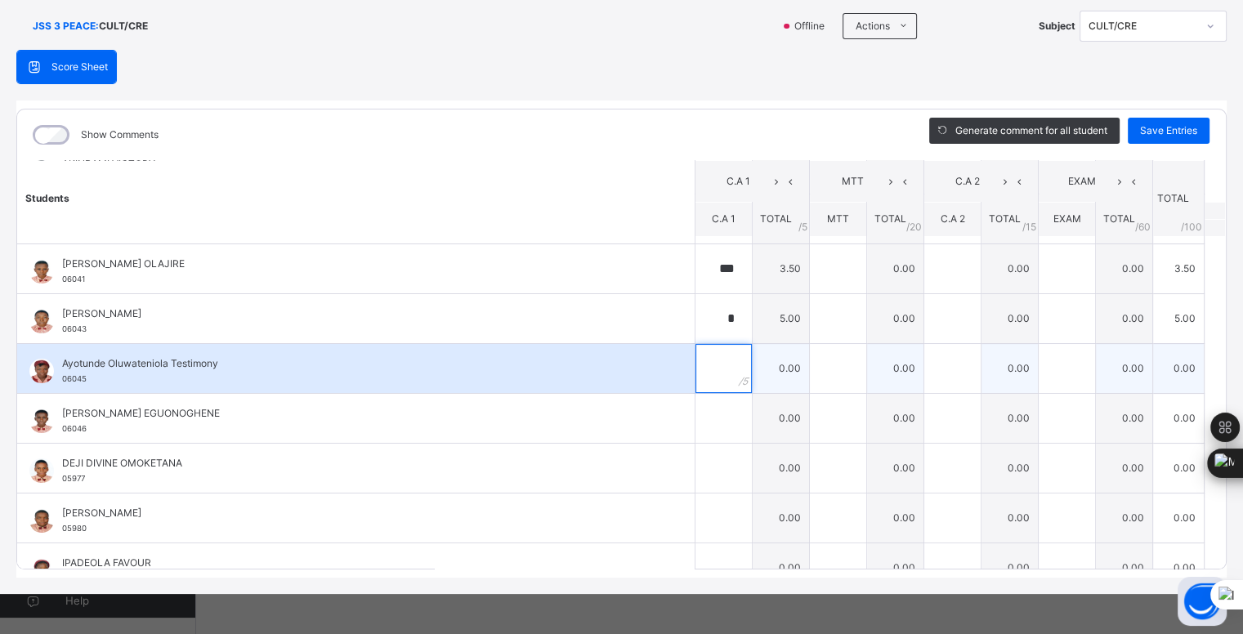
click at [718, 370] on div at bounding box center [724, 368] width 56 height 49
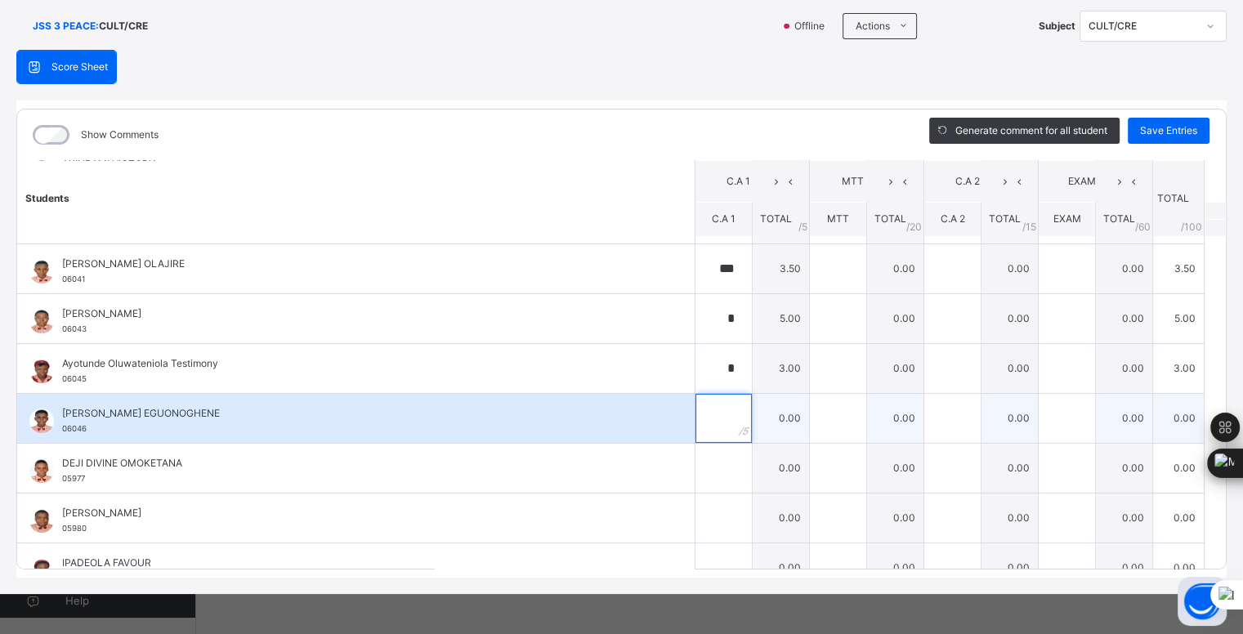
click at [715, 394] on input "text" at bounding box center [724, 418] width 56 height 49
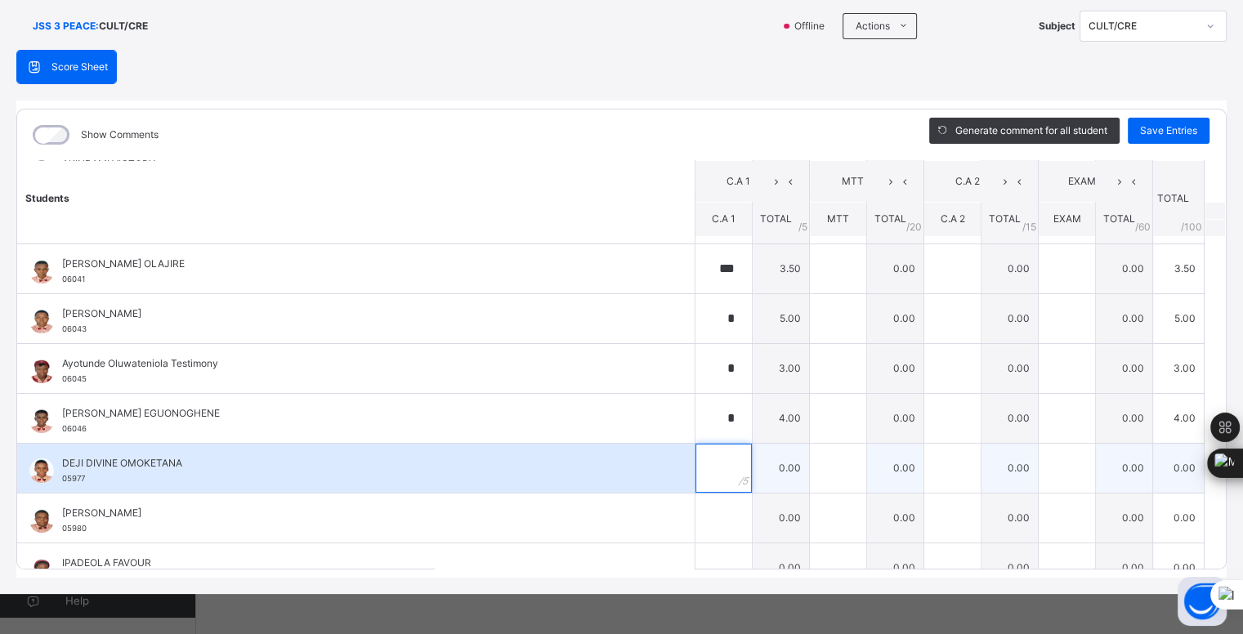
click at [705, 461] on input "text" at bounding box center [724, 468] width 56 height 49
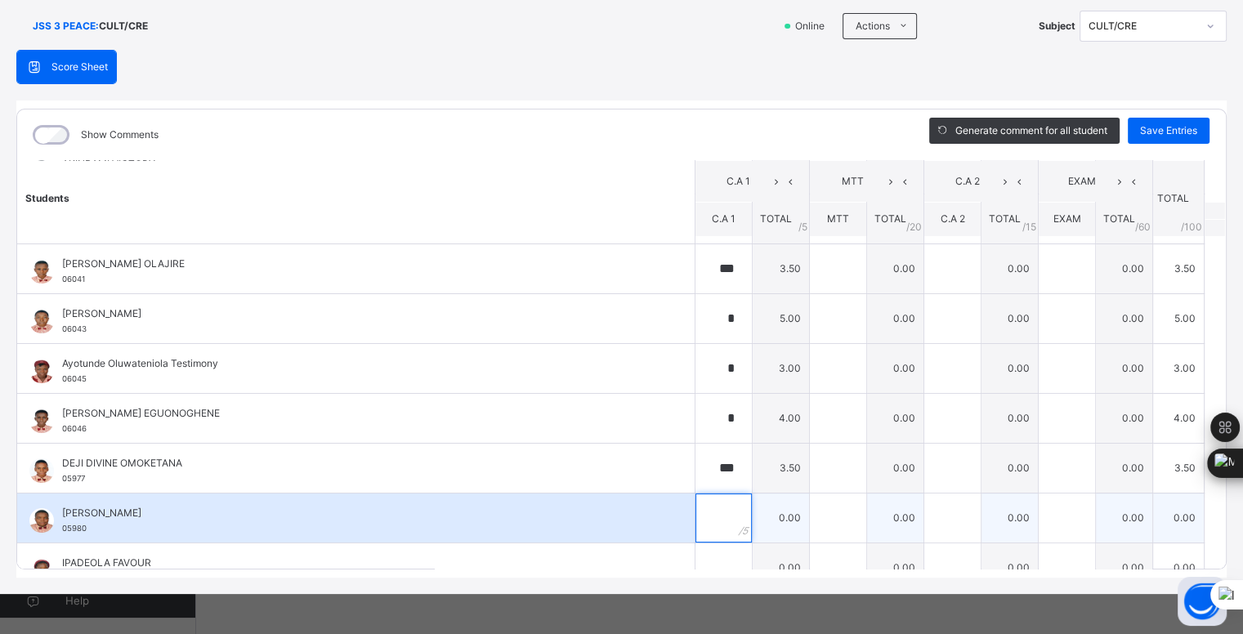
click at [716, 507] on input "text" at bounding box center [724, 518] width 56 height 49
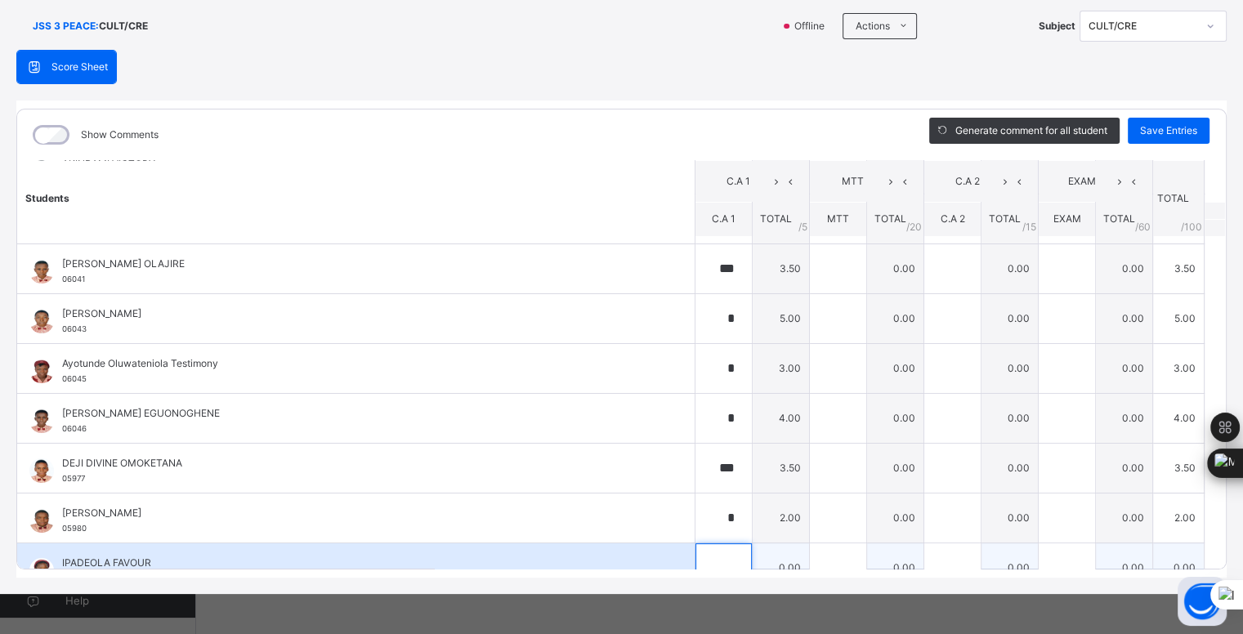
click at [716, 562] on input "text" at bounding box center [724, 568] width 56 height 49
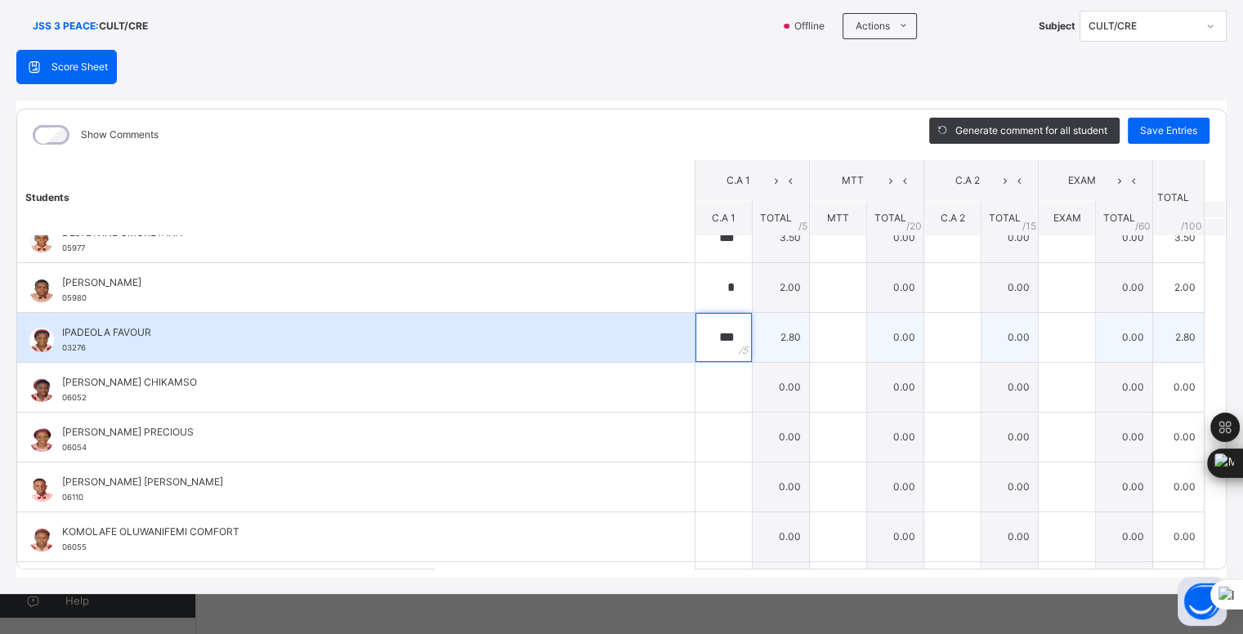
scroll to position [487, 0]
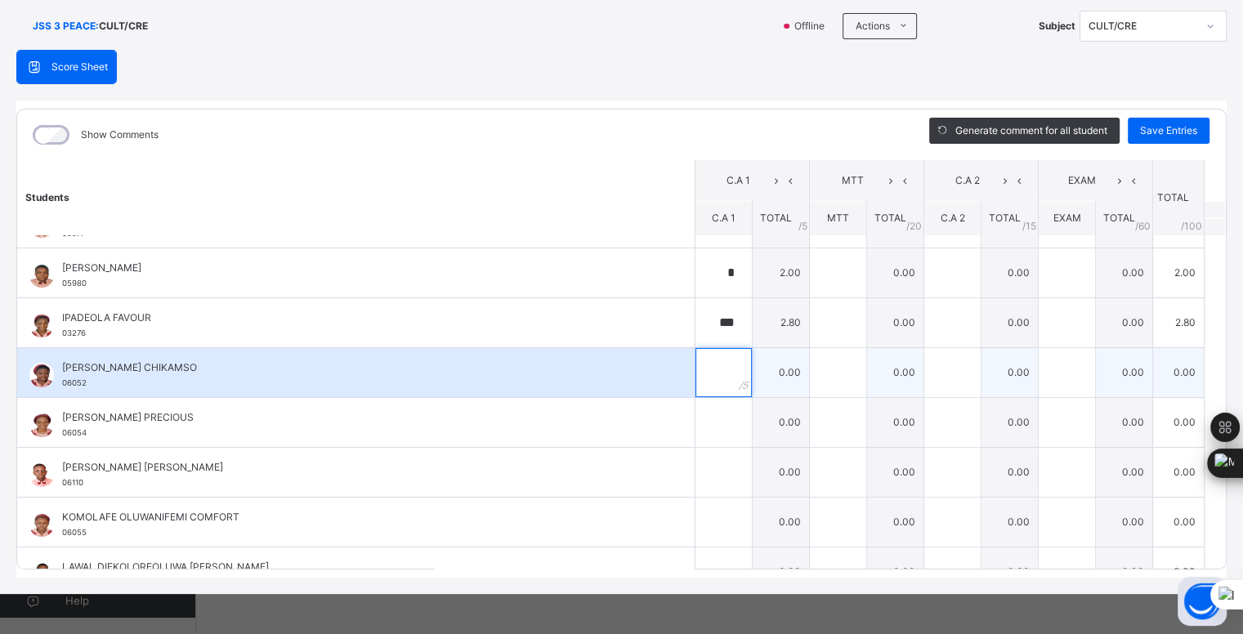
click at [706, 361] on input "text" at bounding box center [724, 372] width 56 height 49
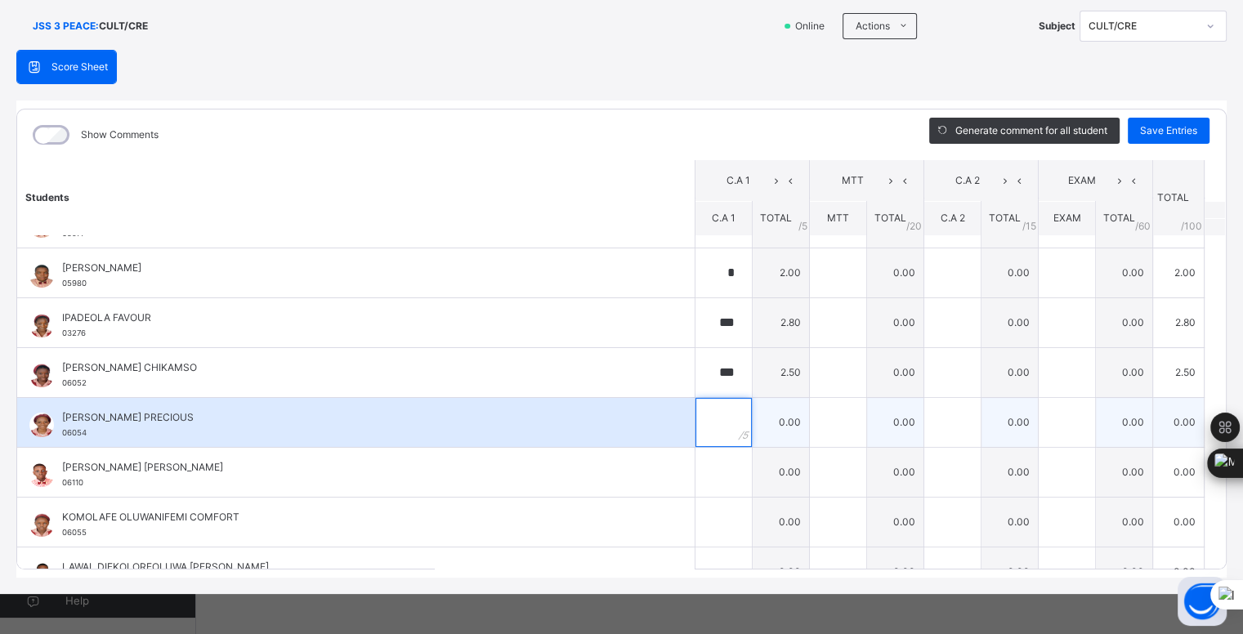
click at [713, 415] on input "text" at bounding box center [724, 422] width 56 height 49
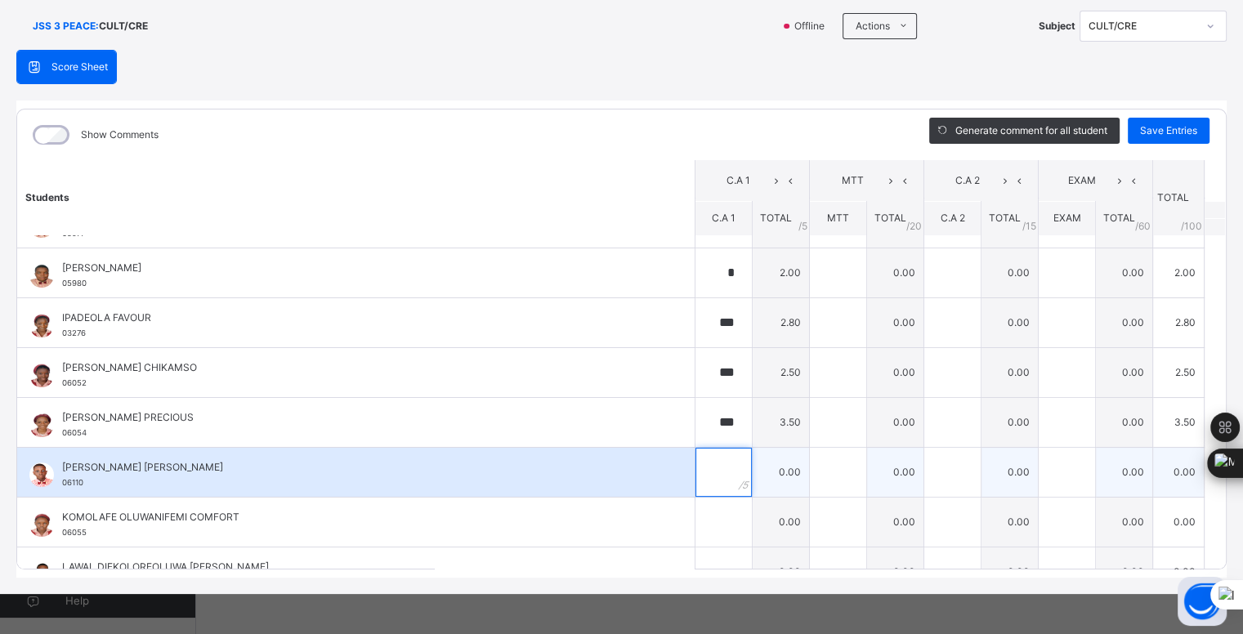
click at [715, 473] on input "text" at bounding box center [724, 472] width 56 height 49
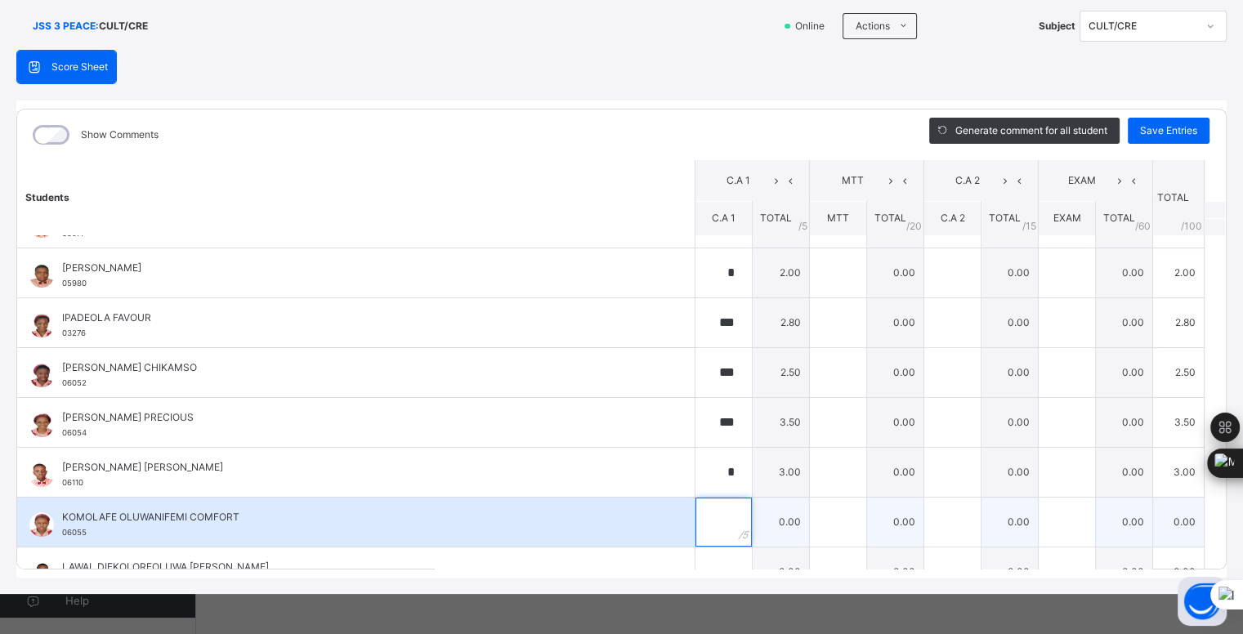
click at [712, 517] on input "text" at bounding box center [724, 522] width 56 height 49
click at [723, 540] on div "*" at bounding box center [724, 522] width 56 height 49
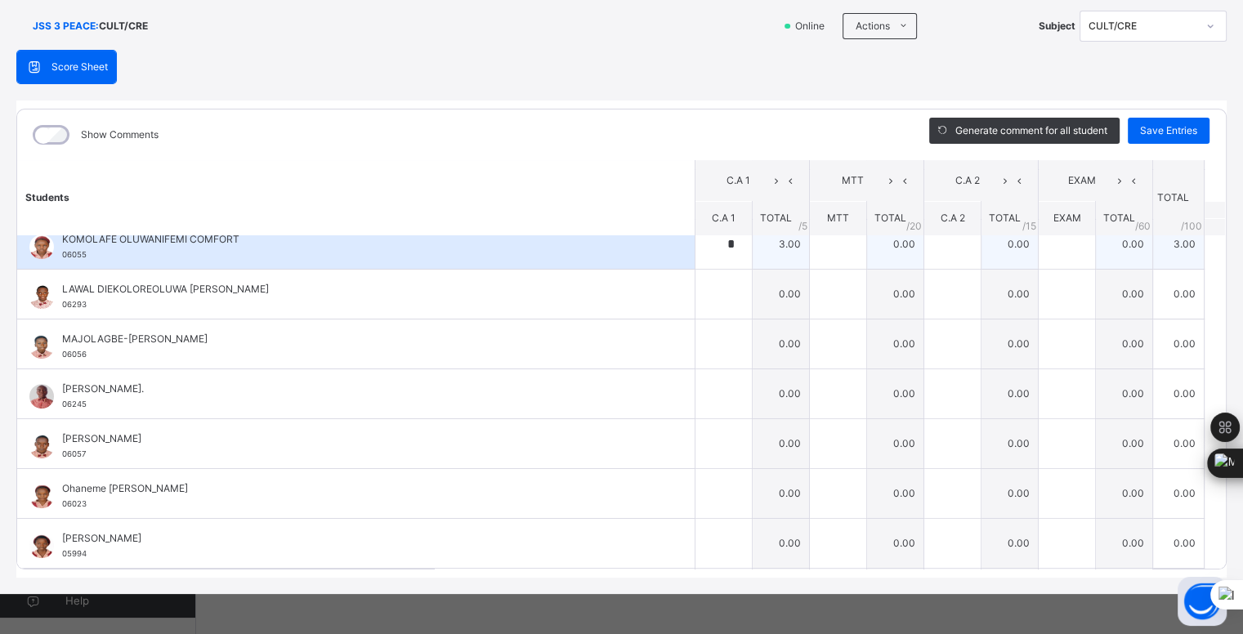
scroll to position [772, 0]
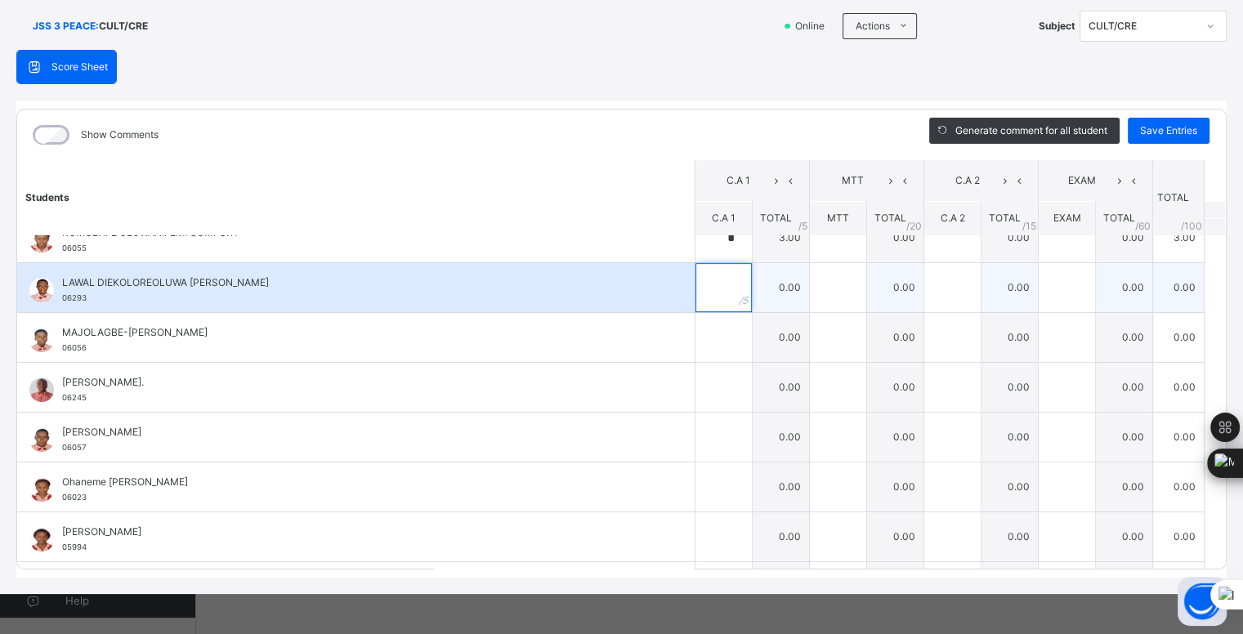
click at [702, 285] on input "text" at bounding box center [724, 287] width 56 height 49
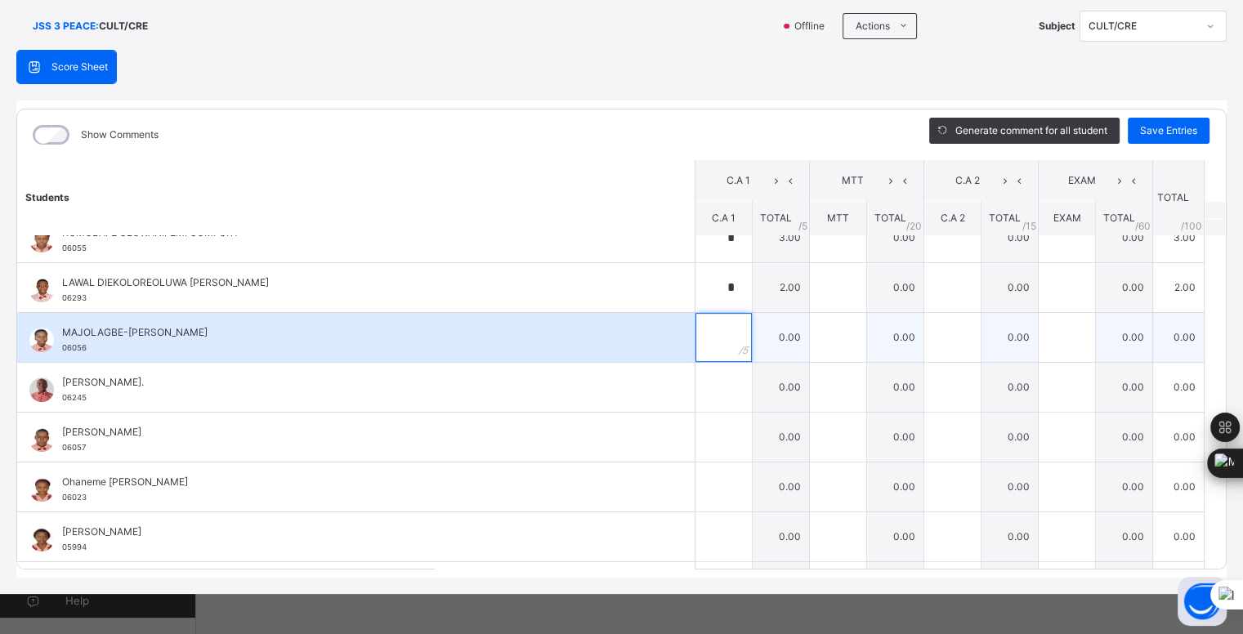
click at [713, 332] on input "text" at bounding box center [724, 337] width 56 height 49
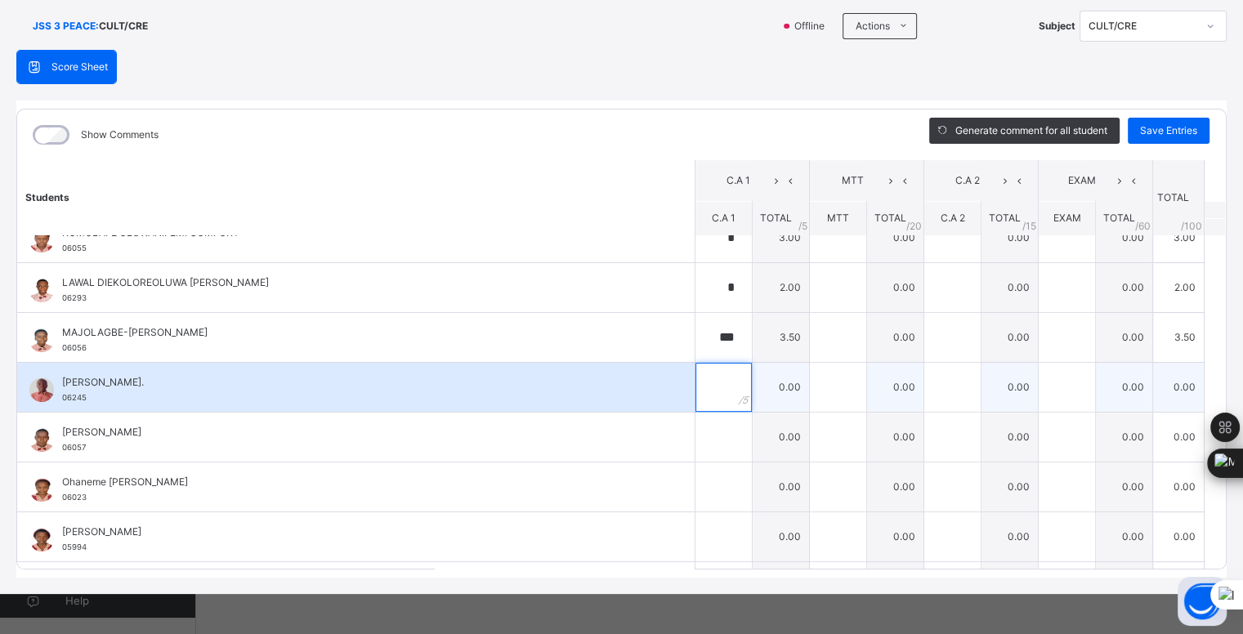
click at [714, 383] on input "text" at bounding box center [724, 387] width 56 height 49
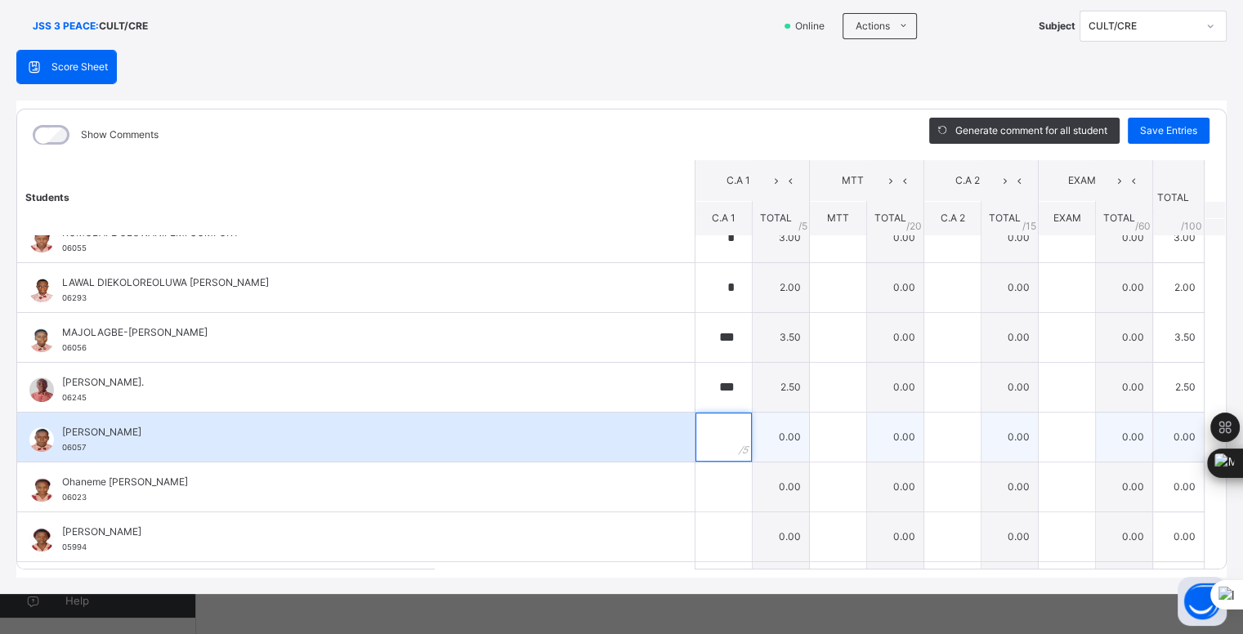
click at [716, 432] on input "text" at bounding box center [724, 437] width 56 height 49
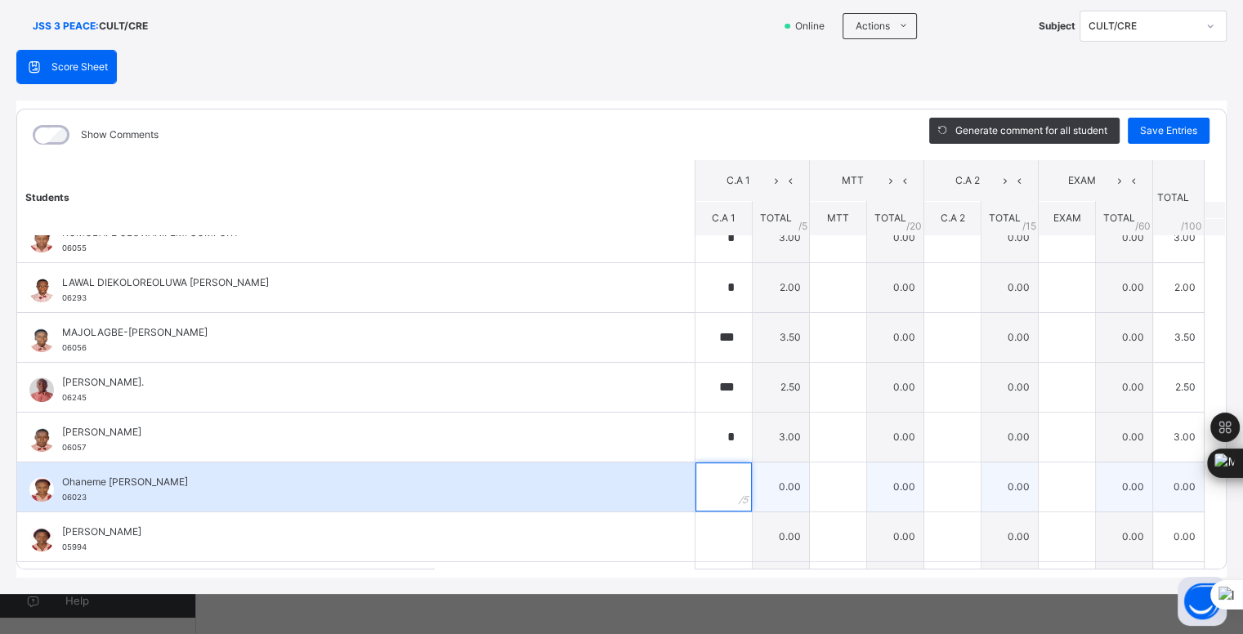
click at [705, 475] on input "text" at bounding box center [724, 487] width 56 height 49
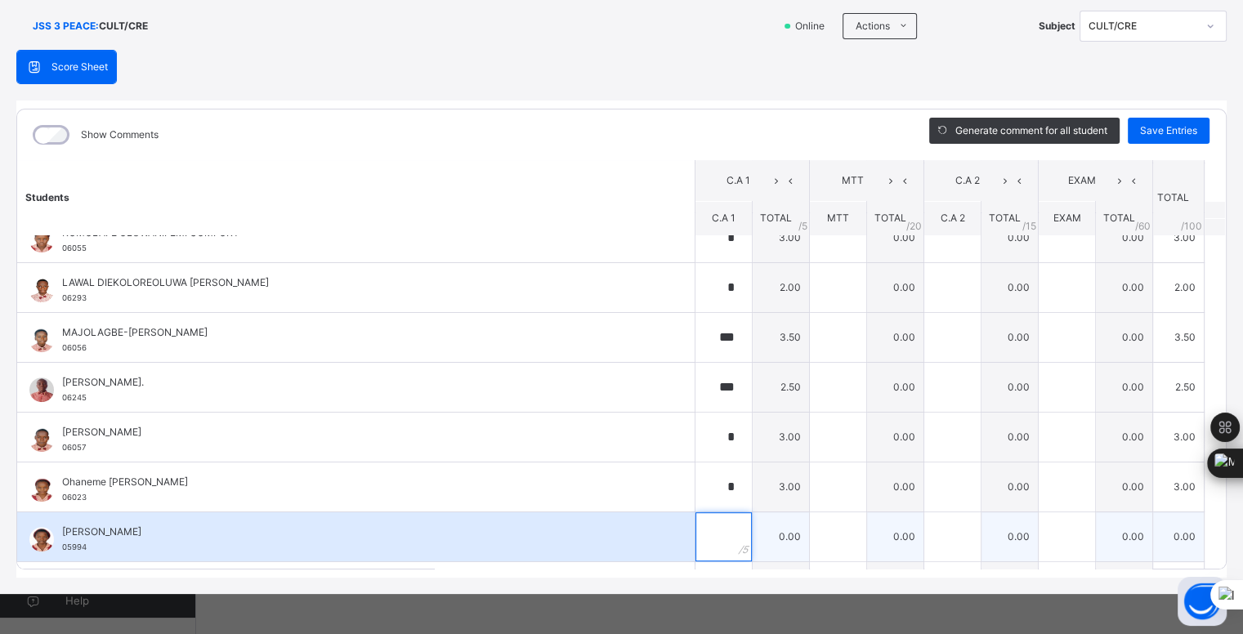
click at [732, 537] on div at bounding box center [724, 537] width 56 height 49
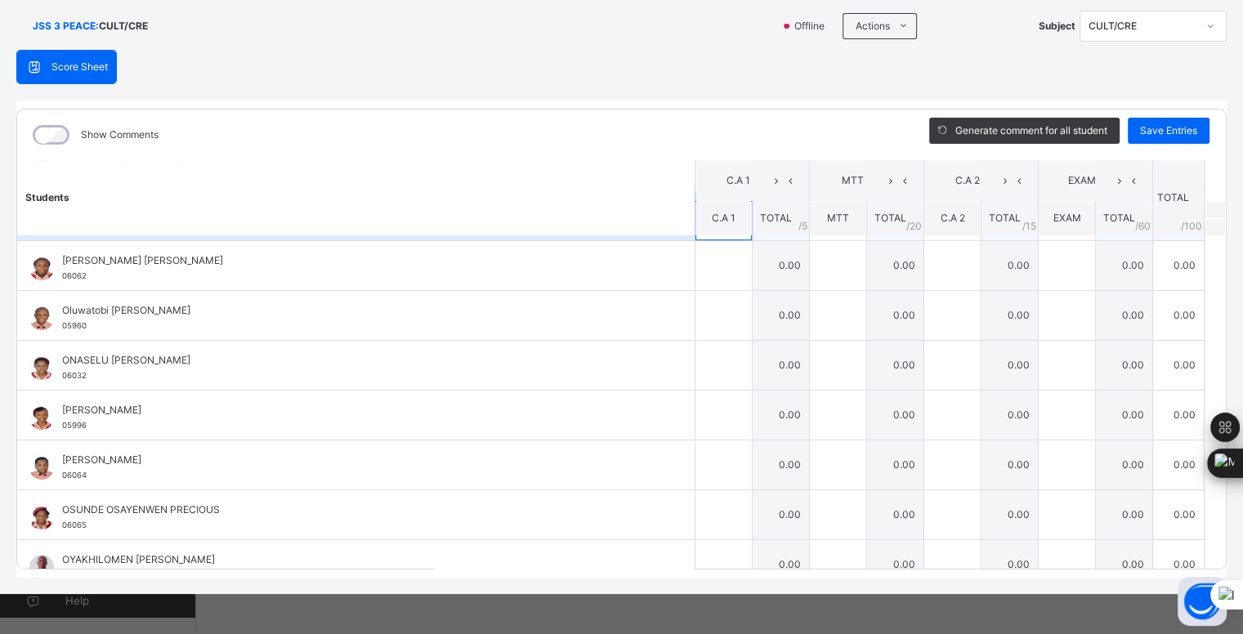
scroll to position [1095, 0]
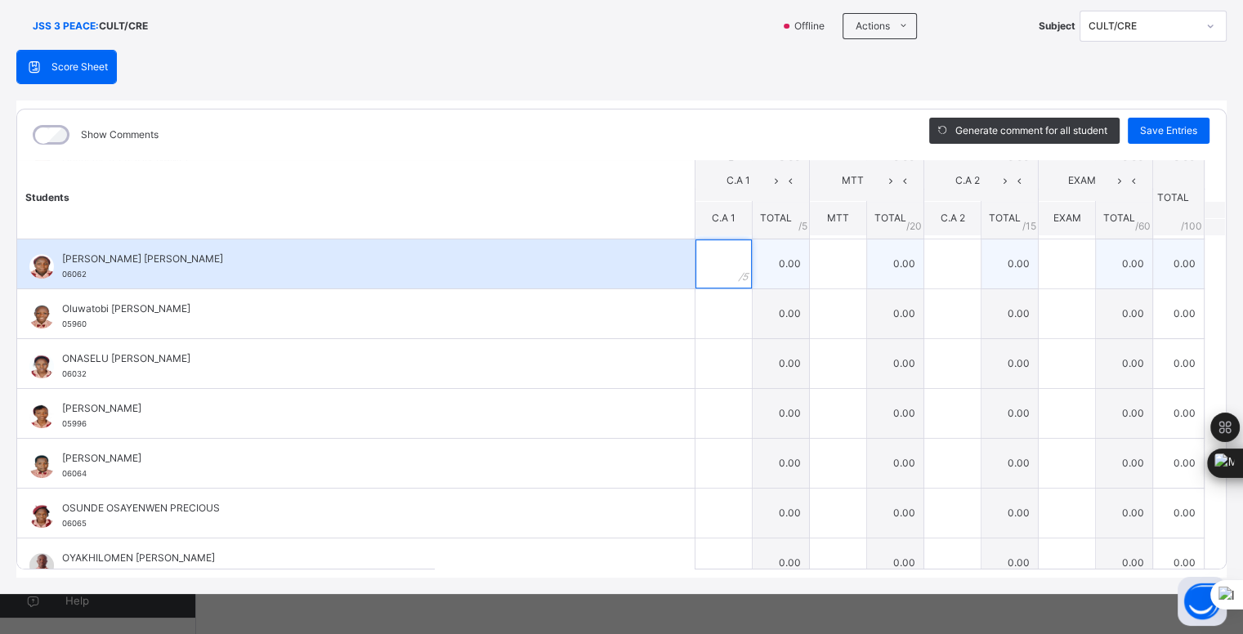
click at [714, 258] on input "text" at bounding box center [724, 264] width 56 height 49
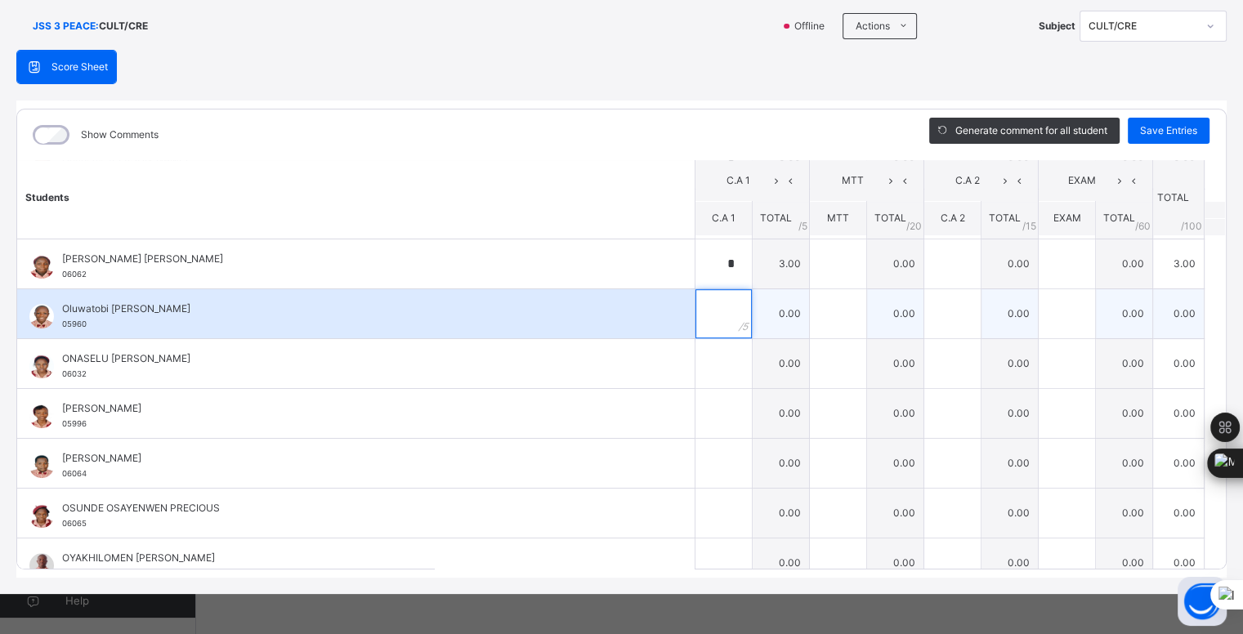
click at [718, 307] on div at bounding box center [724, 313] width 56 height 49
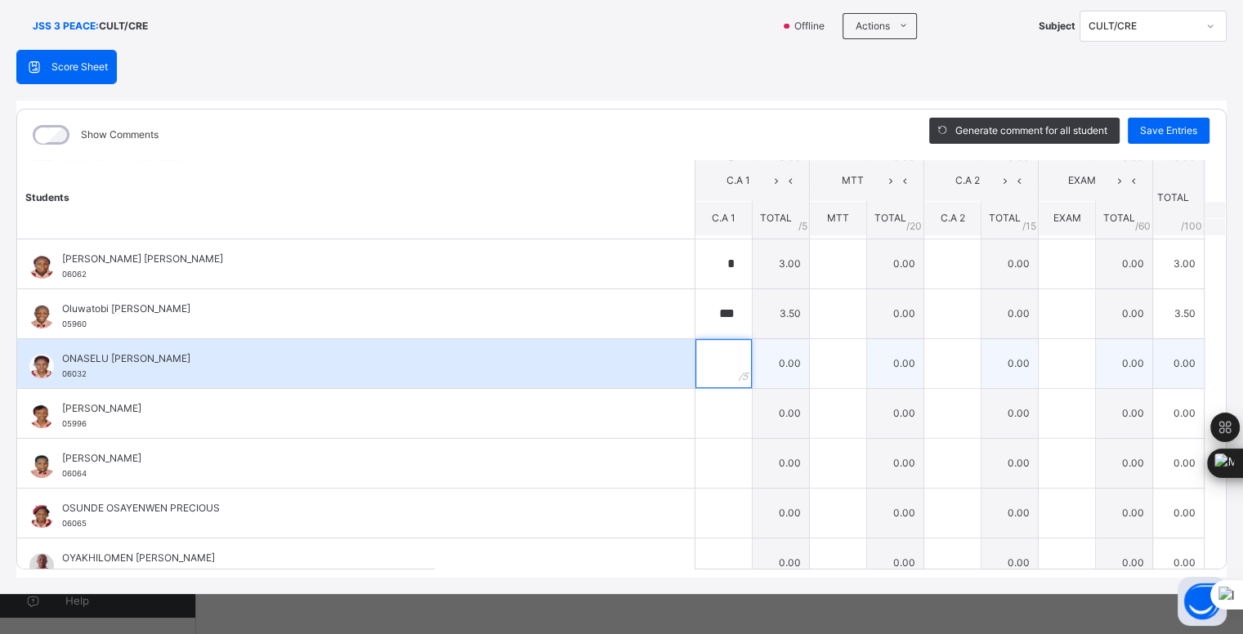
click at [711, 353] on input "text" at bounding box center [724, 363] width 56 height 49
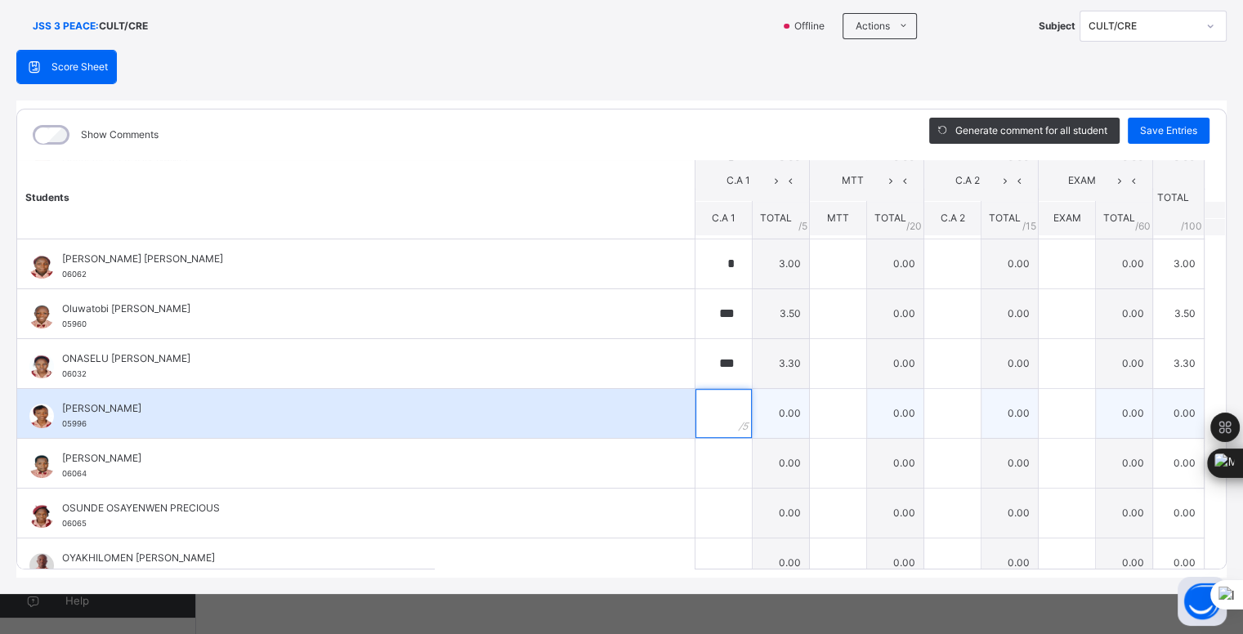
click at [713, 407] on input "text" at bounding box center [724, 413] width 56 height 49
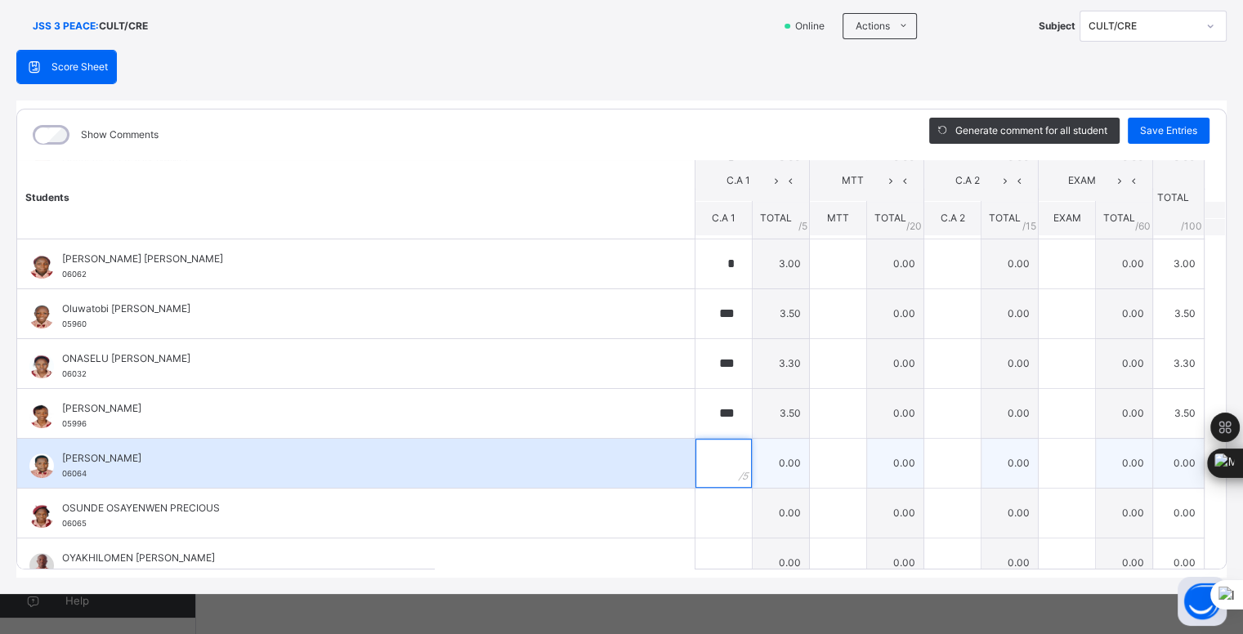
click at [710, 455] on input "text" at bounding box center [724, 463] width 56 height 49
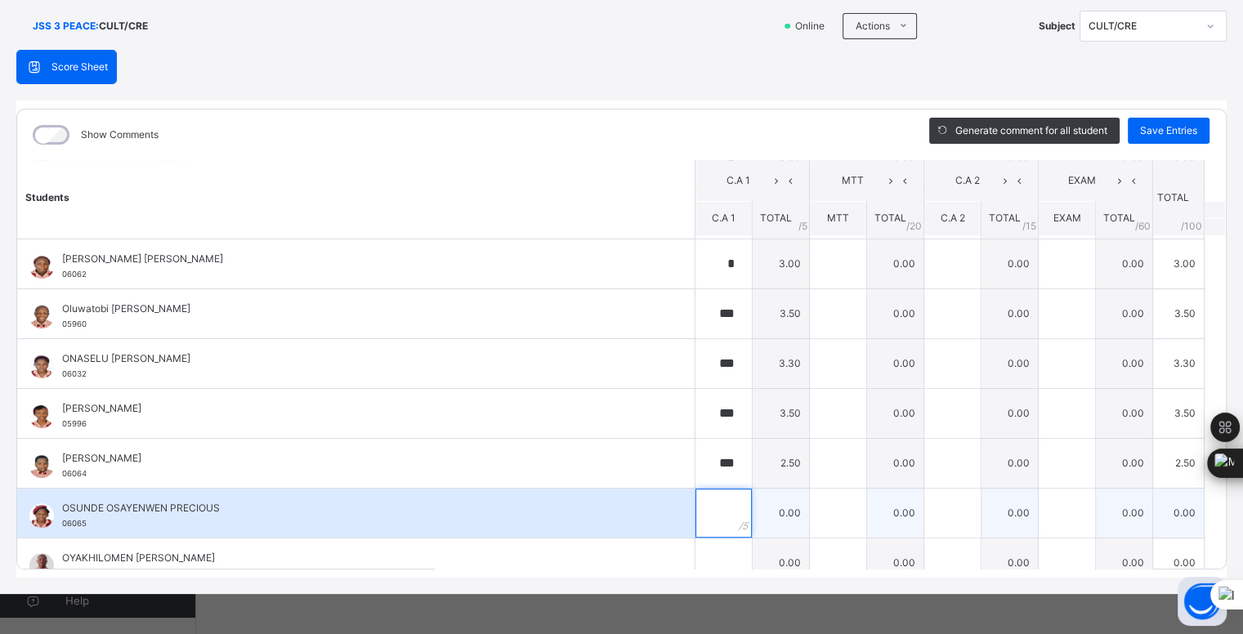
click at [703, 500] on input "text" at bounding box center [724, 513] width 56 height 49
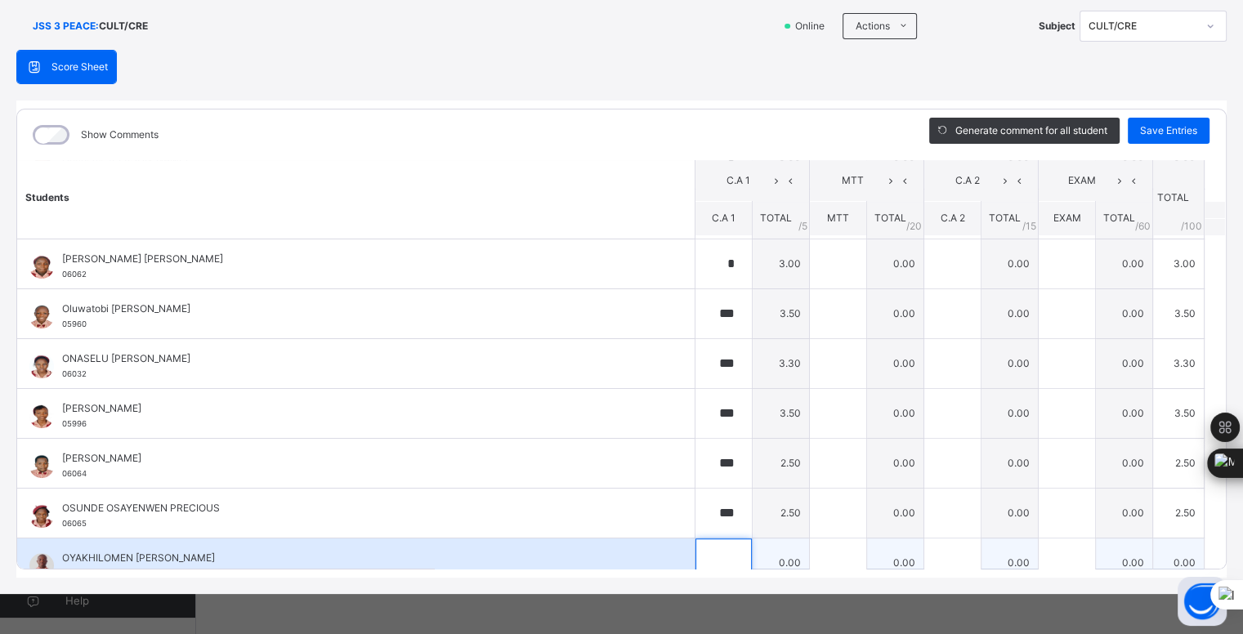
click at [707, 553] on input "text" at bounding box center [724, 563] width 56 height 49
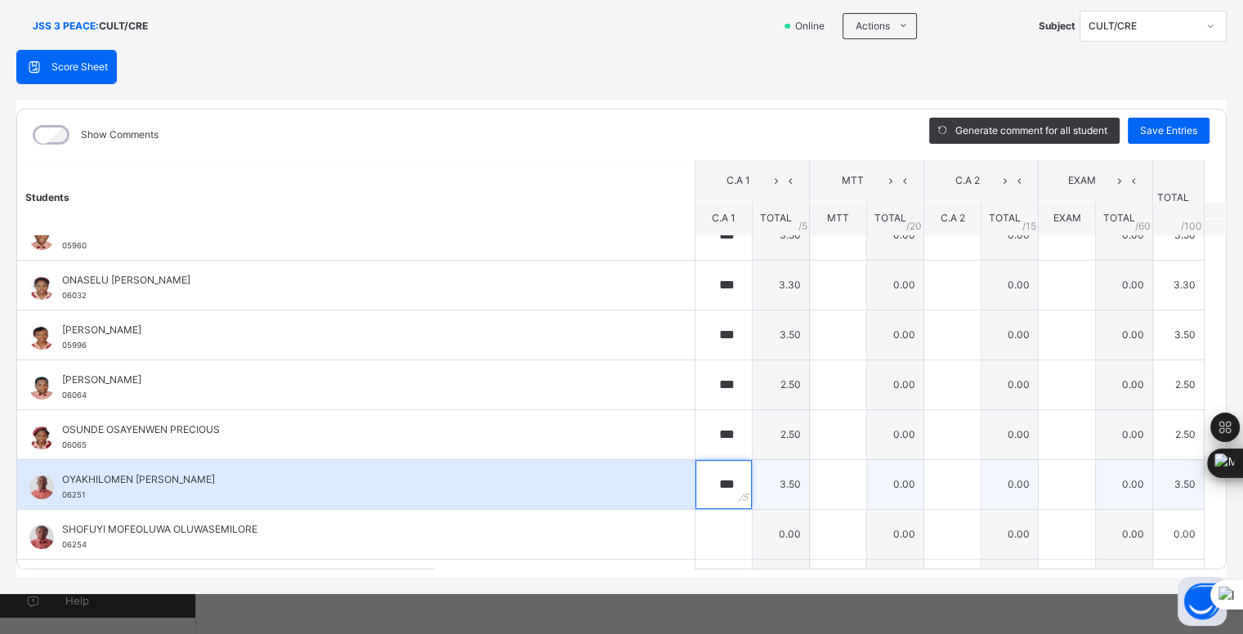
scroll to position [1207, 0]
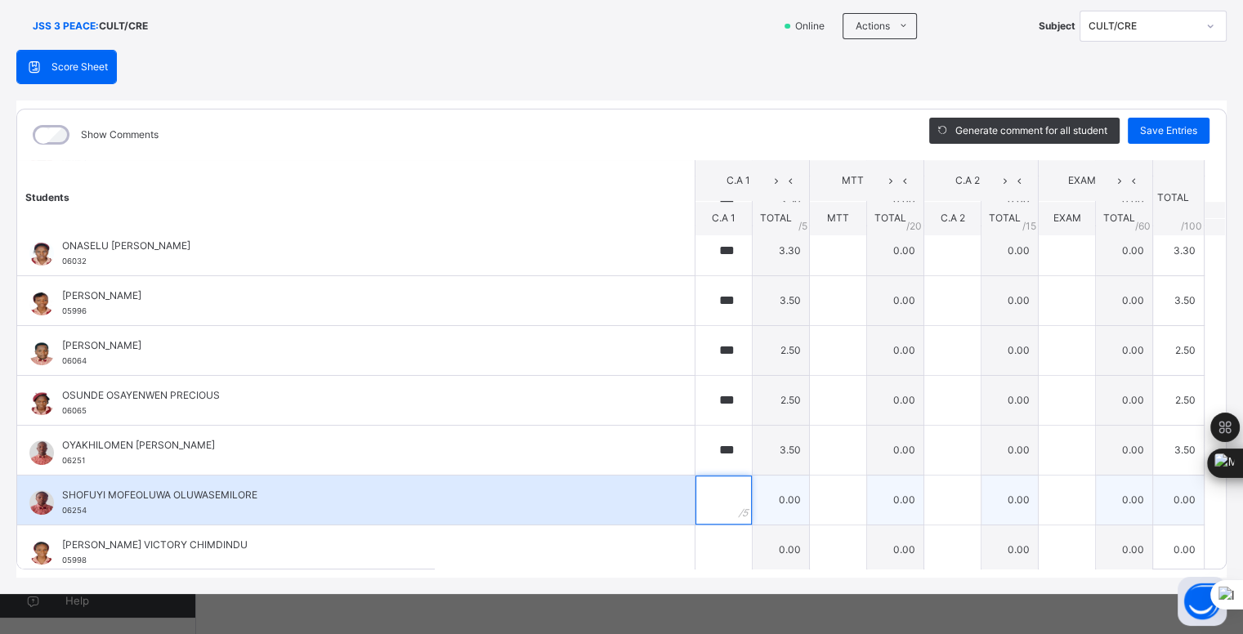
click at [712, 496] on input "text" at bounding box center [724, 500] width 56 height 49
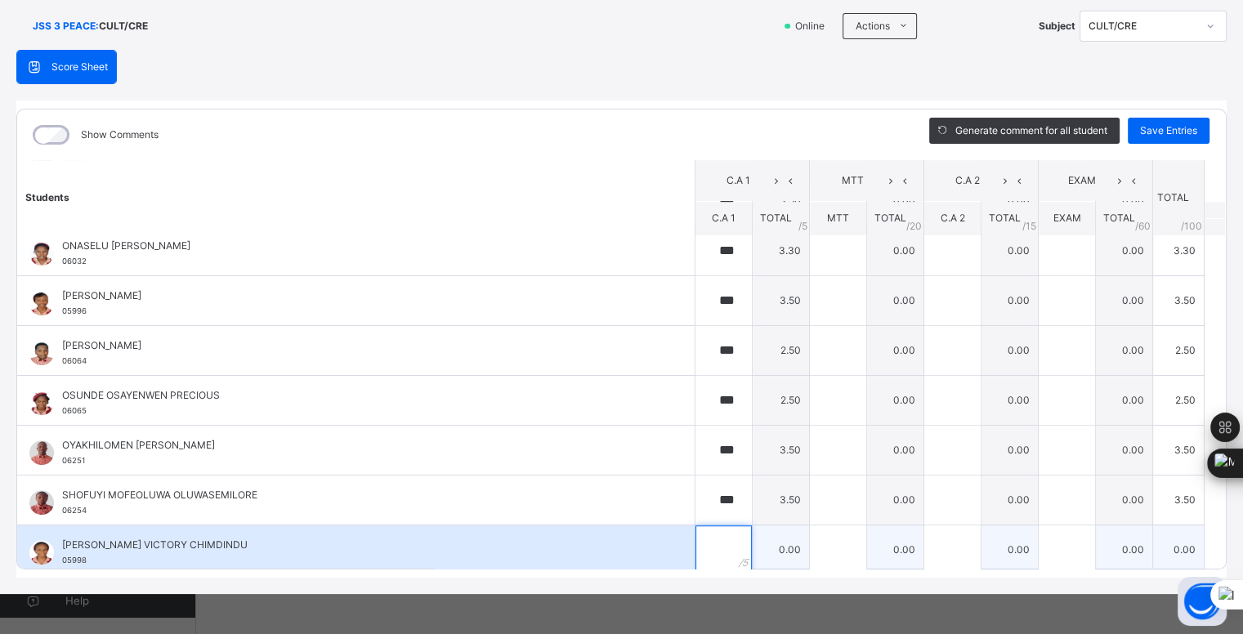
click at [714, 543] on input "text" at bounding box center [724, 550] width 56 height 49
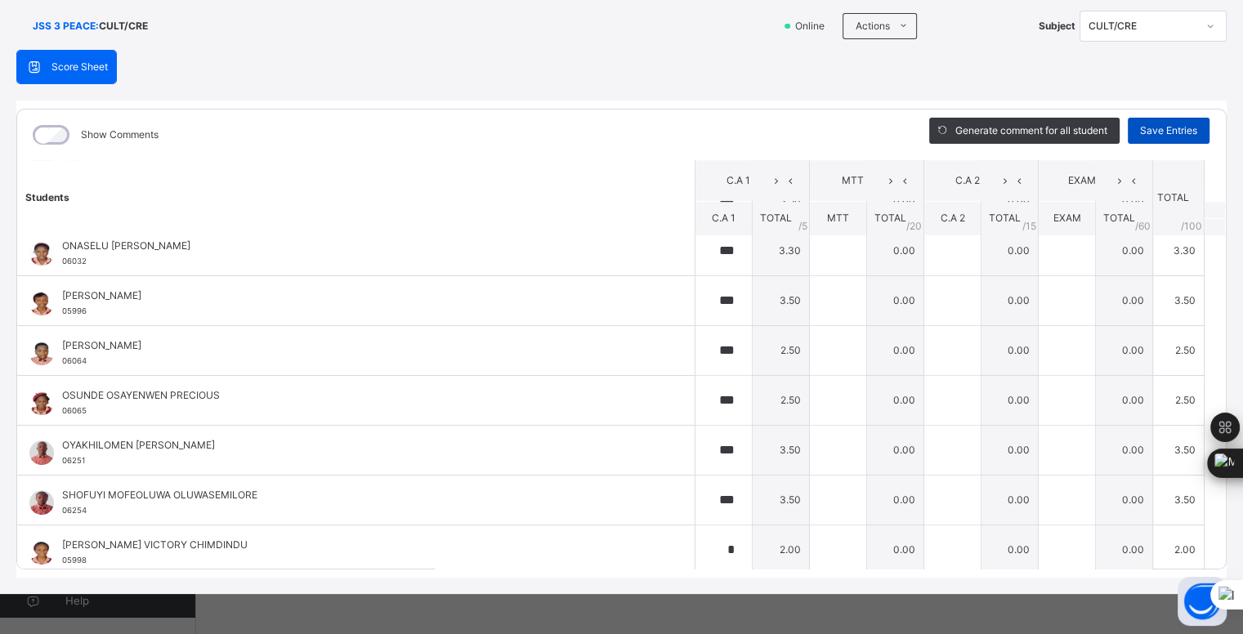
click at [1167, 128] on span "Save Entries" at bounding box center [1168, 130] width 57 height 15
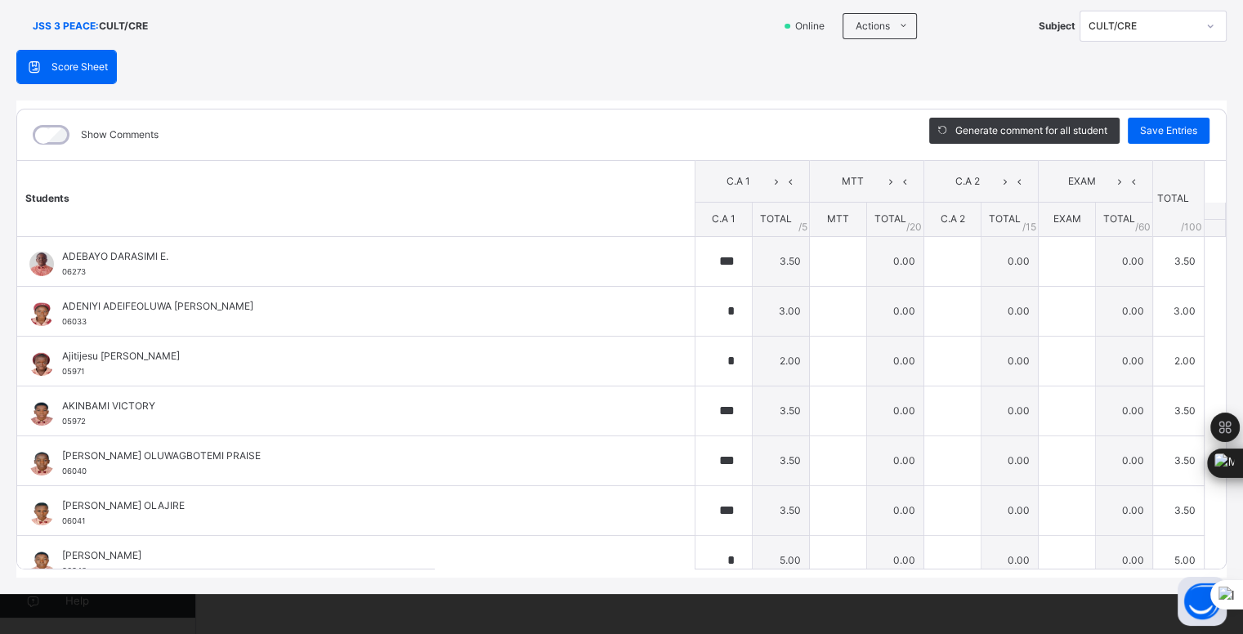
scroll to position [0, 0]
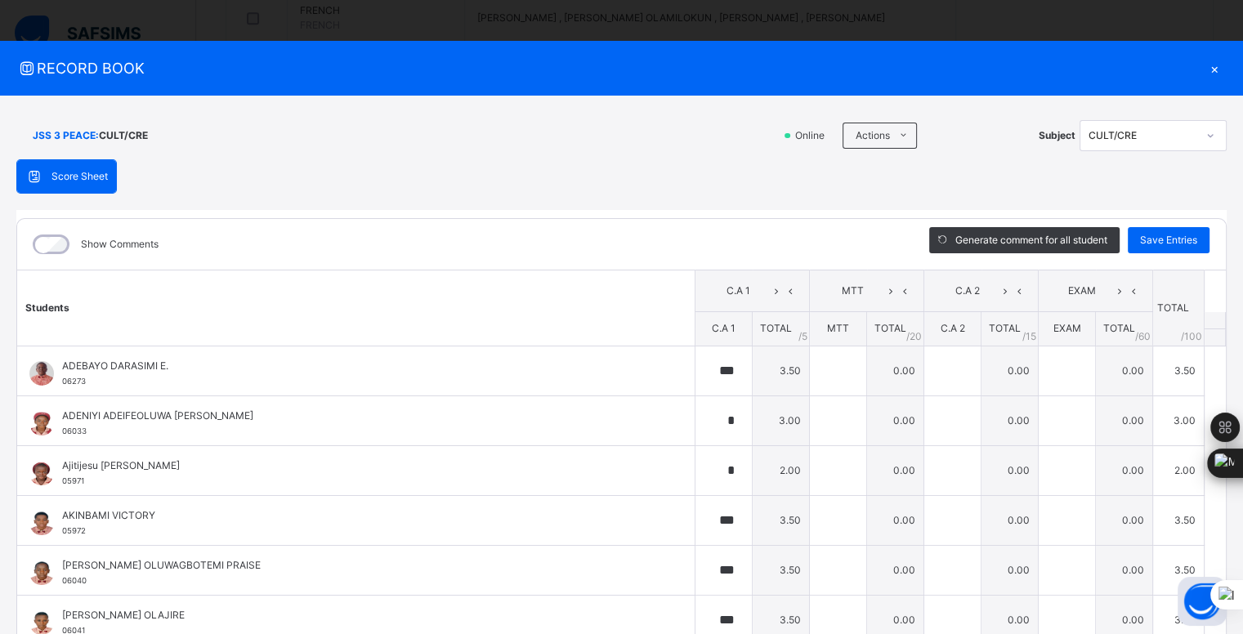
click at [1212, 65] on div "×" at bounding box center [1215, 68] width 25 height 22
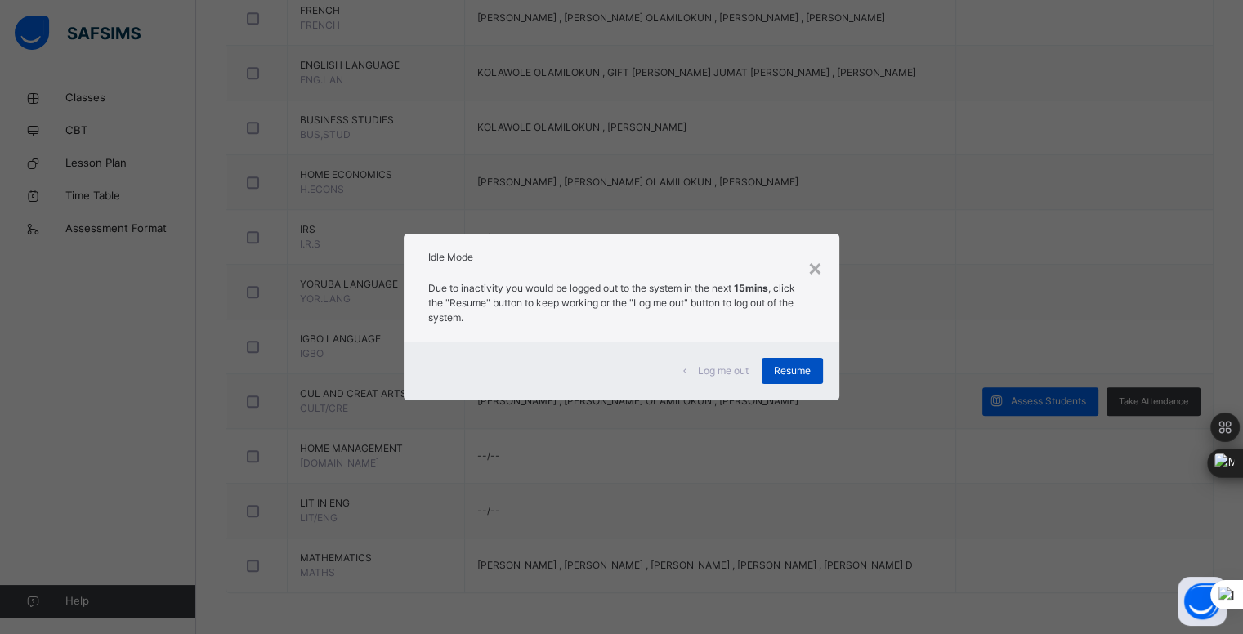
click at [802, 365] on span "Resume" at bounding box center [792, 371] width 37 height 15
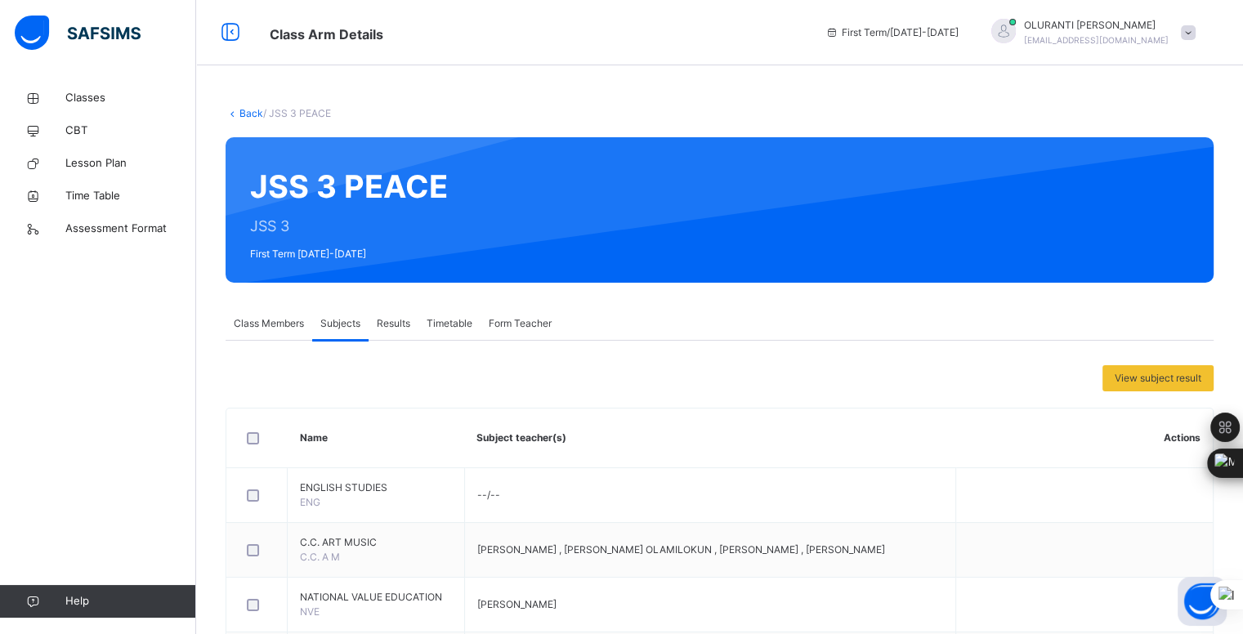
click at [1204, 43] on div "[PERSON_NAME] [EMAIL_ADDRESS][DOMAIN_NAME]" at bounding box center [1089, 32] width 229 height 29
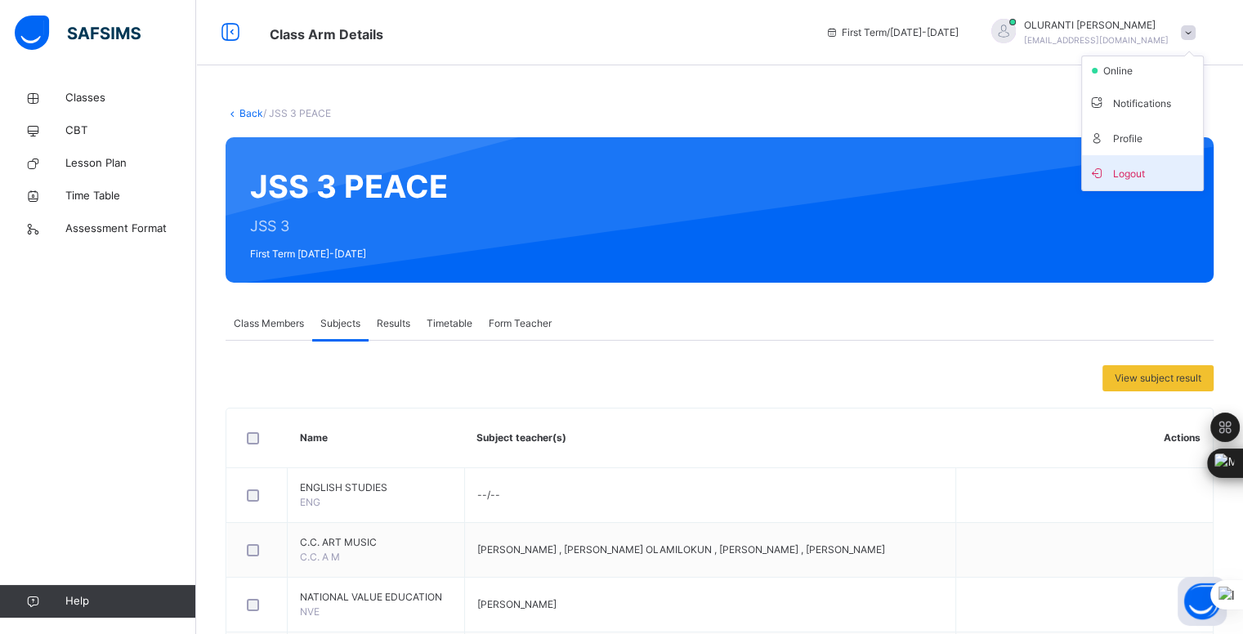
click at [1158, 181] on span "Logout" at bounding box center [1143, 173] width 108 height 22
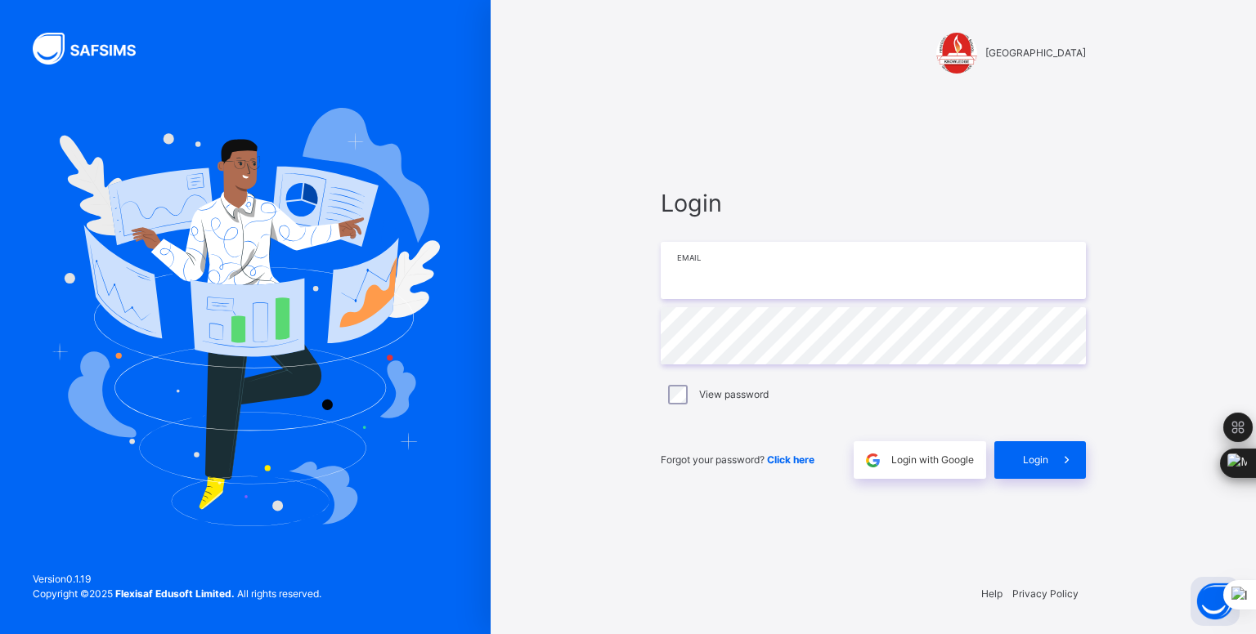
click at [811, 271] on input "email" at bounding box center [873, 270] width 425 height 57
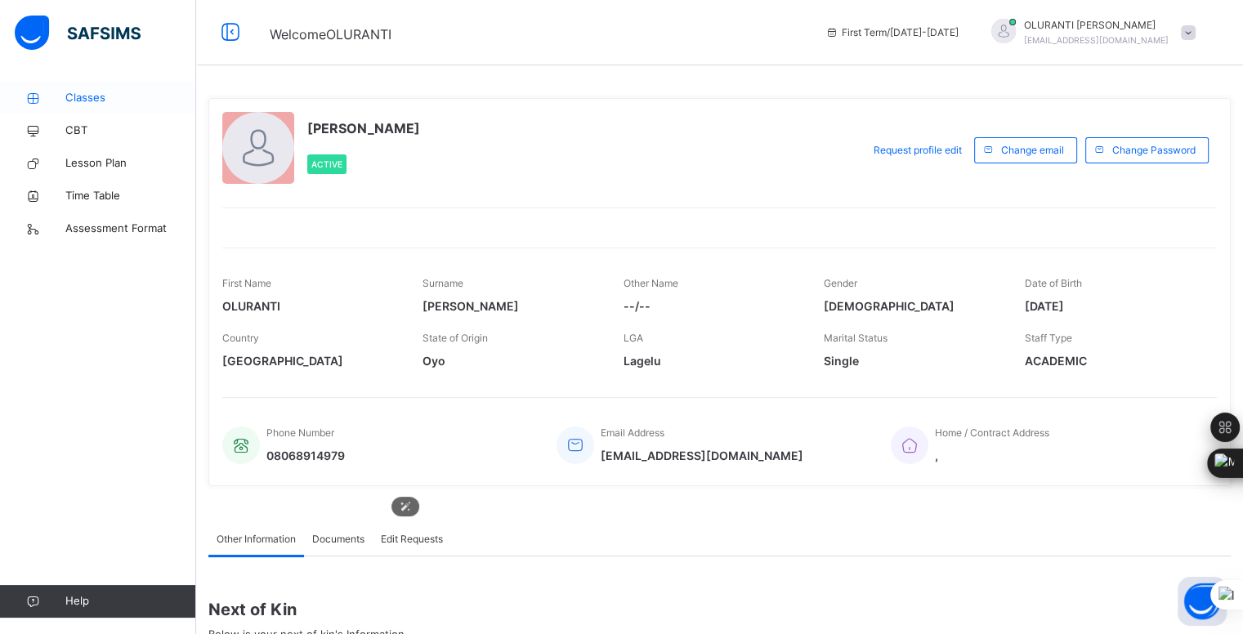
click at [101, 105] on span "Classes" at bounding box center [130, 98] width 131 height 16
click at [105, 92] on span "Classes" at bounding box center [130, 98] width 131 height 16
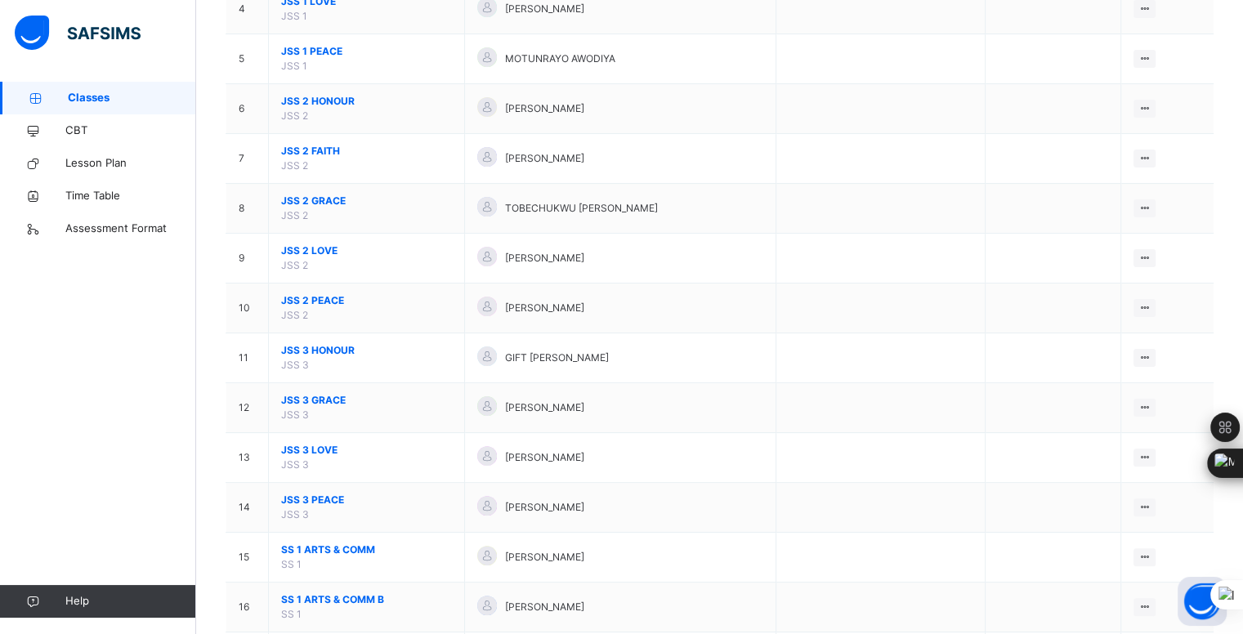
scroll to position [347, 0]
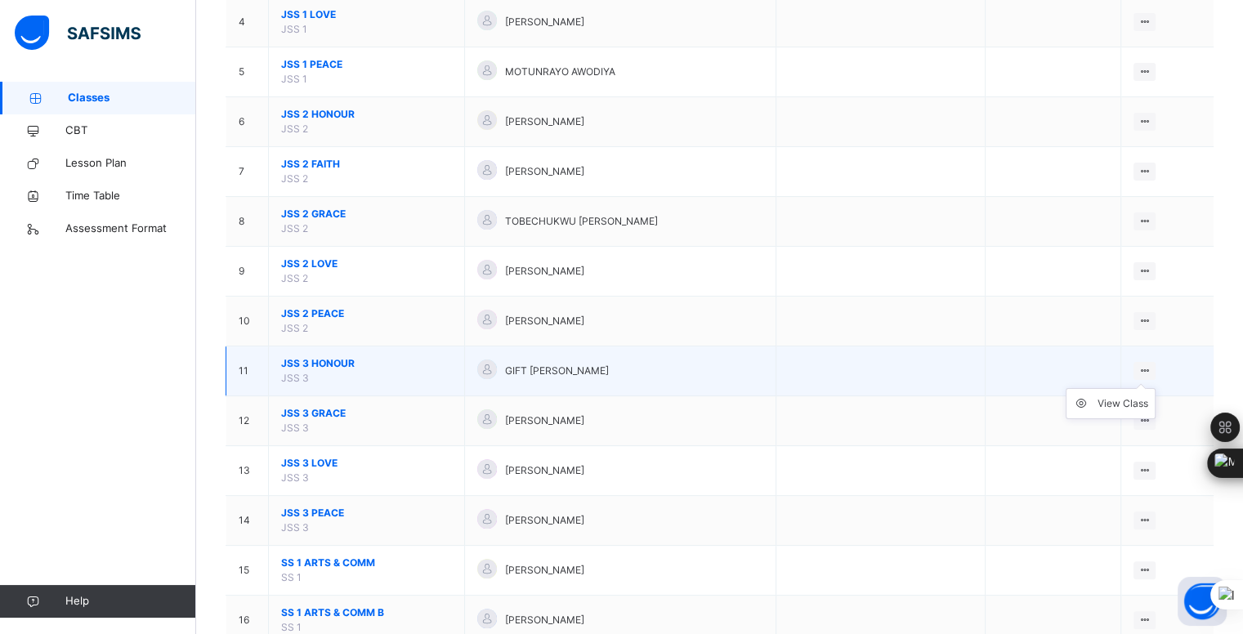
click at [1152, 365] on icon at bounding box center [1145, 371] width 14 height 12
click at [1131, 396] on div "View Class" at bounding box center [1123, 404] width 51 height 16
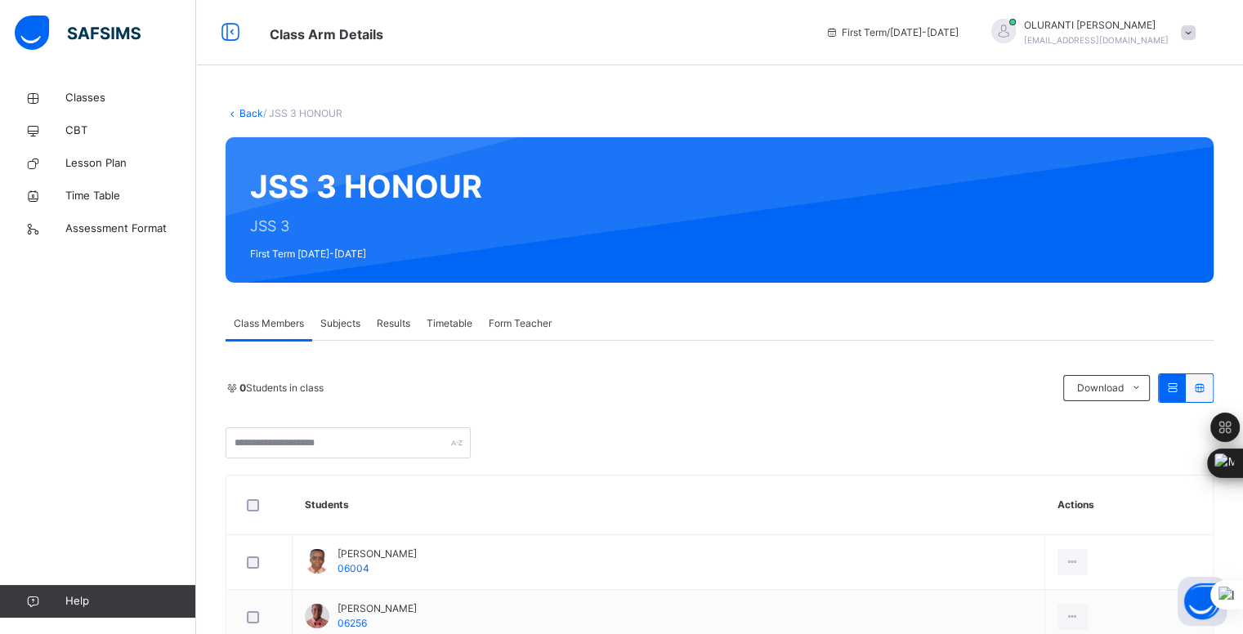
click at [333, 334] on div "Subjects" at bounding box center [340, 323] width 56 height 33
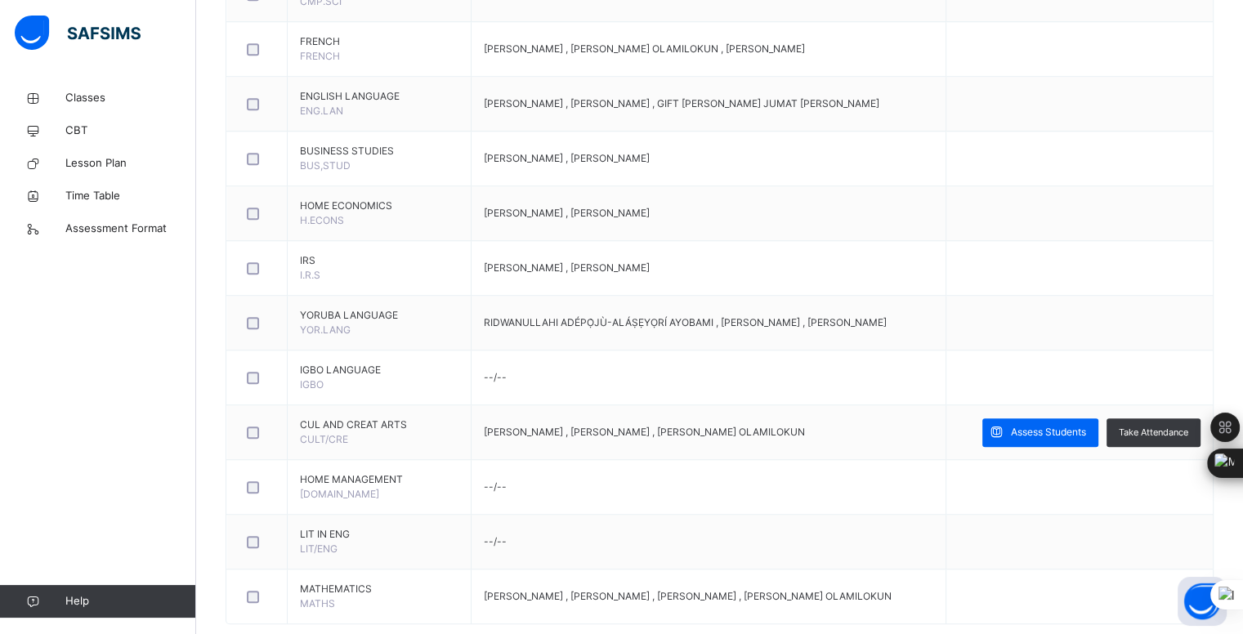
scroll to position [1239, 0]
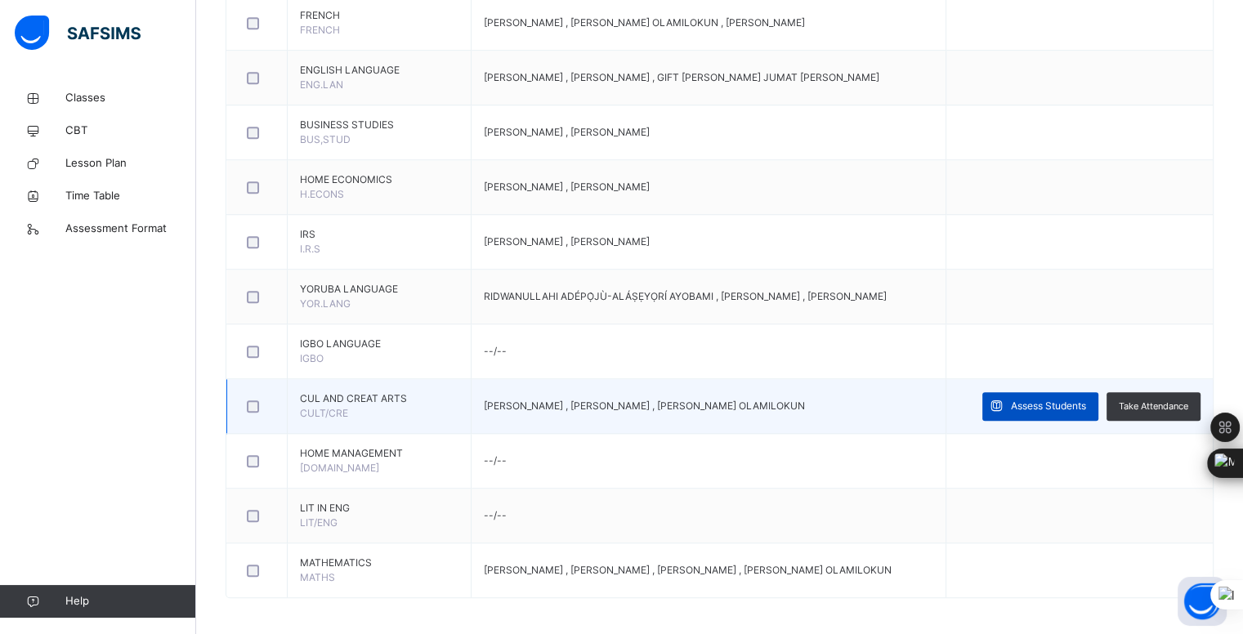
click at [1059, 399] on span "Assess Students" at bounding box center [1048, 406] width 75 height 15
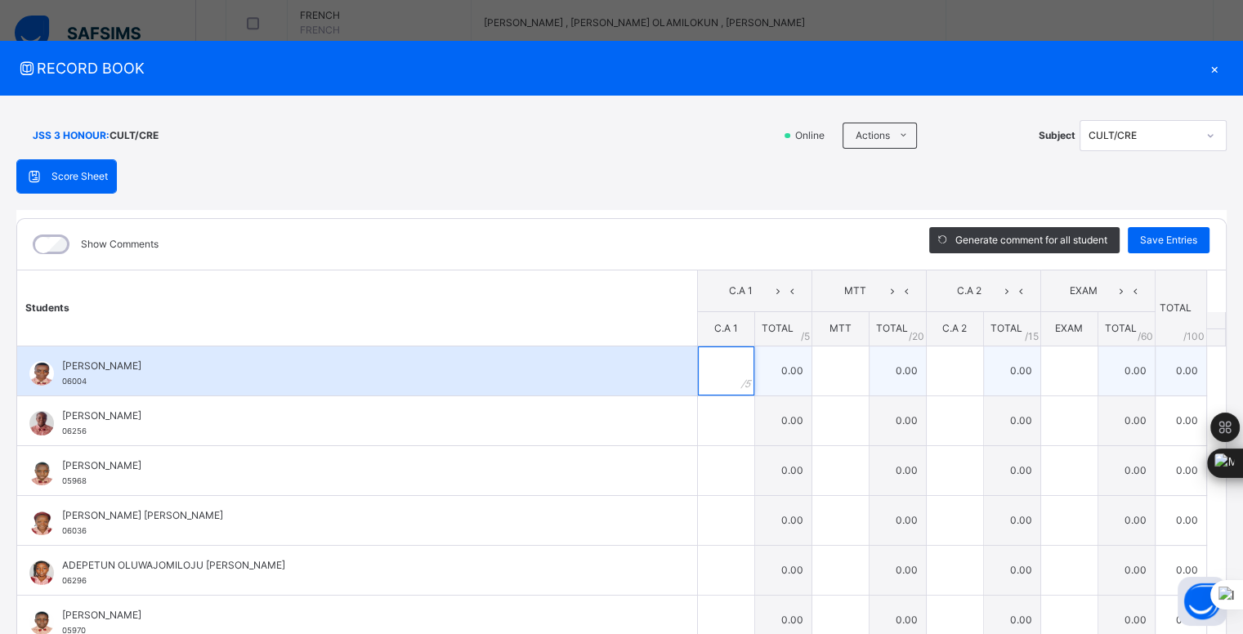
click at [713, 367] on input "text" at bounding box center [726, 371] width 56 height 49
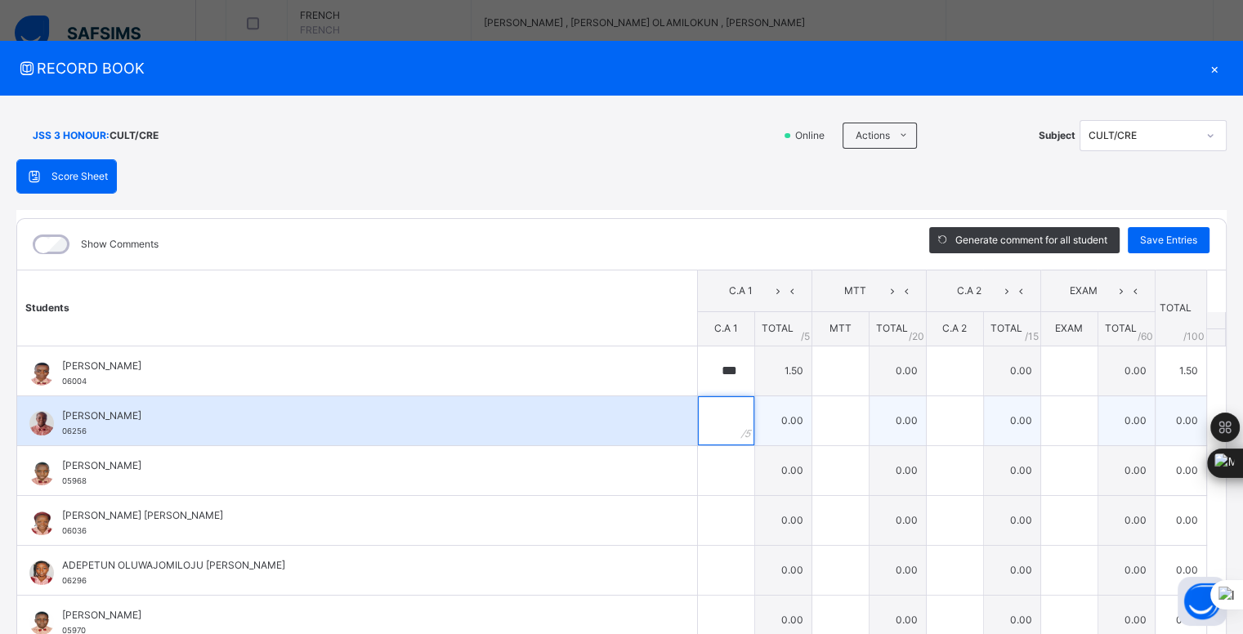
click at [710, 418] on input "text" at bounding box center [726, 420] width 56 height 49
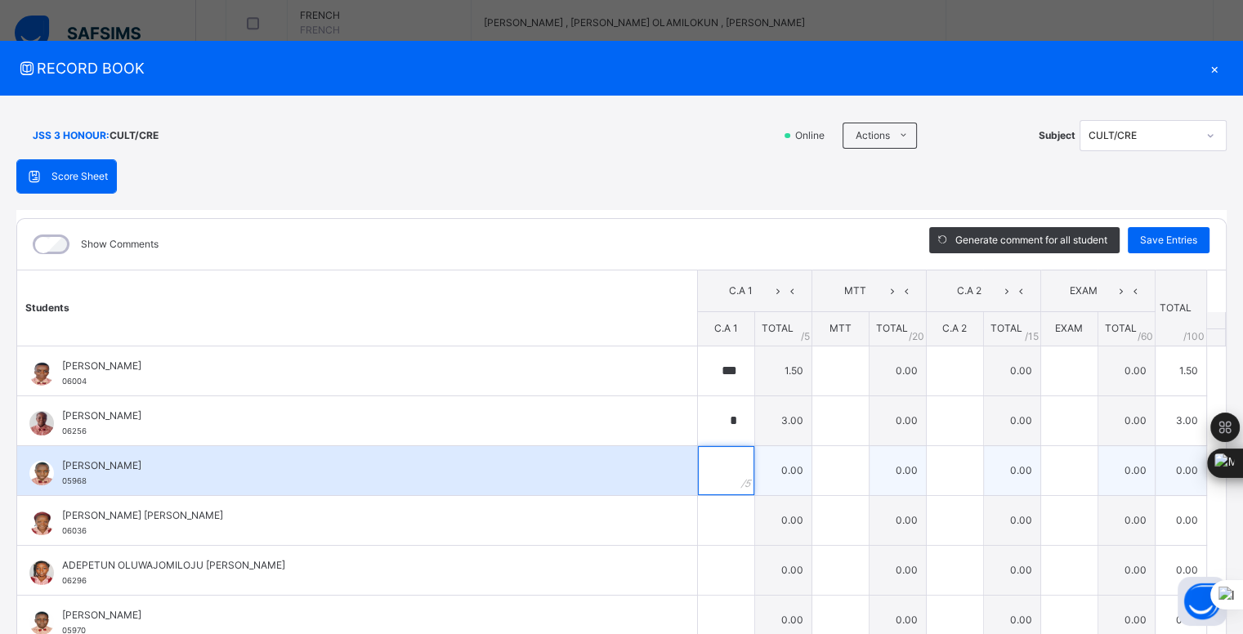
click at [716, 462] on div at bounding box center [726, 470] width 56 height 49
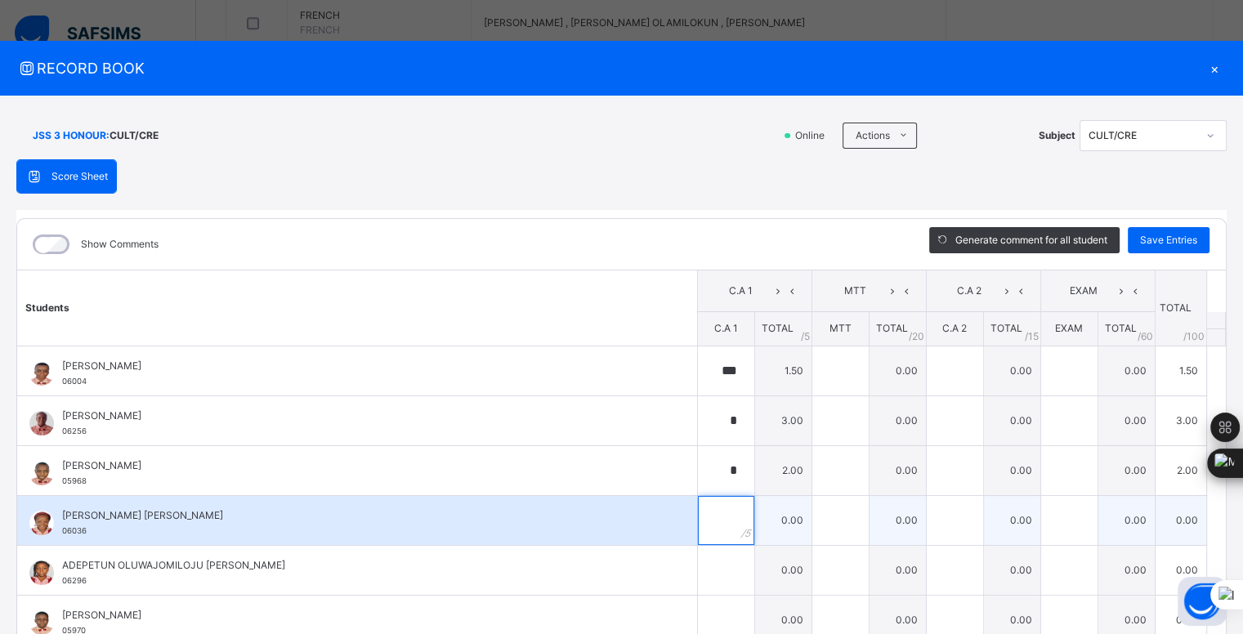
click at [717, 512] on div at bounding box center [726, 520] width 56 height 49
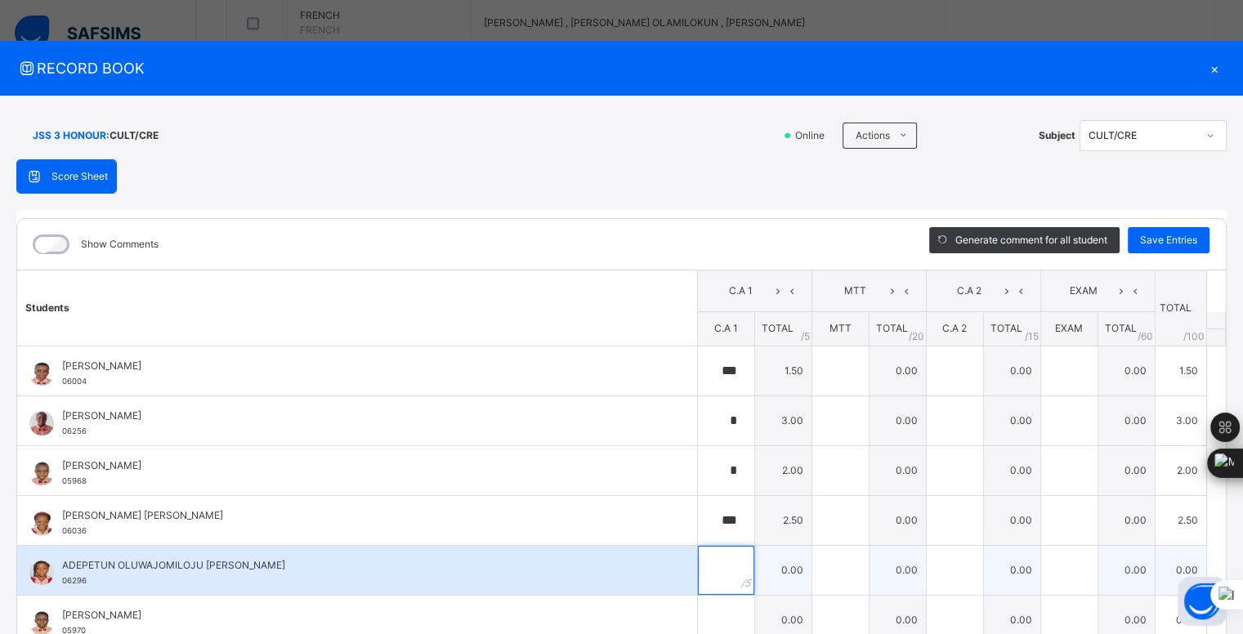
click at [709, 566] on input "text" at bounding box center [726, 570] width 56 height 49
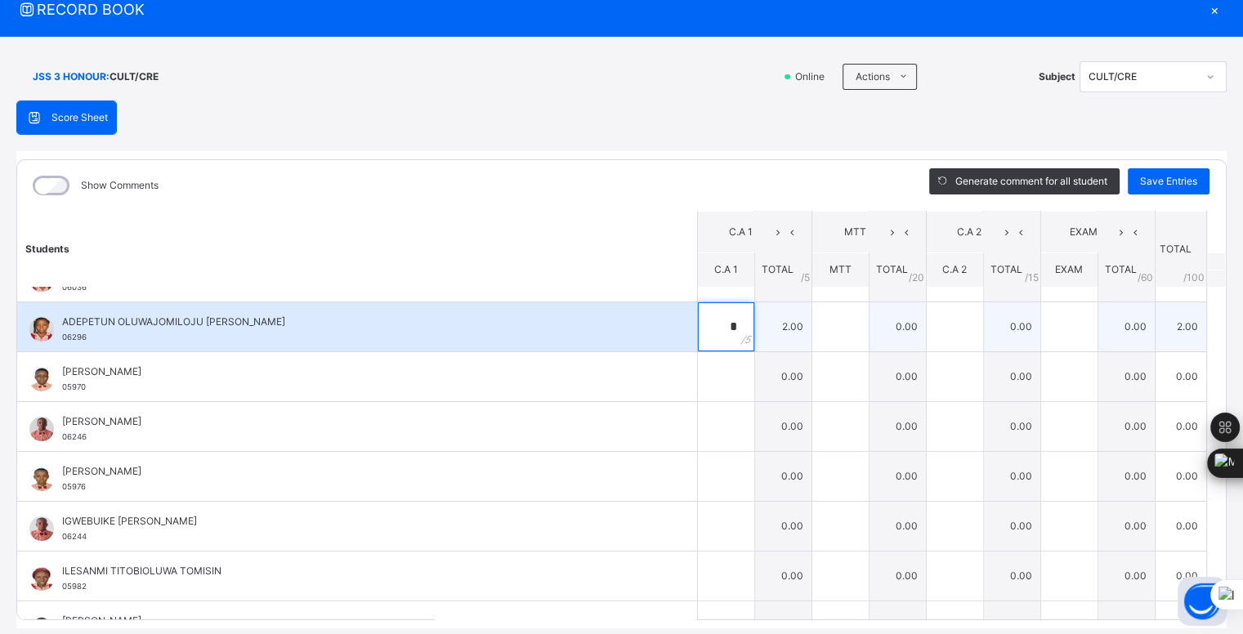
scroll to position [110, 0]
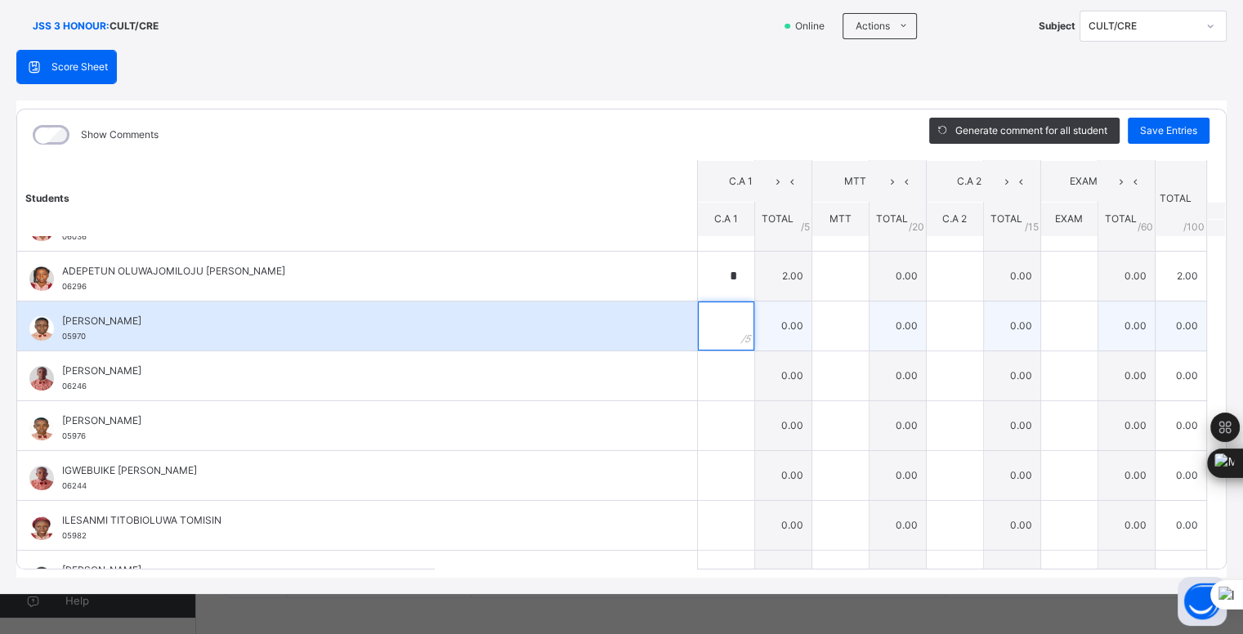
click at [702, 325] on input "text" at bounding box center [726, 326] width 56 height 49
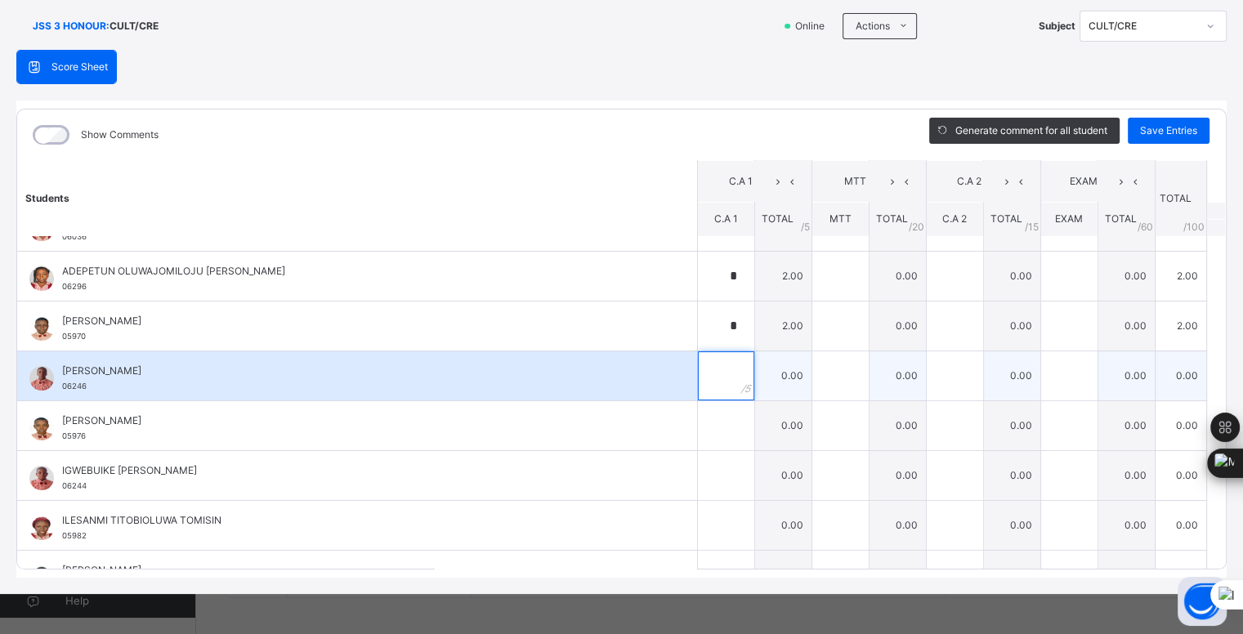
click at [714, 370] on input "text" at bounding box center [726, 376] width 56 height 49
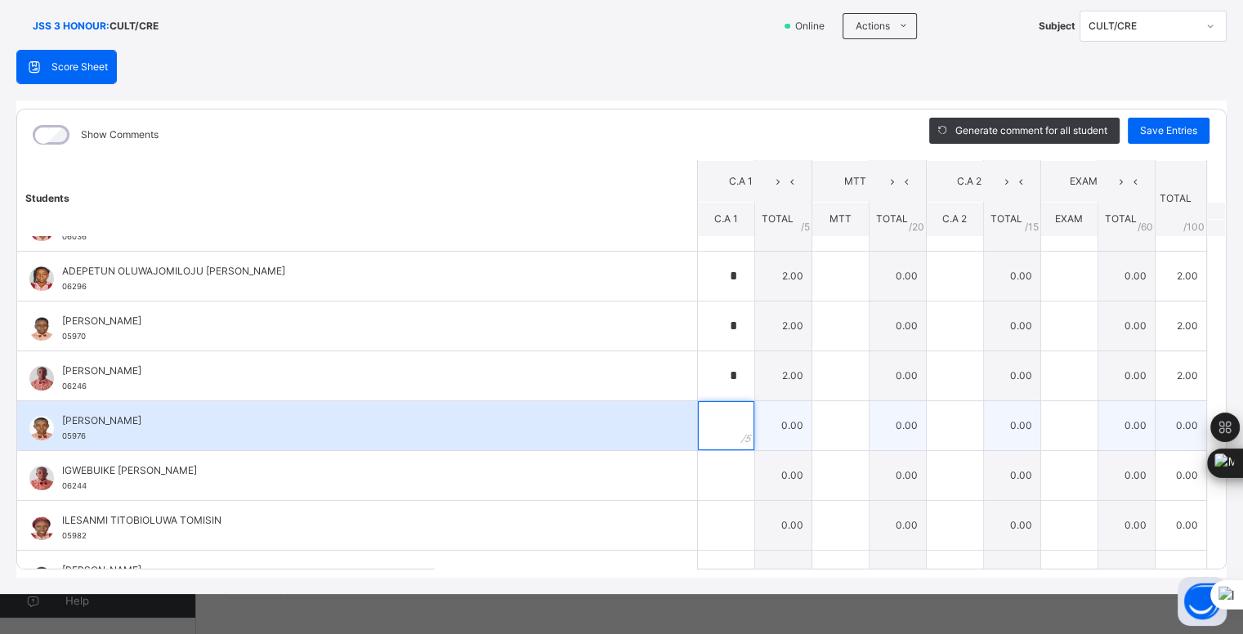
click at [706, 425] on input "text" at bounding box center [726, 425] width 56 height 49
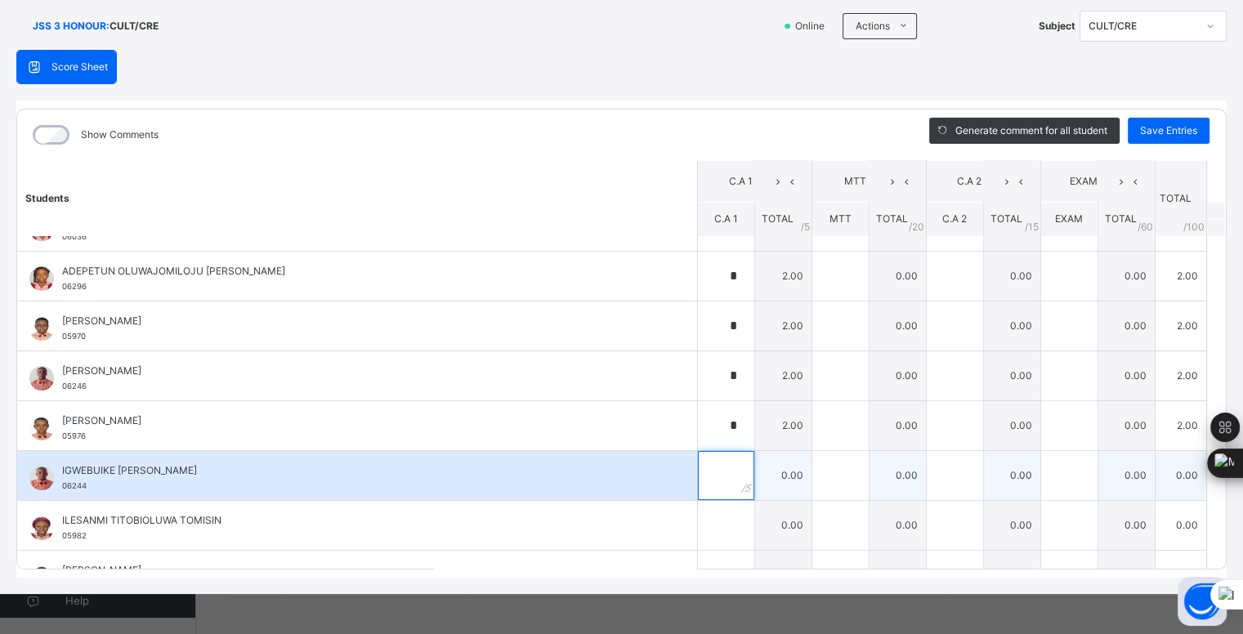
click at [710, 470] on input "text" at bounding box center [726, 475] width 56 height 49
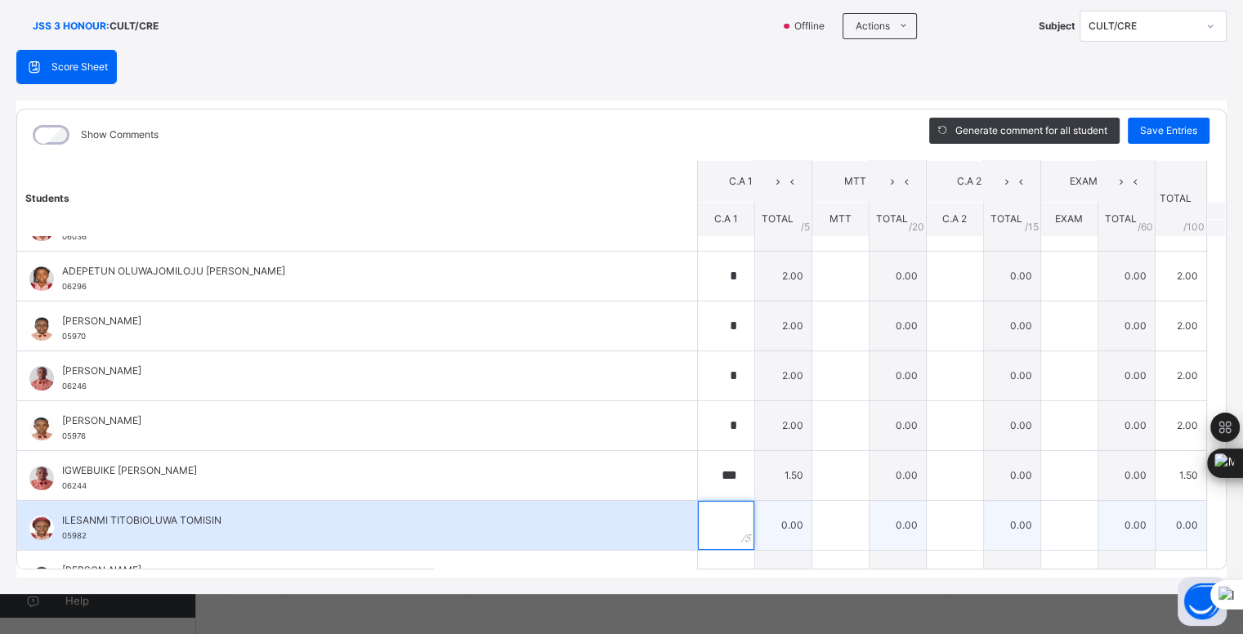
click at [717, 519] on div at bounding box center [726, 525] width 56 height 49
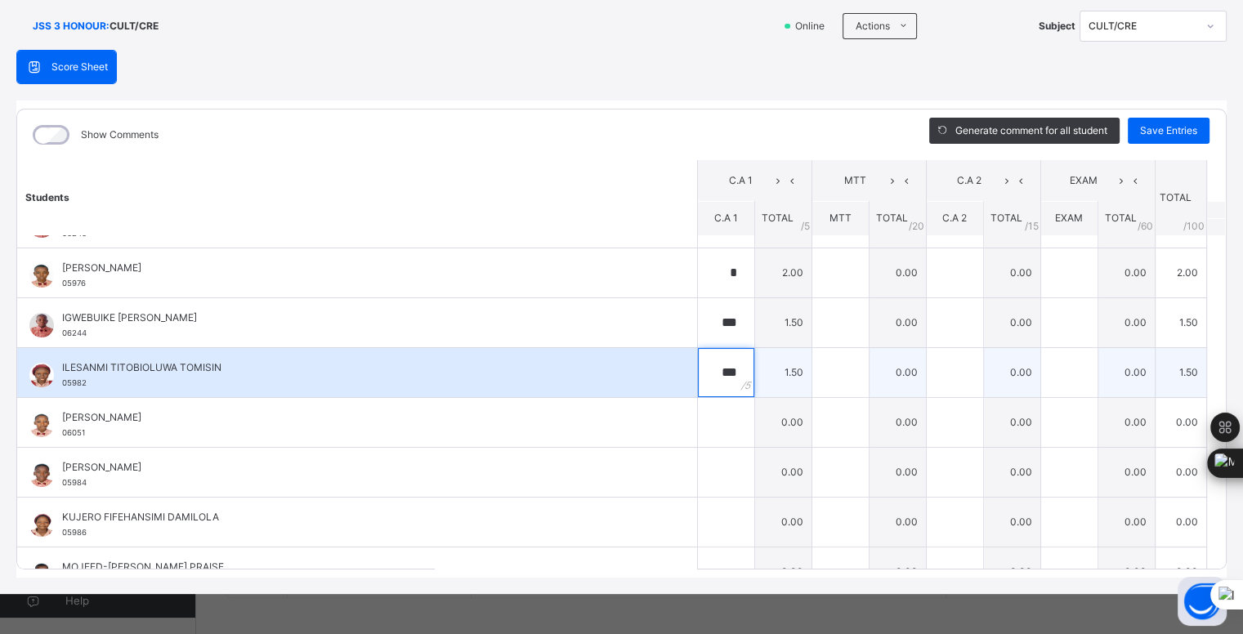
scroll to position [386, 0]
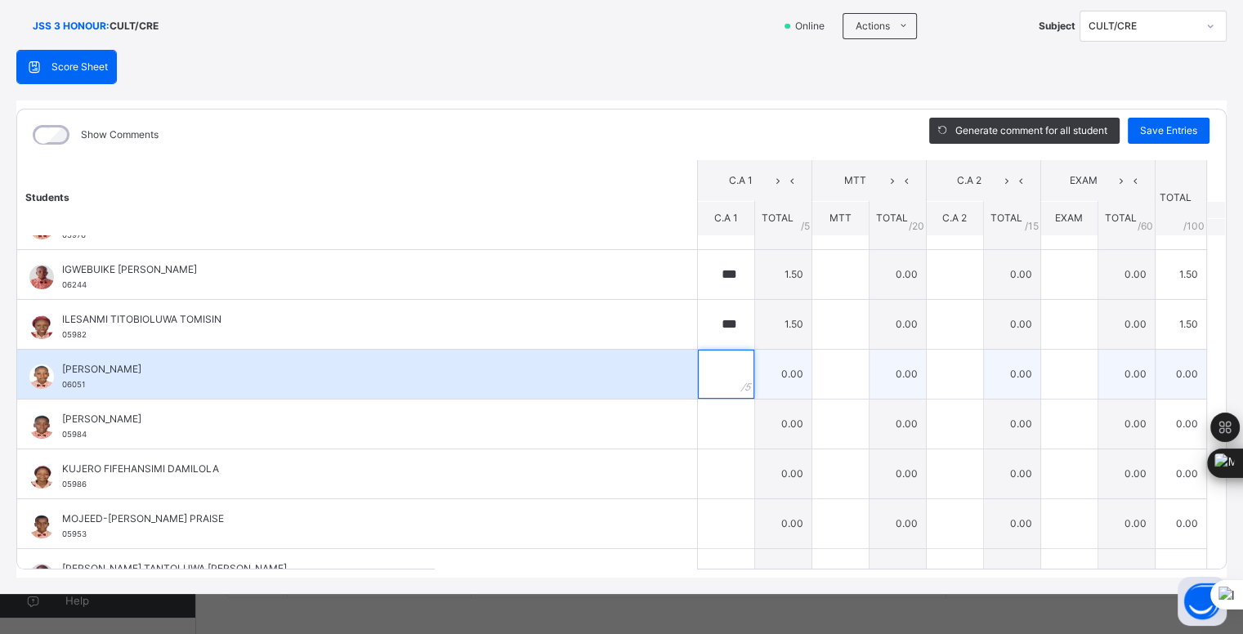
click at [706, 374] on input "text" at bounding box center [726, 374] width 56 height 49
click at [707, 392] on input "***" at bounding box center [726, 374] width 56 height 49
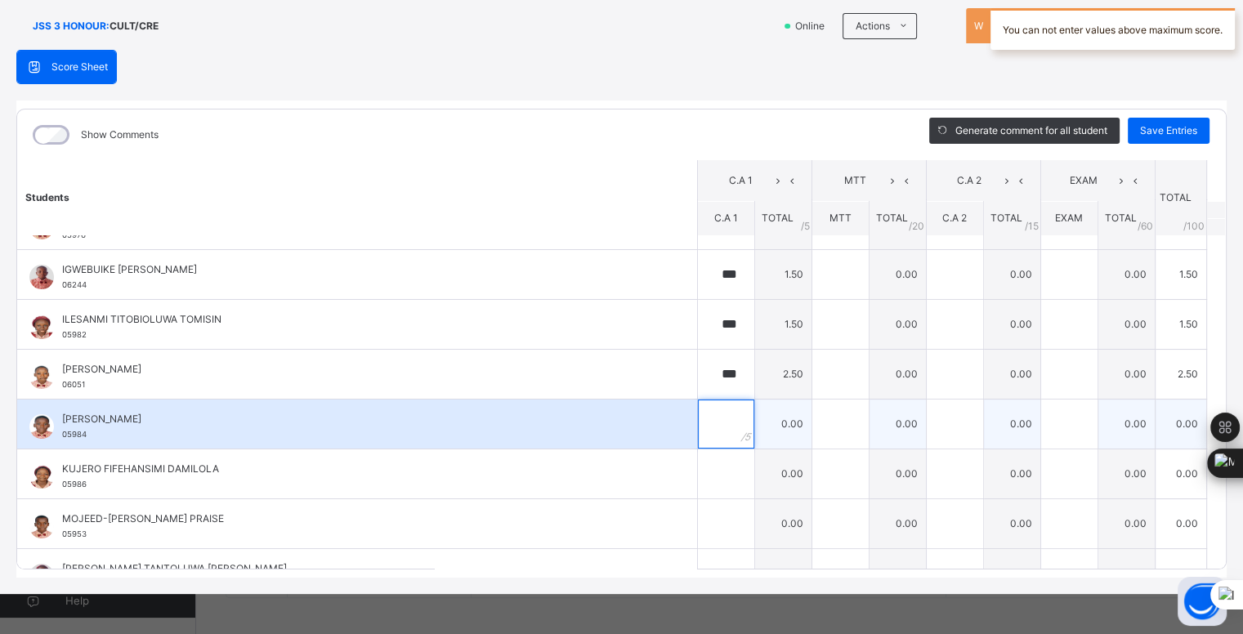
click at [713, 427] on input "text" at bounding box center [726, 424] width 56 height 49
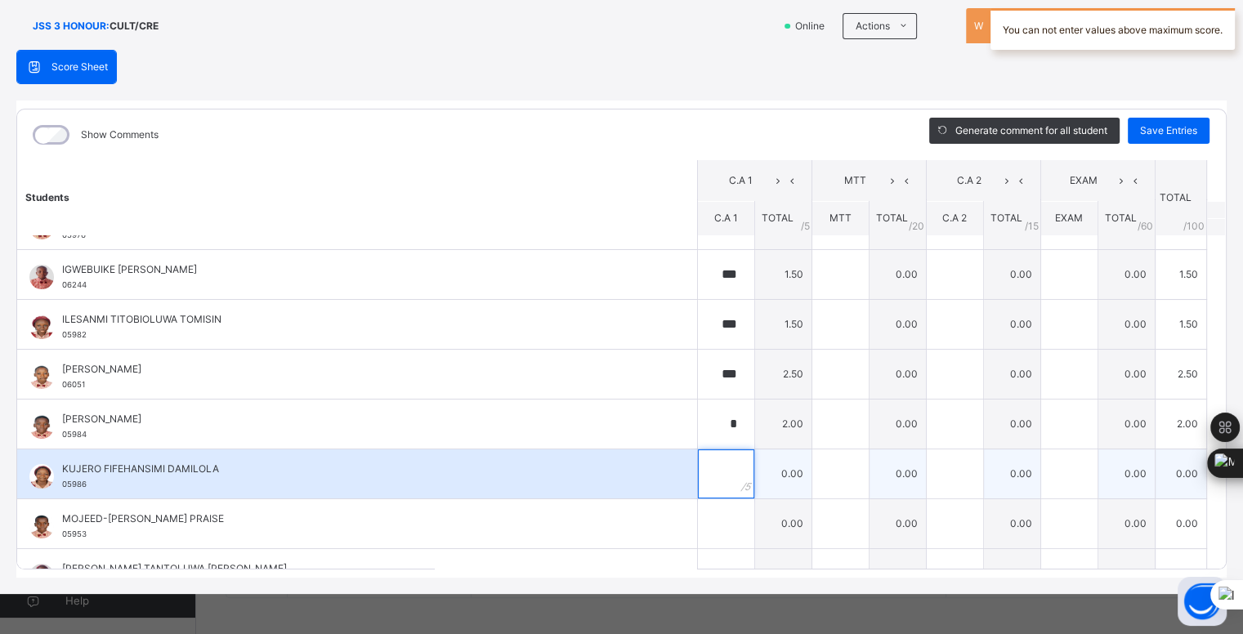
click at [701, 468] on input "text" at bounding box center [726, 474] width 56 height 49
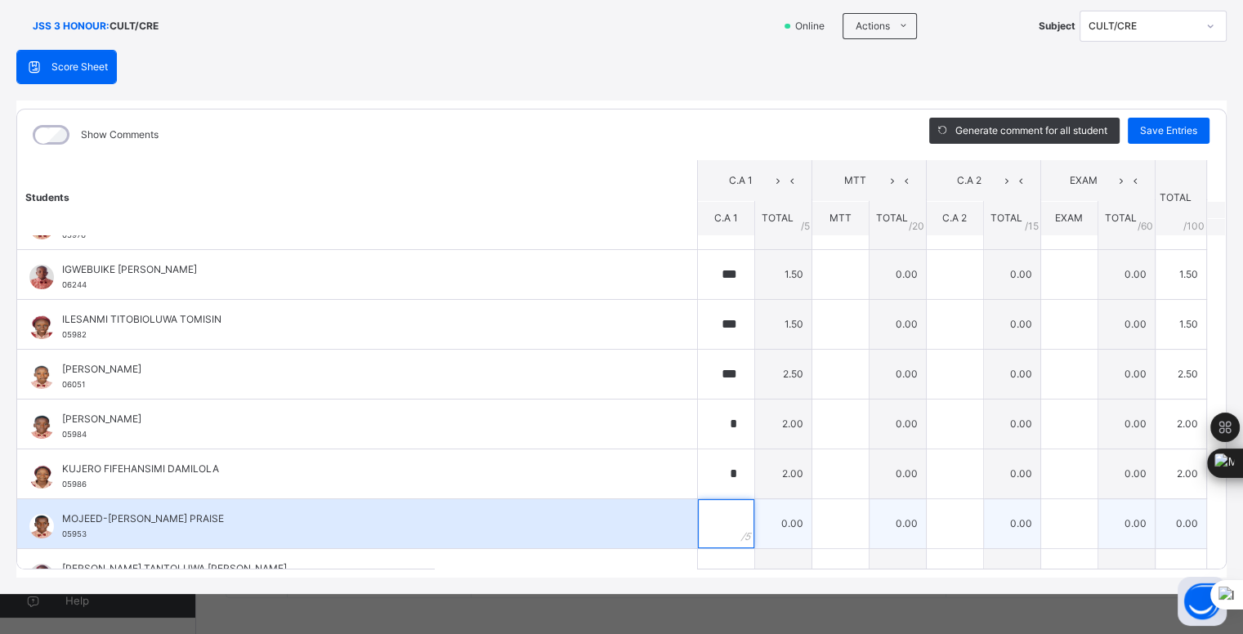
click at [709, 499] on input "text" at bounding box center [726, 523] width 56 height 49
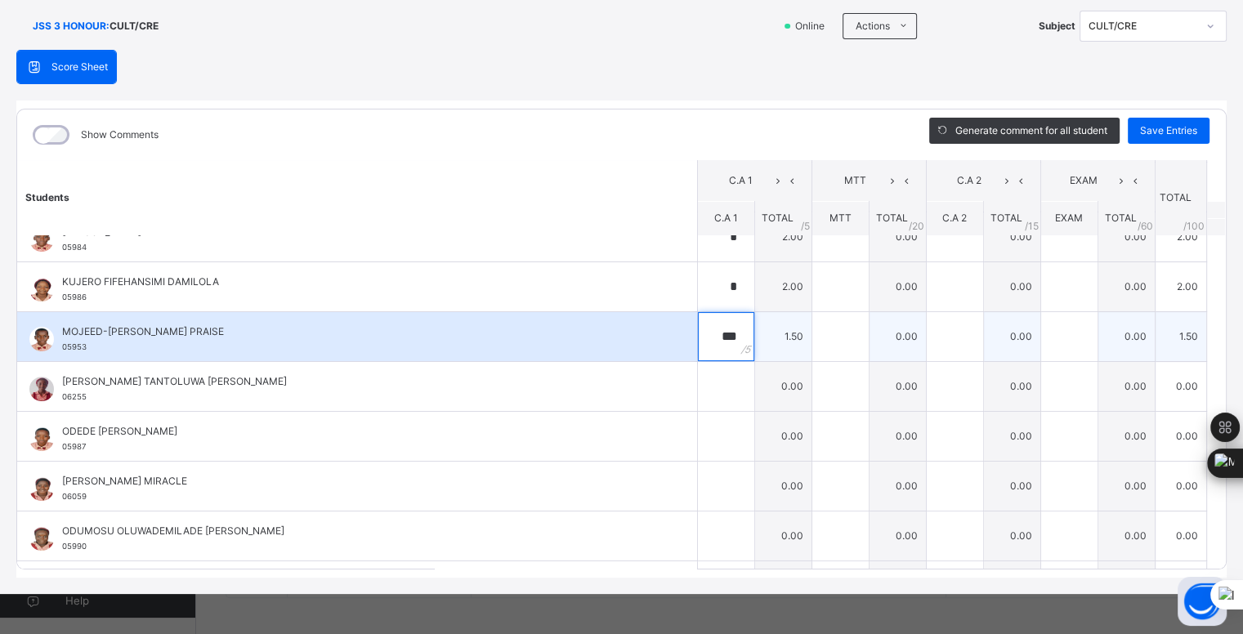
scroll to position [579, 0]
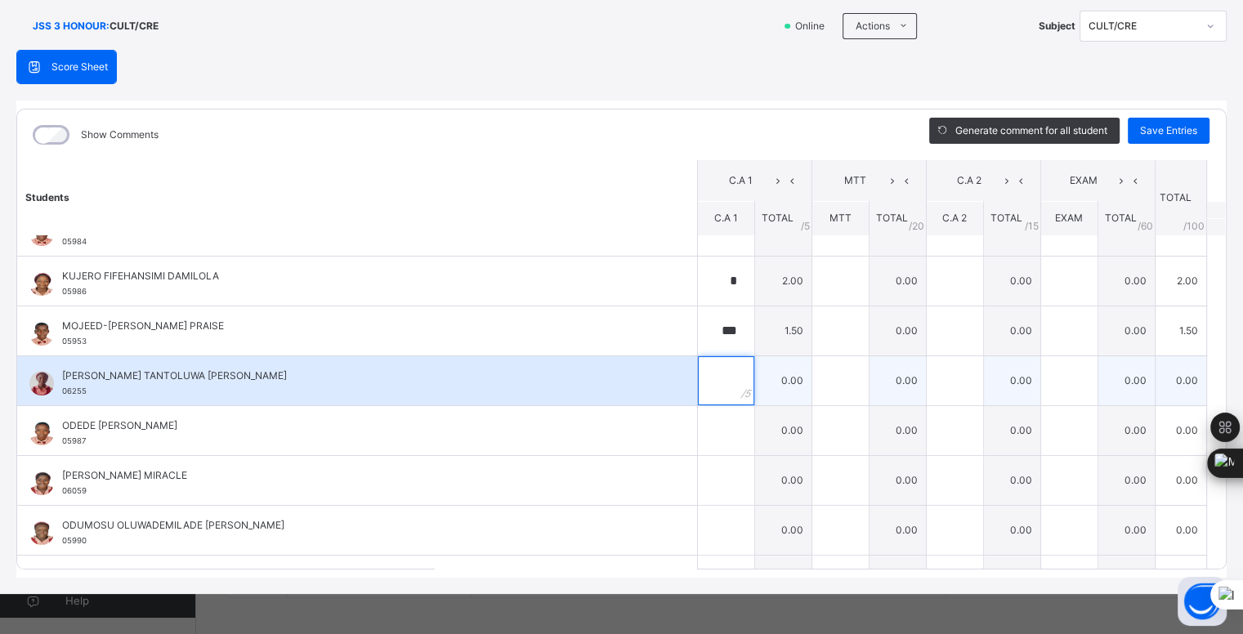
click at [706, 371] on input "text" at bounding box center [726, 380] width 56 height 49
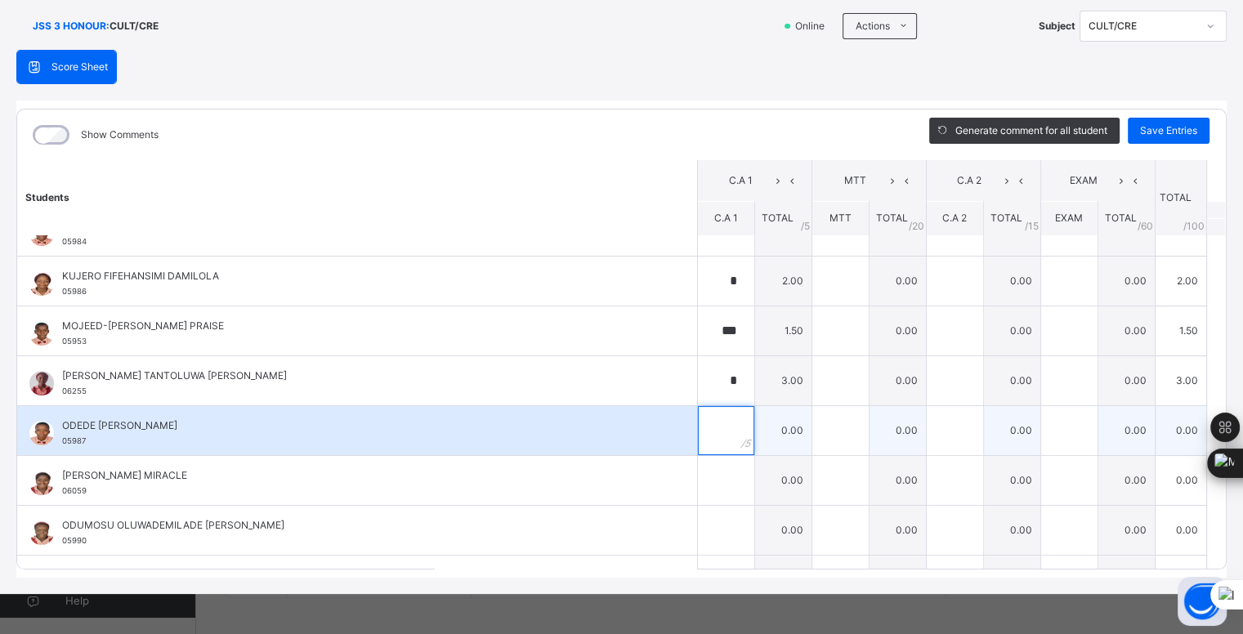
click at [710, 430] on input "text" at bounding box center [726, 430] width 56 height 49
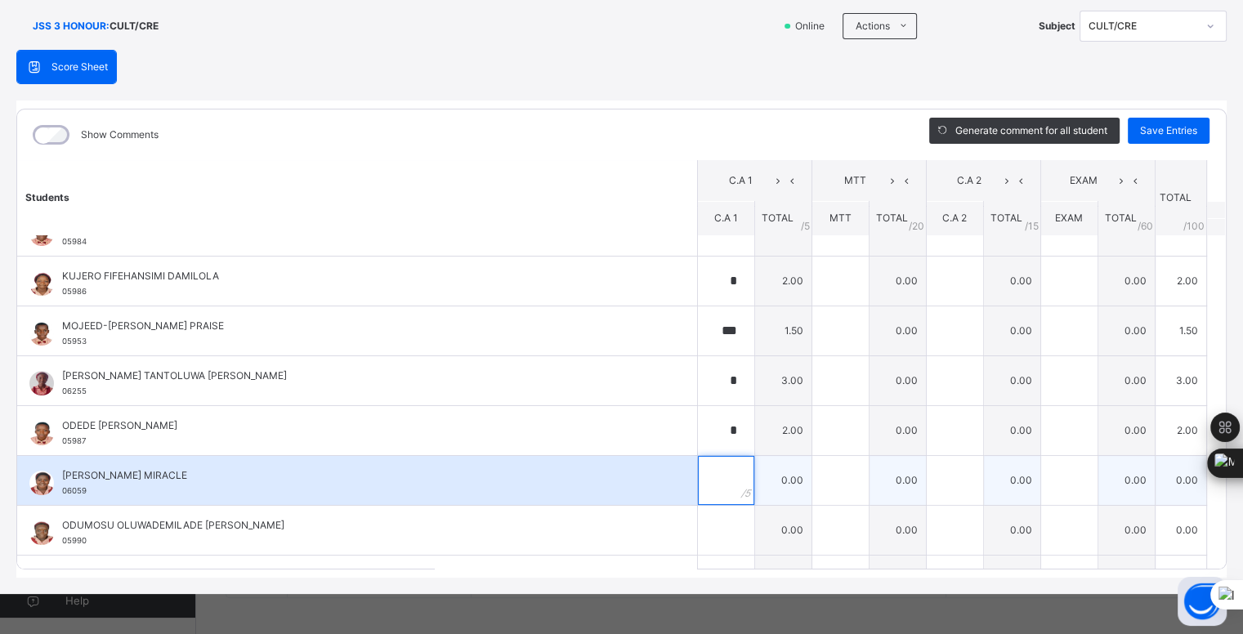
click at [705, 473] on input "text" at bounding box center [726, 480] width 56 height 49
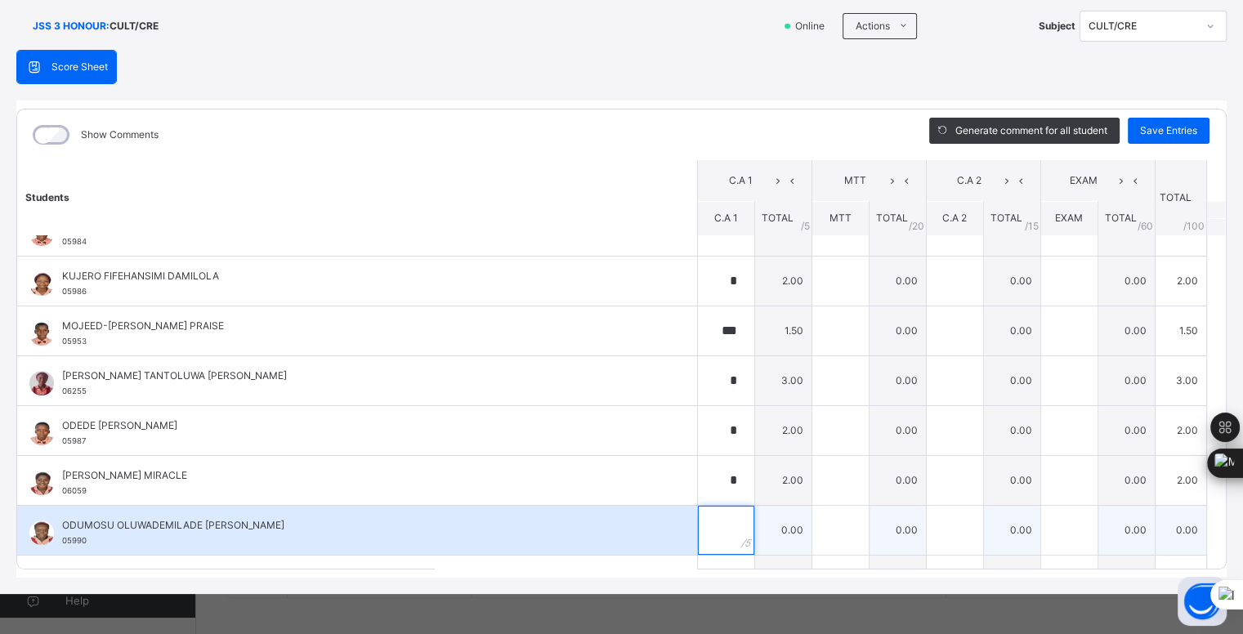
click at [710, 526] on input "text" at bounding box center [726, 530] width 56 height 49
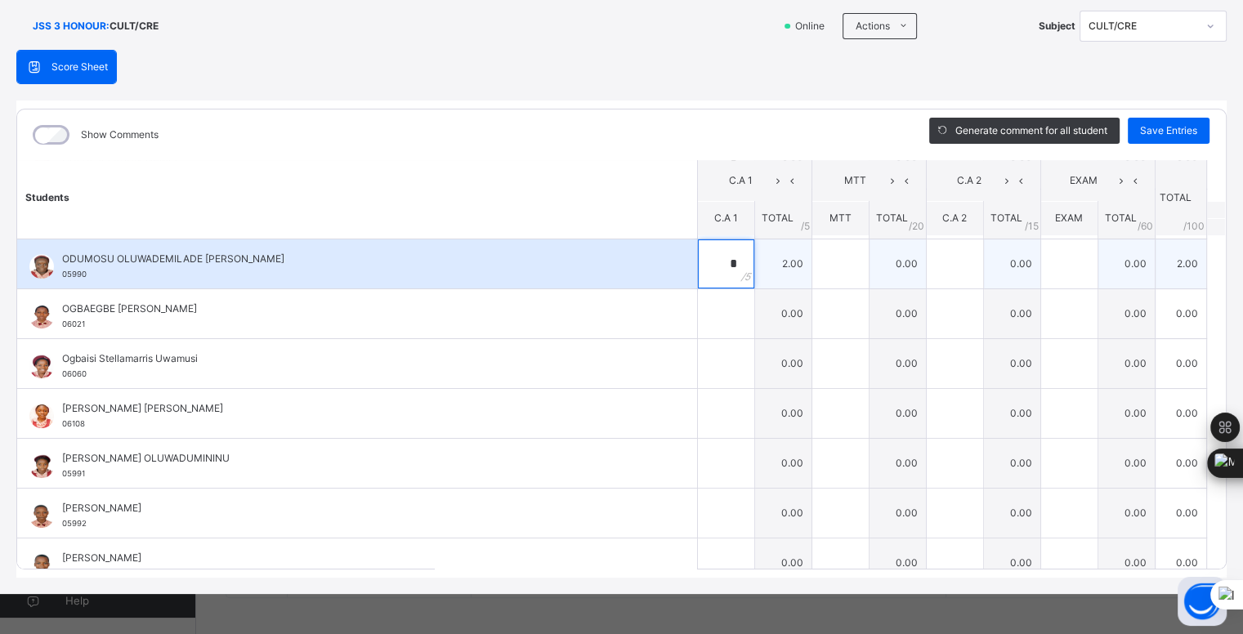
scroll to position [853, 0]
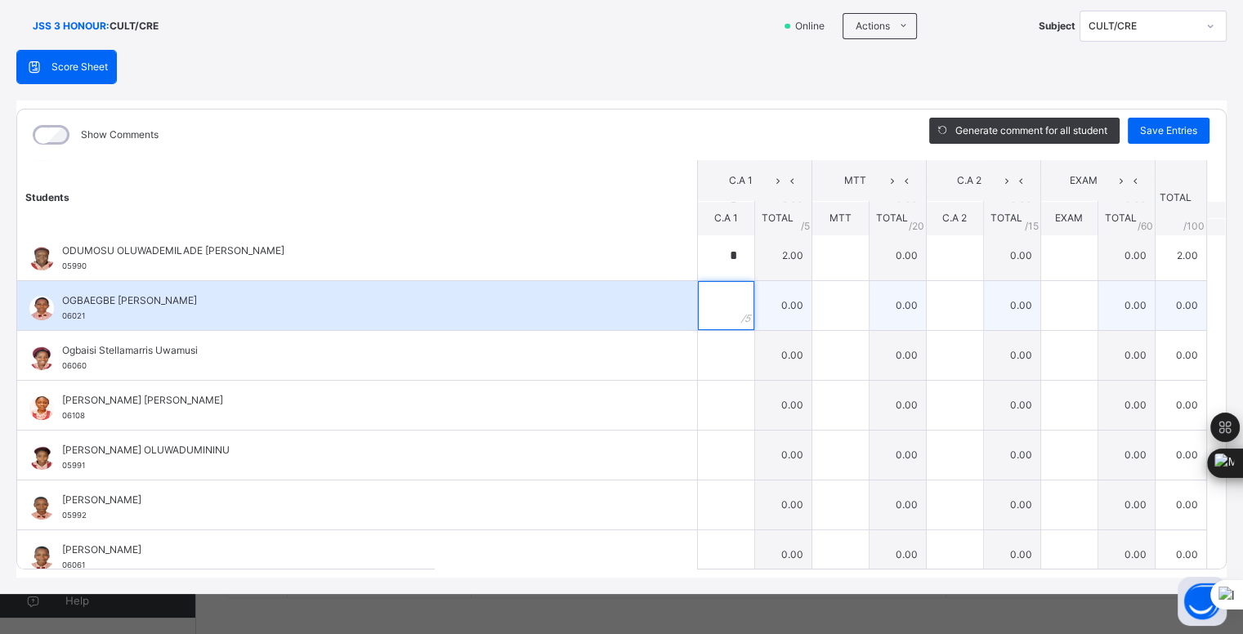
click at [716, 304] on input "text" at bounding box center [726, 305] width 56 height 49
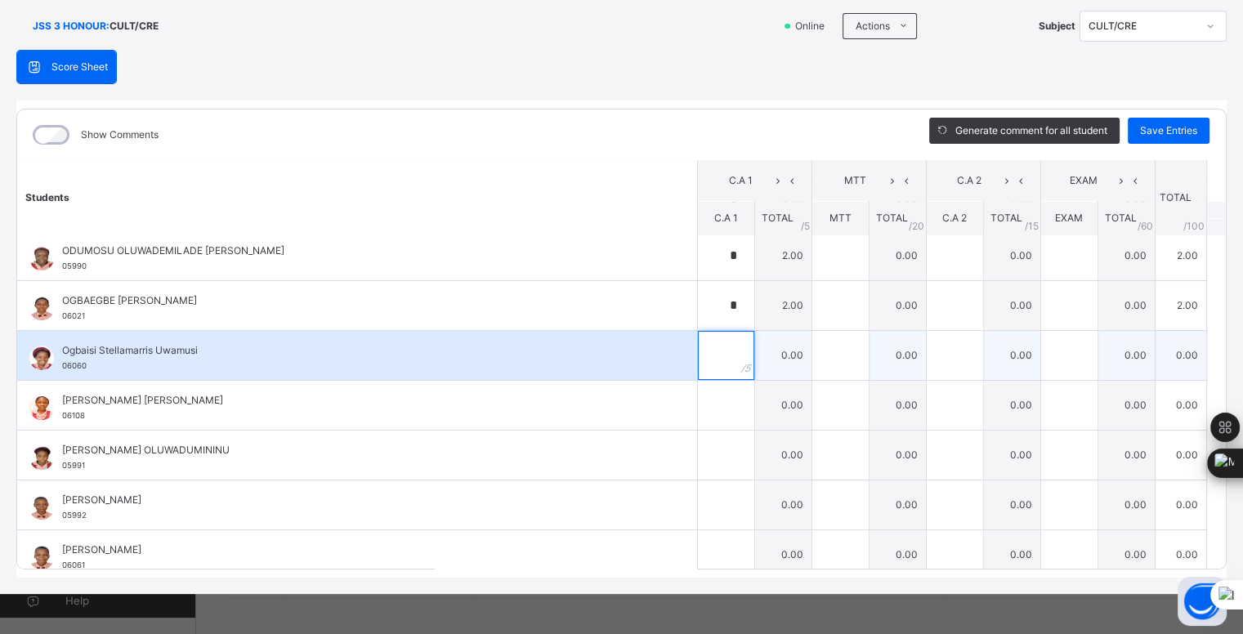
click at [710, 350] on input "text" at bounding box center [726, 355] width 56 height 49
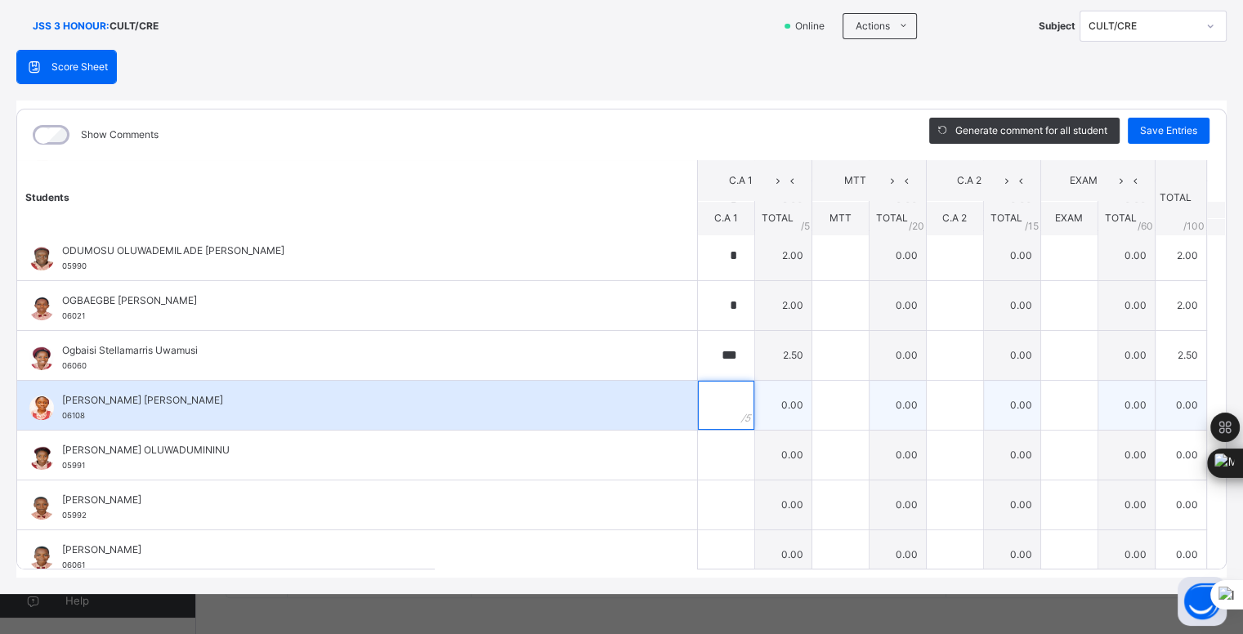
click at [712, 402] on input "text" at bounding box center [726, 405] width 56 height 49
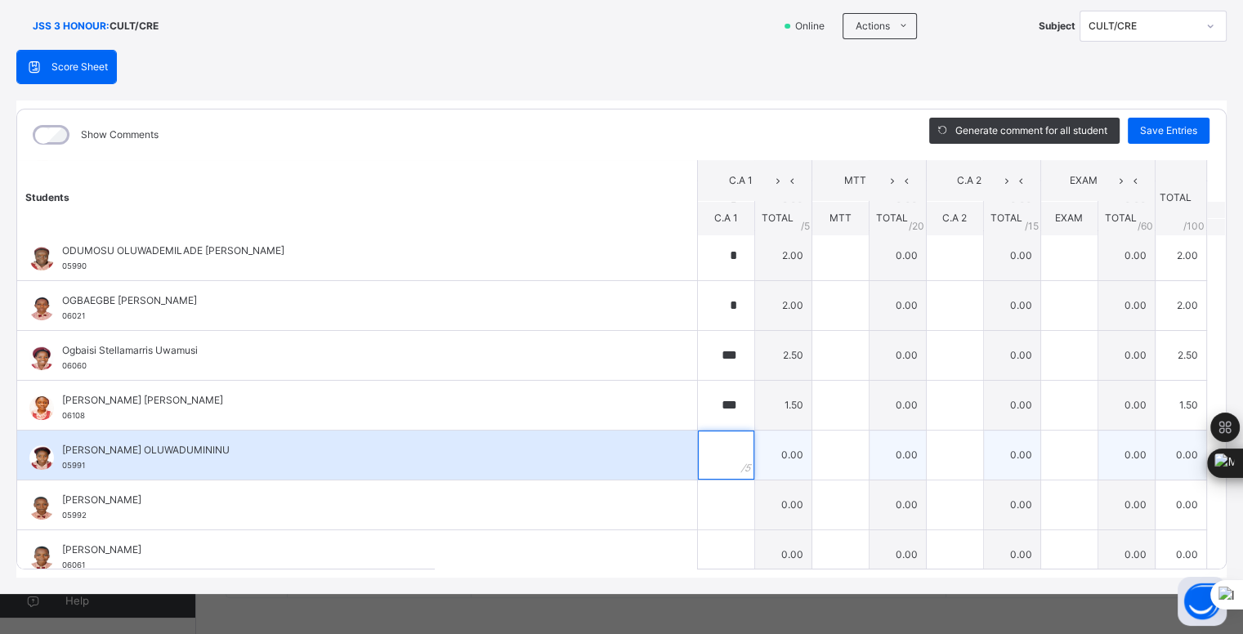
click at [698, 445] on input "text" at bounding box center [726, 455] width 56 height 49
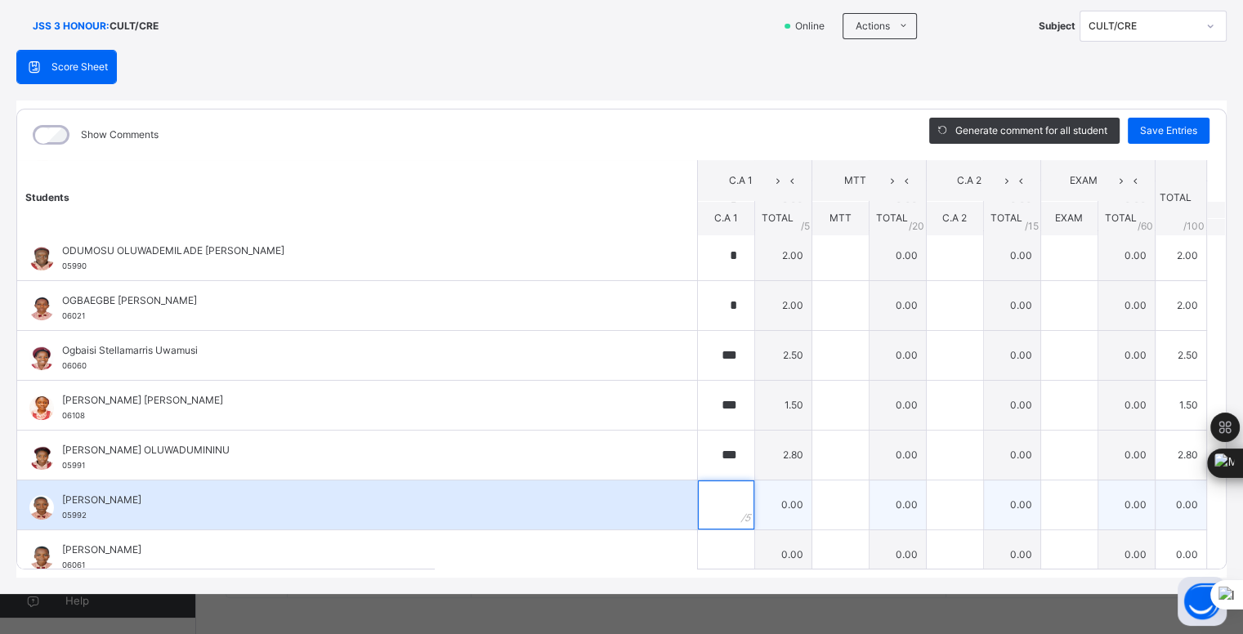
click at [710, 501] on input "text" at bounding box center [726, 505] width 56 height 49
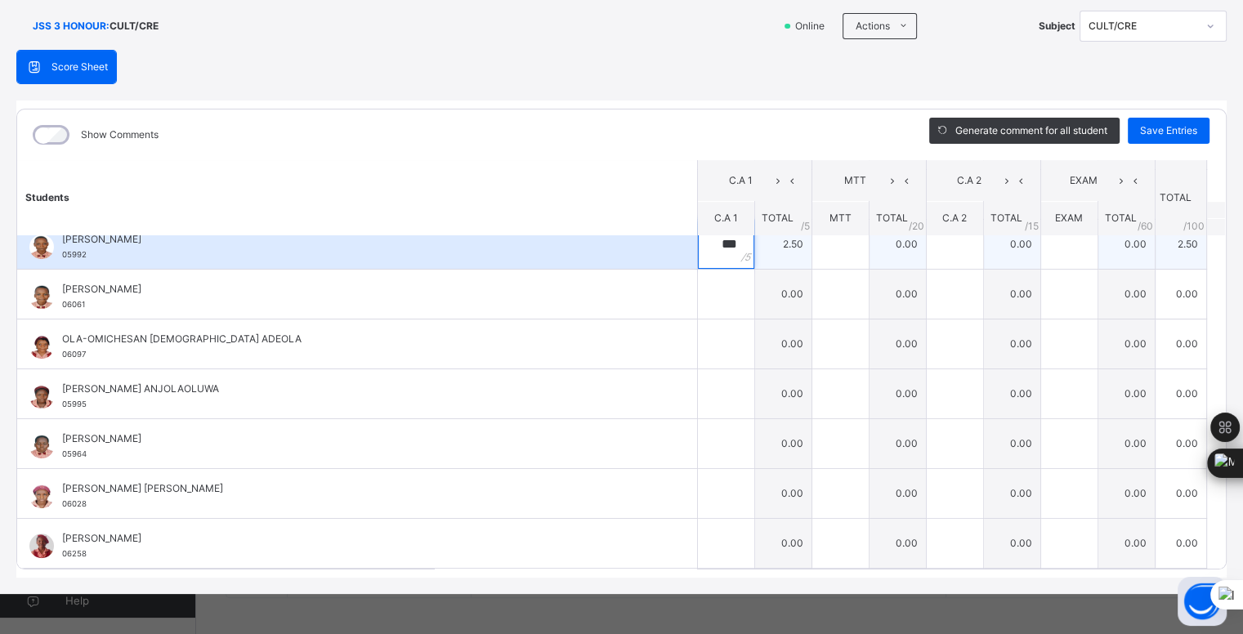
scroll to position [1115, 0]
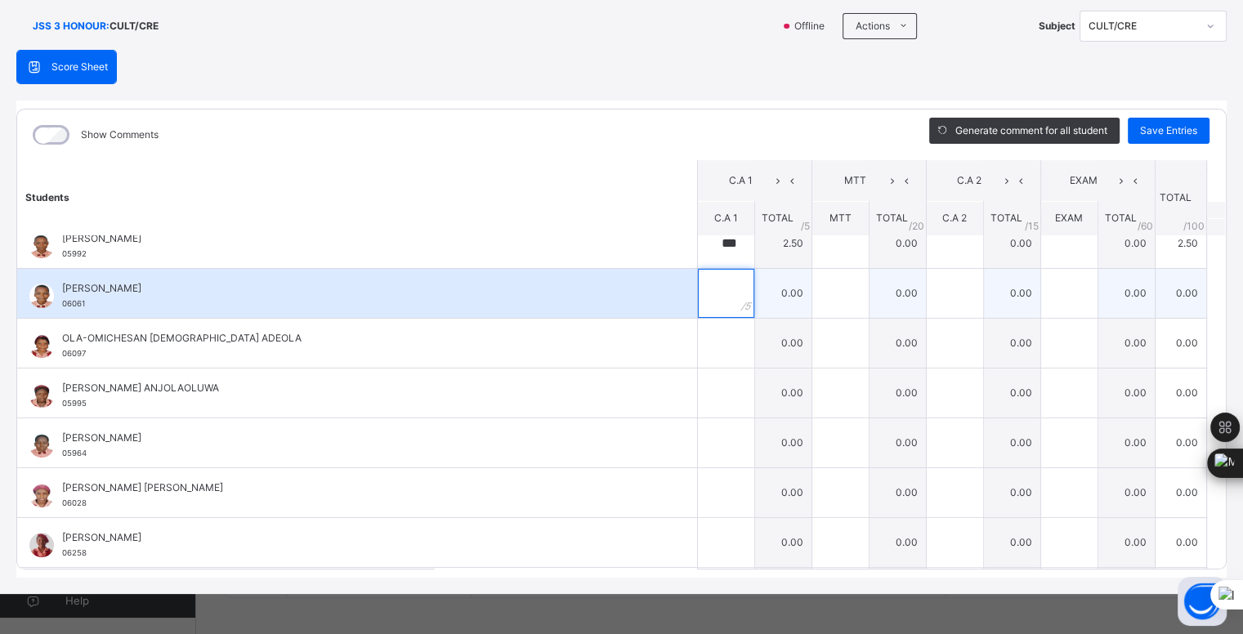
click at [705, 289] on input "text" at bounding box center [726, 293] width 56 height 49
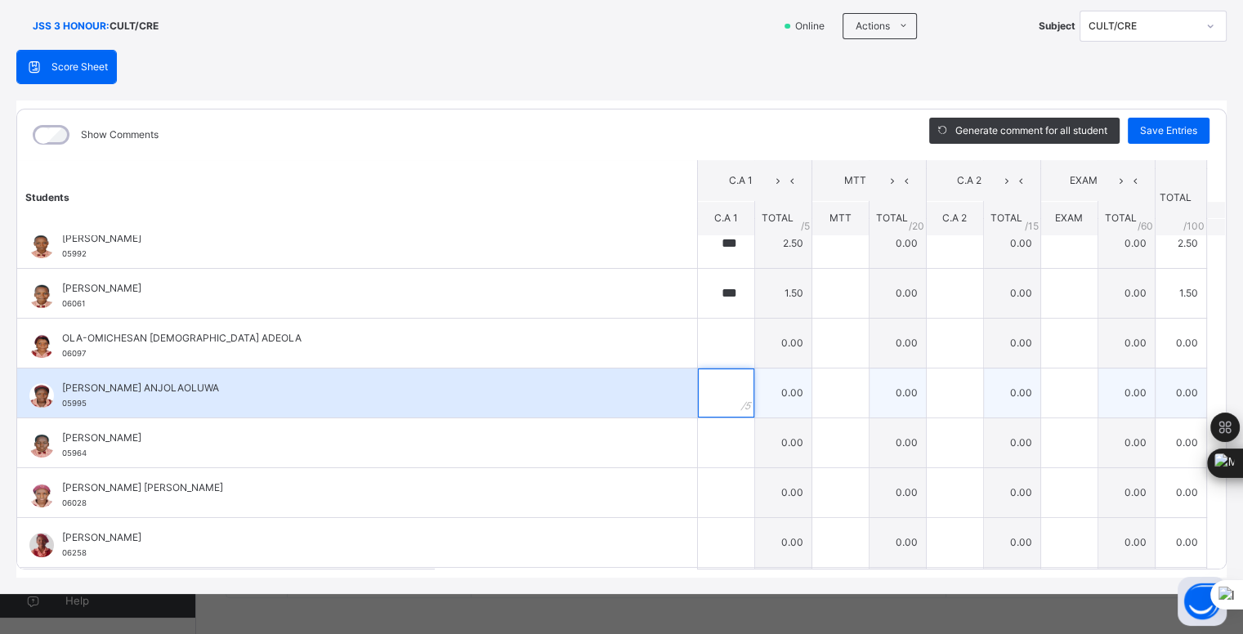
click at [711, 369] on input "text" at bounding box center [726, 393] width 56 height 49
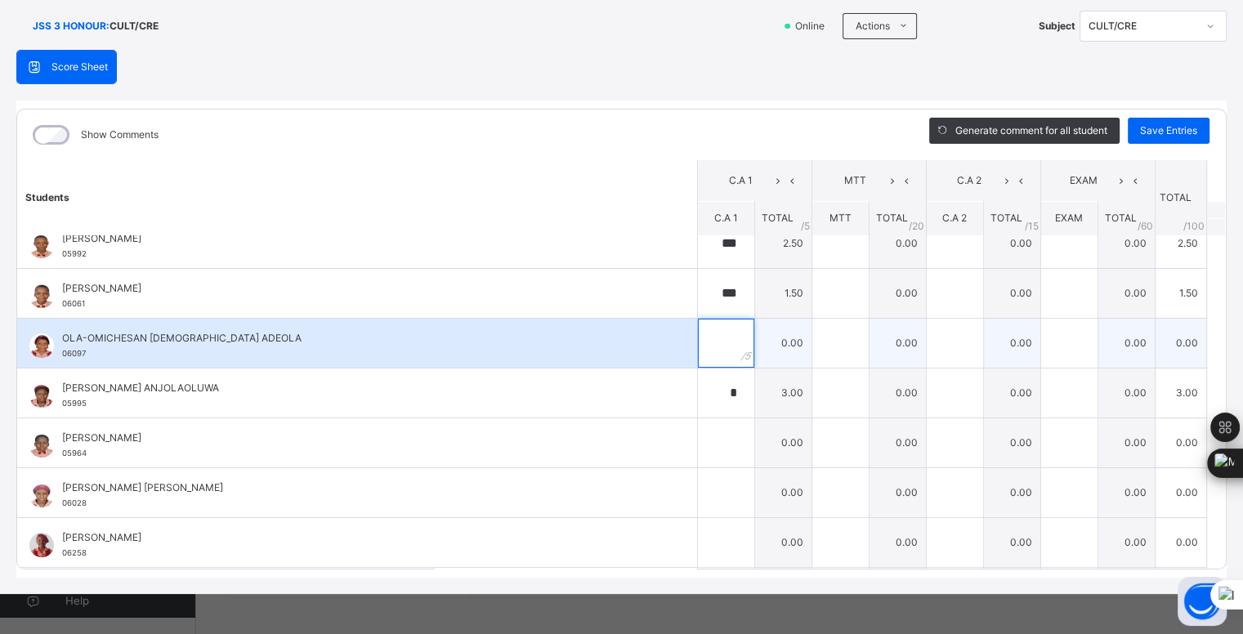
click at [711, 337] on input "text" at bounding box center [726, 343] width 56 height 49
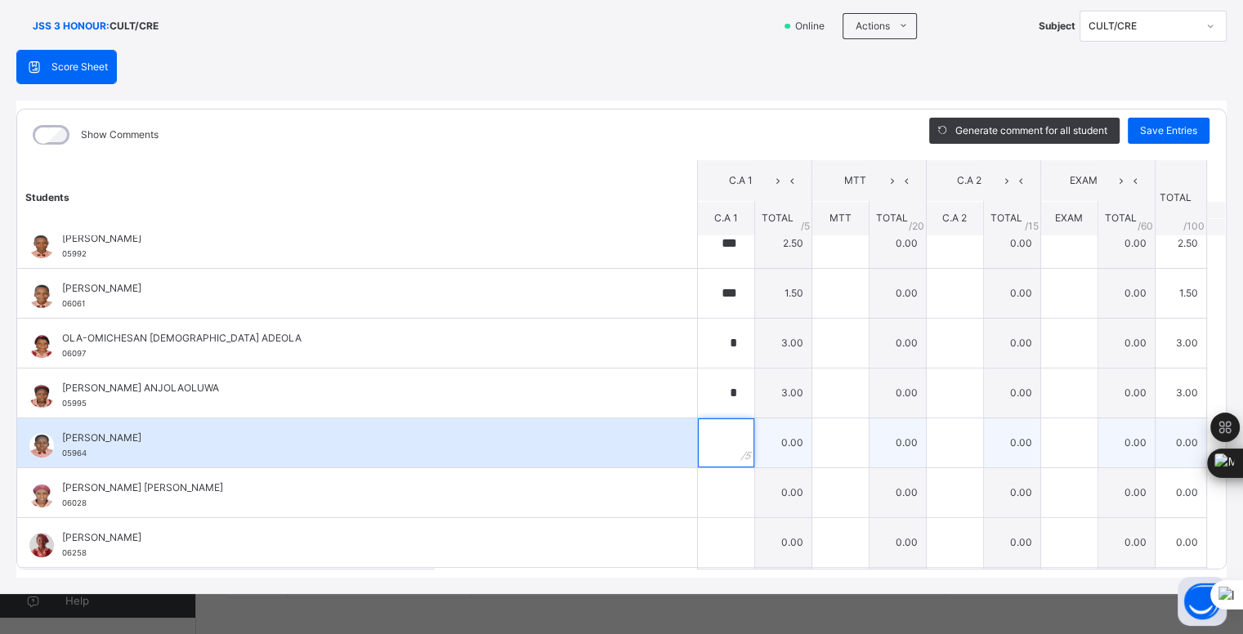
click at [698, 435] on input "text" at bounding box center [726, 443] width 56 height 49
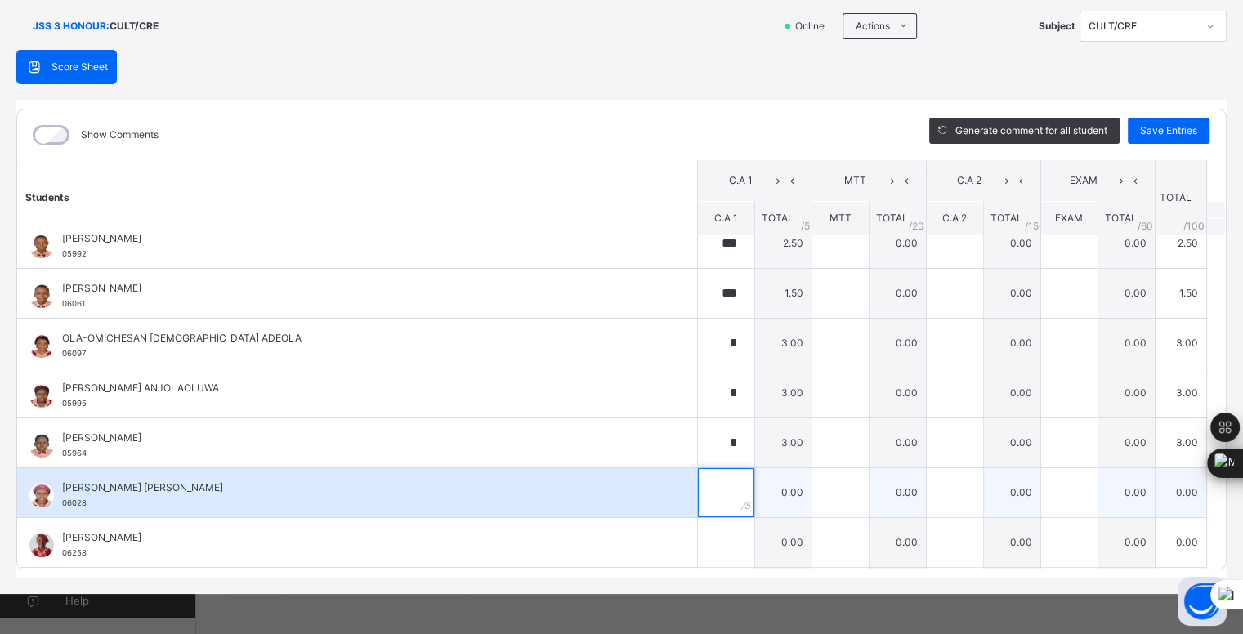
click at [717, 494] on div at bounding box center [726, 492] width 56 height 49
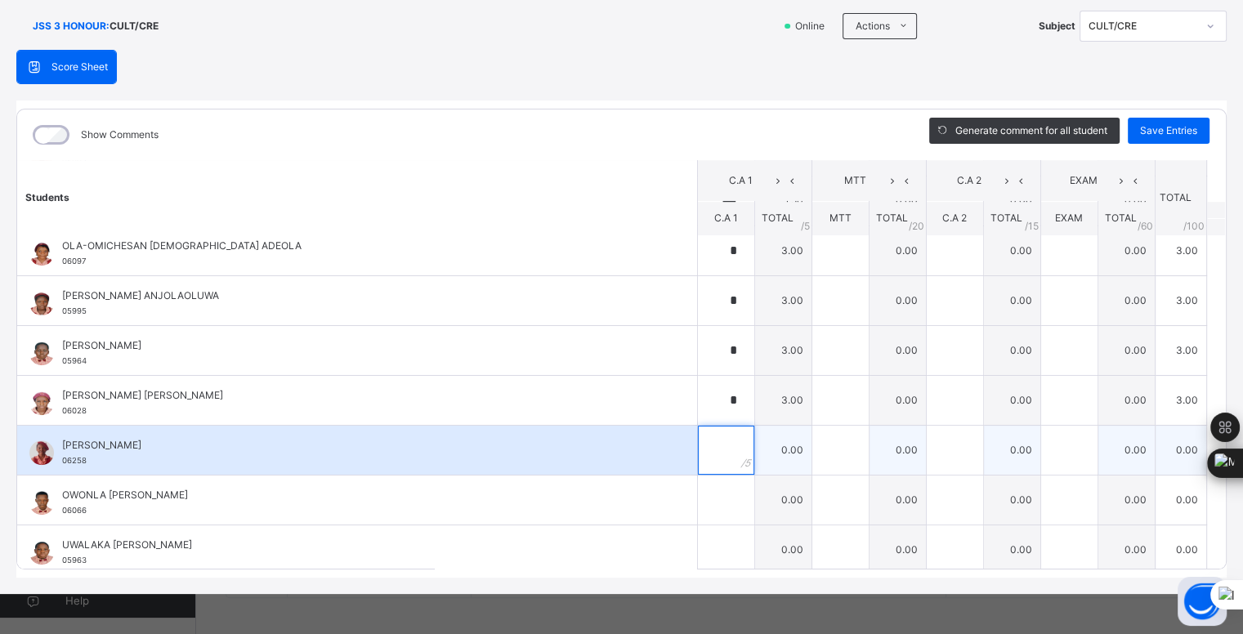
click at [698, 448] on input "text" at bounding box center [726, 450] width 56 height 49
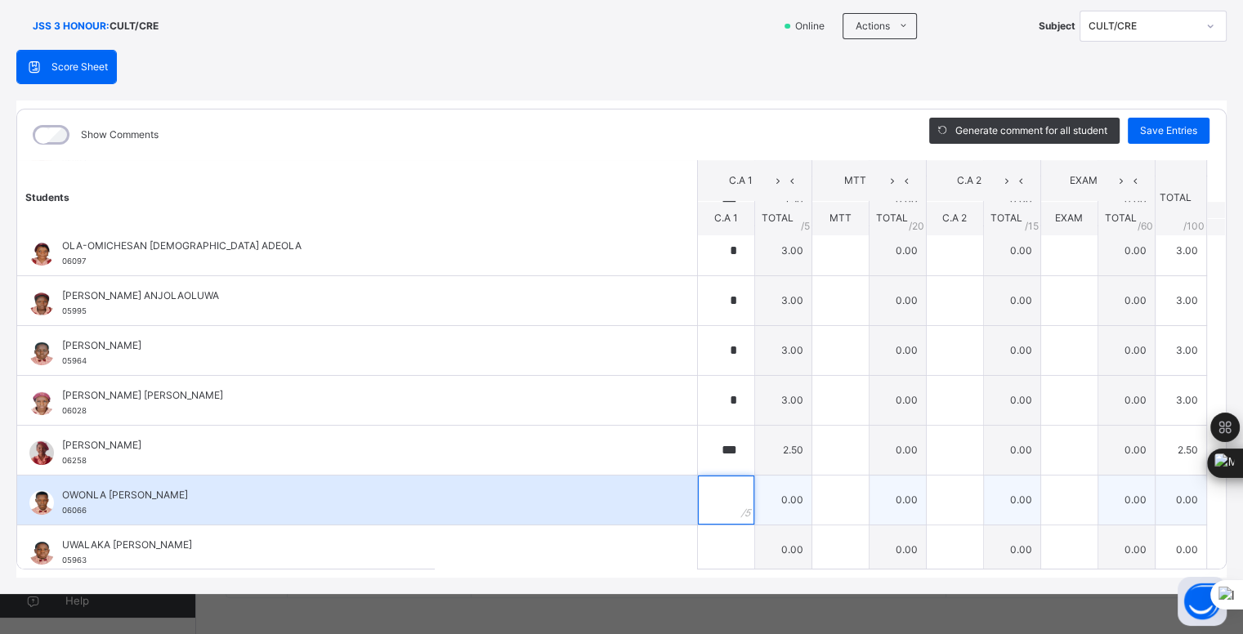
click at [709, 497] on input "text" at bounding box center [726, 500] width 56 height 49
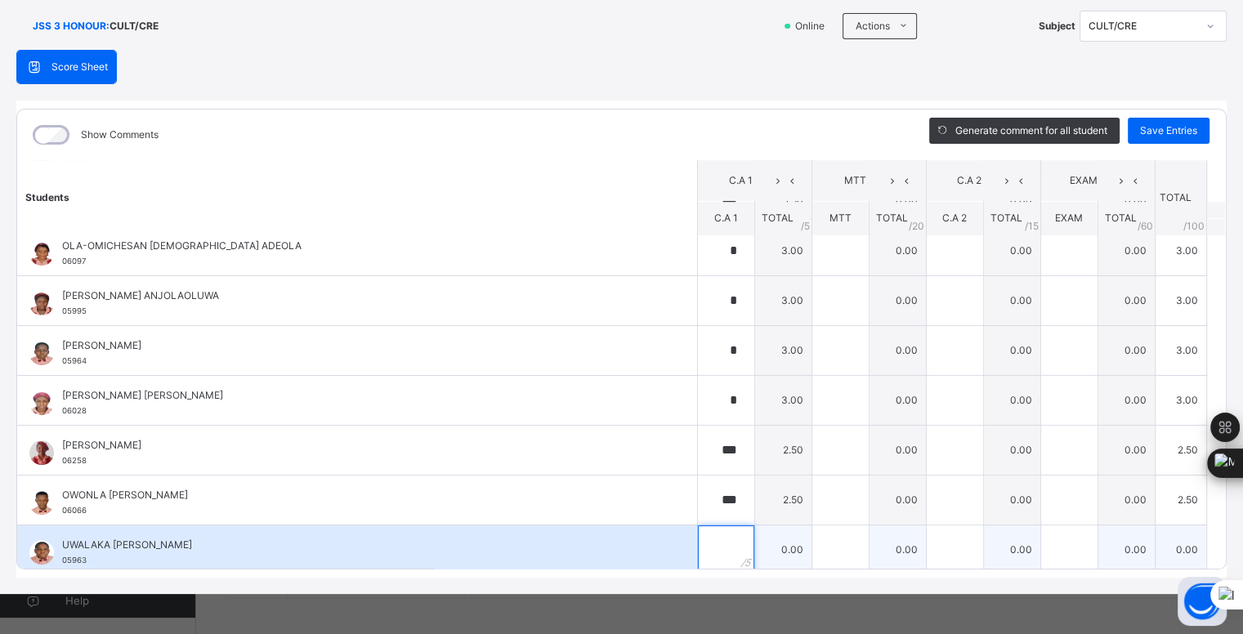
click at [705, 539] on input "text" at bounding box center [726, 550] width 56 height 49
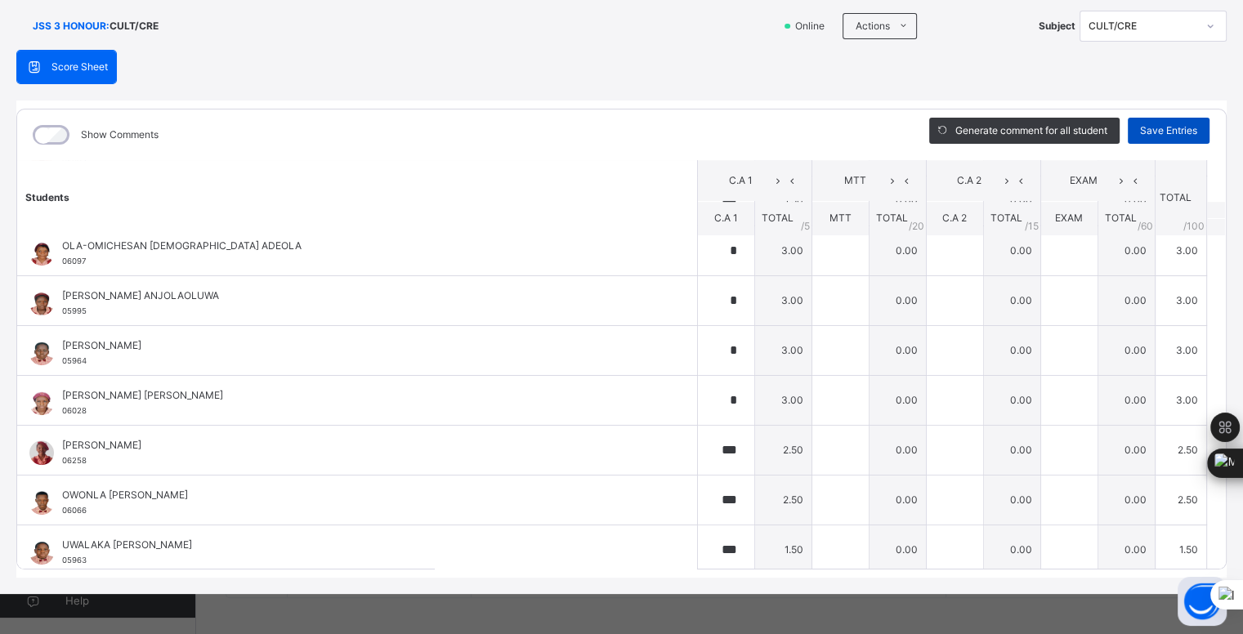
click at [1168, 132] on span "Save Entries" at bounding box center [1168, 130] width 57 height 15
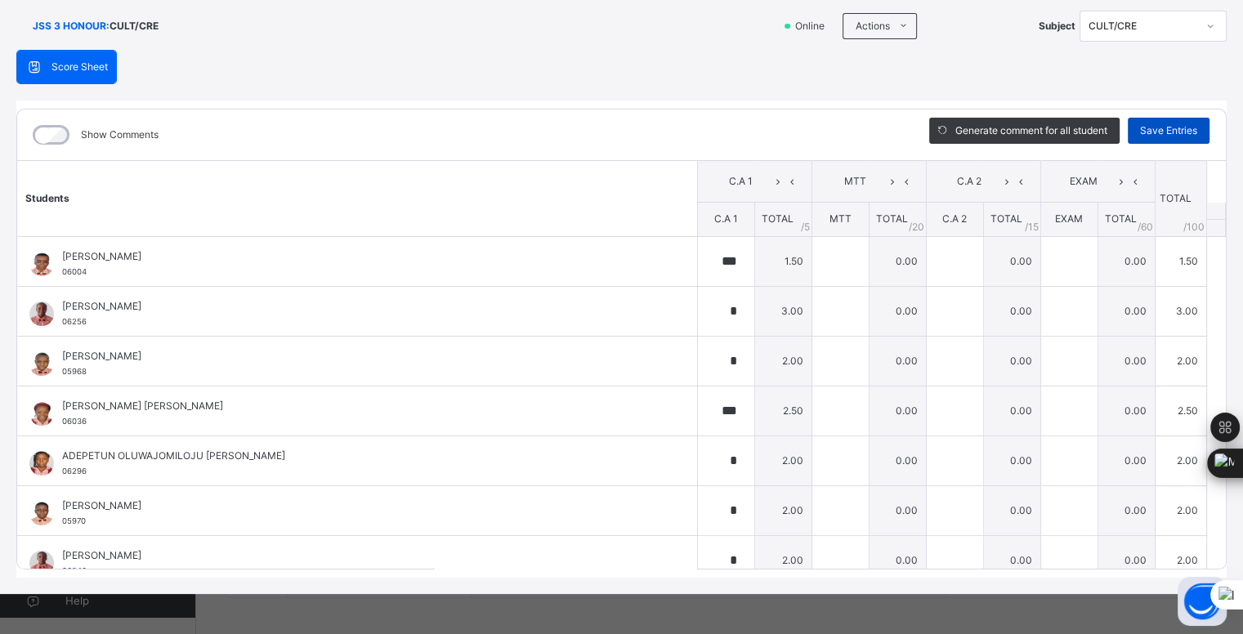
scroll to position [0, 0]
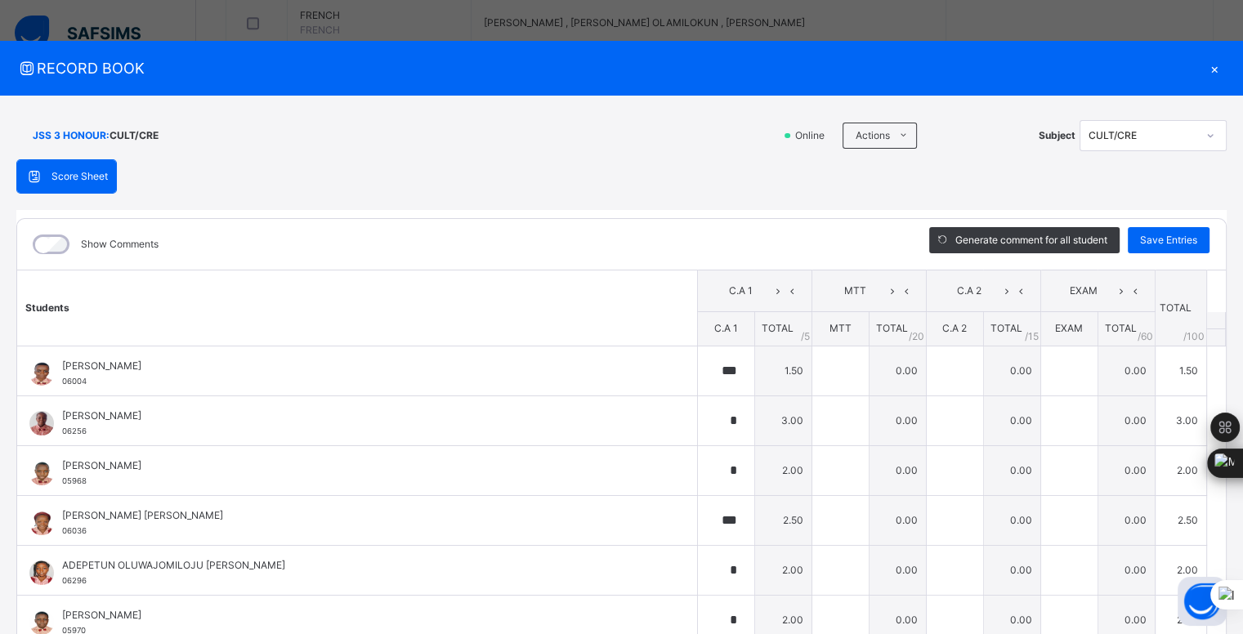
click at [1213, 66] on div "×" at bounding box center [1215, 68] width 25 height 22
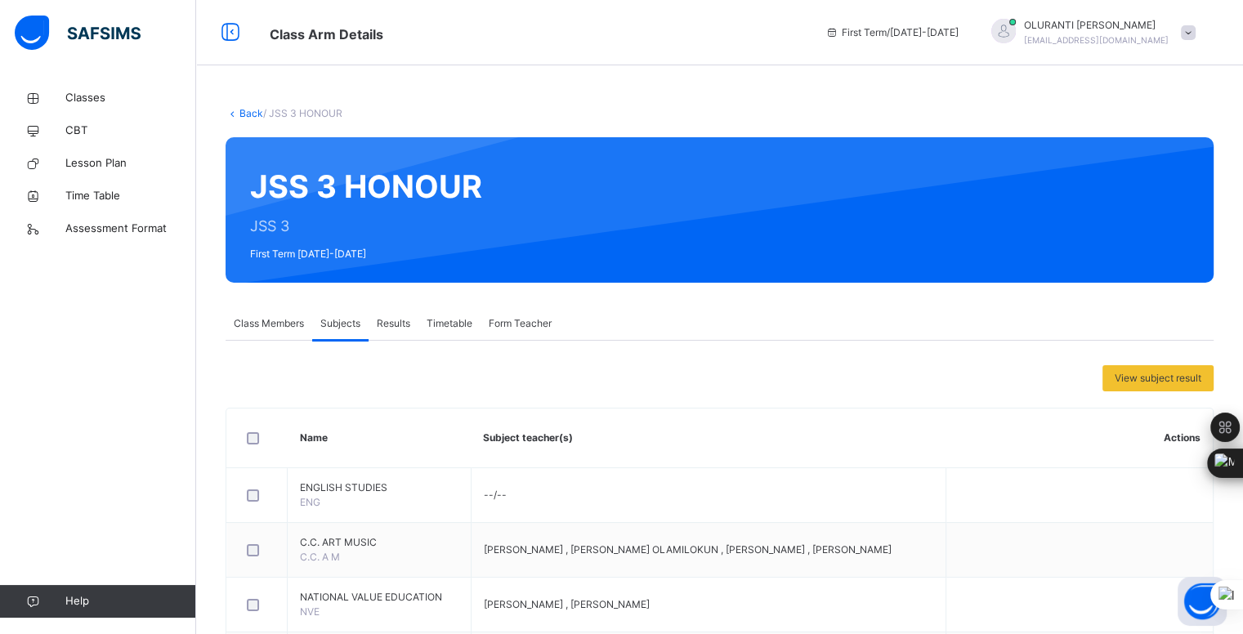
click at [1196, 30] on span at bounding box center [1188, 32] width 15 height 15
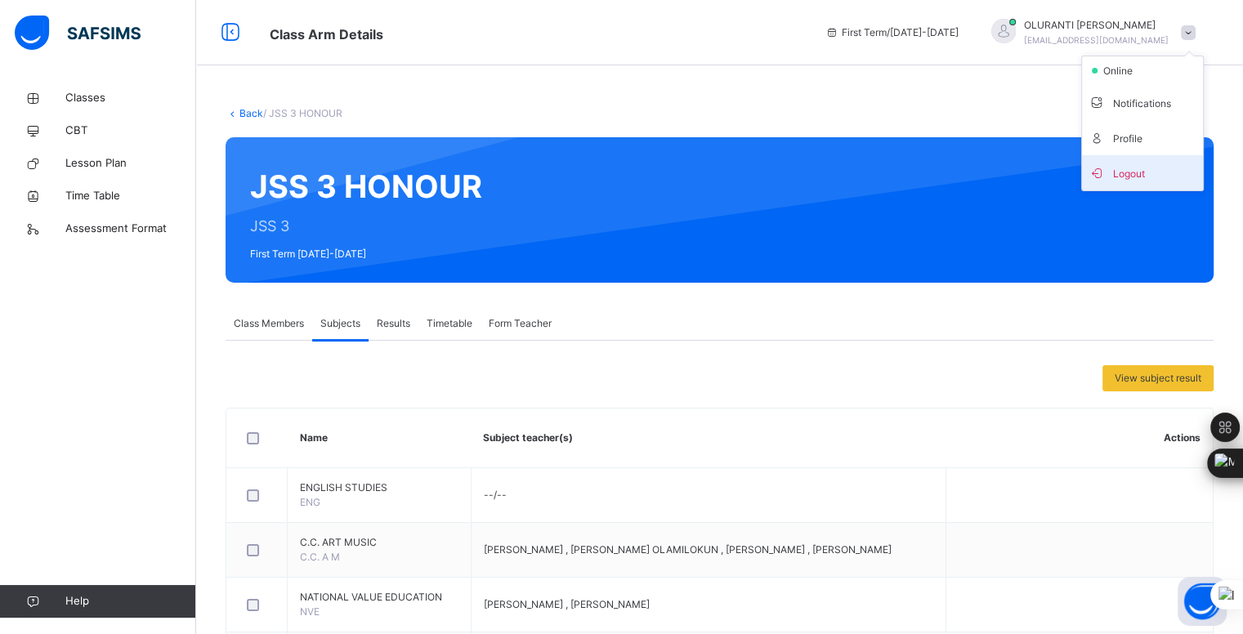
click at [1131, 188] on li "Logout" at bounding box center [1142, 172] width 121 height 35
